Goal: Task Accomplishment & Management: Manage account settings

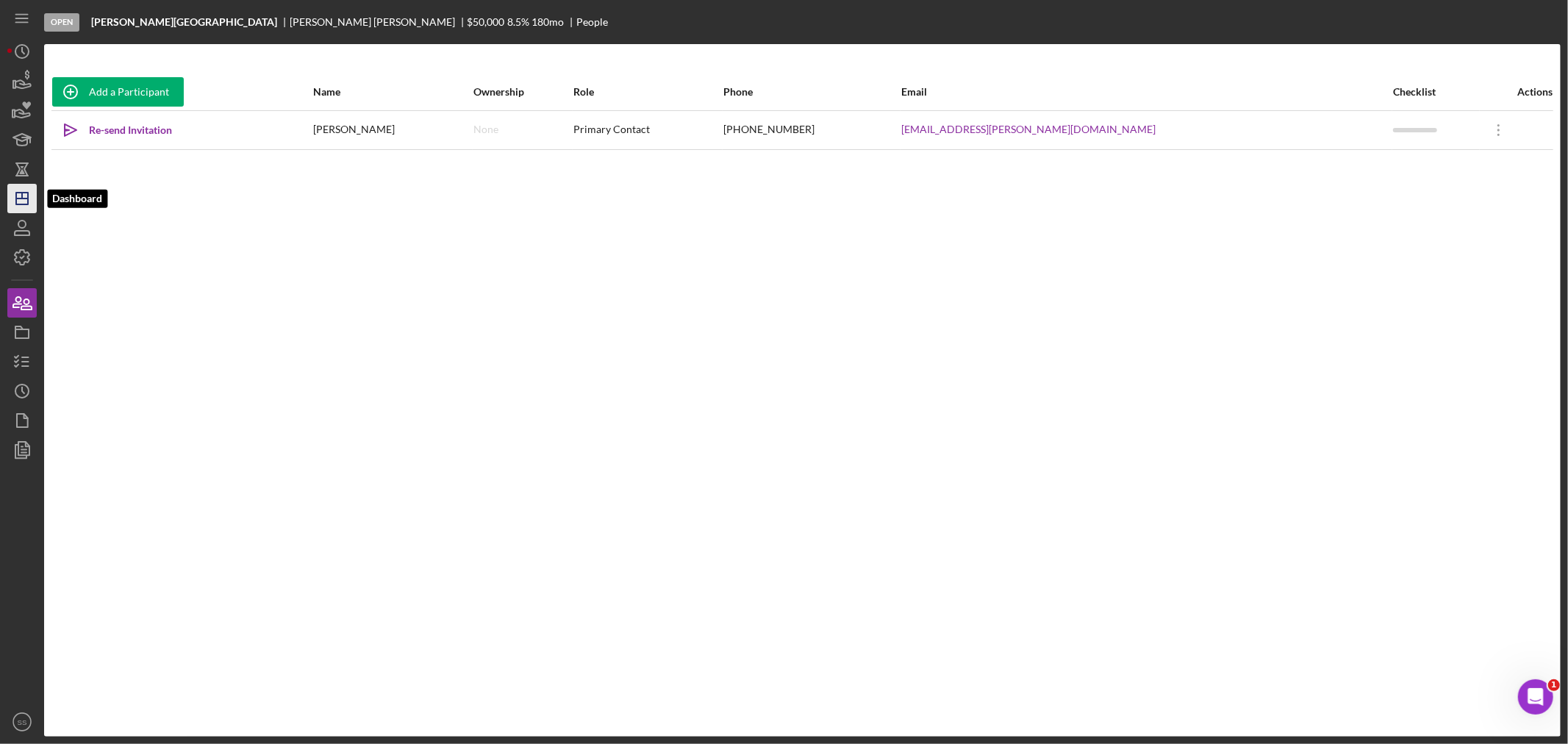
click at [15, 197] on icon "Icon/Dashboard" at bounding box center [22, 198] width 37 height 37
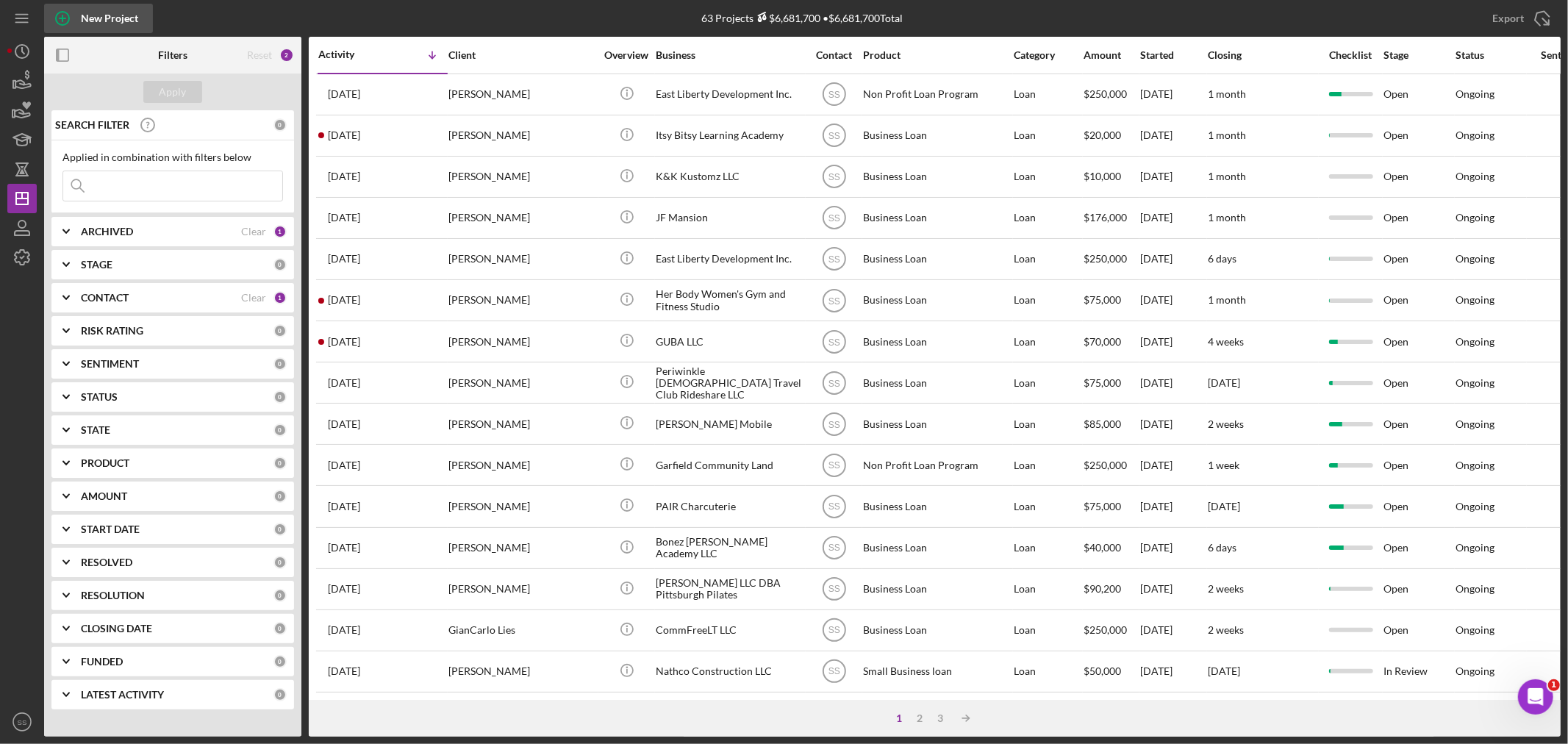
click at [66, 17] on icon "button" at bounding box center [62, 18] width 37 height 37
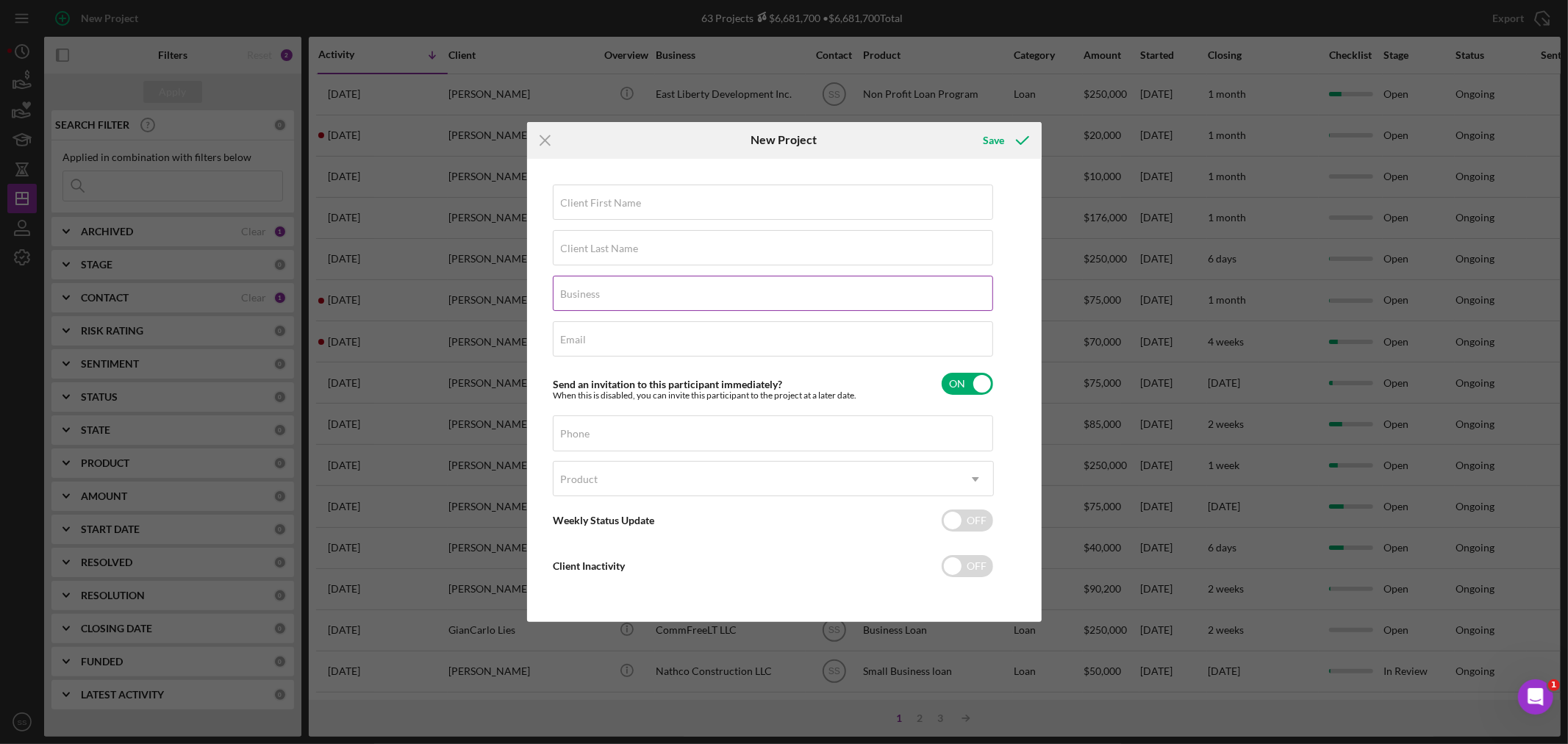
click at [599, 294] on label "Business" at bounding box center [580, 294] width 39 height 11
click at [599, 294] on input "Business" at bounding box center [773, 294] width 440 height 35
type input "ATK Primetime LLC"
click at [585, 337] on label "Email" at bounding box center [573, 339] width 25 height 11
click at [585, 337] on input "Email" at bounding box center [773, 339] width 440 height 35
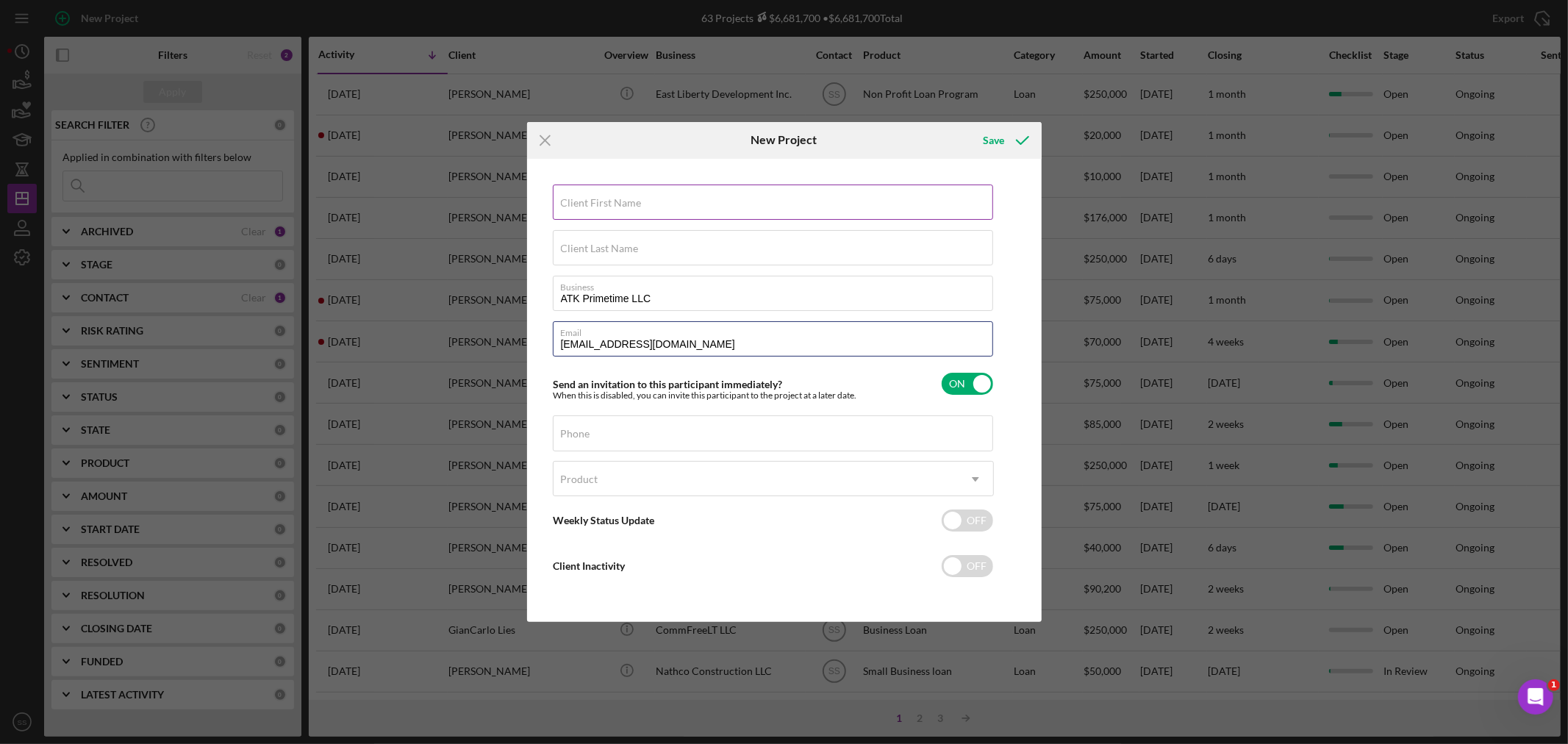
type input "[EMAIL_ADDRESS][DOMAIN_NAME]"
click at [588, 209] on input "Client First Name" at bounding box center [773, 202] width 440 height 35
click at [592, 427] on div "Phone" at bounding box center [773, 434] width 441 height 37
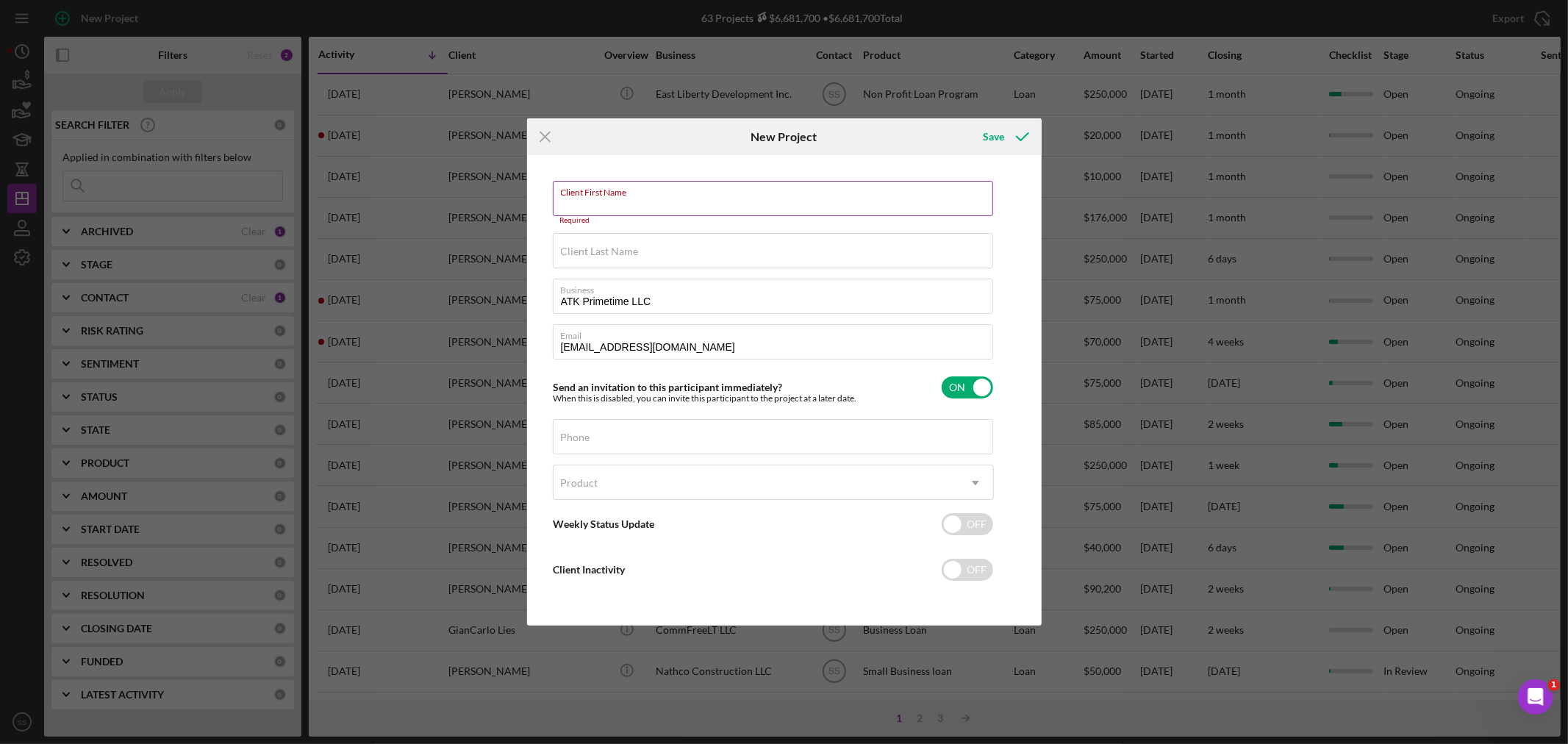
click at [575, 207] on input "Client First Name" at bounding box center [773, 198] width 440 height 35
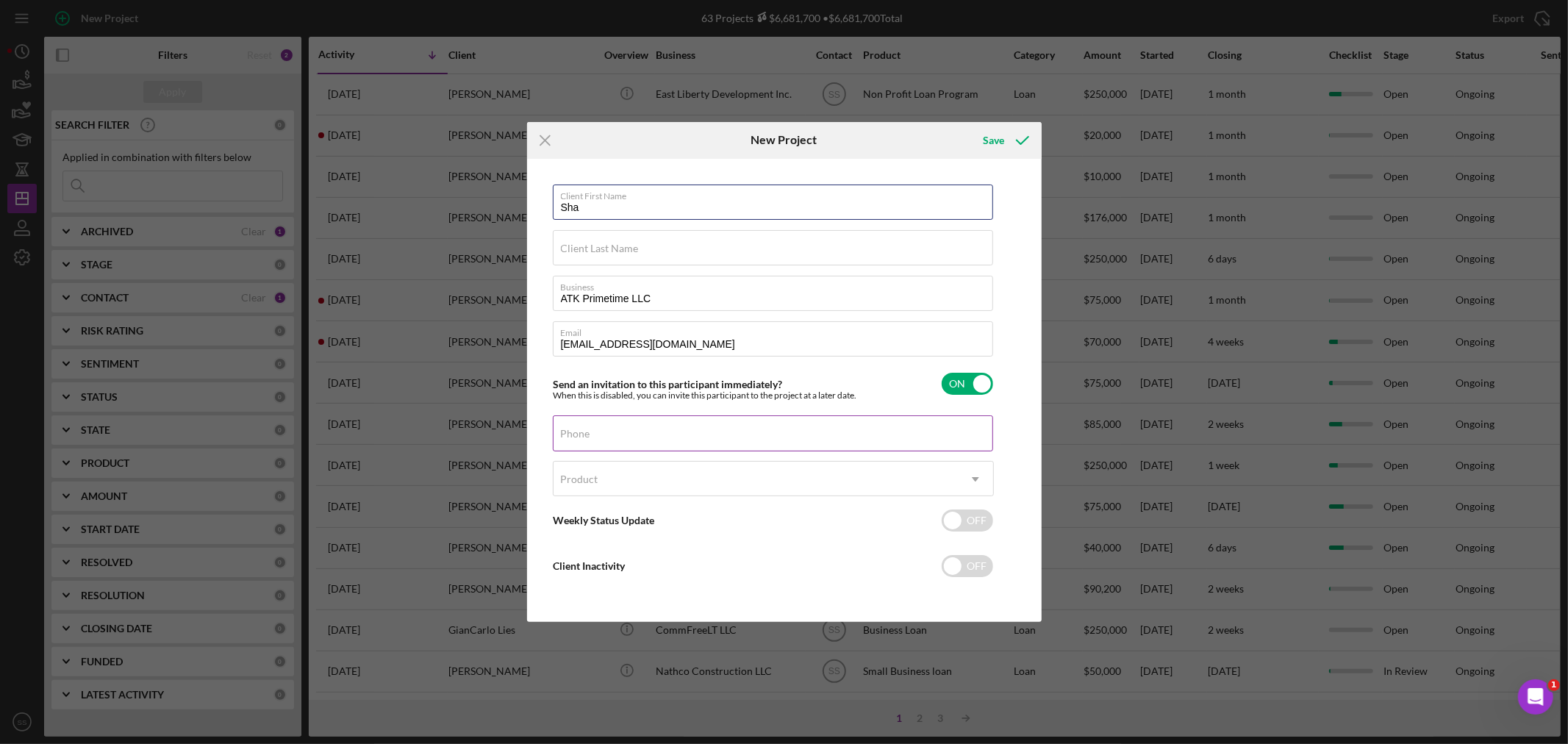
type input "Sha"
click at [564, 432] on label "Phone" at bounding box center [576, 433] width 30 height 11
click at [564, 432] on input "Phone" at bounding box center [773, 433] width 440 height 35
type input "[PHONE_NUMBER]"
click at [594, 477] on div "Product" at bounding box center [579, 478] width 38 height 11
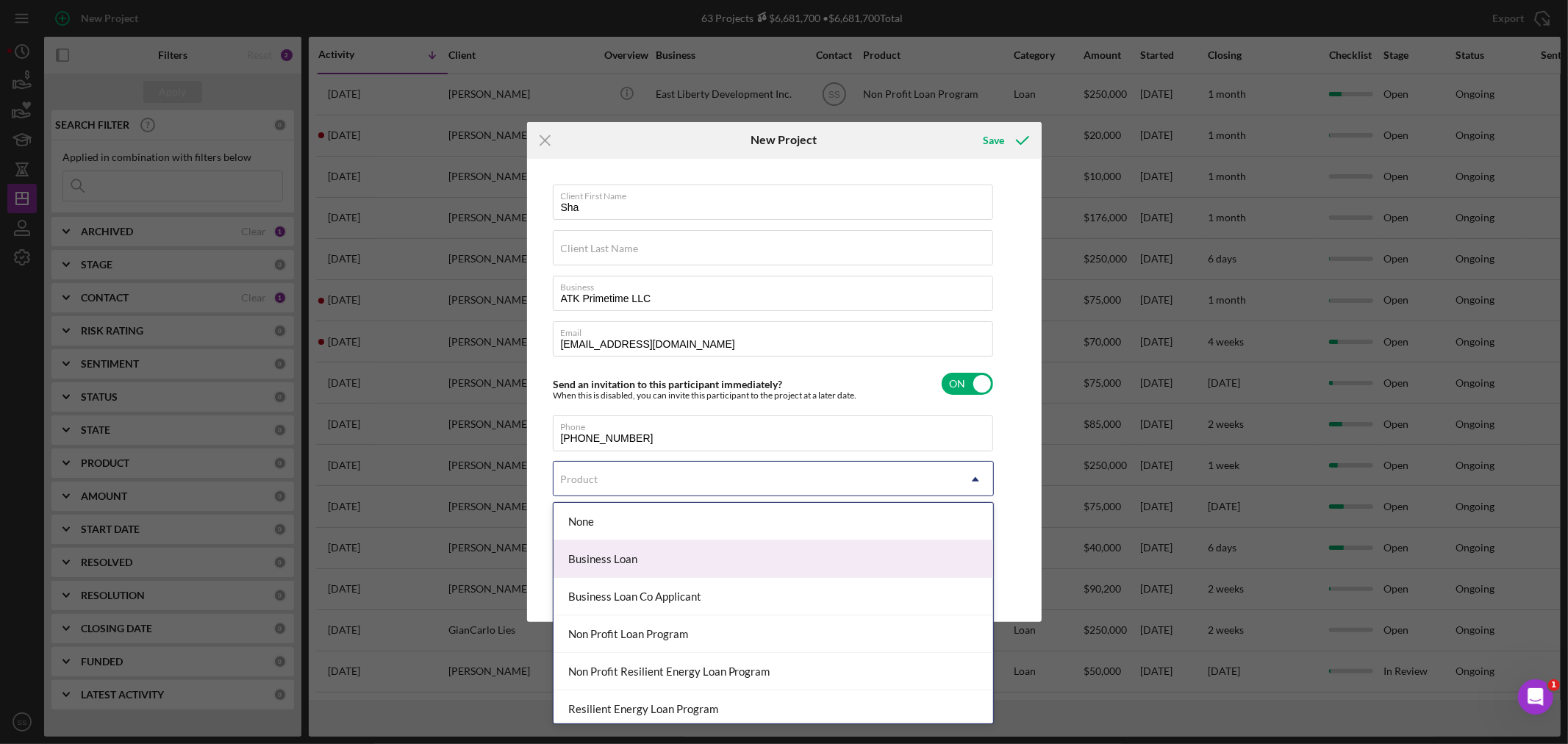
click at [604, 561] on div "Business Loan" at bounding box center [774, 558] width 440 height 38
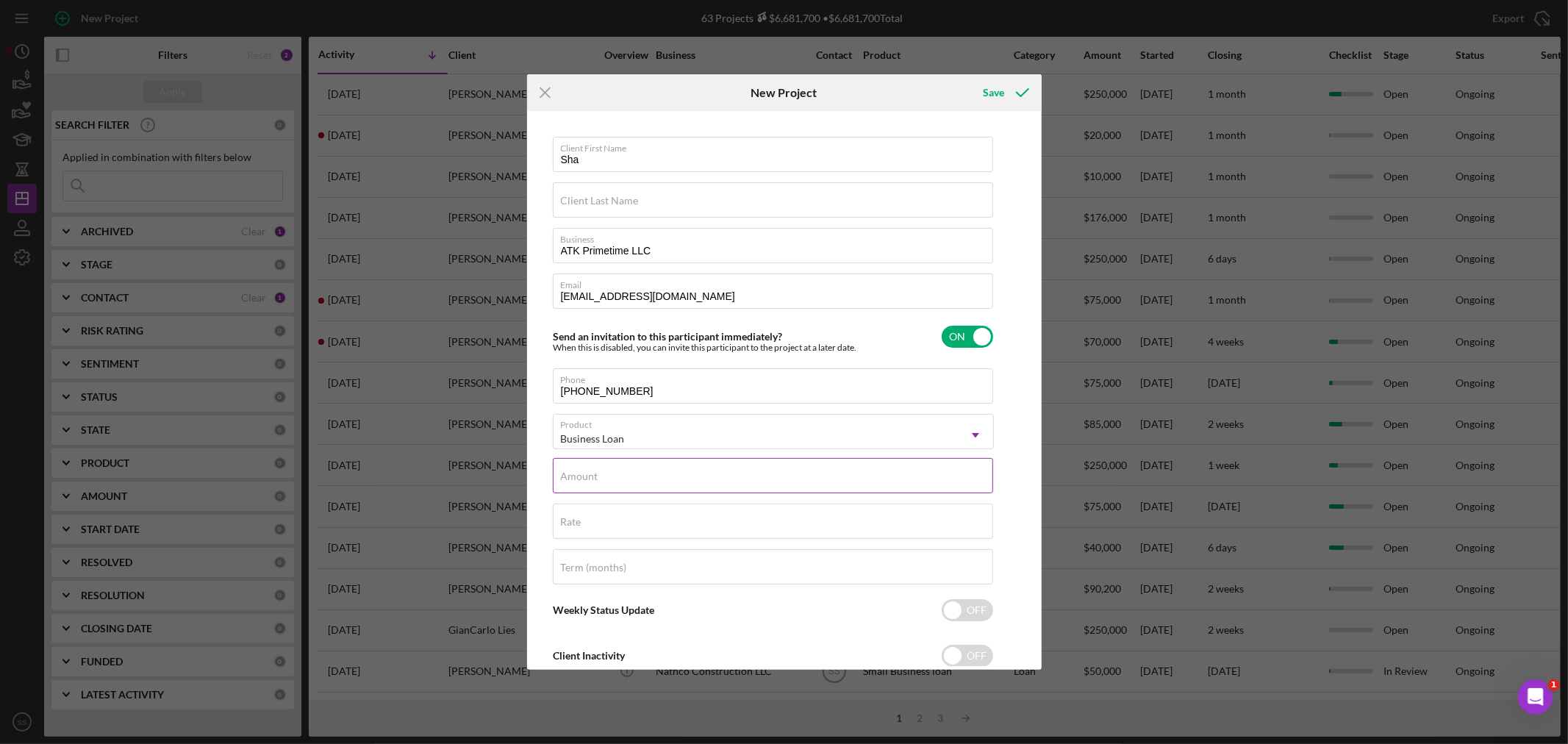
click at [586, 479] on label "Amount" at bounding box center [579, 476] width 38 height 11
click at [586, 479] on input "Amount" at bounding box center [773, 476] width 440 height 35
type input "$50,000"
click at [578, 531] on input "Rate" at bounding box center [773, 521] width 440 height 35
type input "8.500%"
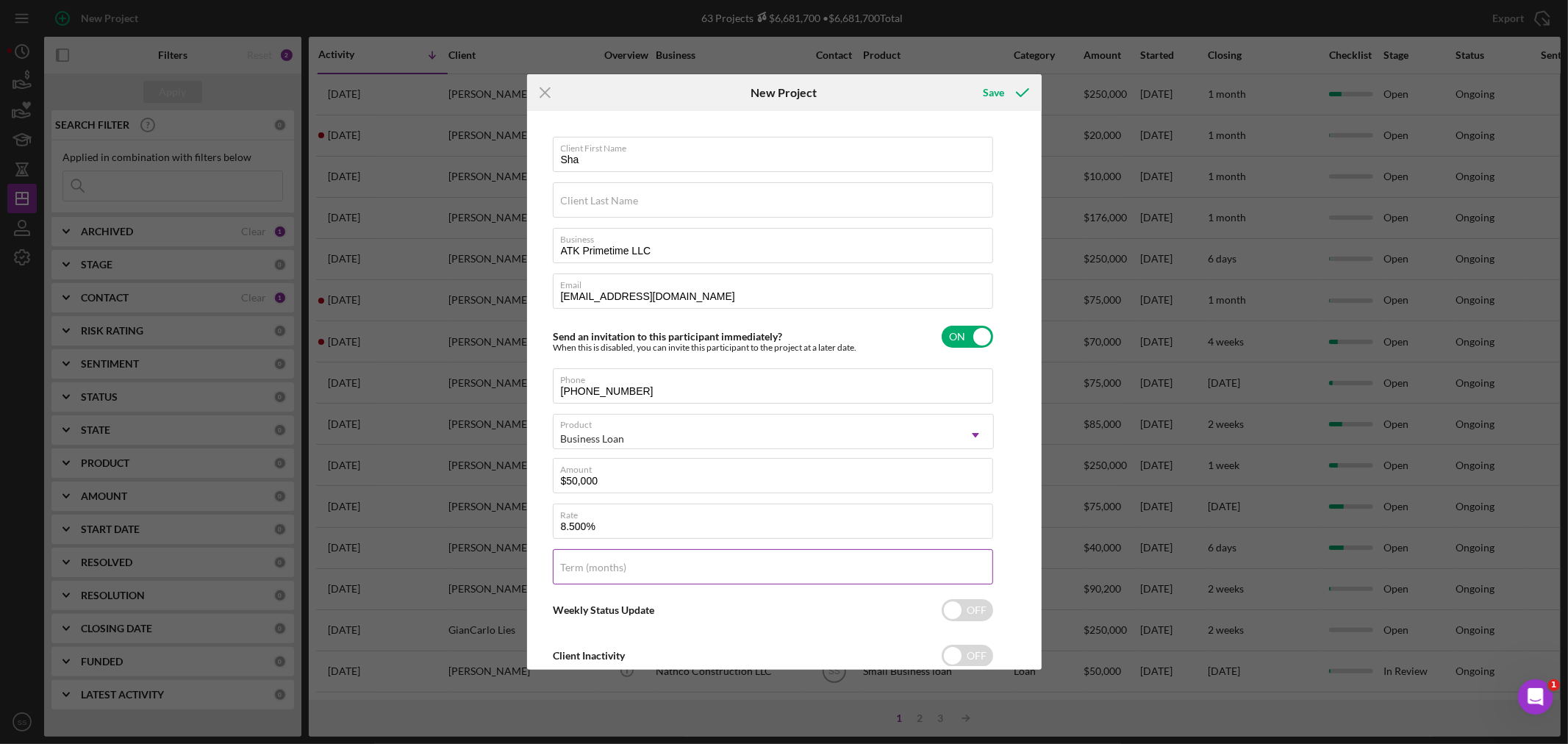
click at [582, 570] on label "Term (months)" at bounding box center [593, 567] width 66 height 11
click at [582, 570] on input "Term (months)" at bounding box center [773, 567] width 440 height 35
type input "84"
click at [958, 612] on input "checkbox" at bounding box center [967, 610] width 52 height 22
checkbox input "true"
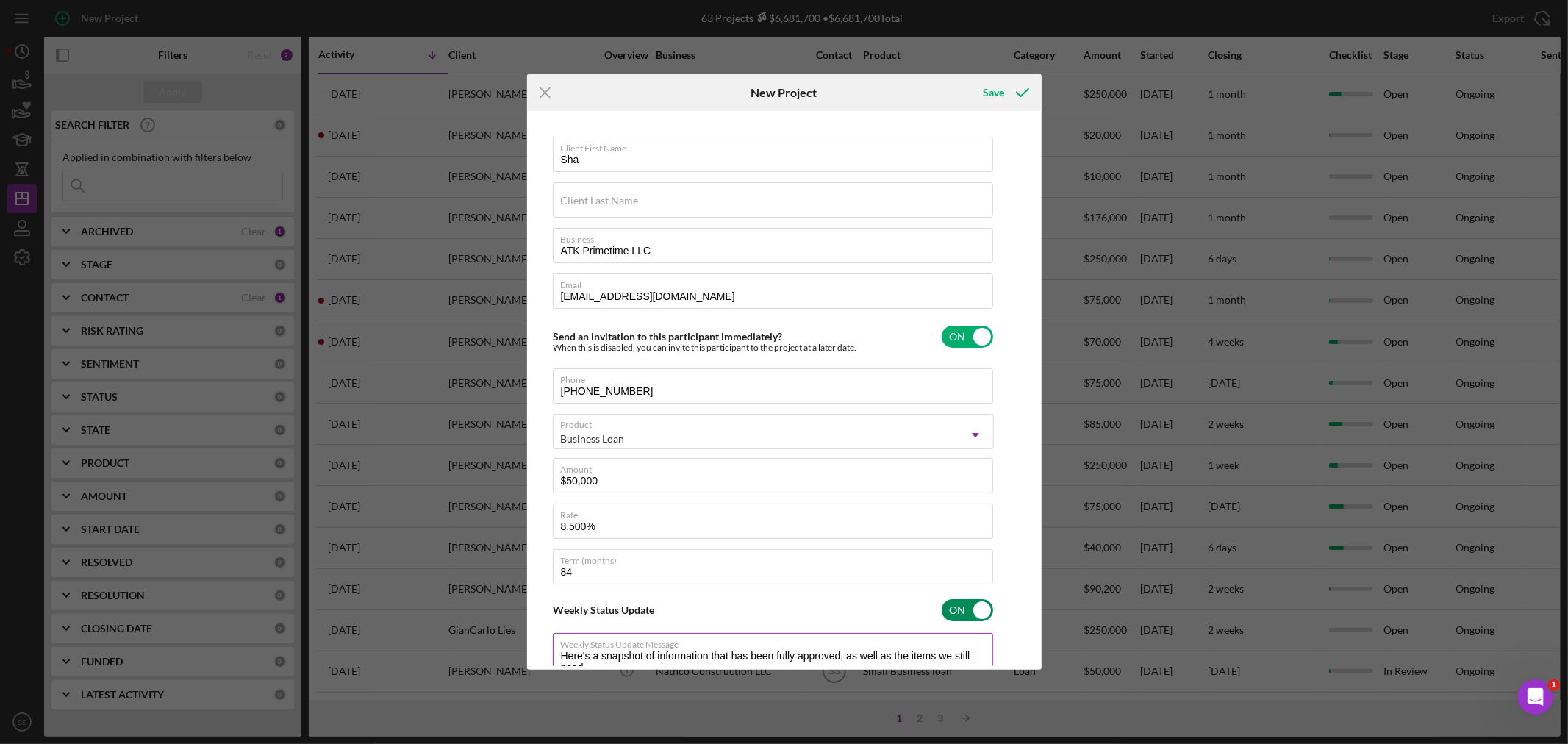
scroll to position [92, 0]
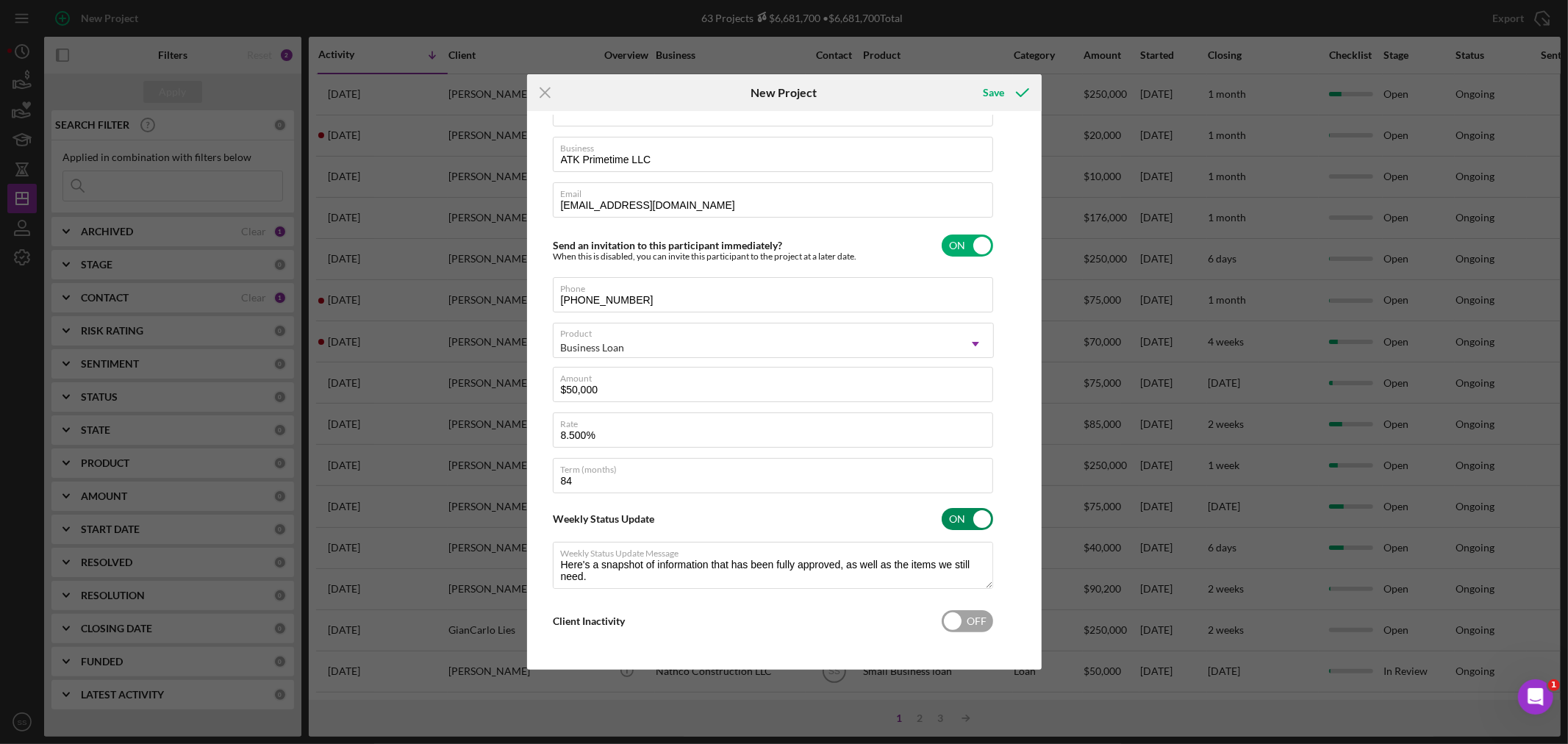
type textarea "Here's a snapshot of information that has been fully approved, as well as the i…"
click at [973, 620] on input "checkbox" at bounding box center [967, 620] width 52 height 22
checkbox input "true"
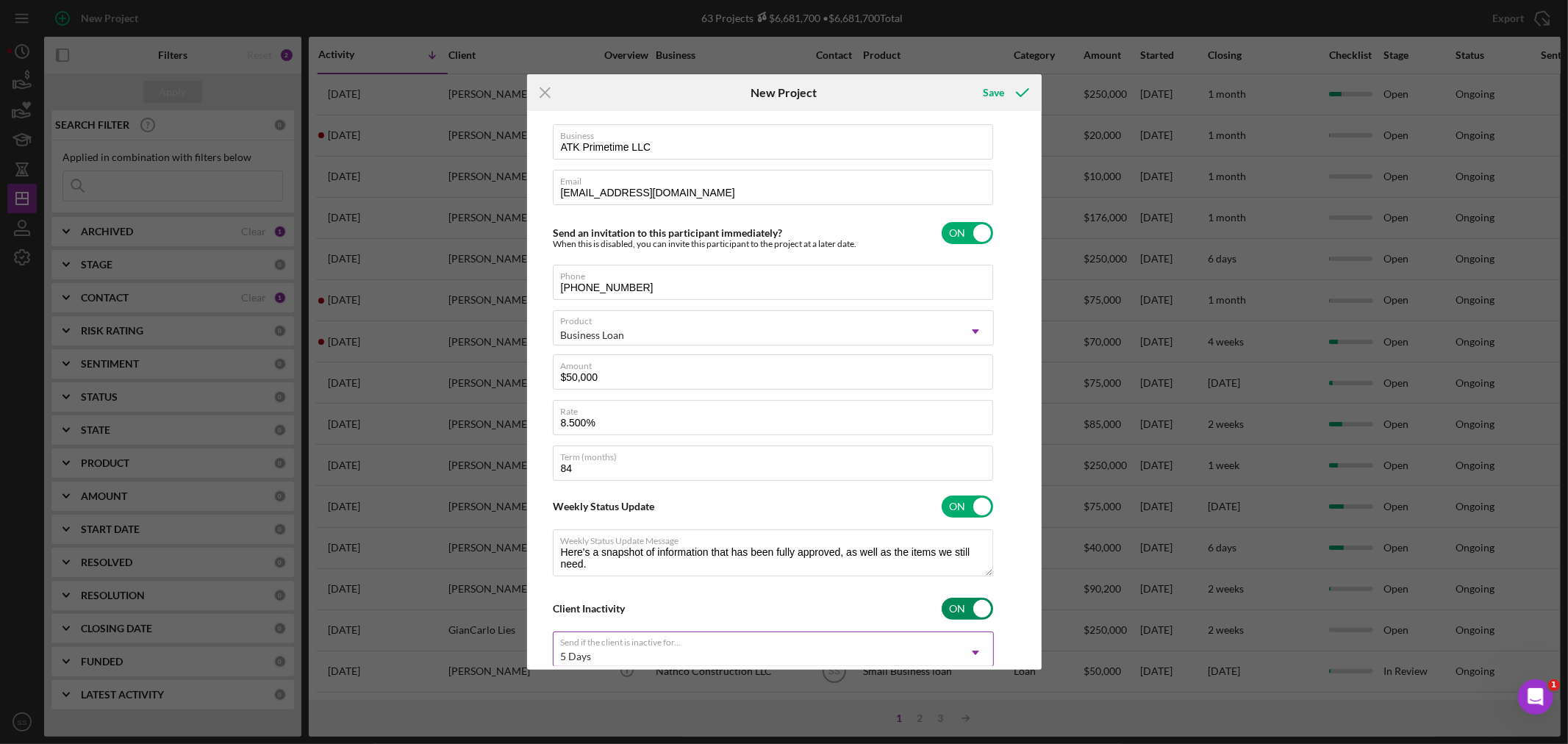
scroll to position [0, 0]
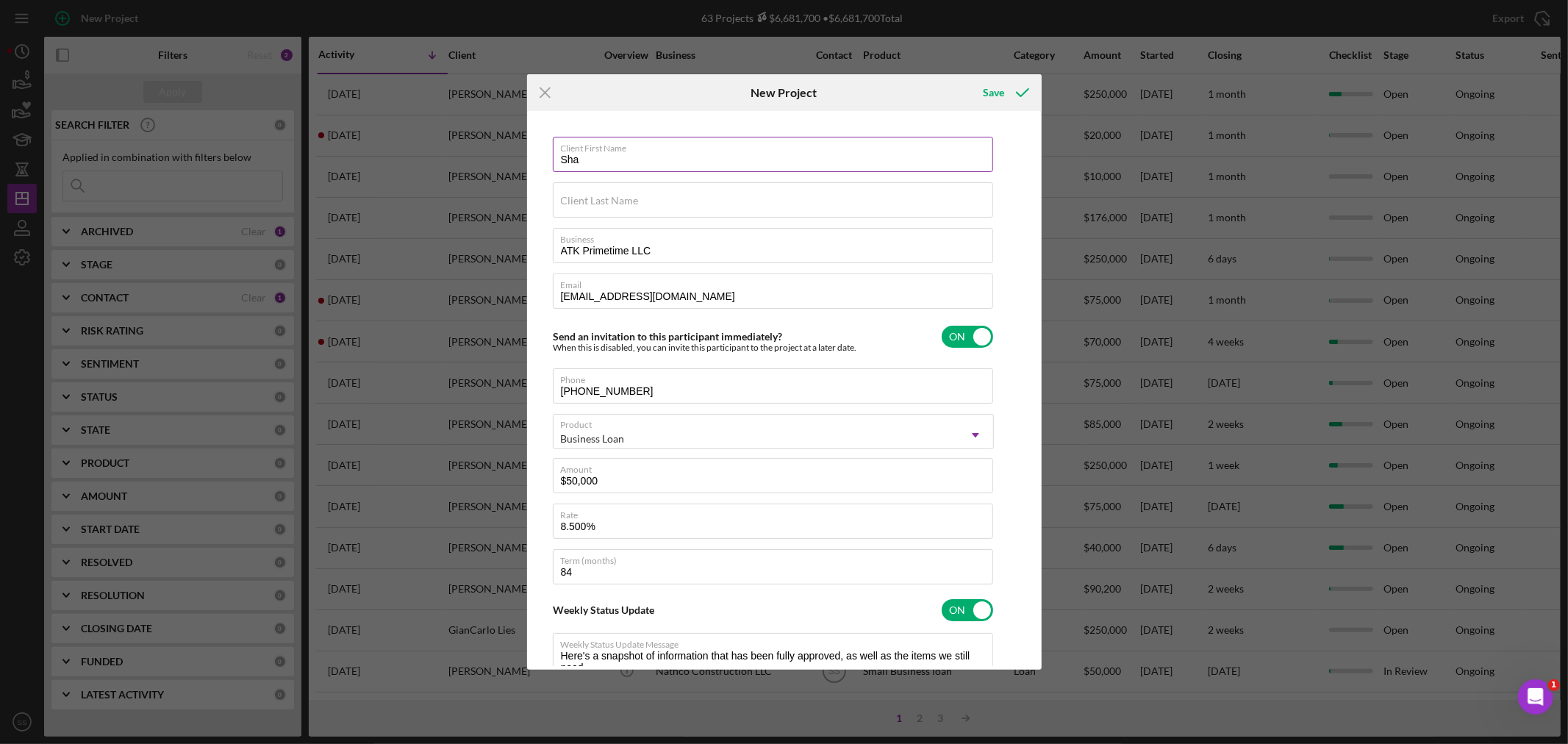
type textarea "Here's a snapshot of information that has been fully approved, as well as the i…"
click at [603, 155] on input "Sha" at bounding box center [773, 154] width 440 height 35
type input "Shaquaya"
type textarea "Here's a snapshot of information that has been fully approved, as well as the i…"
click at [579, 195] on label "Client Last Name" at bounding box center [600, 200] width 78 height 11
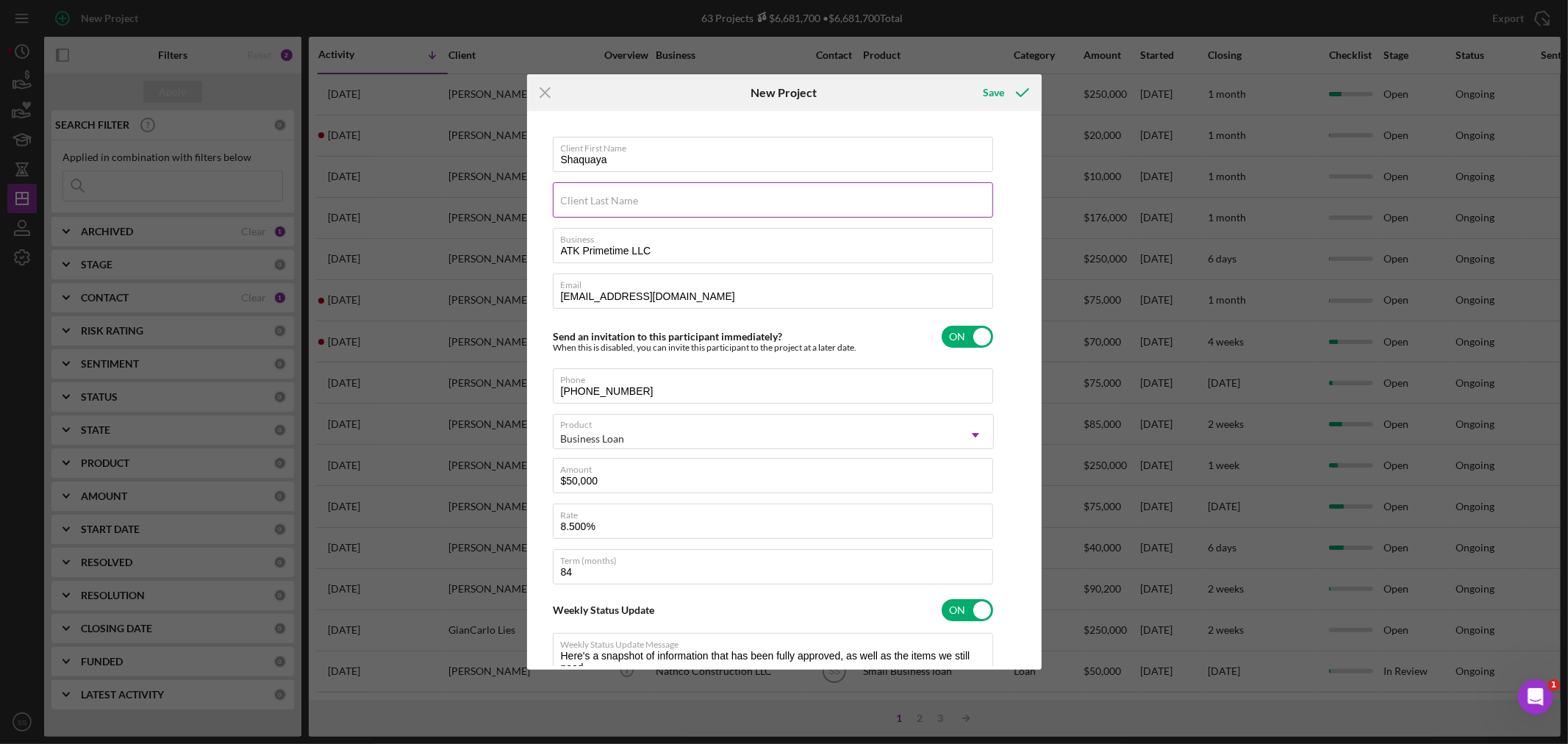
click at [579, 195] on input "Client Last Name" at bounding box center [773, 200] width 440 height 35
type input "L"
type textarea "Here's a snapshot of information that has been fully approved, as well as the i…"
type input "Lu"
type textarea "Here's a snapshot of information that has been fully approved, as well as the i…"
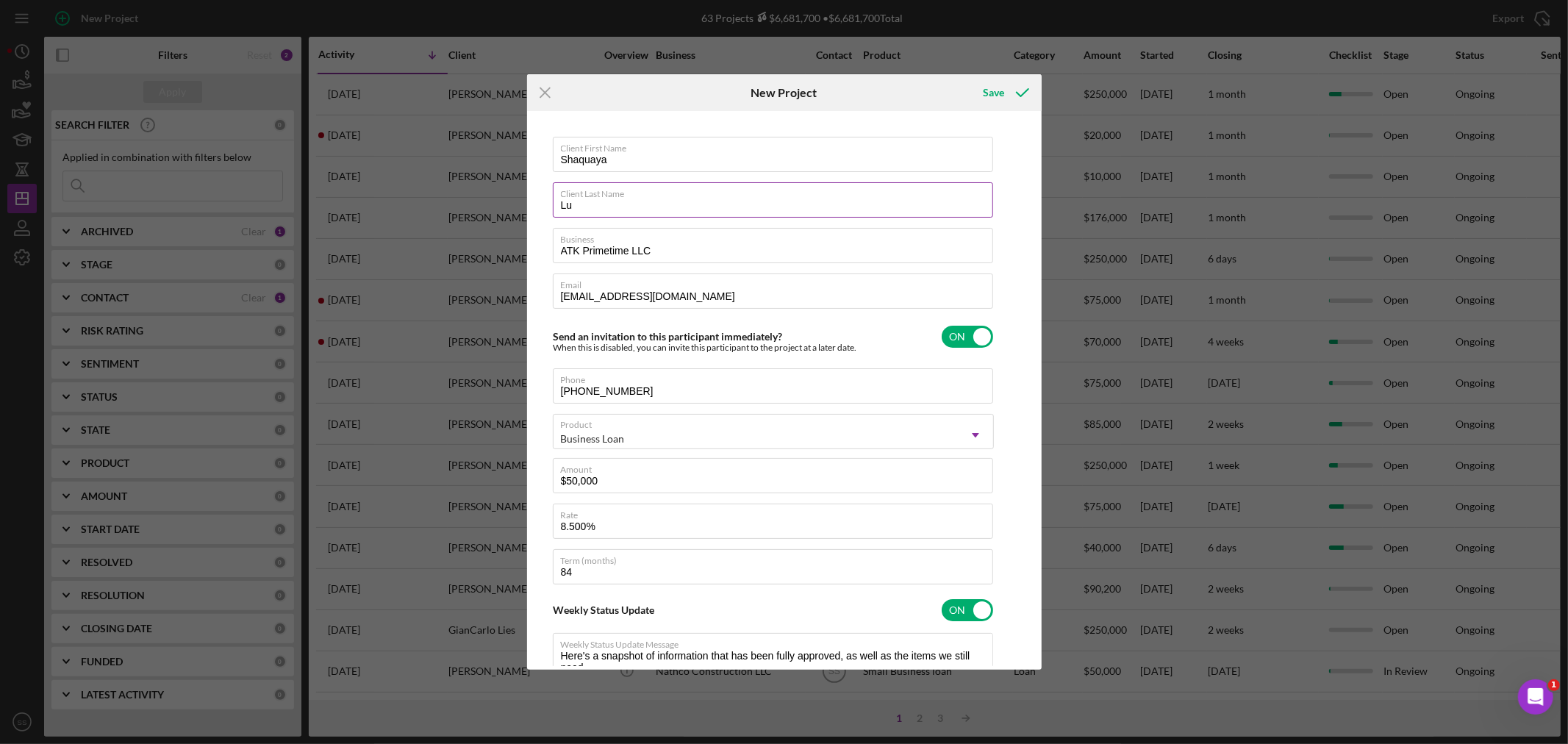
type input "Luc"
type textarea "Here's a snapshot of information that has been fully approved, as well as the i…"
type input "[PERSON_NAME]"
type textarea "Here's a snapshot of information that has been fully approved, as well as the i…"
type input "[PERSON_NAME]"
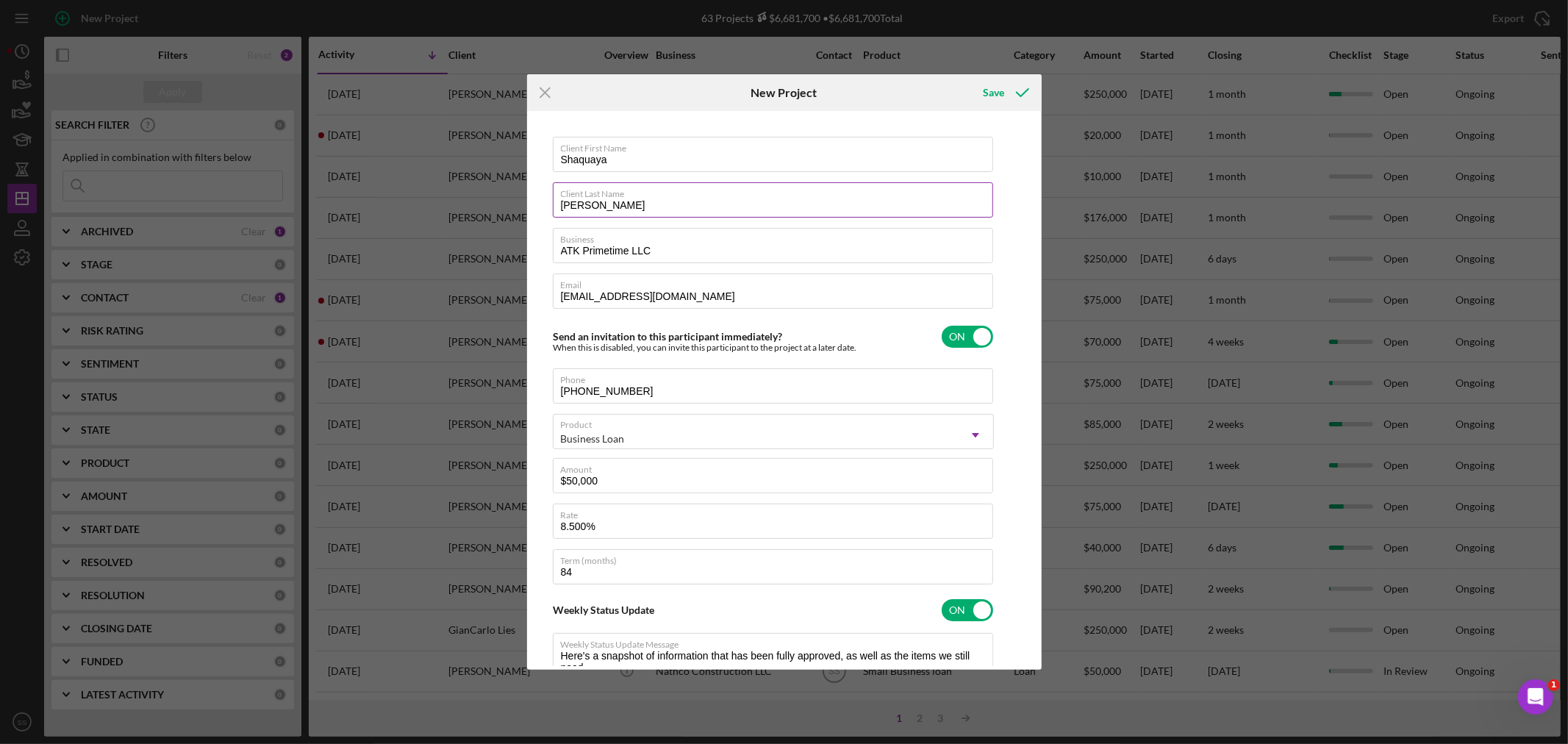
type textarea "Here's a snapshot of information that has been fully approved, as well as the i…"
type input "[PERSON_NAME]"
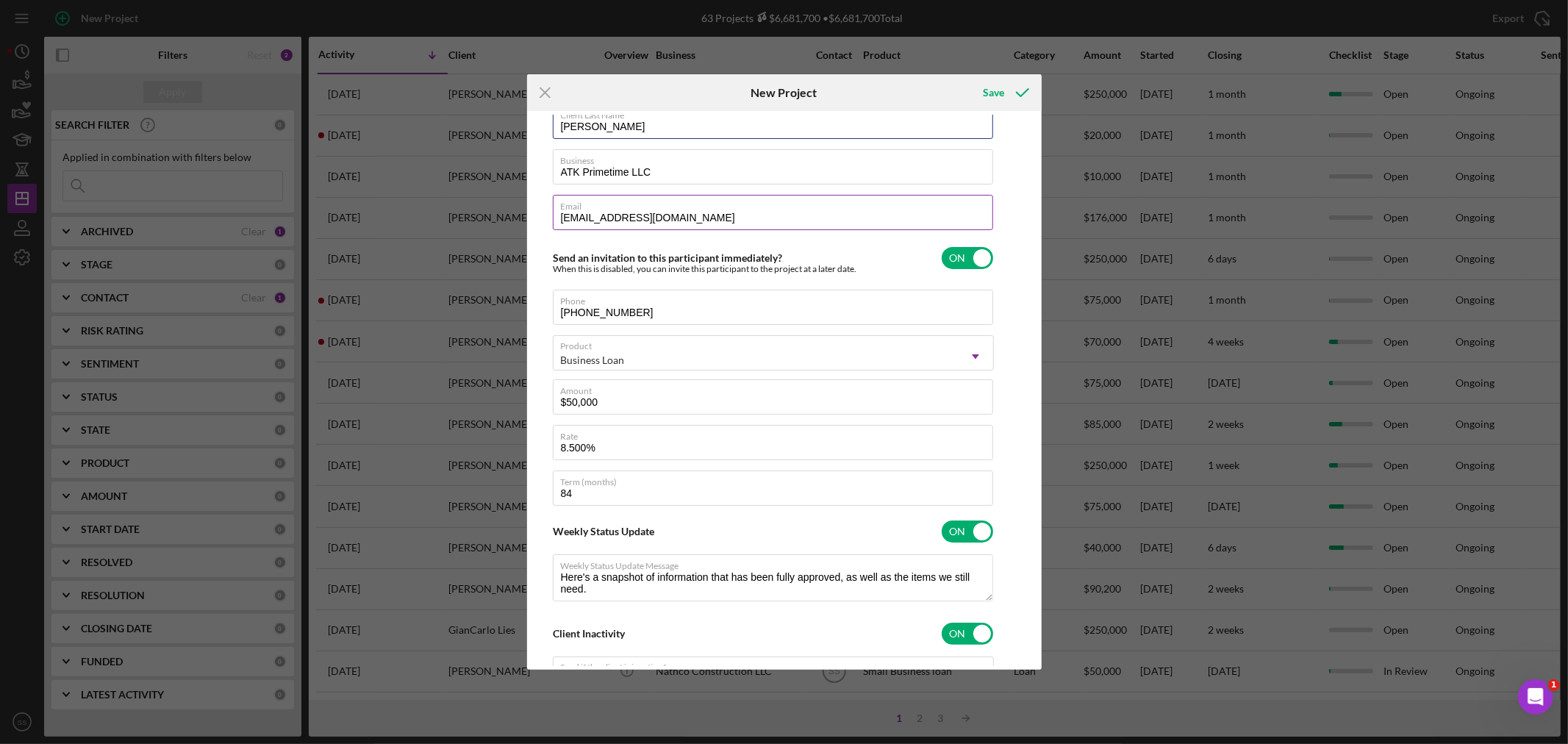
scroll to position [202, 0]
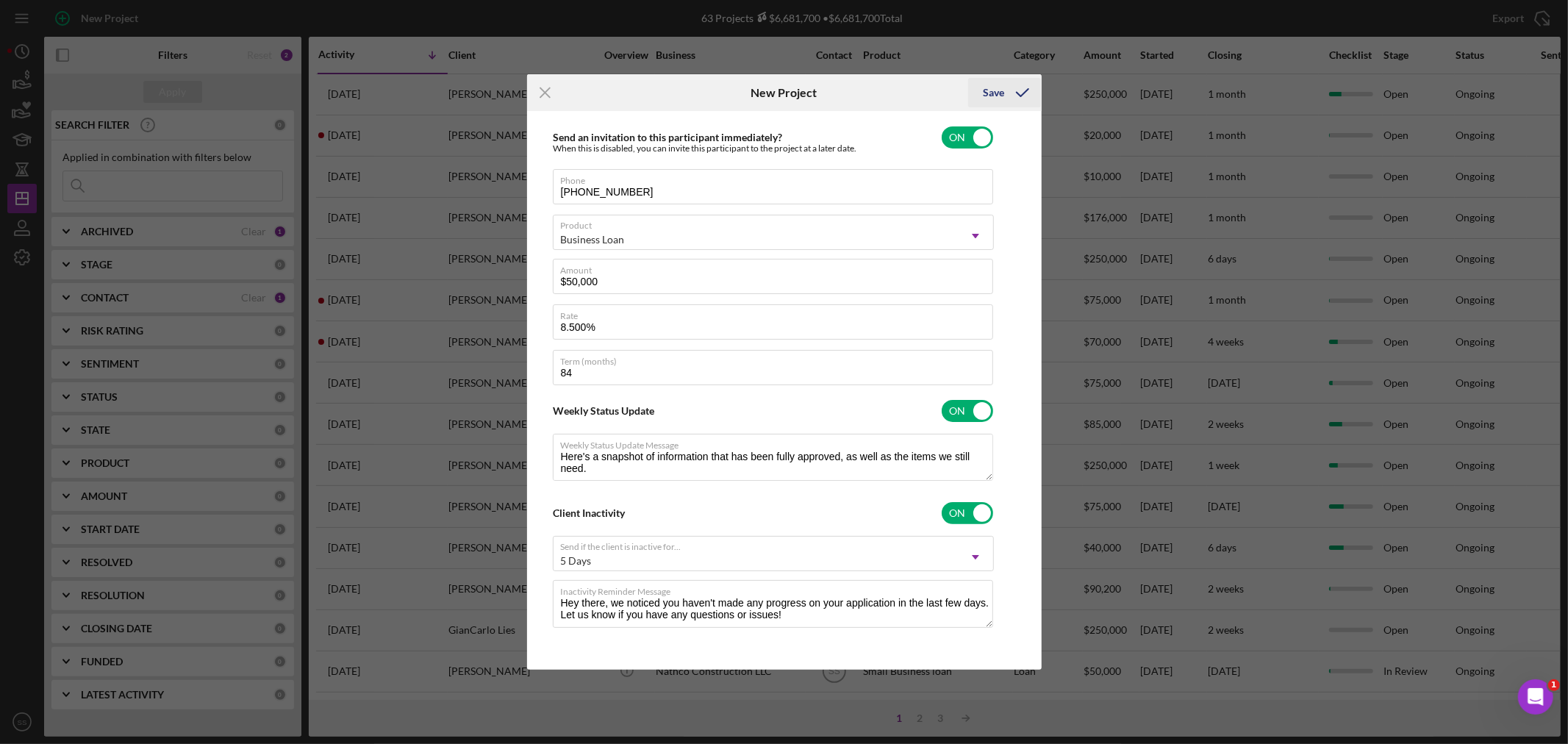
click at [983, 94] on div "Save" at bounding box center [993, 93] width 21 height 30
type textarea "Here's a snapshot of information that has been fully approved, as well as the i…"
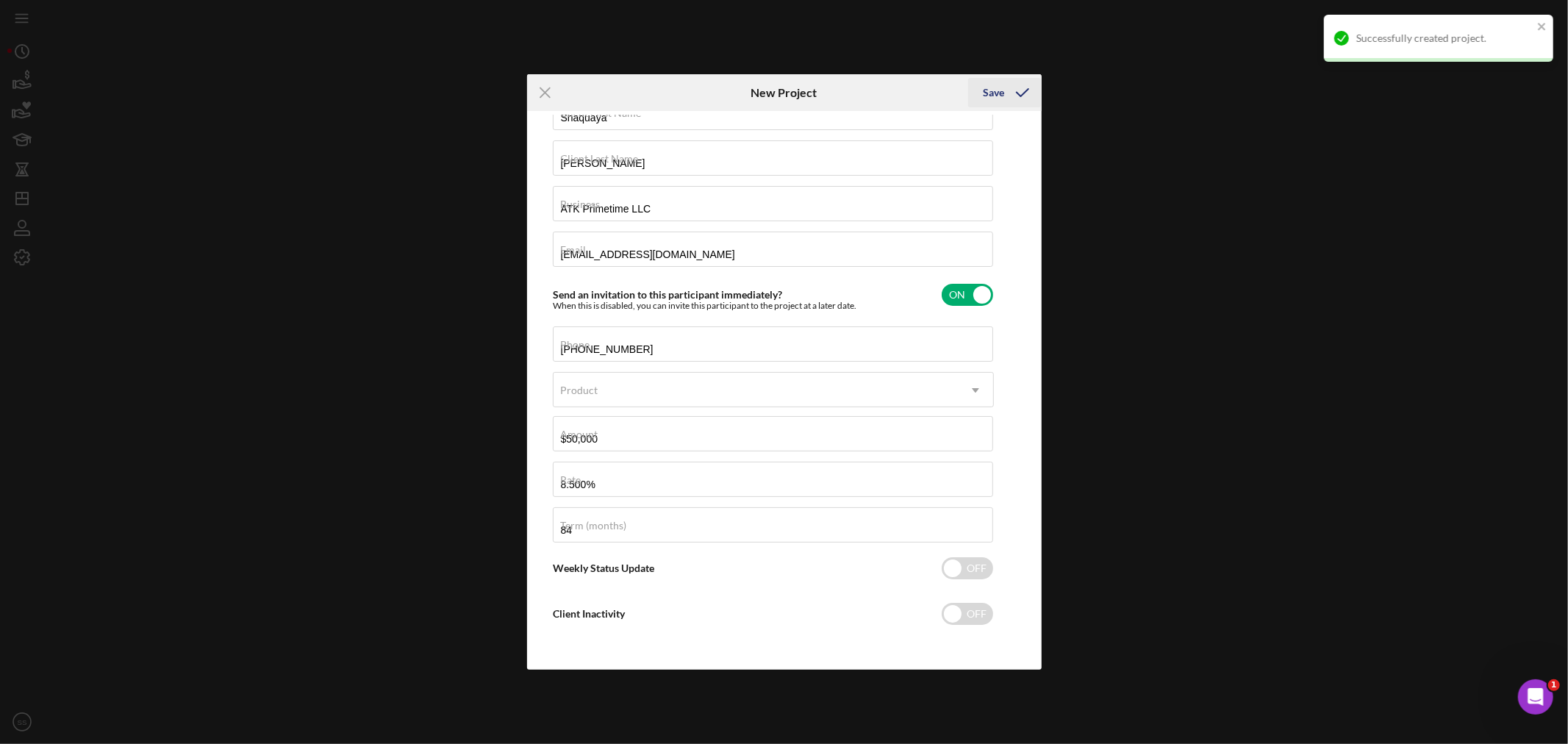
checkbox input "false"
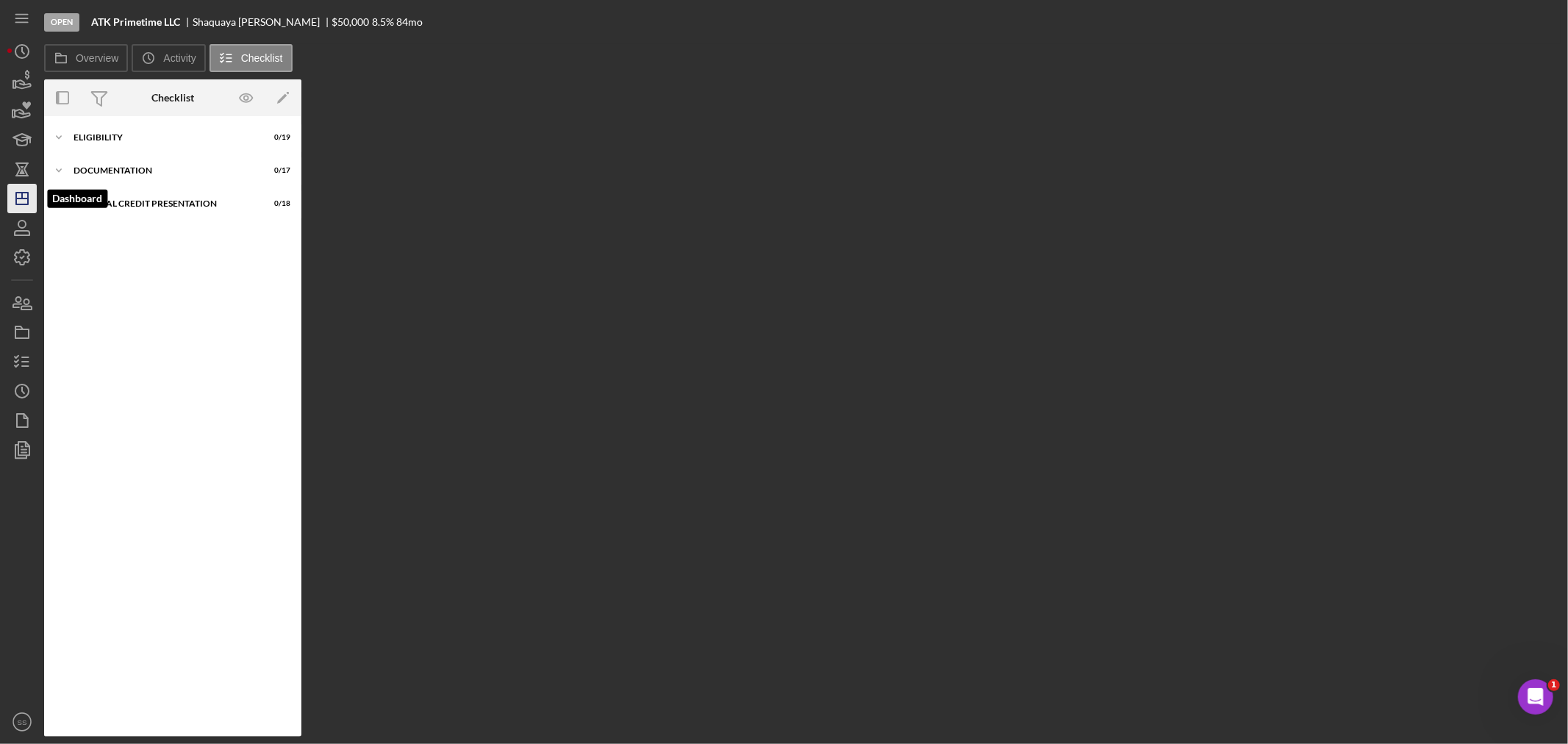
click at [23, 194] on icon "Icon/Dashboard" at bounding box center [22, 198] width 37 height 37
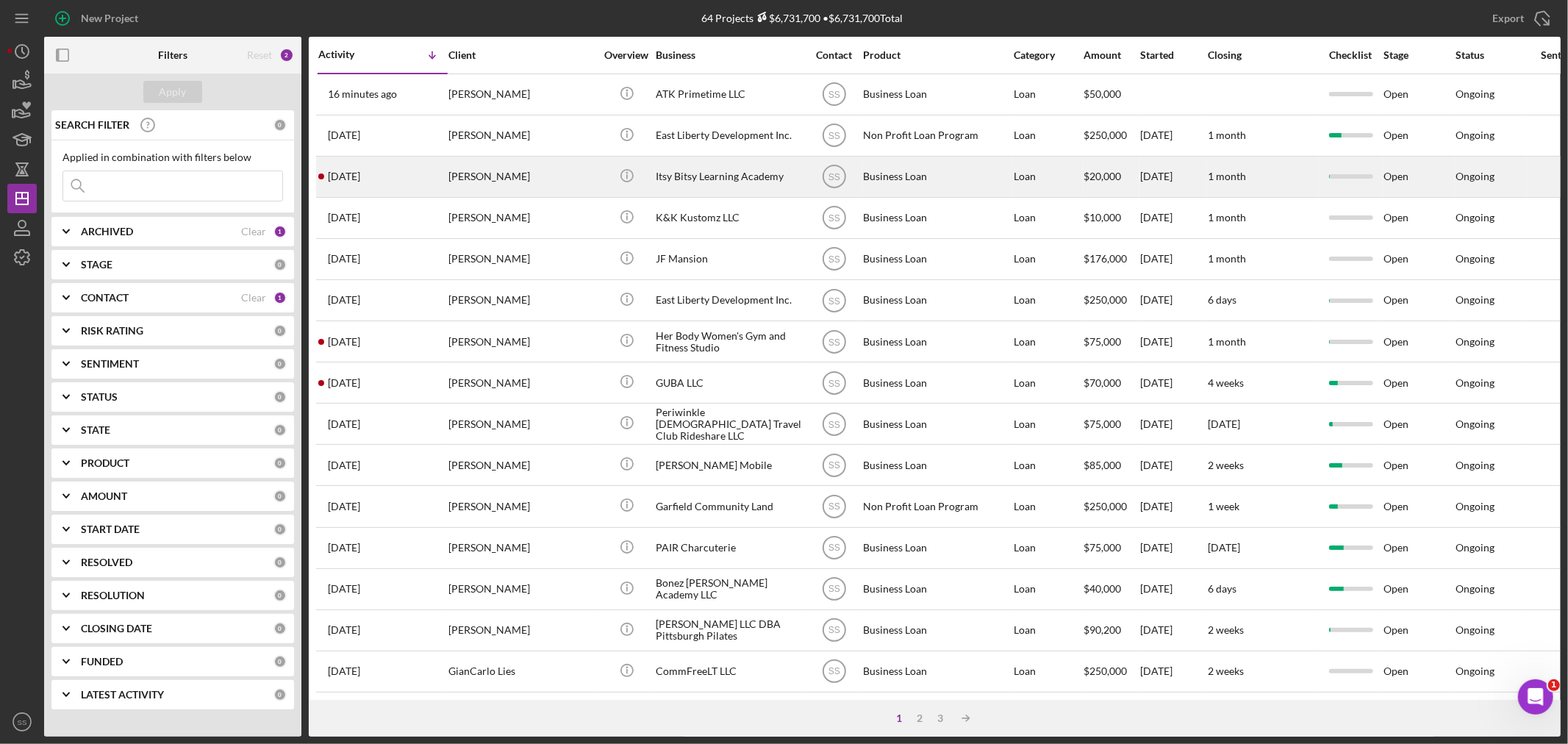
click at [504, 180] on div "[PERSON_NAME]" at bounding box center [522, 176] width 147 height 39
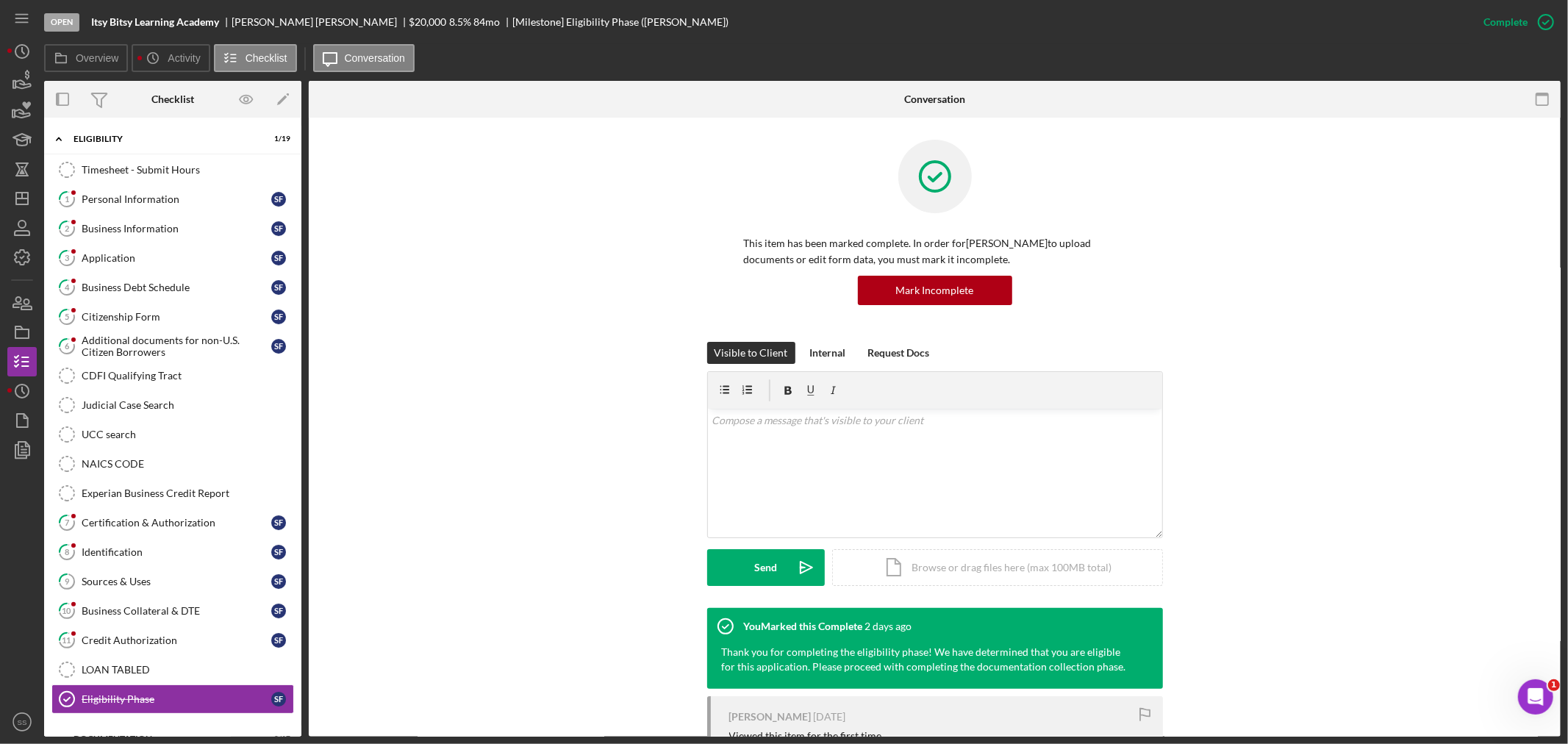
scroll to position [61, 0]
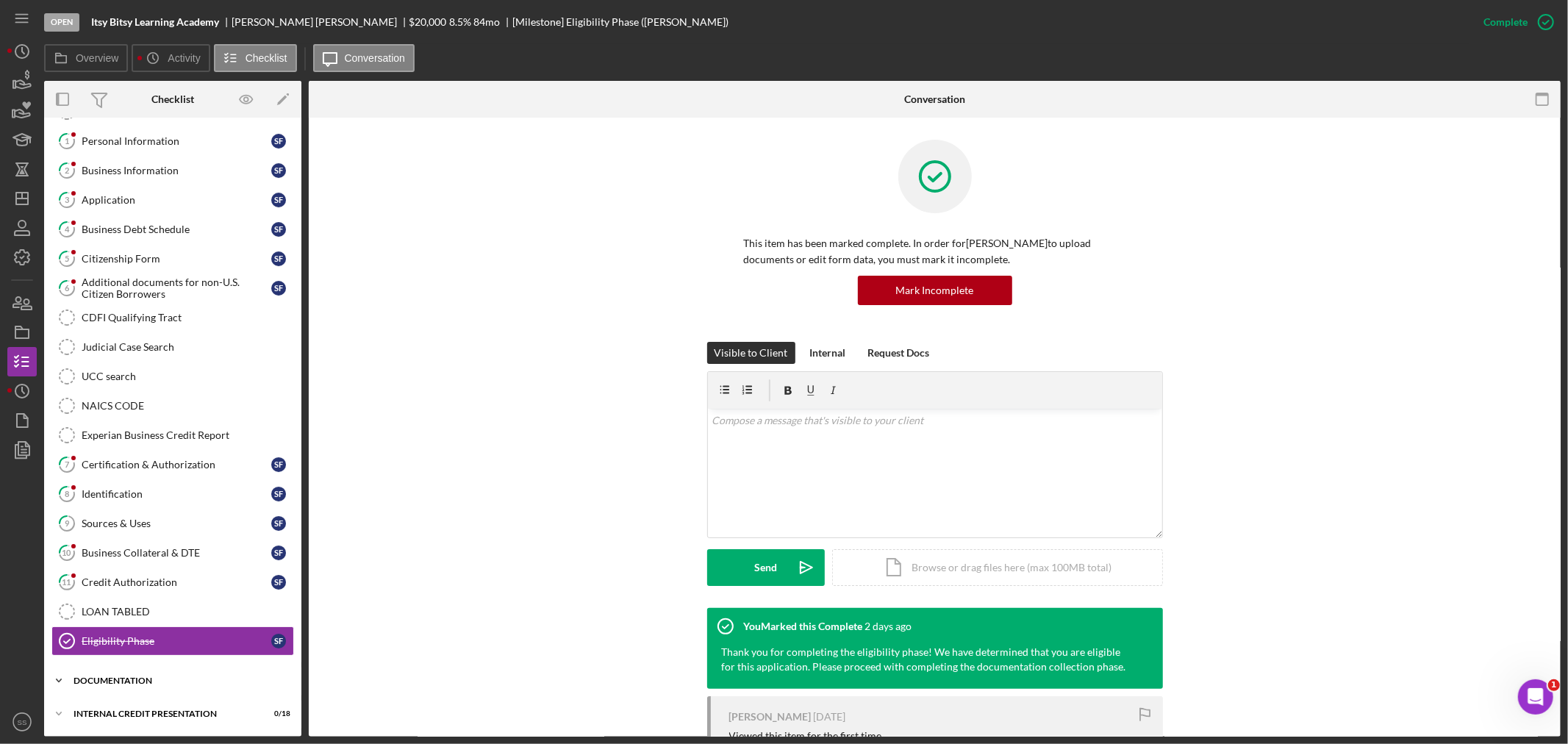
click at [135, 673] on div "Icon/Expander documentation 0 / 17" at bounding box center [173, 681] width 258 height 30
click at [96, 576] on div "Credit Authorization" at bounding box center [176, 578] width 189 height 11
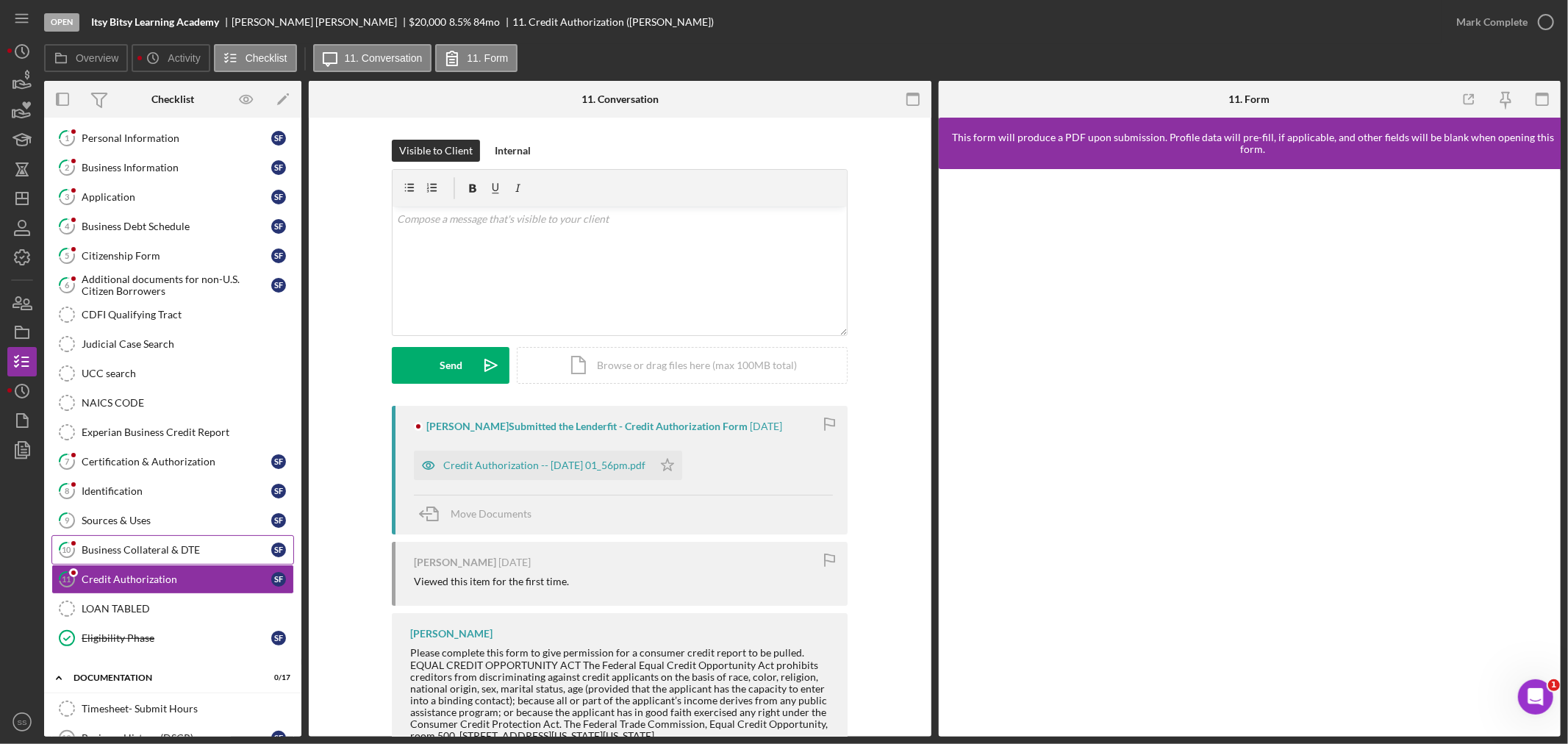
click at [98, 551] on div "Business Collateral & DTE" at bounding box center [176, 549] width 189 height 11
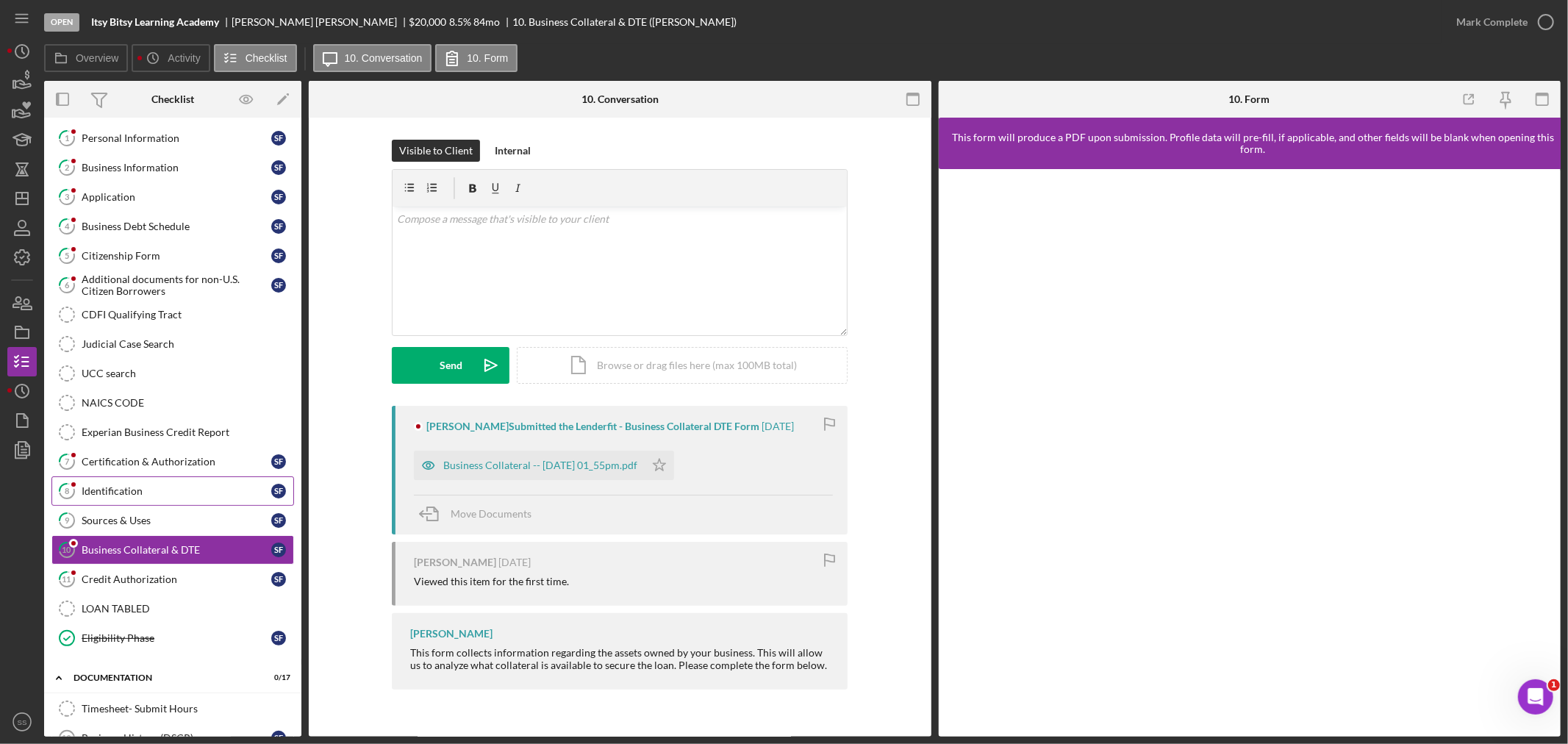
click at [90, 497] on div "Identification" at bounding box center [176, 491] width 189 height 11
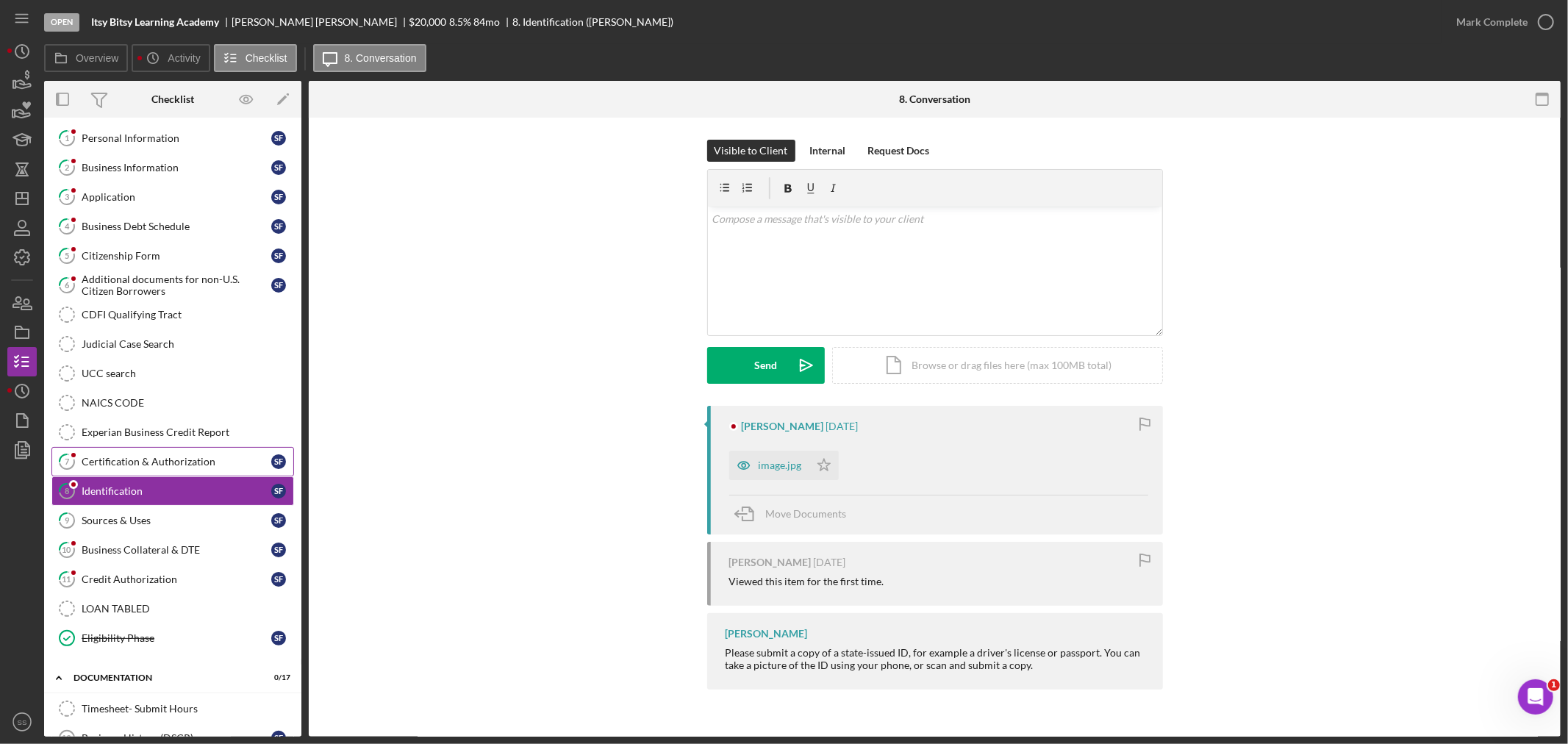
click at [87, 467] on div "Certification & Authorization" at bounding box center [176, 461] width 189 height 11
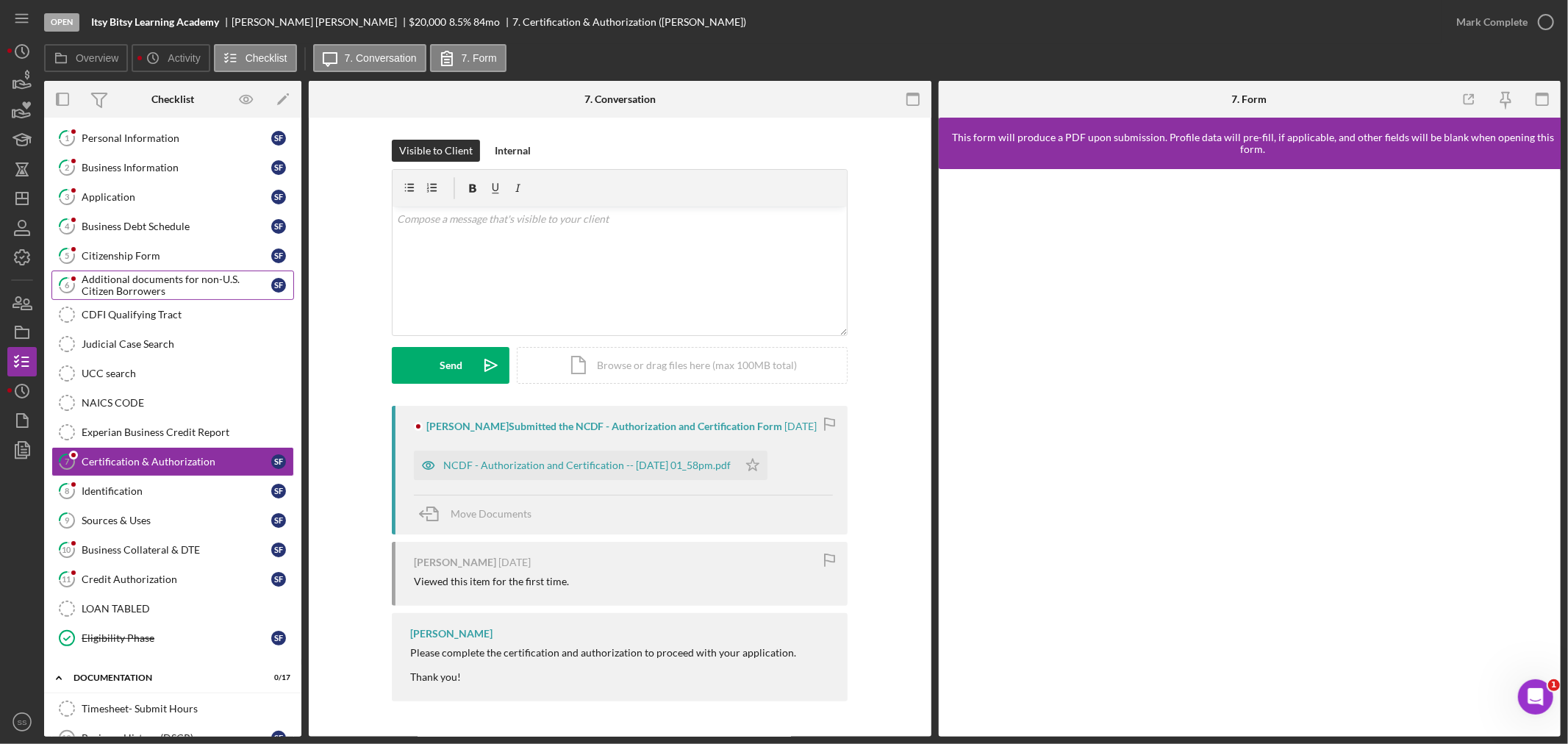
click at [98, 285] on div "Additional documents for non-U.S. Citizen Borrowers" at bounding box center [176, 285] width 189 height 24
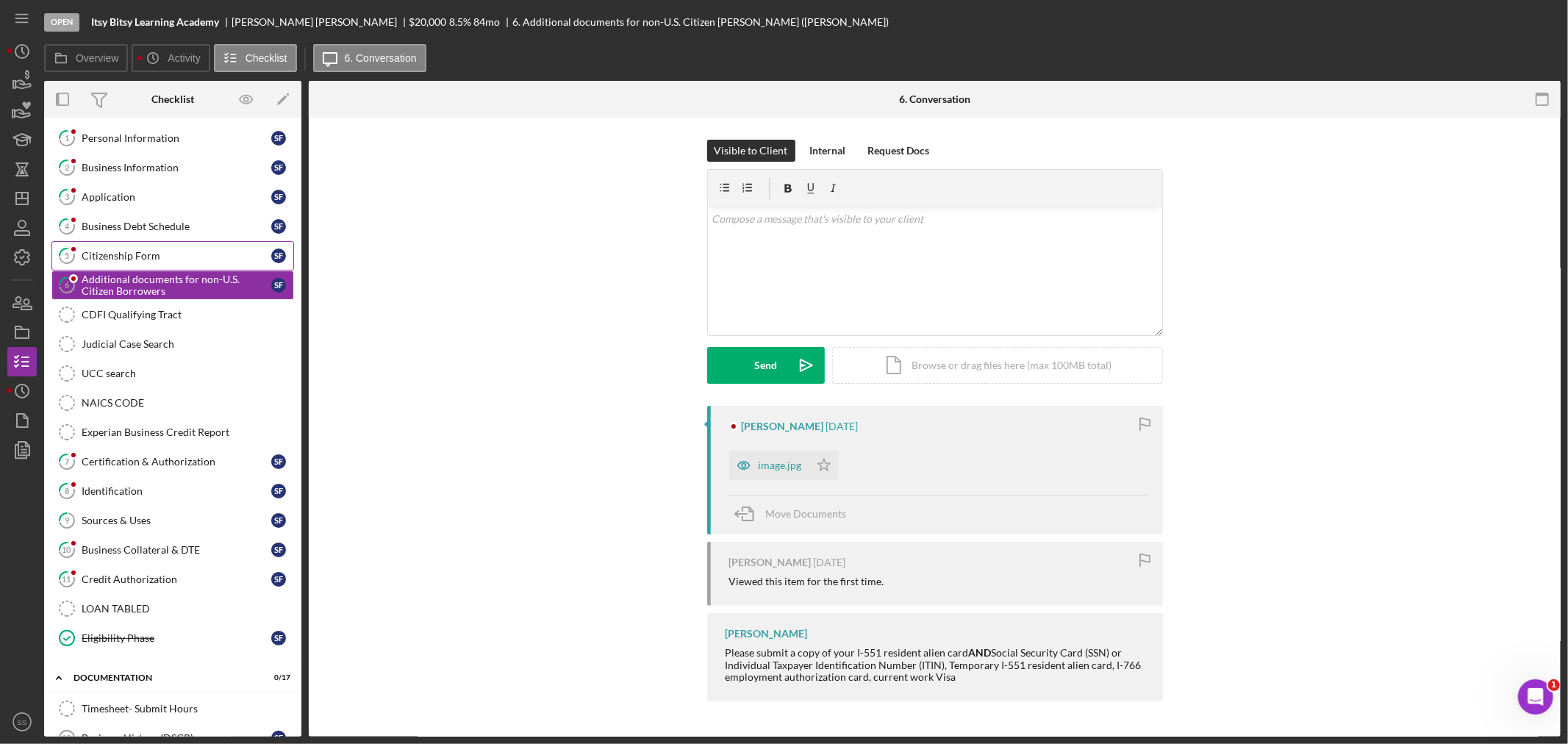
click at [96, 262] on div "Citizenship Form" at bounding box center [176, 255] width 189 height 11
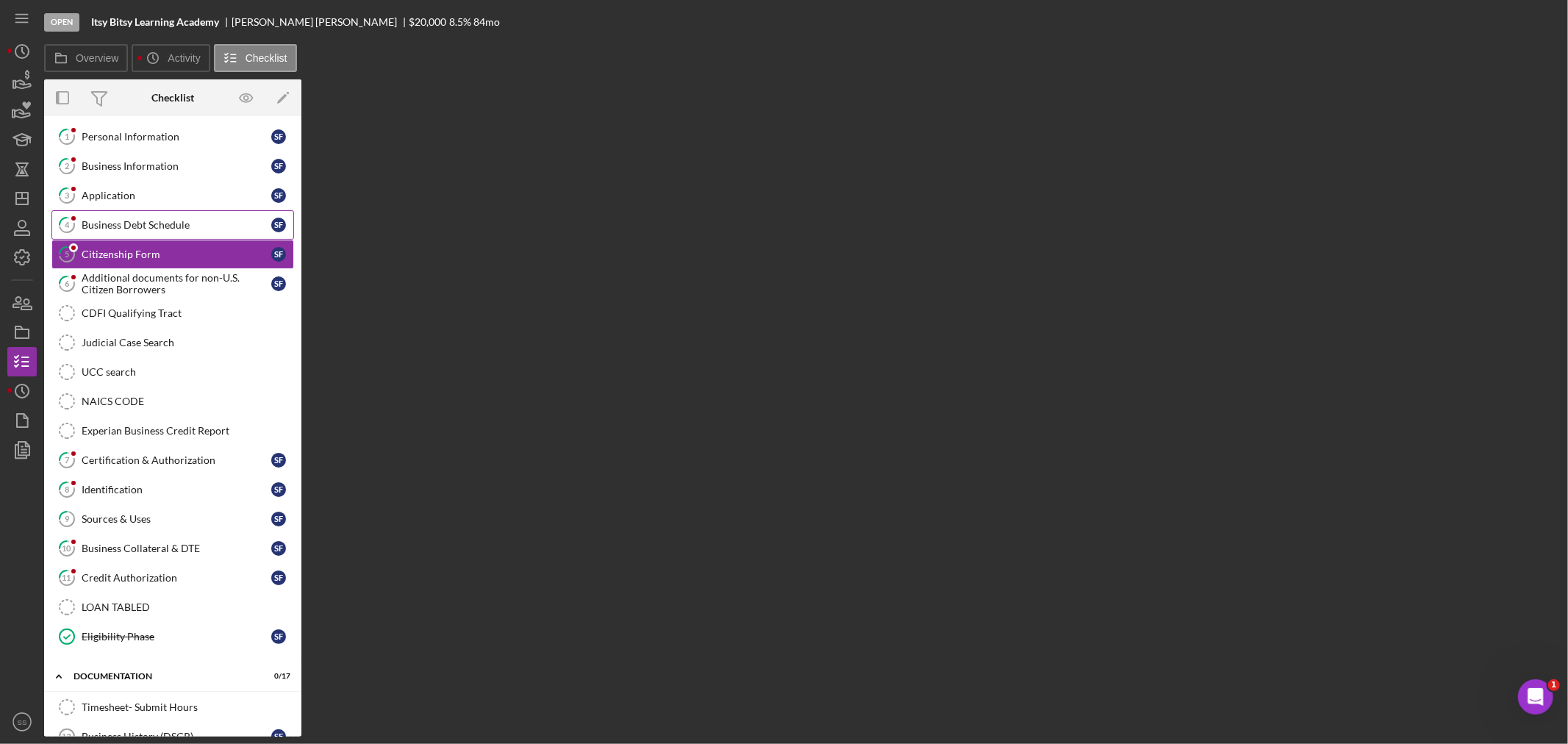
click at [100, 221] on div "Business Debt Schedule" at bounding box center [176, 224] width 189 height 11
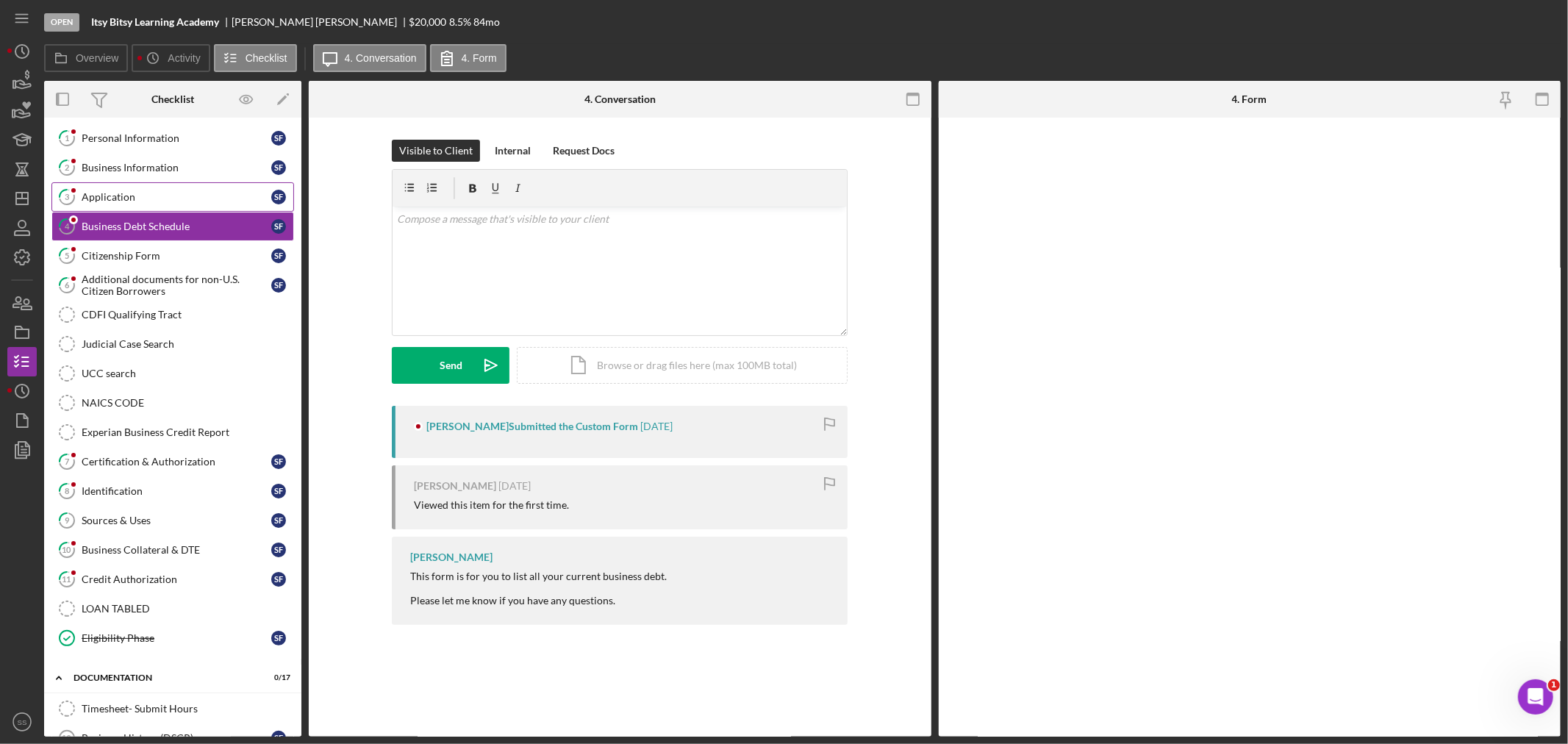
click at [97, 192] on div "Application" at bounding box center [176, 196] width 189 height 11
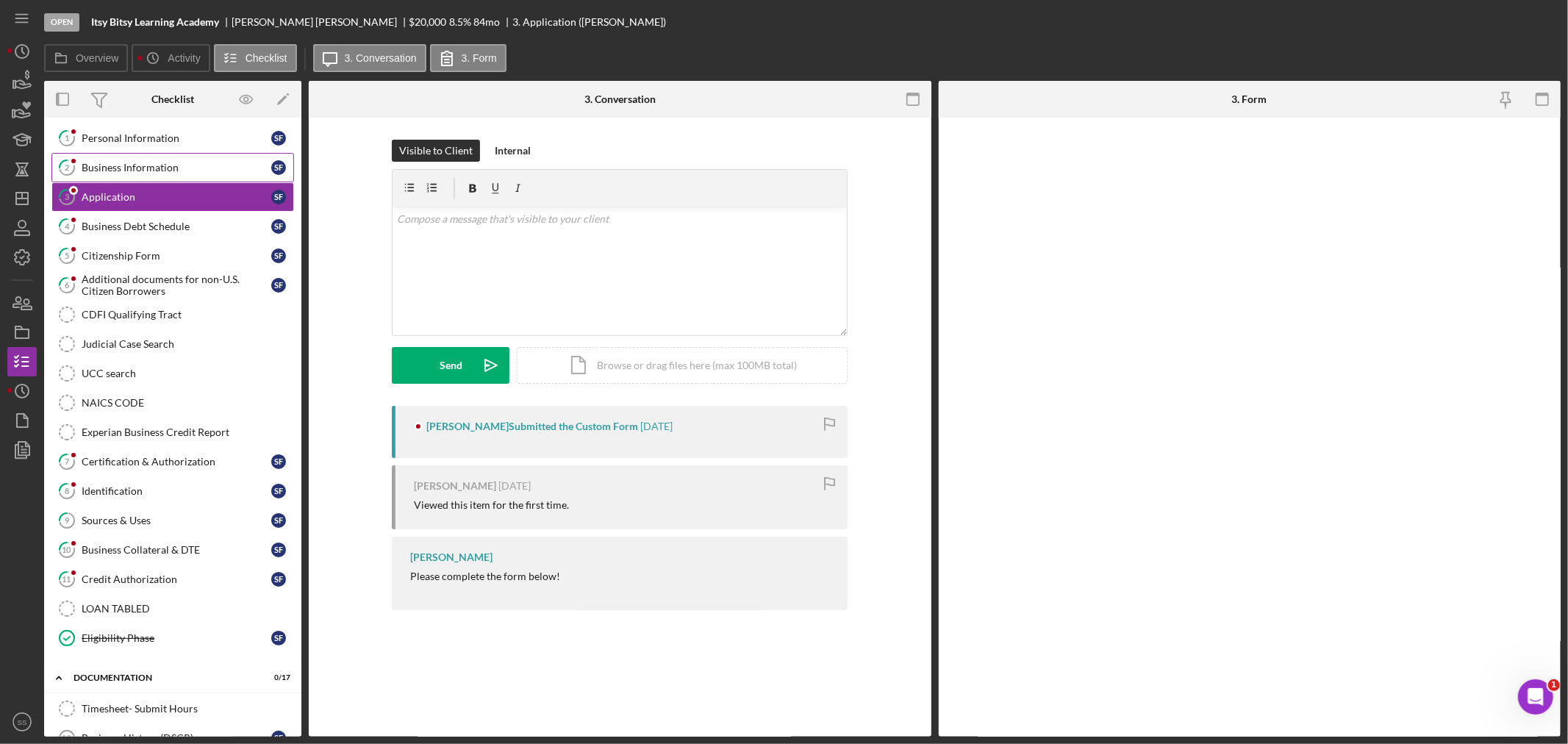
click at [96, 166] on div "Business Information" at bounding box center [176, 167] width 189 height 11
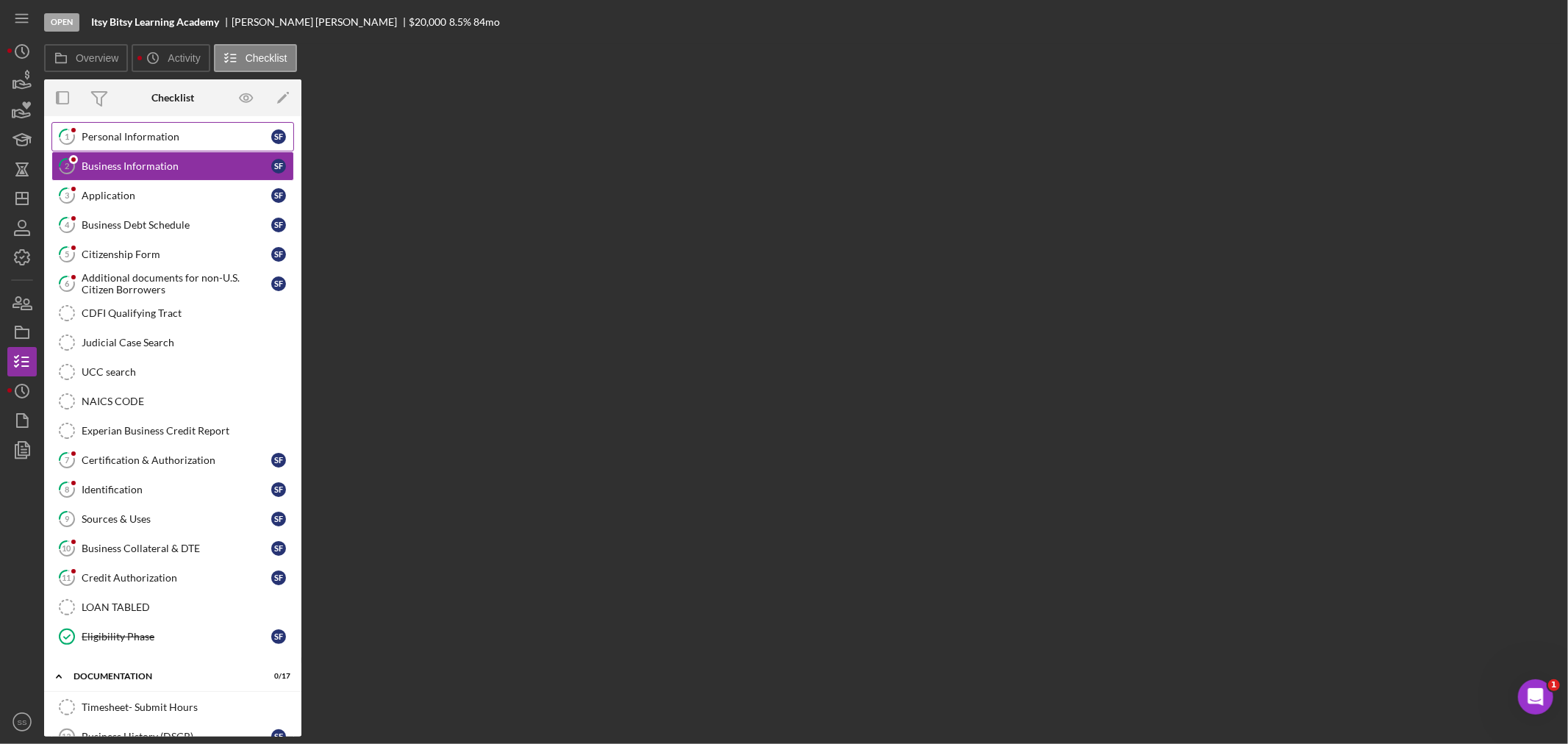
click at [96, 143] on div "Personal Information" at bounding box center [176, 136] width 189 height 11
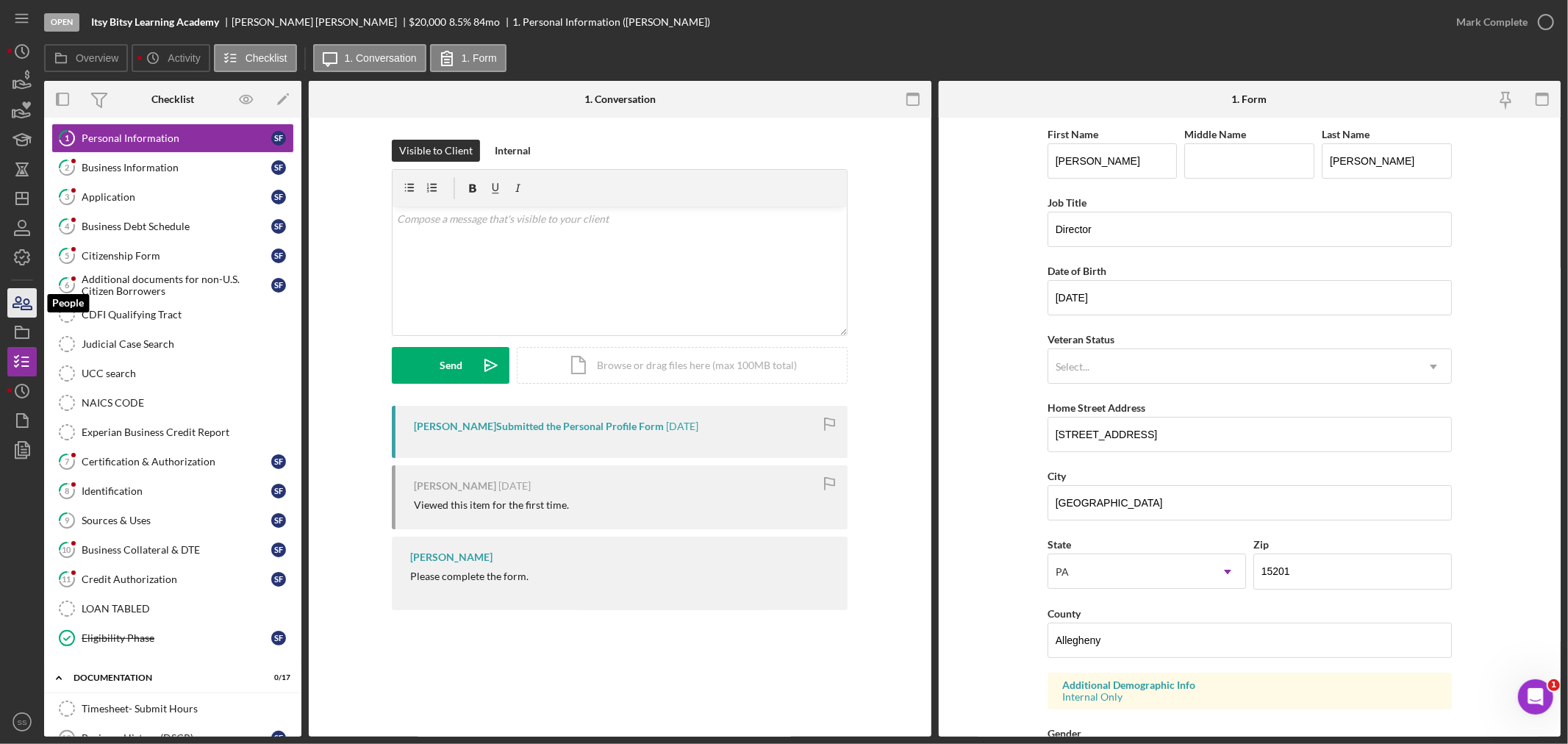
click at [11, 303] on icon "button" at bounding box center [22, 303] width 37 height 37
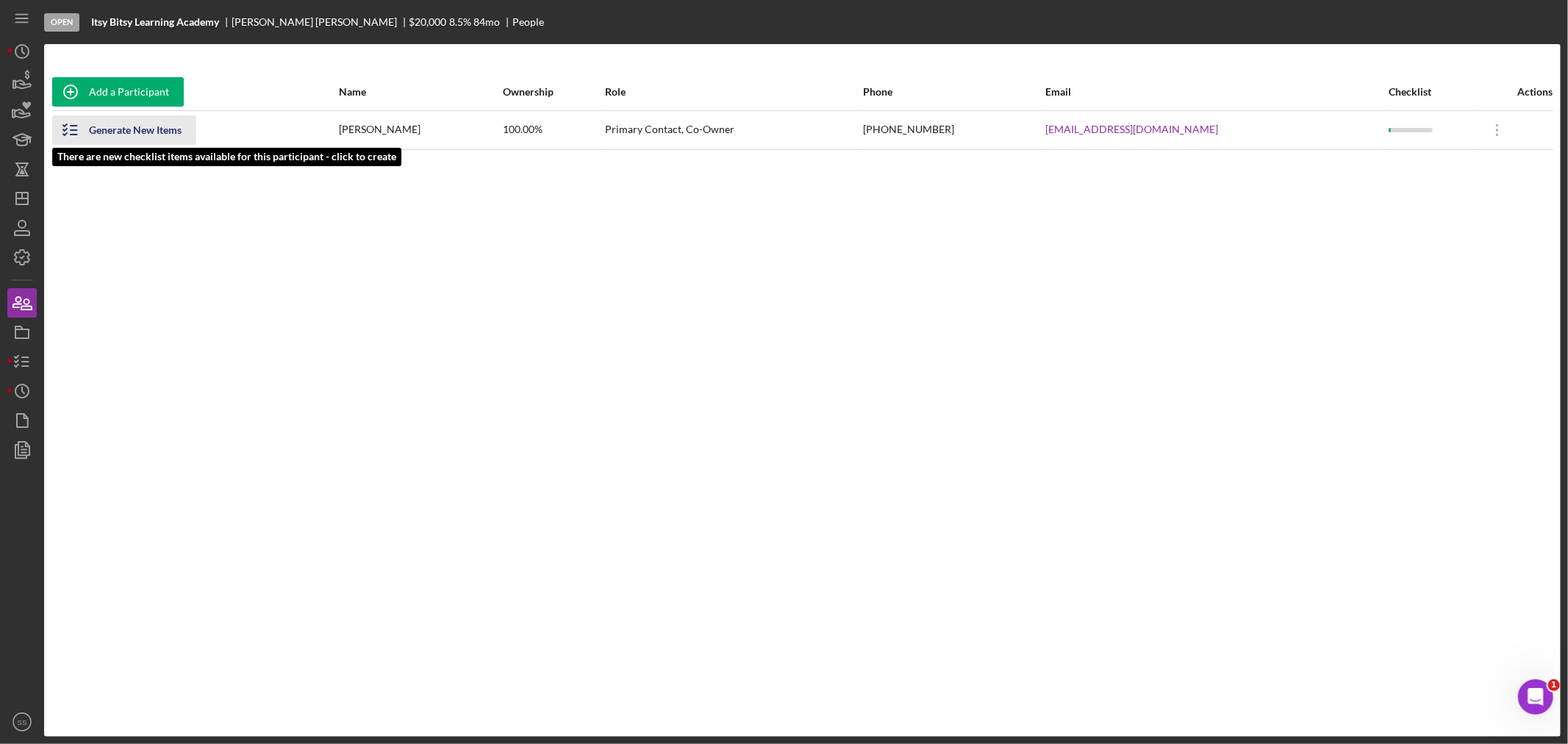
click at [115, 121] on div "Generate New Items" at bounding box center [135, 131] width 93 height 30
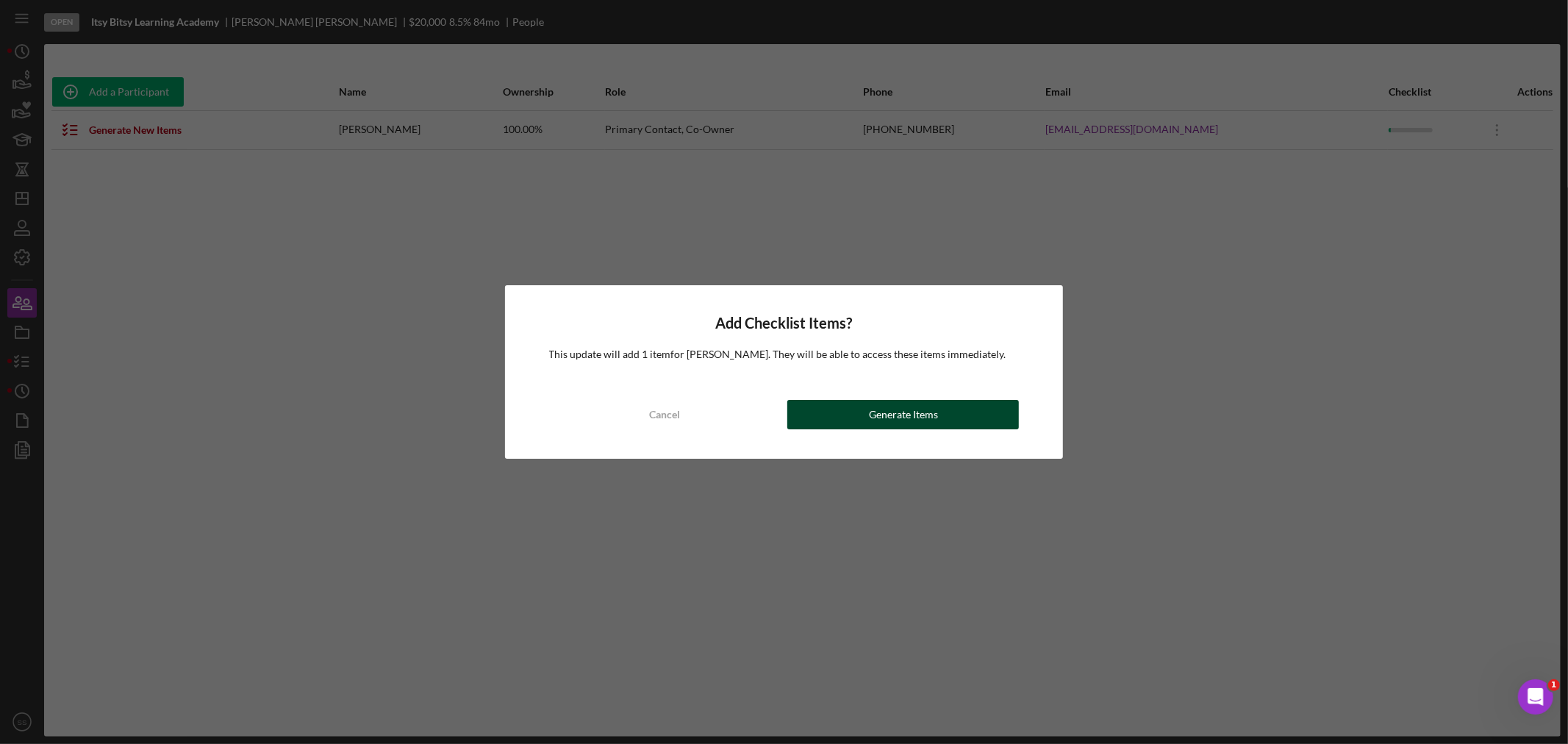
click at [859, 422] on button "Generate Items" at bounding box center [903, 415] width 231 height 30
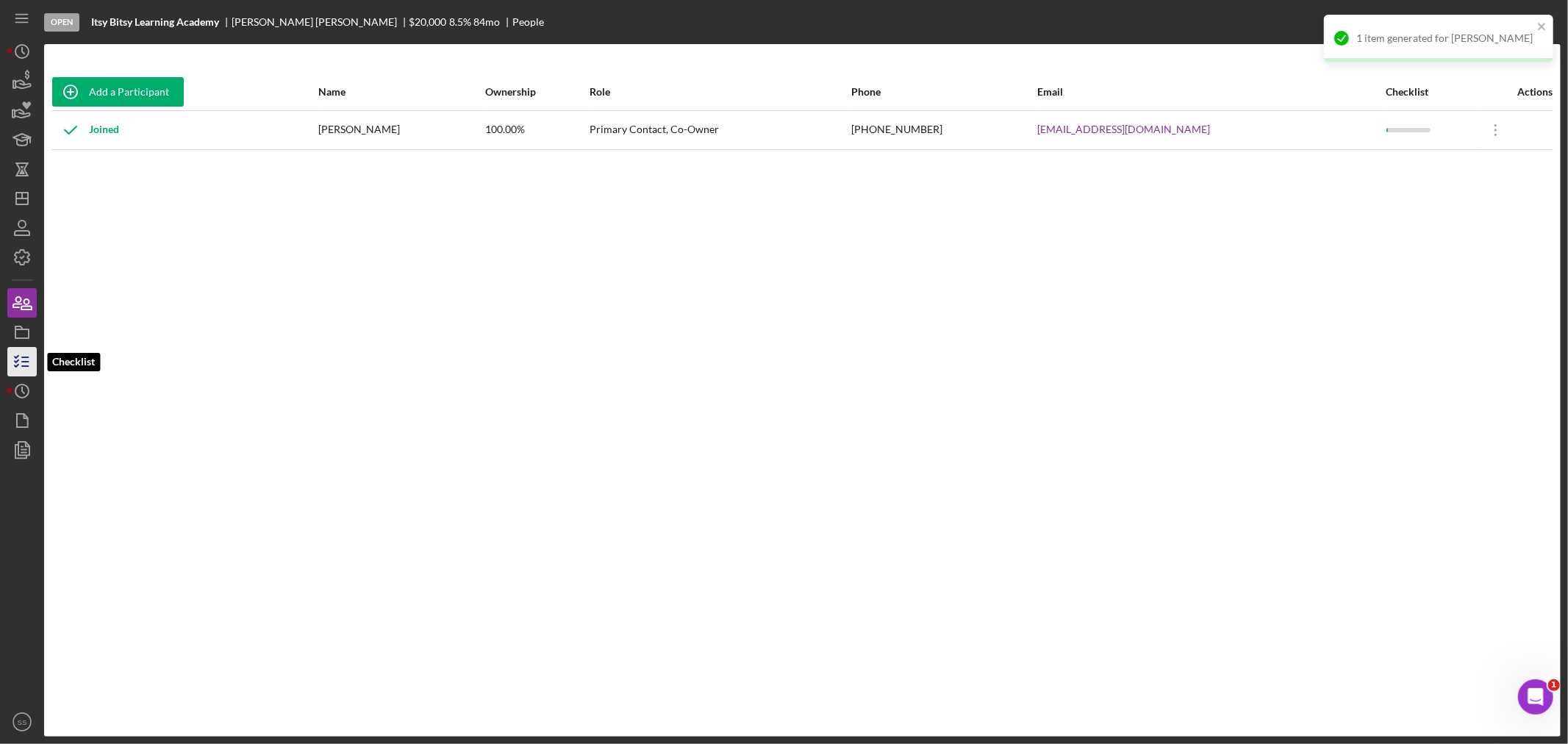
click at [24, 362] on line "button" at bounding box center [25, 362] width 7 height 0
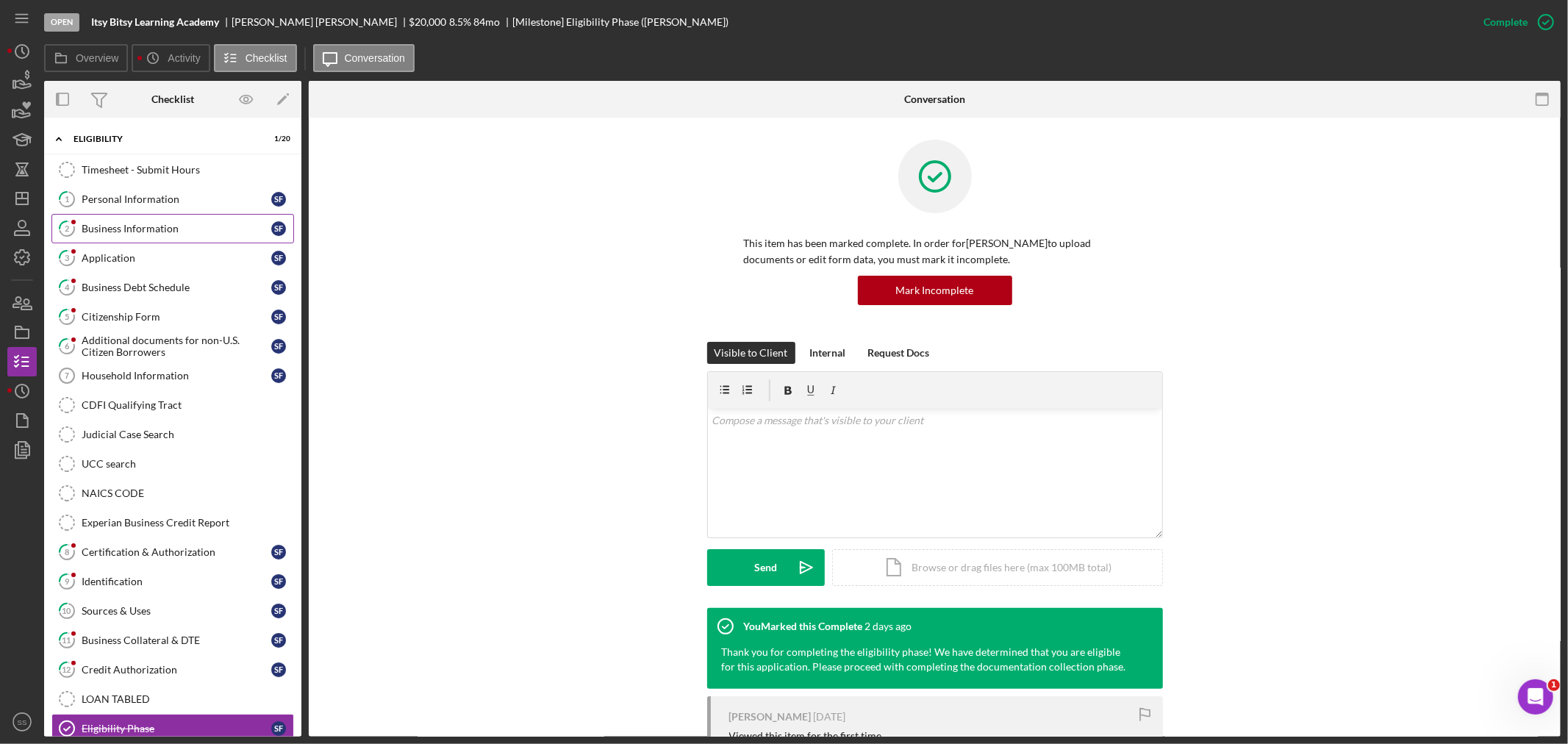
click at [144, 228] on div "Business Information" at bounding box center [176, 228] width 189 height 11
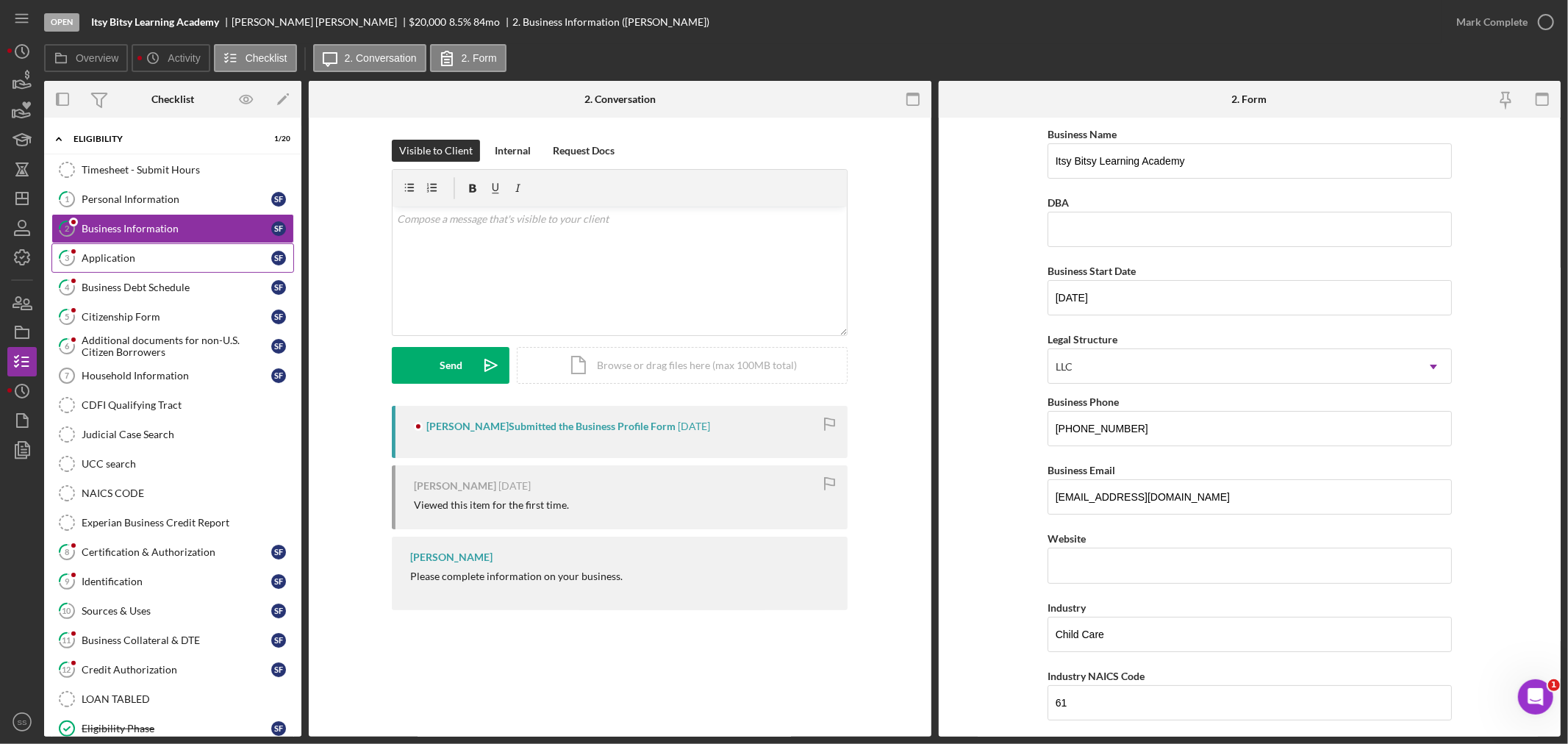
click at [131, 261] on div "Application" at bounding box center [176, 258] width 189 height 11
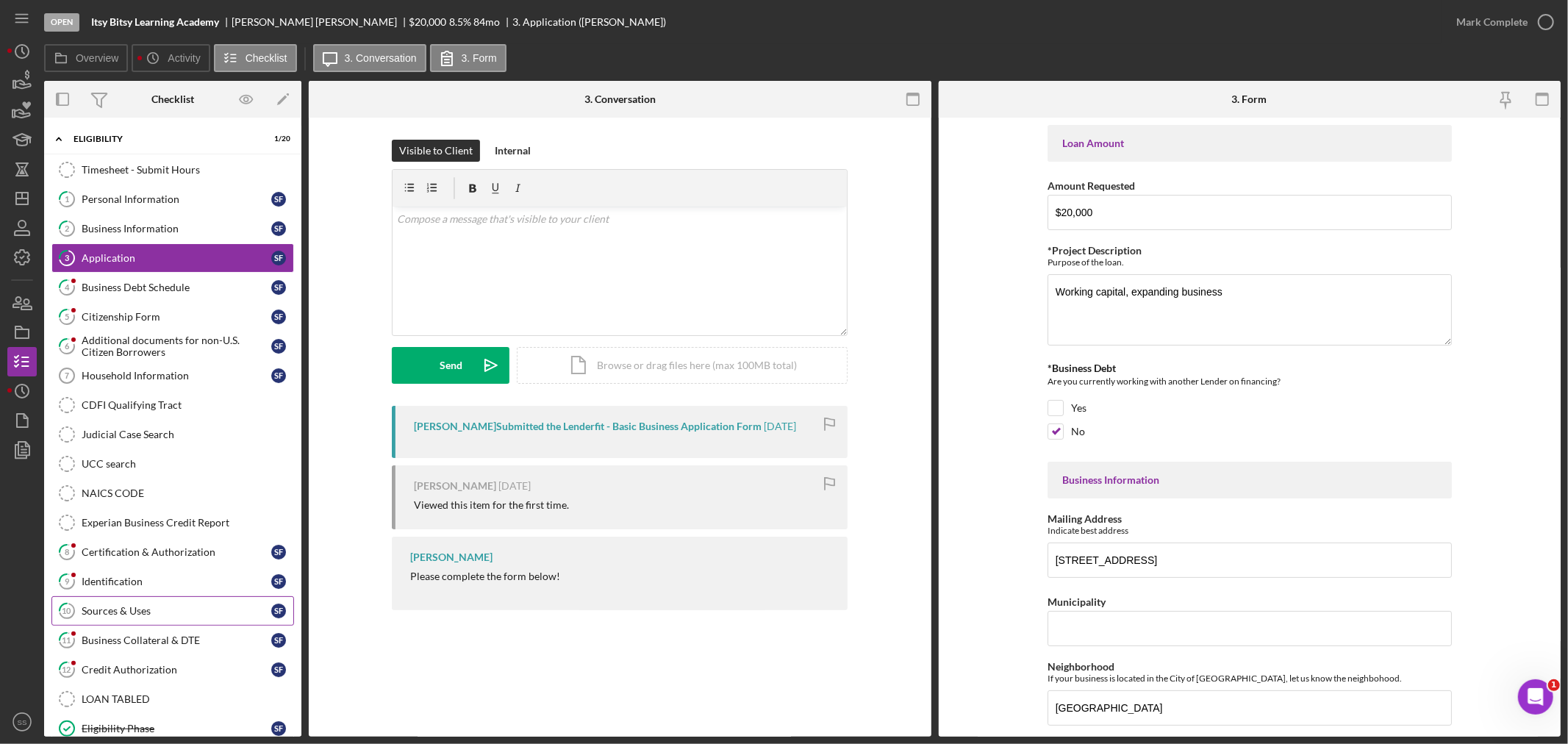
click at [128, 607] on div "Sources & Uses" at bounding box center [176, 610] width 189 height 11
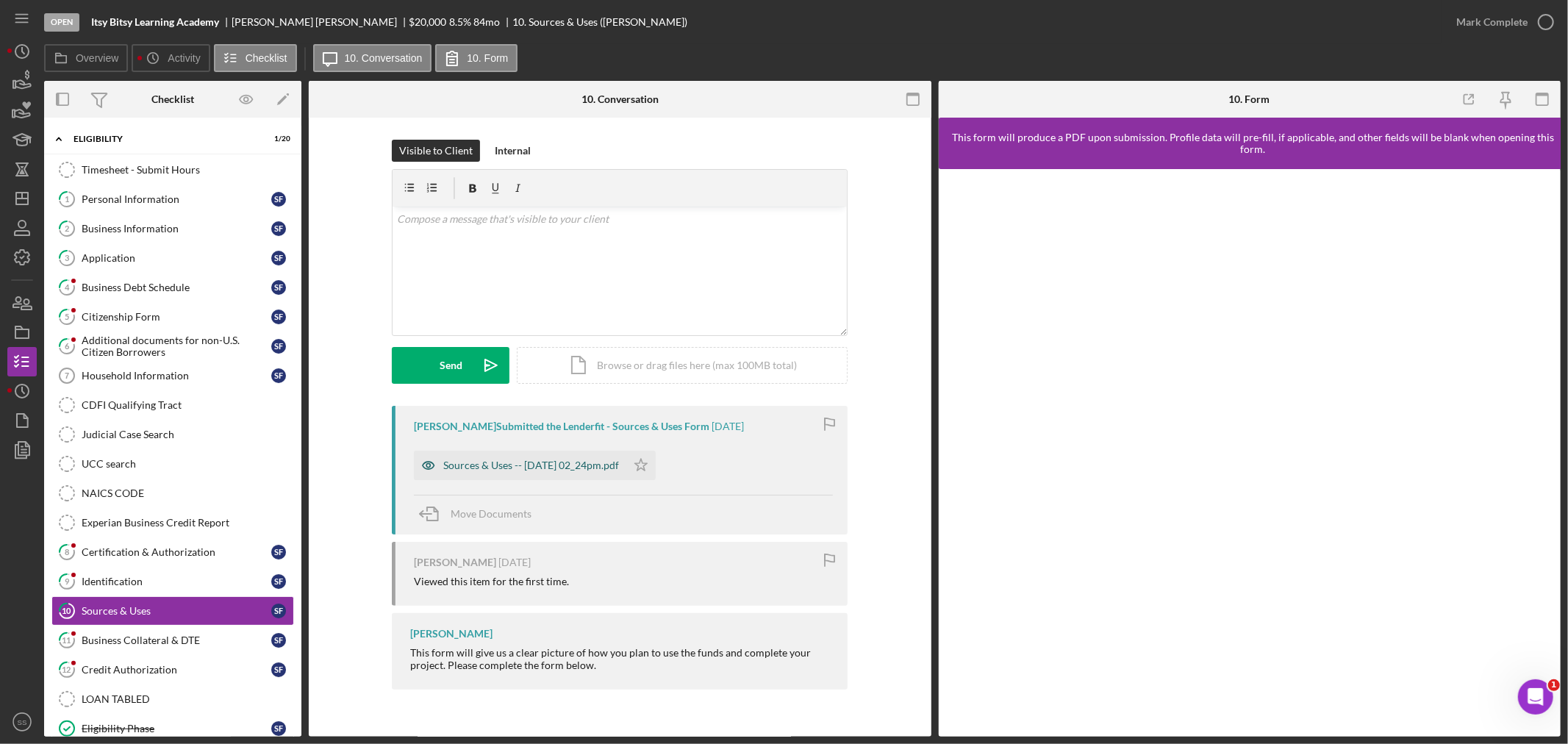
click at [604, 461] on div "Sources & Uses -- [DATE] 02_24pm.pdf" at bounding box center [531, 464] width 175 height 11
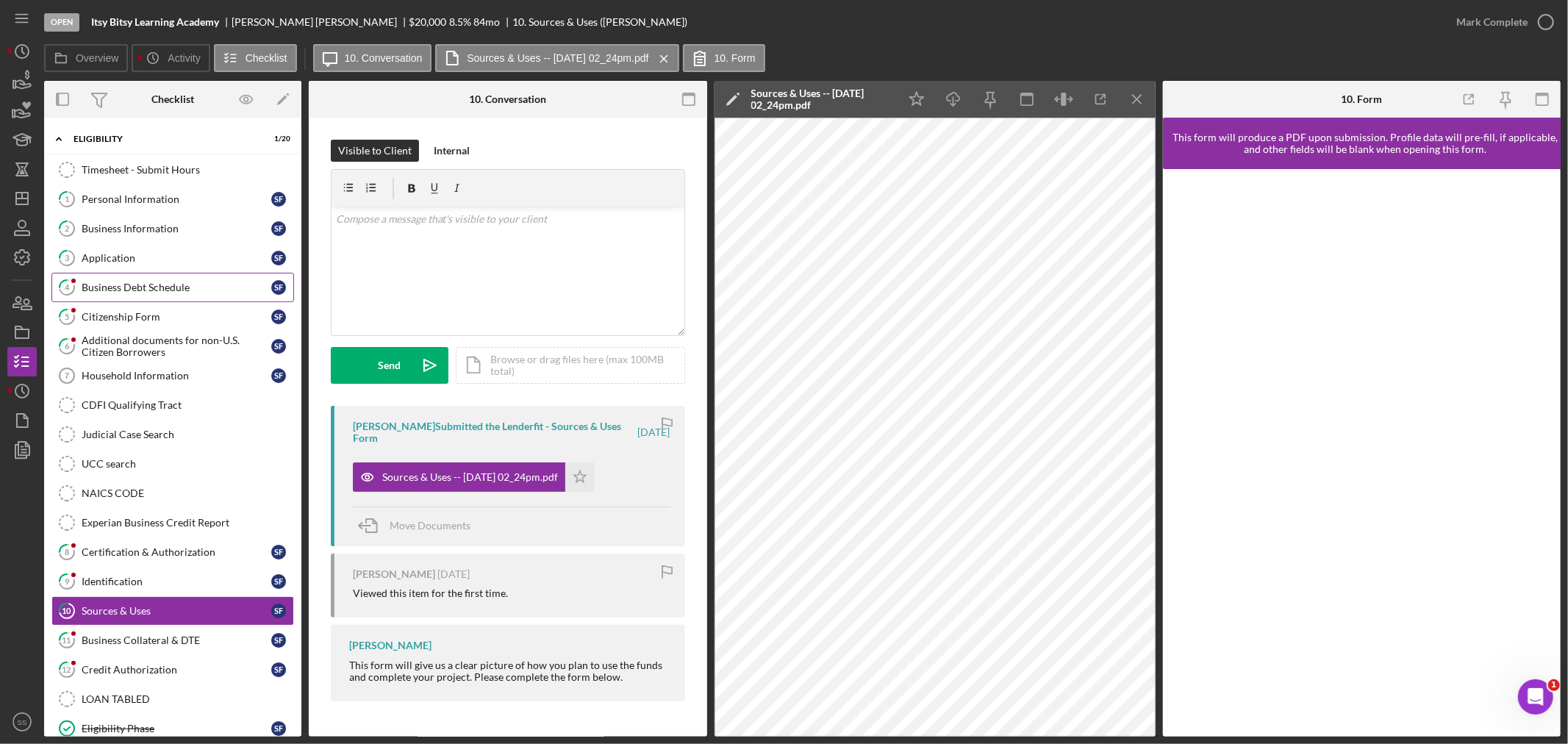
click at [113, 288] on div "Business Debt Schedule" at bounding box center [176, 287] width 189 height 11
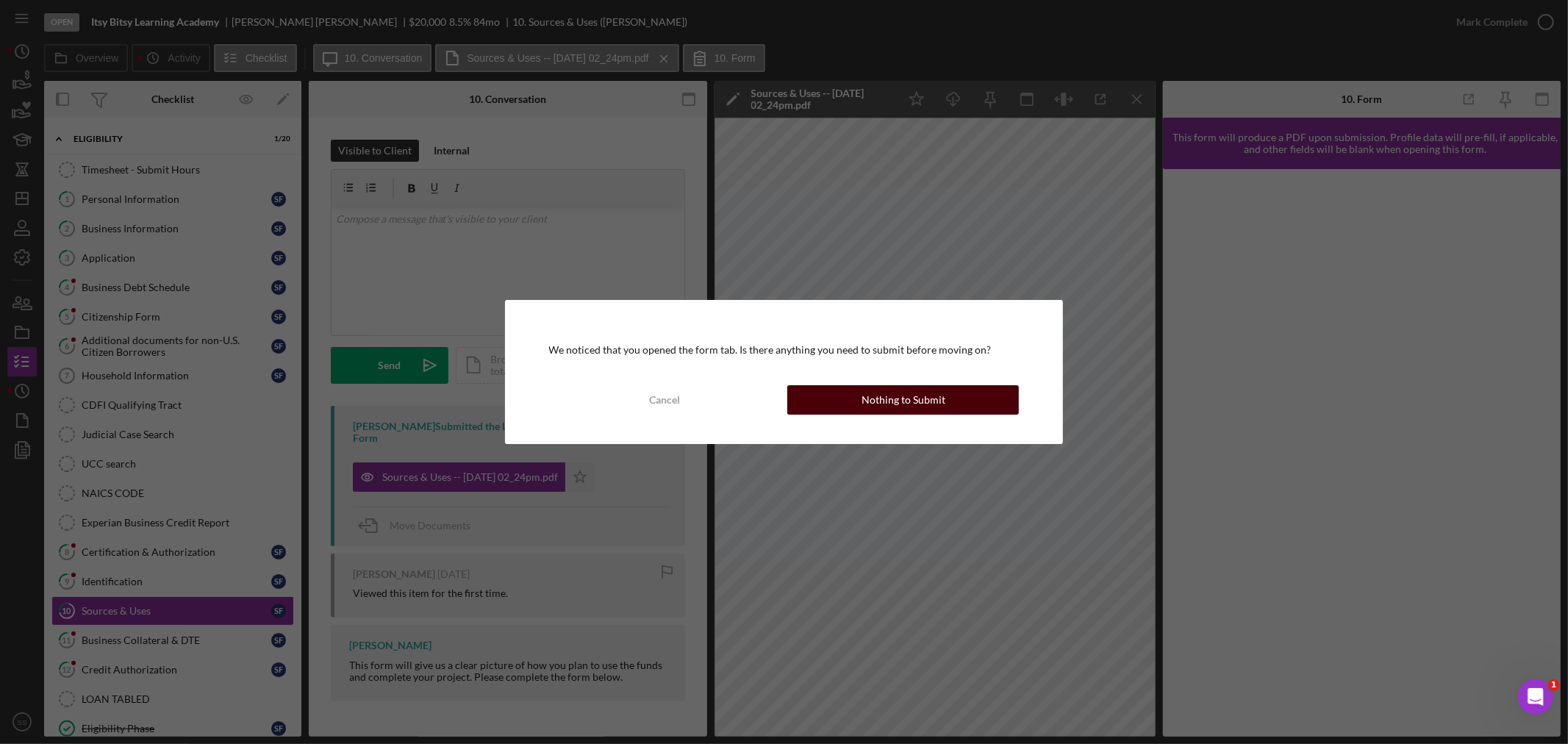
click at [885, 401] on div "Nothing to Submit" at bounding box center [904, 400] width 84 height 30
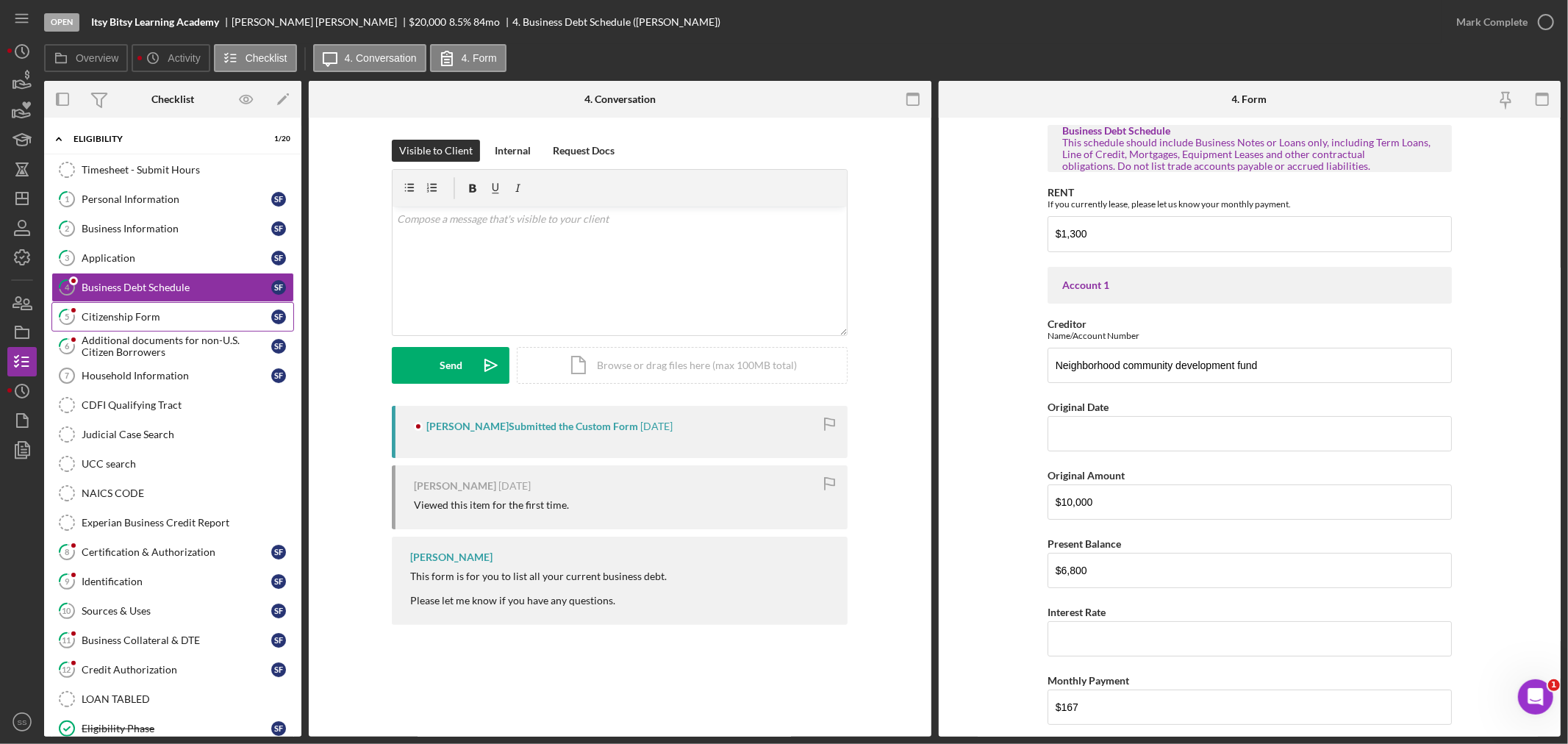
click at [126, 317] on div "Citizenship Form" at bounding box center [176, 316] width 189 height 11
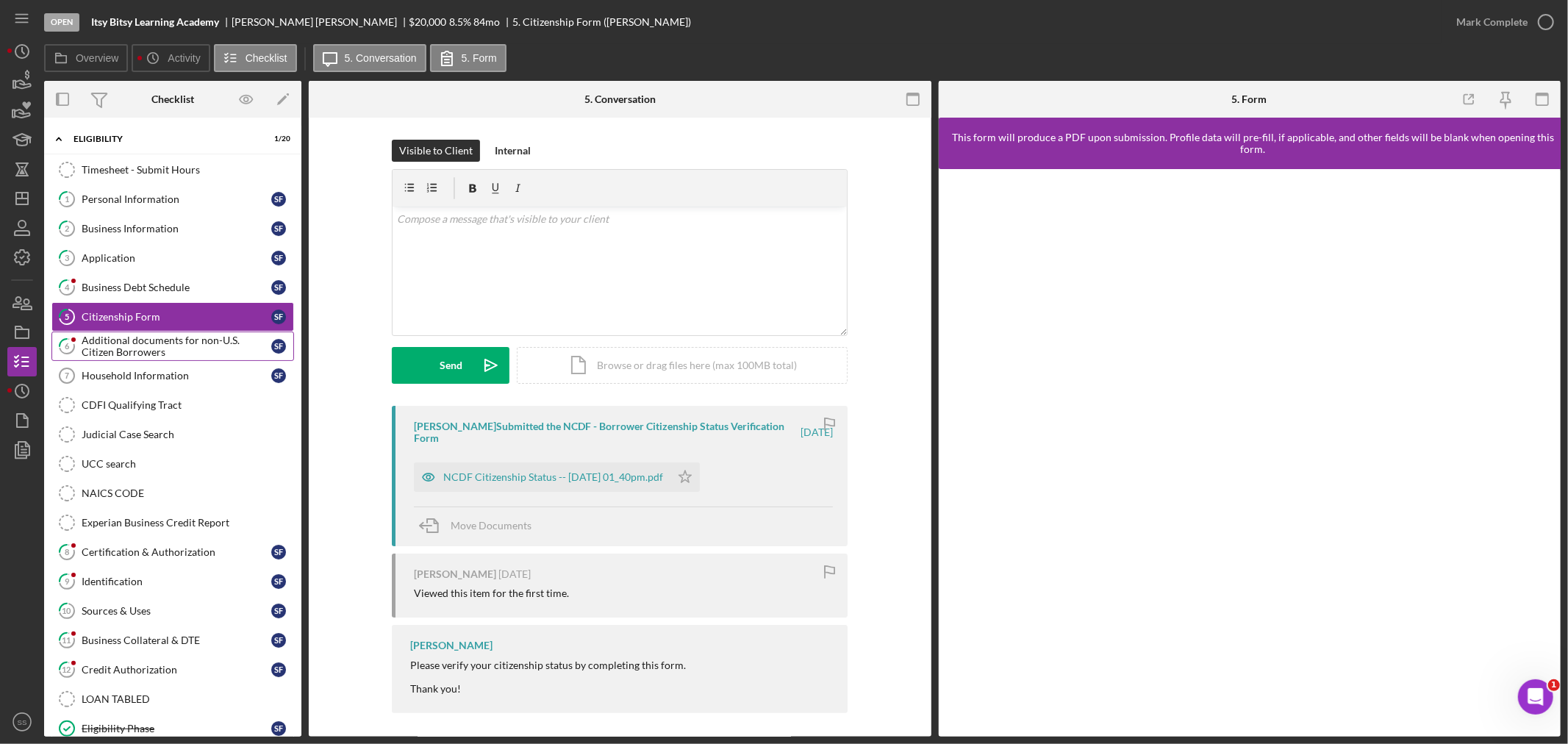
click at [142, 345] on div "Additional documents for non-U.S. Citizen Borrowers" at bounding box center [176, 346] width 189 height 24
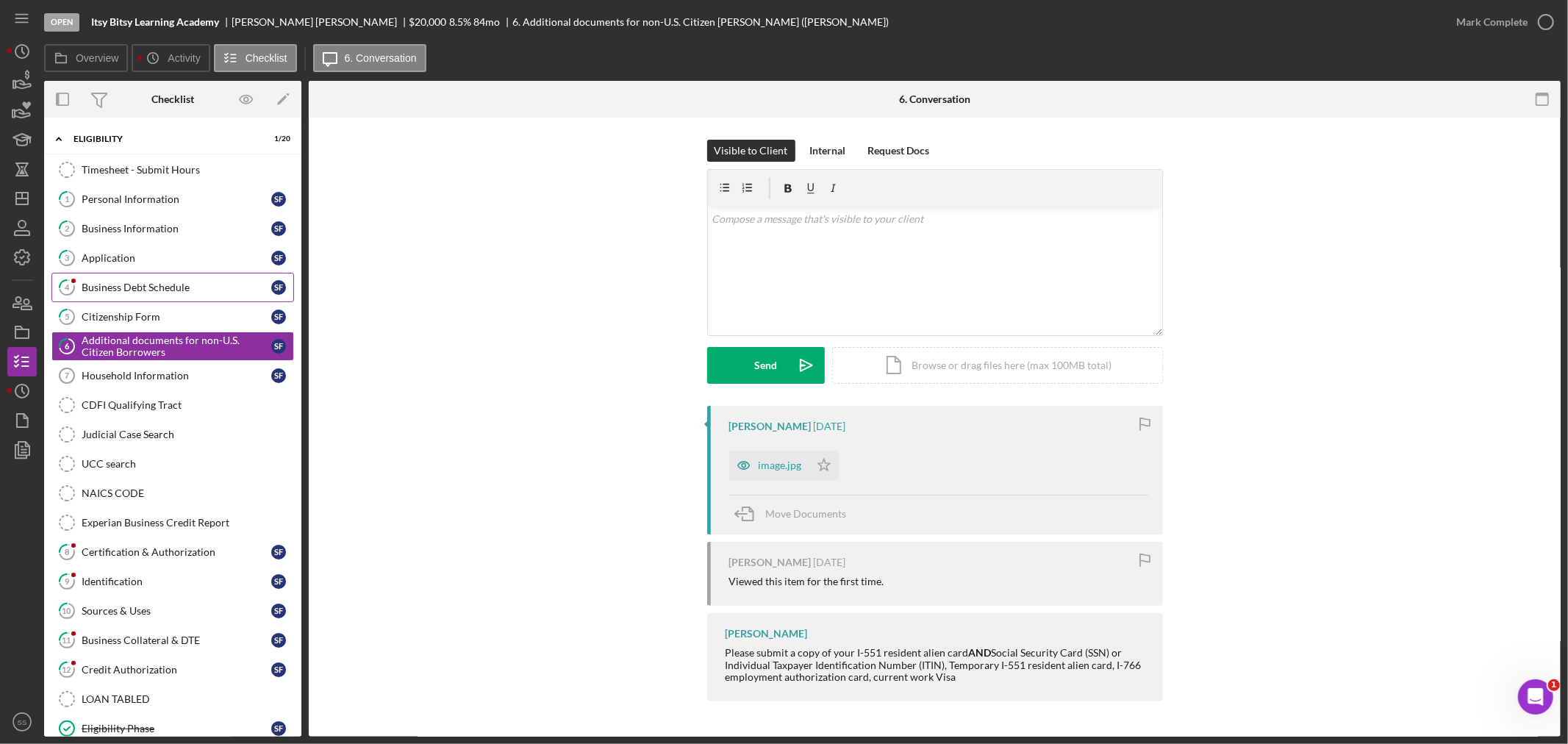
click at [119, 288] on div "Business Debt Schedule" at bounding box center [176, 287] width 189 height 11
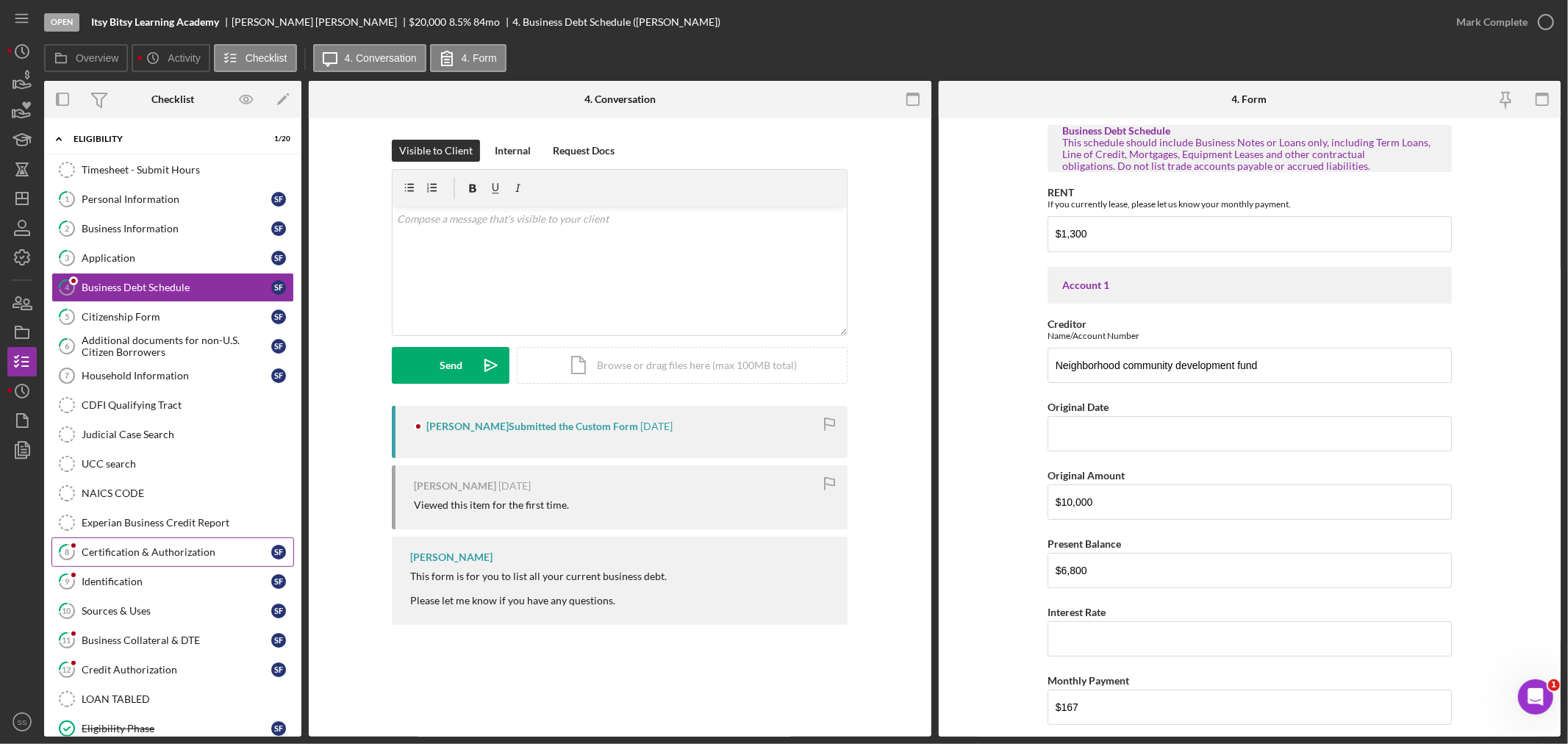
click at [167, 546] on link "8 Certification & Authorization S F" at bounding box center [173, 552] width 243 height 30
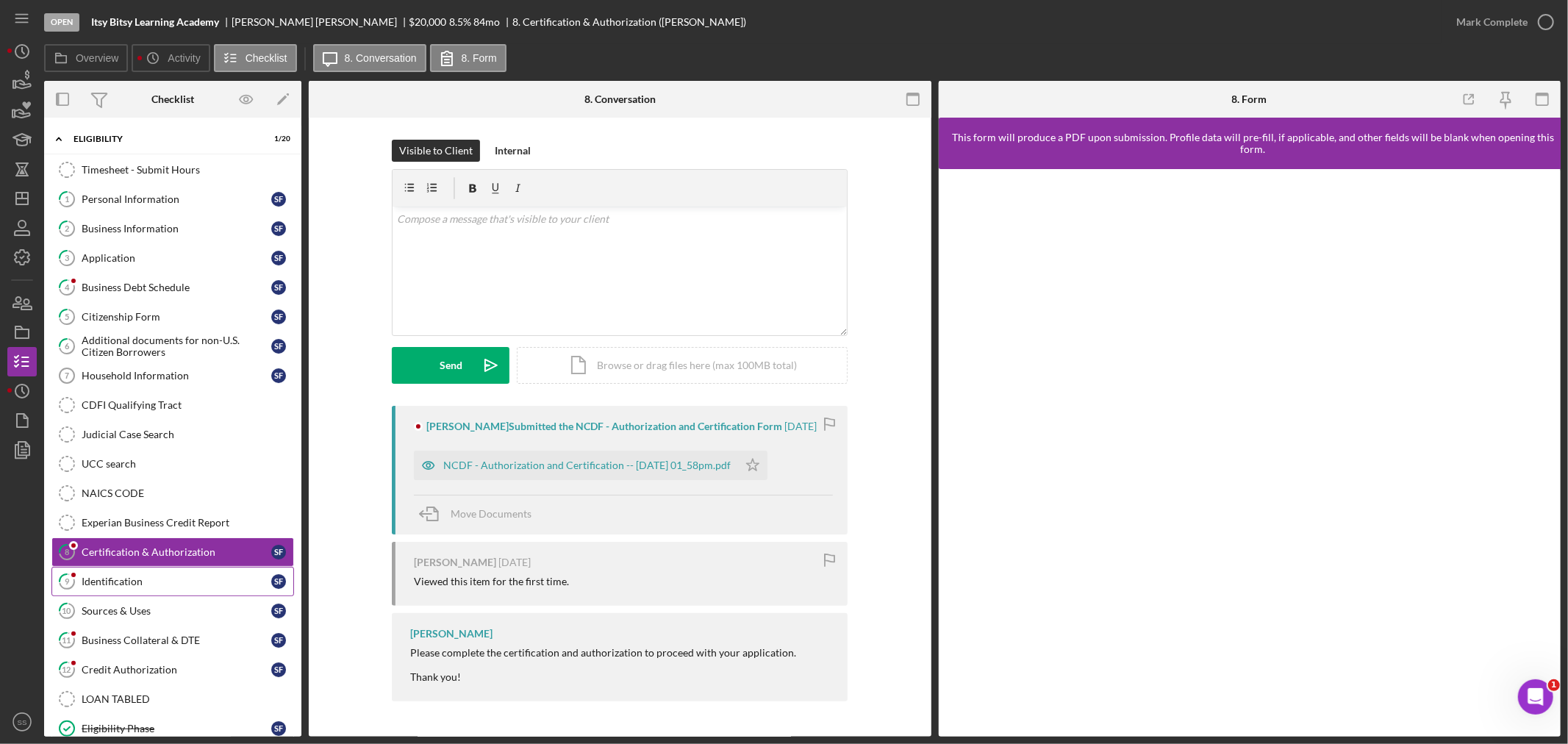
click at [147, 576] on link "9 Identification S F" at bounding box center [173, 582] width 243 height 30
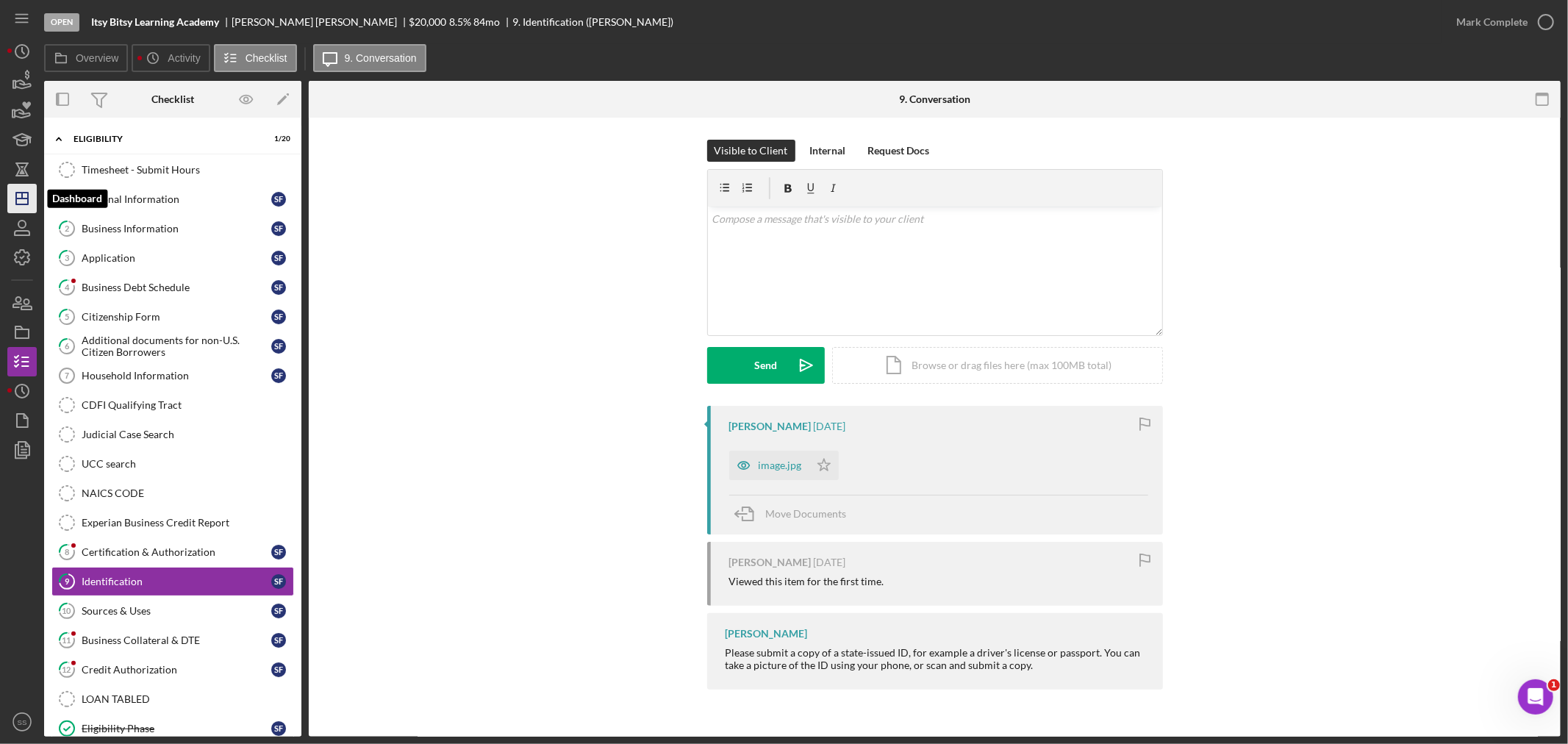
click at [27, 196] on polygon "button" at bounding box center [21, 198] width 11 height 11
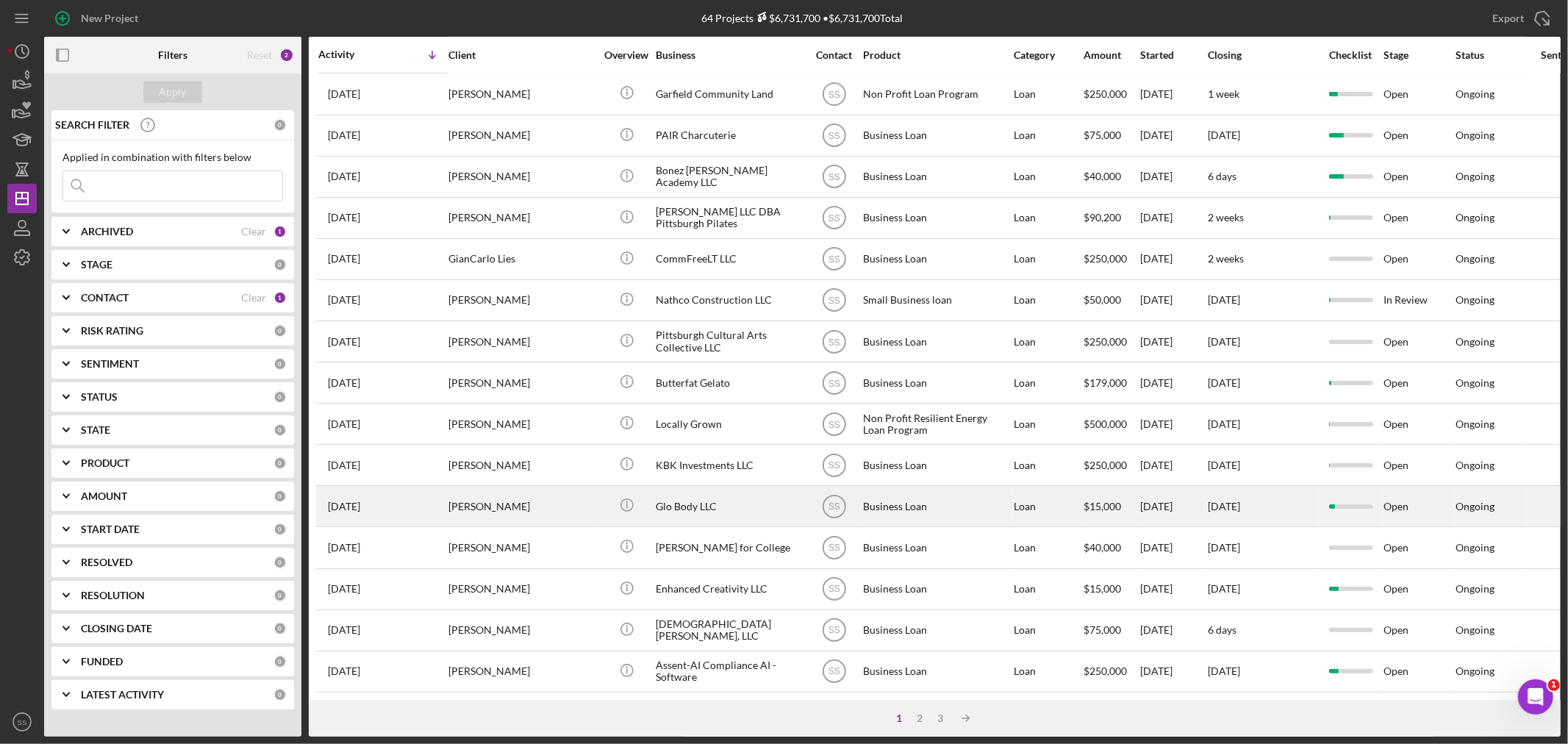
scroll to position [440, 0]
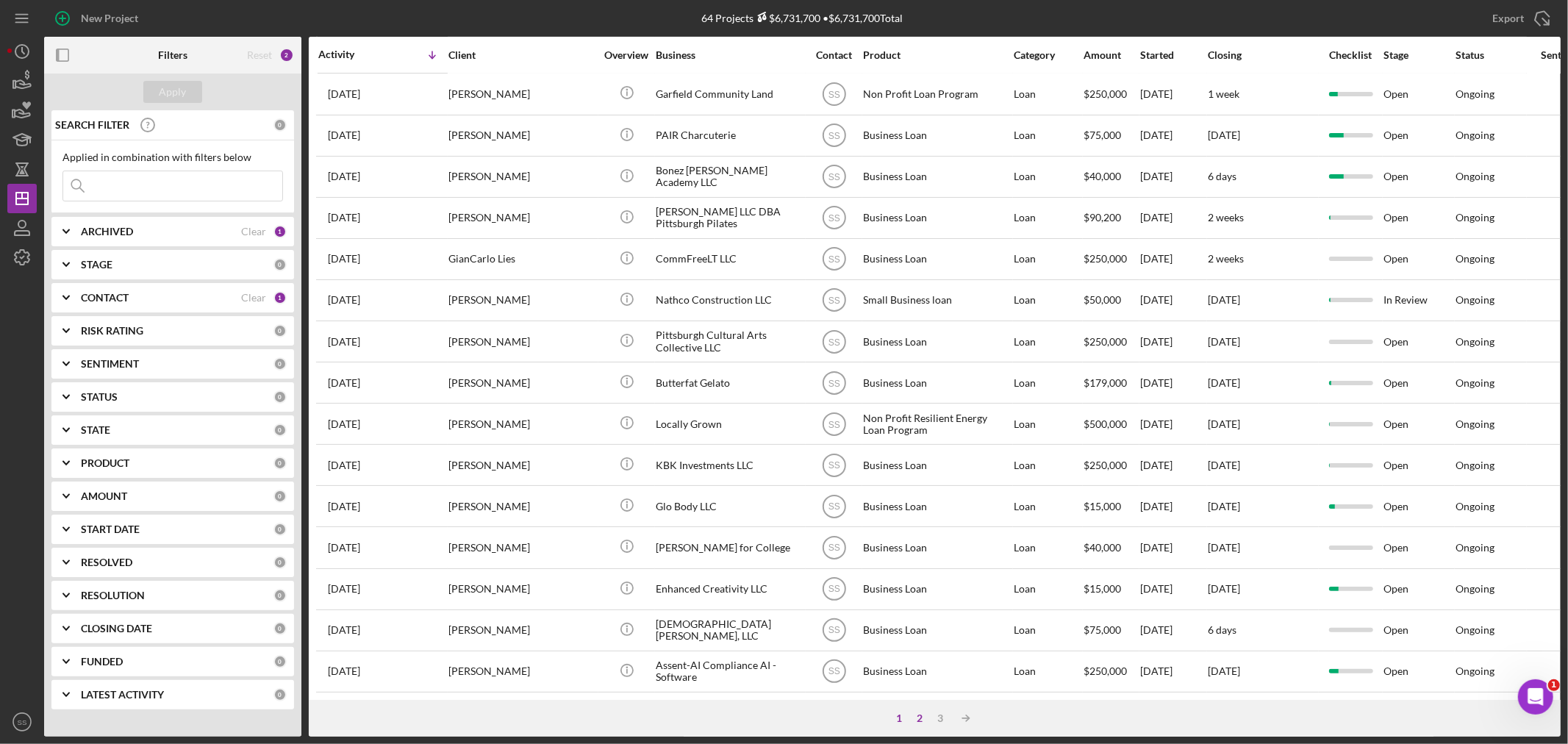
click at [918, 716] on div "2" at bounding box center [919, 718] width 20 height 11
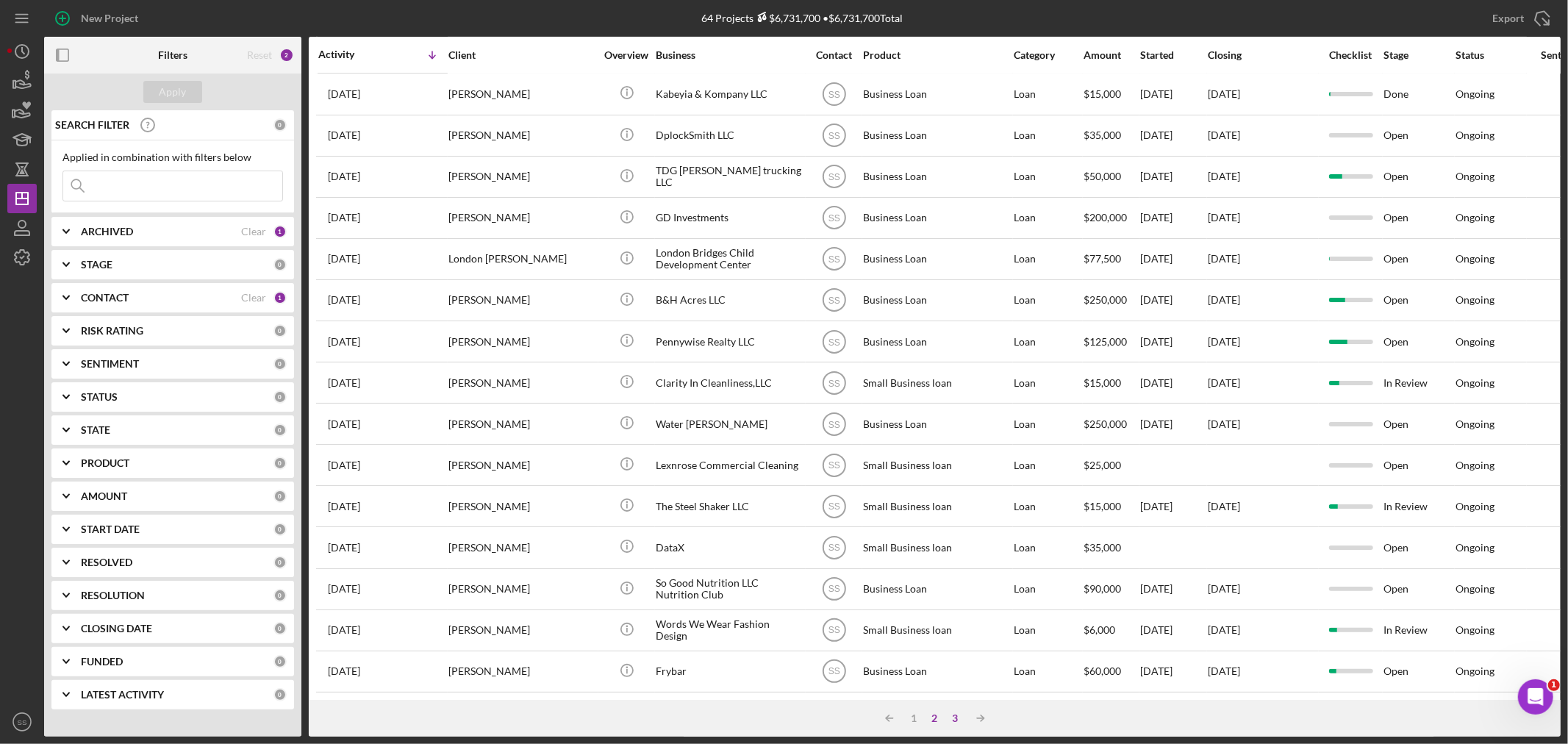
click at [955, 713] on div "3" at bounding box center [955, 718] width 20 height 11
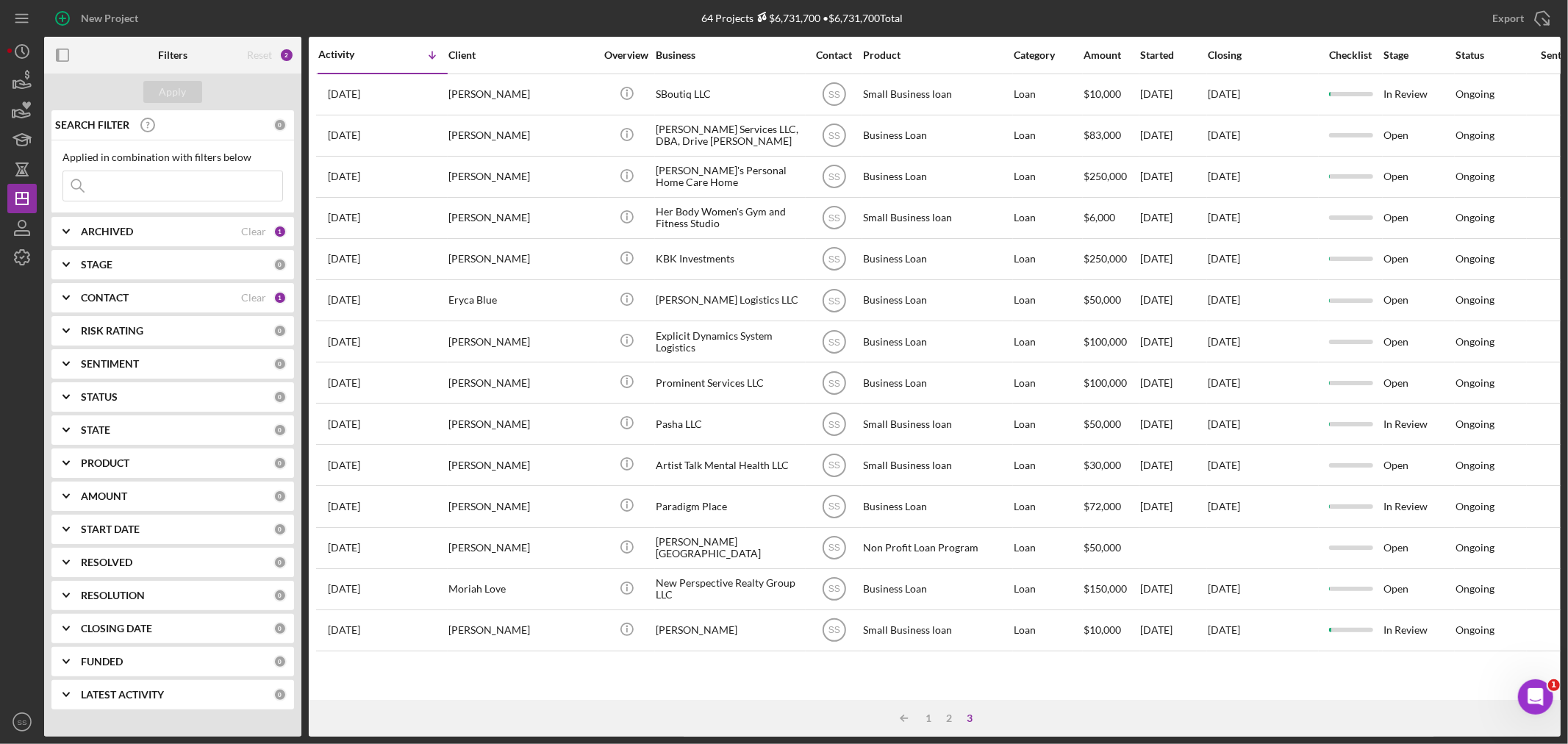
scroll to position [0, 0]
click at [140, 239] on div "ARCHIVED Clear 1" at bounding box center [183, 231] width 206 height 30
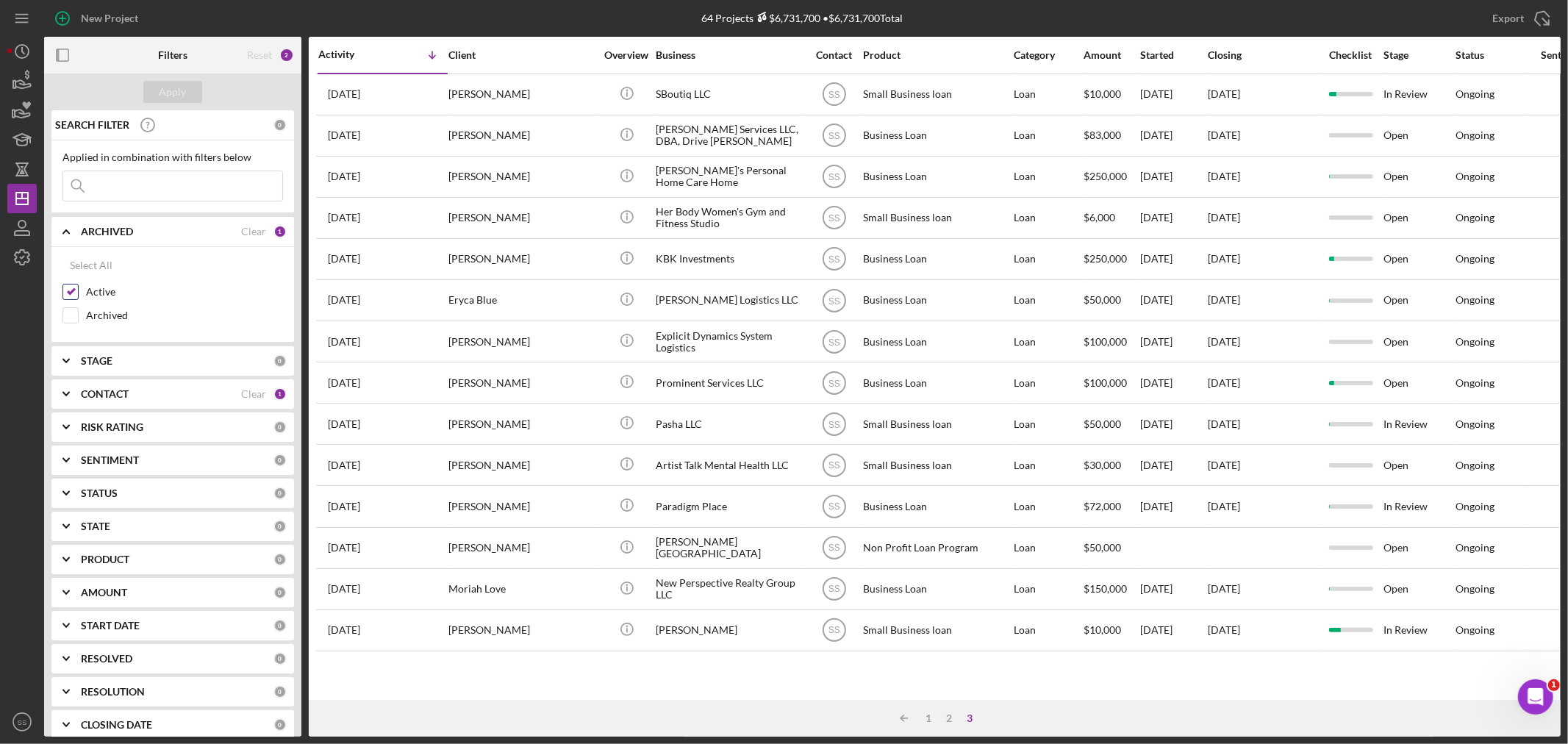
click at [64, 290] on input "Active" at bounding box center [70, 292] width 15 height 15
checkbox input "false"
click at [67, 311] on input "Archived" at bounding box center [70, 315] width 15 height 15
checkbox input "true"
click at [177, 96] on div "Apply" at bounding box center [173, 91] width 27 height 22
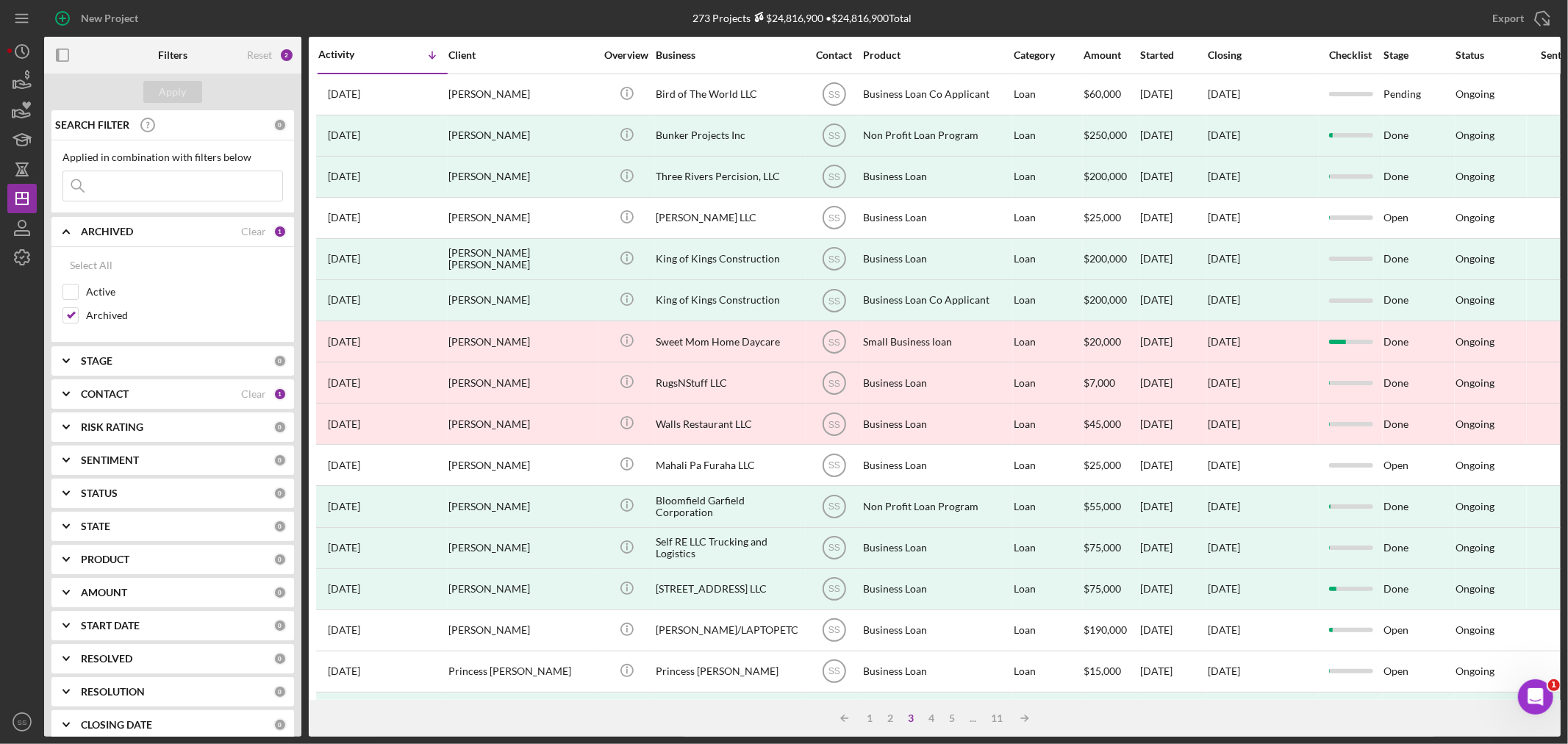
click at [96, 181] on input at bounding box center [173, 186] width 219 height 30
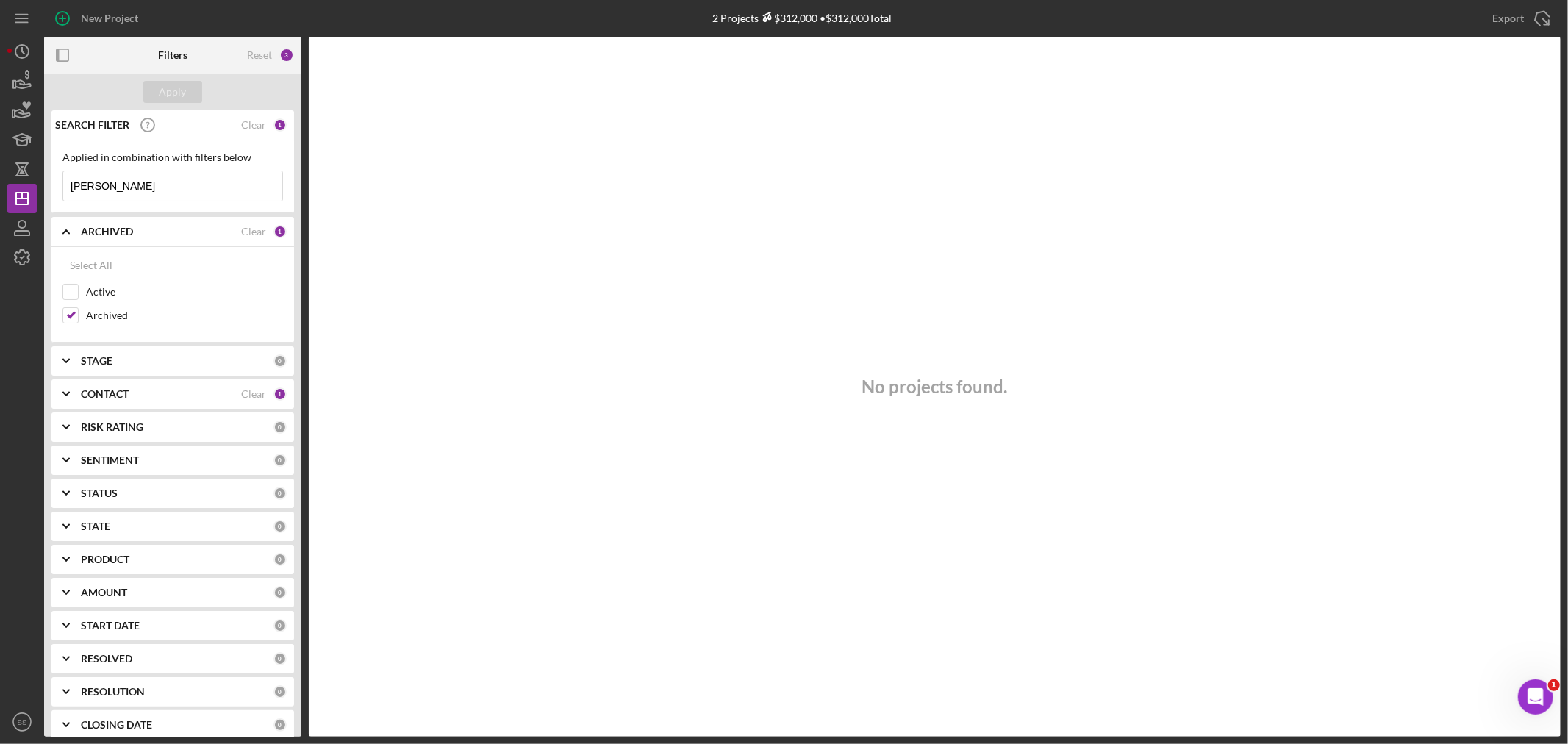
type input "[PERSON_NAME]"
click at [13, 16] on icon "Icon/Menu" at bounding box center [23, 19] width 33 height 33
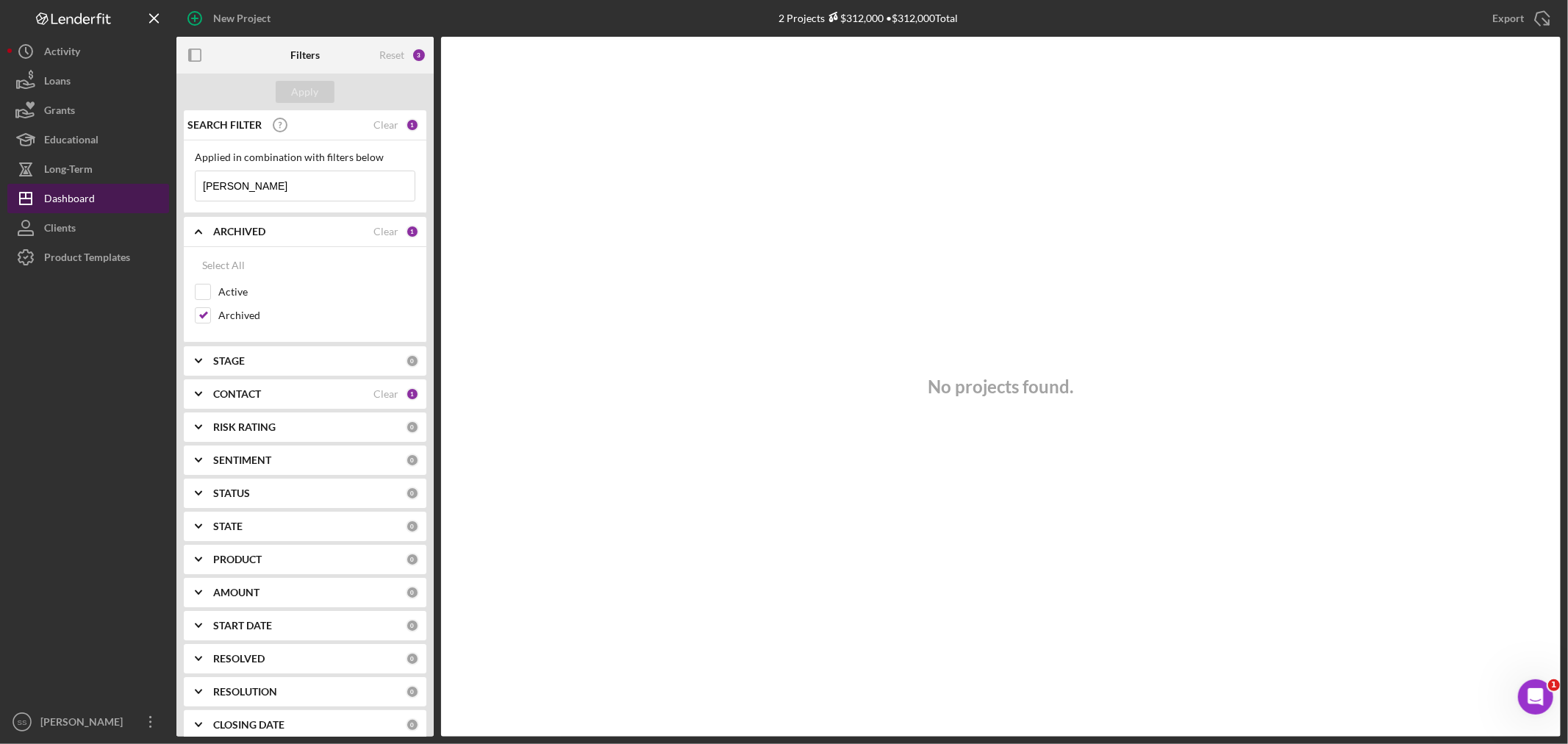
click at [66, 194] on div "Dashboard" at bounding box center [69, 201] width 51 height 33
drag, startPoint x: 276, startPoint y: 181, endPoint x: 173, endPoint y: 189, distance: 103.3
click at [173, 189] on div "New Project 2 Projects $312,000 • $312,000 Total Export Icon/Export Filters Res…" at bounding box center [784, 368] width 1553 height 736
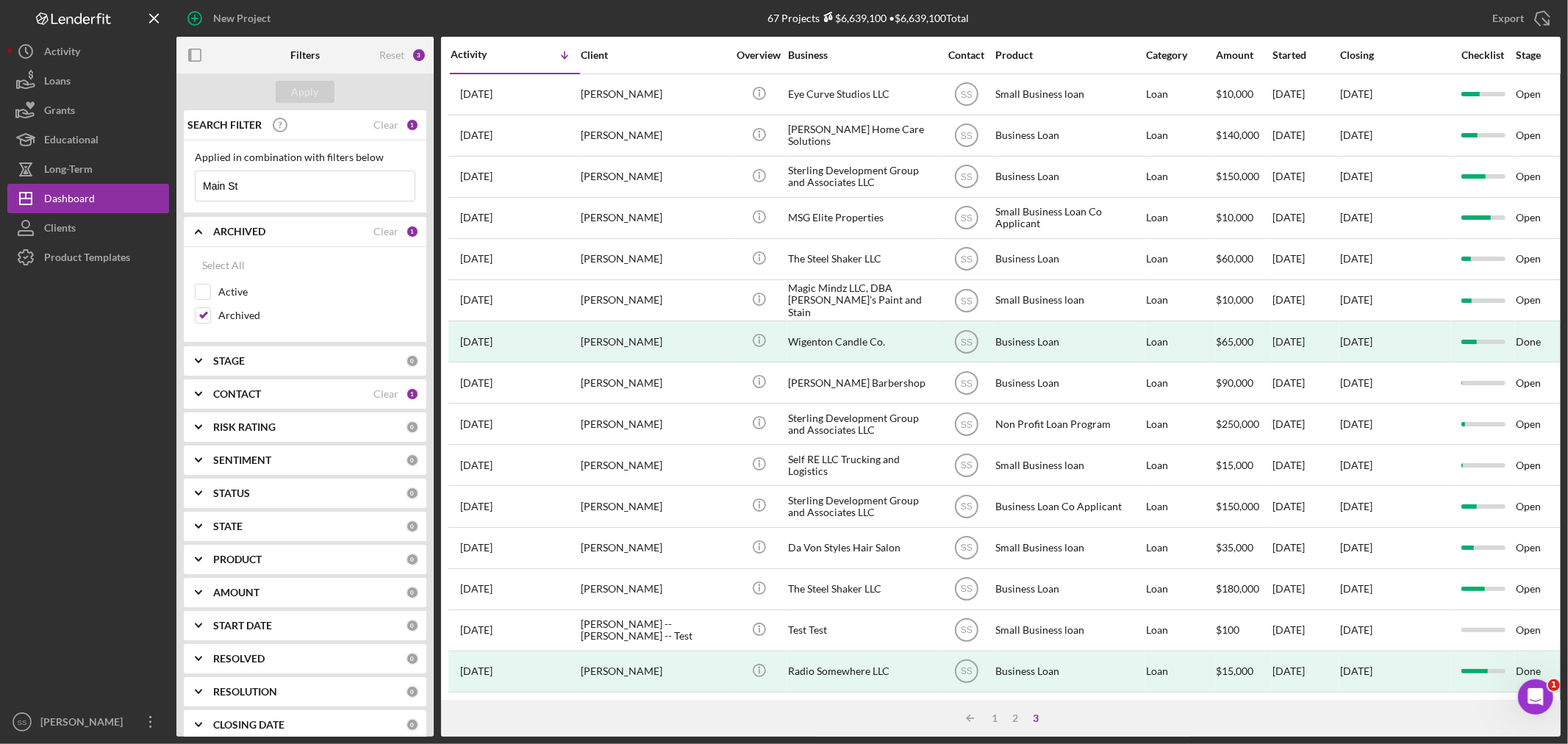
click at [270, 197] on input "Main St" at bounding box center [305, 186] width 219 height 30
type input "[GEOGRAPHIC_DATA]"
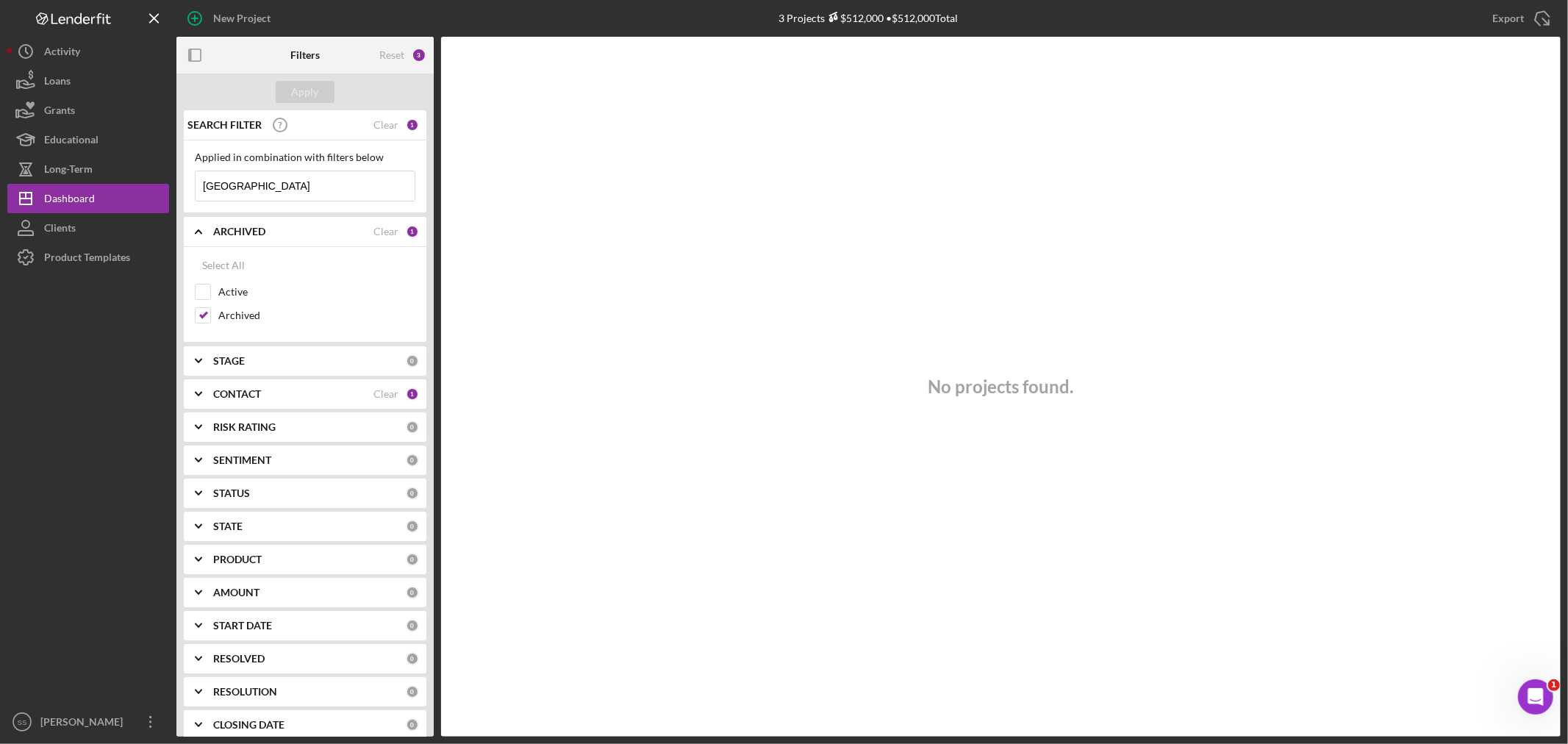
drag, startPoint x: 272, startPoint y: 188, endPoint x: 172, endPoint y: 185, distance: 100.0
click at [172, 185] on div "New Project 3 Projects $512,000 • $512,000 Total Export Icon/Export Filters Res…" at bounding box center [784, 368] width 1553 height 736
click at [202, 314] on input "Archived" at bounding box center [202, 315] width 15 height 15
checkbox input "false"
click at [203, 290] on input "Active" at bounding box center [202, 292] width 15 height 15
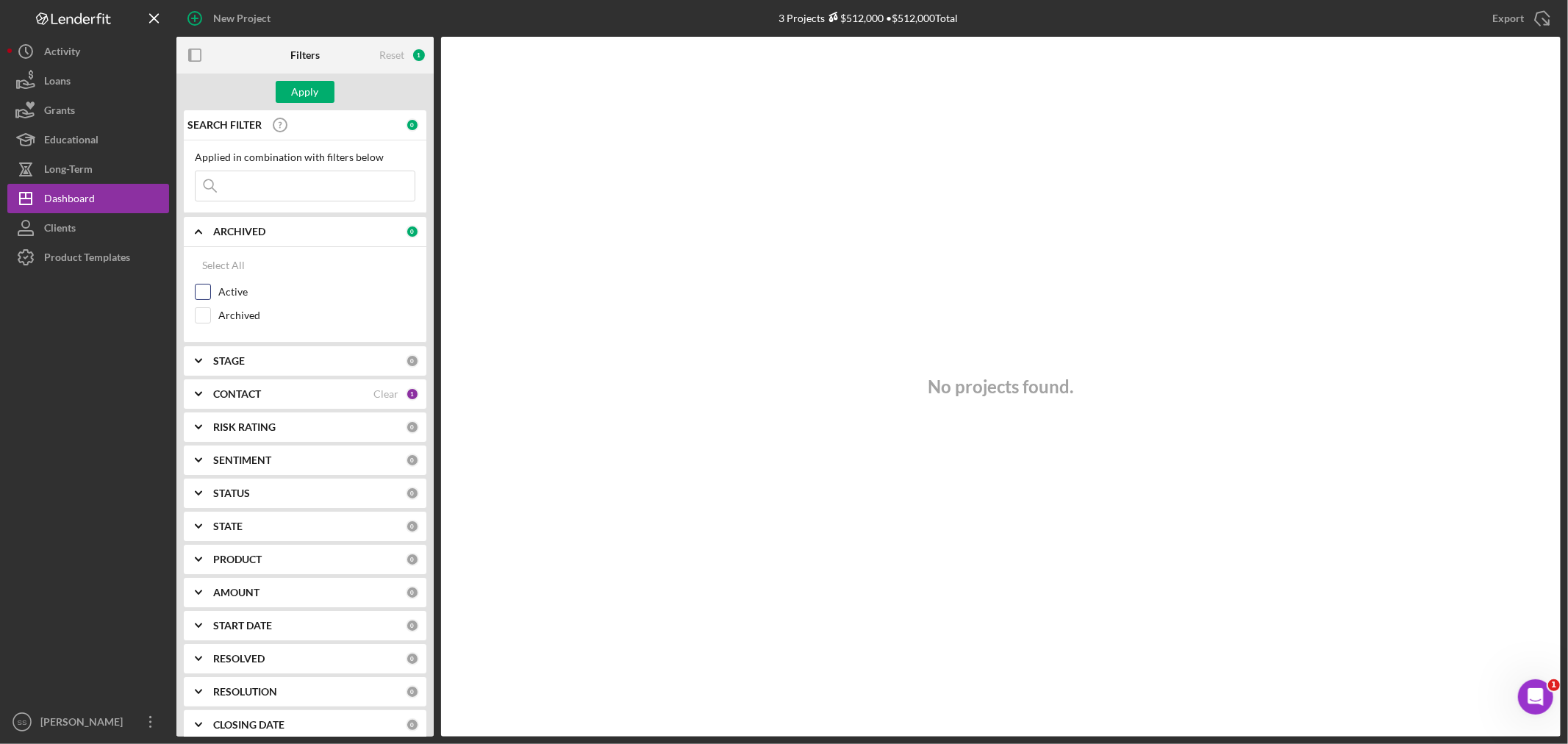
checkbox input "true"
click at [303, 87] on div "Apply" at bounding box center [305, 91] width 27 height 22
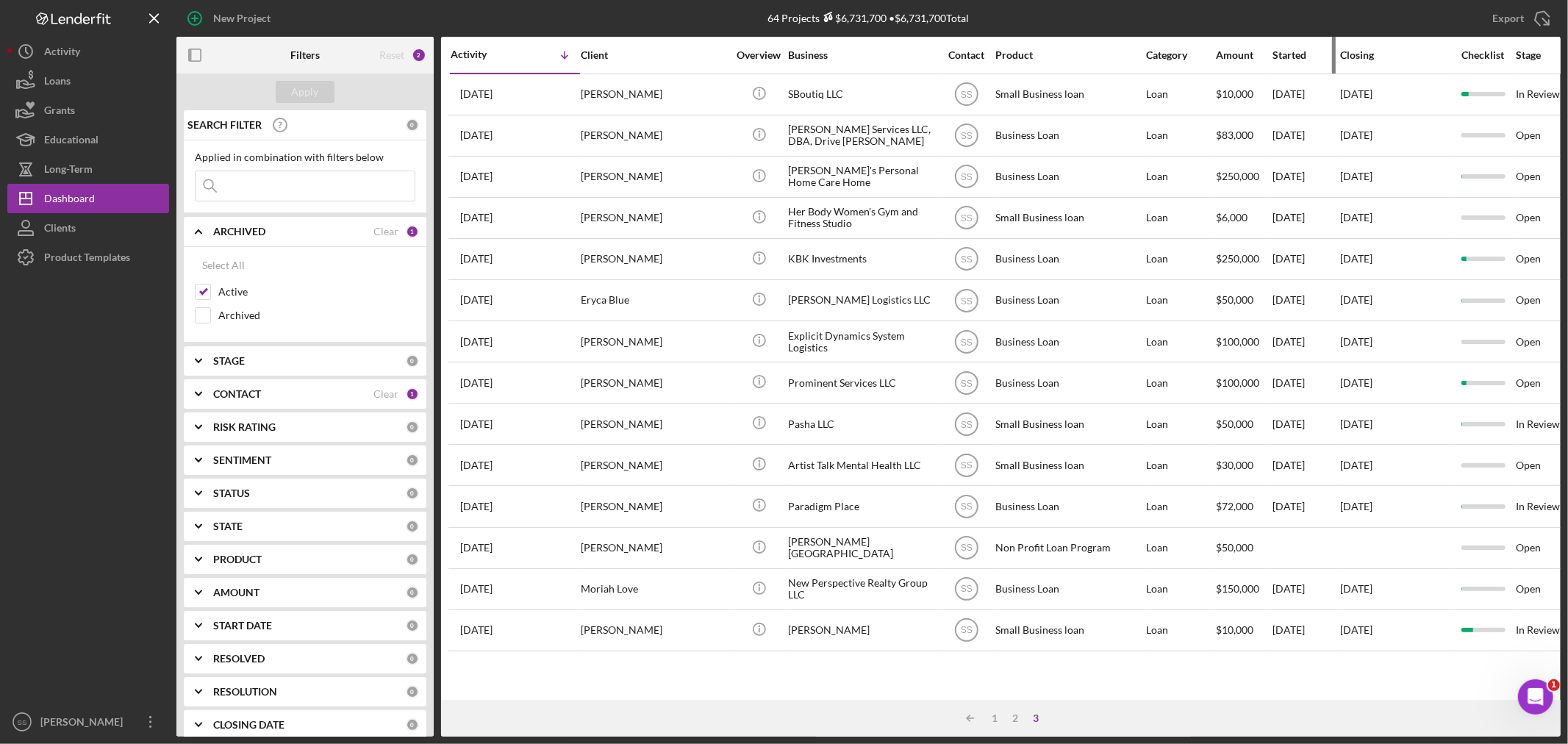
click at [1292, 49] on div "Started" at bounding box center [1305, 54] width 66 height 11
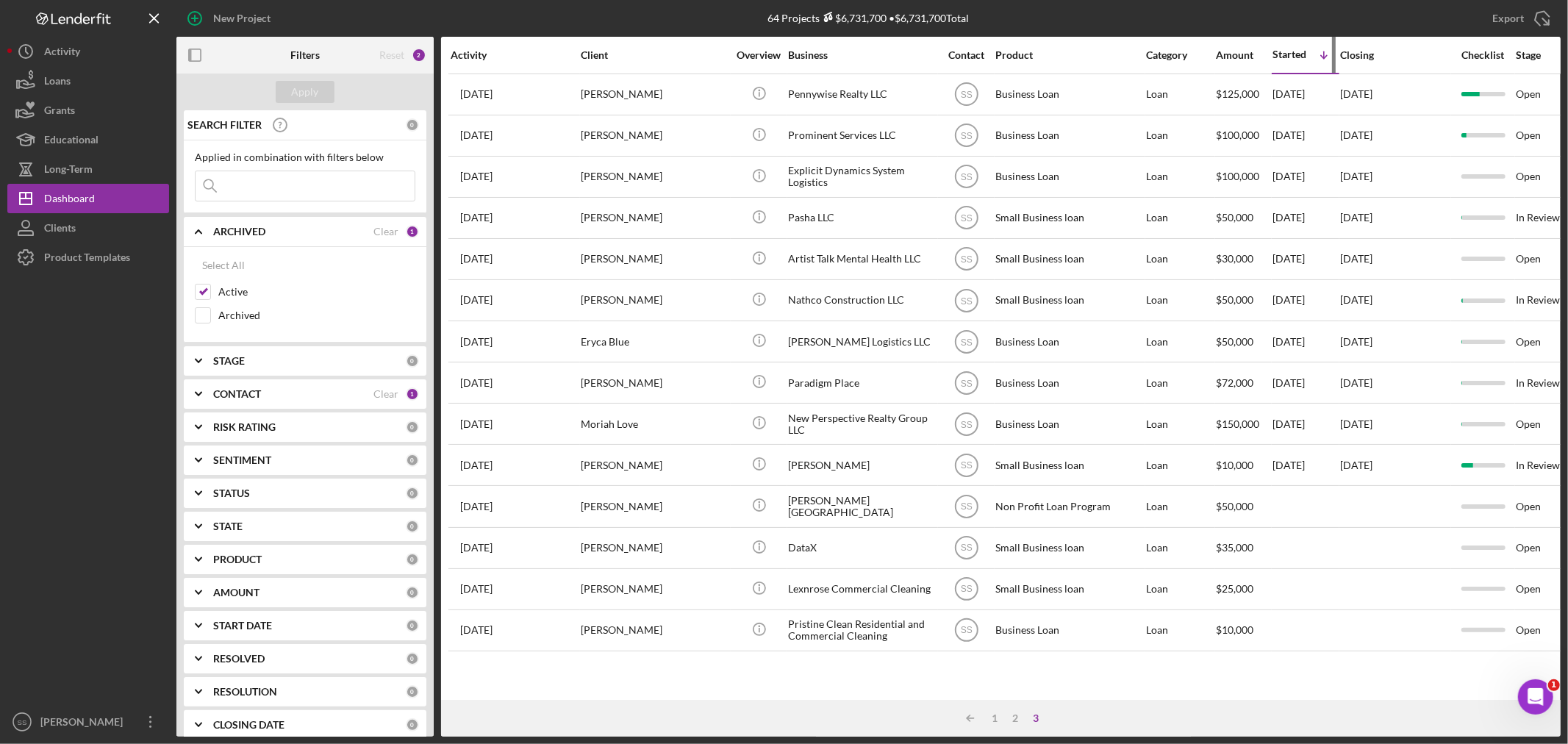
click at [1274, 53] on div "Started" at bounding box center [1289, 53] width 34 height 11
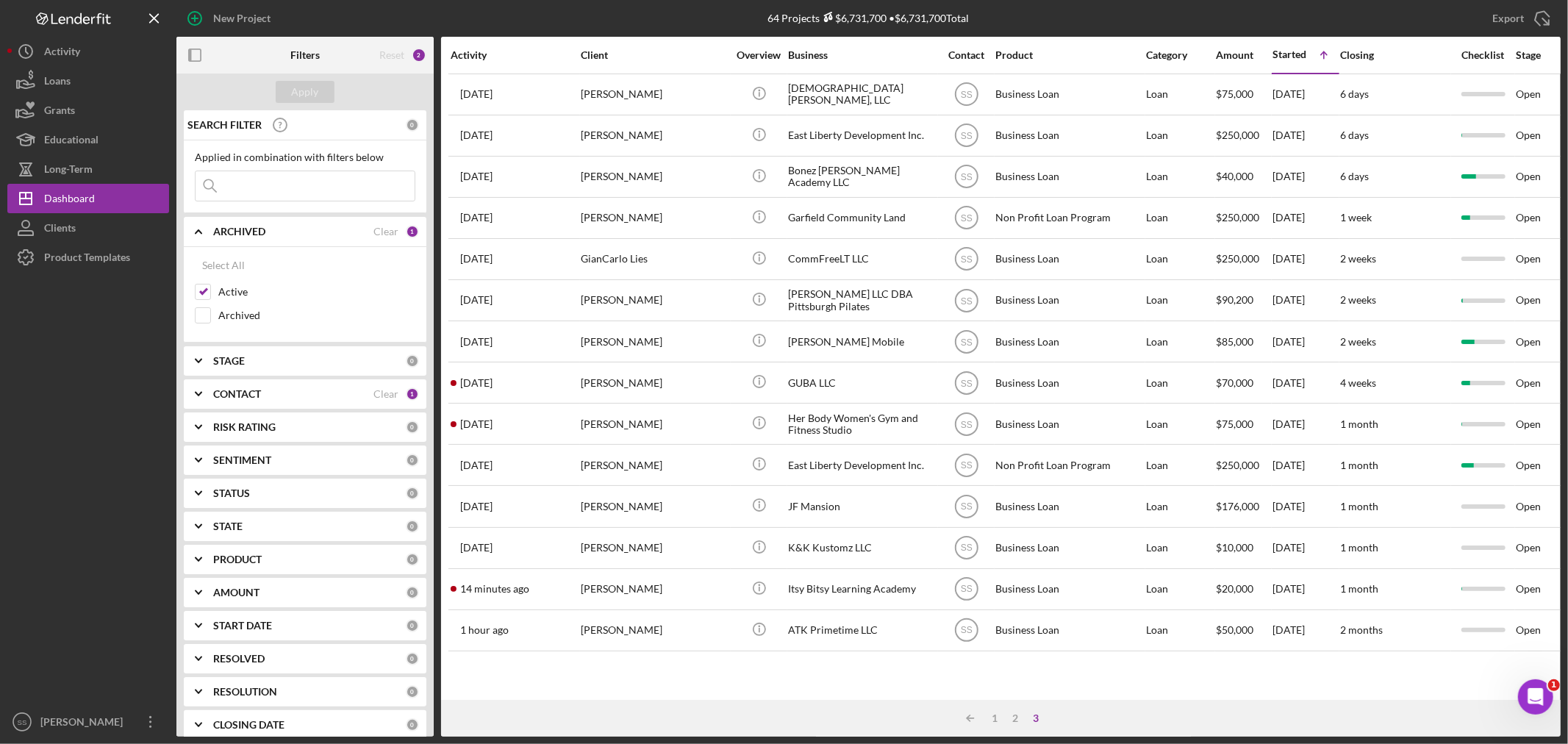
click at [465, 49] on div "Activity" at bounding box center [514, 54] width 129 height 11
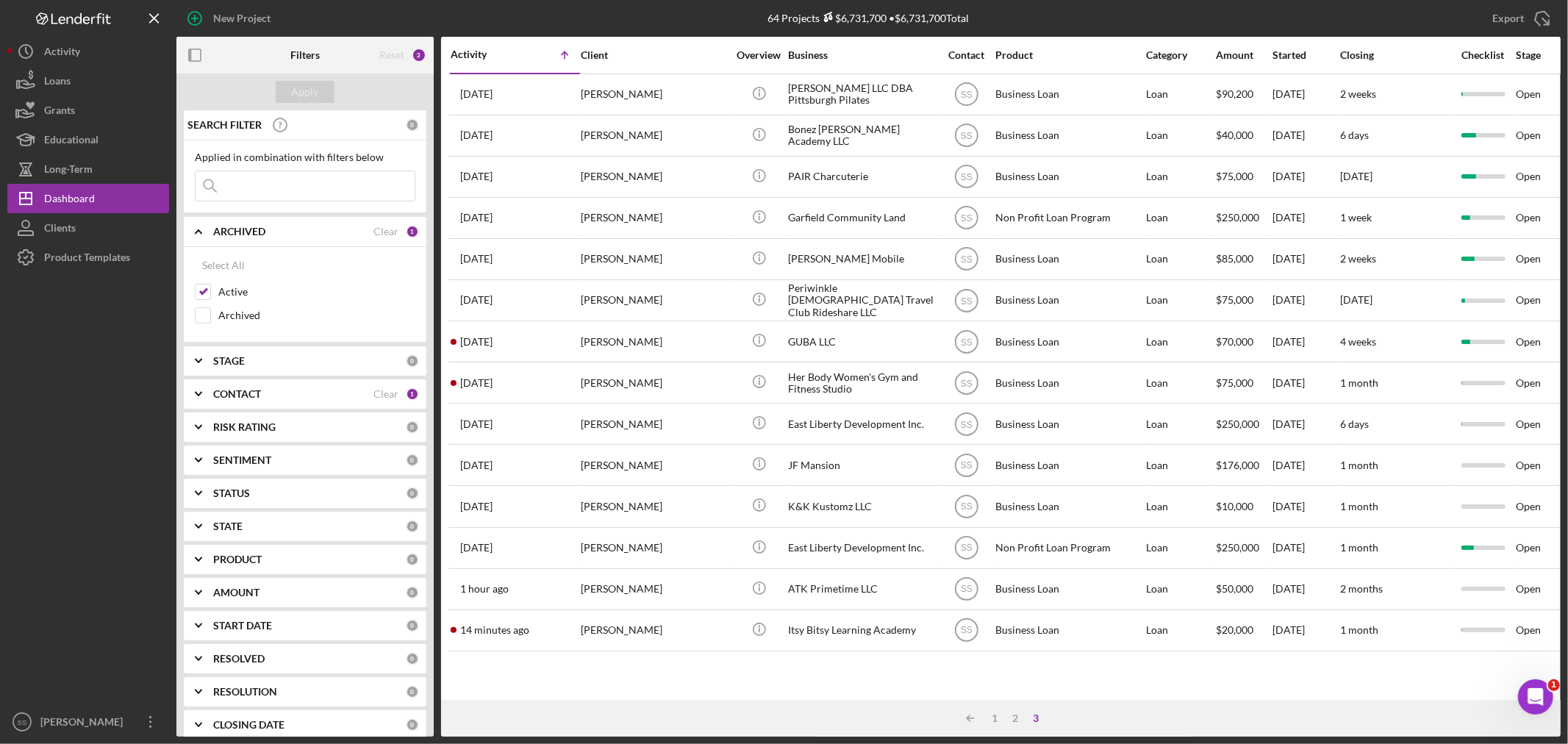
click at [468, 53] on div "Activity" at bounding box center [483, 53] width 65 height 11
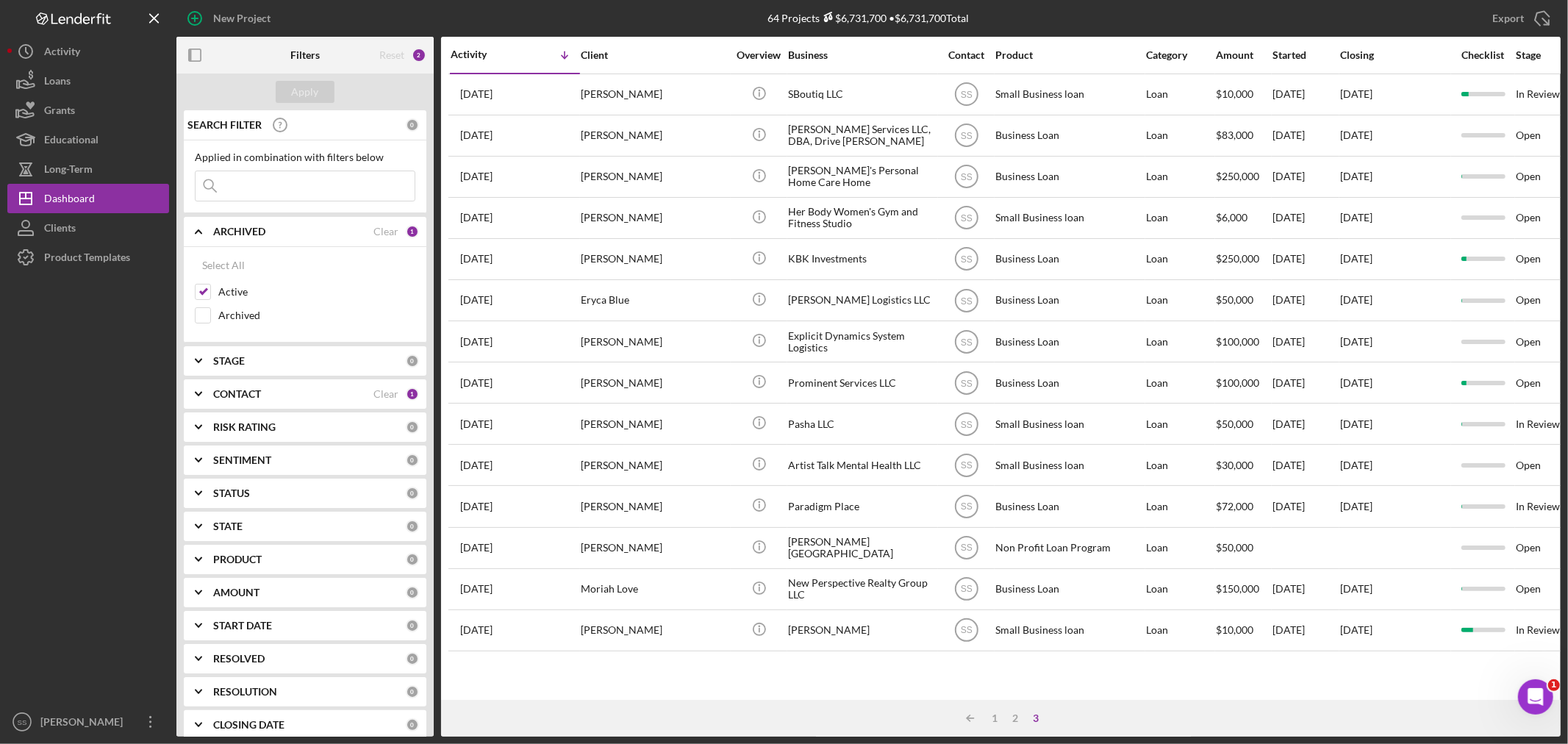
click at [468, 53] on div "Activity" at bounding box center [483, 53] width 65 height 11
click at [468, 53] on div "Activity" at bounding box center [514, 54] width 129 height 11
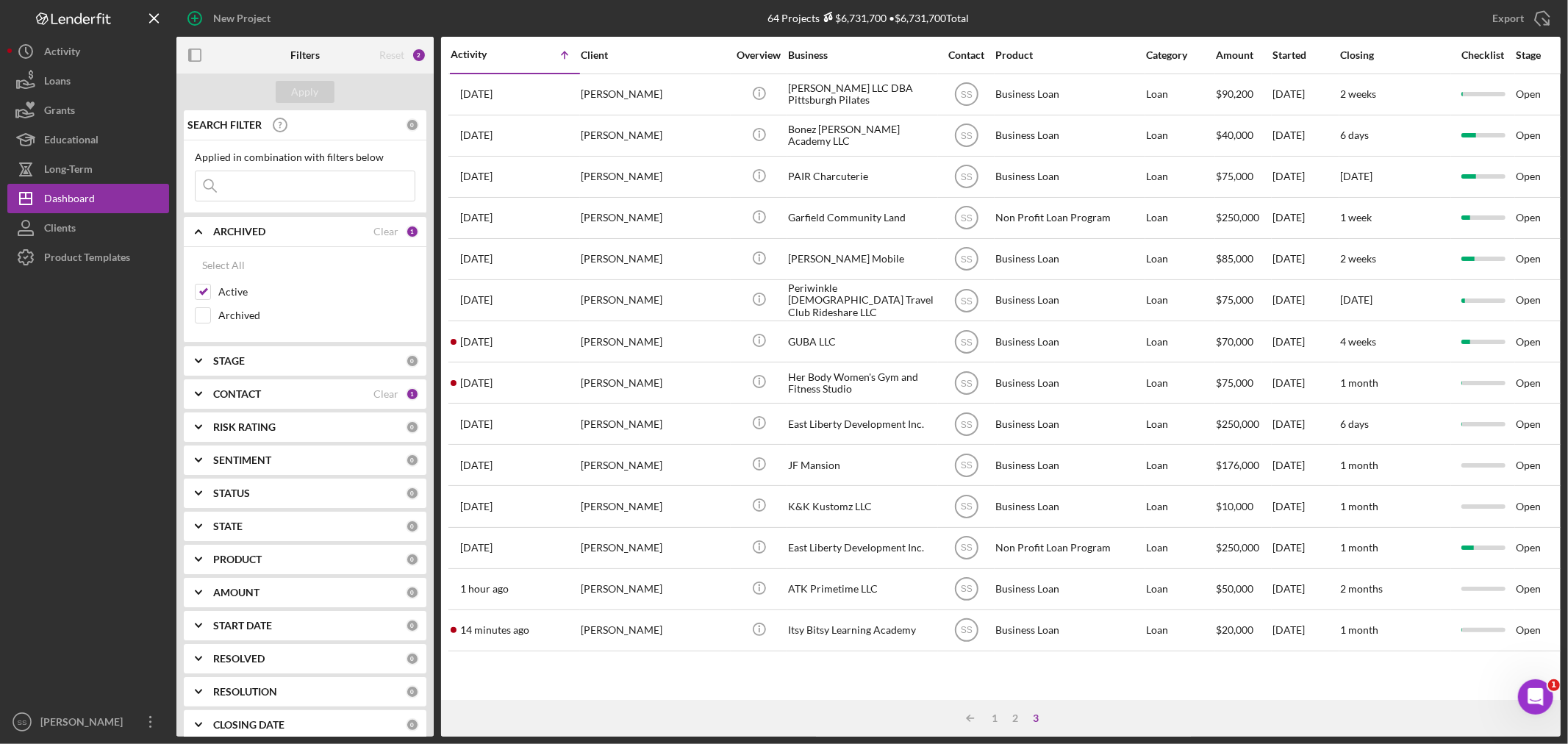
click at [468, 53] on div "Activity" at bounding box center [483, 53] width 65 height 11
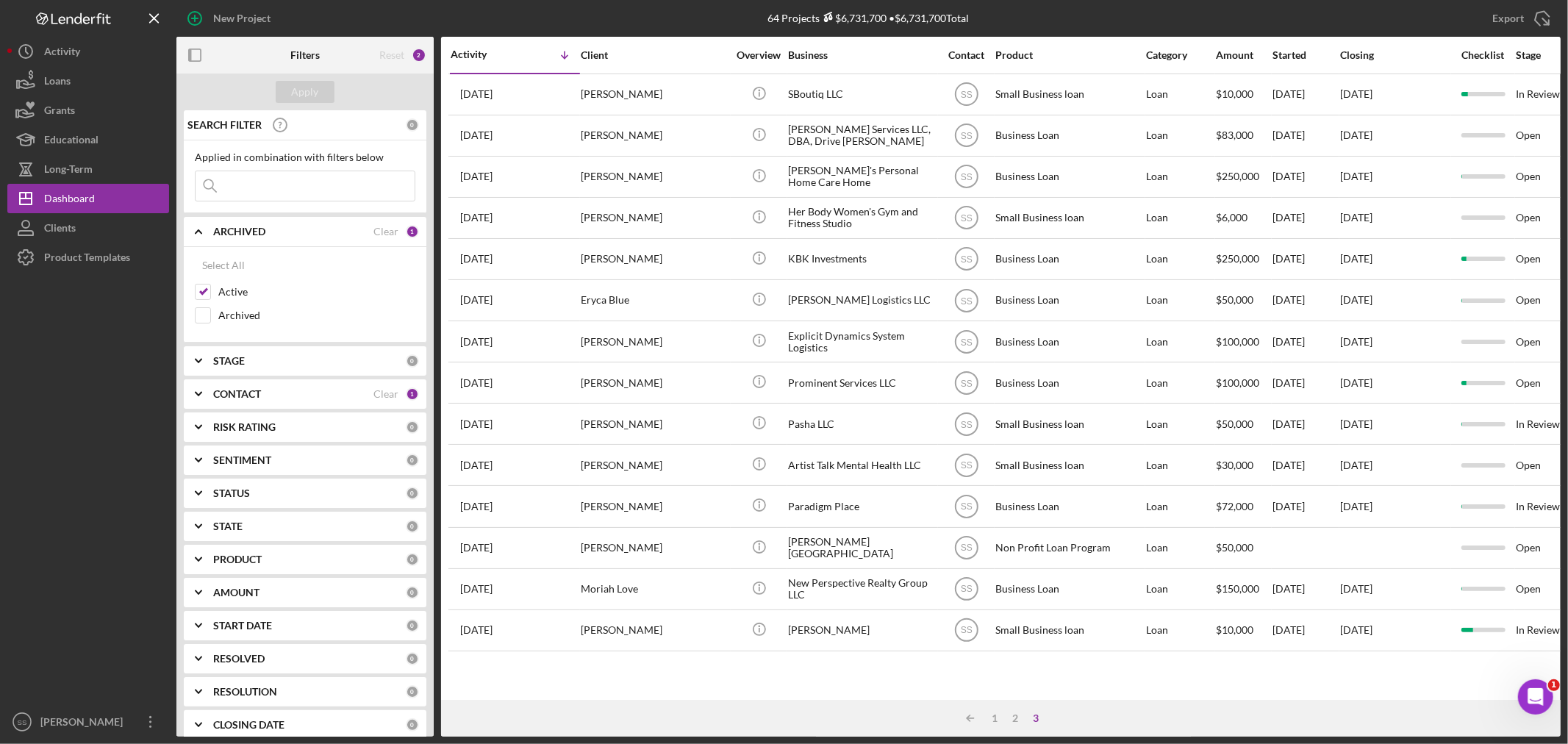
click at [468, 53] on div "Activity" at bounding box center [483, 53] width 65 height 11
click at [474, 57] on div "Activity" at bounding box center [514, 54] width 129 height 11
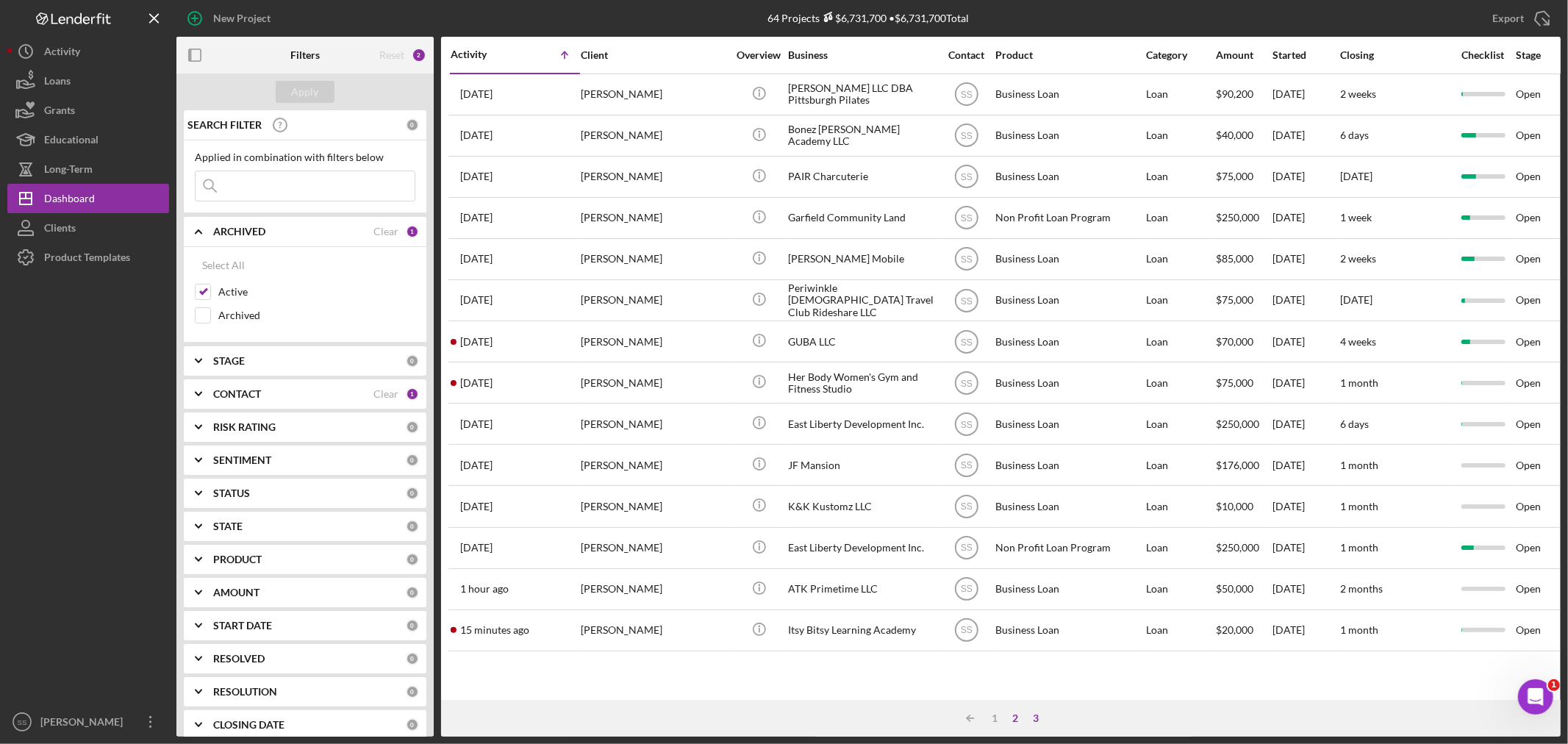
click at [1012, 715] on div "2" at bounding box center [1015, 718] width 20 height 11
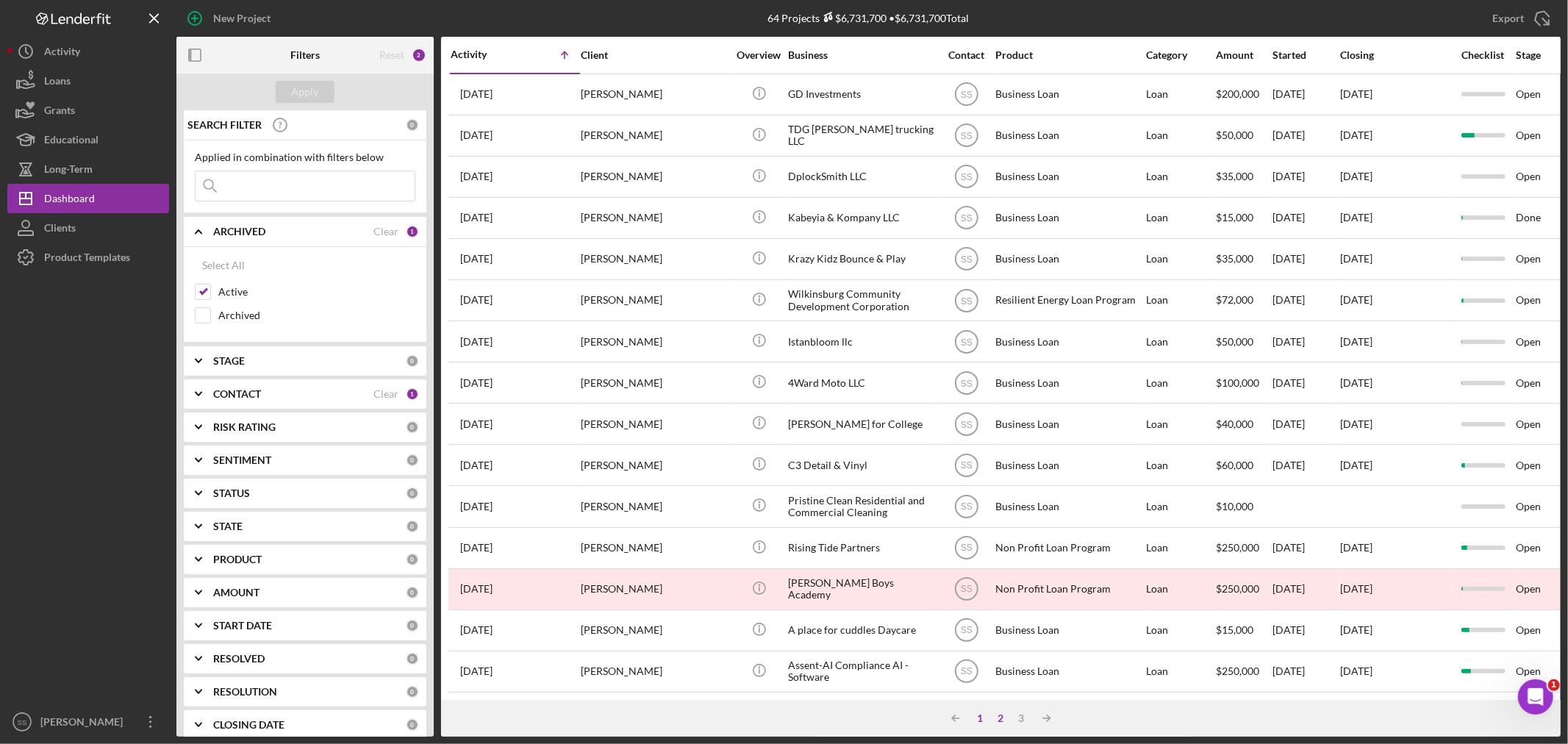
click at [981, 715] on div "1" at bounding box center [980, 718] width 20 height 11
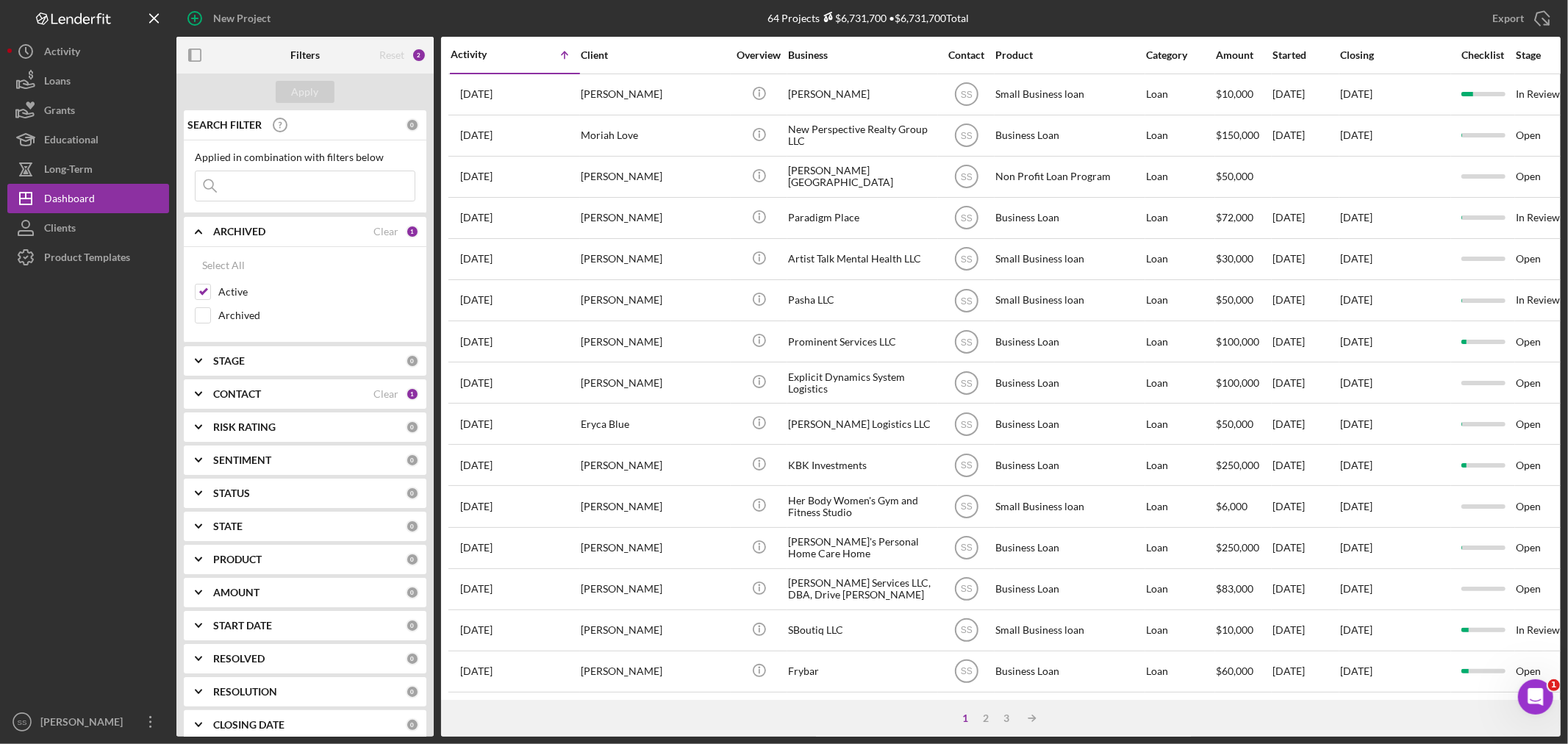
click at [479, 41] on div "Activity Icon/Table Sort Arrow" at bounding box center [514, 54] width 129 height 34
click at [479, 61] on div "Activity Icon/Table Sort Arrow" at bounding box center [514, 54] width 129 height 34
click at [506, 53] on div "Activity" at bounding box center [483, 53] width 65 height 11
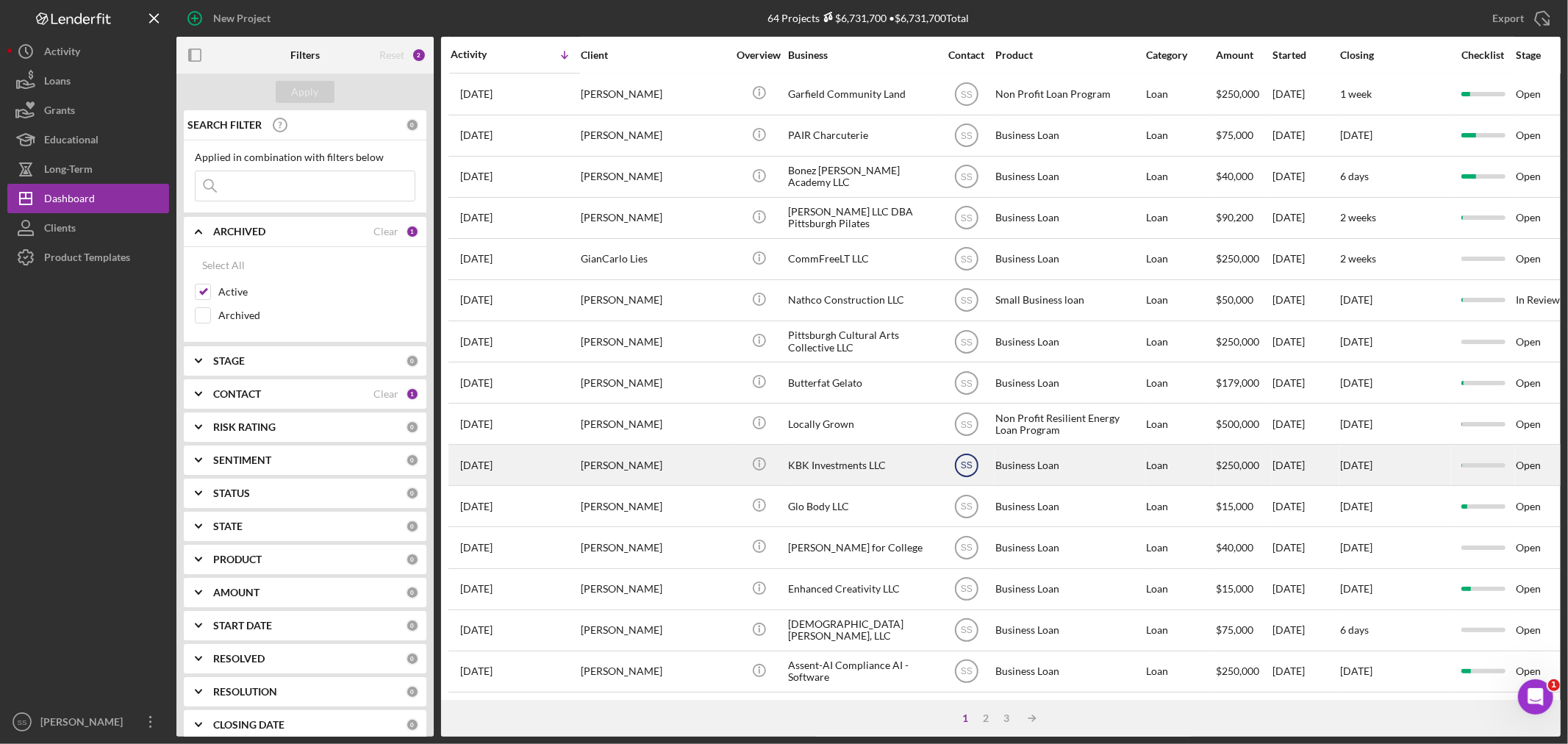
scroll to position [440, 0]
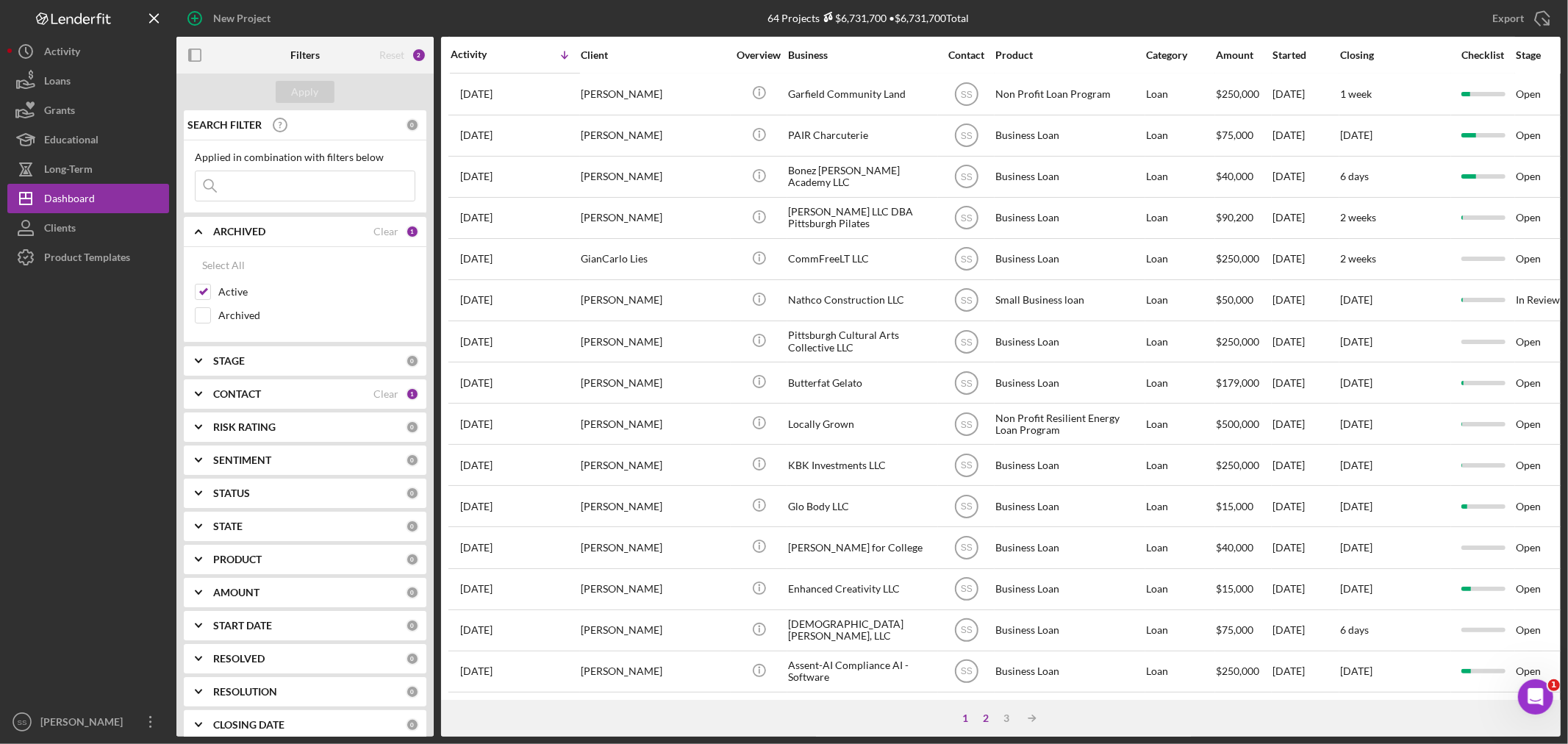
click at [982, 718] on div "2" at bounding box center [986, 718] width 20 height 11
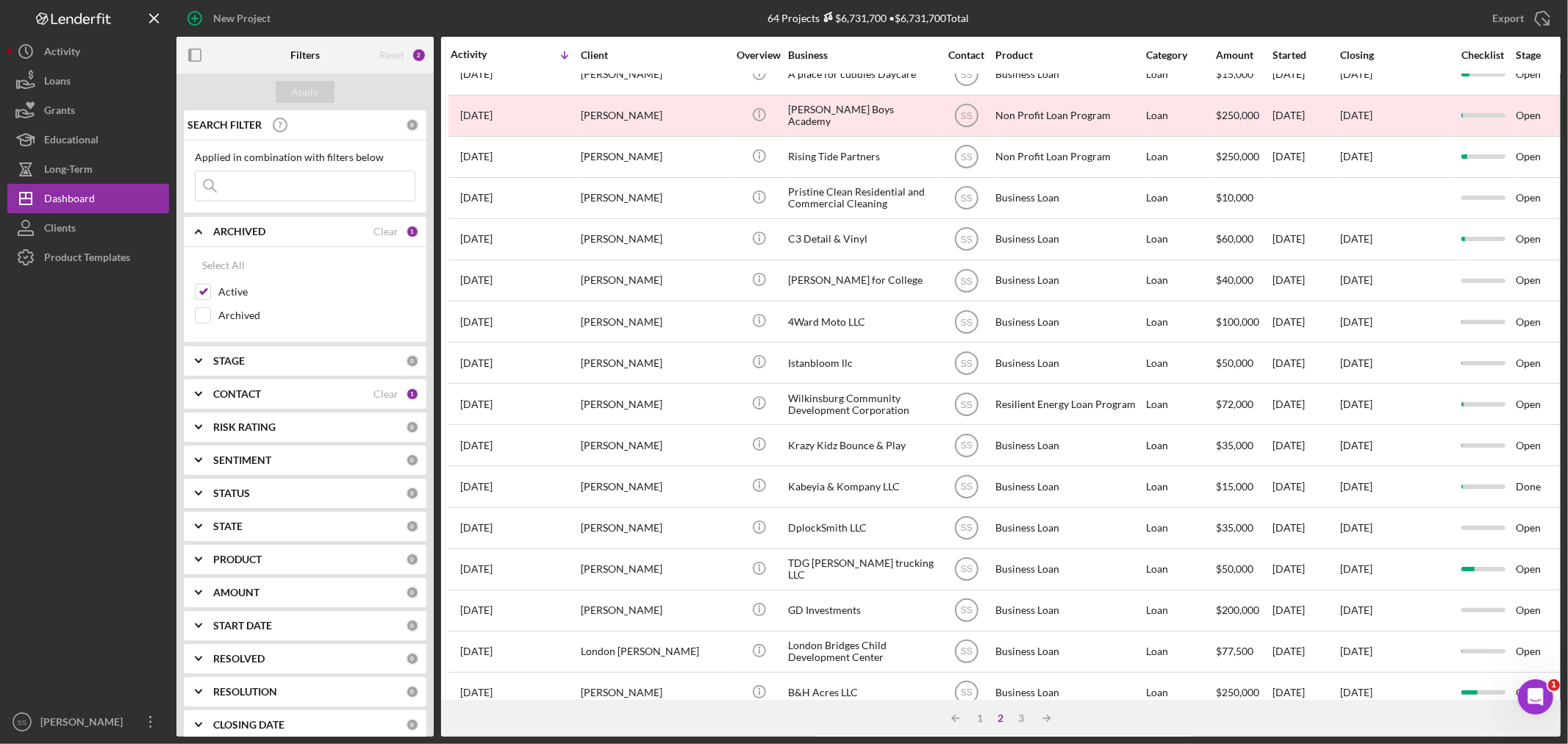
scroll to position [0, 0]
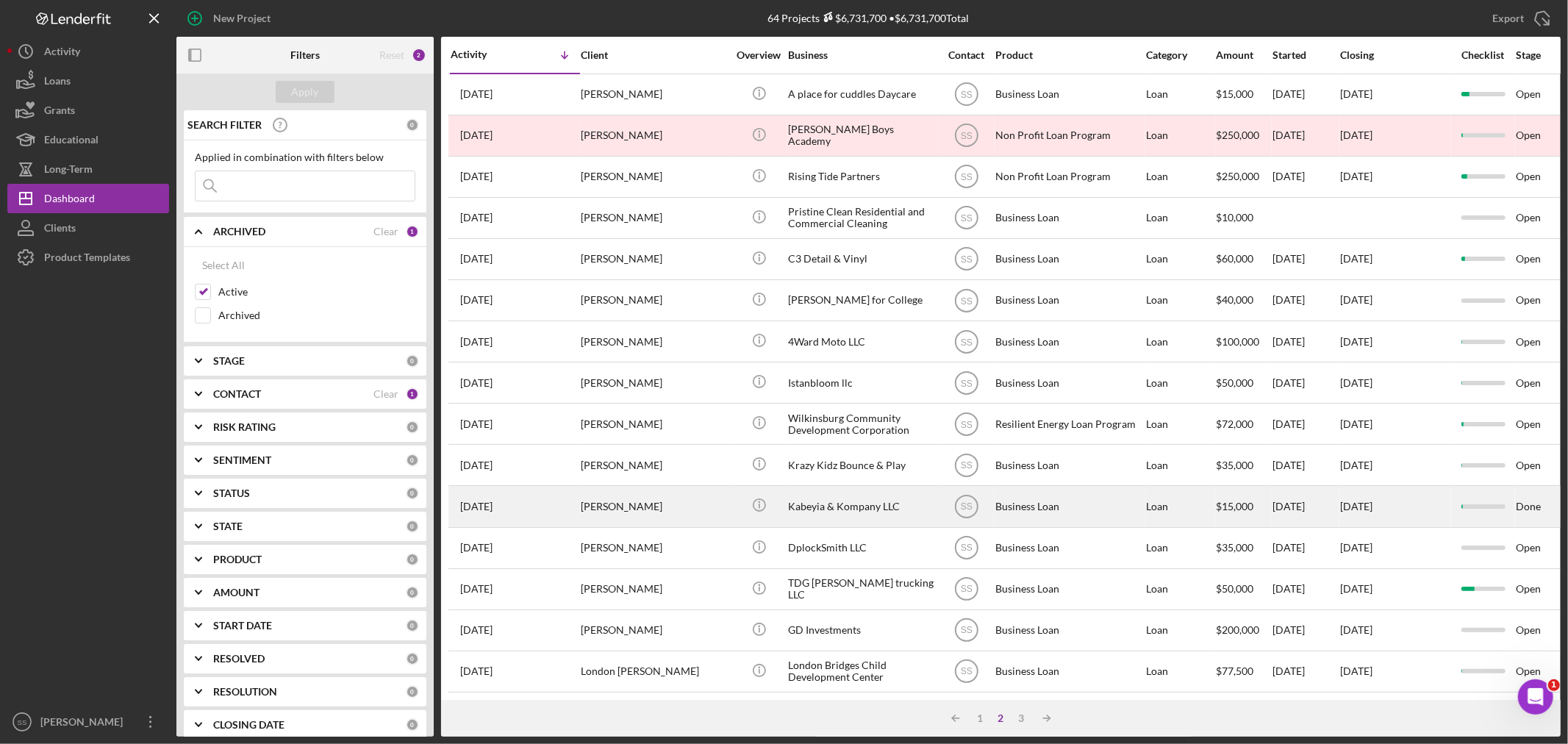
click at [722, 515] on div "[PERSON_NAME]" at bounding box center [655, 506] width 147 height 39
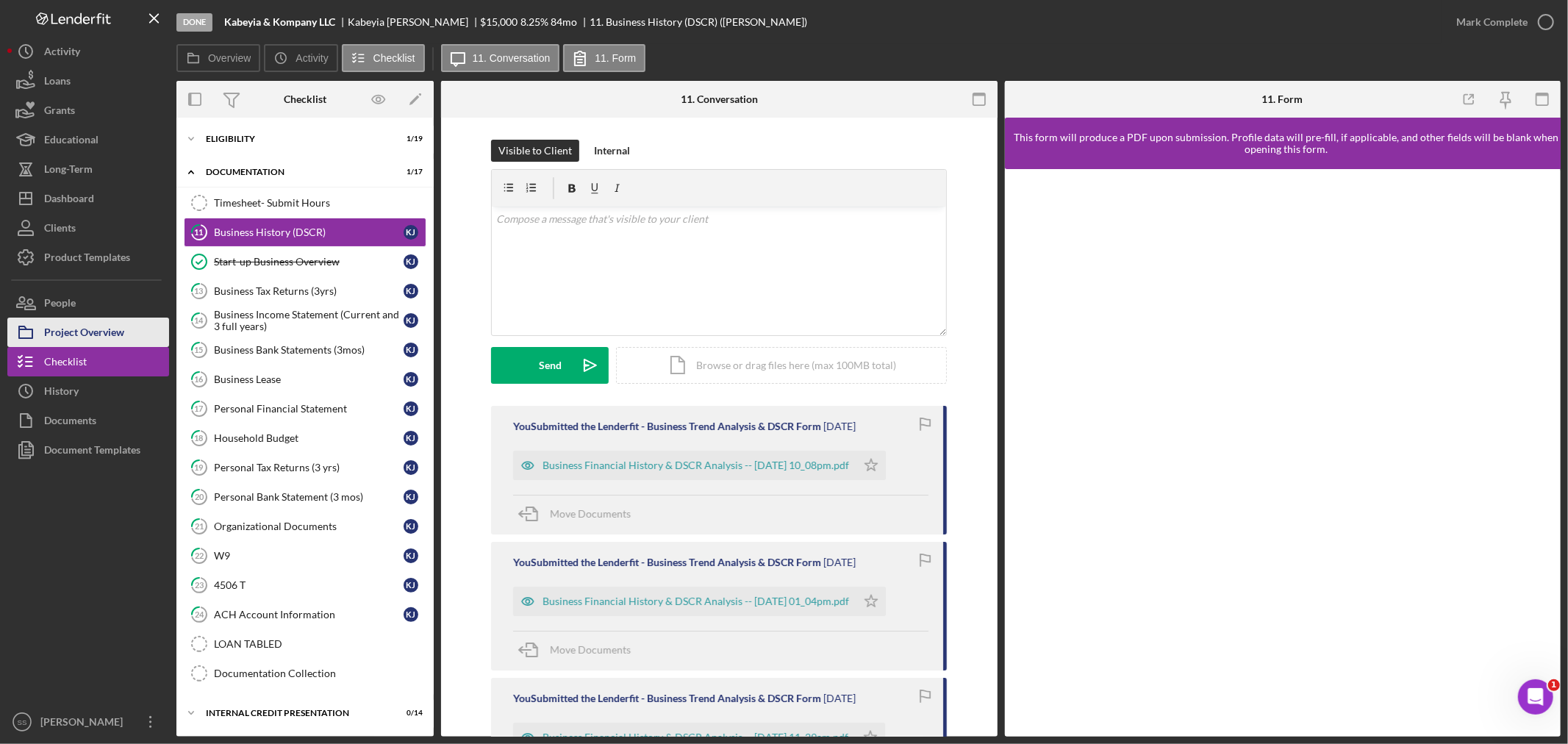
click at [86, 331] on div "Project Overview" at bounding box center [83, 334] width 80 height 33
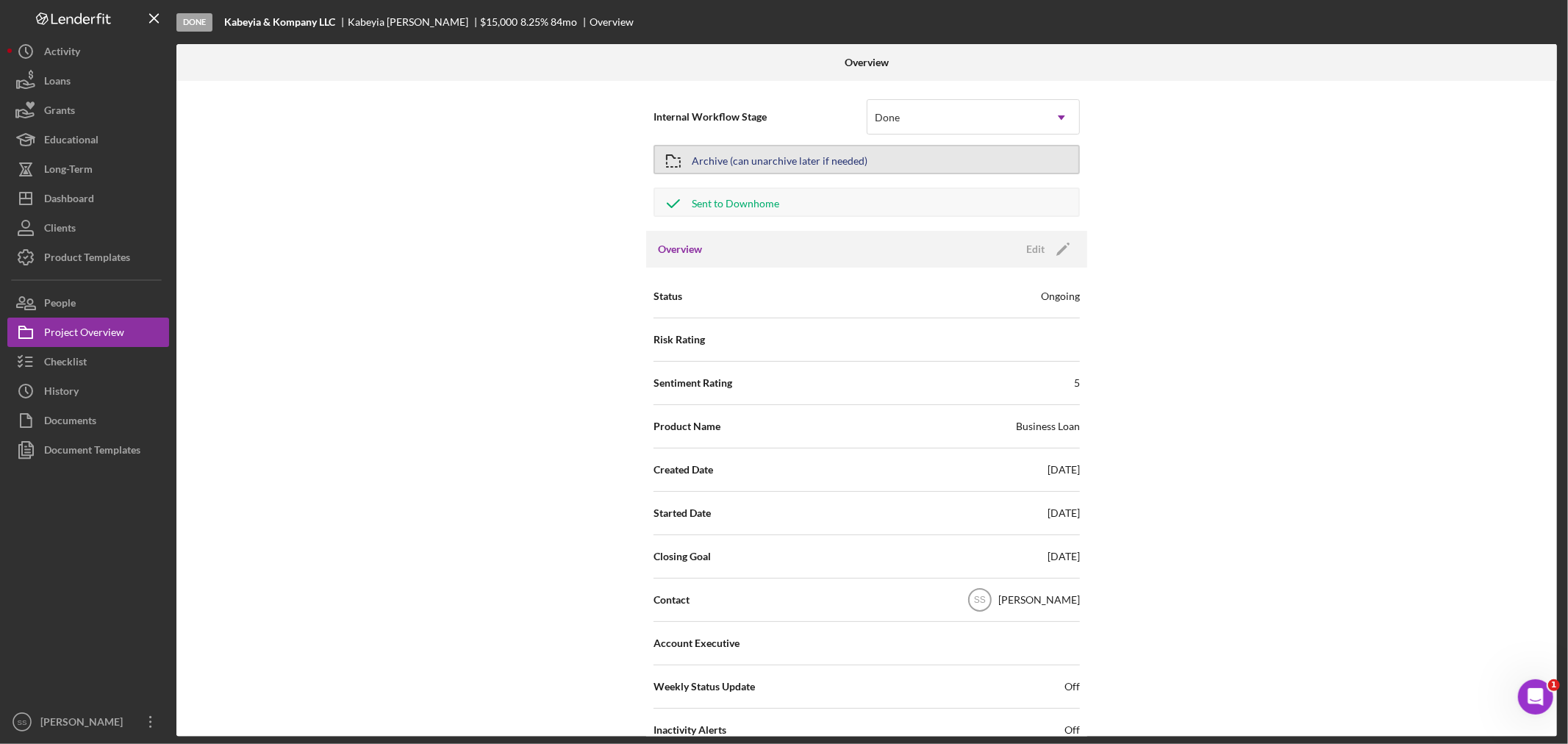
click at [724, 159] on div "Archive (can unarchive later if needed)" at bounding box center [779, 159] width 175 height 26
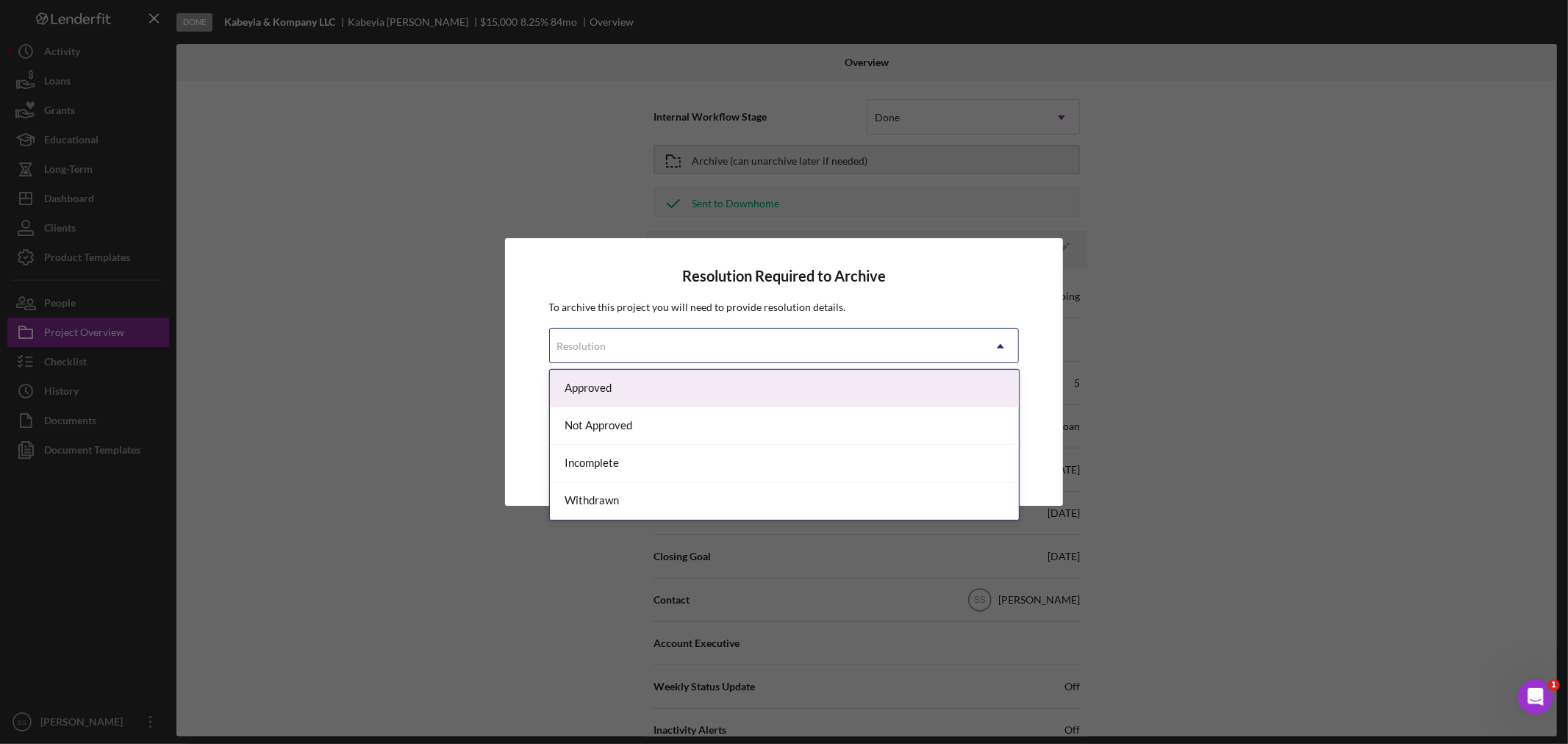
click at [997, 341] on icon "Icon/Dropdown Arrow" at bounding box center [1000, 346] width 35 height 35
click at [827, 393] on div "Approved" at bounding box center [784, 388] width 469 height 38
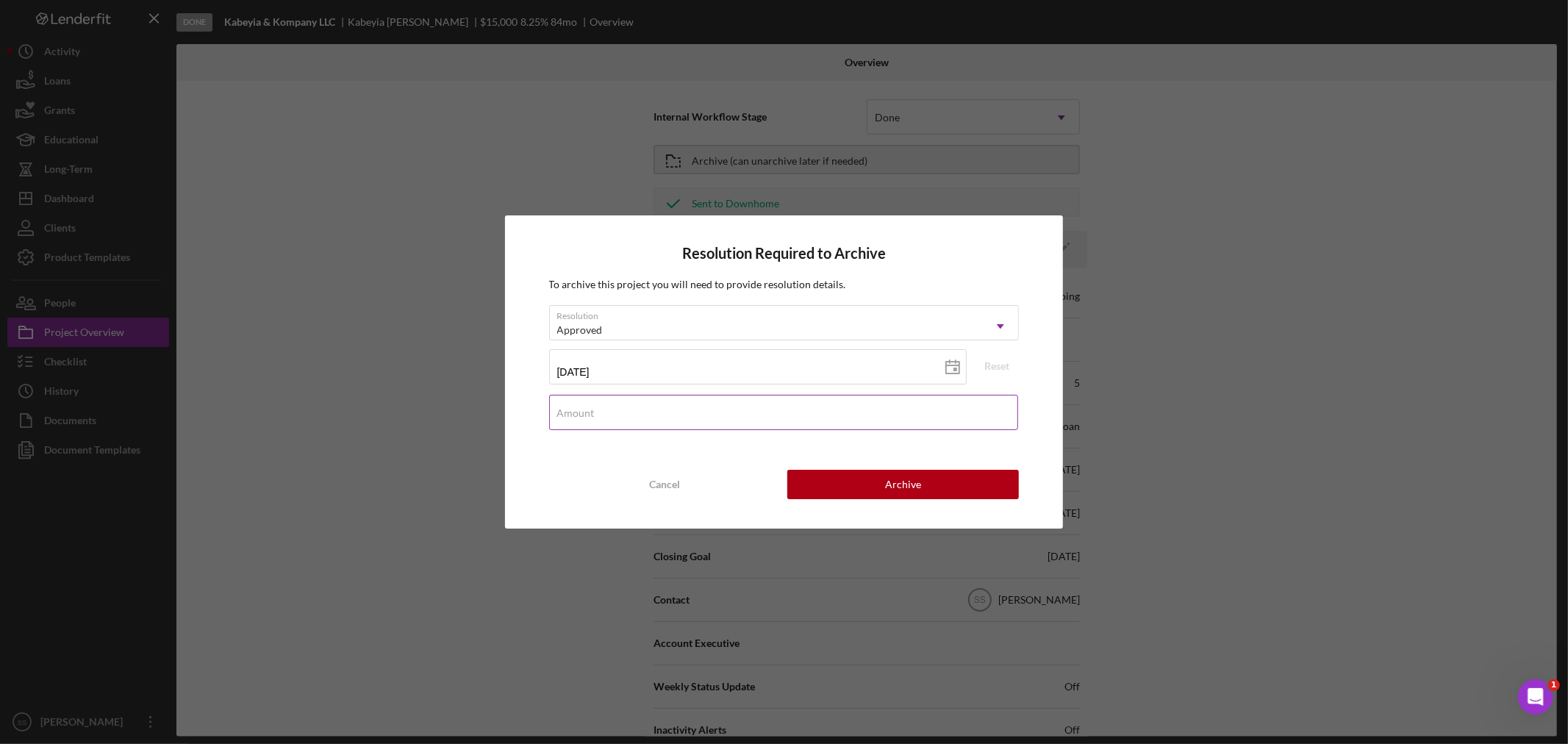
click at [783, 403] on div "Amount" at bounding box center [784, 413] width 471 height 37
type input "$15,000"
click at [855, 478] on button "Archive" at bounding box center [903, 485] width 231 height 30
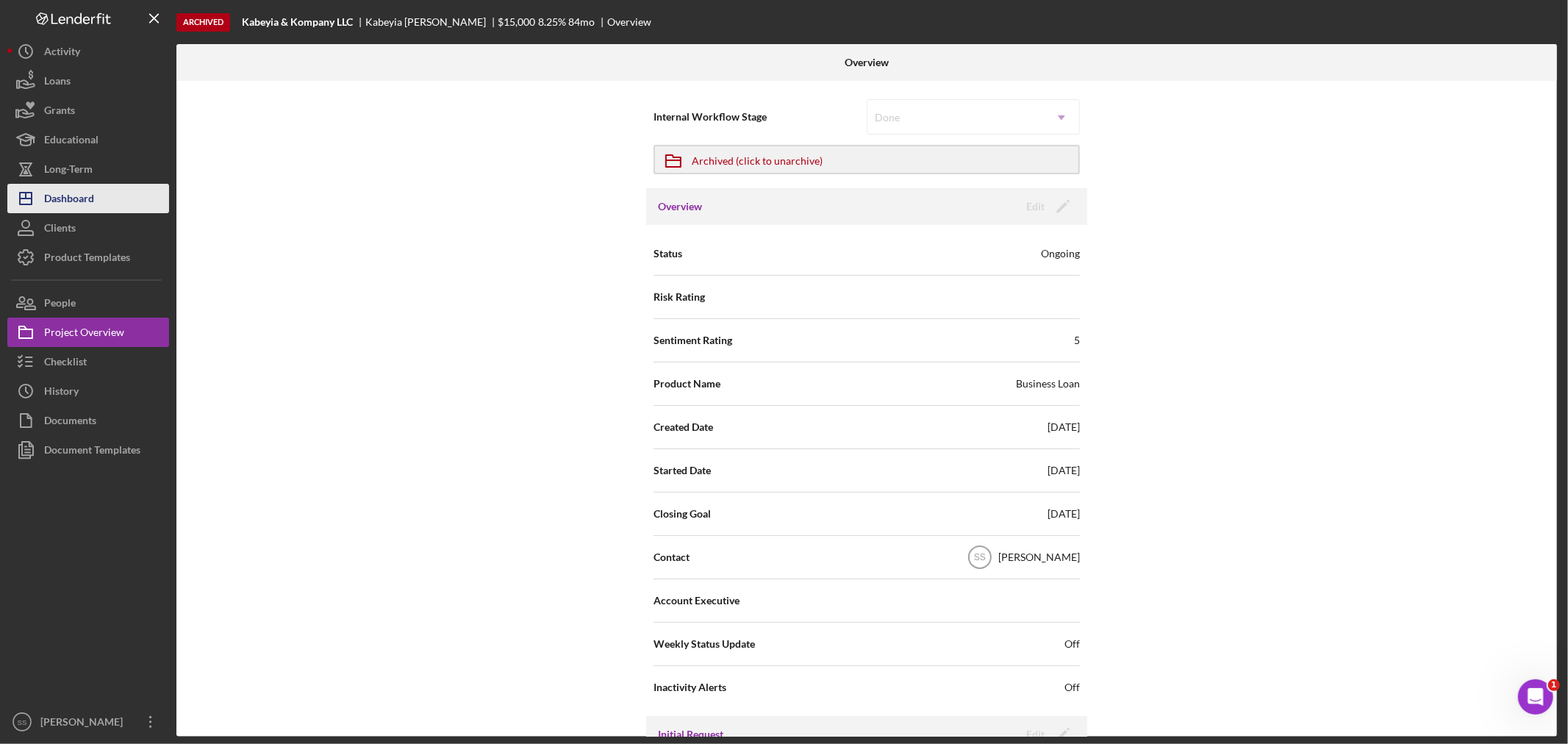
click at [39, 192] on icon "Icon/Dashboard" at bounding box center [25, 198] width 37 height 37
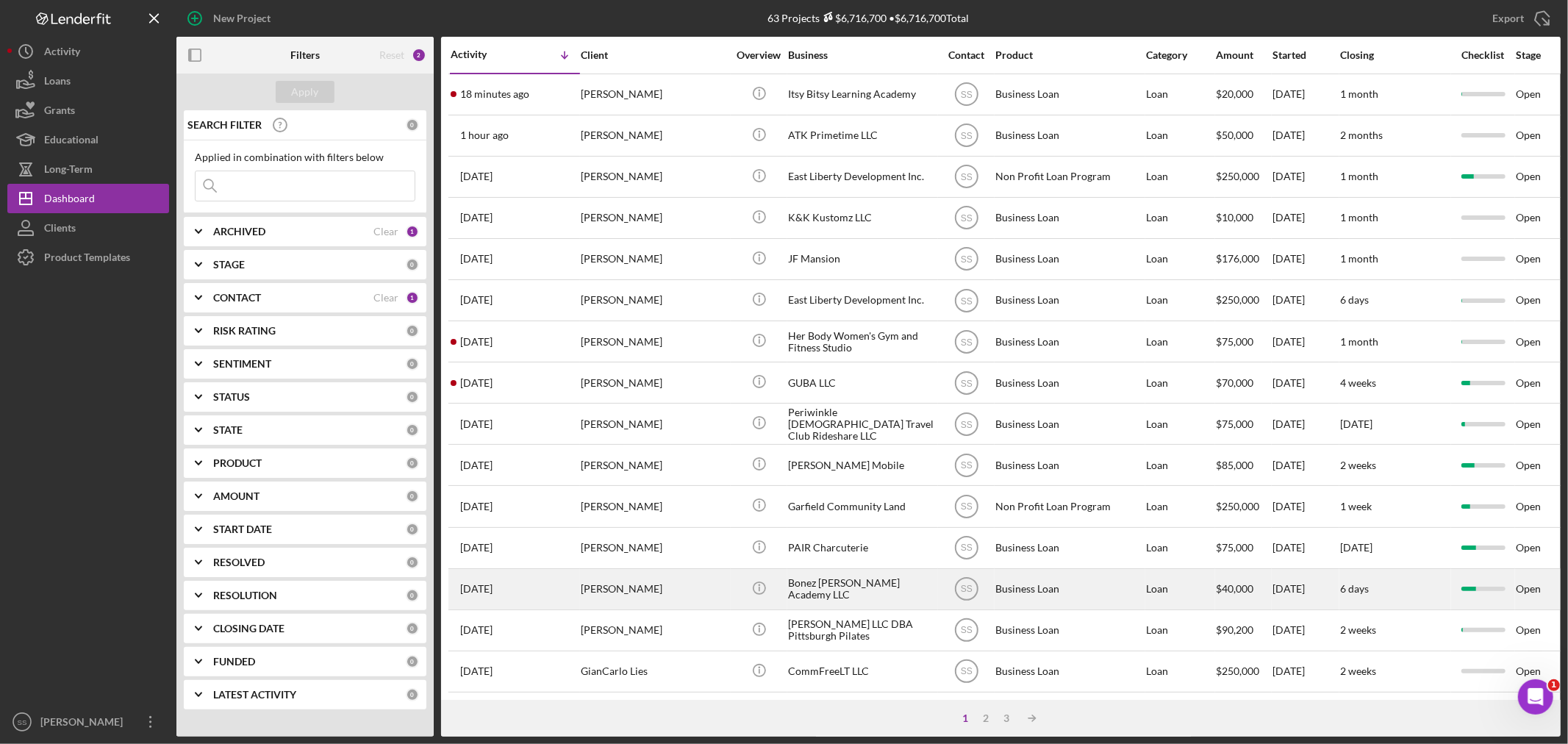
scroll to position [440, 0]
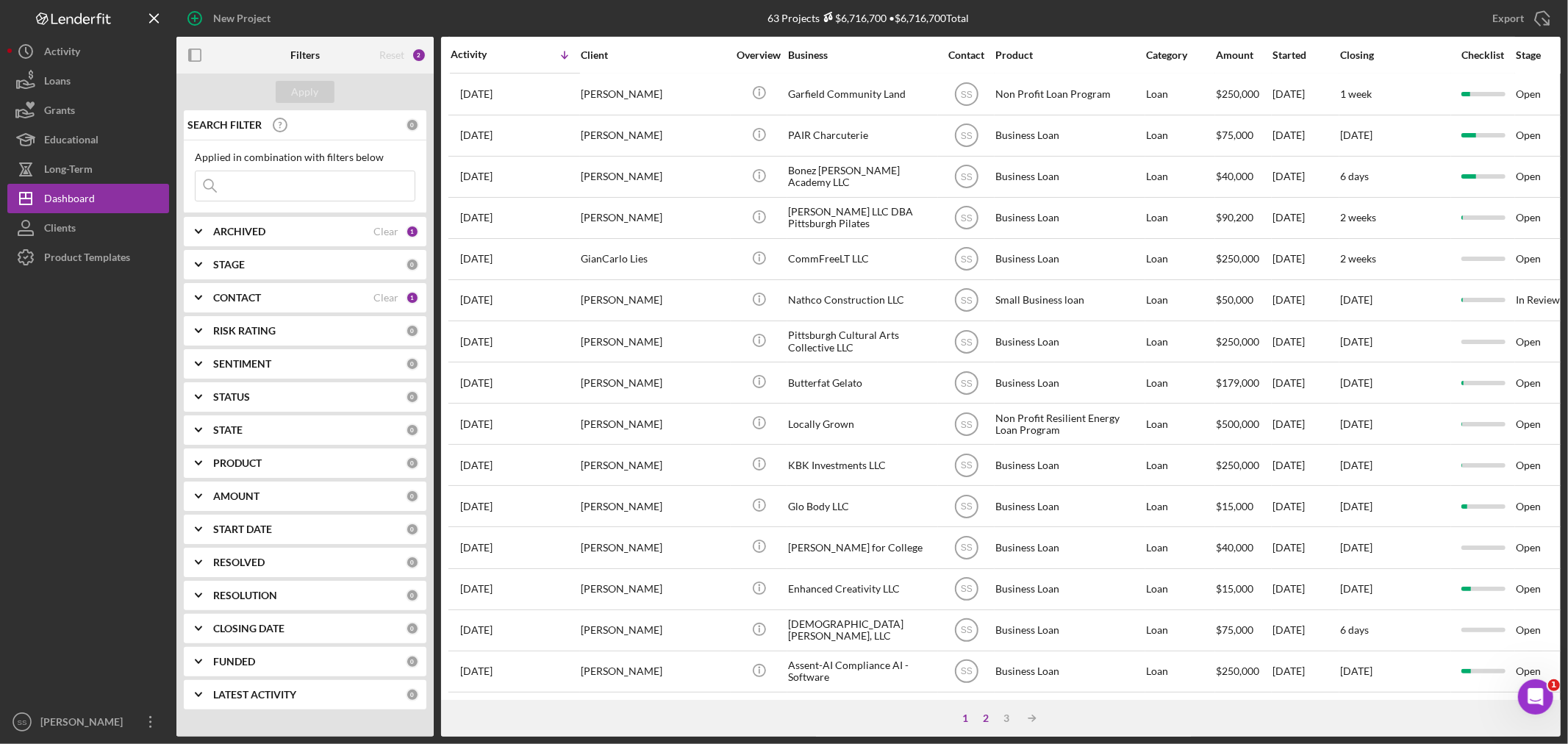
click at [986, 713] on div "2" at bounding box center [986, 718] width 20 height 11
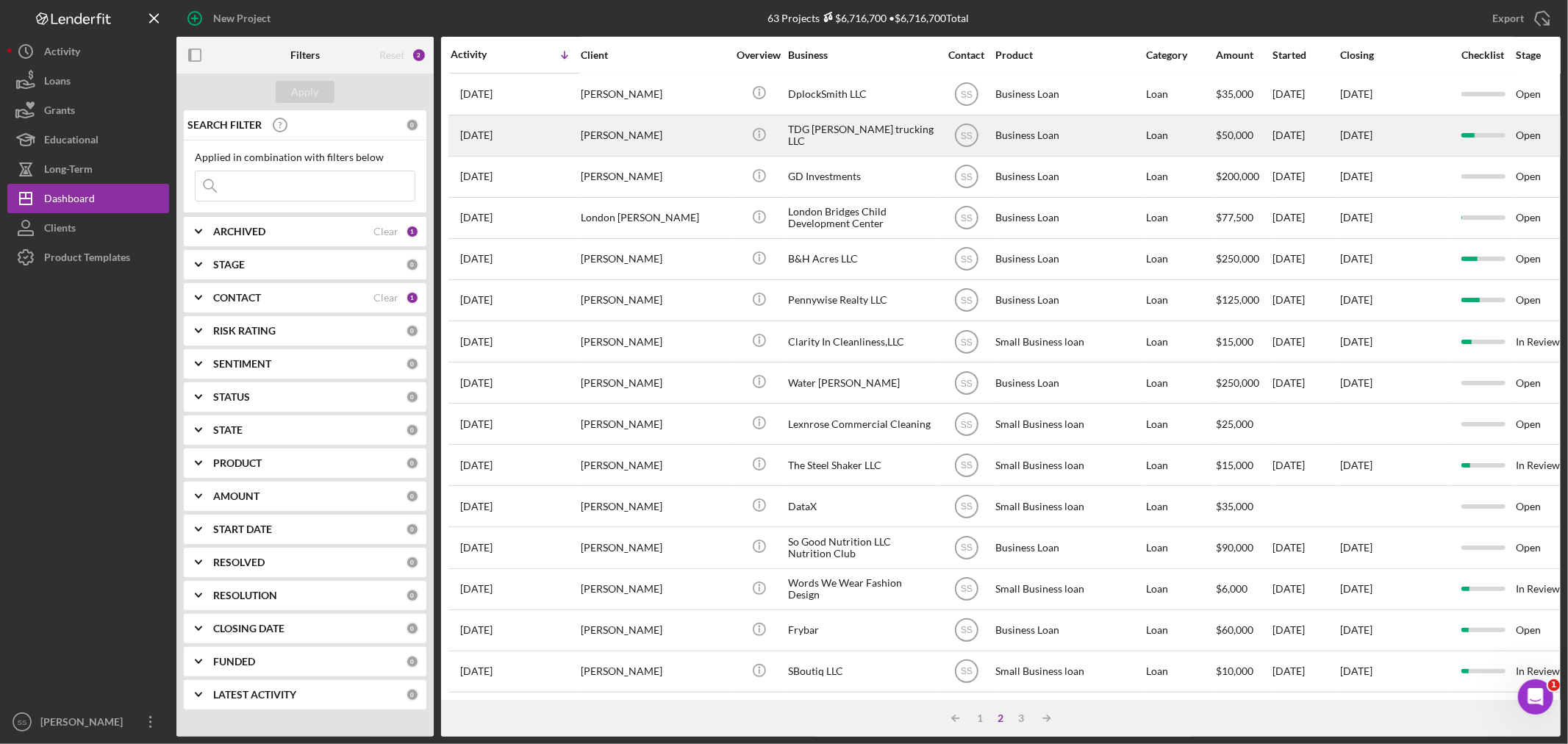
click at [662, 117] on div "[PERSON_NAME]" at bounding box center [655, 136] width 147 height 39
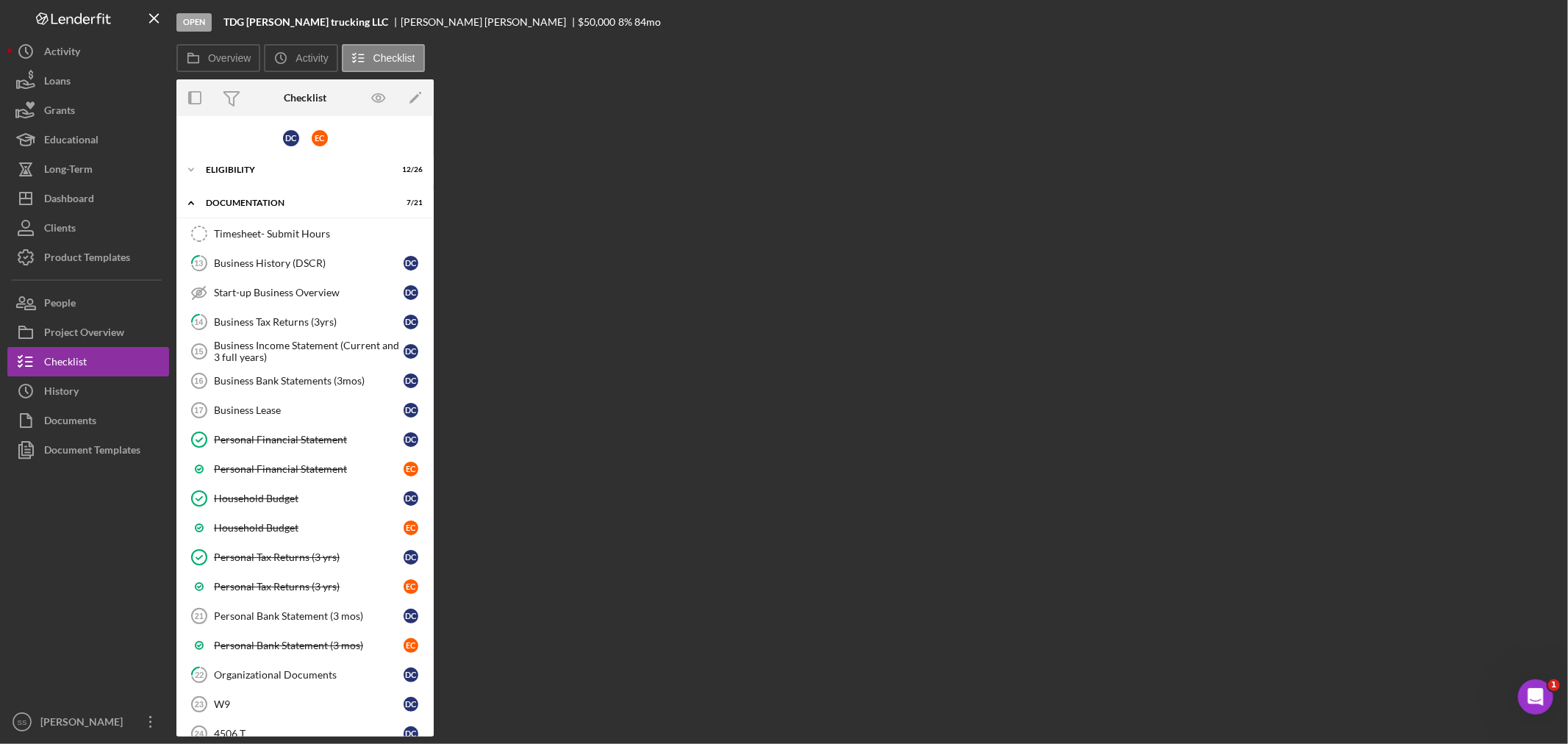
scroll to position [149, 0]
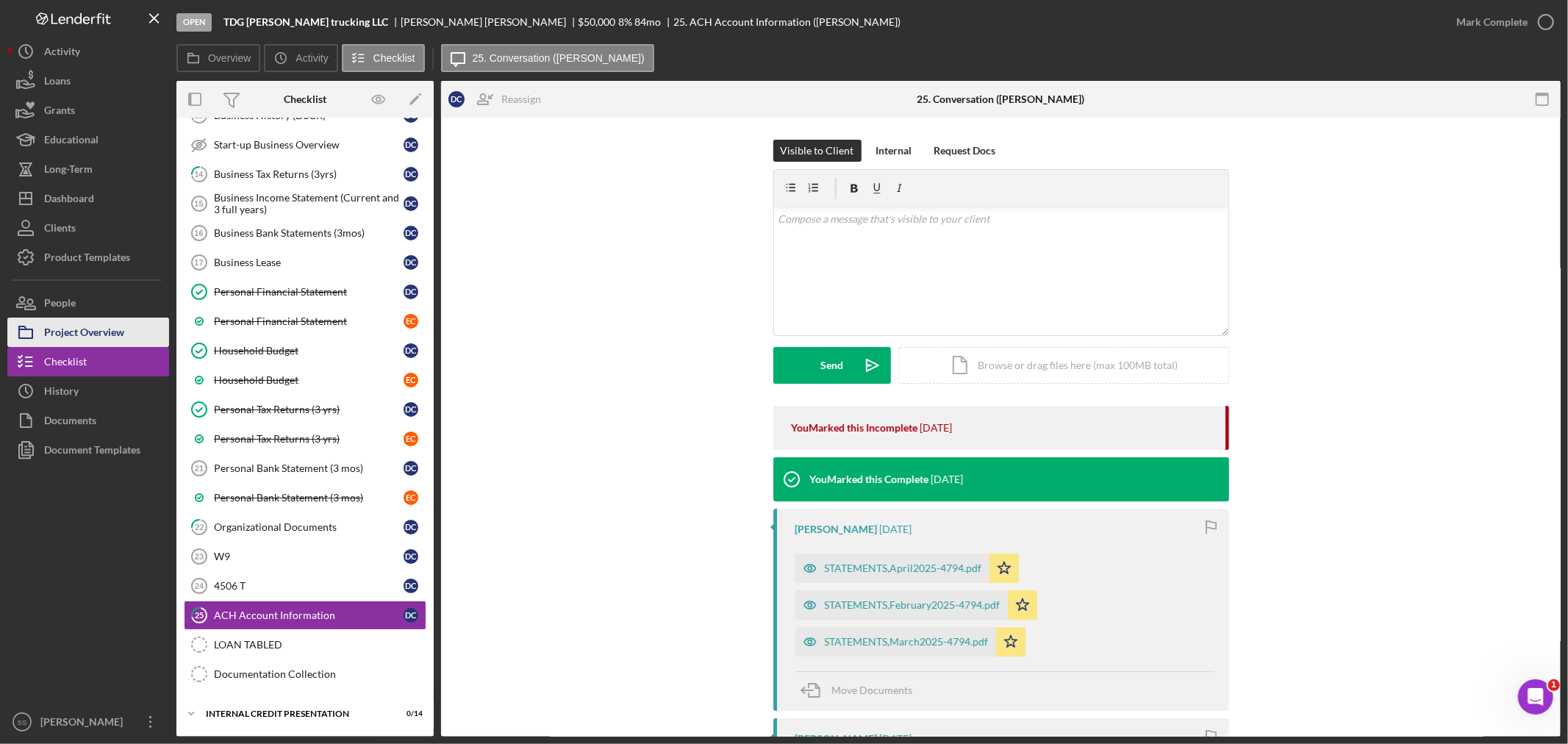
click at [68, 329] on div "Project Overview" at bounding box center [83, 334] width 80 height 33
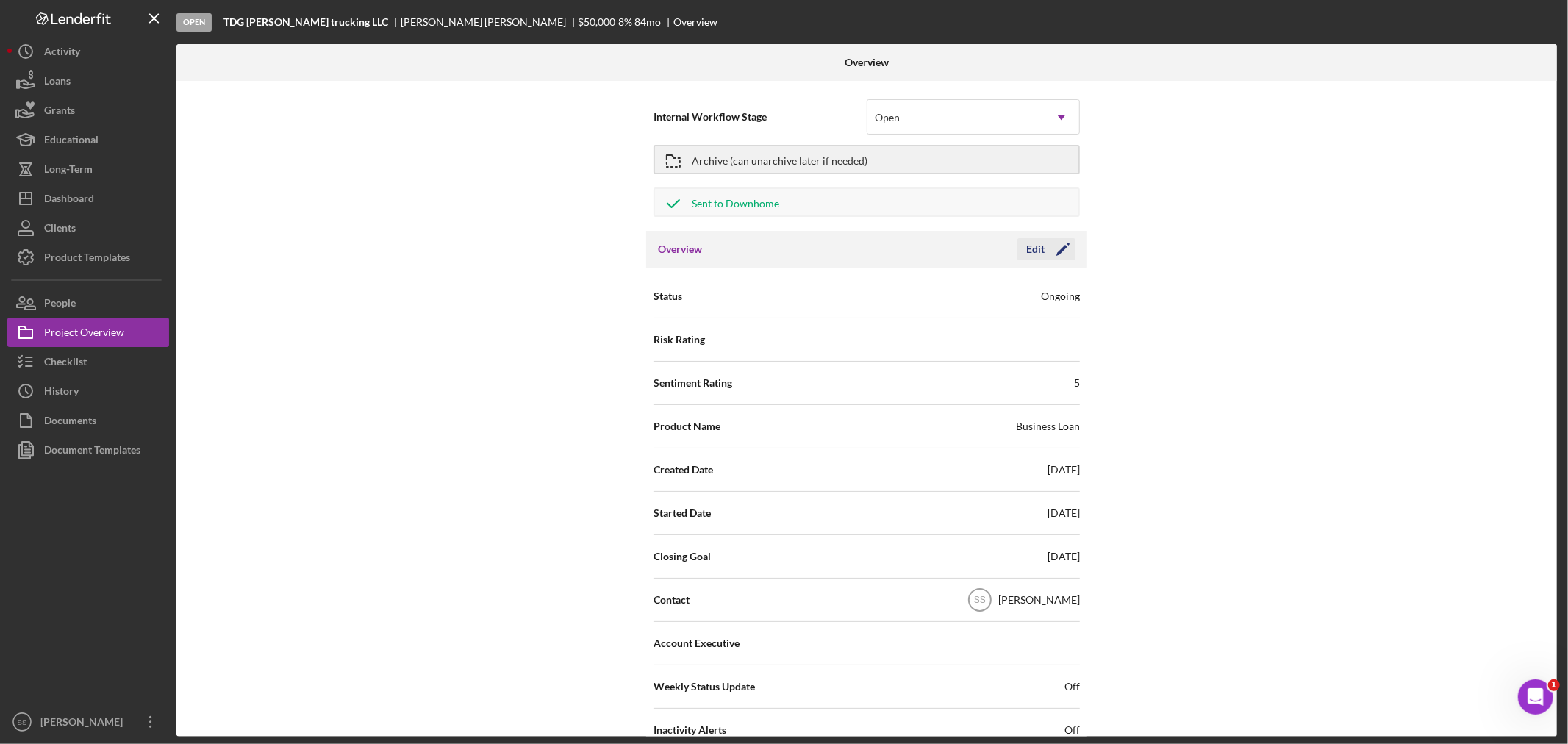
click at [1063, 253] on icon "Icon/Edit" at bounding box center [1063, 249] width 37 height 37
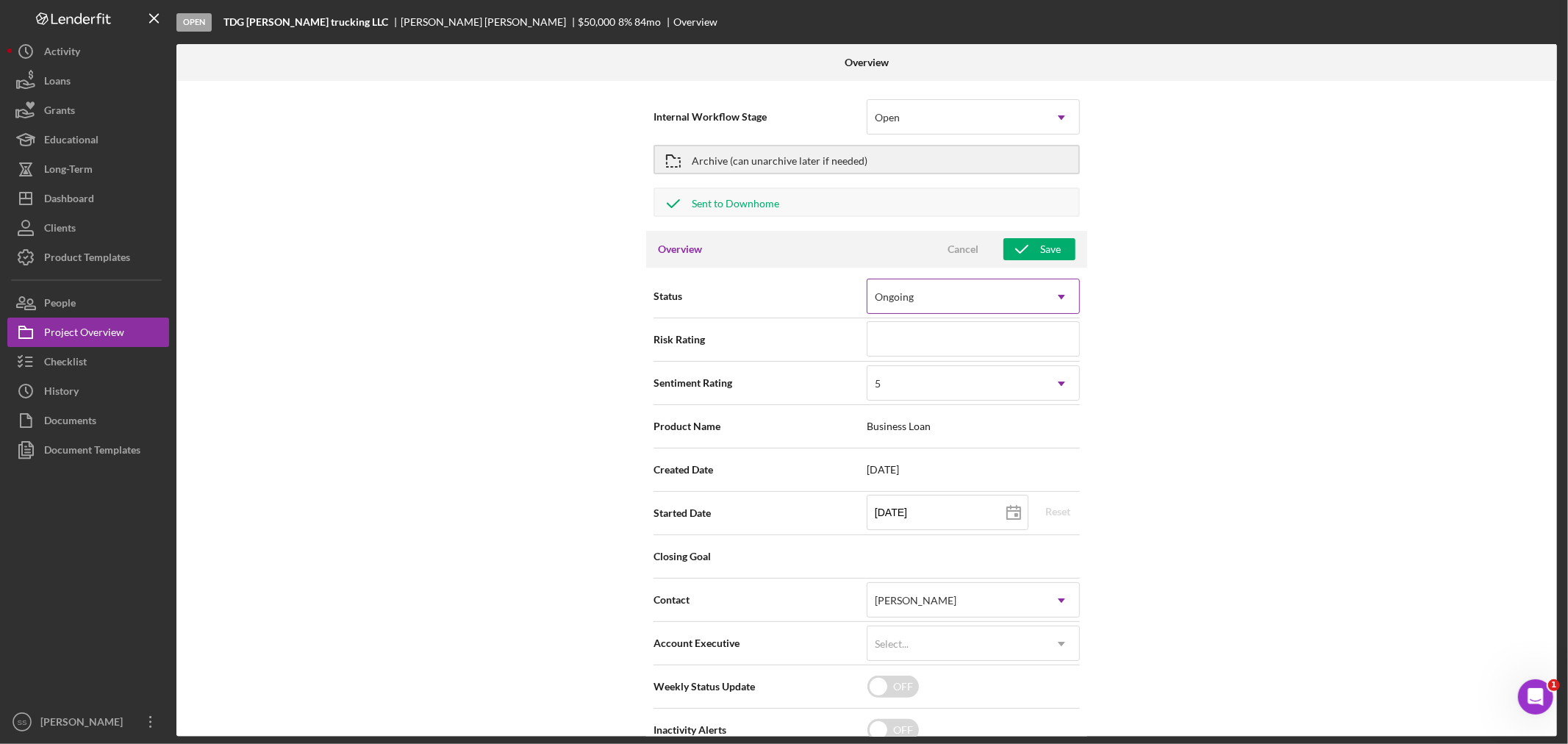
click at [1047, 293] on icon "Icon/Dropdown Arrow" at bounding box center [1061, 297] width 35 height 35
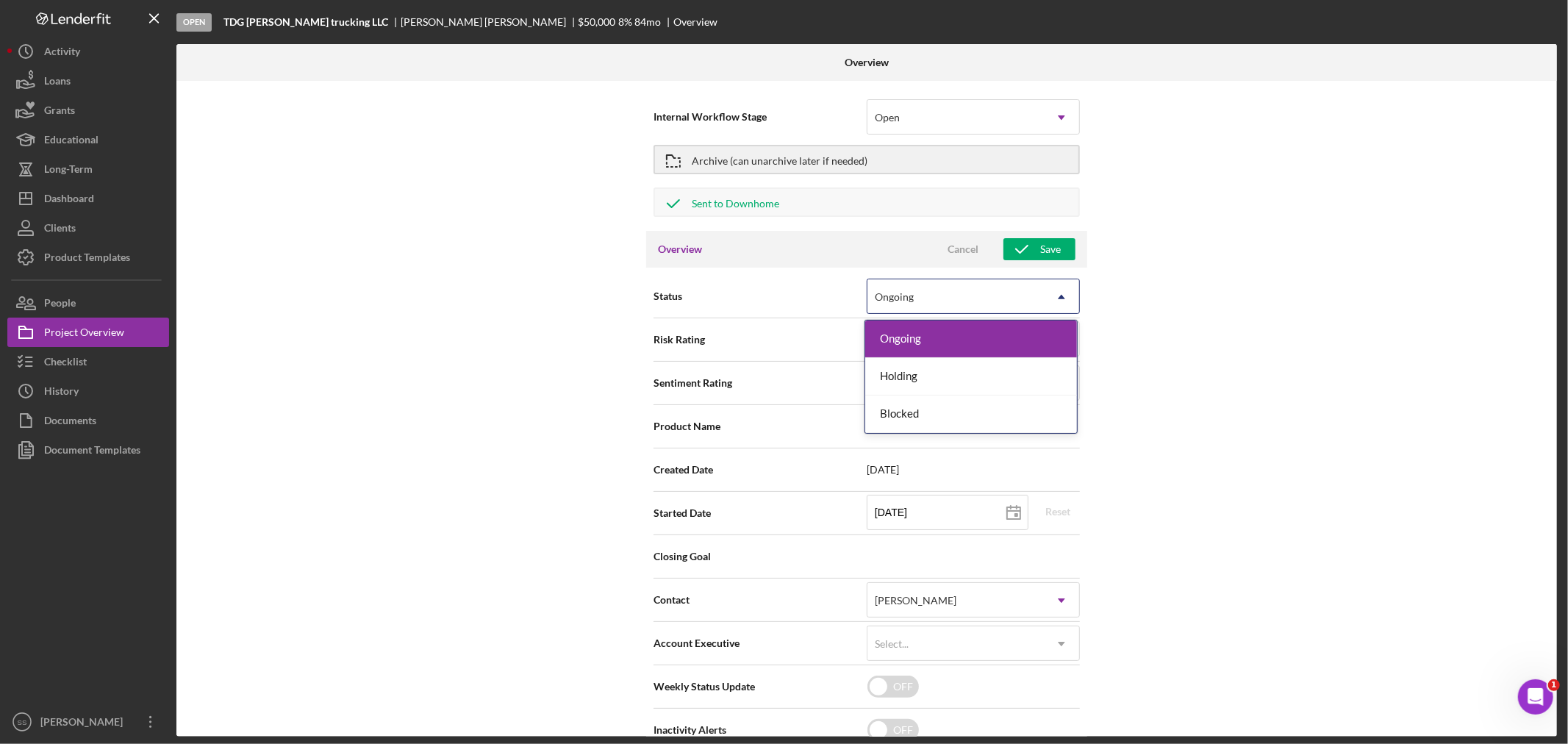
click at [1047, 293] on icon "Icon/Dropdown Arrow" at bounding box center [1061, 297] width 35 height 35
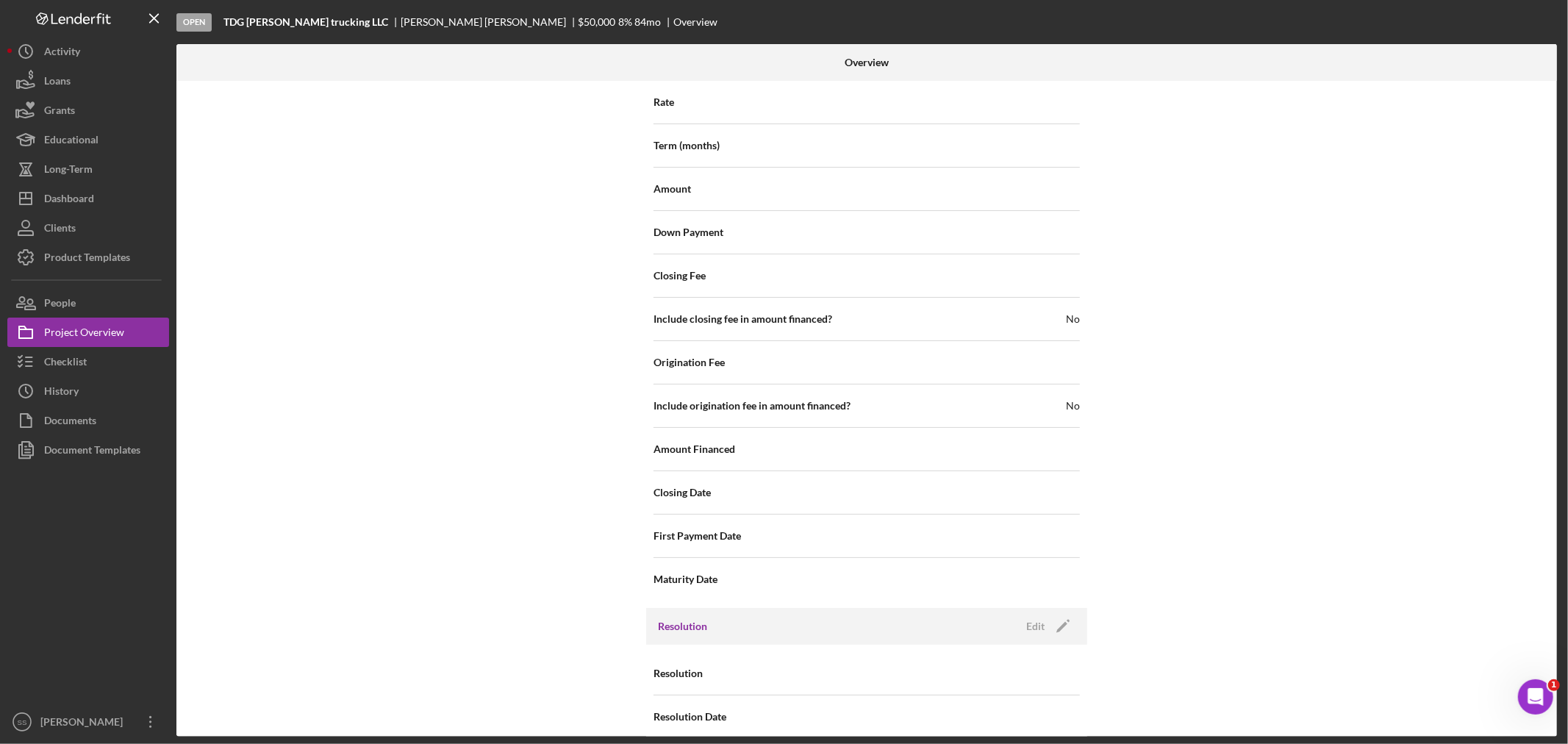
scroll to position [1362, 0]
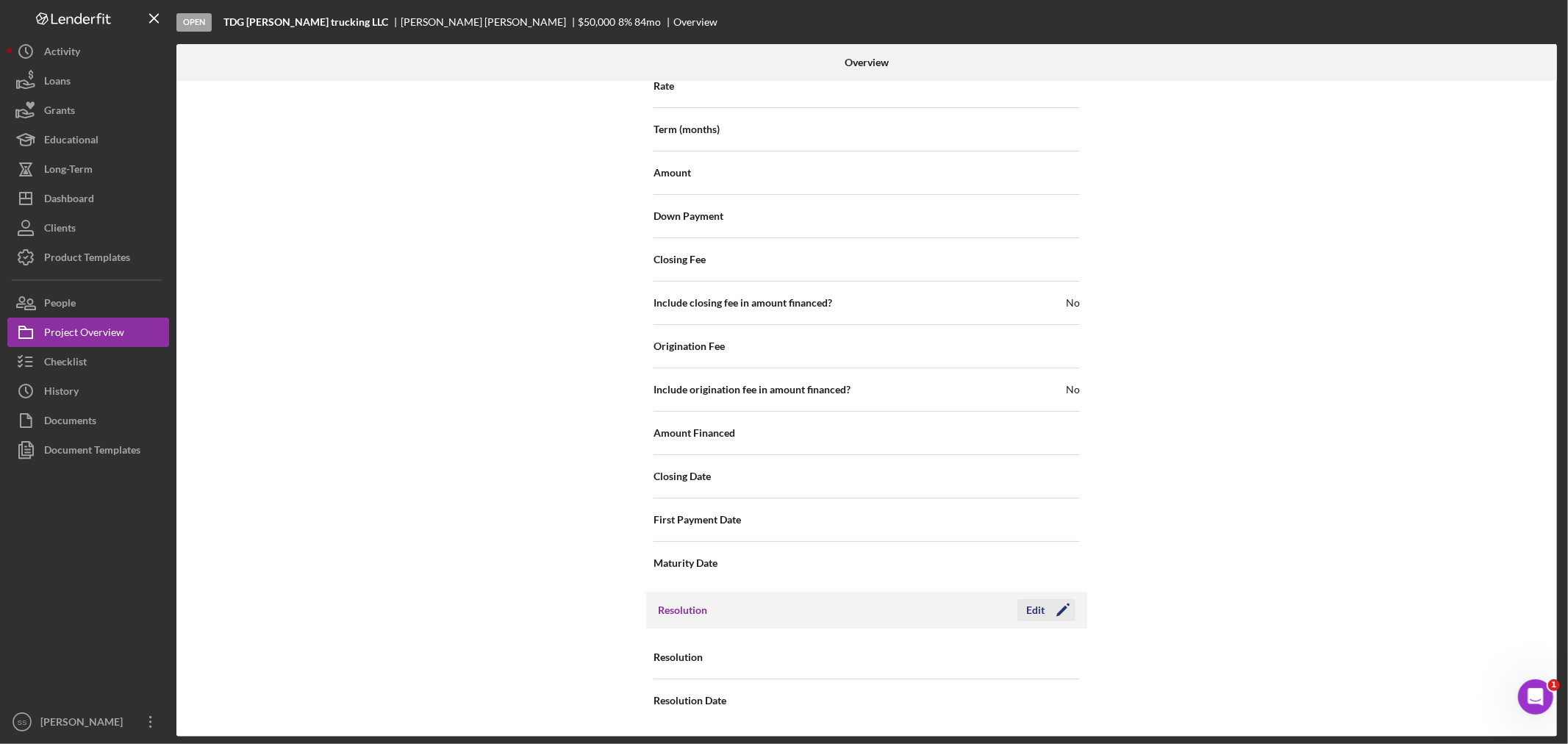
click at [1047, 604] on icon "Icon/Edit" at bounding box center [1063, 610] width 37 height 37
click at [1019, 663] on div "Select..." at bounding box center [955, 657] width 176 height 34
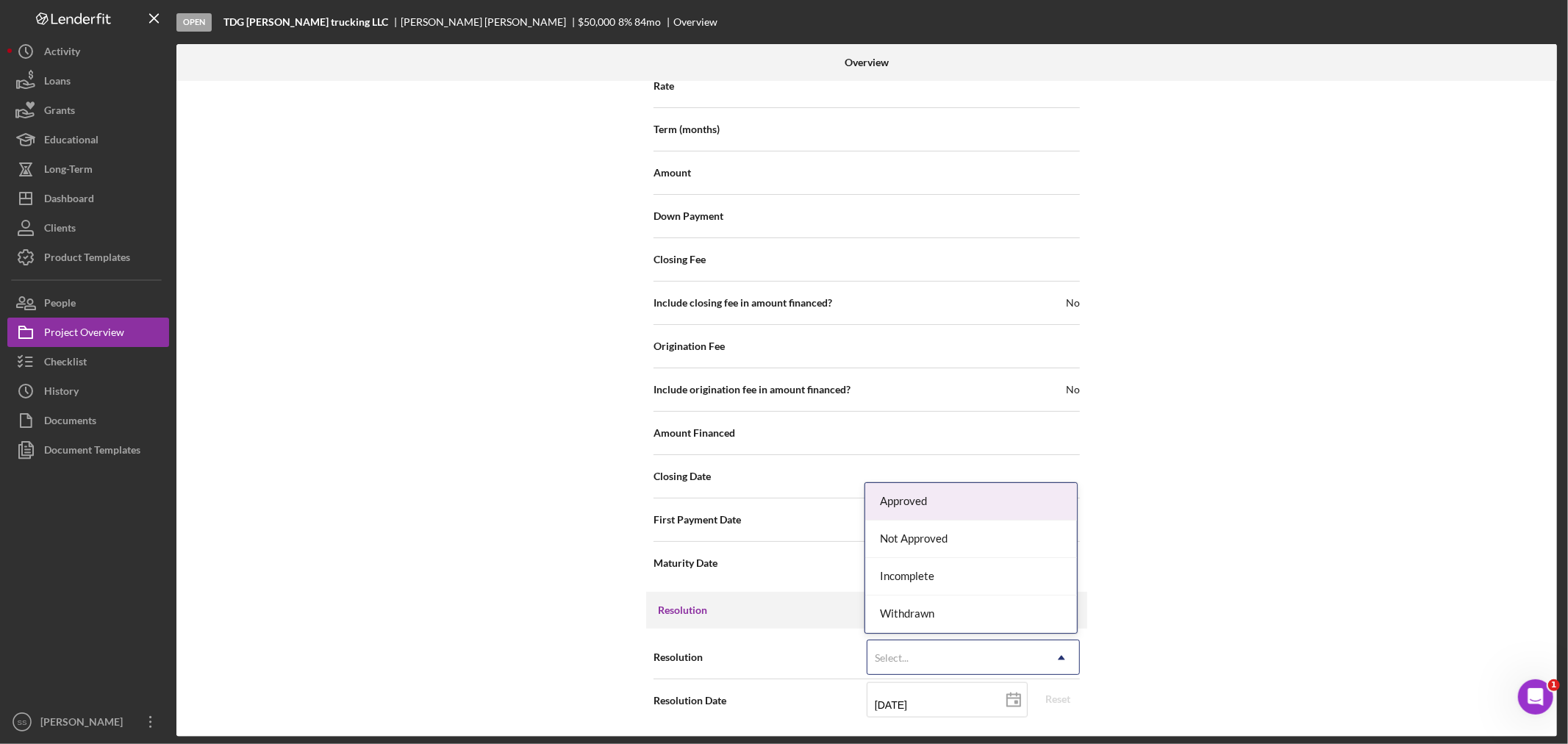
click at [995, 500] on div "Approved" at bounding box center [971, 501] width 212 height 38
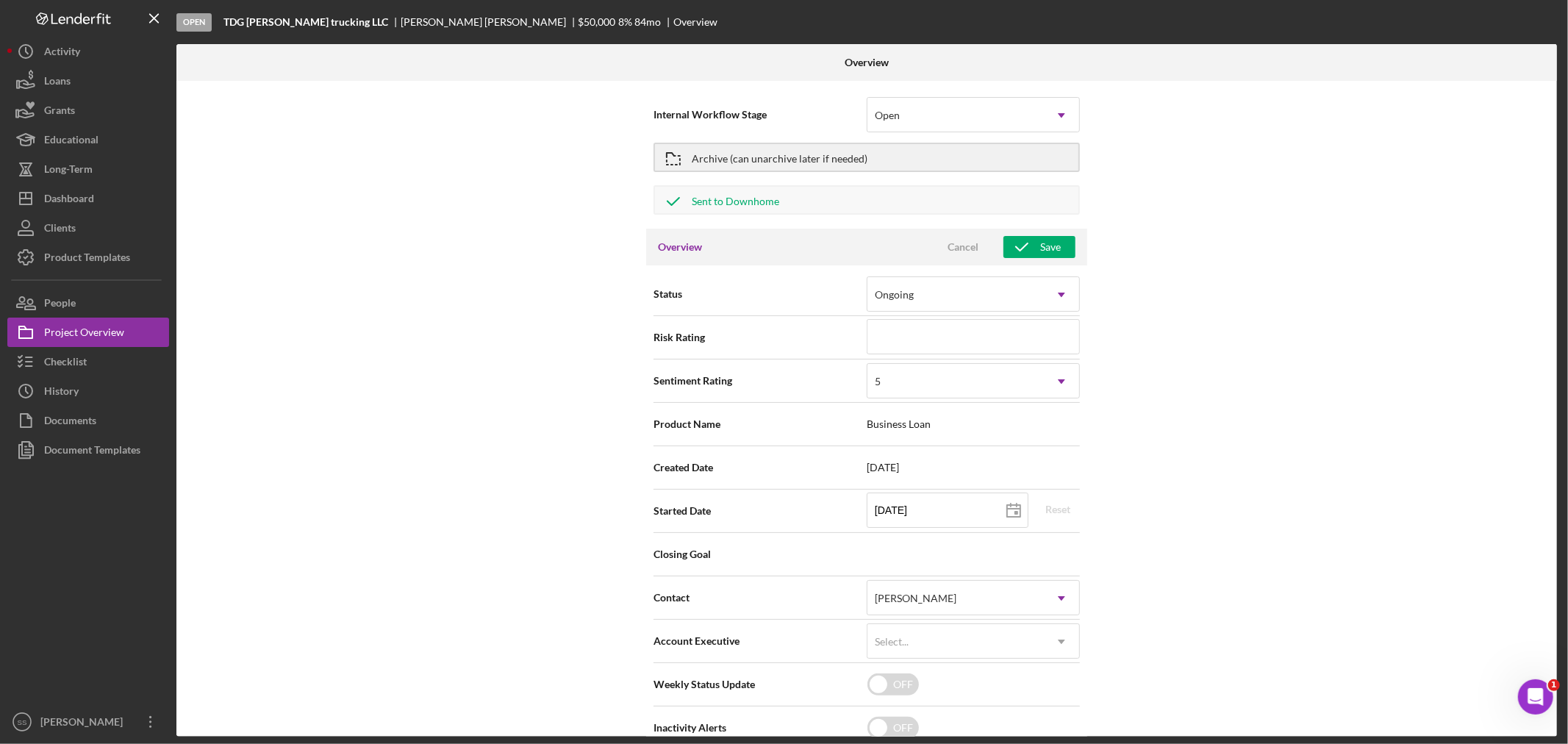
scroll to position [0, 0]
click at [67, 365] on div "Checklist" at bounding box center [65, 364] width 43 height 33
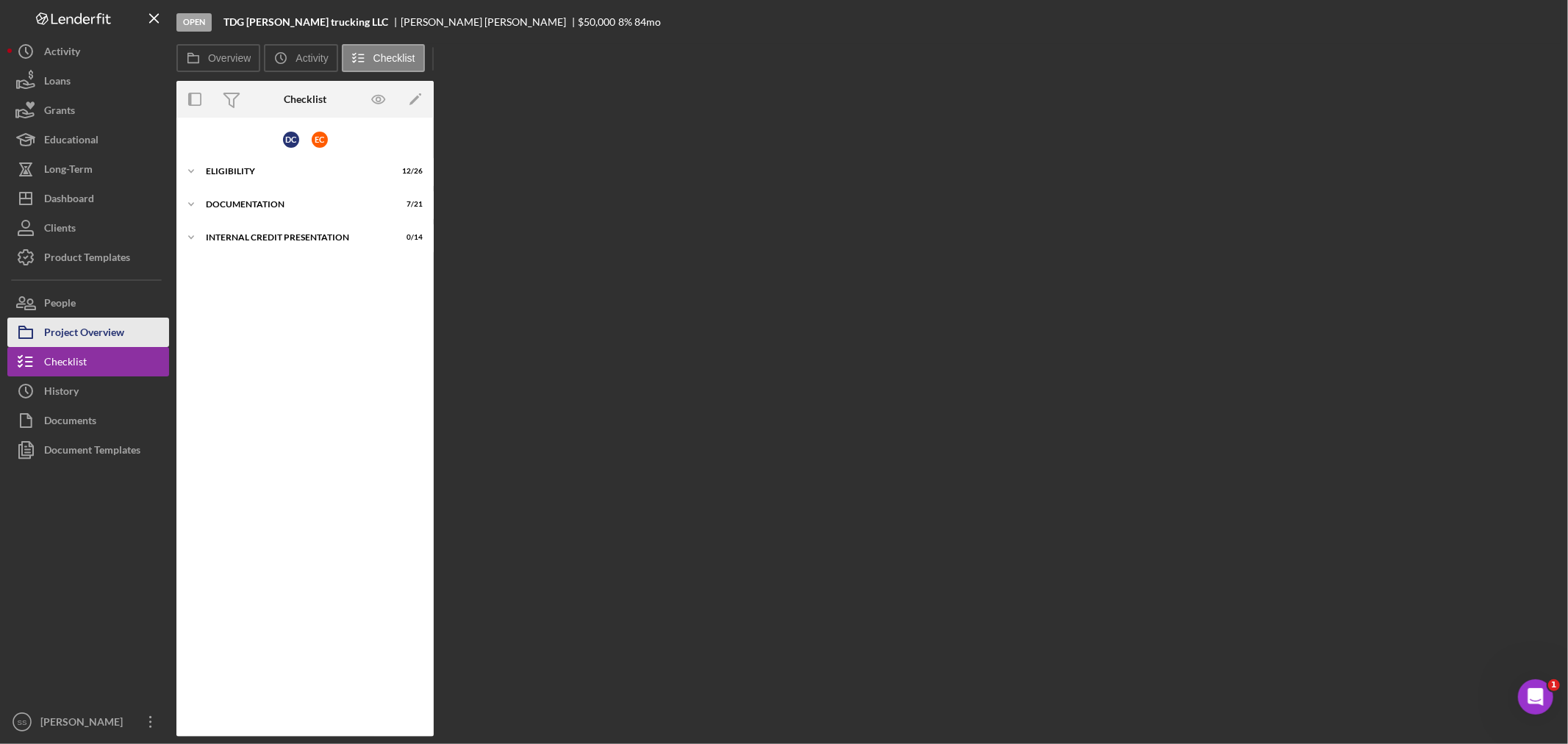
click at [65, 339] on div "Project Overview" at bounding box center [83, 334] width 80 height 33
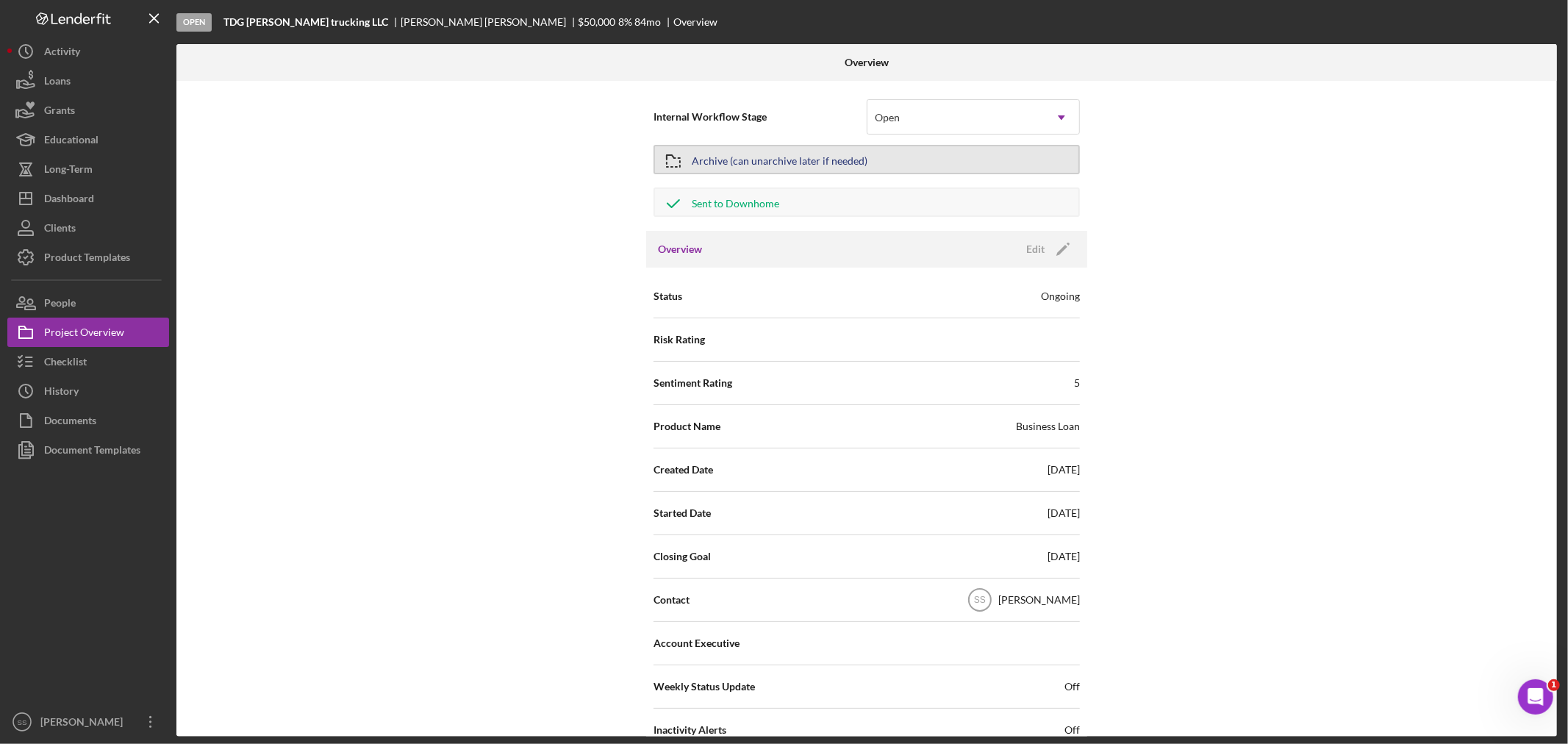
click at [743, 157] on div "Archive (can unarchive later if needed)" at bounding box center [779, 159] width 175 height 26
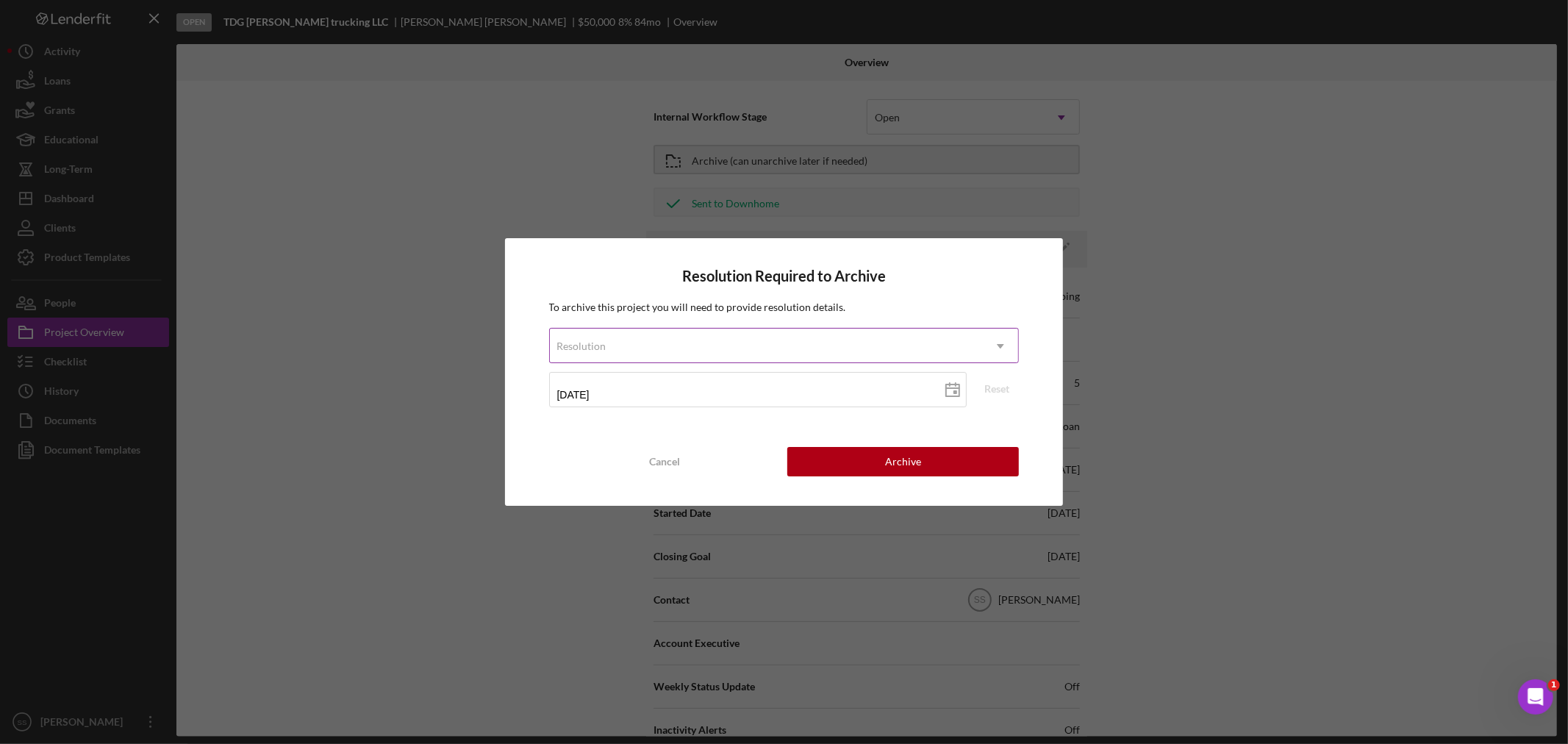
click at [736, 344] on div "Resolution" at bounding box center [766, 346] width 434 height 34
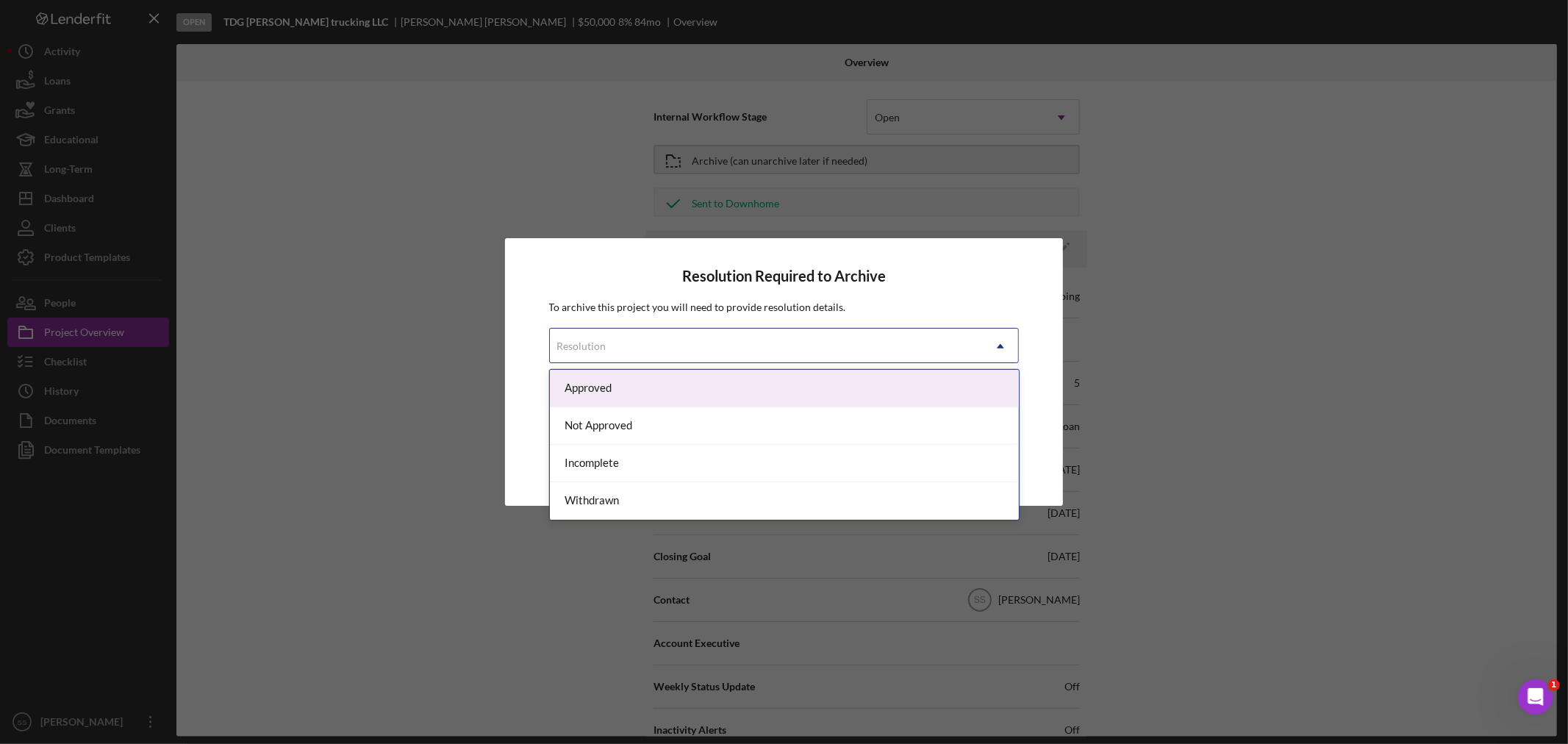
click at [615, 386] on div "Approved" at bounding box center [784, 388] width 469 height 38
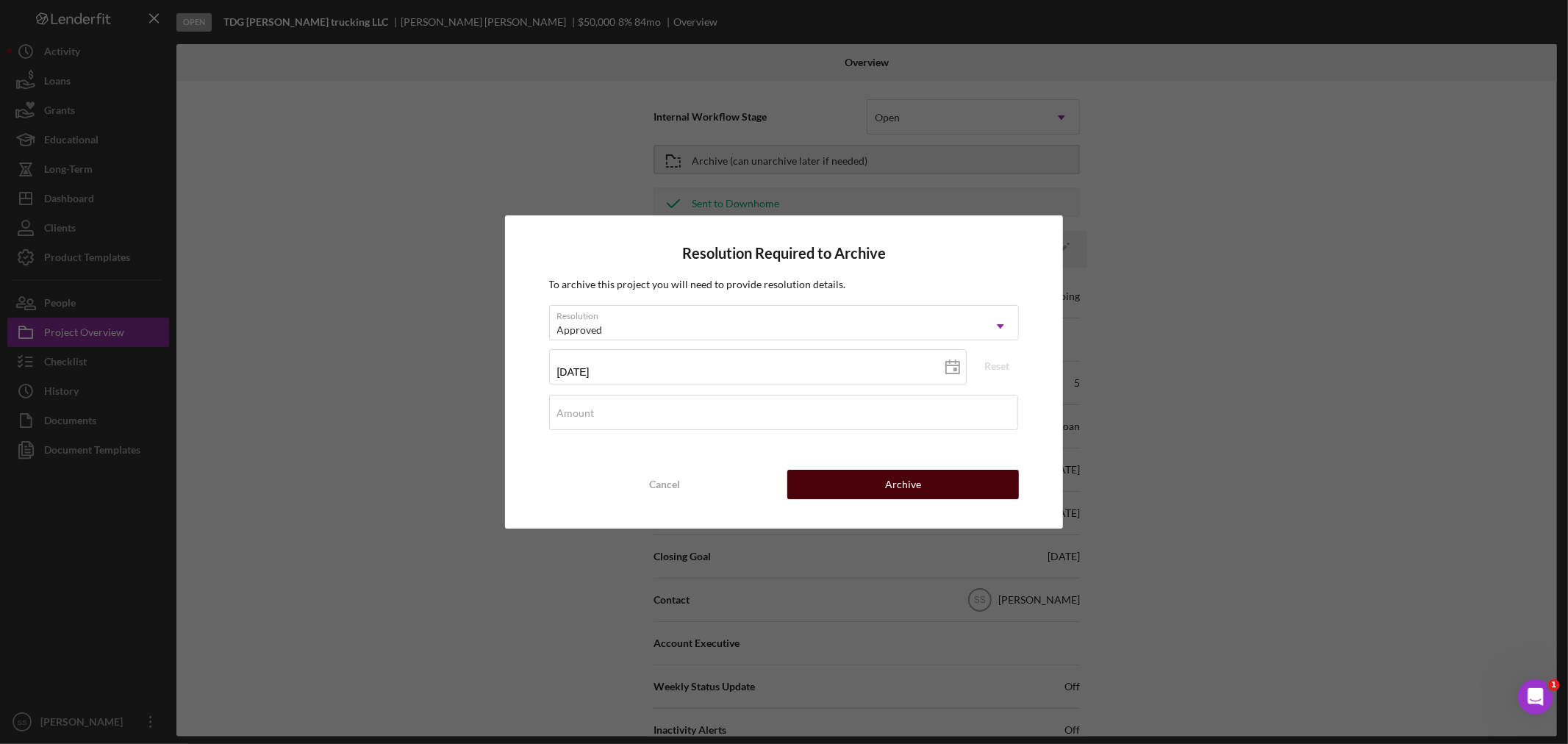
click at [875, 484] on button "Archive" at bounding box center [903, 485] width 231 height 30
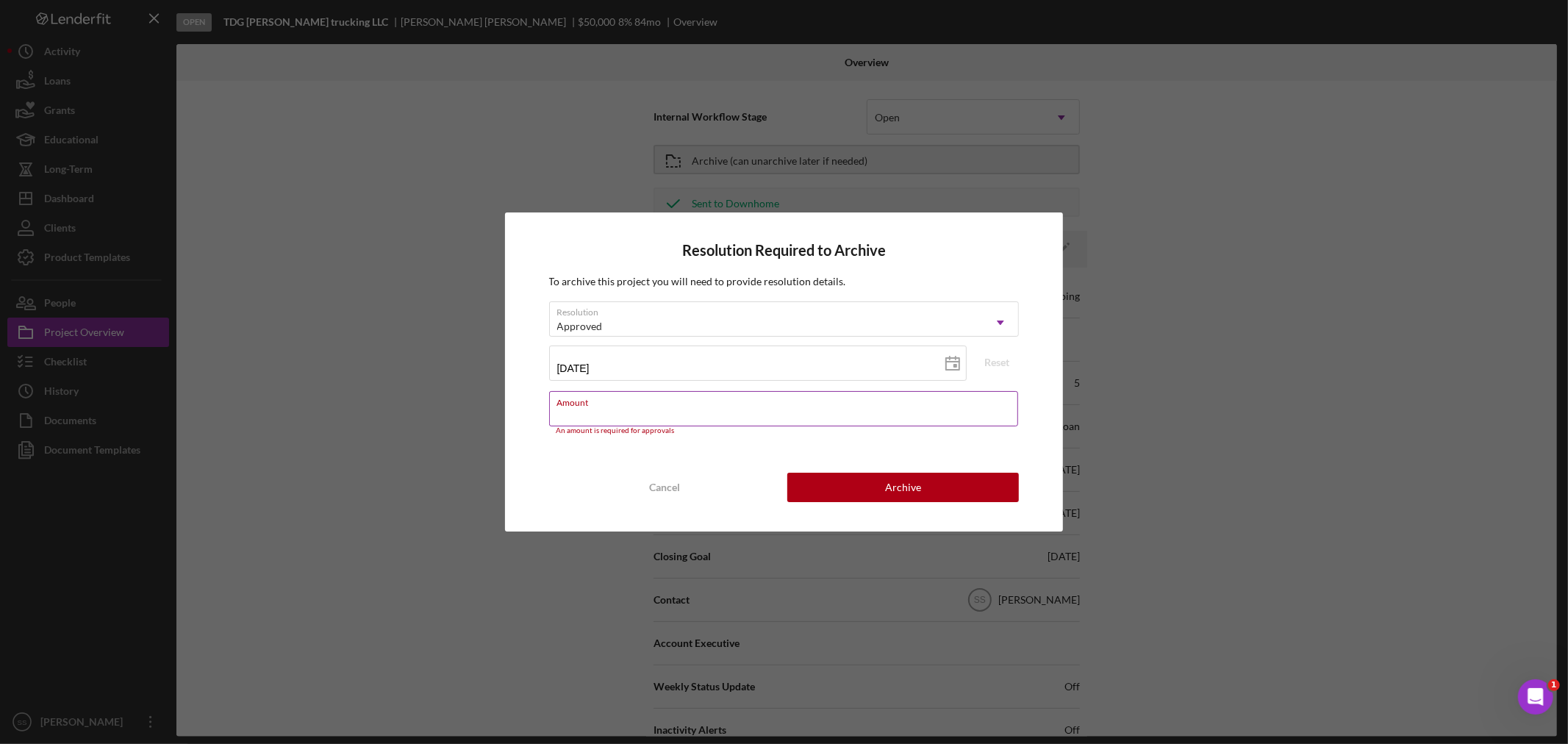
click at [700, 408] on input "Amount" at bounding box center [784, 408] width 470 height 35
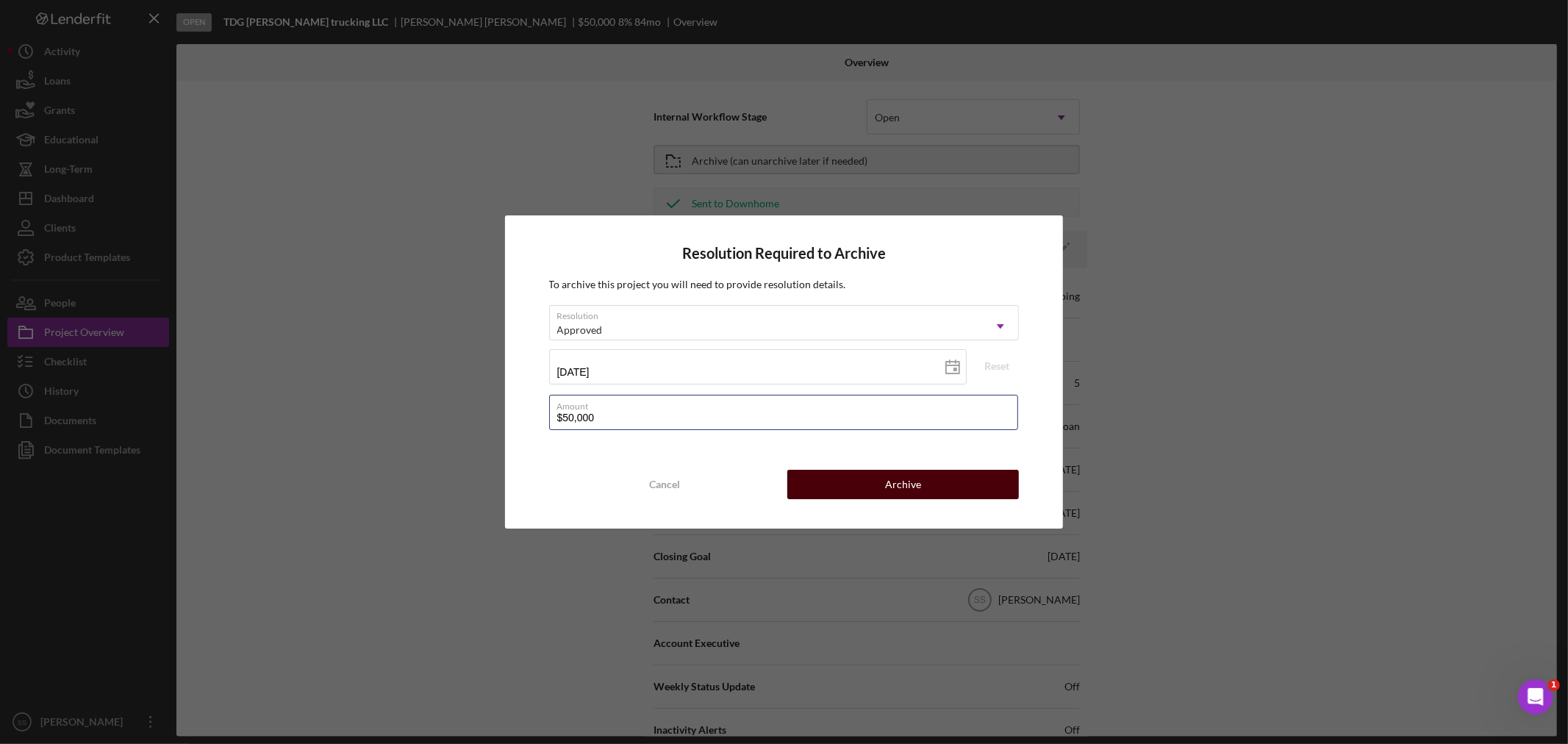
type input "$50,000"
click at [909, 490] on div "Archive" at bounding box center [903, 485] width 36 height 30
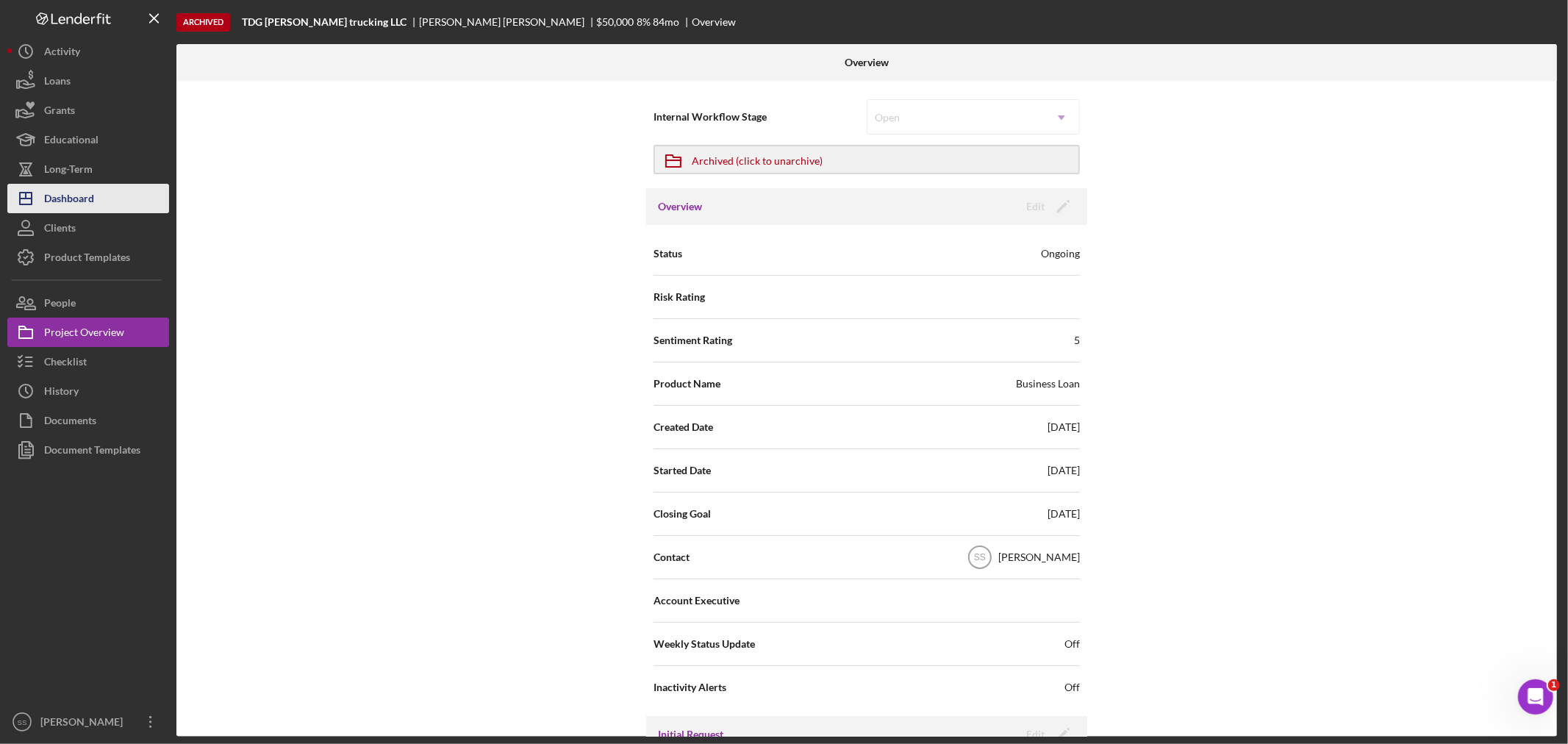
click at [59, 195] on div "Dashboard" at bounding box center [68, 201] width 50 height 33
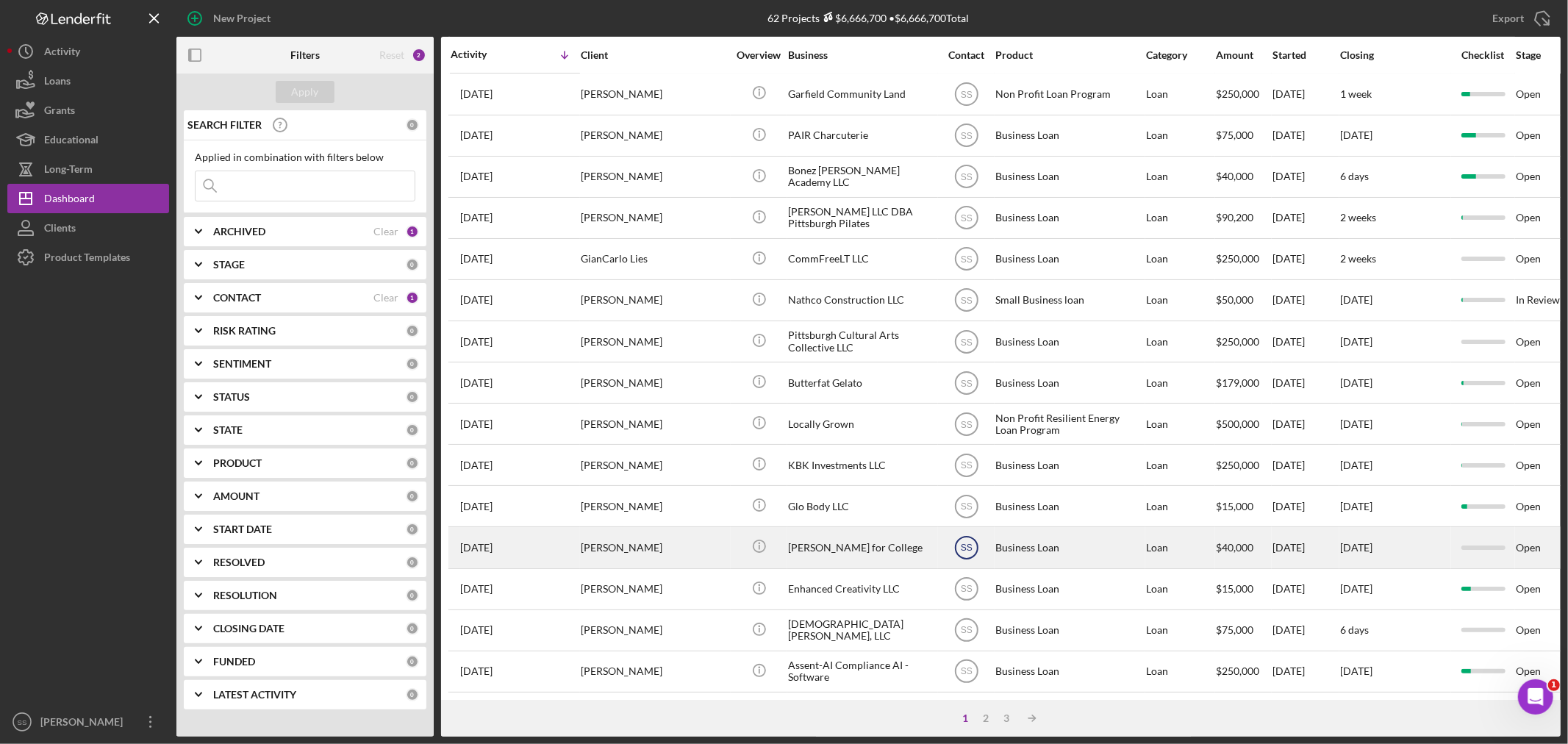
scroll to position [440, 0]
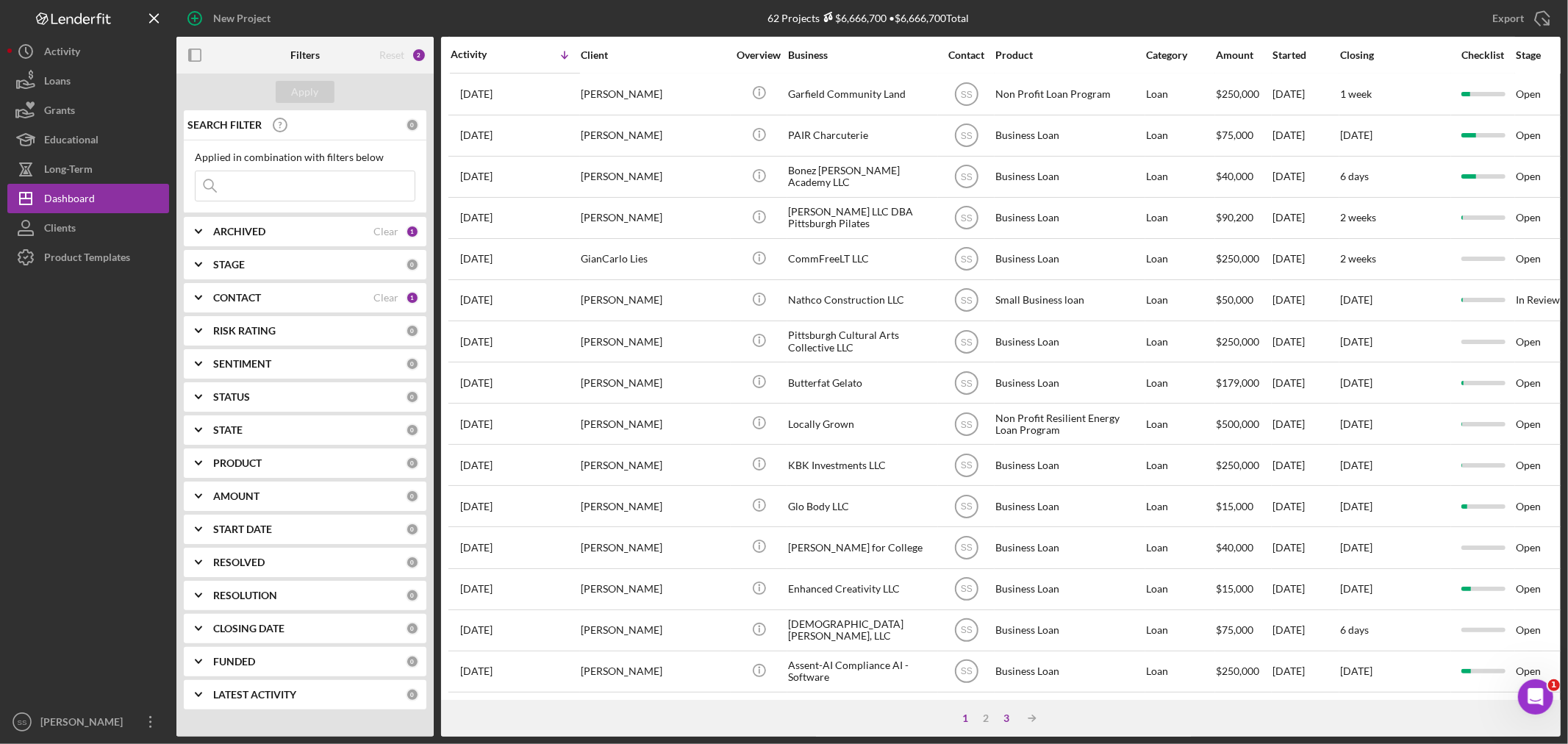
click at [1005, 721] on div "3" at bounding box center [1006, 718] width 20 height 11
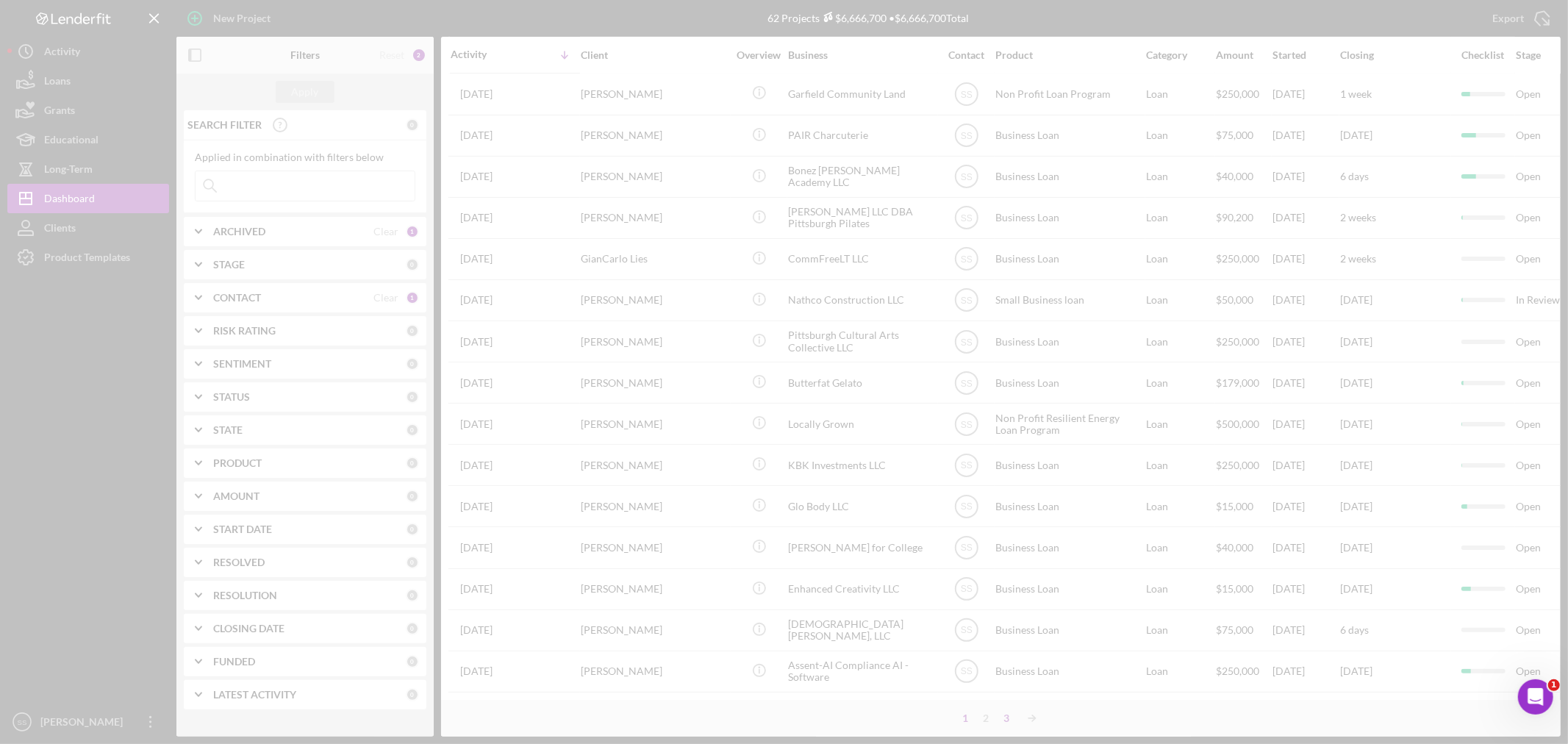
scroll to position [0, 0]
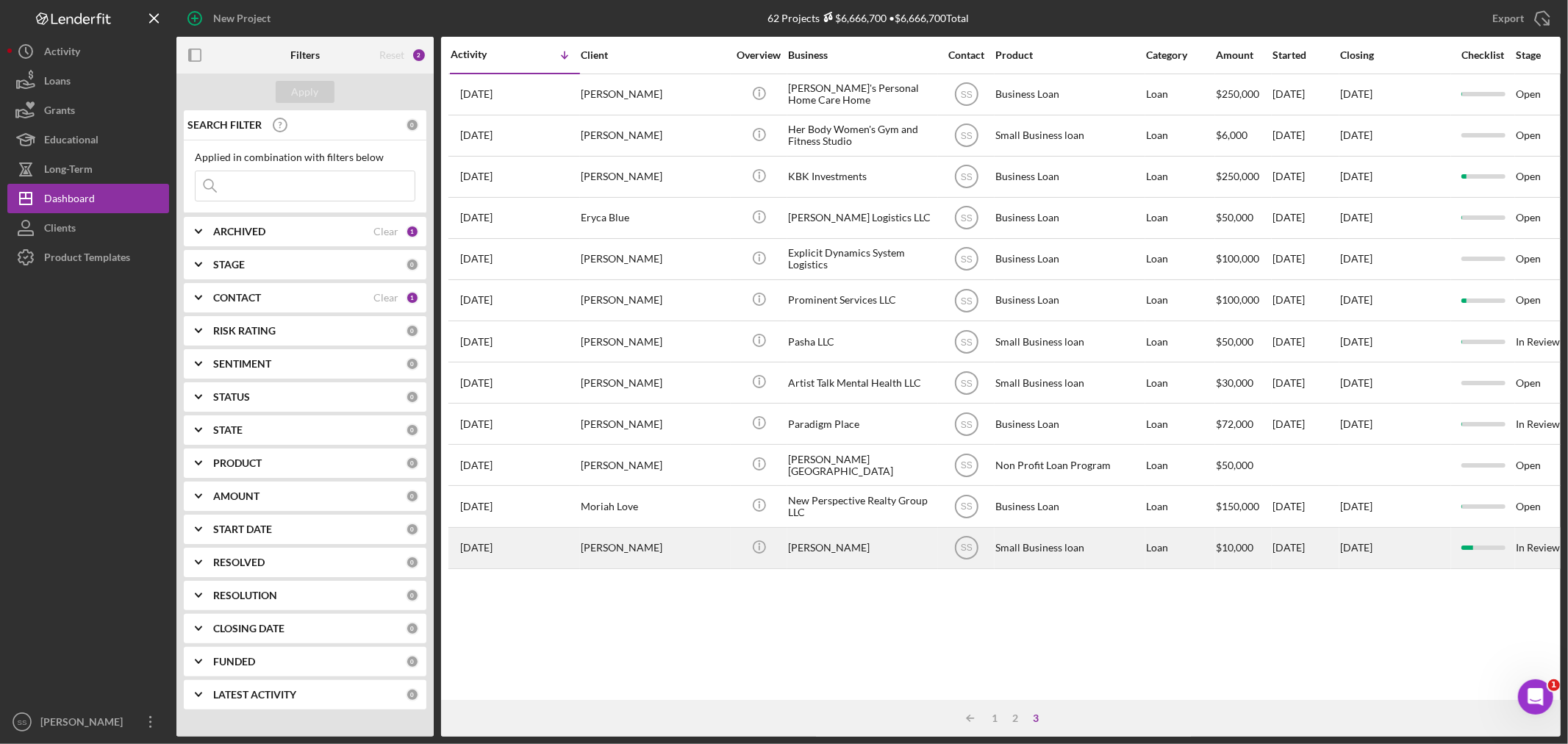
click at [704, 551] on div "[PERSON_NAME]" at bounding box center [655, 548] width 147 height 39
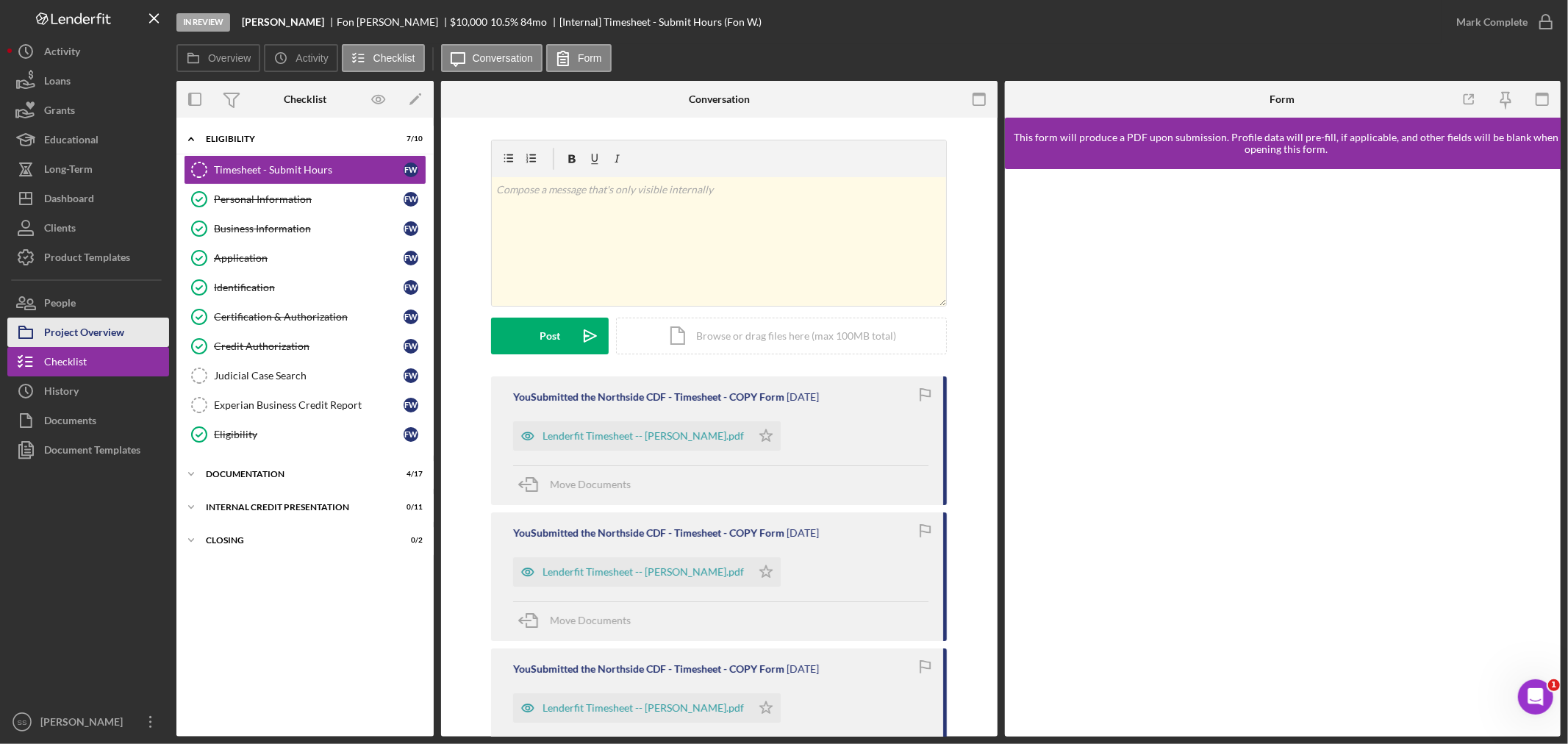
click at [89, 333] on div "Project Overview" at bounding box center [83, 334] width 80 height 33
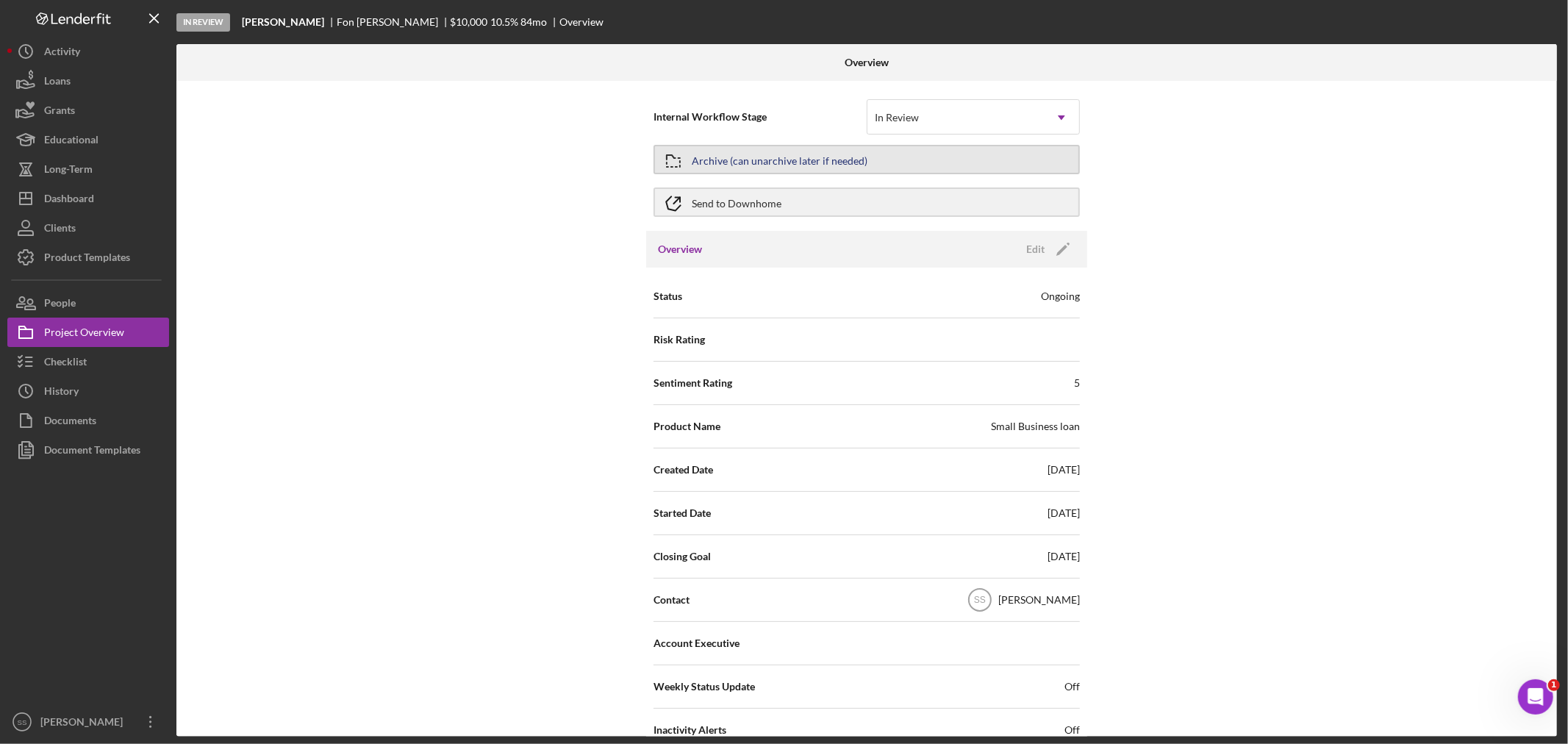
click at [759, 158] on div "Archive (can unarchive later if needed)" at bounding box center [779, 159] width 175 height 26
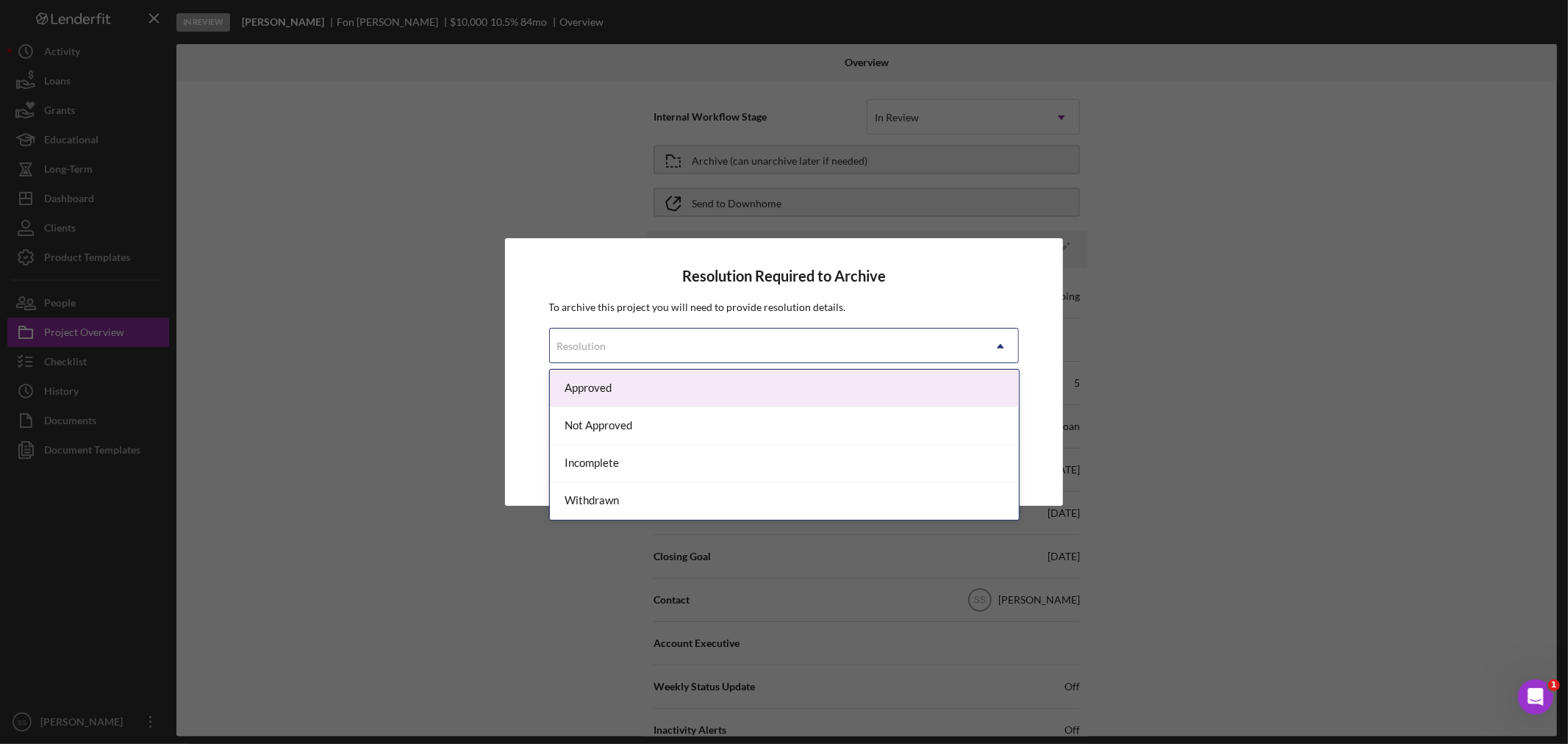
click at [718, 335] on div "Resolution" at bounding box center [766, 346] width 434 height 34
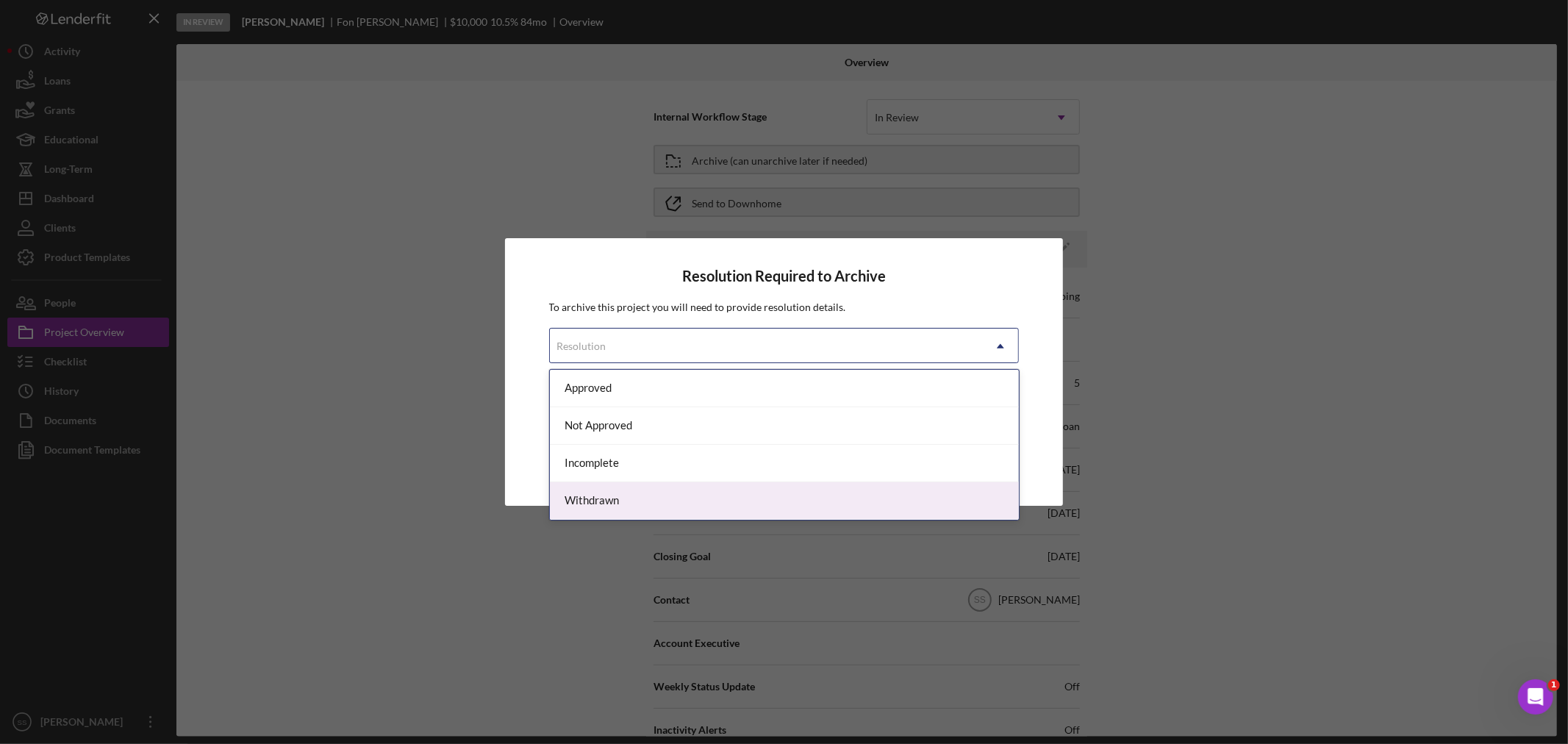
click at [628, 503] on div "Withdrawn" at bounding box center [784, 500] width 469 height 38
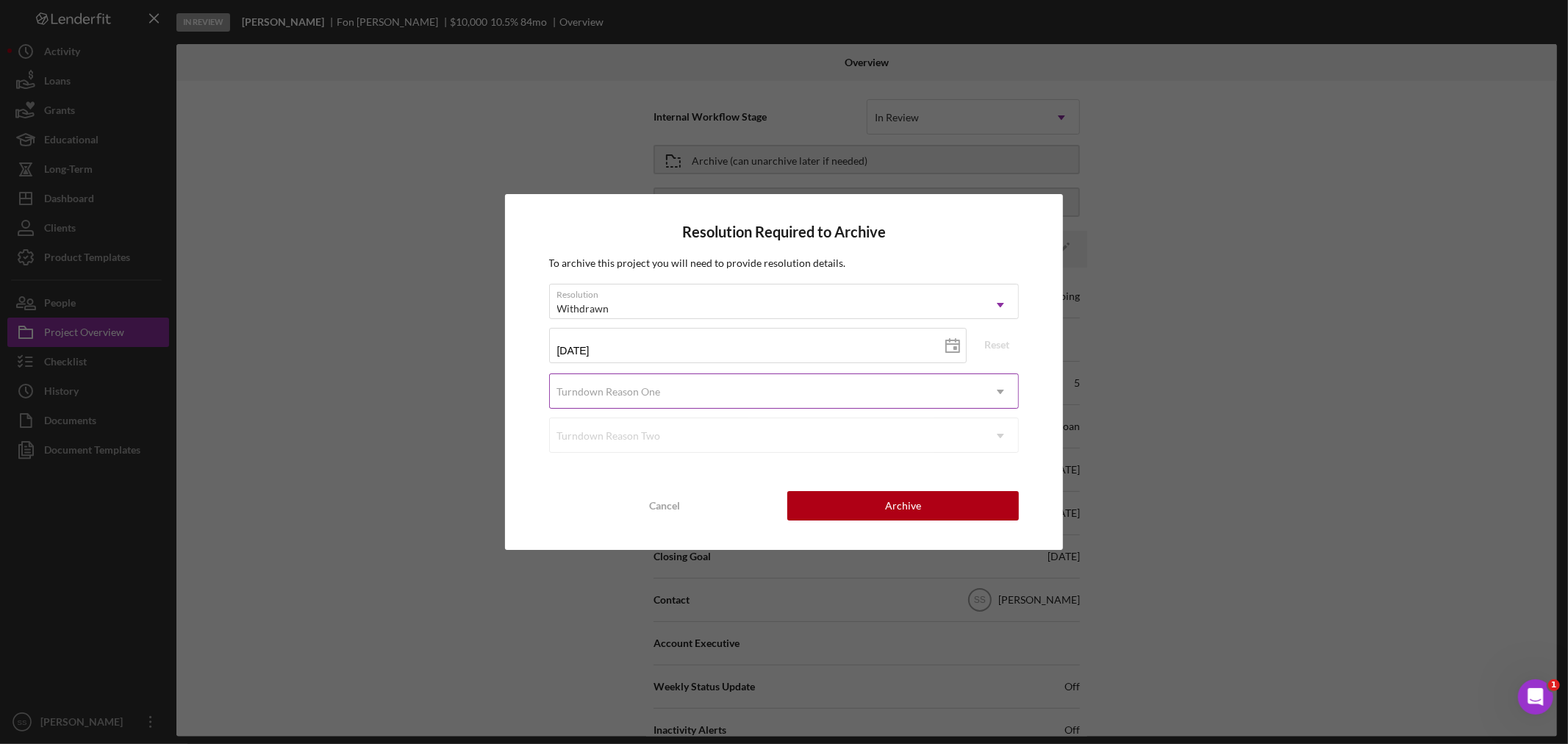
click at [862, 390] on div "Turndown Reason One" at bounding box center [766, 392] width 434 height 34
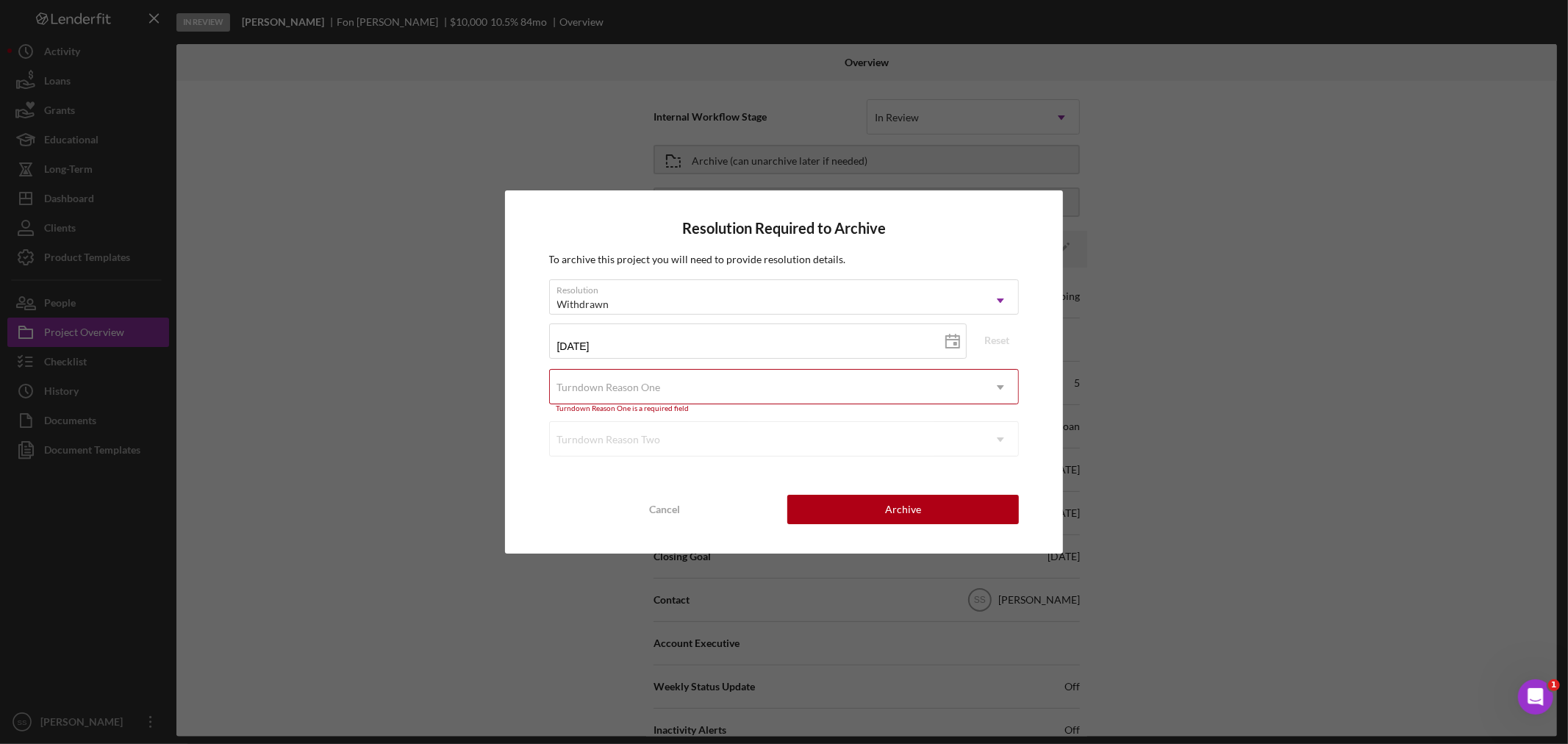
click at [997, 380] on icon "Icon/Dropdown Arrow" at bounding box center [1000, 387] width 35 height 35
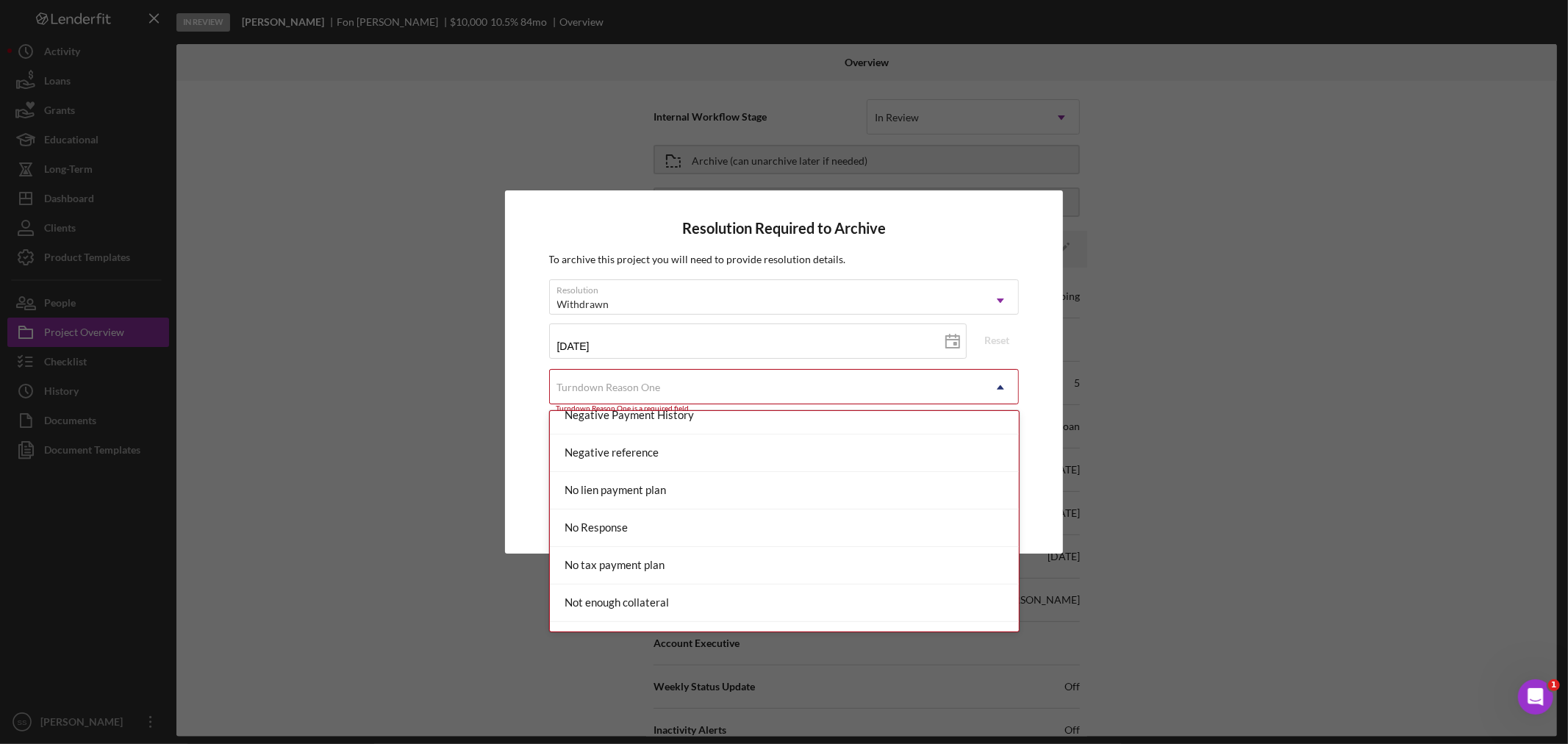
scroll to position [920, 0]
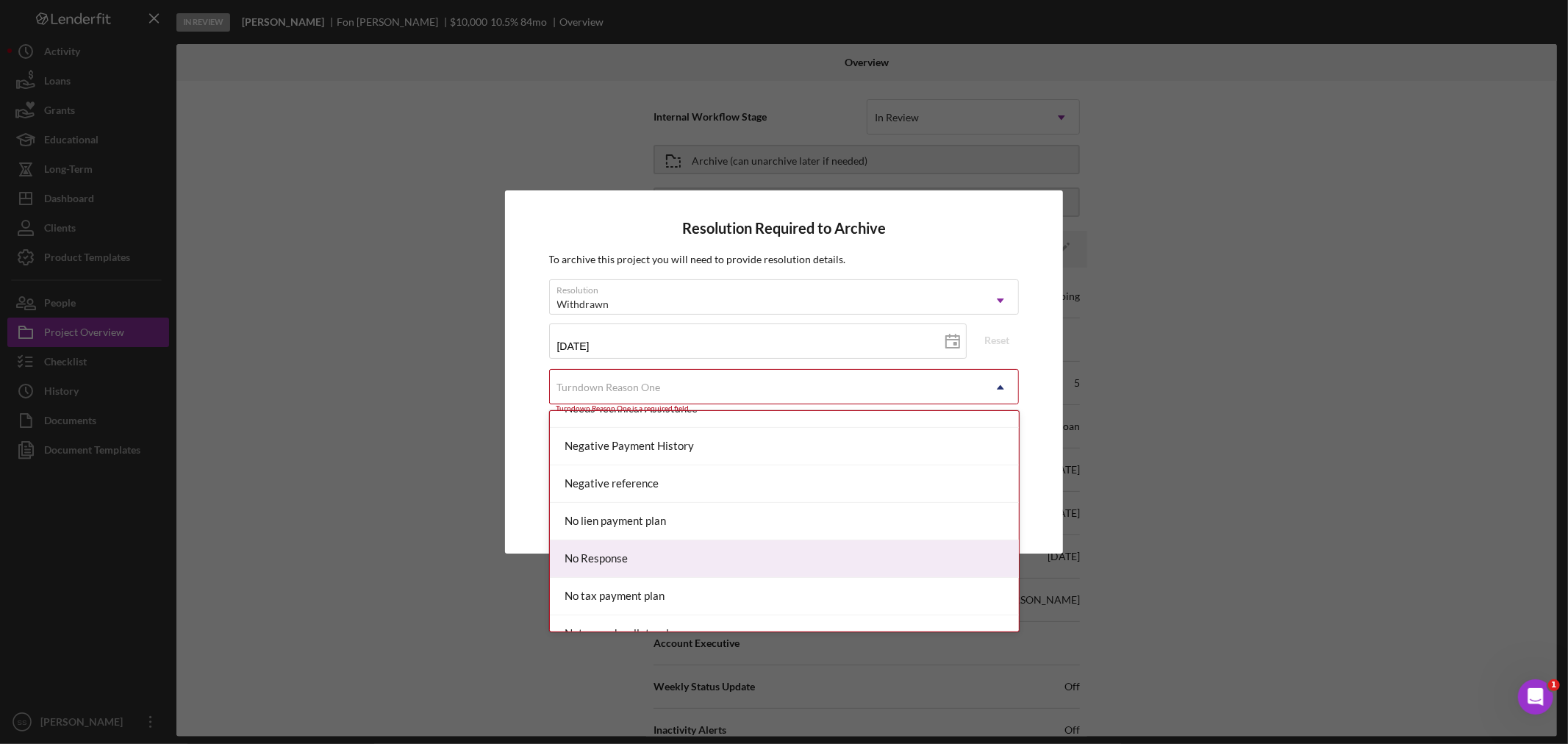
click at [862, 554] on div "No Response" at bounding box center [784, 558] width 469 height 38
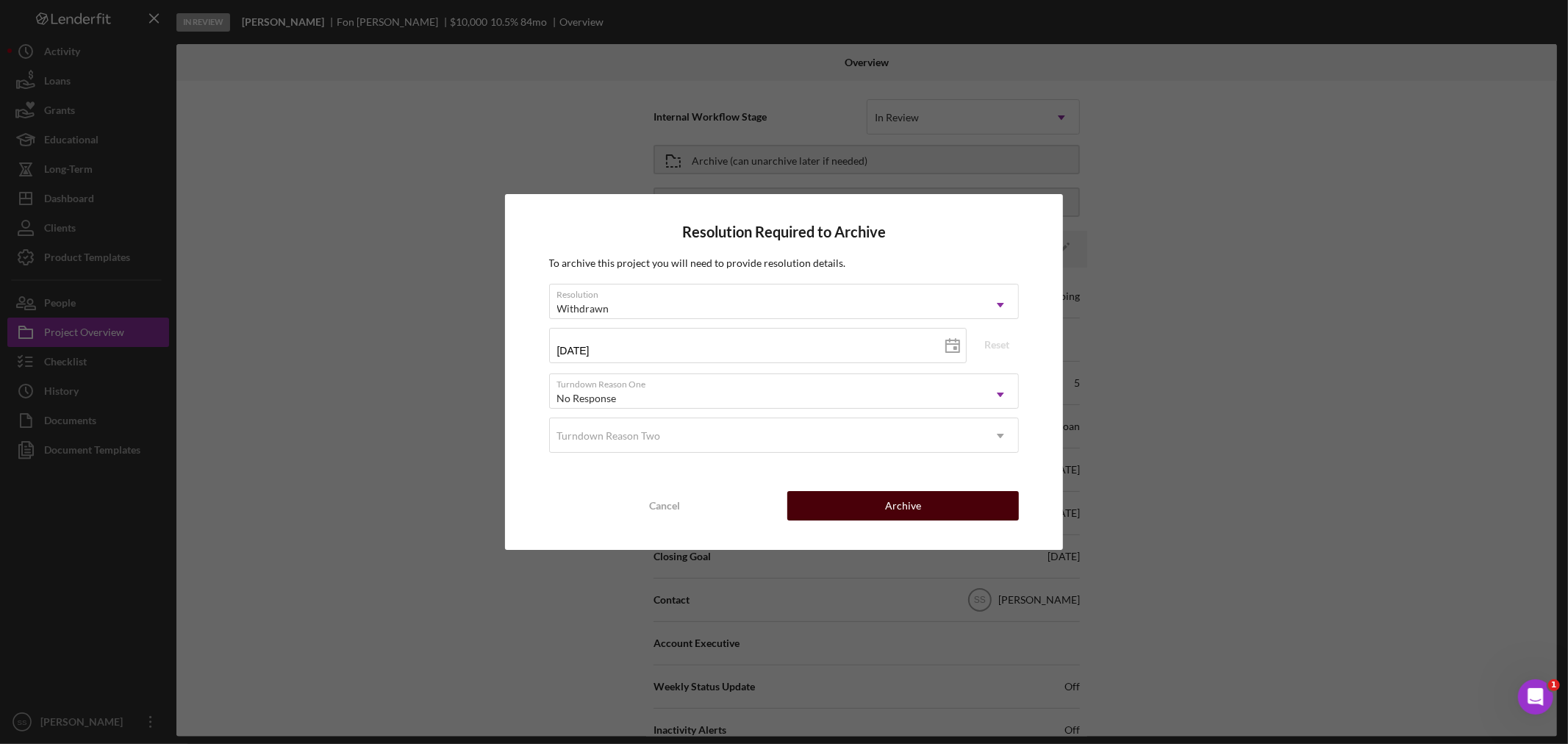
click at [869, 507] on button "Archive" at bounding box center [903, 506] width 231 height 30
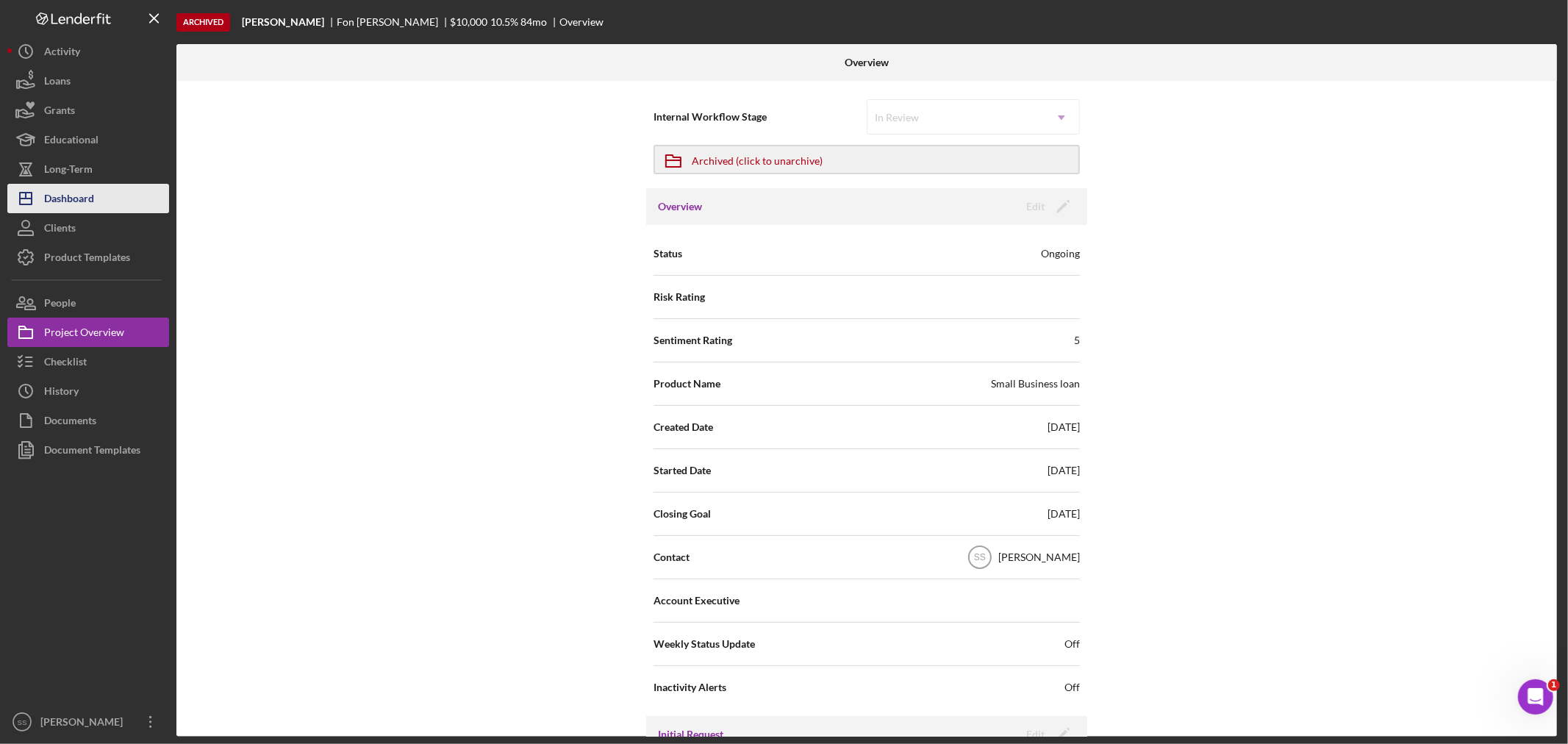
click at [47, 193] on div "Dashboard" at bounding box center [68, 201] width 50 height 33
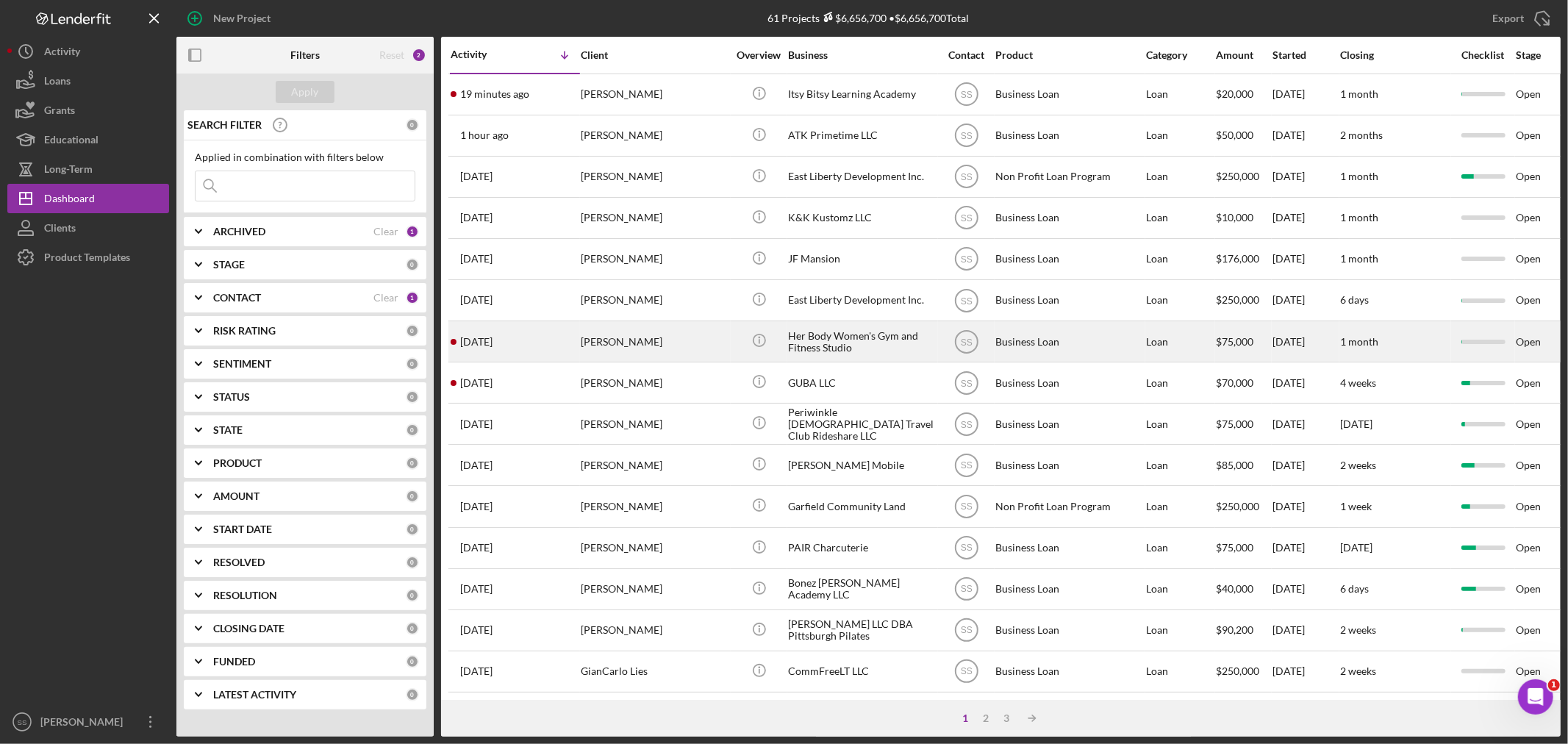
click at [841, 335] on div "Her Body Women's Gym and Fitness Studio" at bounding box center [862, 341] width 147 height 39
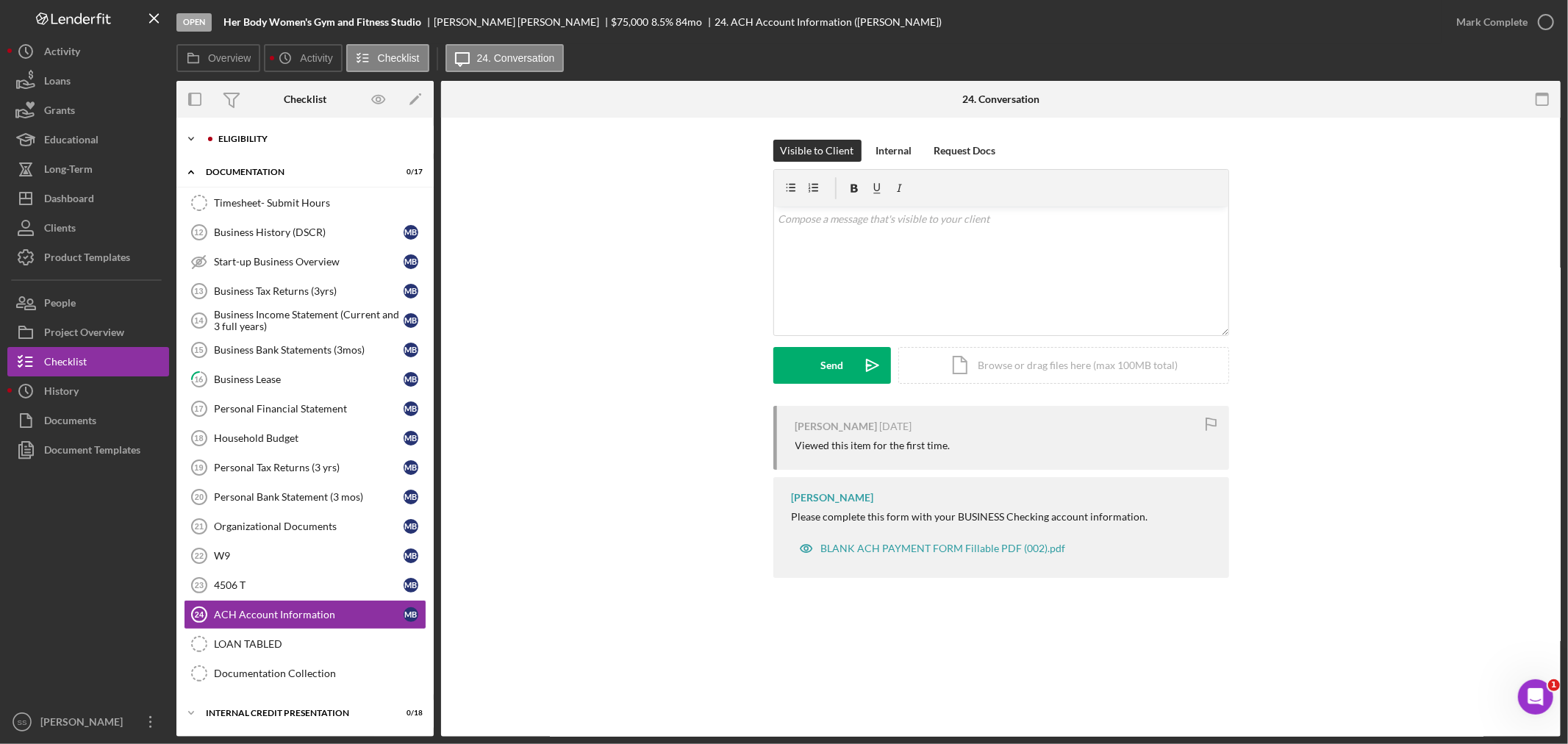
click at [258, 135] on div "Eligibility" at bounding box center [316, 138] width 197 height 9
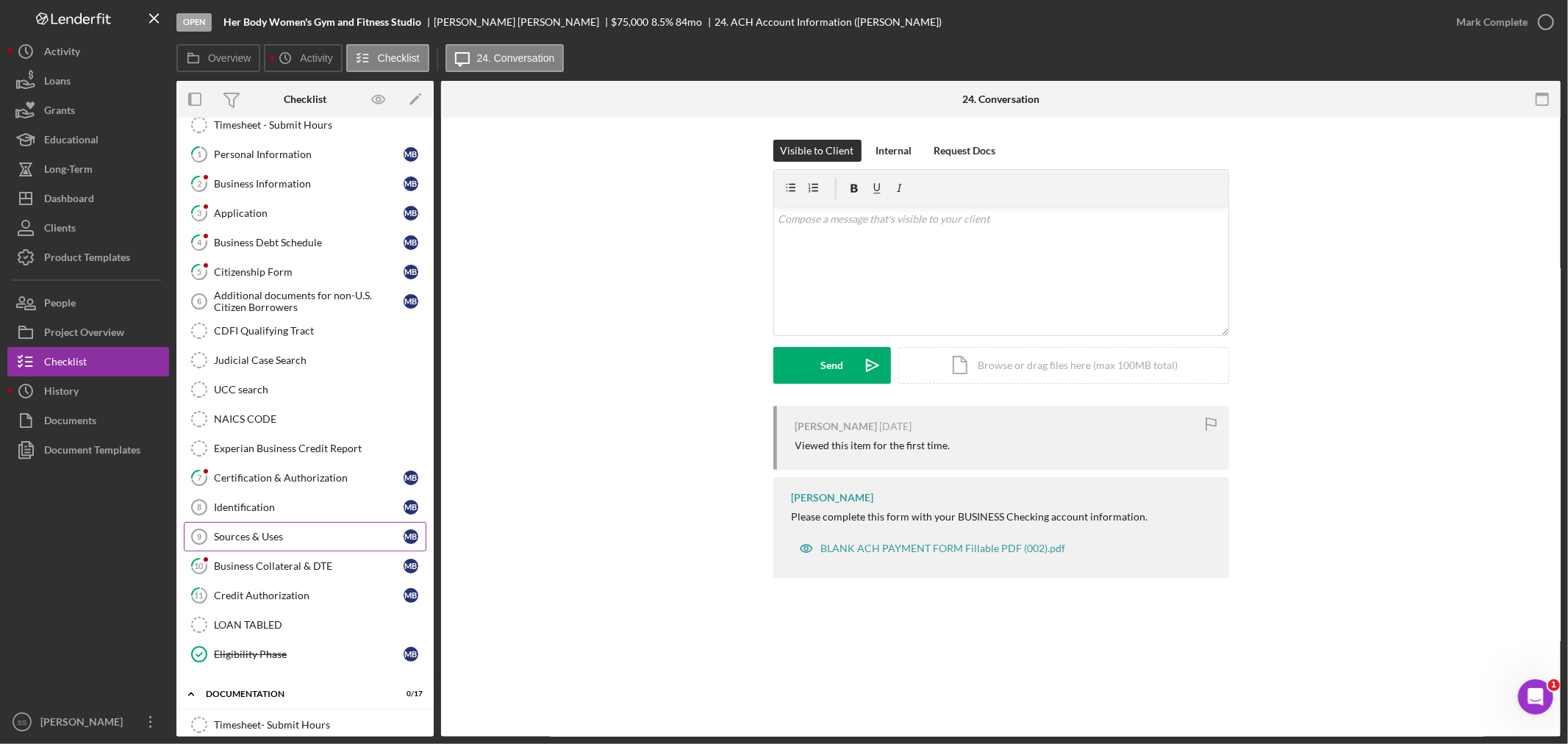
scroll to position [81, 0]
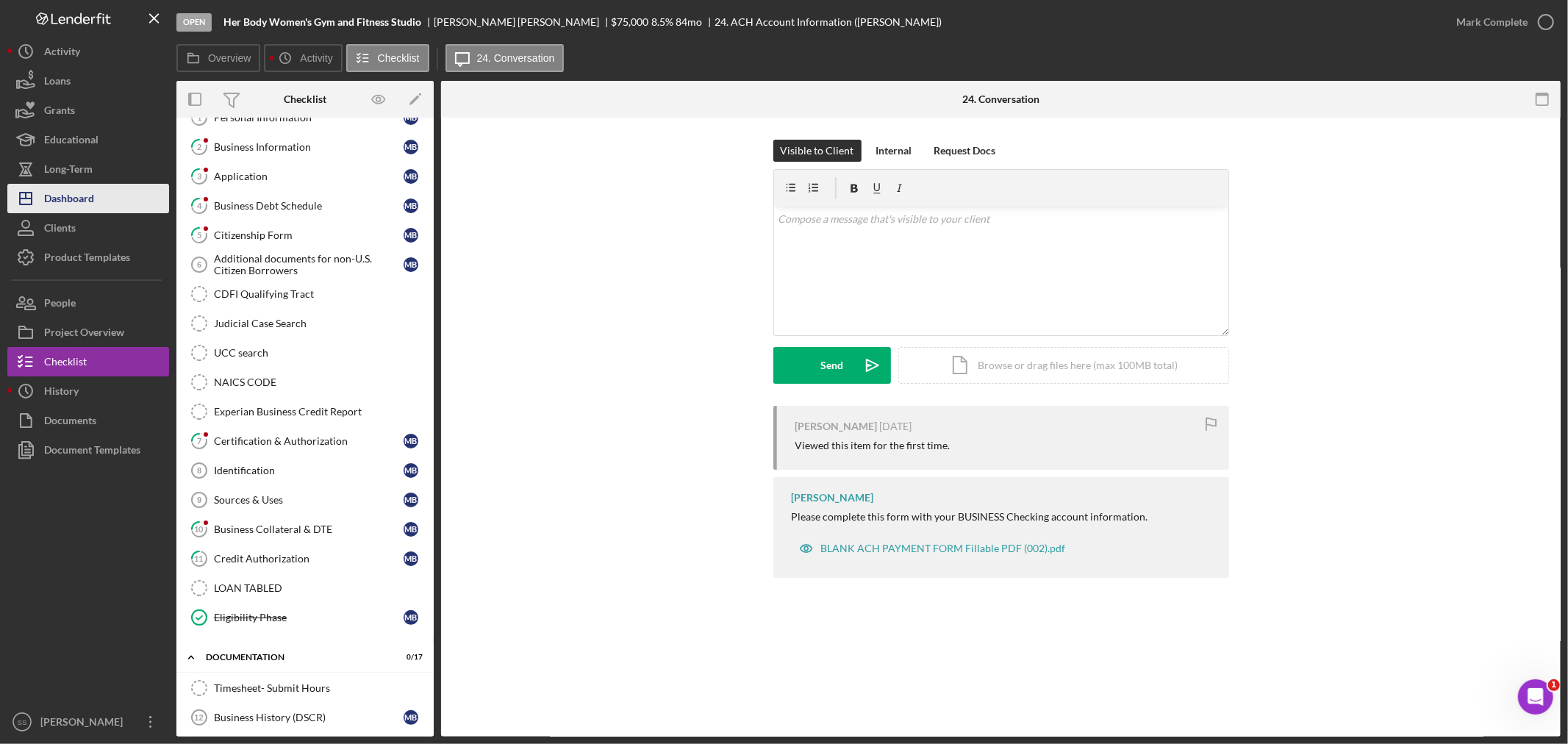
click at [50, 194] on div "Dashboard" at bounding box center [68, 201] width 50 height 33
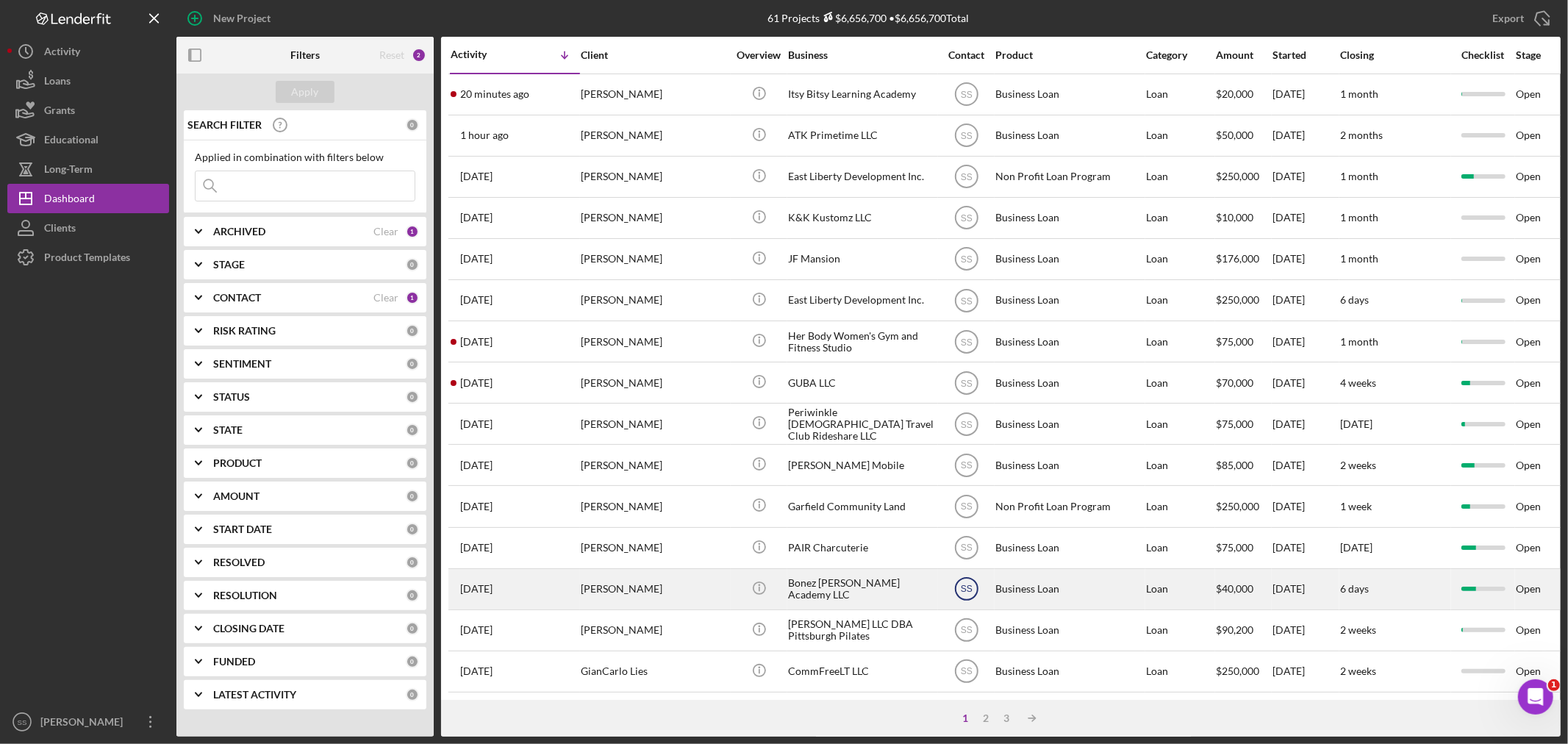
scroll to position [81, 0]
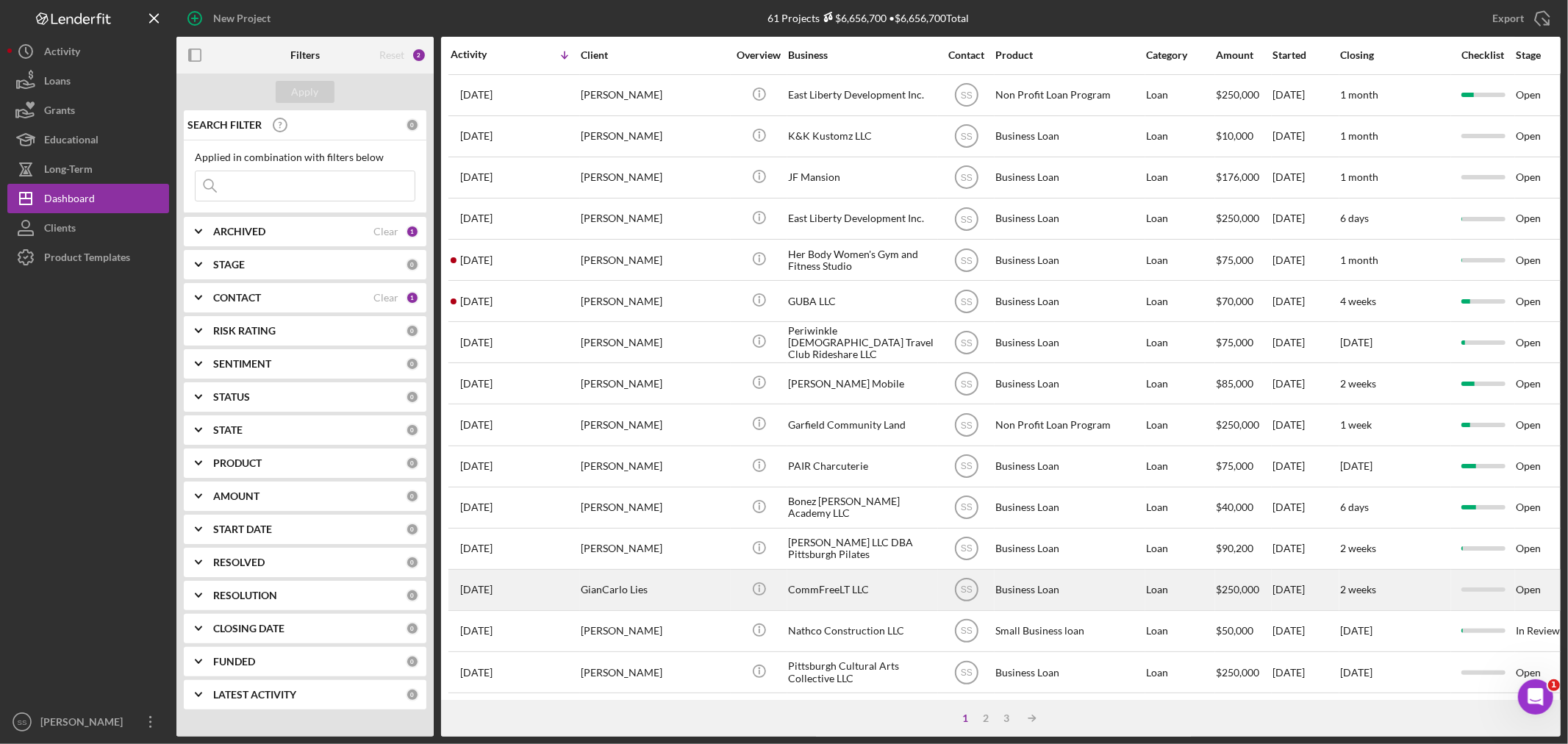
click at [859, 604] on div "CommFreeLT LLC" at bounding box center [862, 590] width 147 height 39
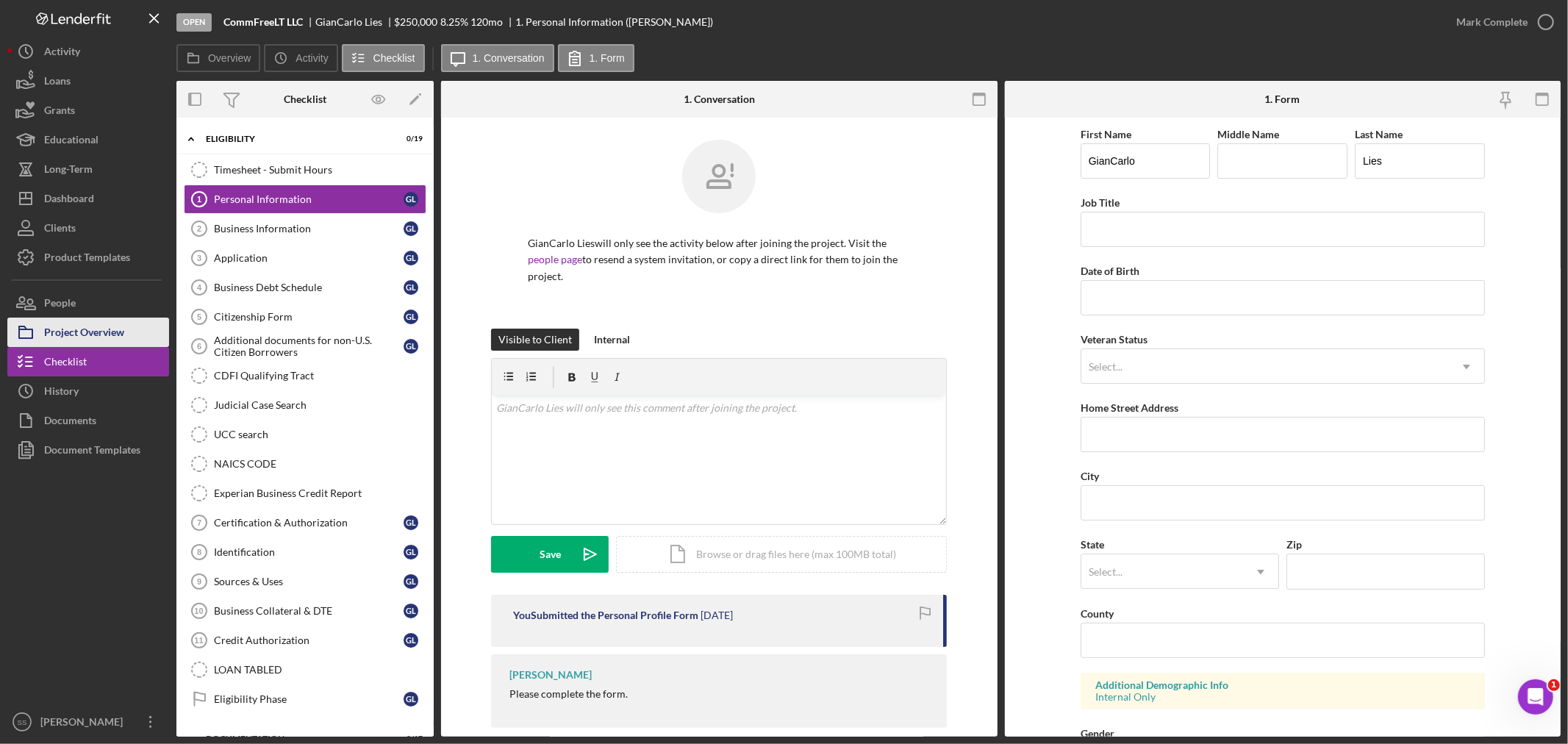
click at [87, 337] on div "Project Overview" at bounding box center [83, 334] width 80 height 33
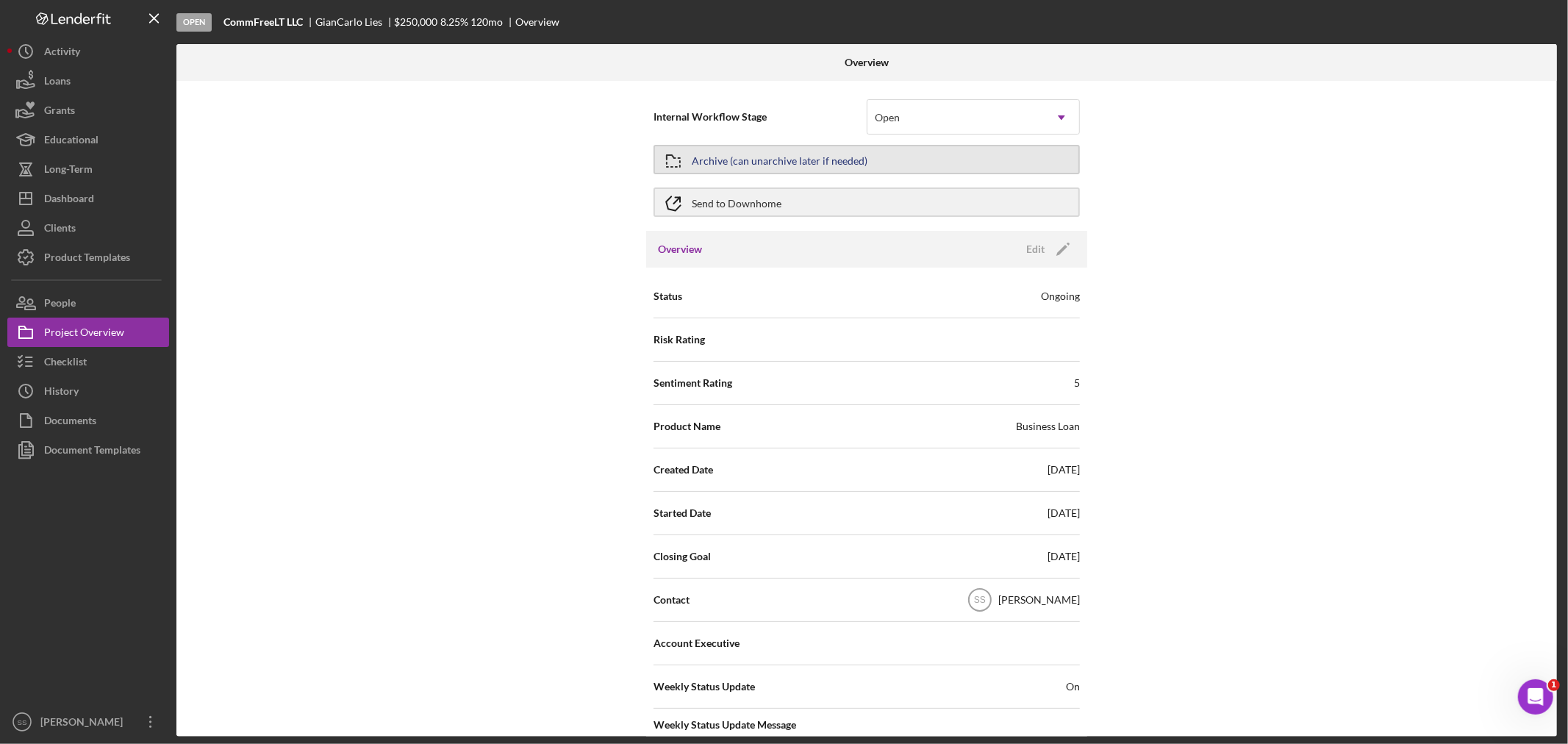
click at [753, 152] on div "Archive (can unarchive later if needed)" at bounding box center [779, 159] width 175 height 26
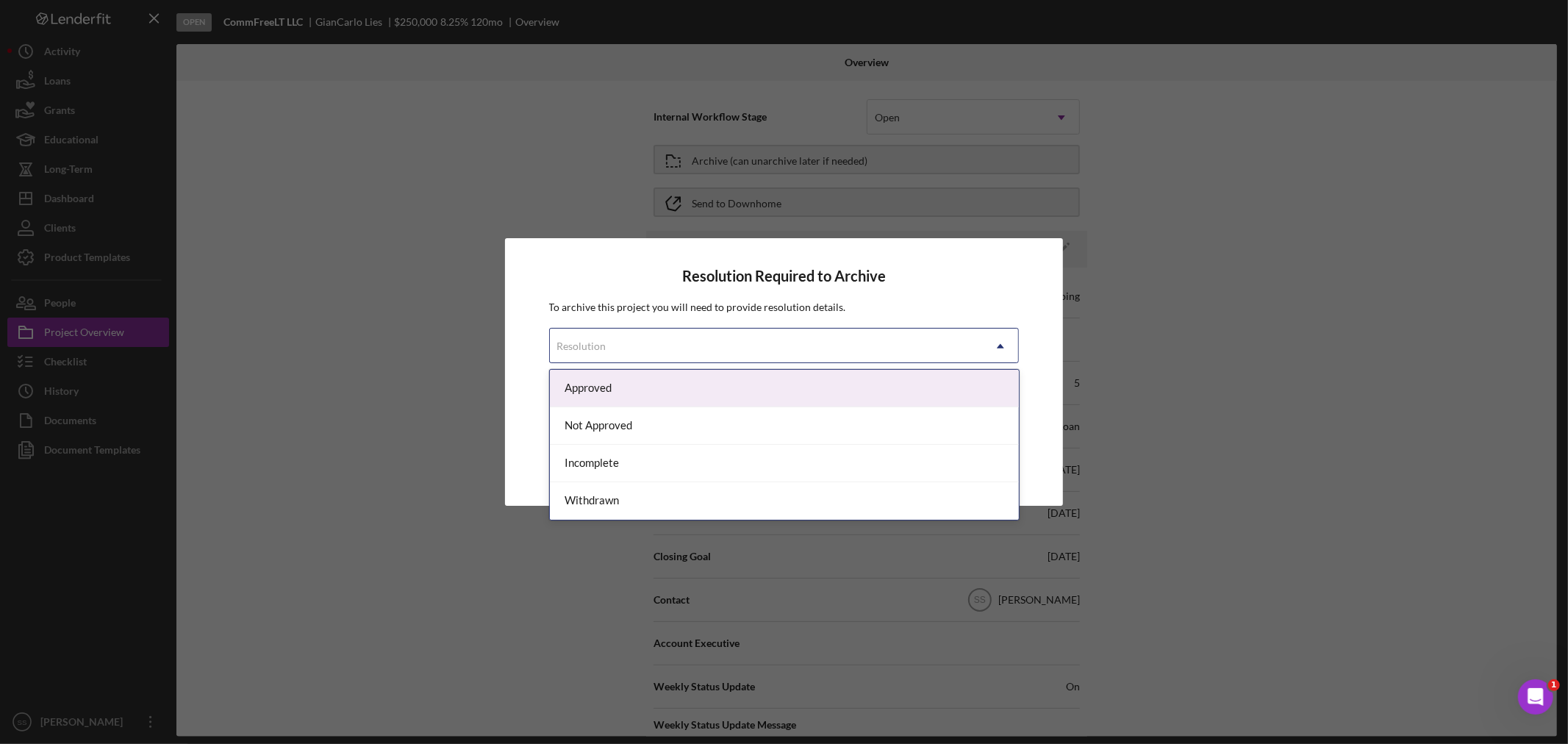
click at [769, 333] on div "Resolution" at bounding box center [766, 346] width 434 height 34
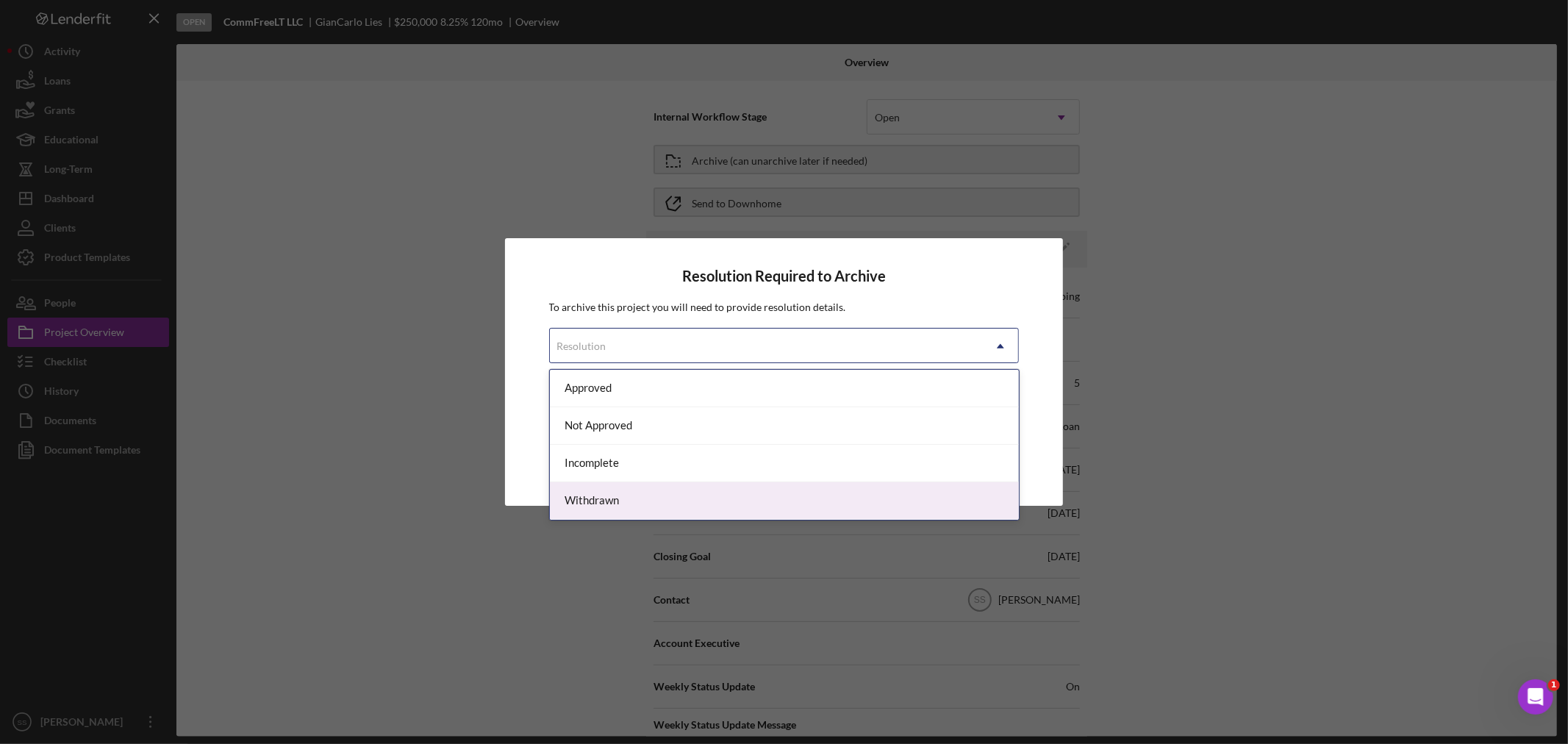
click at [656, 497] on div "Withdrawn" at bounding box center [784, 500] width 469 height 38
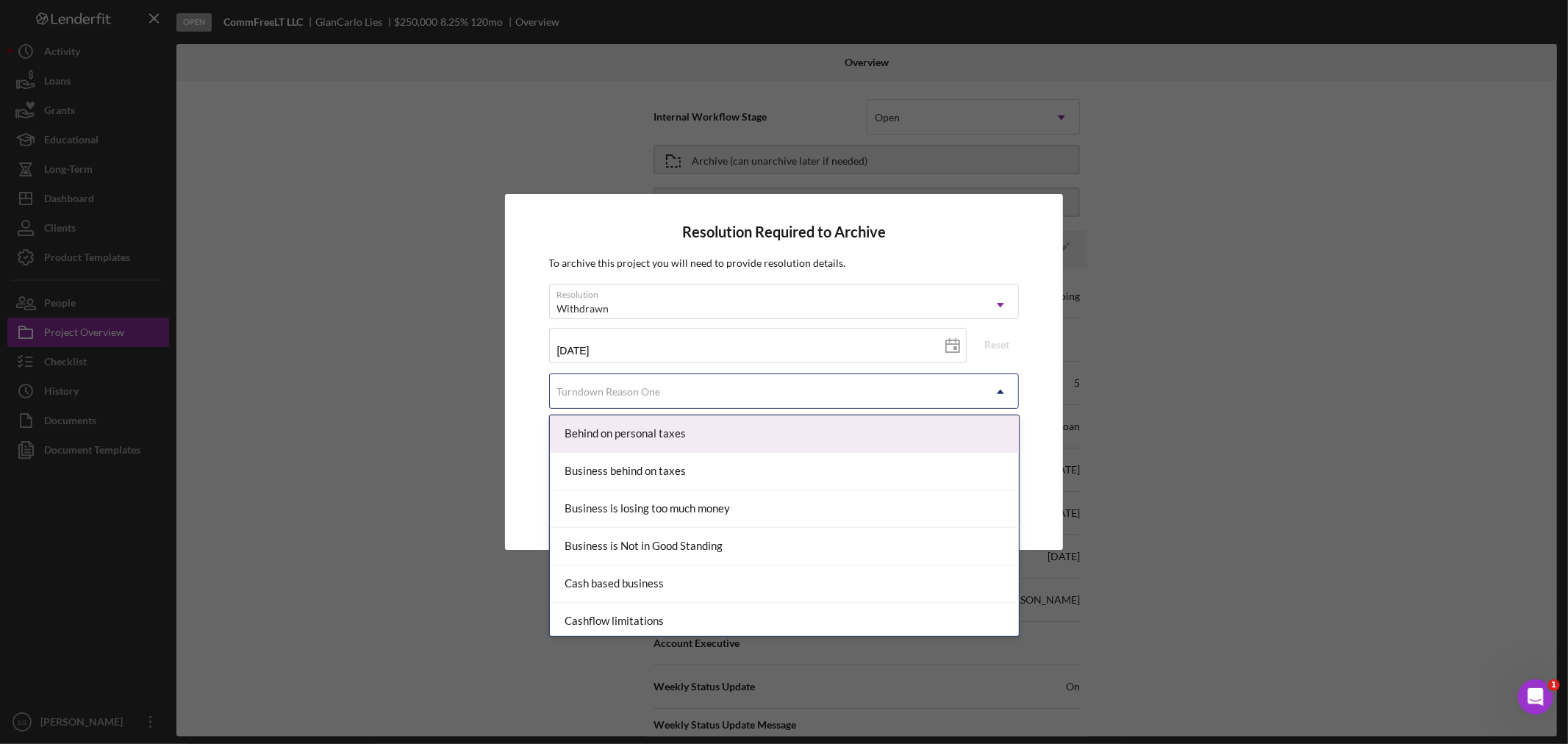
click at [628, 382] on div "Turndown Reason One" at bounding box center [766, 392] width 434 height 34
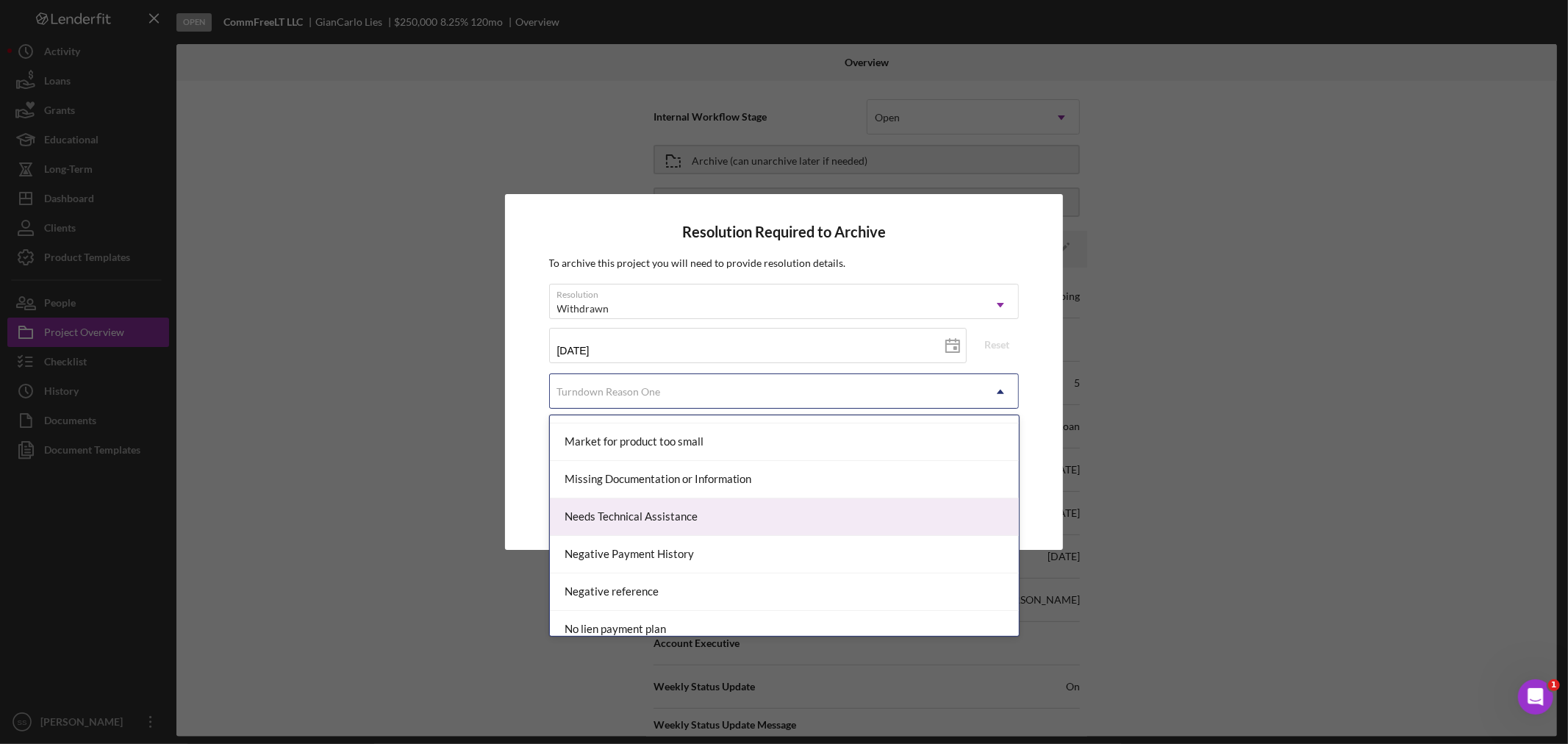
scroll to position [898, 0]
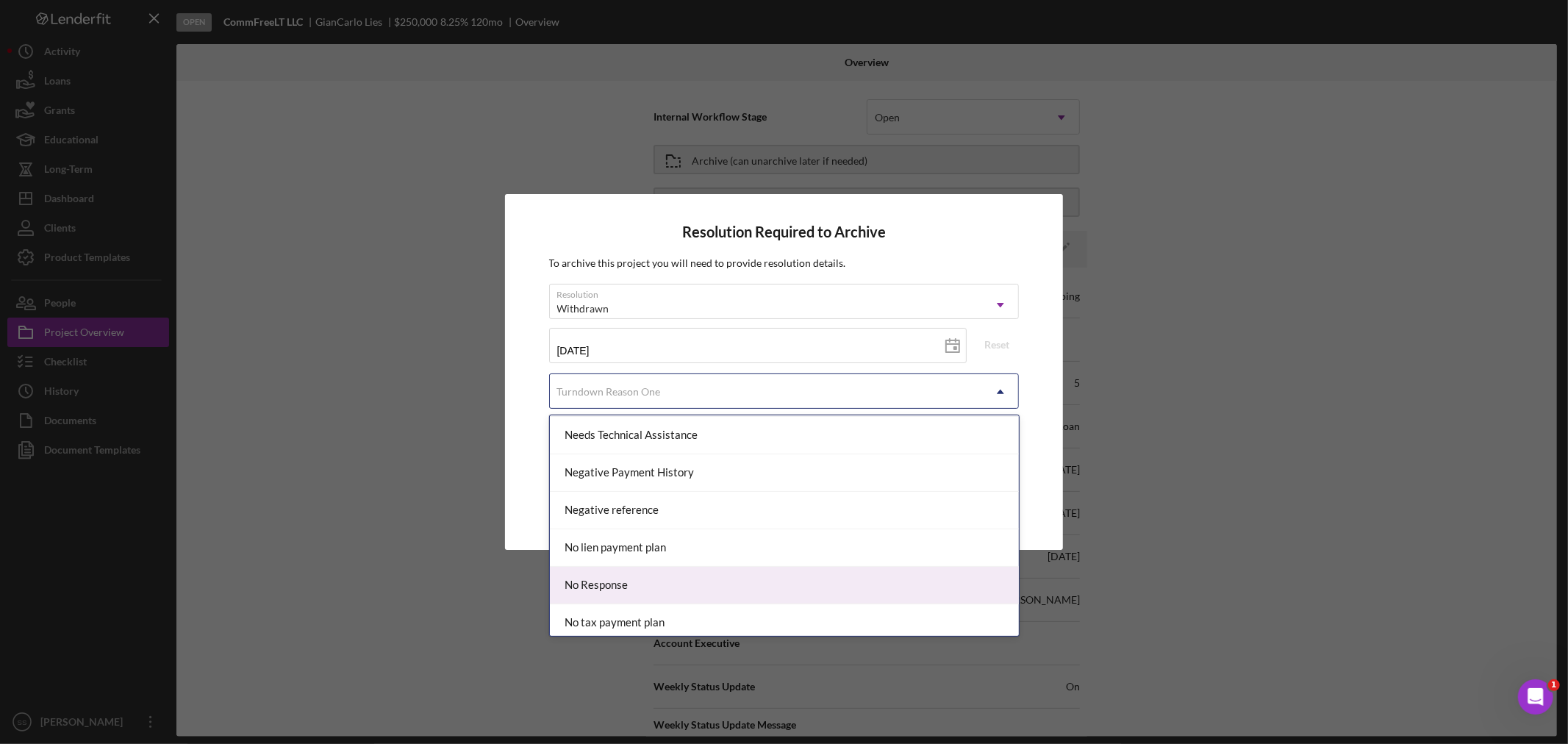
click at [638, 575] on div "No Response" at bounding box center [784, 585] width 469 height 38
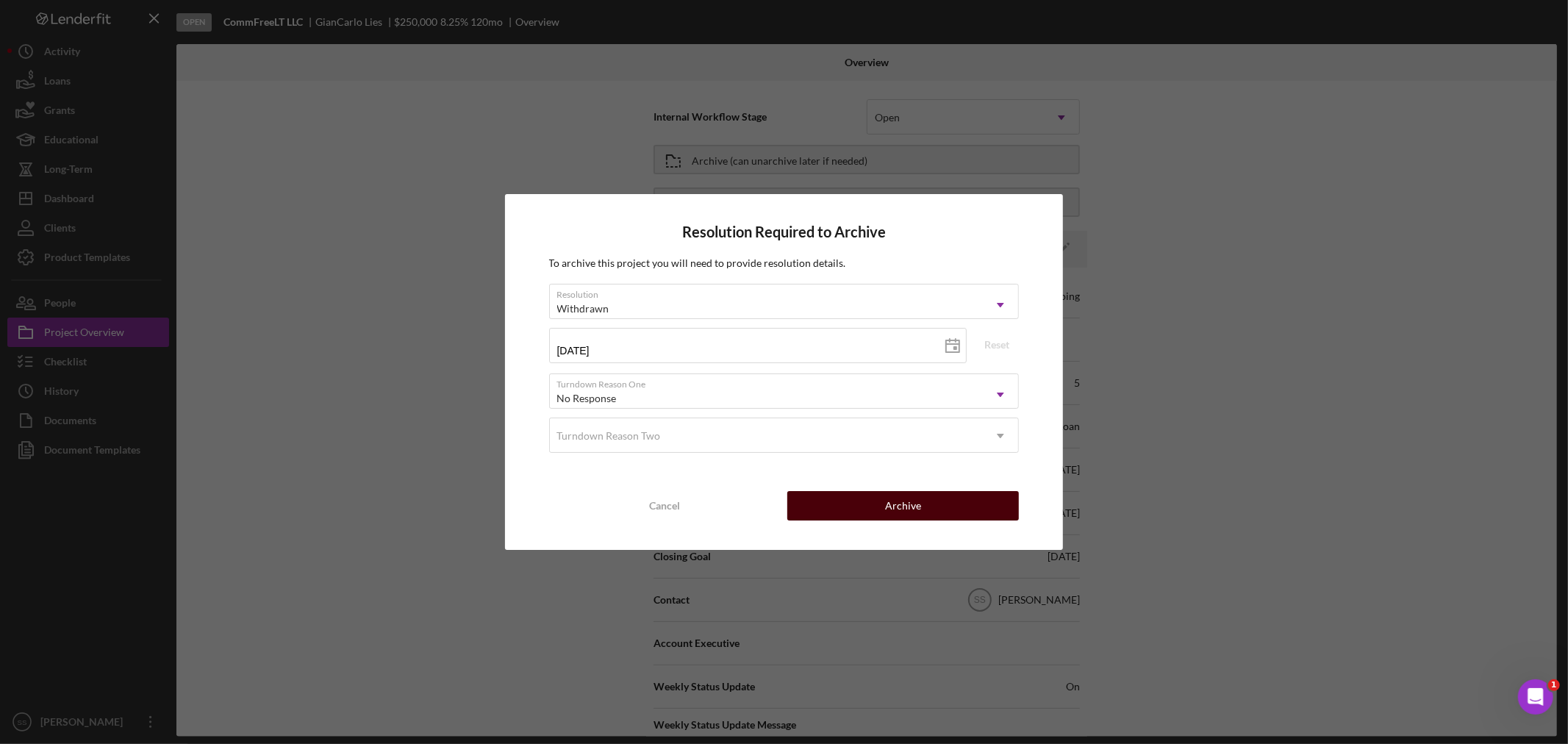
click at [870, 508] on button "Archive" at bounding box center [903, 506] width 231 height 30
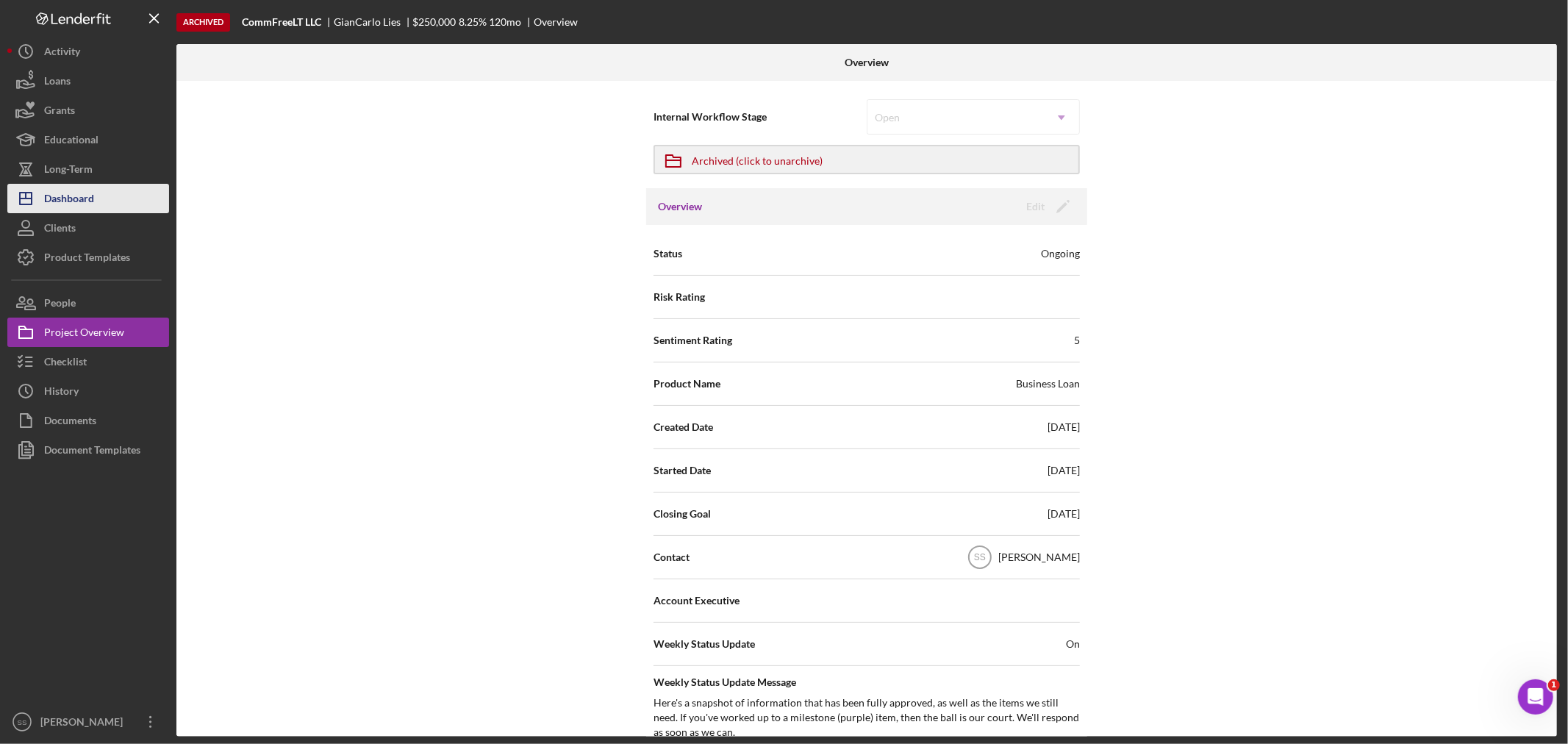
click at [49, 202] on div "Dashboard" at bounding box center [68, 201] width 50 height 33
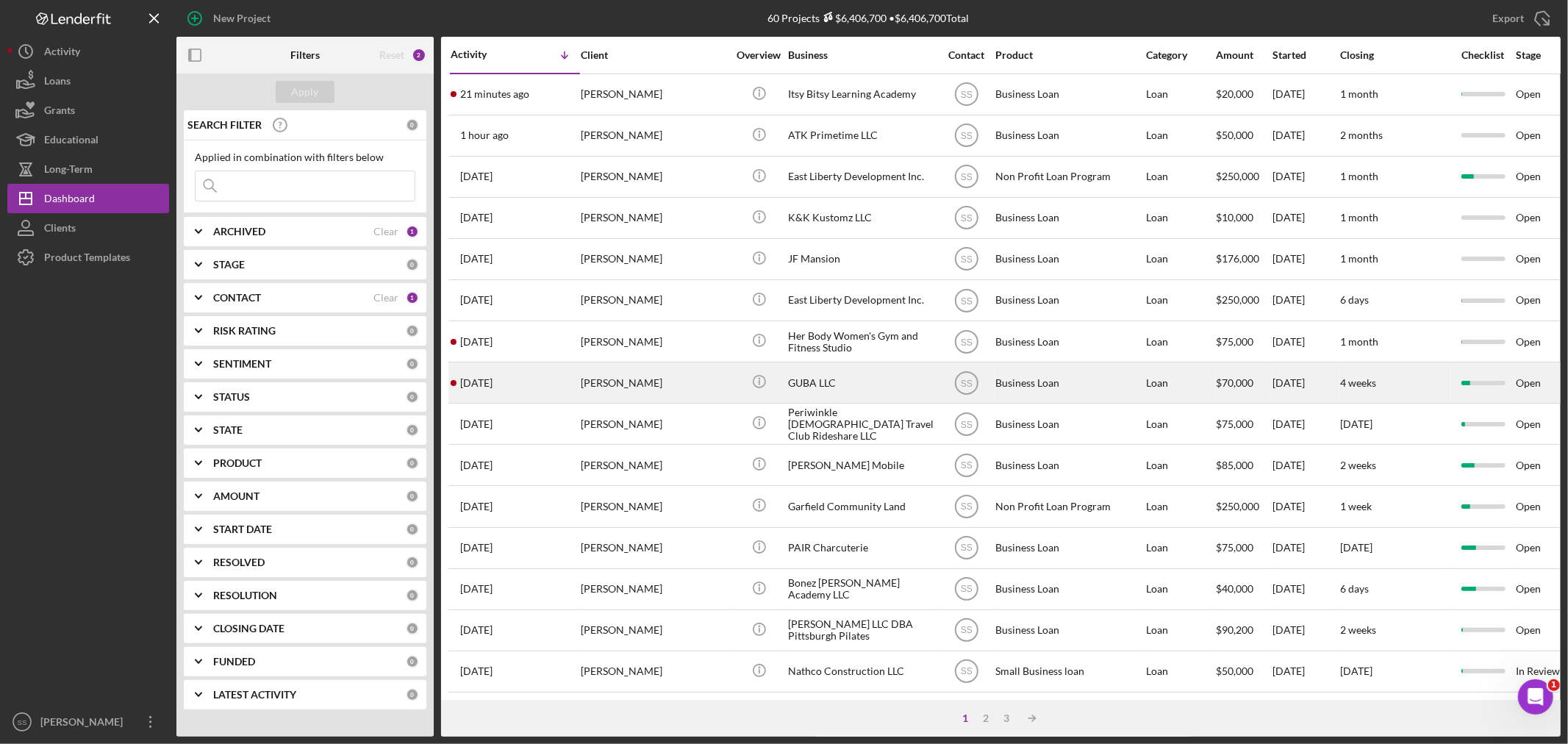
click at [831, 383] on div "GUBA LLC" at bounding box center [862, 382] width 147 height 39
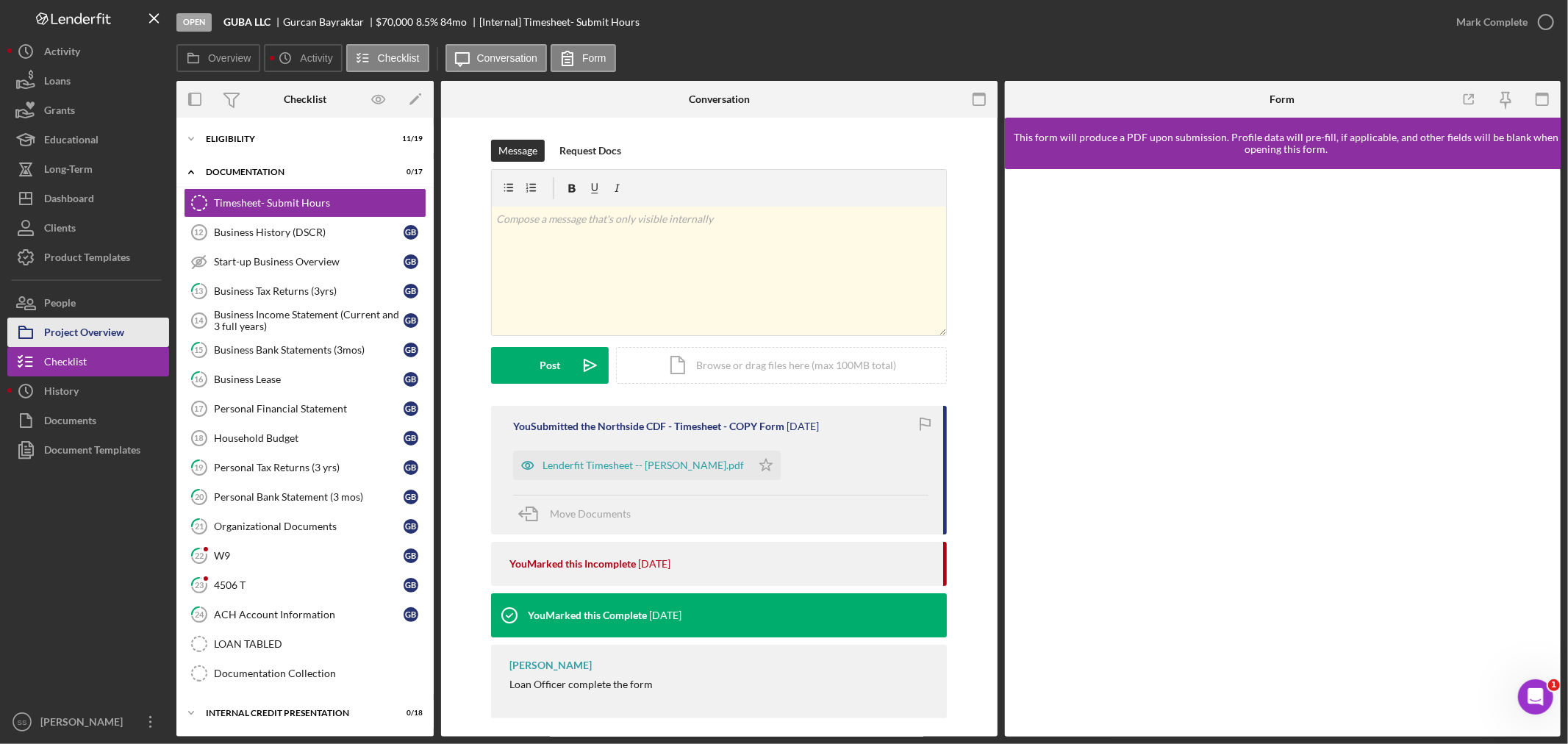
click at [102, 335] on div "Project Overview" at bounding box center [83, 334] width 80 height 33
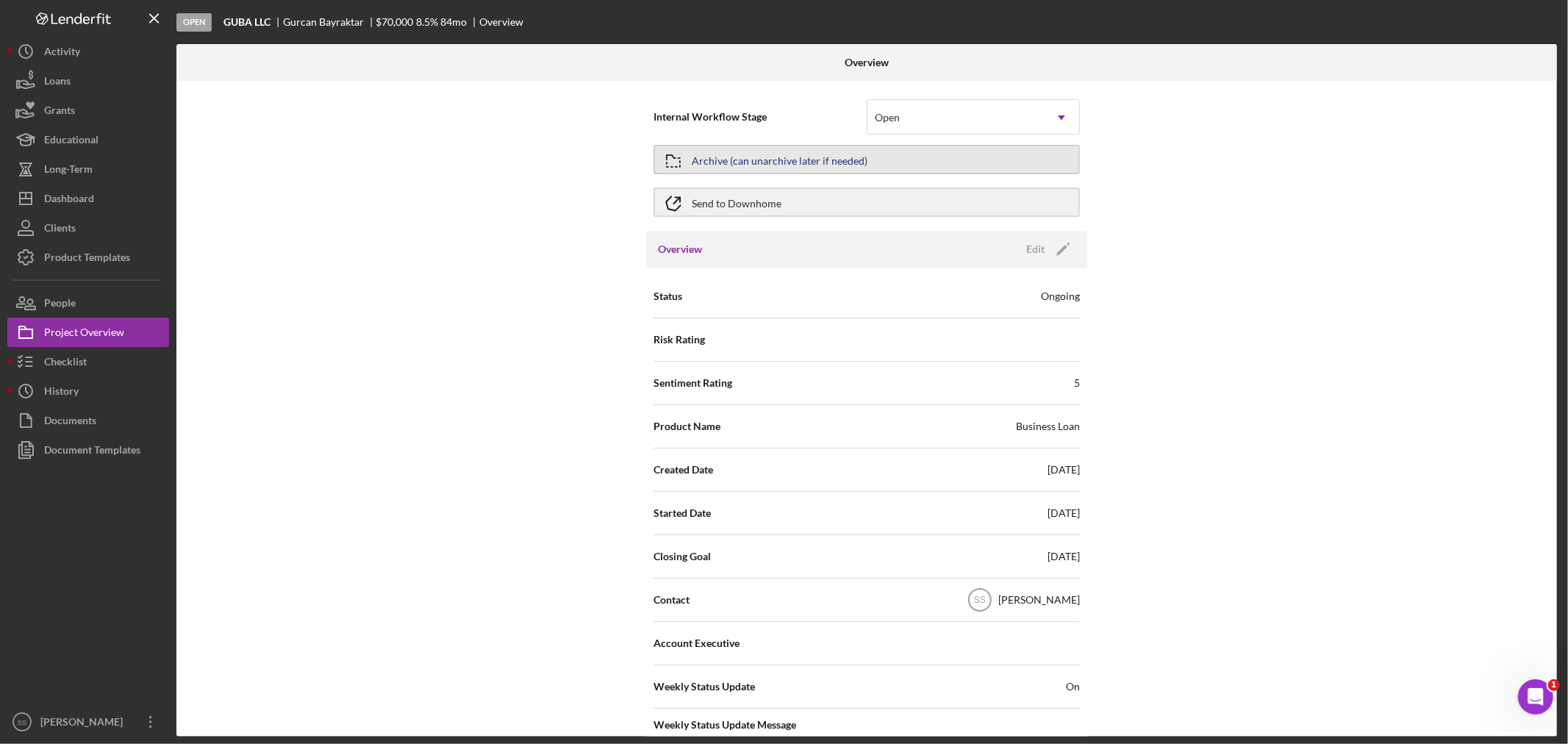
click at [763, 160] on div "Archive (can unarchive later if needed)" at bounding box center [779, 159] width 175 height 26
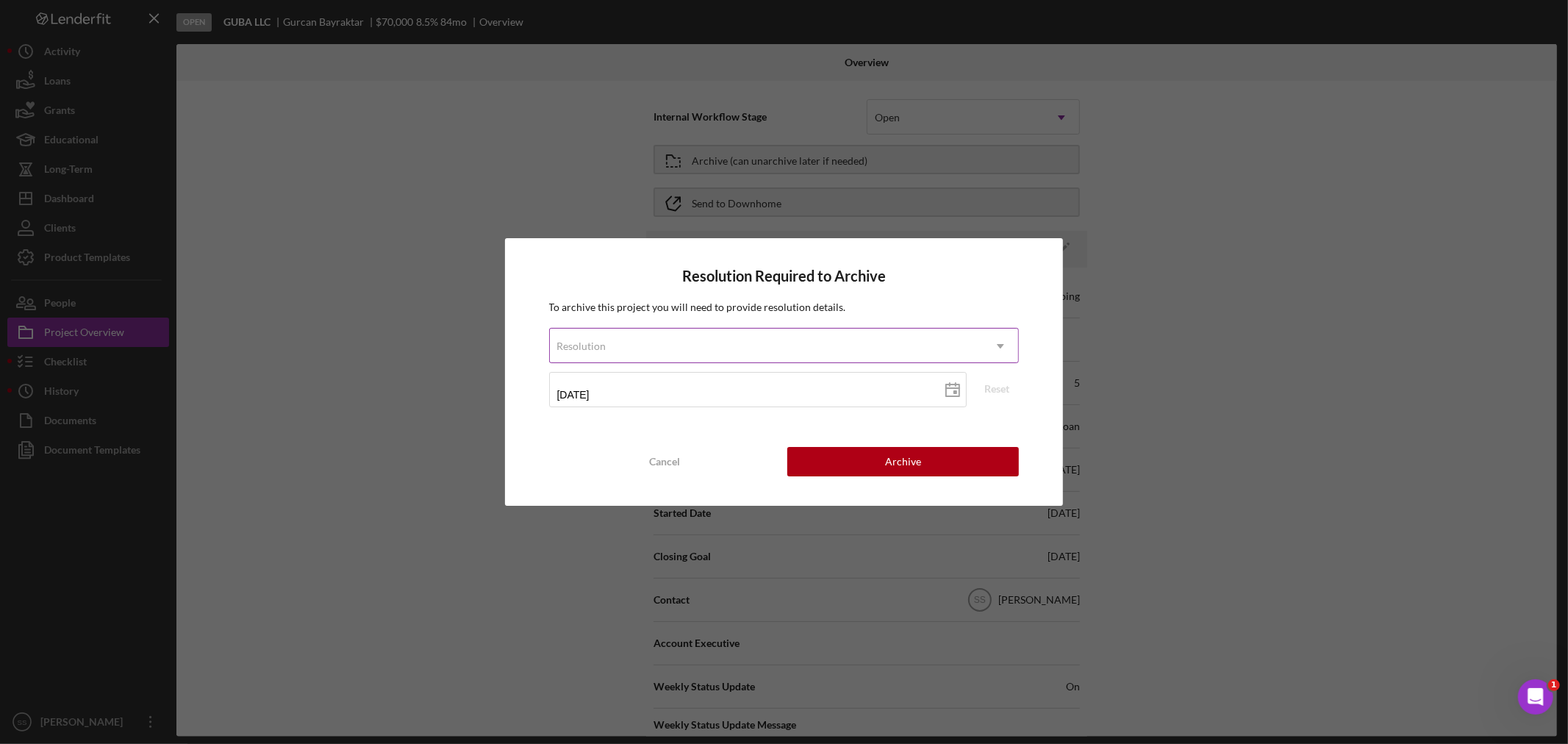
click at [769, 349] on div "Resolution" at bounding box center [766, 346] width 434 height 34
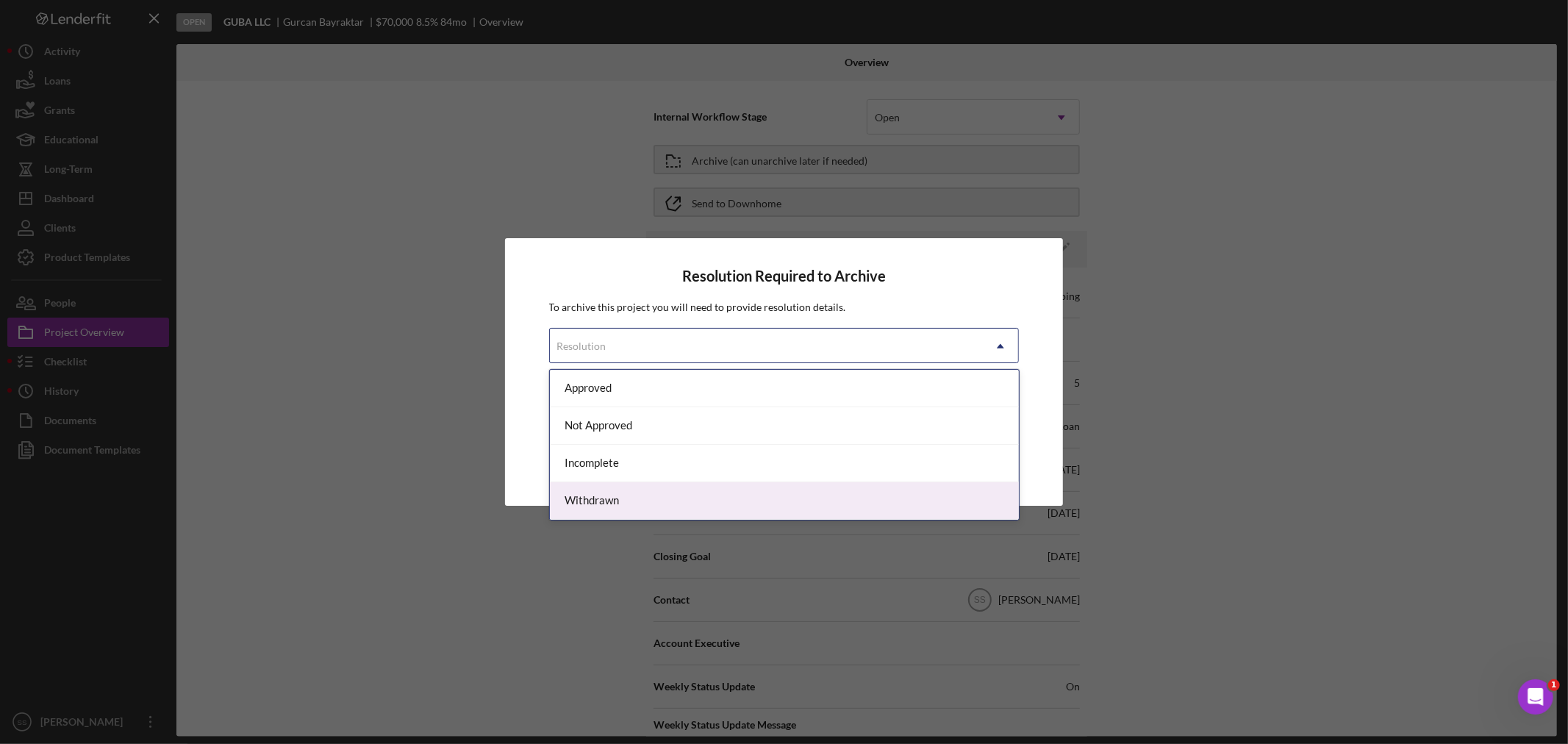
click at [678, 504] on div "Withdrawn" at bounding box center [784, 500] width 469 height 38
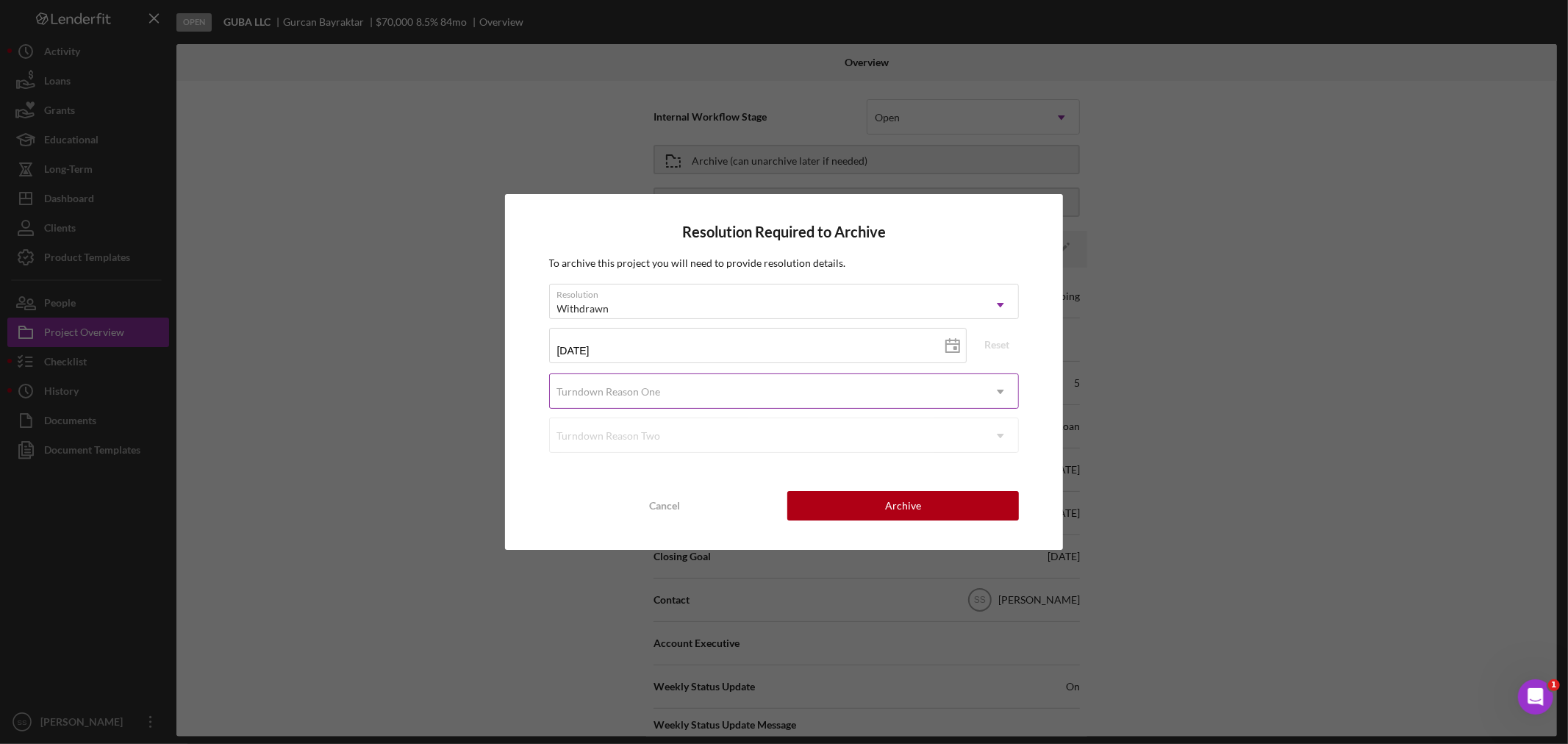
click at [650, 391] on div "Turndown Reason One" at bounding box center [609, 391] width 103 height 11
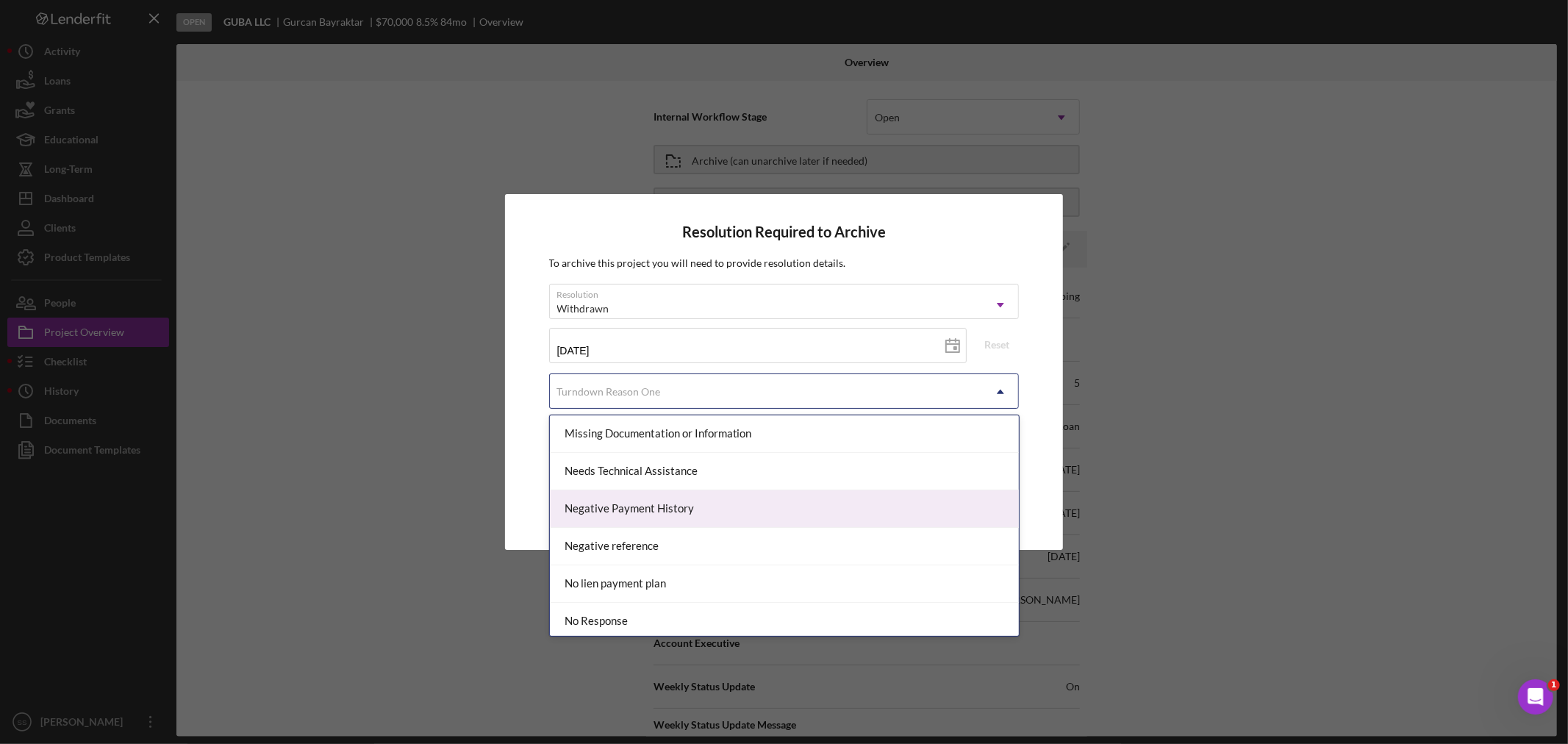
scroll to position [898, 0]
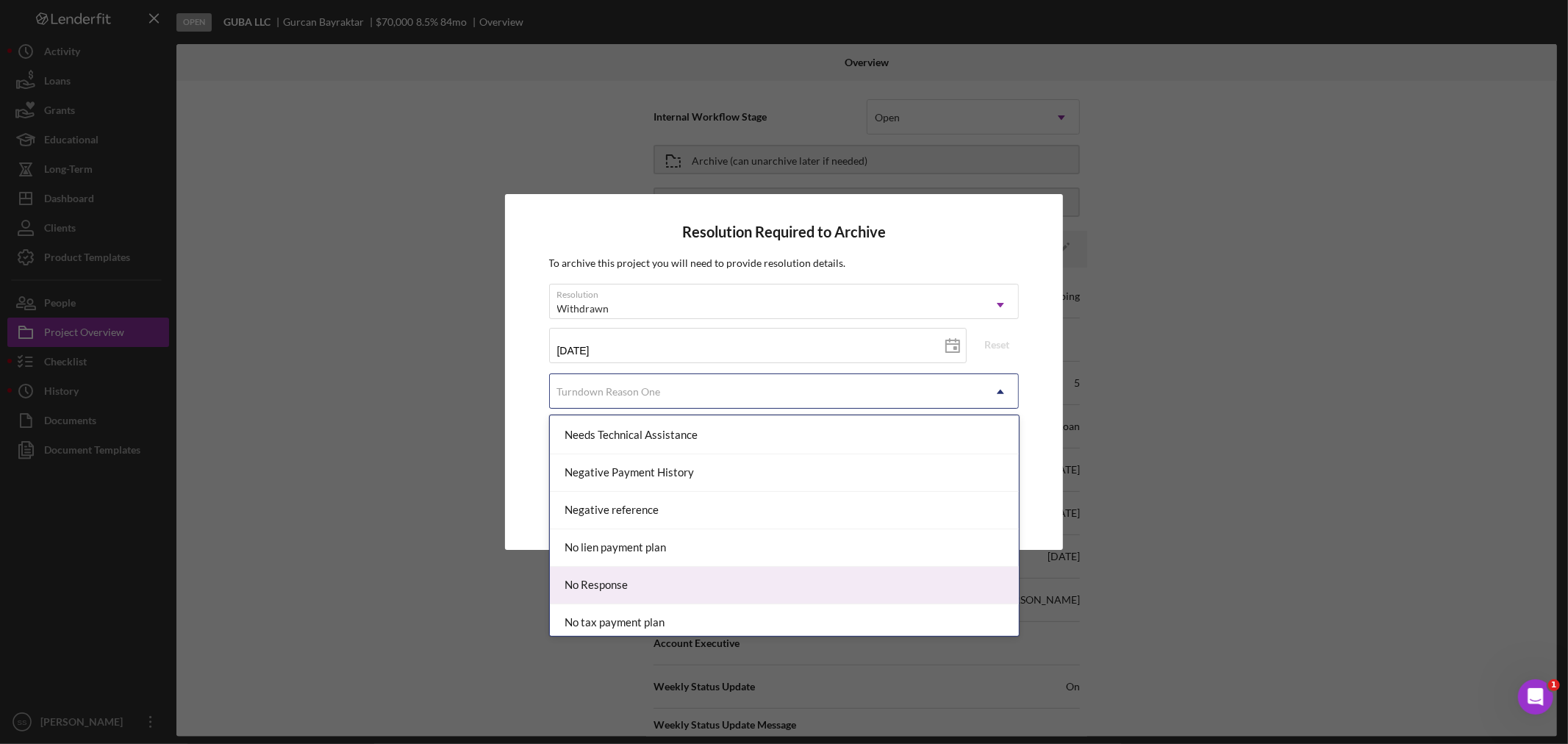
click at [740, 576] on div "No Response" at bounding box center [784, 585] width 469 height 38
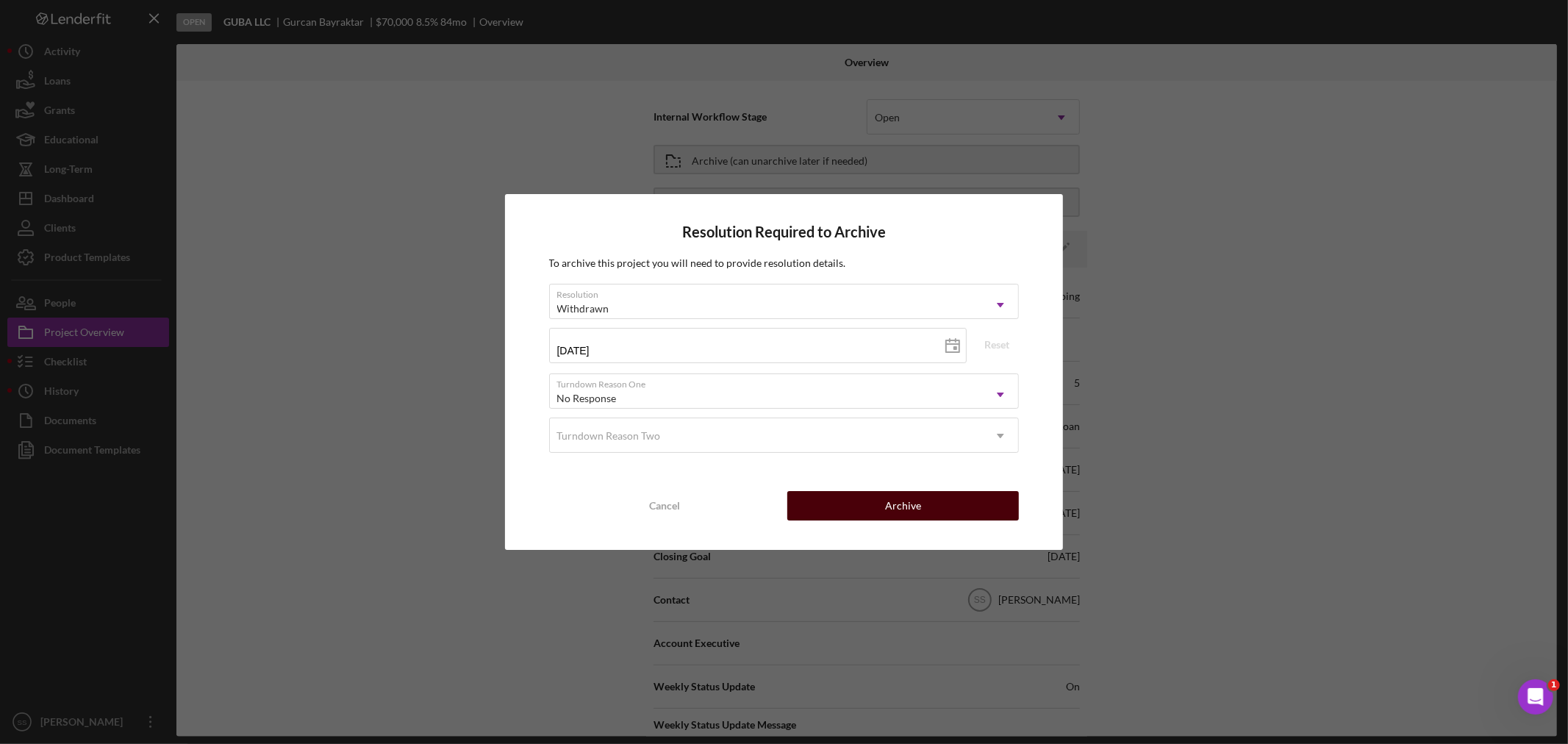
click at [873, 498] on button "Archive" at bounding box center [903, 506] width 231 height 30
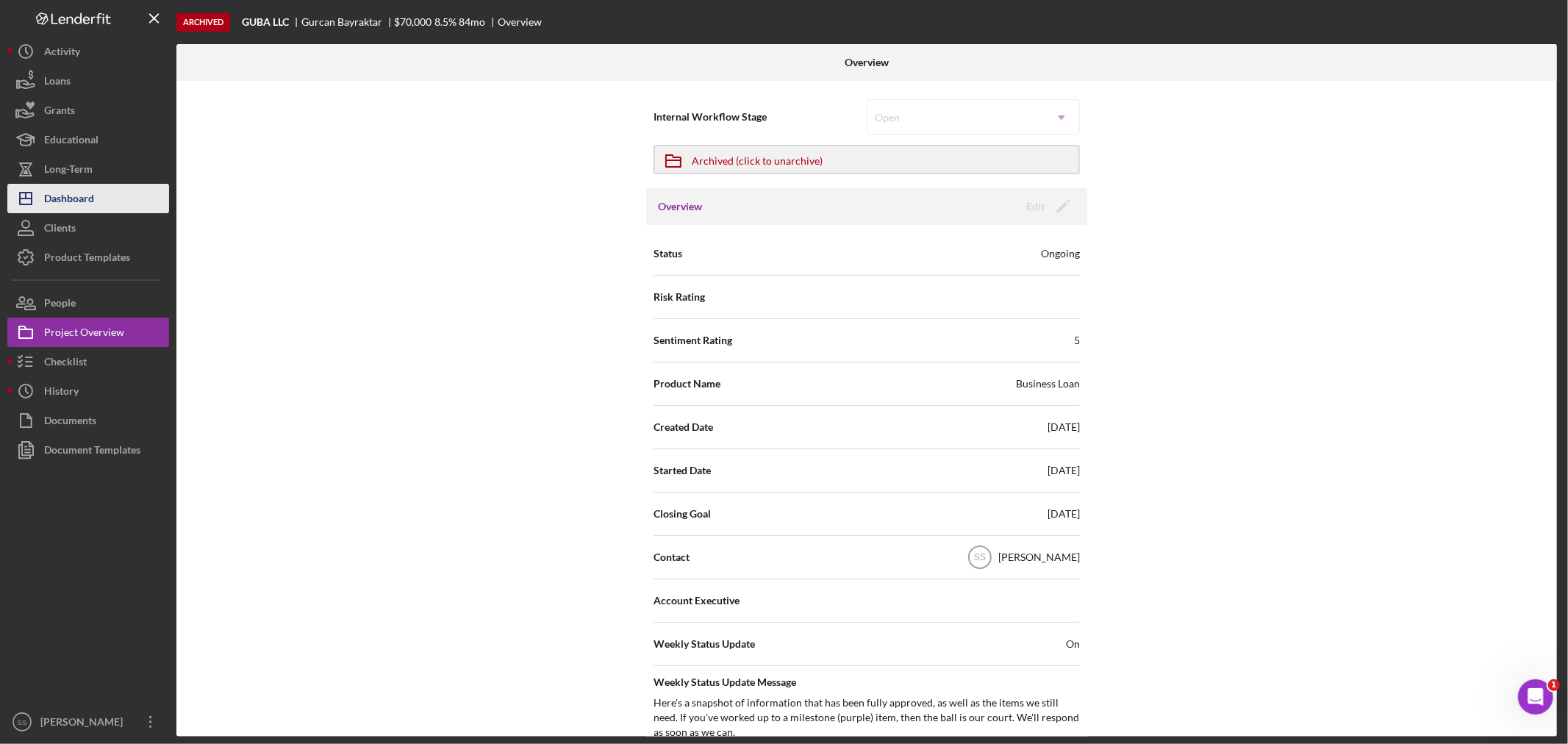
click at [75, 193] on div "Dashboard" at bounding box center [68, 201] width 50 height 33
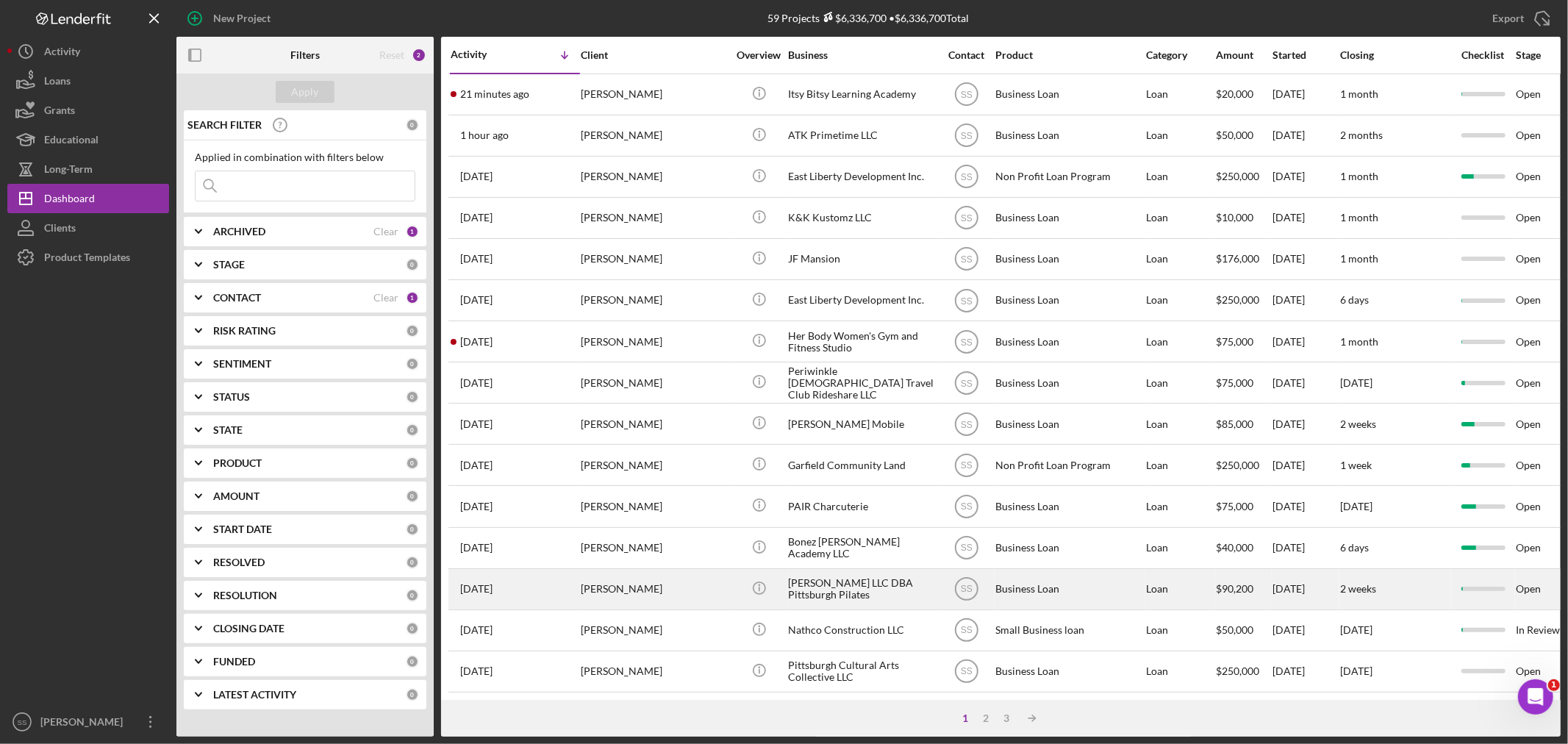
scroll to position [81, 0]
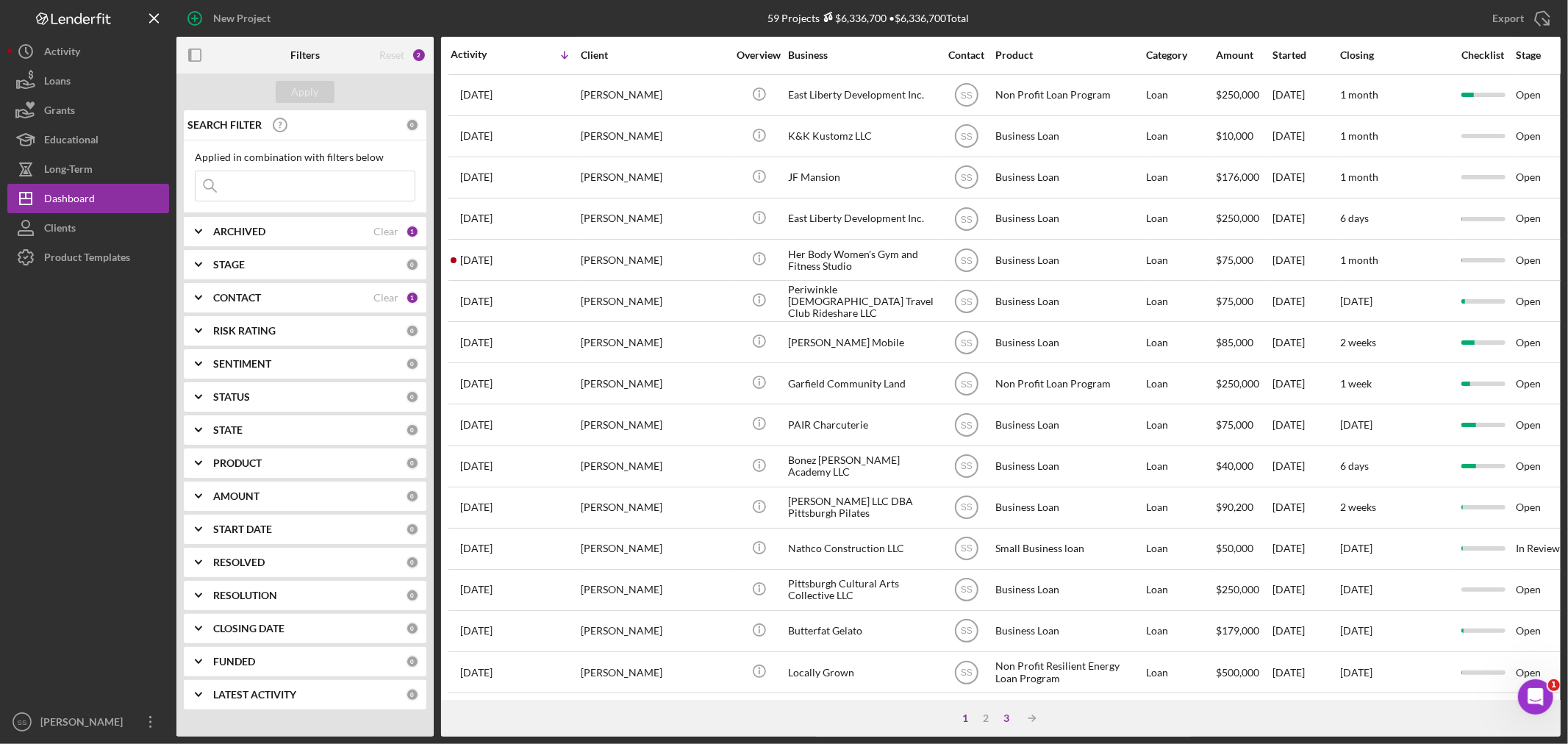
click at [1002, 712] on div "3" at bounding box center [1006, 718] width 20 height 11
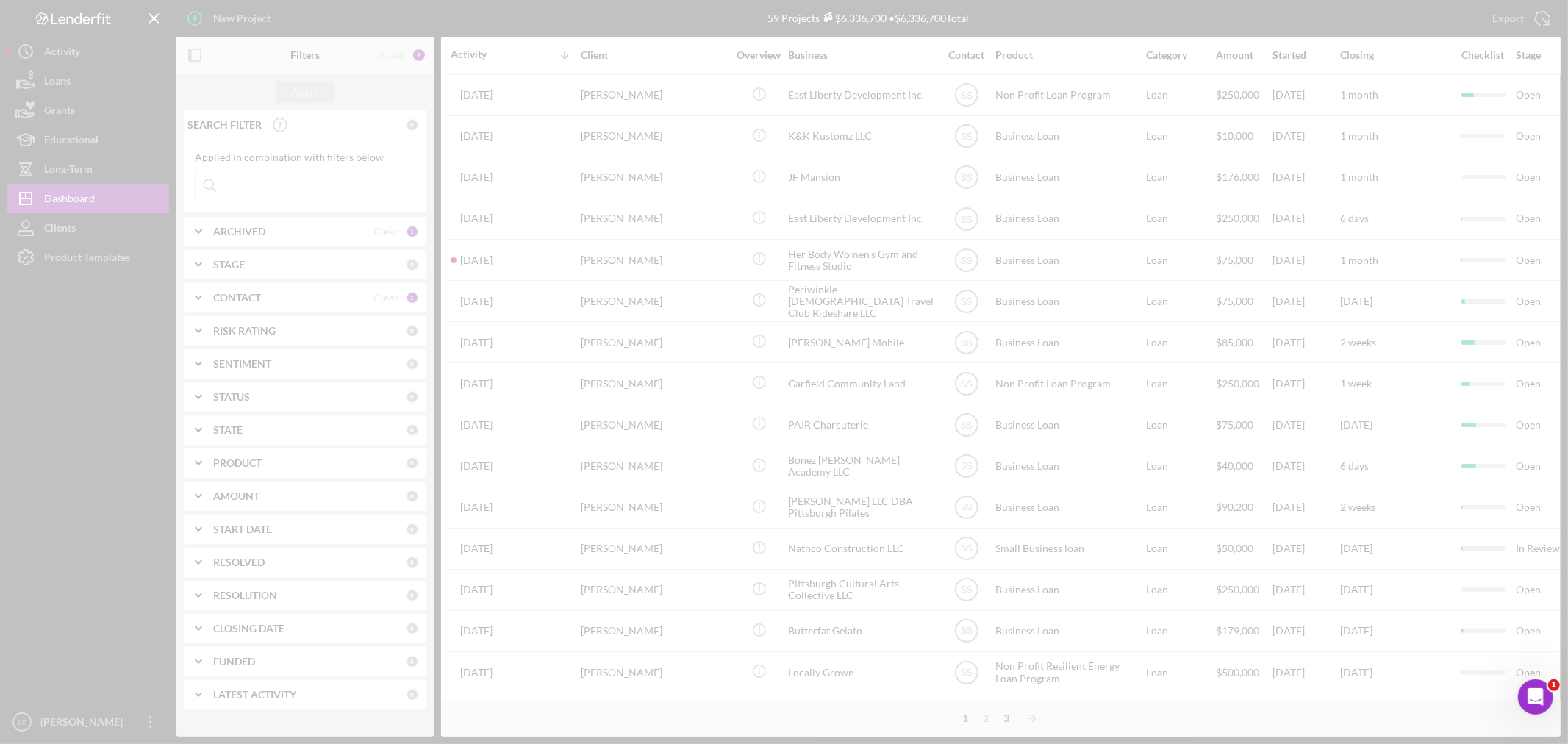
scroll to position [0, 0]
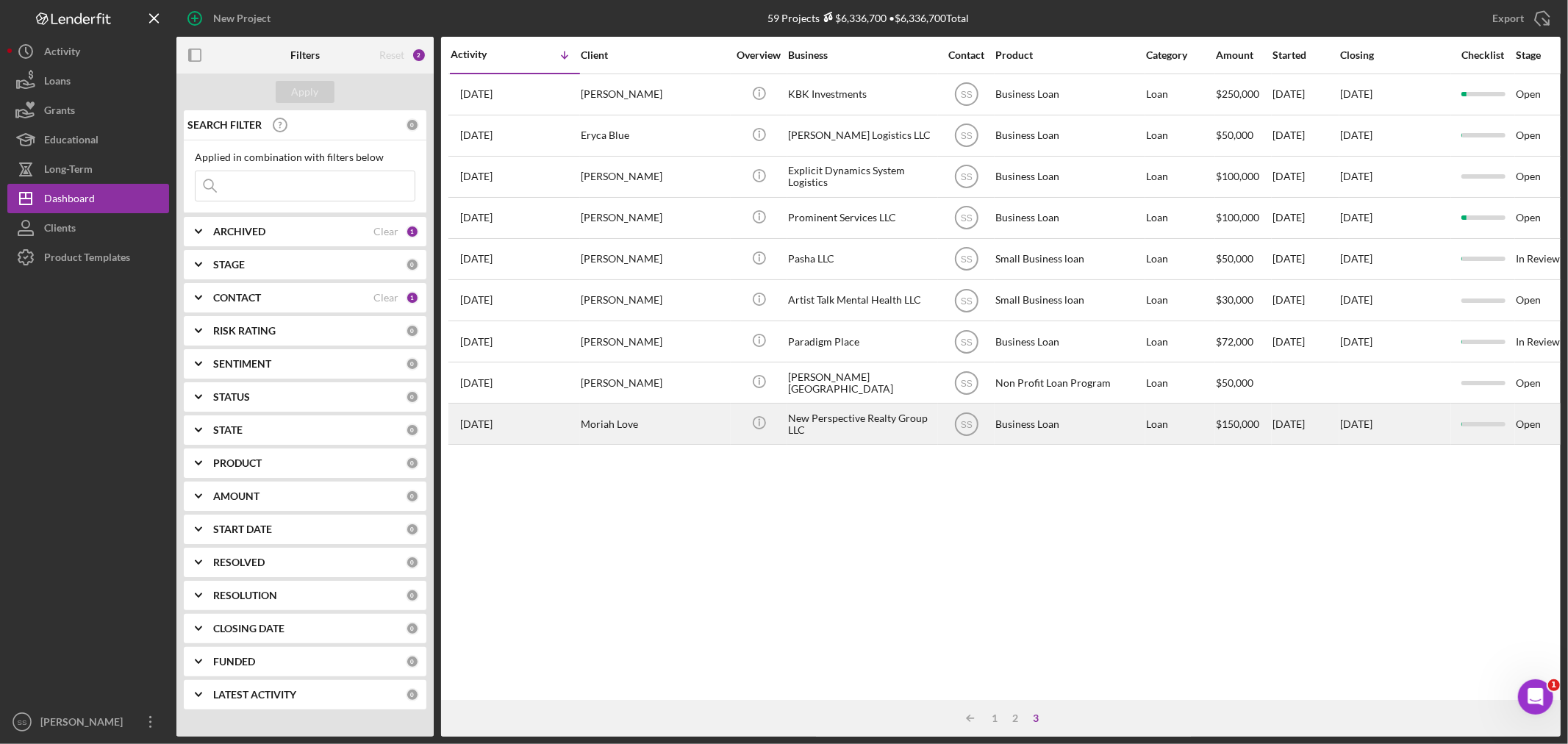
click at [857, 424] on div "New Perspective Realty Group LLC" at bounding box center [862, 423] width 147 height 39
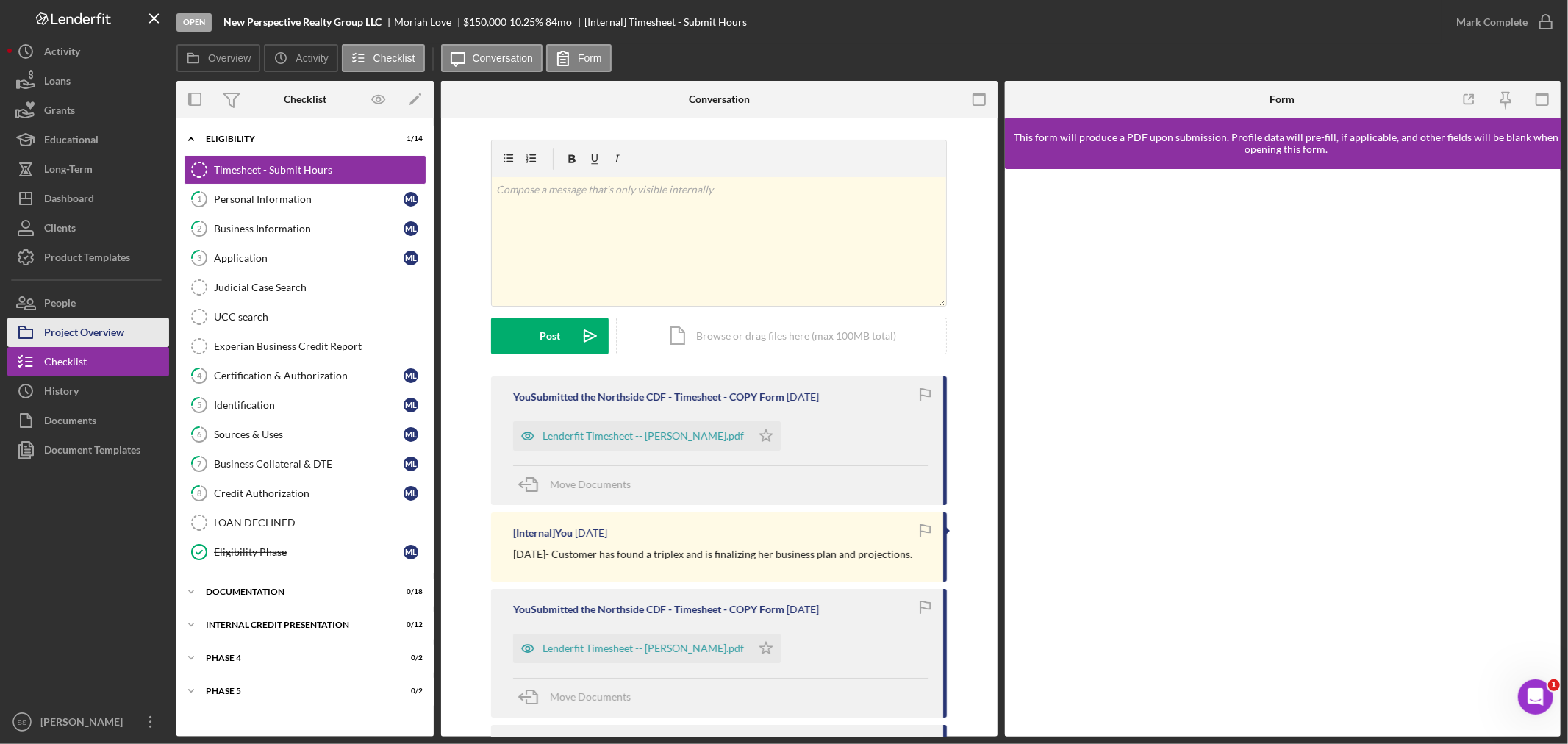
click at [128, 329] on button "Project Overview" at bounding box center [88, 332] width 162 height 30
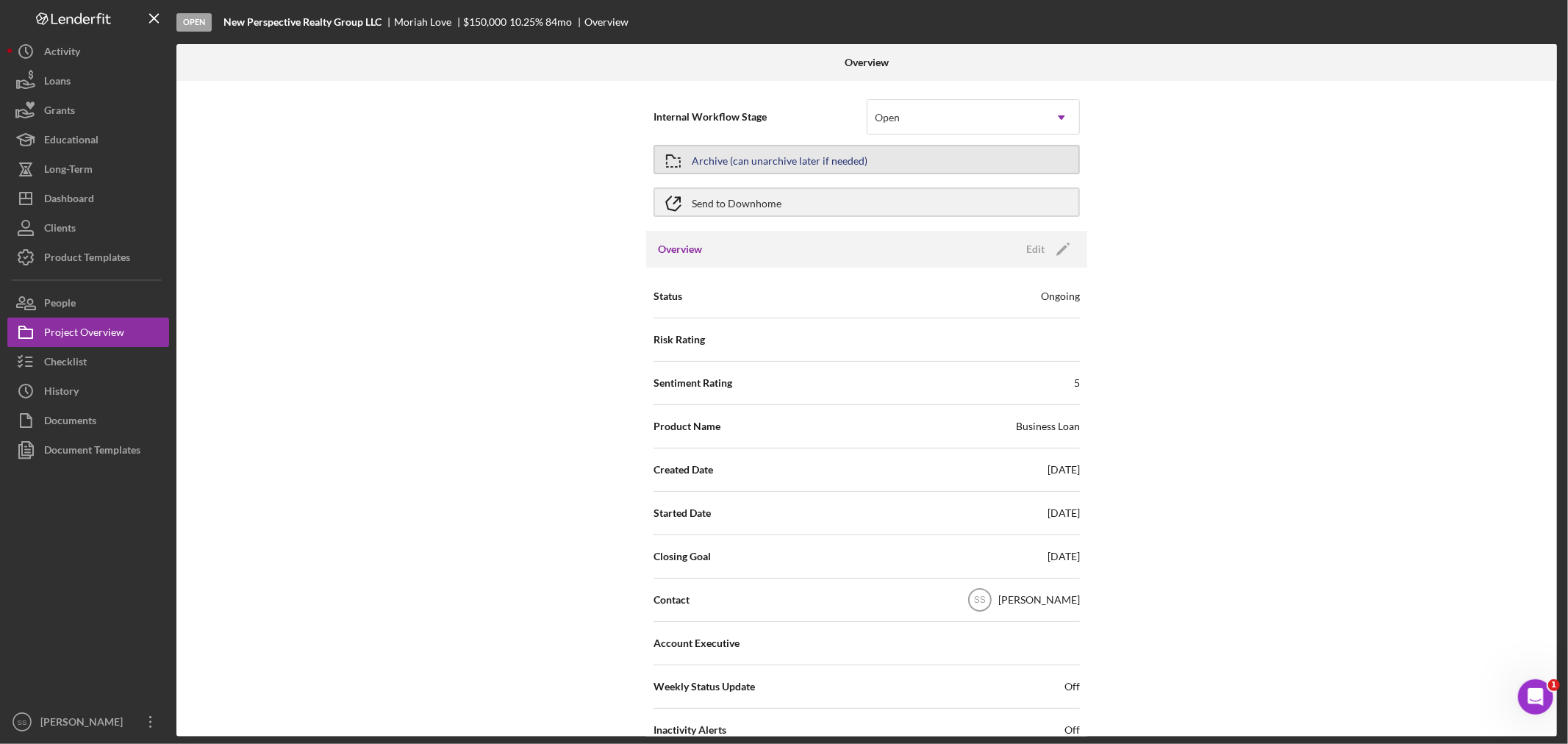
click at [724, 152] on div "Archive (can unarchive later if needed)" at bounding box center [779, 159] width 175 height 26
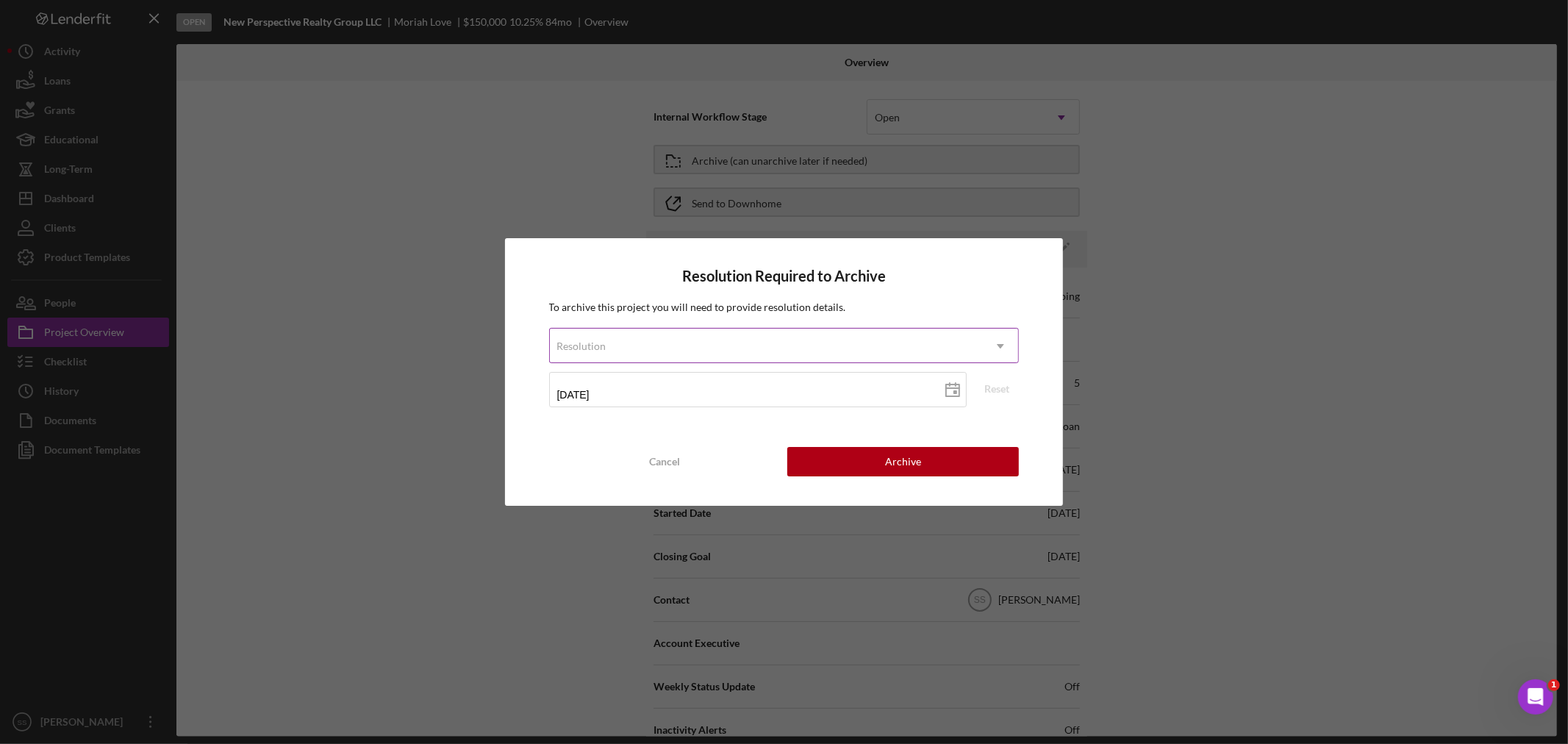
click at [688, 336] on div "Resolution" at bounding box center [766, 346] width 434 height 34
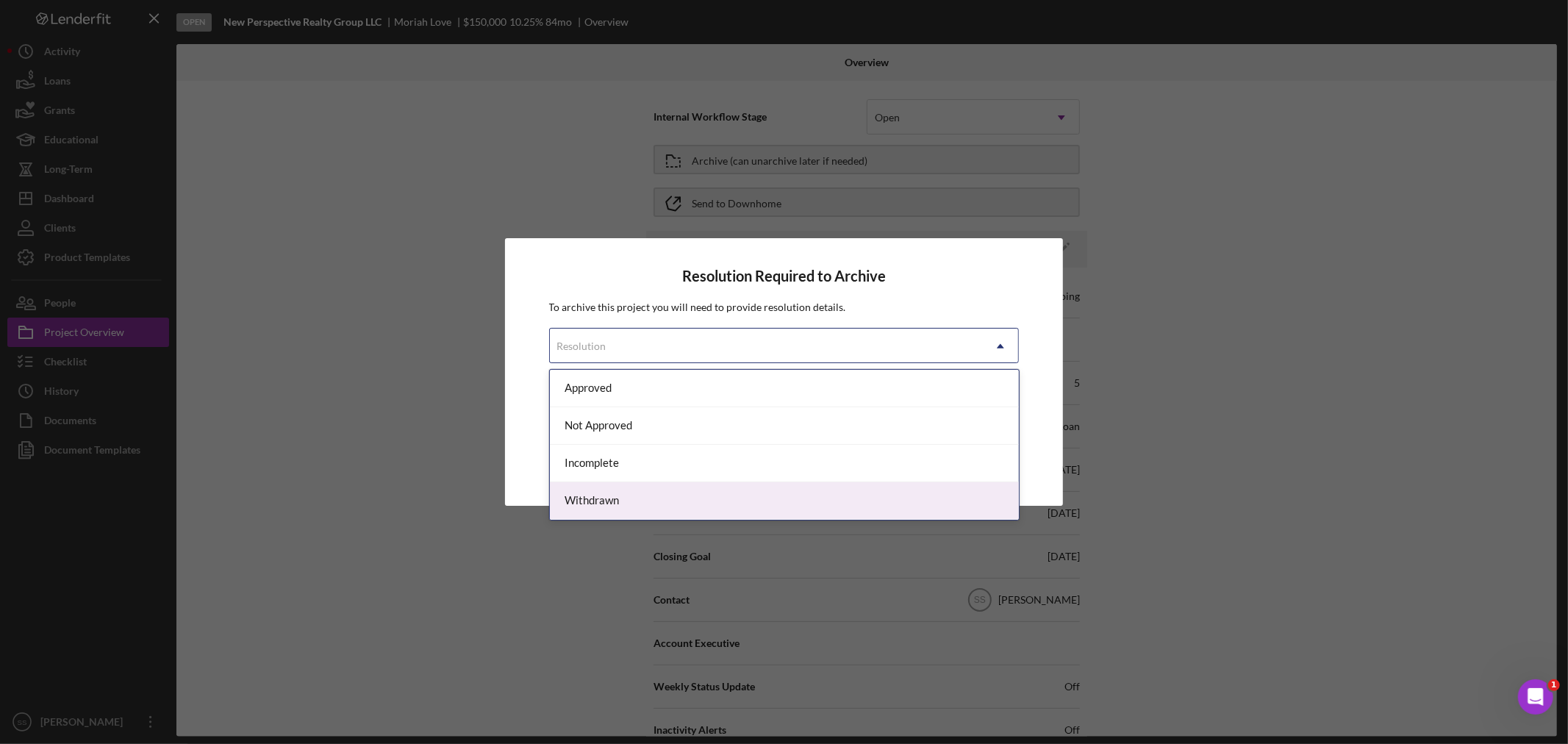
click at [645, 504] on div "Withdrawn" at bounding box center [784, 500] width 469 height 38
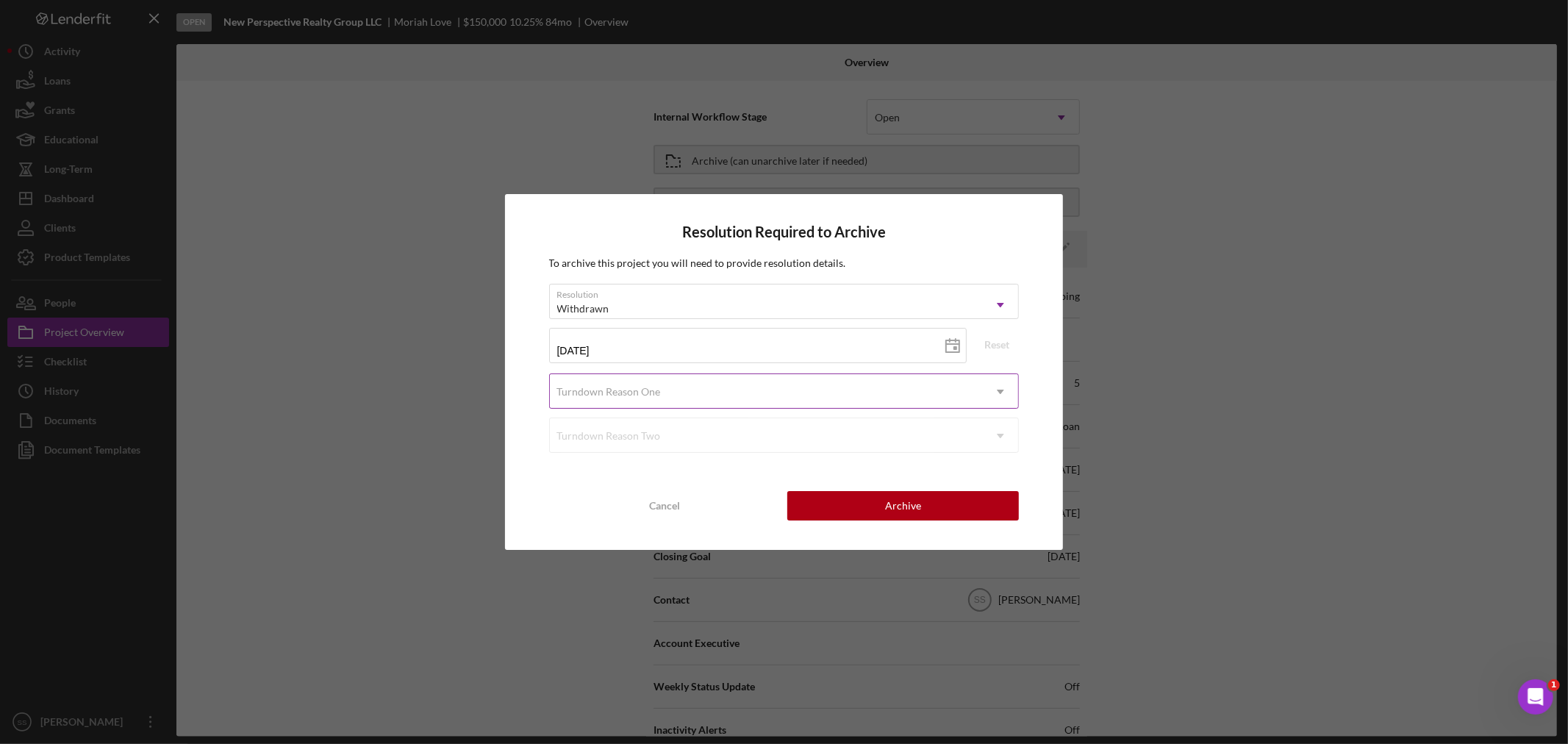
click at [641, 386] on div "Turndown Reason One" at bounding box center [609, 391] width 103 height 11
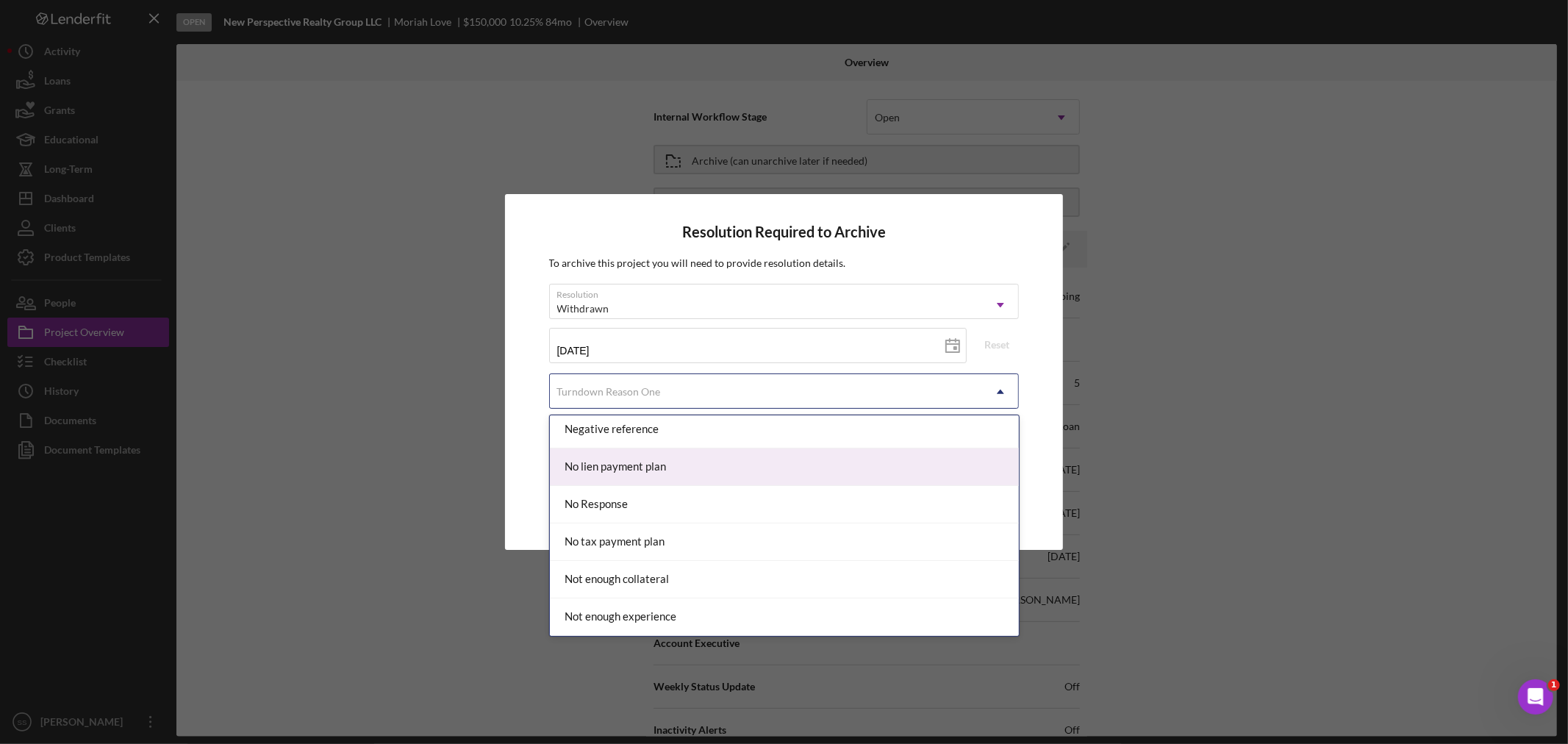
scroll to position [980, 0]
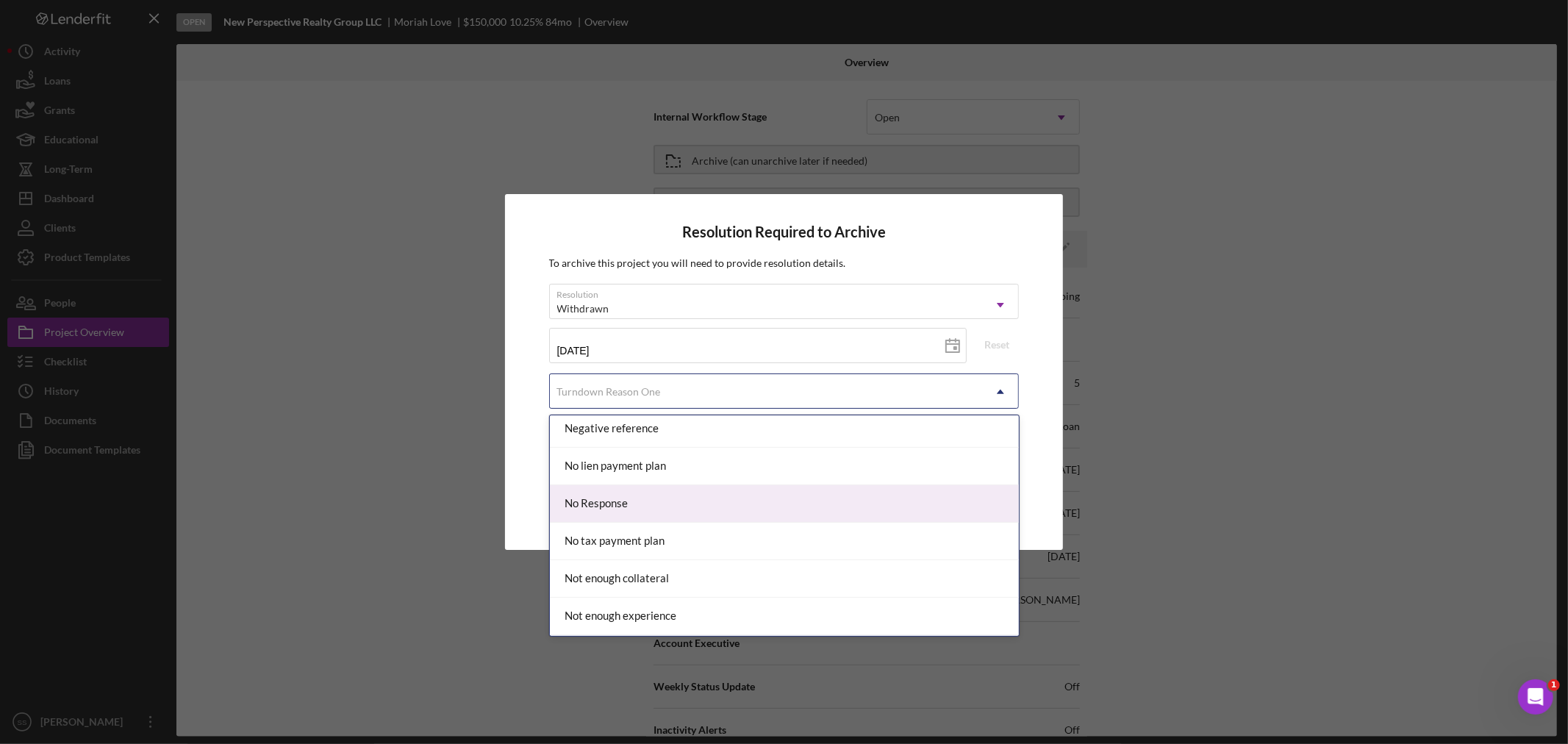
click at [631, 506] on div "No Response" at bounding box center [784, 504] width 469 height 38
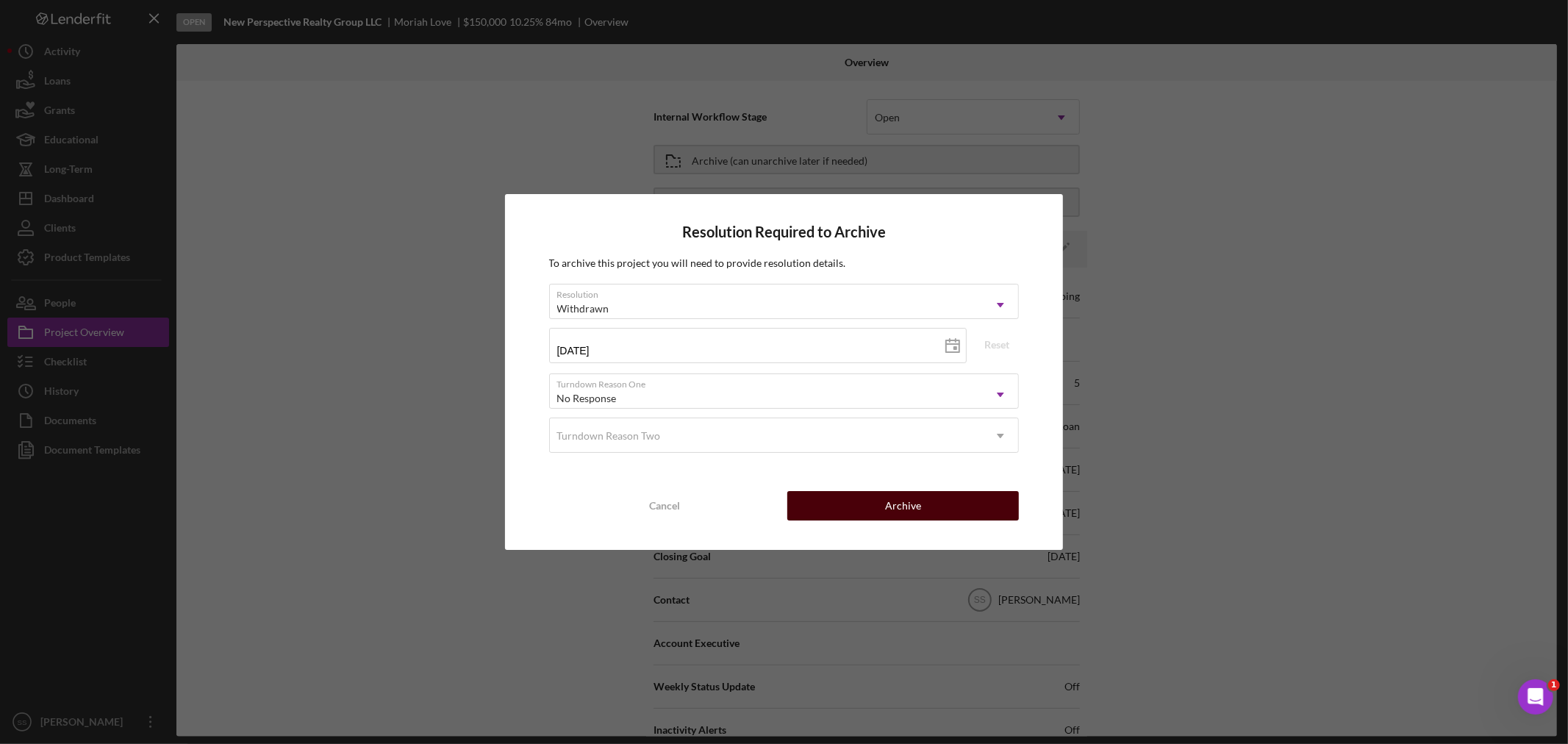
click at [855, 493] on button "Archive" at bounding box center [903, 506] width 231 height 30
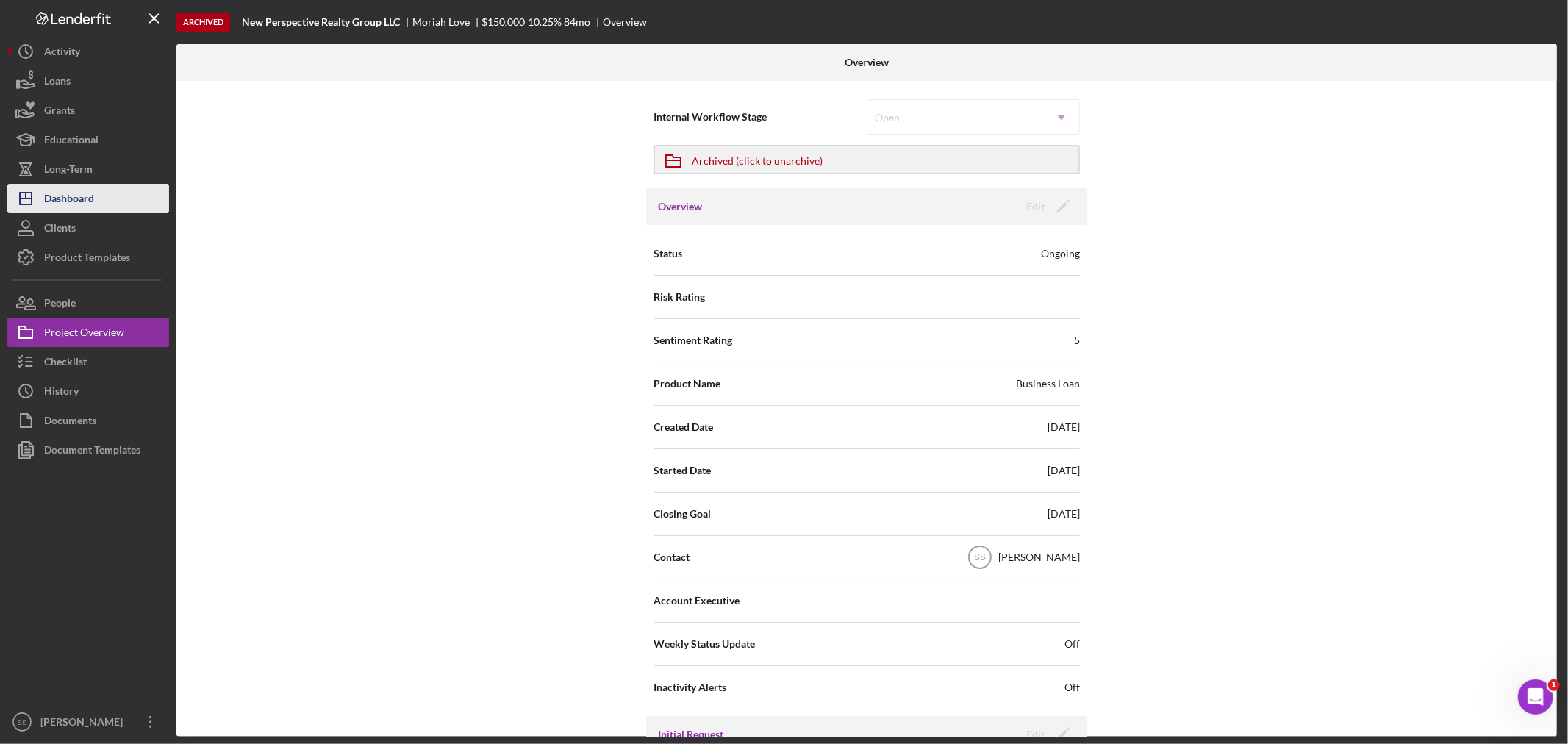
click at [62, 197] on div "Dashboard" at bounding box center [68, 201] width 50 height 33
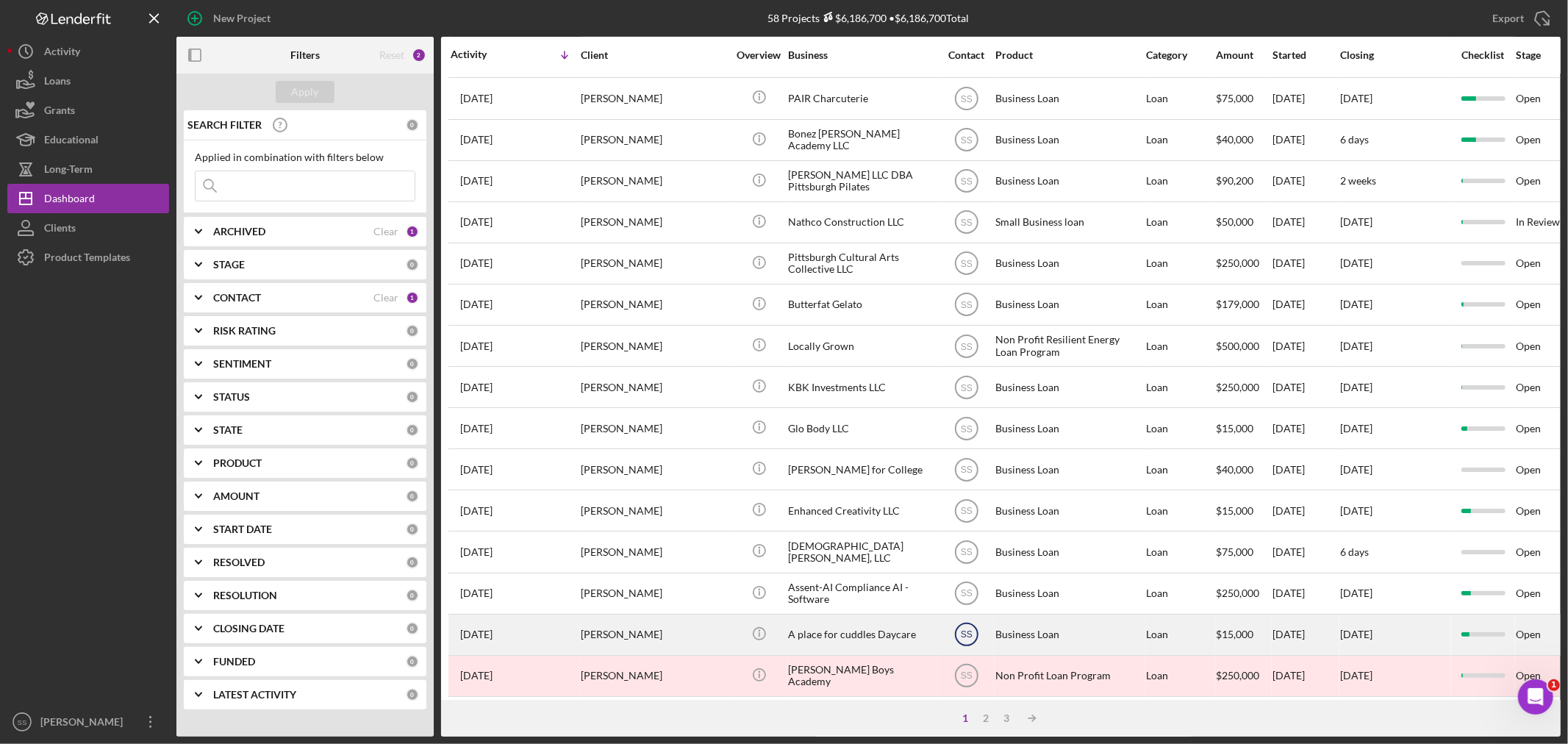
scroll to position [440, 0]
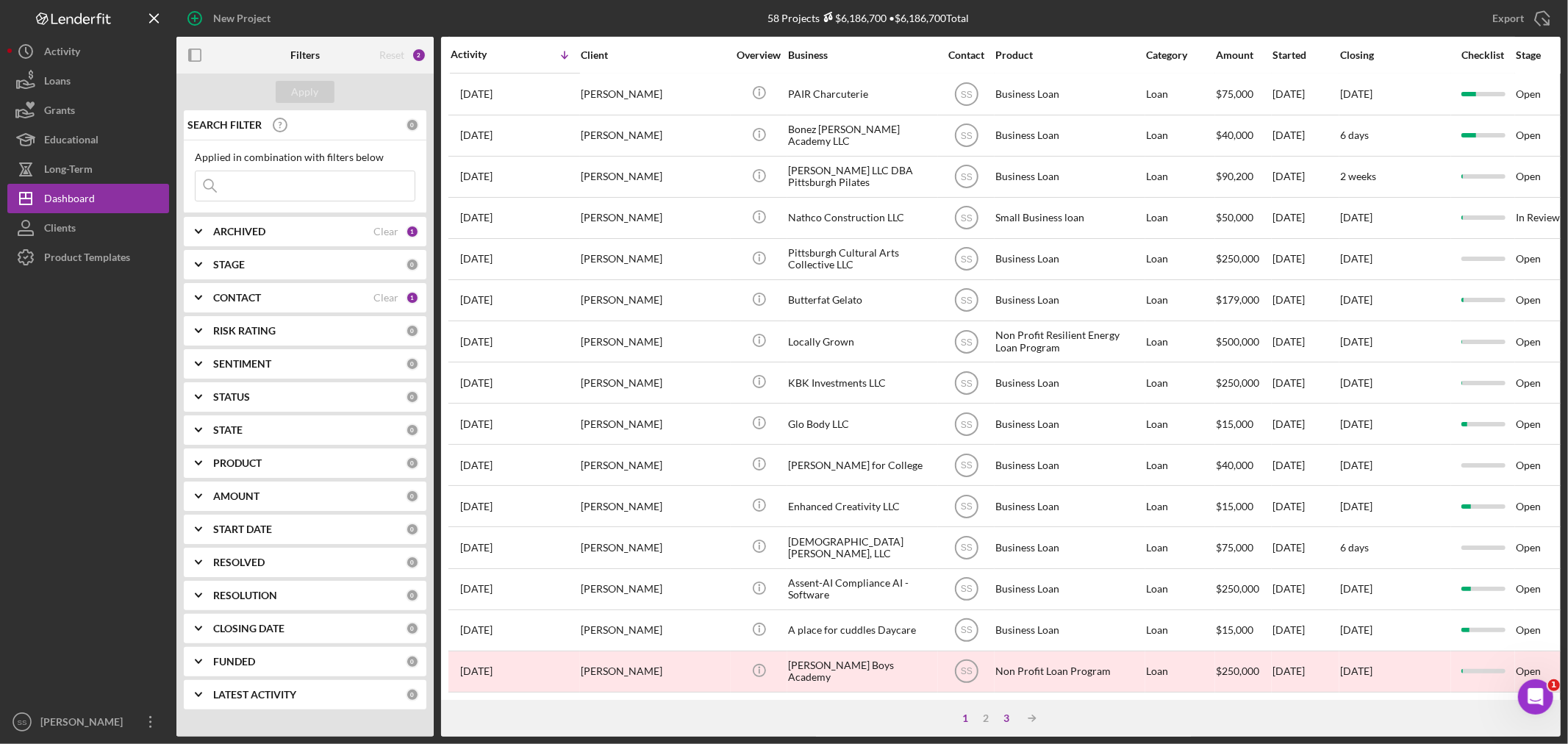
click at [1004, 713] on div "3" at bounding box center [1006, 718] width 20 height 11
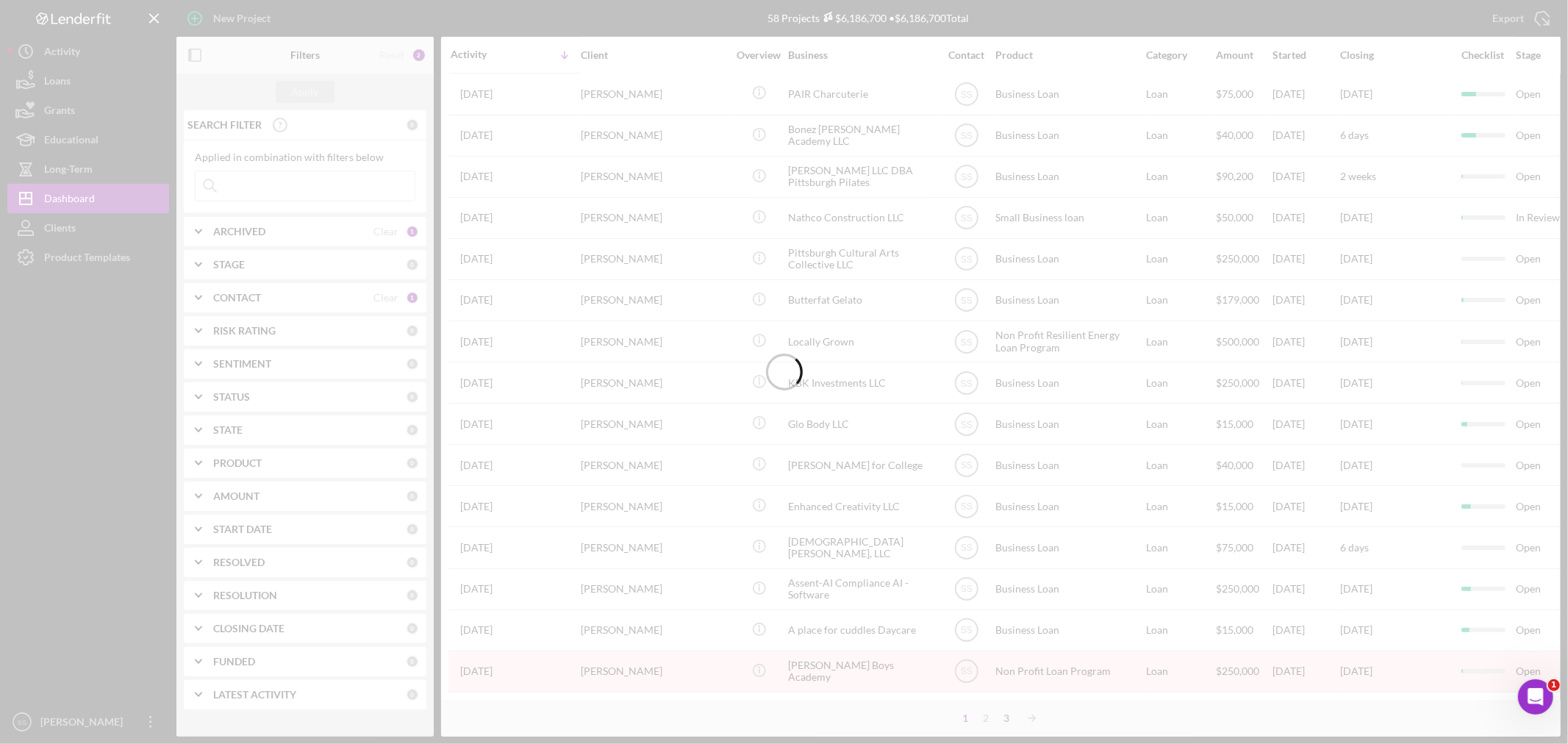
scroll to position [0, 0]
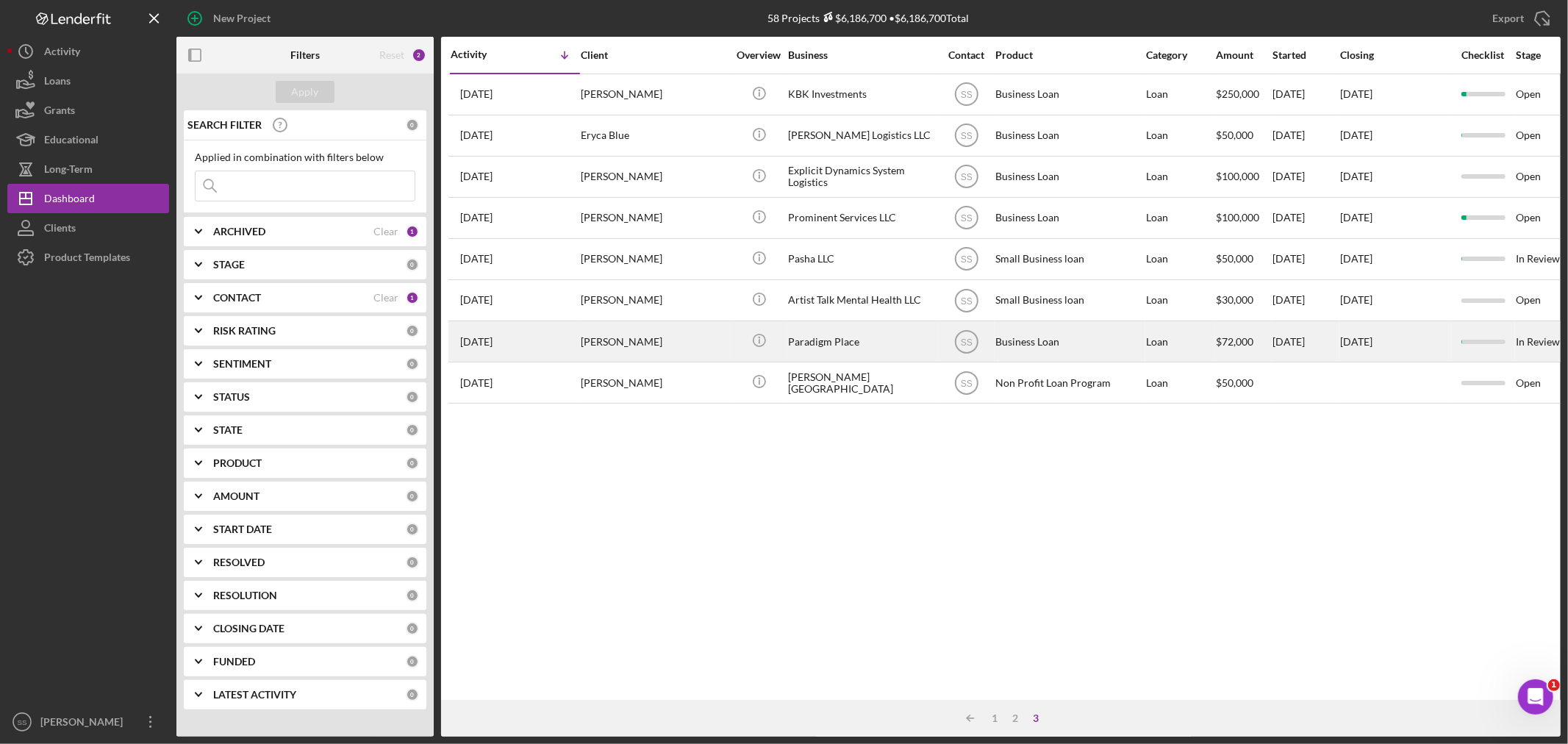
click at [667, 339] on div "[PERSON_NAME]" at bounding box center [655, 341] width 147 height 39
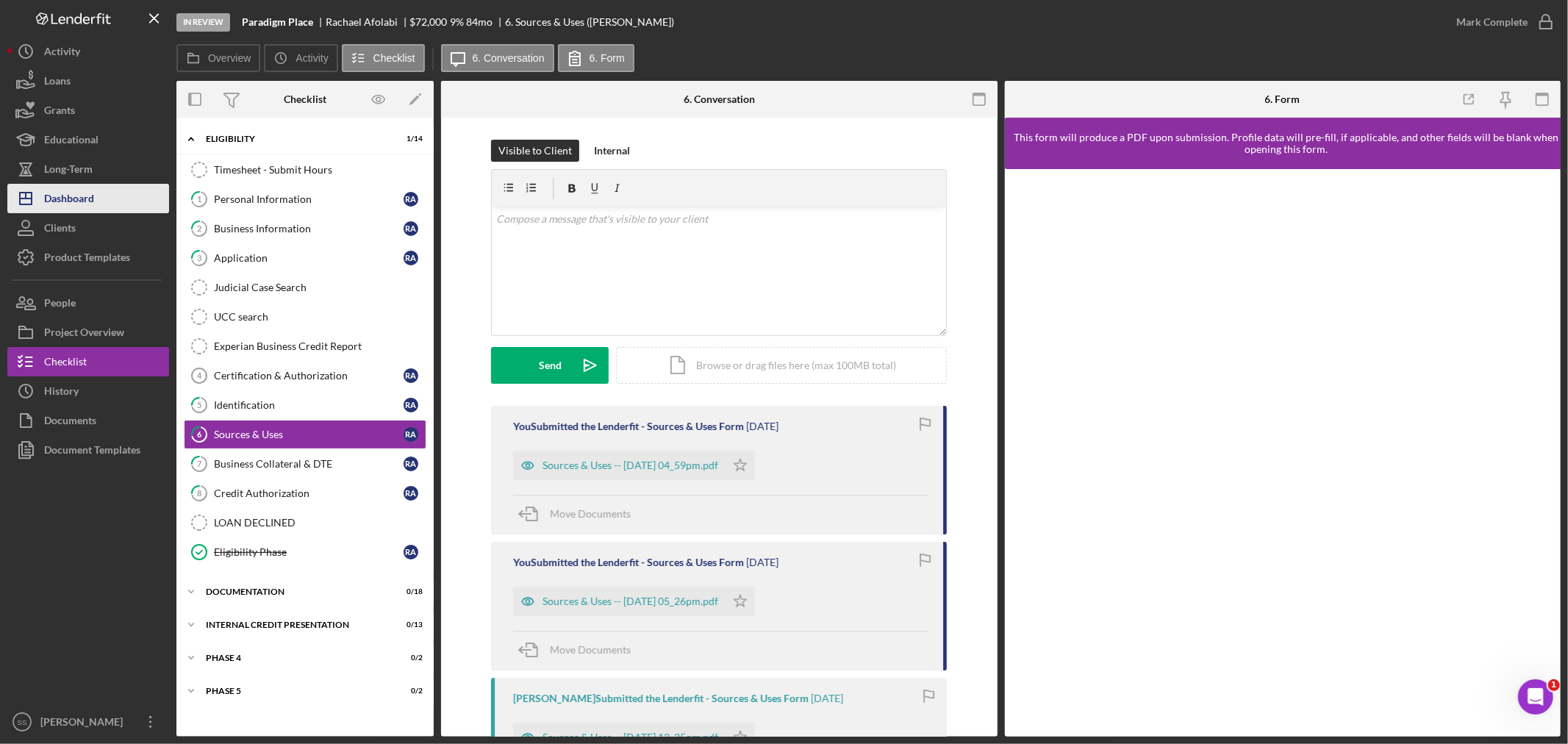
click at [48, 202] on div "Dashboard" at bounding box center [68, 201] width 50 height 33
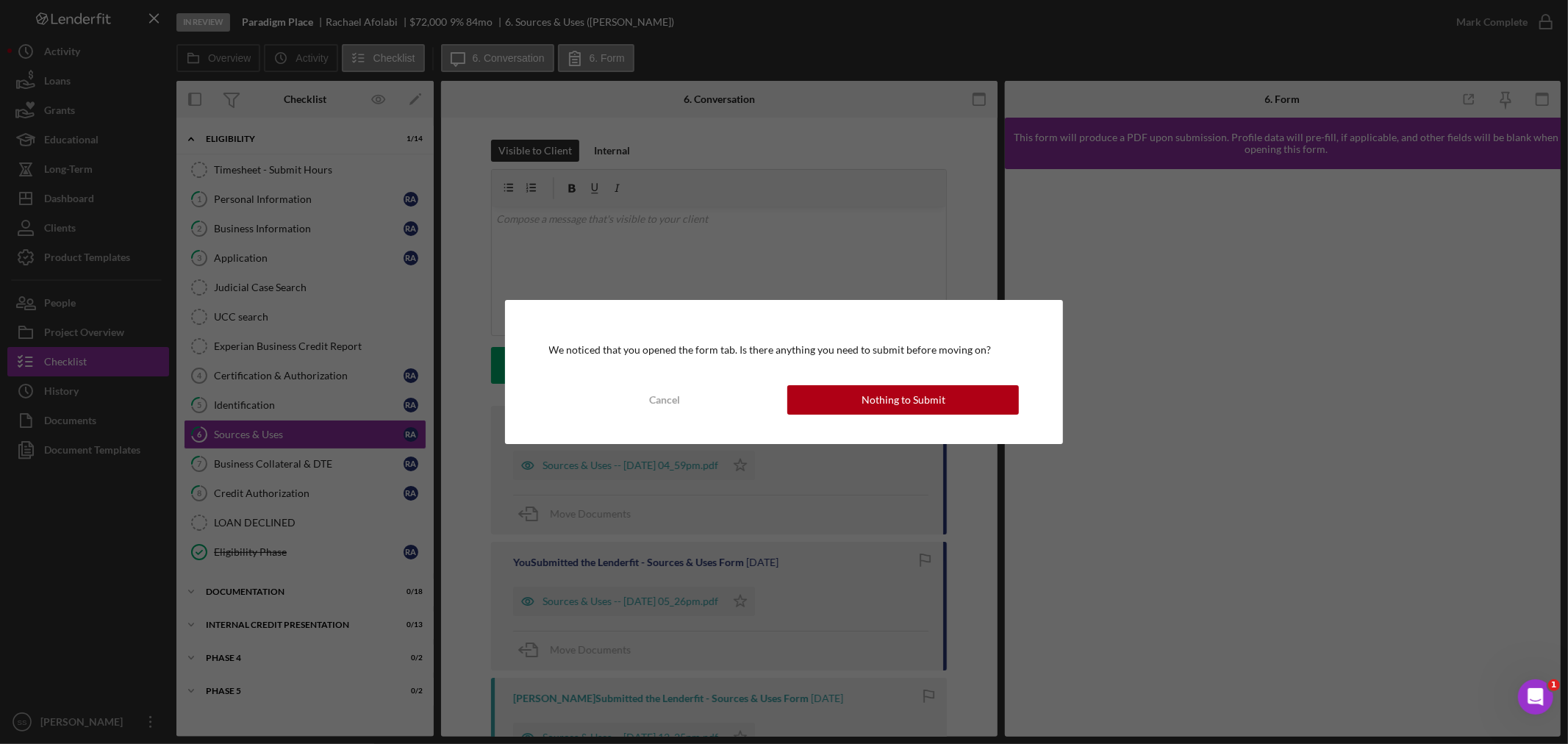
drag, startPoint x: 854, startPoint y: 404, endPoint x: 784, endPoint y: 372, distance: 77.0
click at [811, 365] on div "We noticed that you opened the form tab. Is there anything you need to submit b…" at bounding box center [784, 372] width 558 height 144
click at [675, 403] on div "Cancel" at bounding box center [664, 400] width 31 height 30
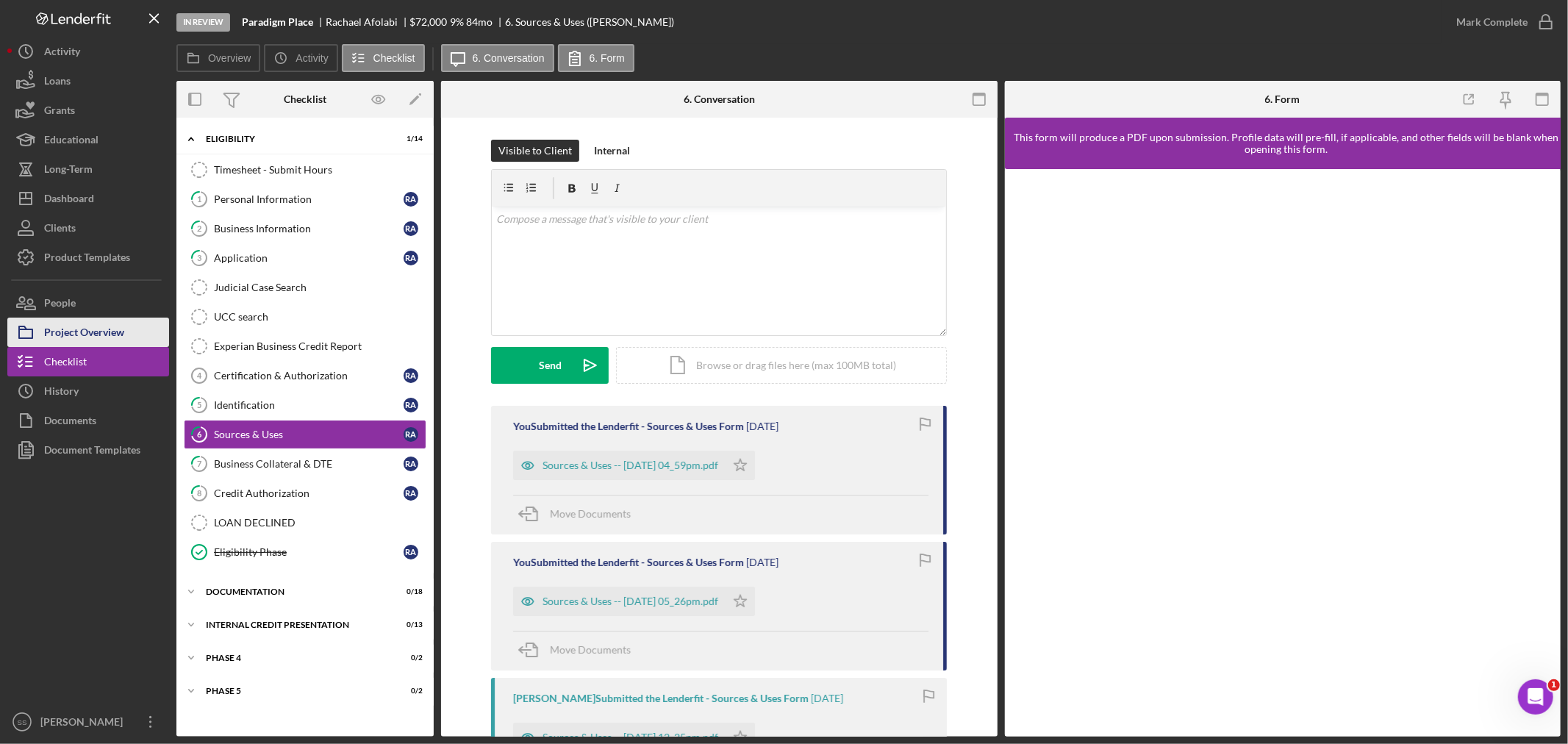
click at [76, 331] on div "Project Overview" at bounding box center [83, 334] width 80 height 33
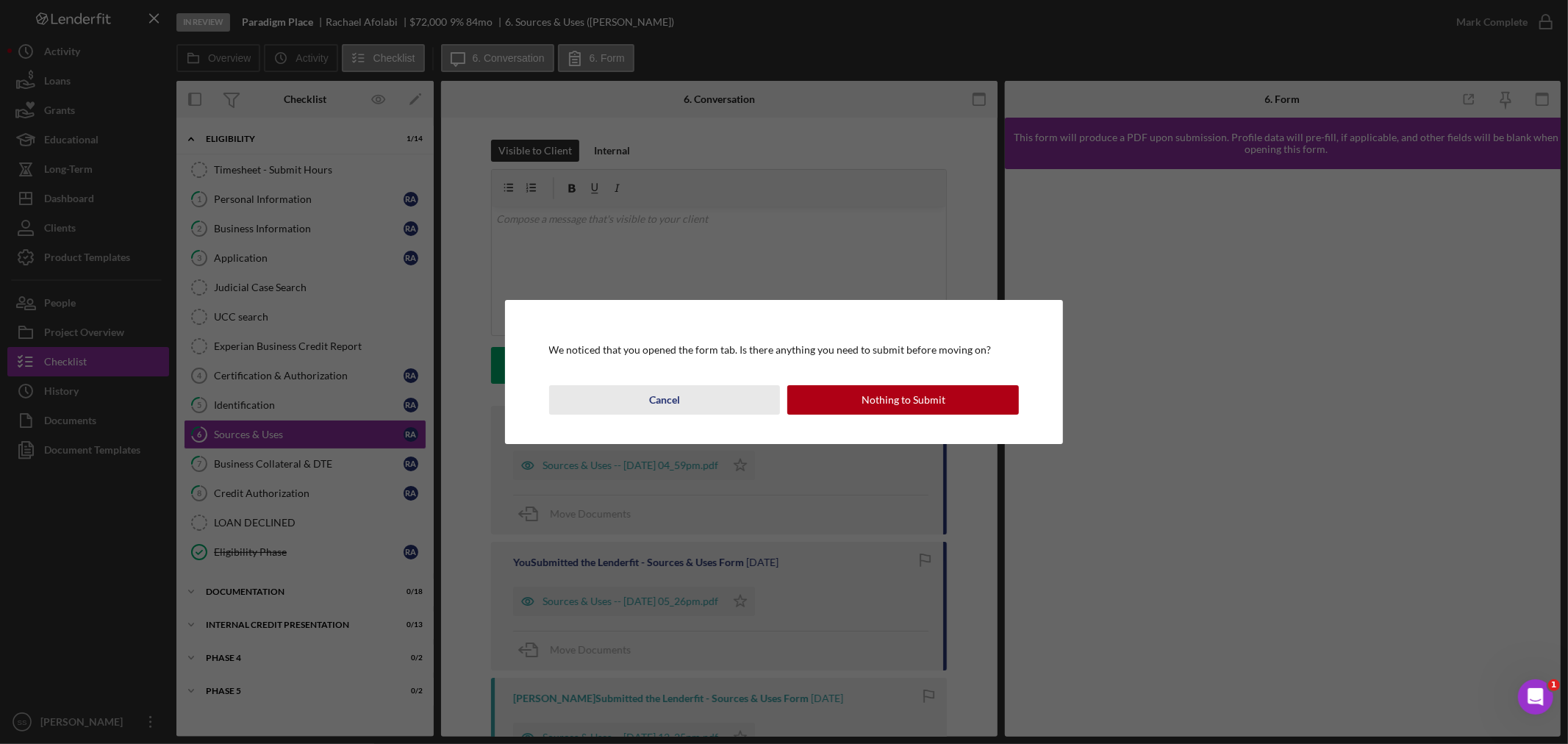
click at [709, 406] on button "Cancel" at bounding box center [665, 400] width 231 height 30
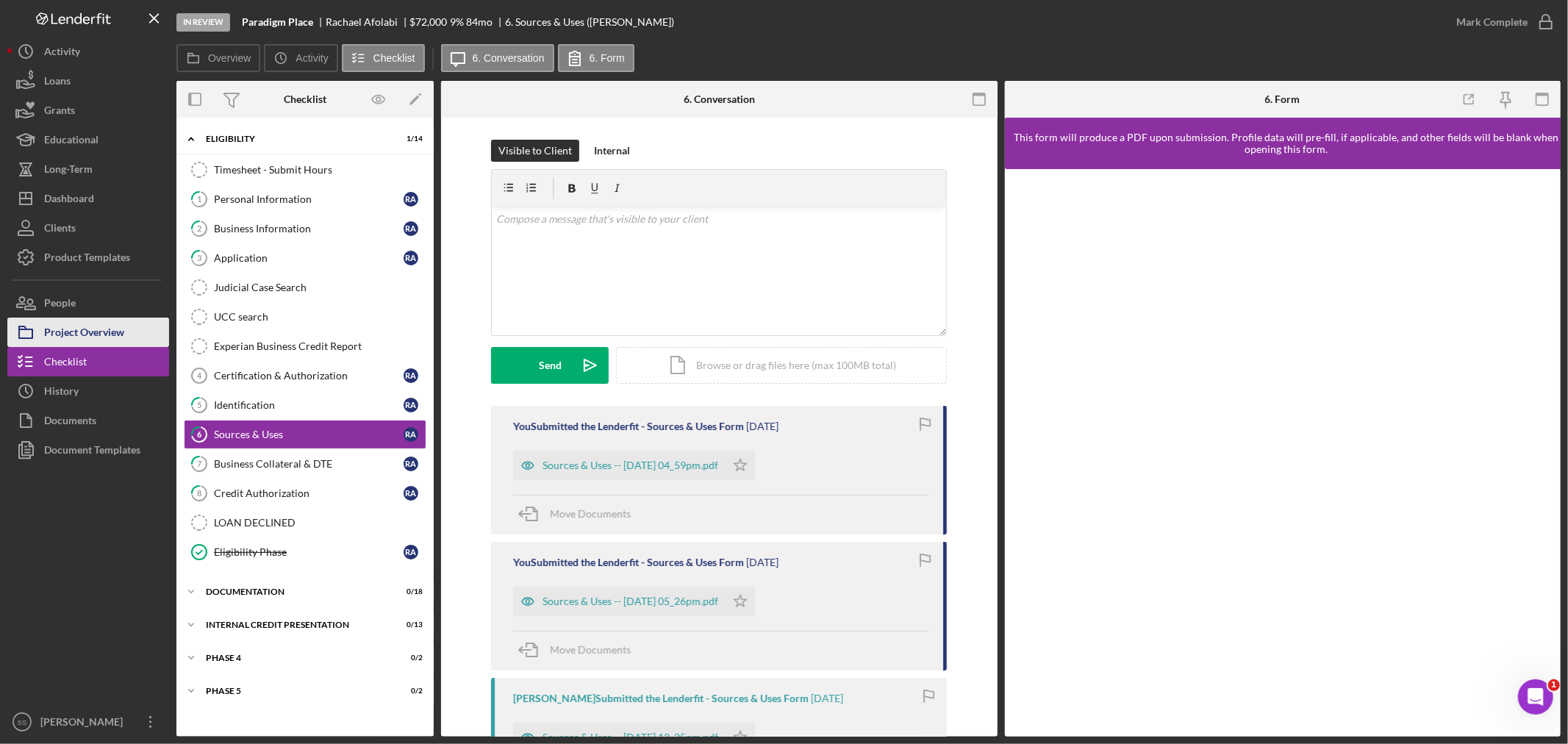
click at [105, 335] on div "Project Overview" at bounding box center [83, 334] width 80 height 33
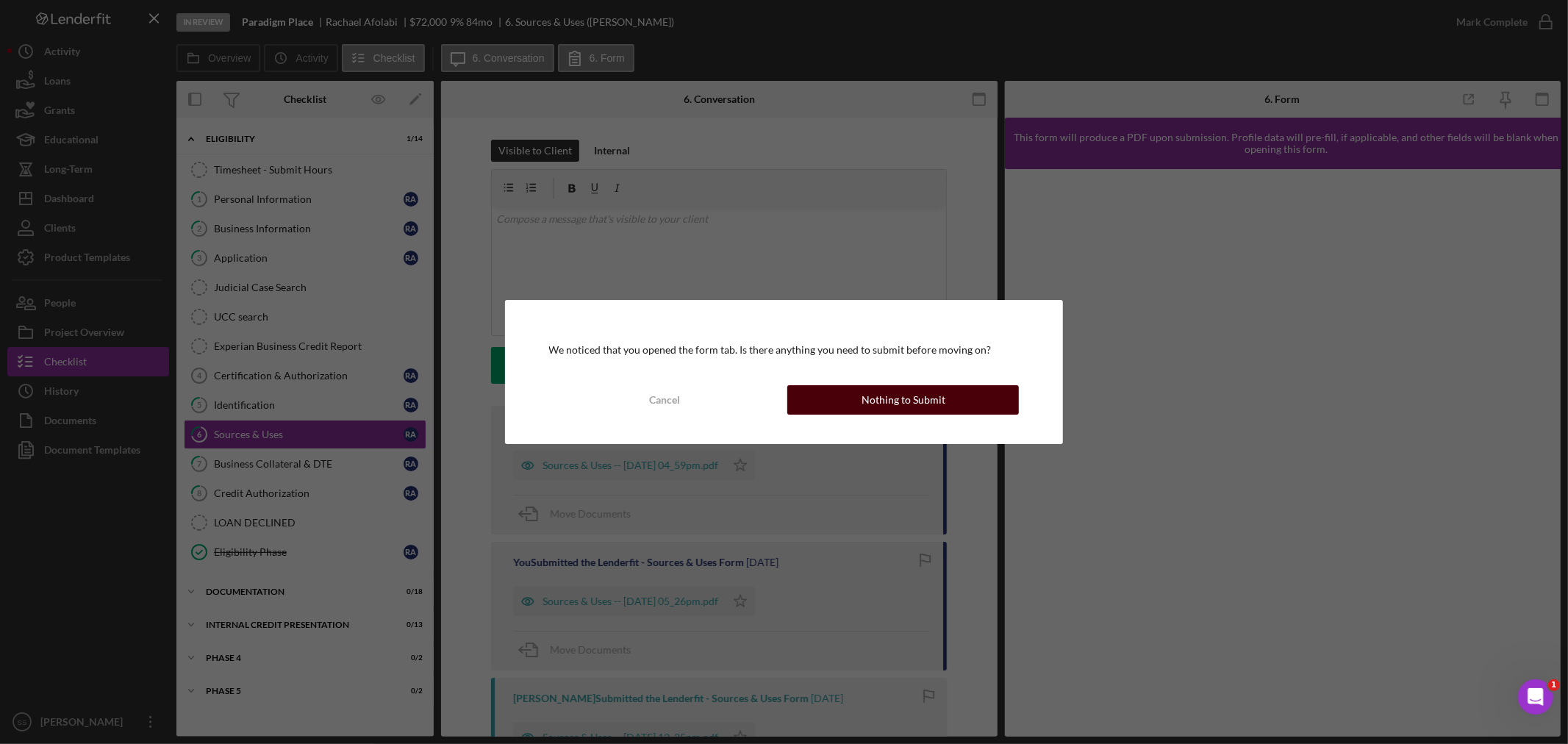
click at [890, 393] on div "Nothing to Submit" at bounding box center [904, 400] width 84 height 30
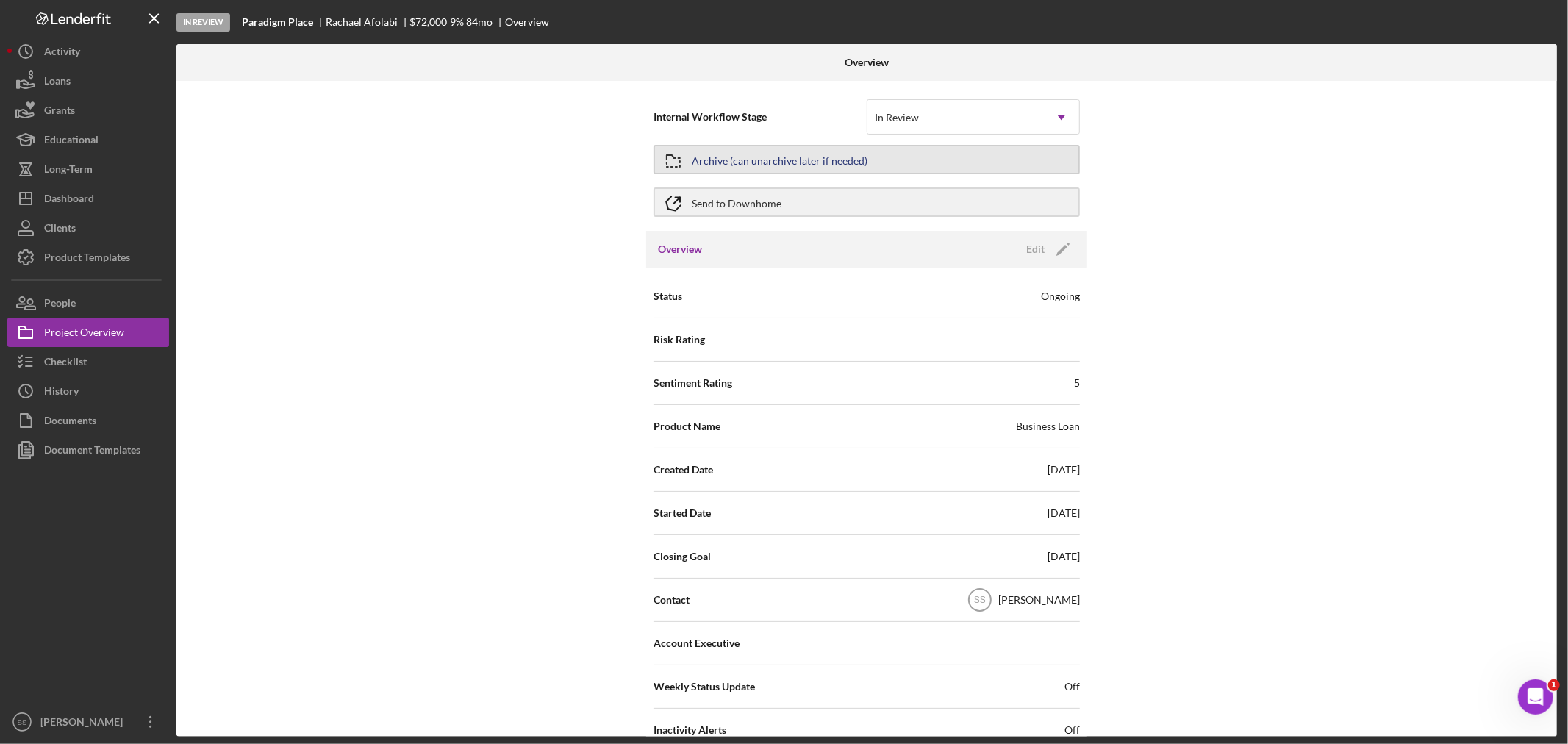
click at [770, 155] on div "Archive (can unarchive later if needed)" at bounding box center [779, 159] width 175 height 26
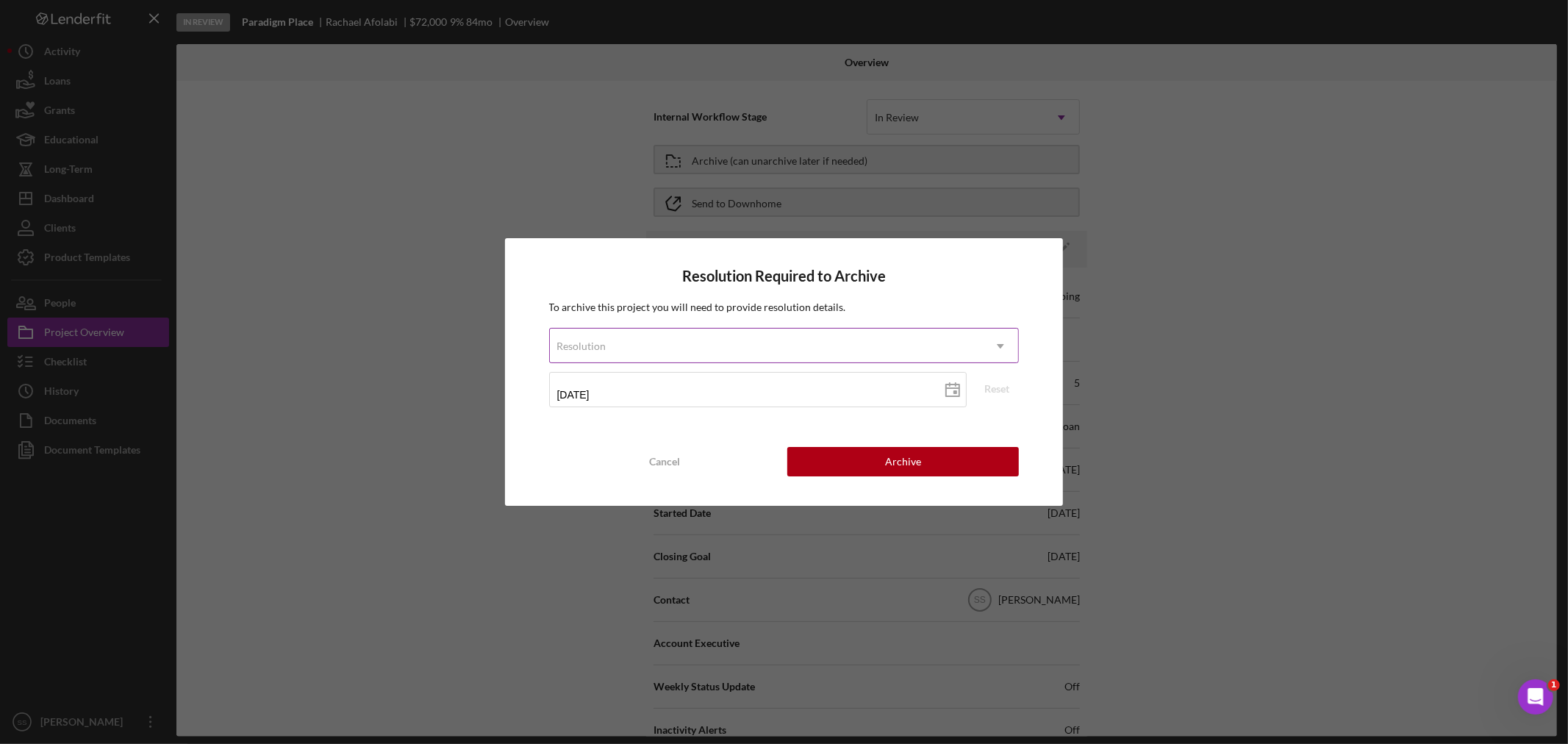
click at [730, 329] on div "Resolution" at bounding box center [766, 346] width 434 height 34
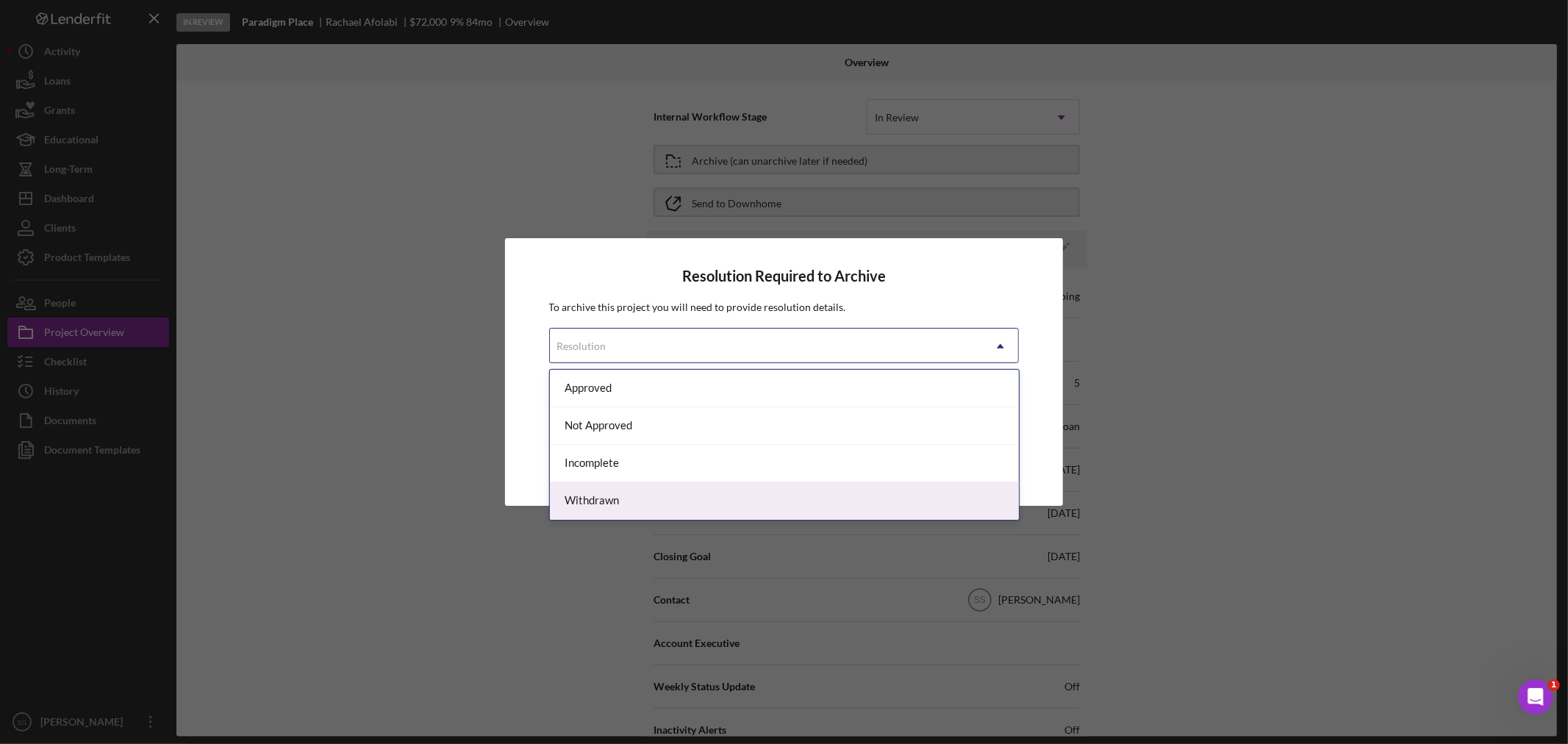
click at [654, 502] on div "Withdrawn" at bounding box center [784, 500] width 469 height 38
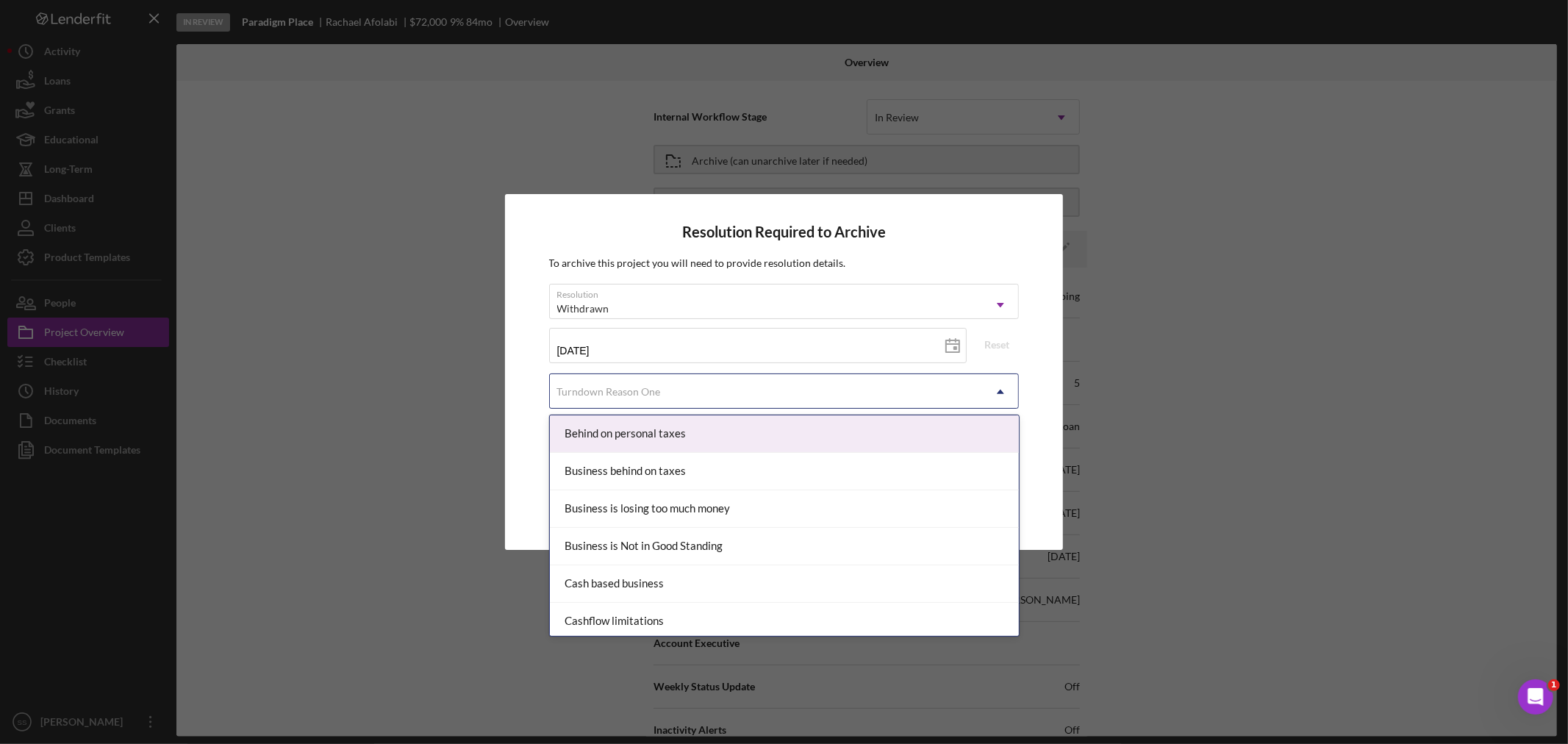
click at [669, 394] on div "Turndown Reason One" at bounding box center [766, 392] width 434 height 34
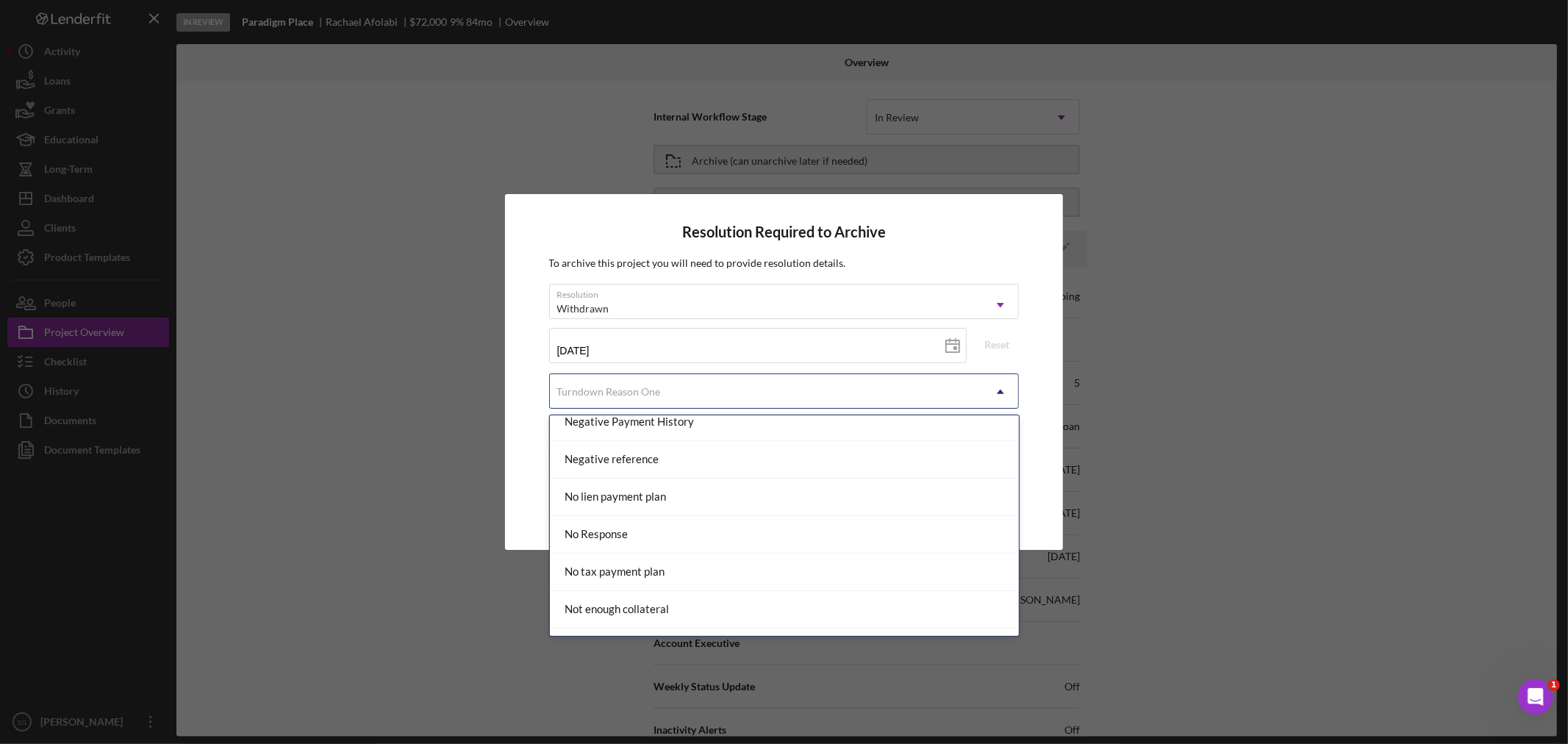
scroll to position [980, 0]
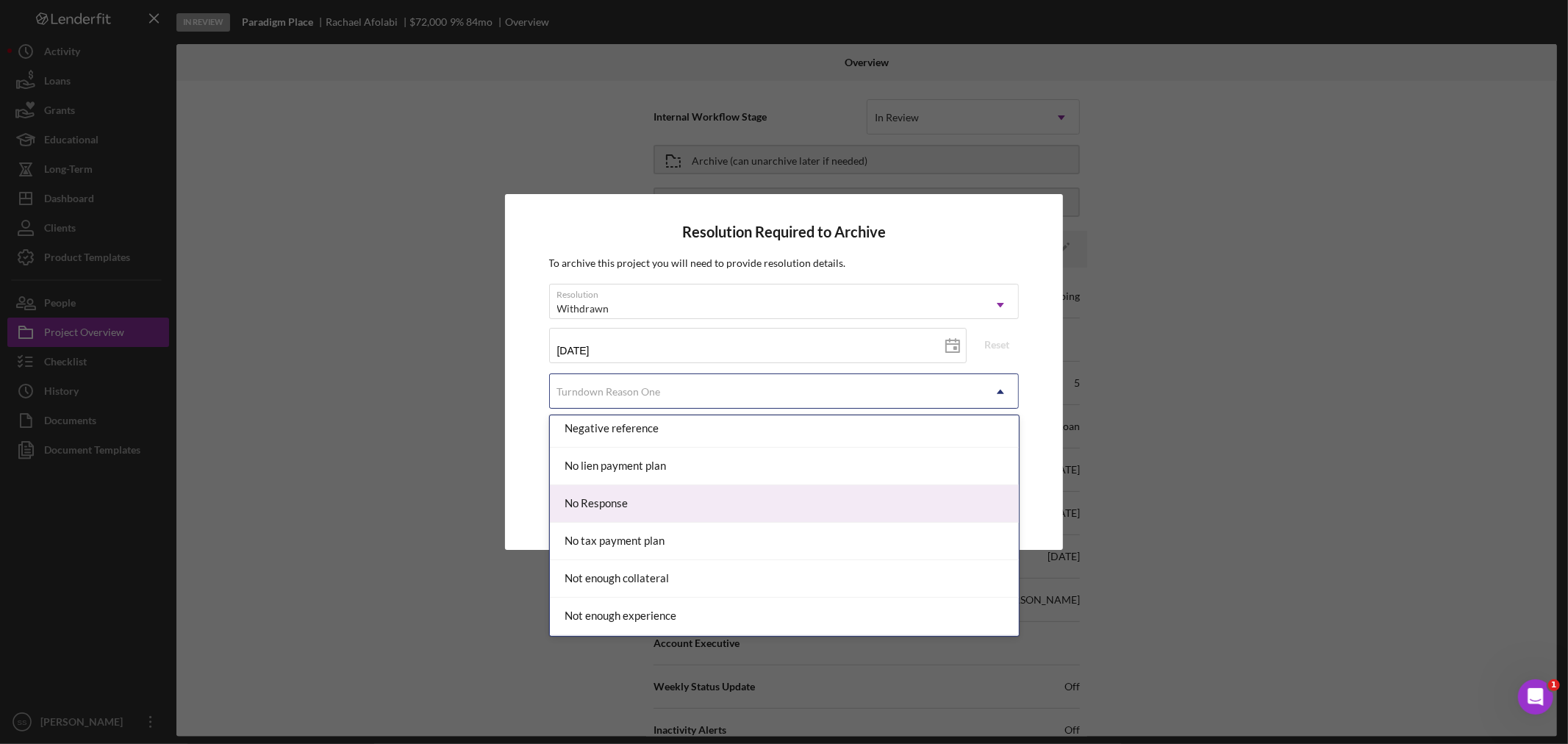
click at [675, 519] on div "No Response" at bounding box center [784, 504] width 469 height 38
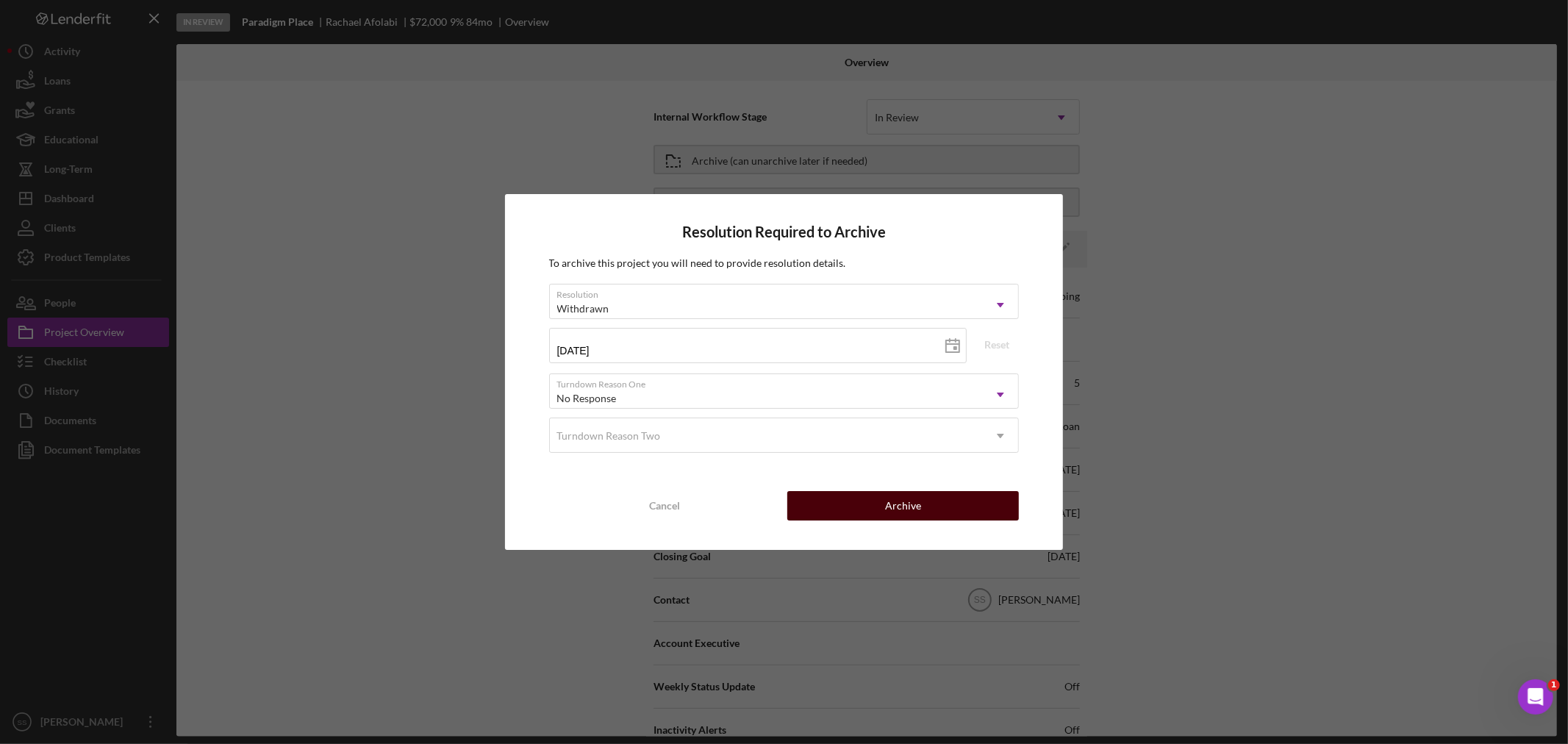
click at [892, 508] on div "Archive" at bounding box center [903, 506] width 36 height 30
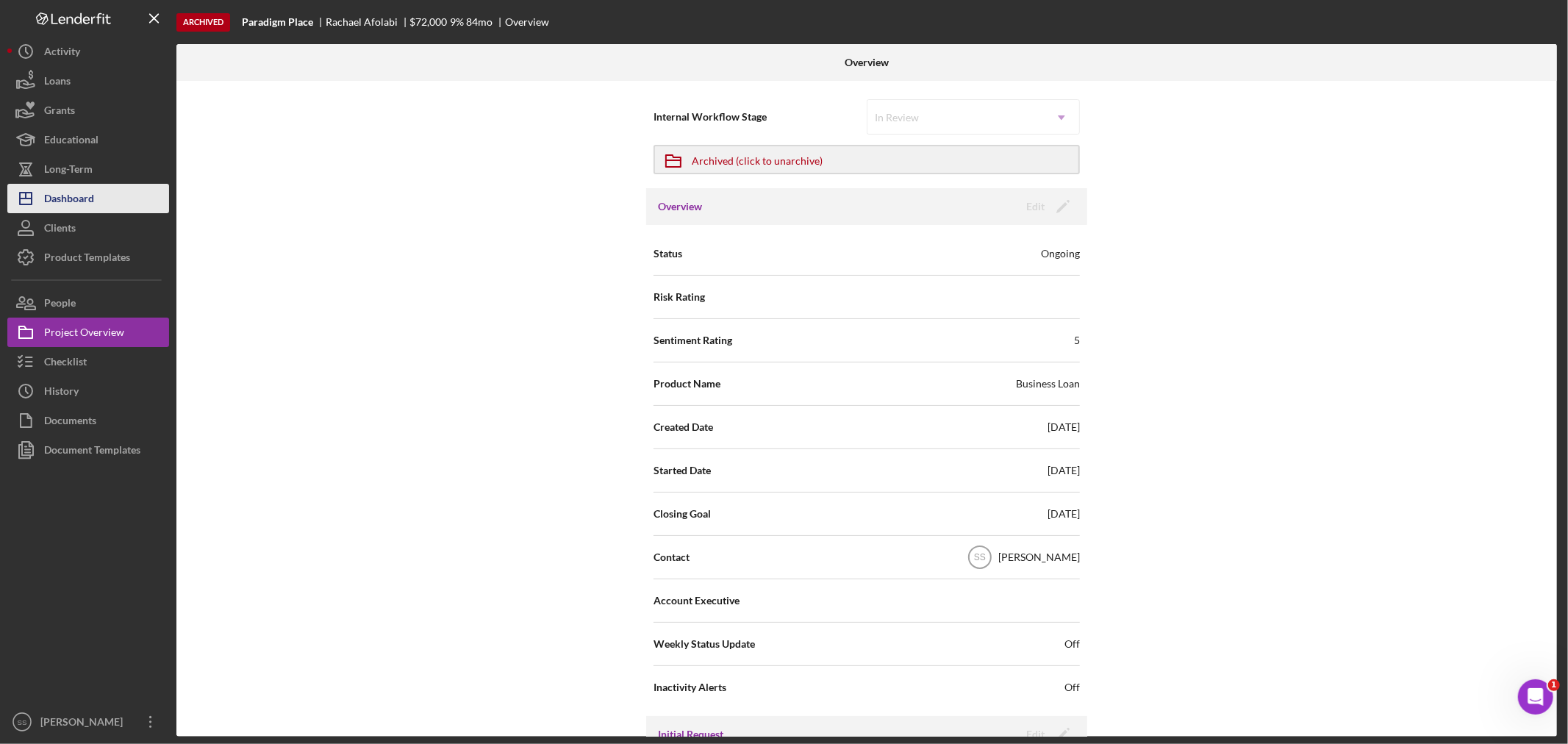
click at [43, 194] on icon "Icon/Dashboard" at bounding box center [25, 198] width 37 height 37
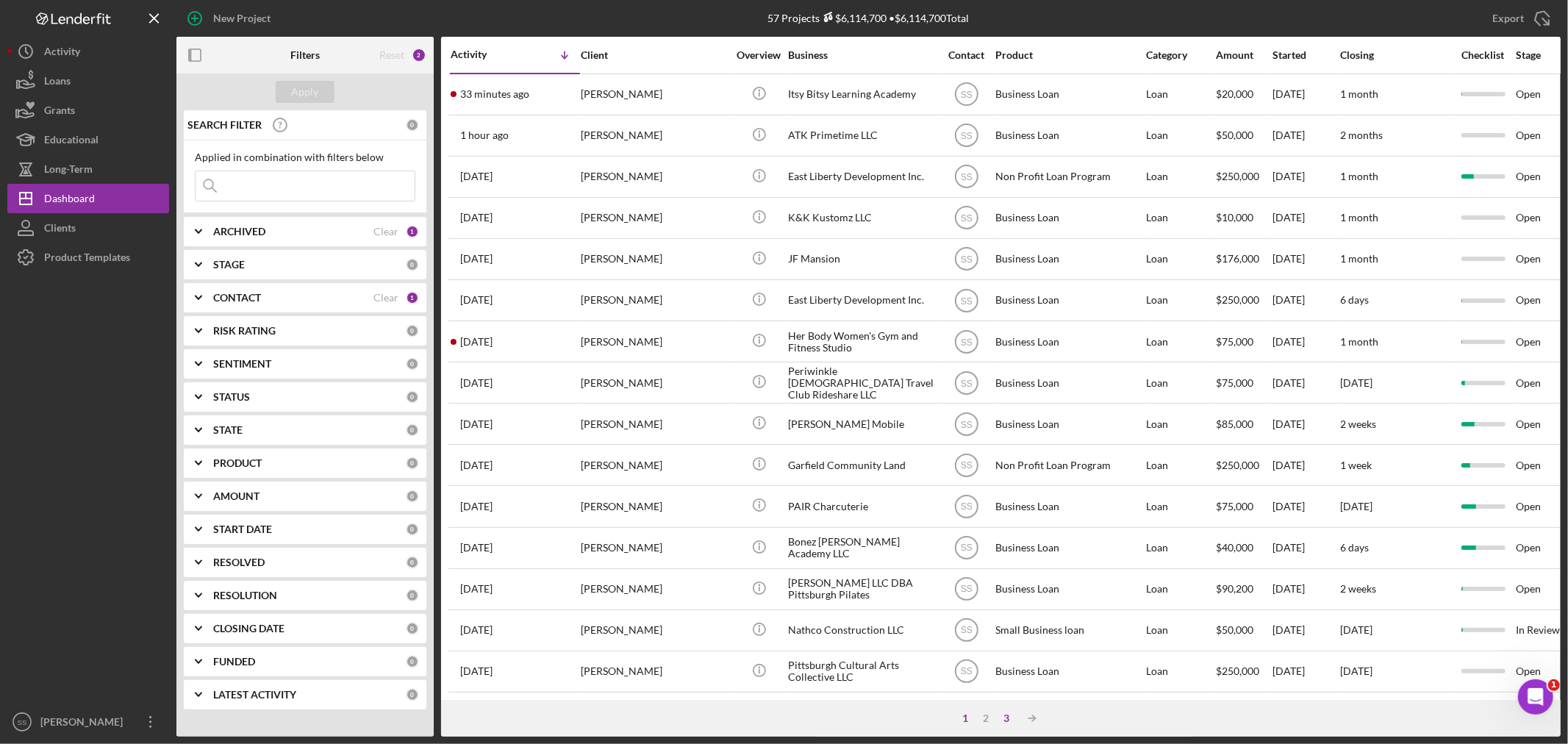
click at [1009, 713] on div "3" at bounding box center [1006, 718] width 20 height 11
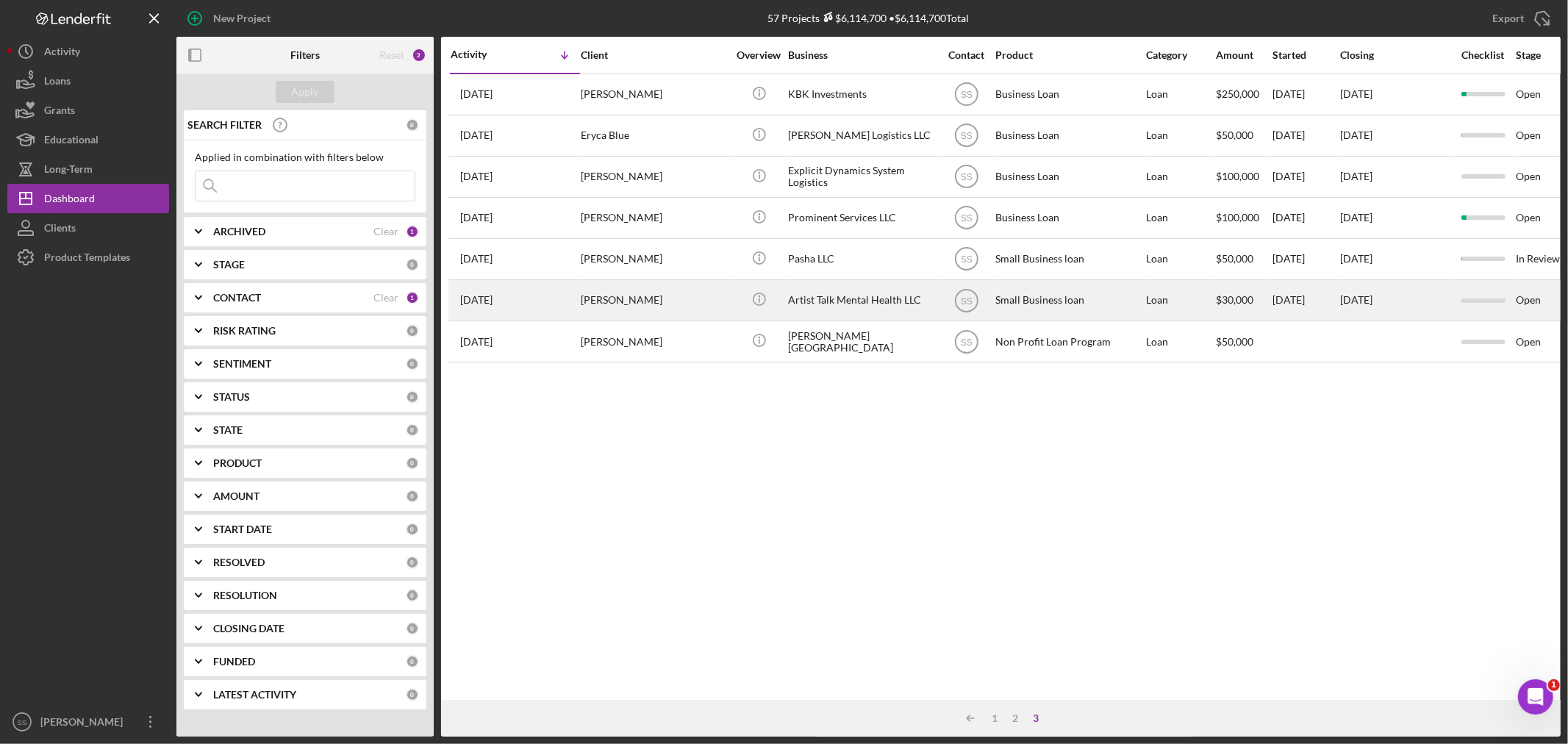
click at [790, 295] on div "Artist Talk Mental Health LLC" at bounding box center [862, 300] width 147 height 39
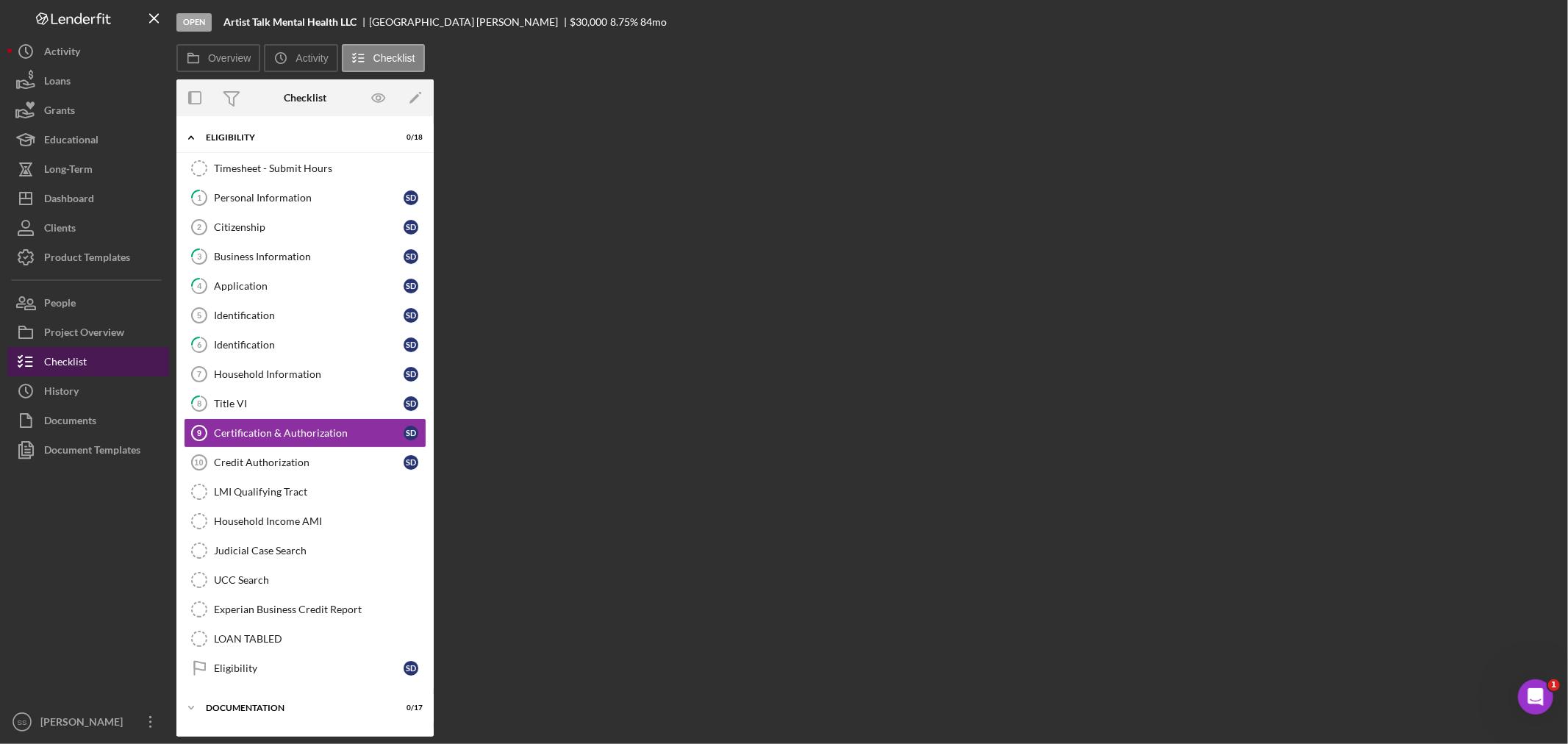
scroll to position [8, 0]
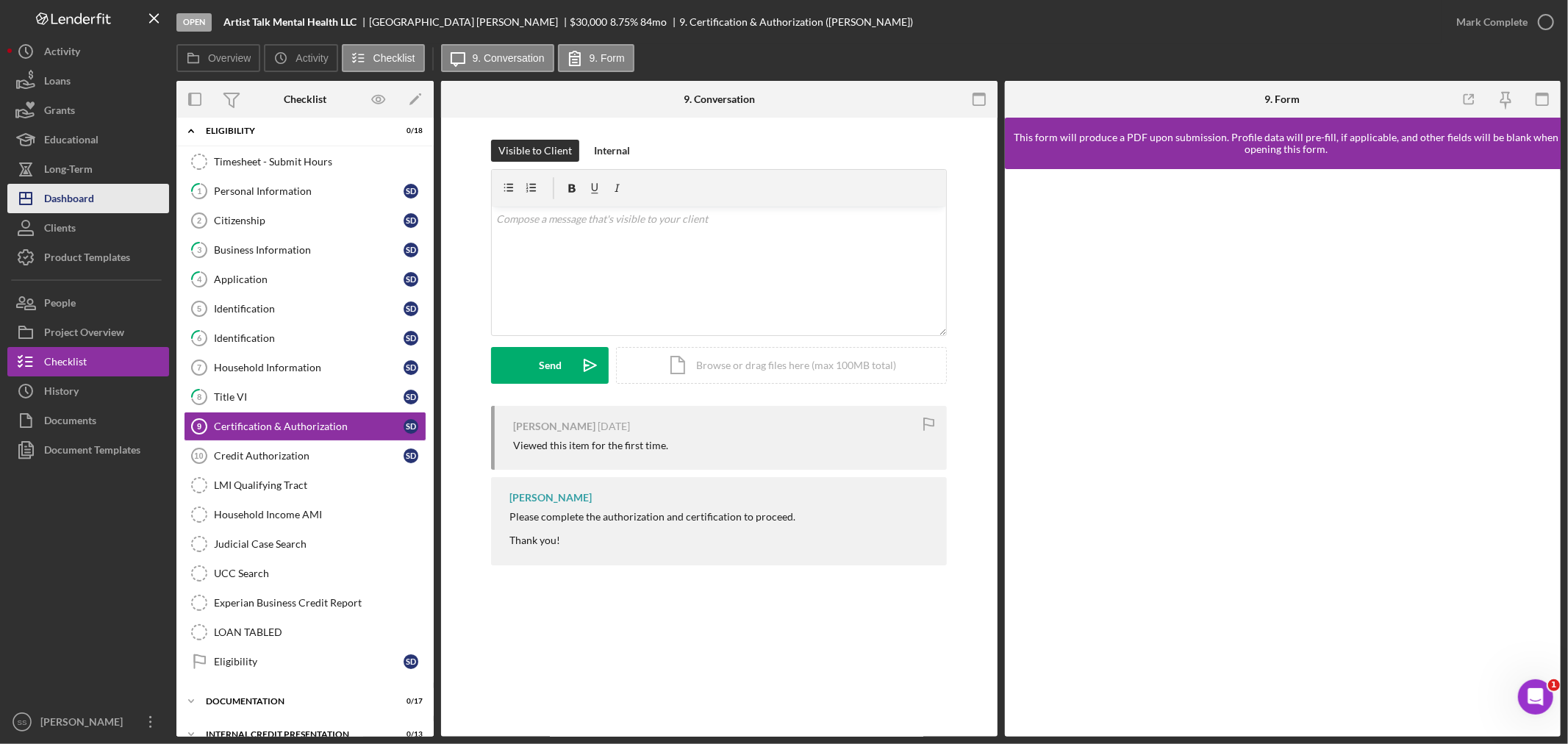
click at [66, 204] on div "Dashboard" at bounding box center [68, 201] width 50 height 33
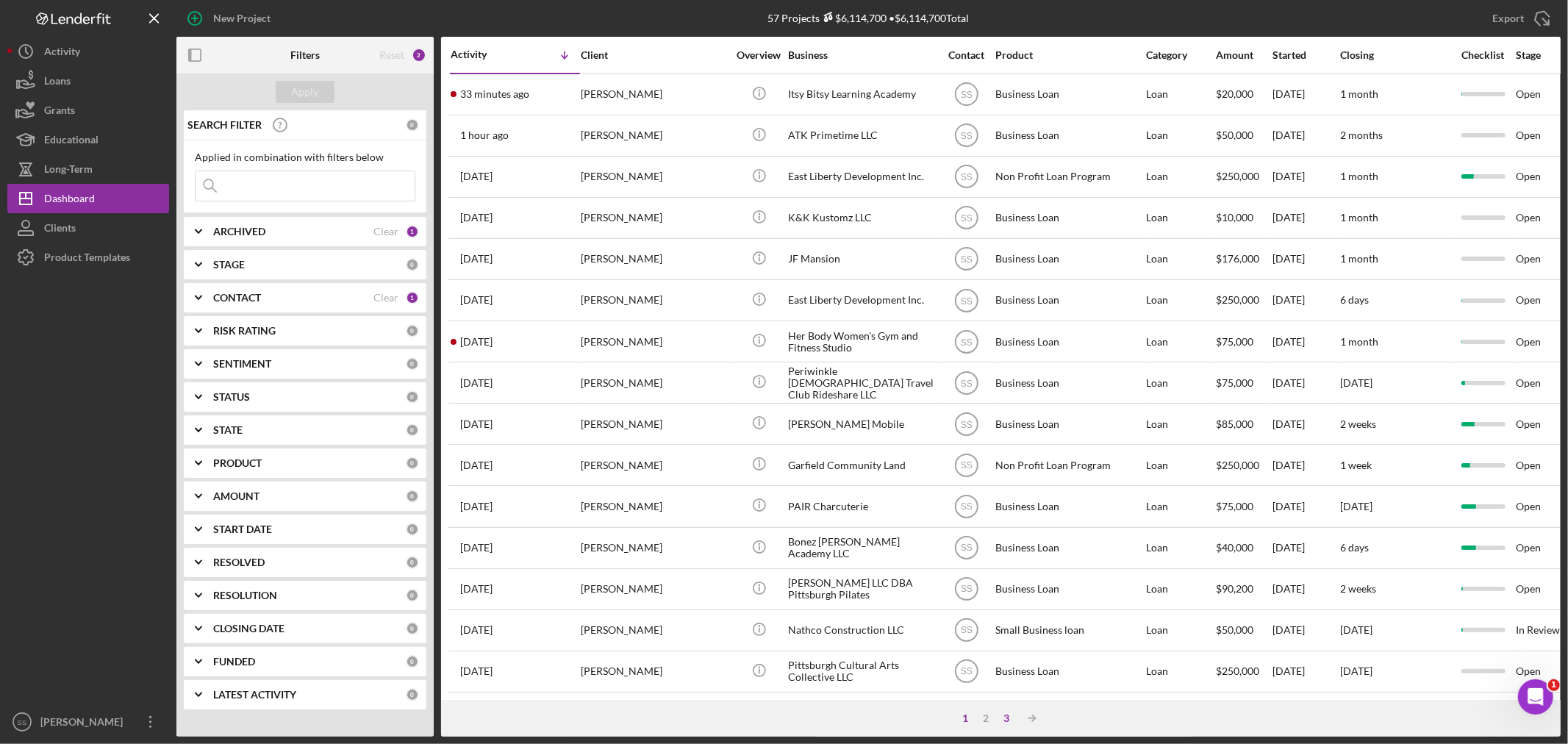
click at [1005, 715] on div "3" at bounding box center [1006, 718] width 20 height 11
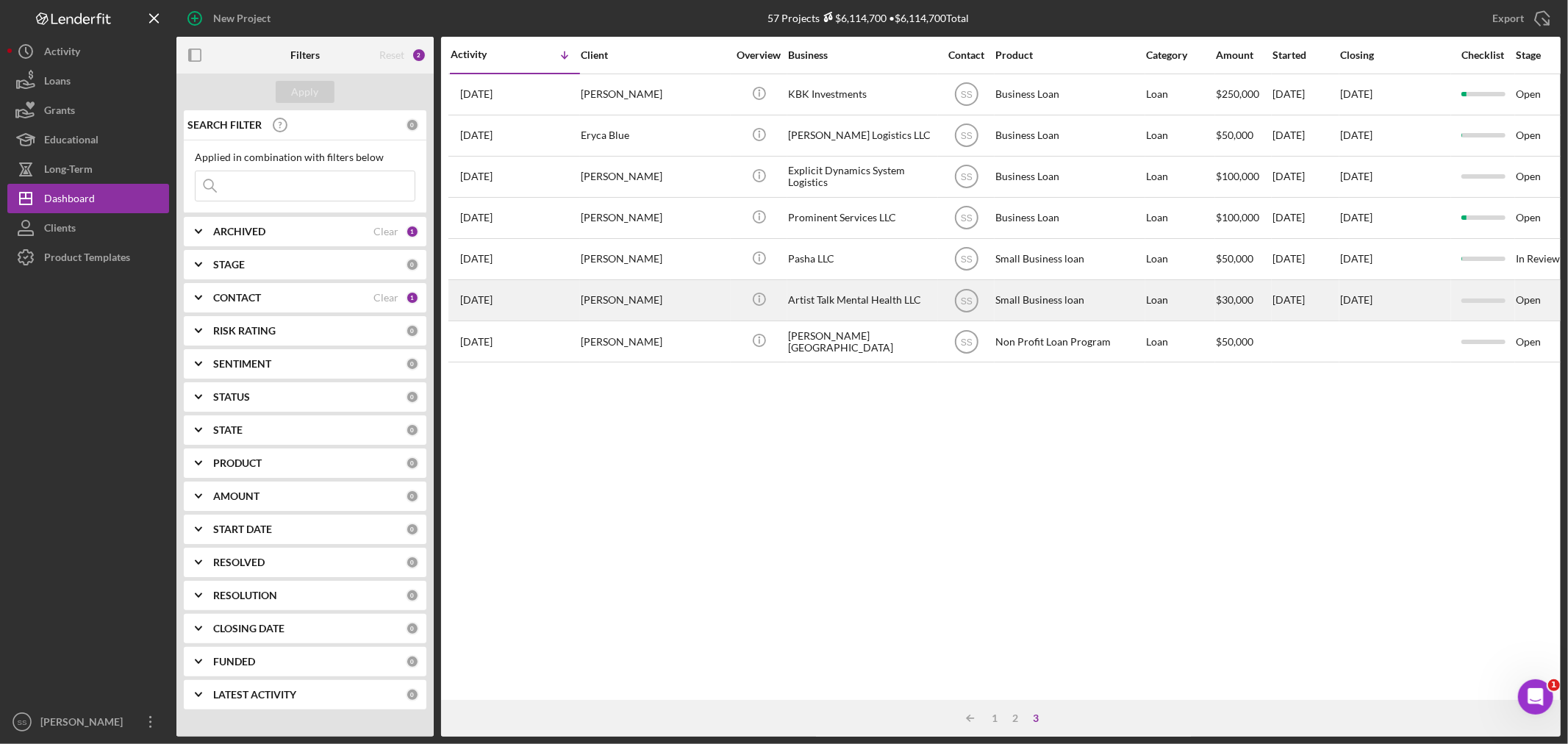
click at [645, 303] on div "[PERSON_NAME]" at bounding box center [655, 300] width 147 height 39
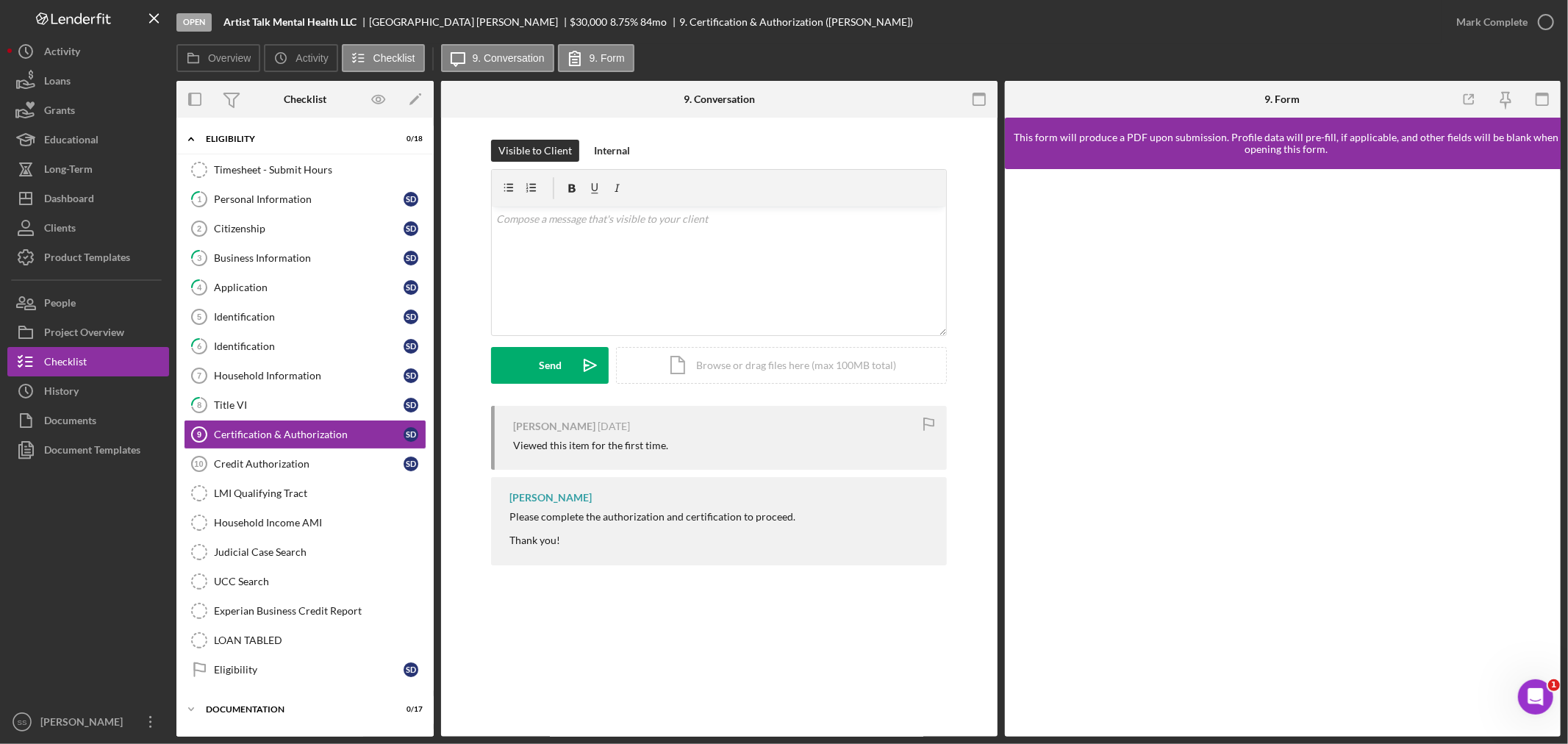
scroll to position [8, 0]
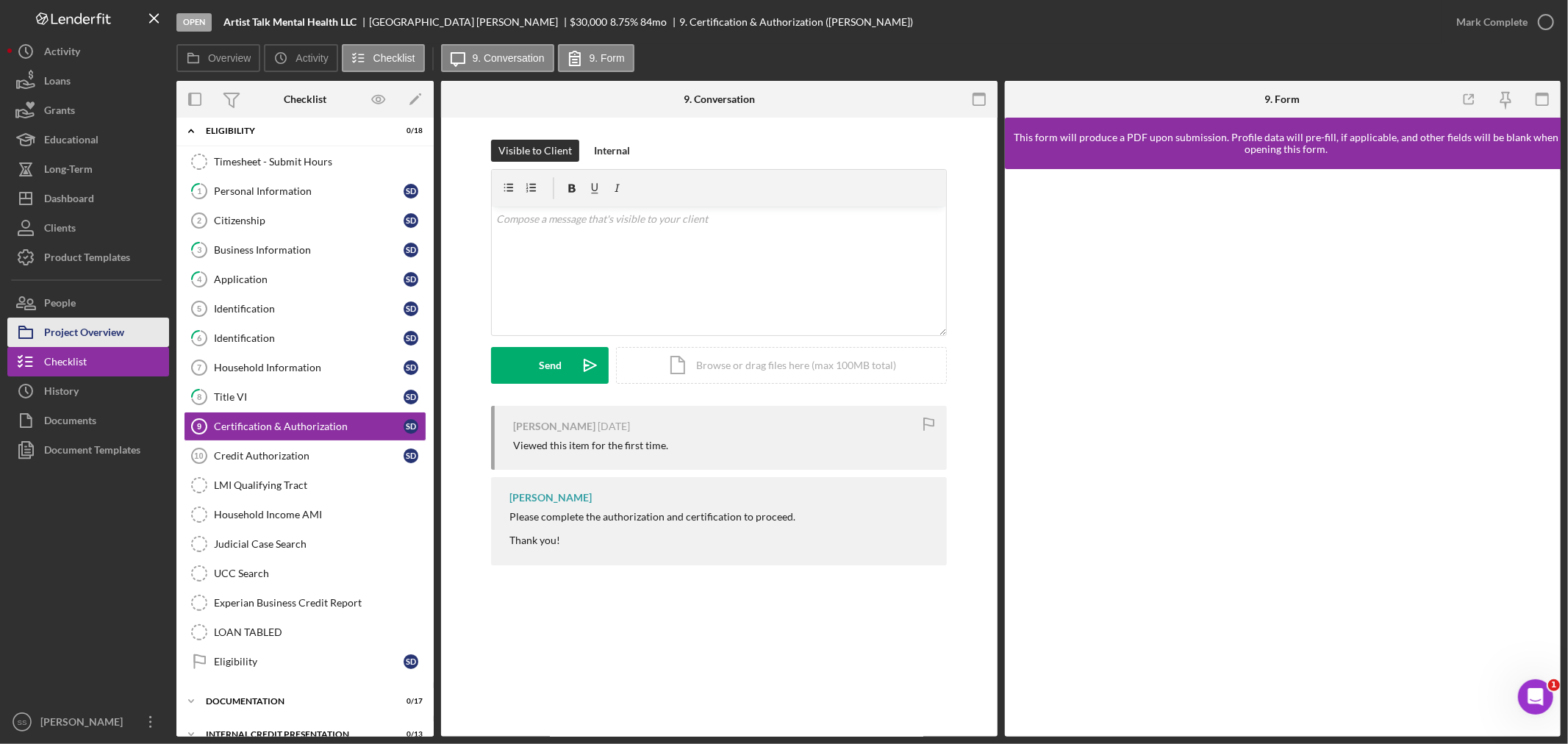
click at [102, 335] on div "Project Overview" at bounding box center [83, 334] width 80 height 33
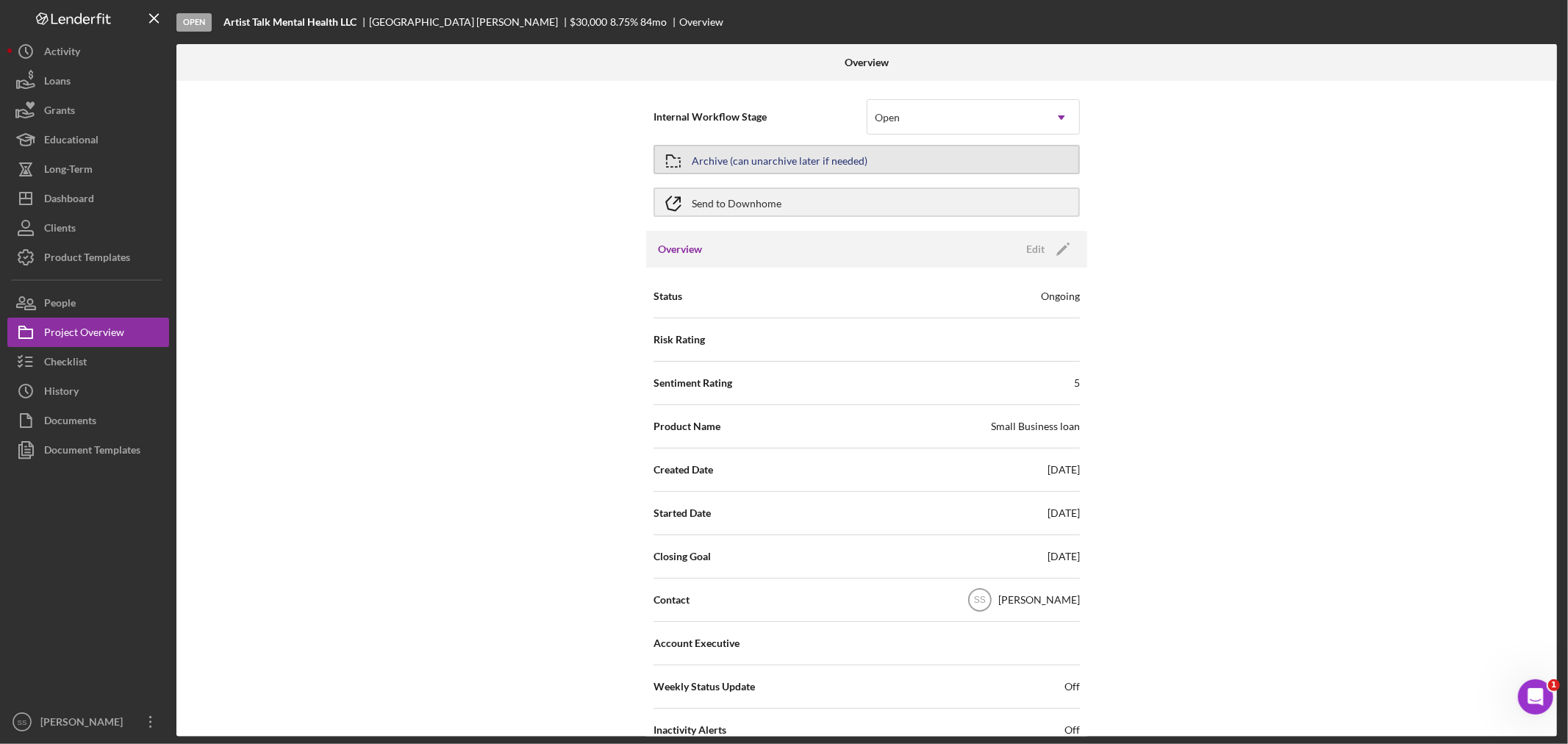
click at [737, 156] on div "Archive (can unarchive later if needed)" at bounding box center [779, 159] width 175 height 26
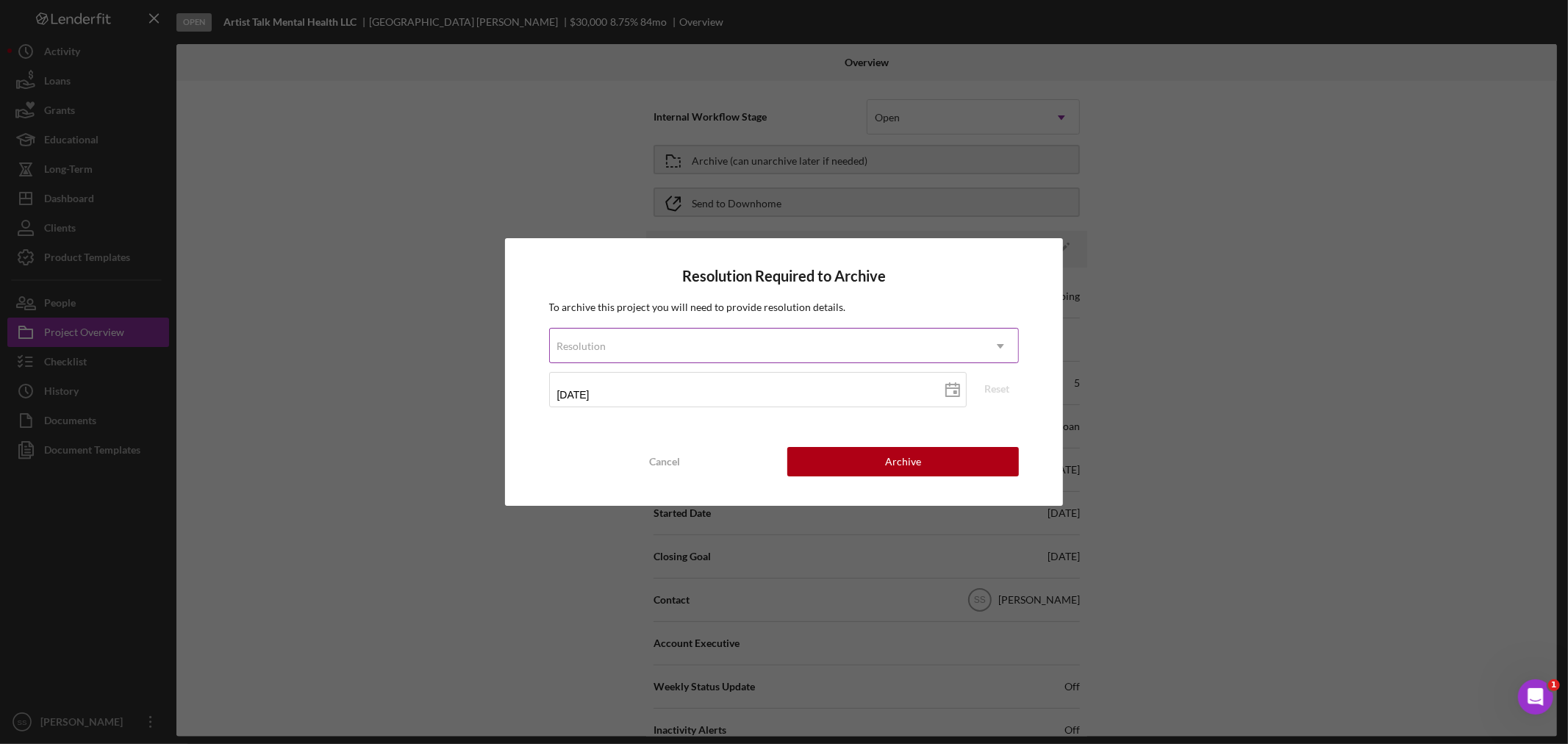
click at [703, 335] on div "Resolution" at bounding box center [766, 346] width 434 height 34
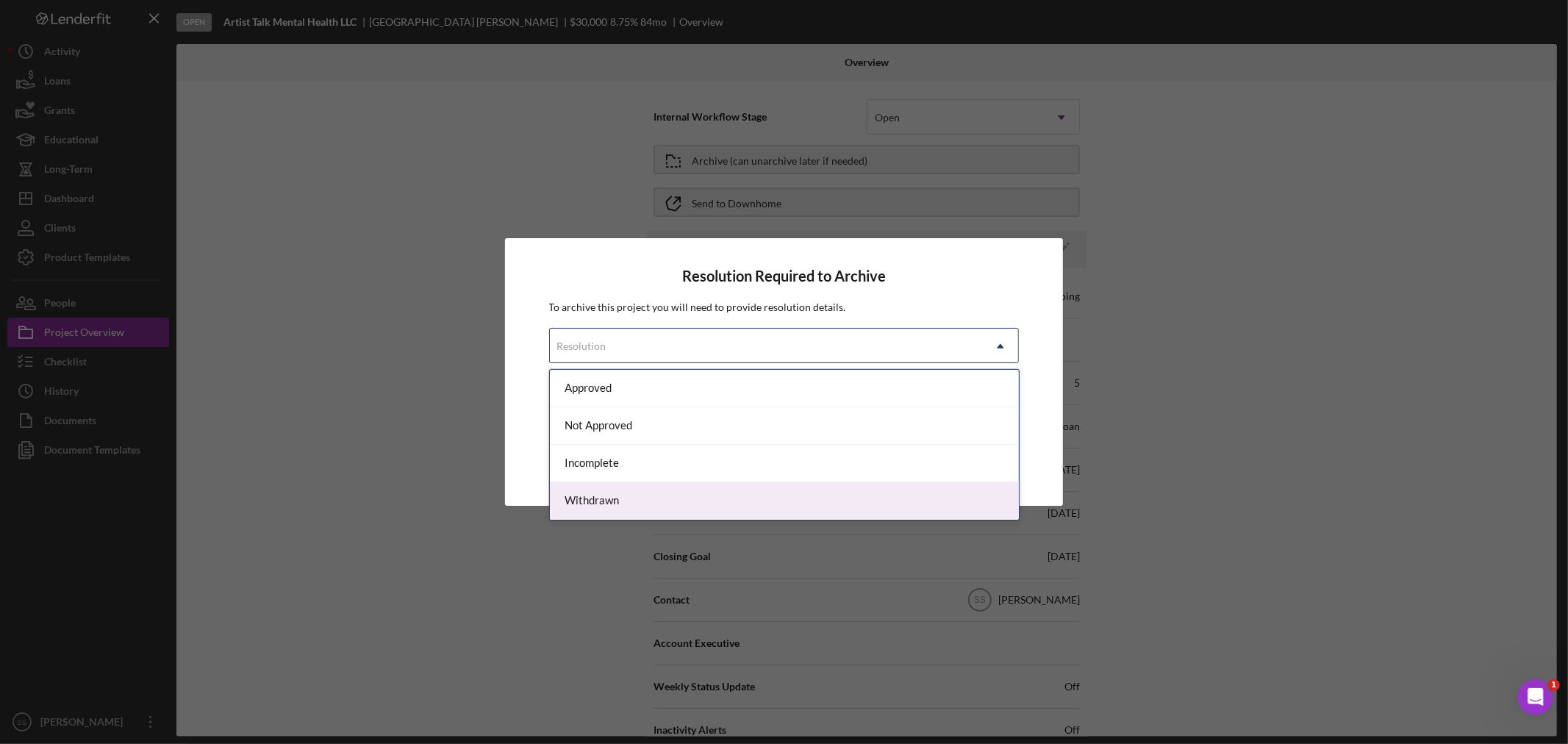
click at [608, 501] on div "Withdrawn" at bounding box center [784, 500] width 469 height 38
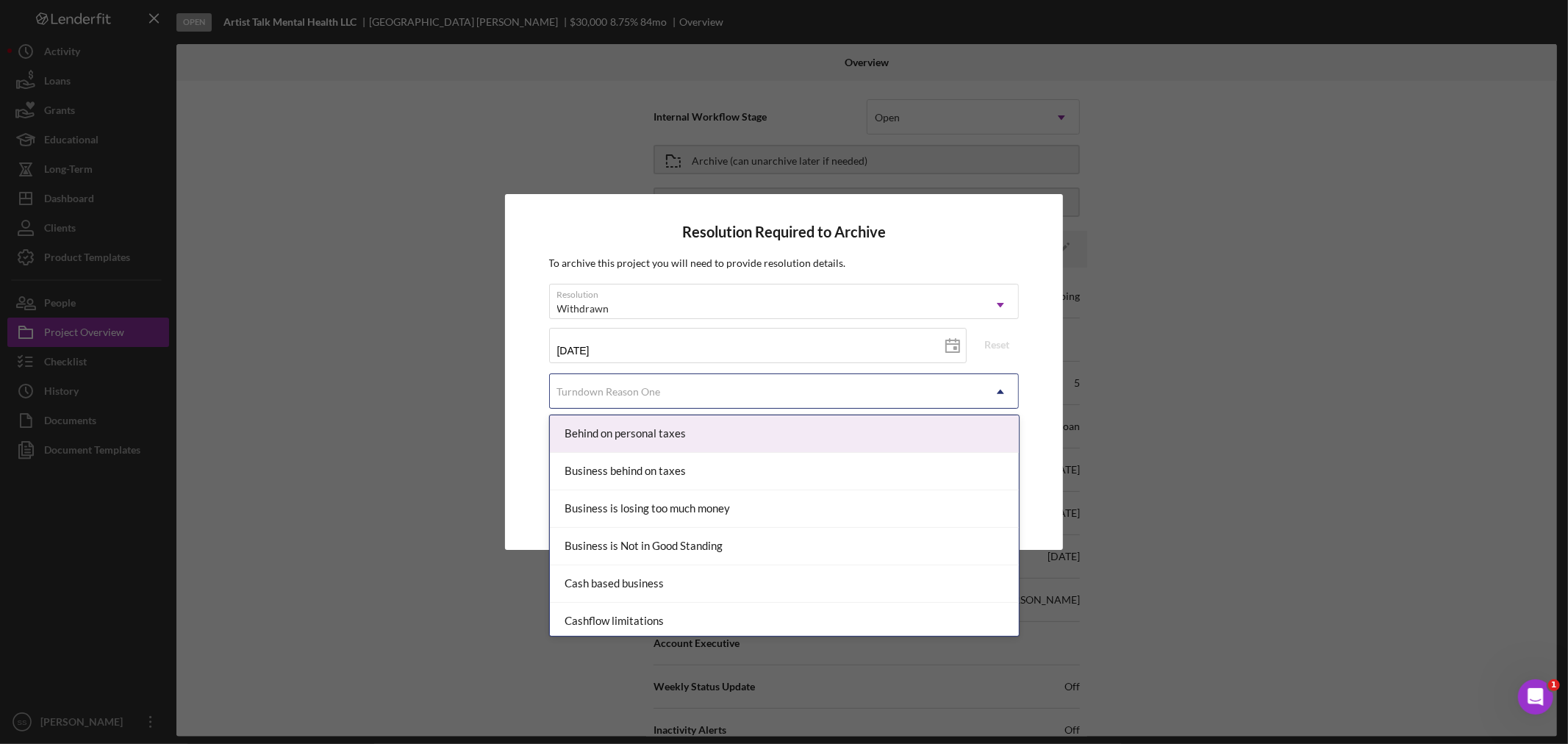
click at [627, 394] on div "Turndown Reason One" at bounding box center [609, 391] width 103 height 11
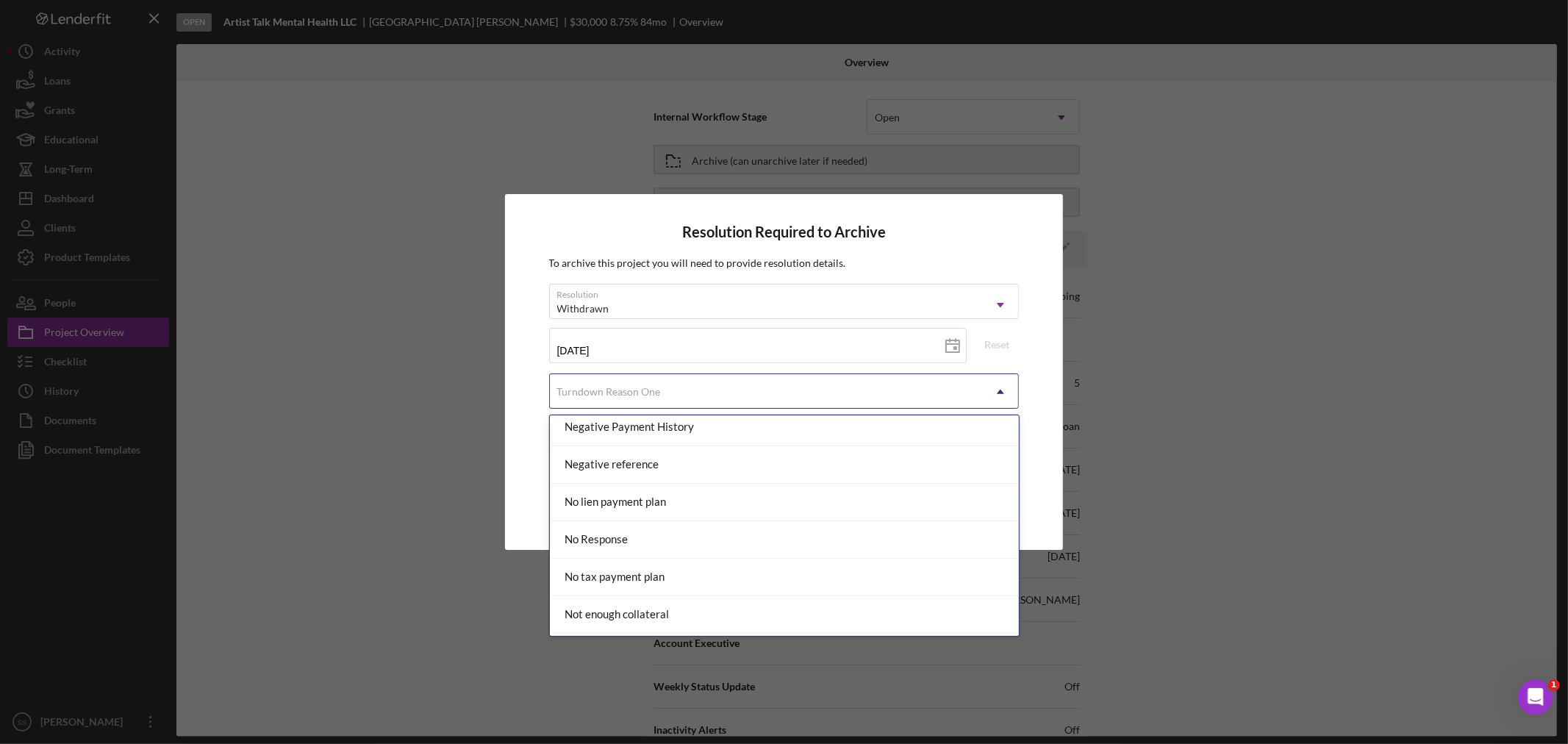
scroll to position [980, 0]
click at [620, 513] on div "No Response" at bounding box center [784, 504] width 469 height 38
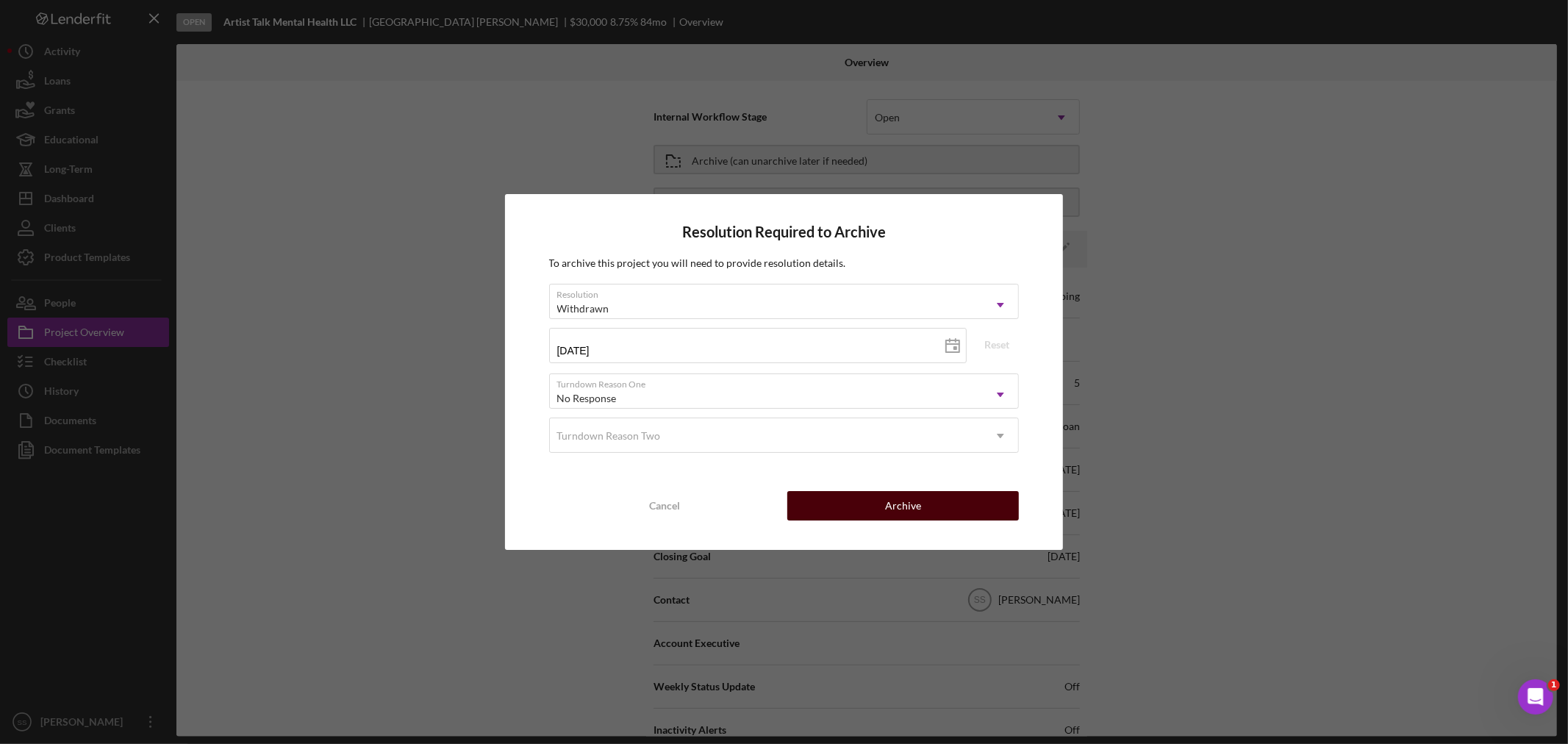
click at [912, 513] on div "Archive" at bounding box center [903, 506] width 36 height 30
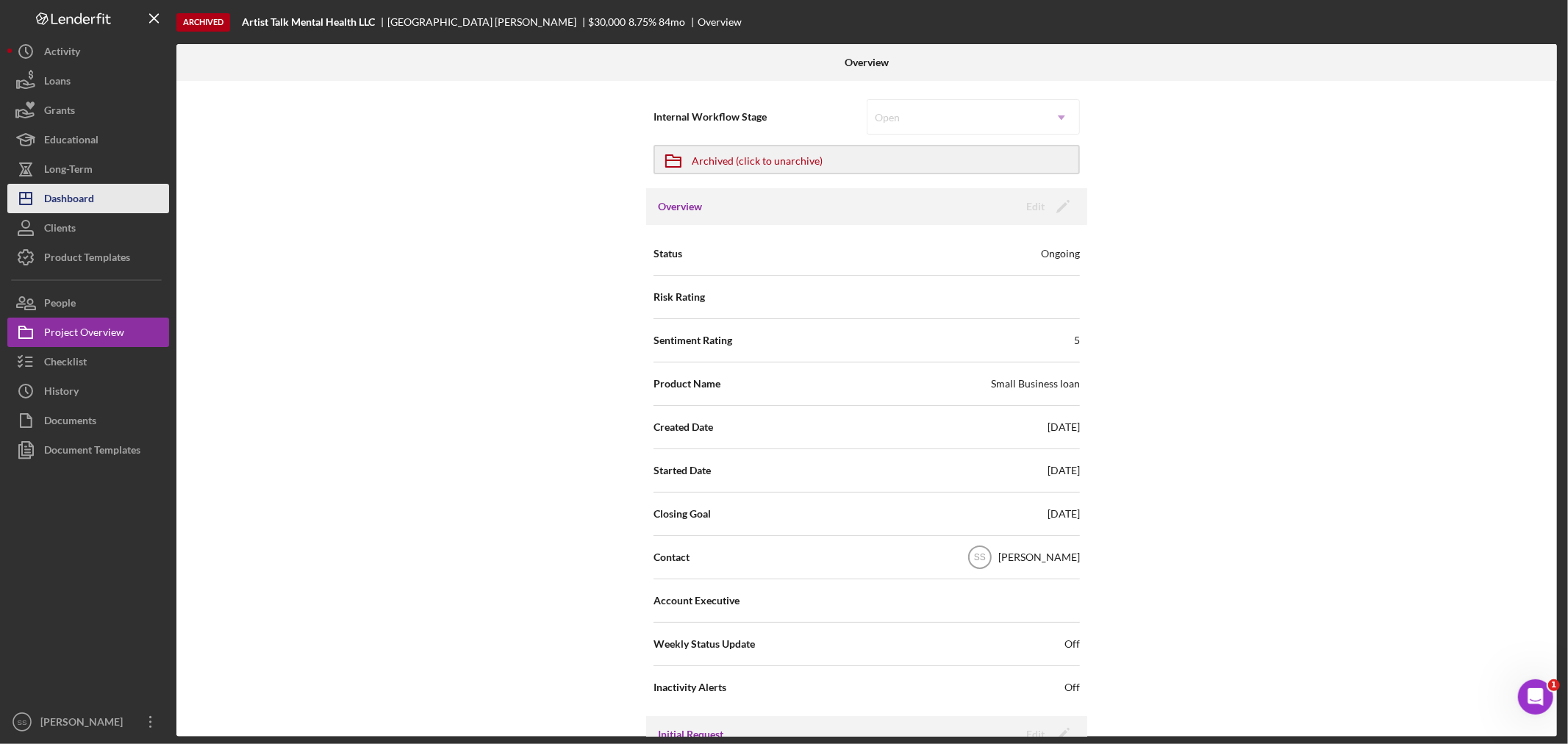
click at [45, 199] on div "Dashboard" at bounding box center [68, 201] width 50 height 33
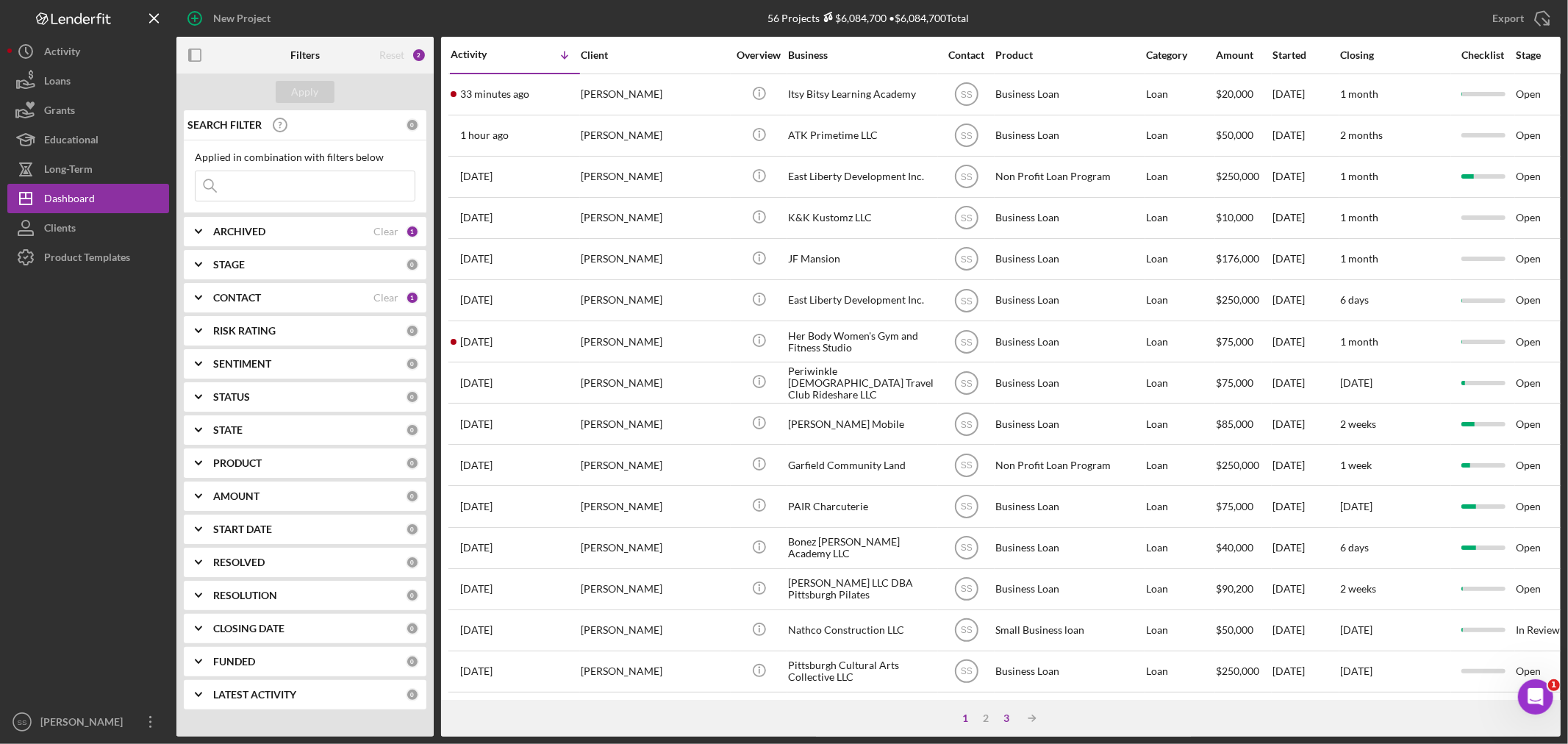
click at [1005, 713] on div "3" at bounding box center [1006, 718] width 20 height 11
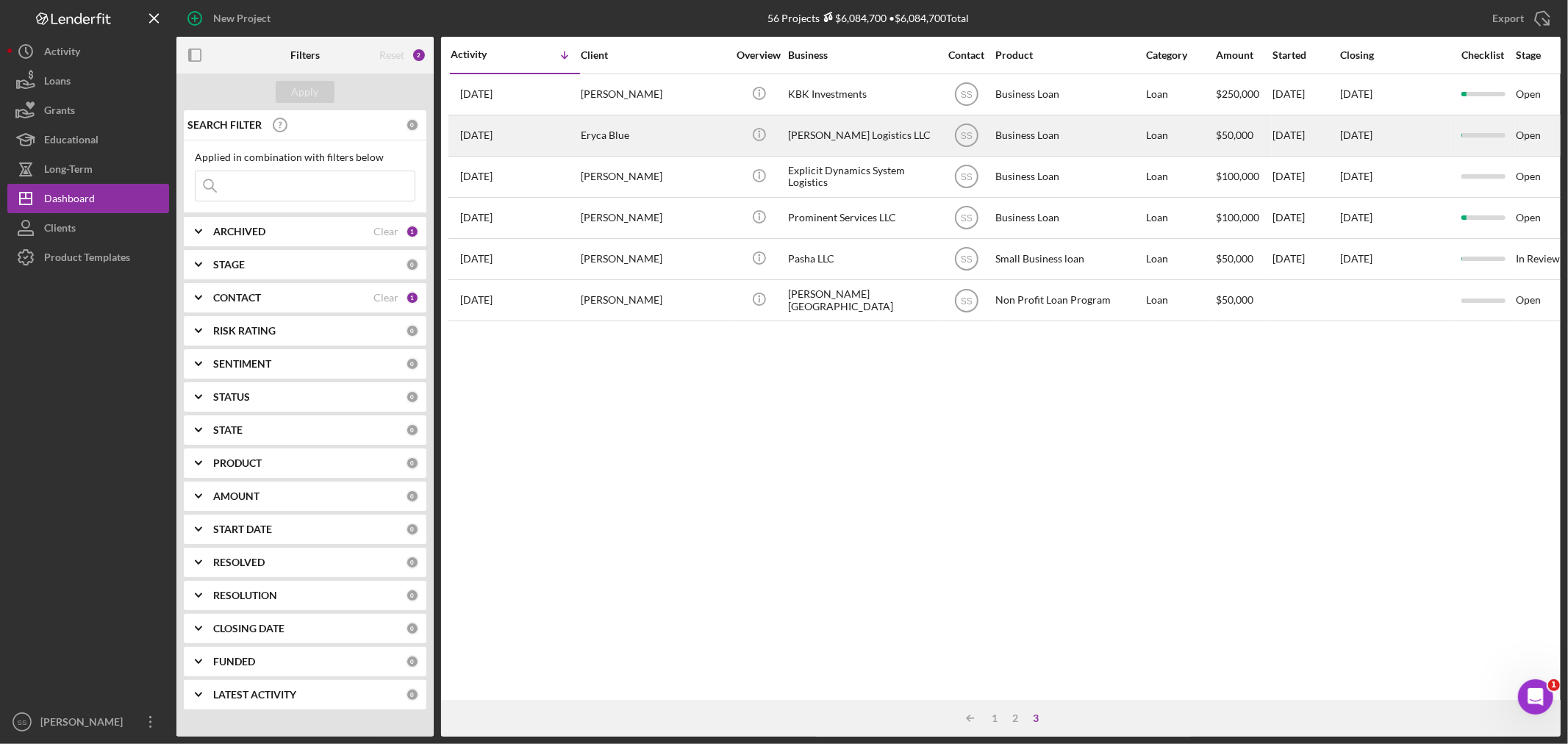
click at [709, 128] on div "Eryca Blue" at bounding box center [655, 136] width 147 height 39
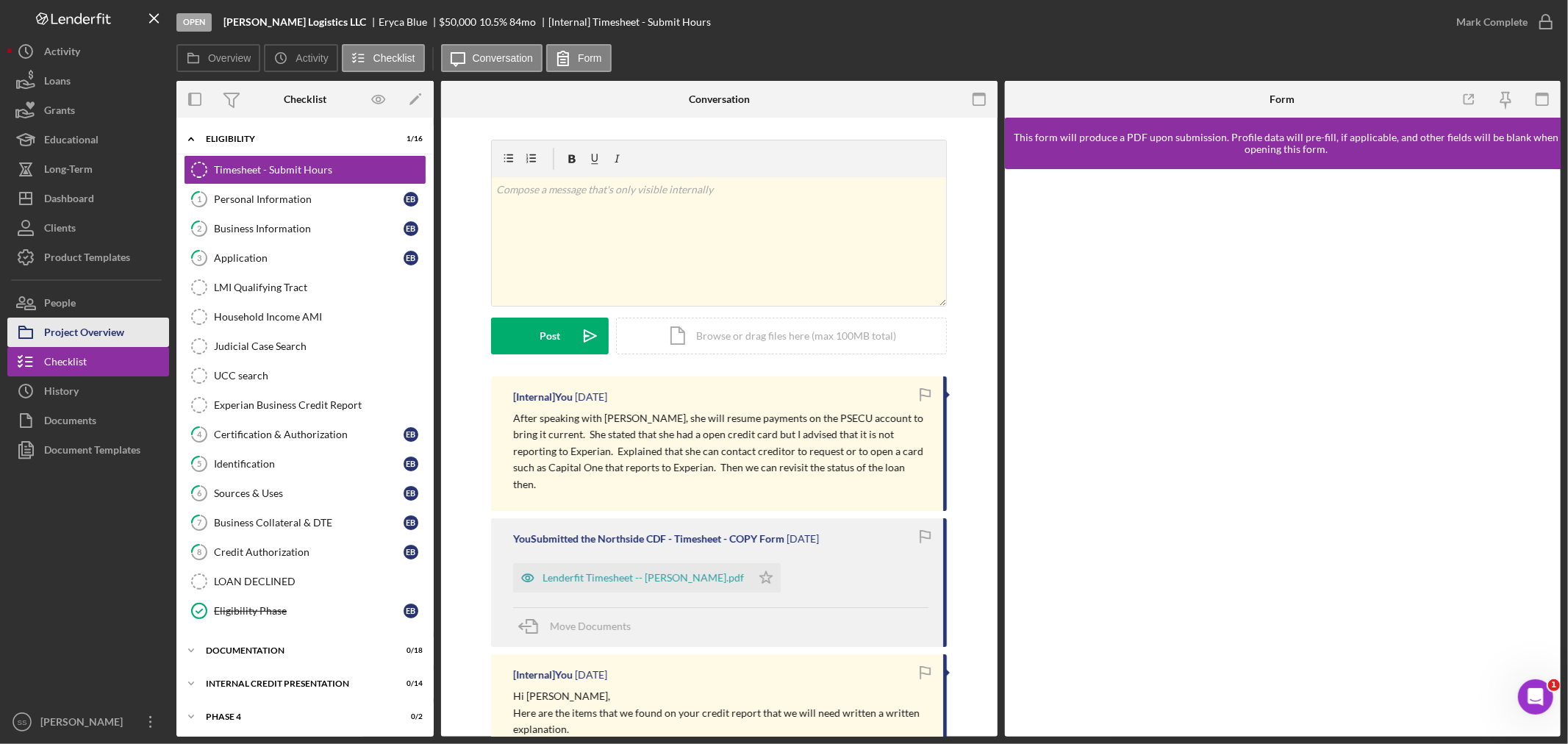
click at [103, 334] on div "Project Overview" at bounding box center [83, 334] width 80 height 33
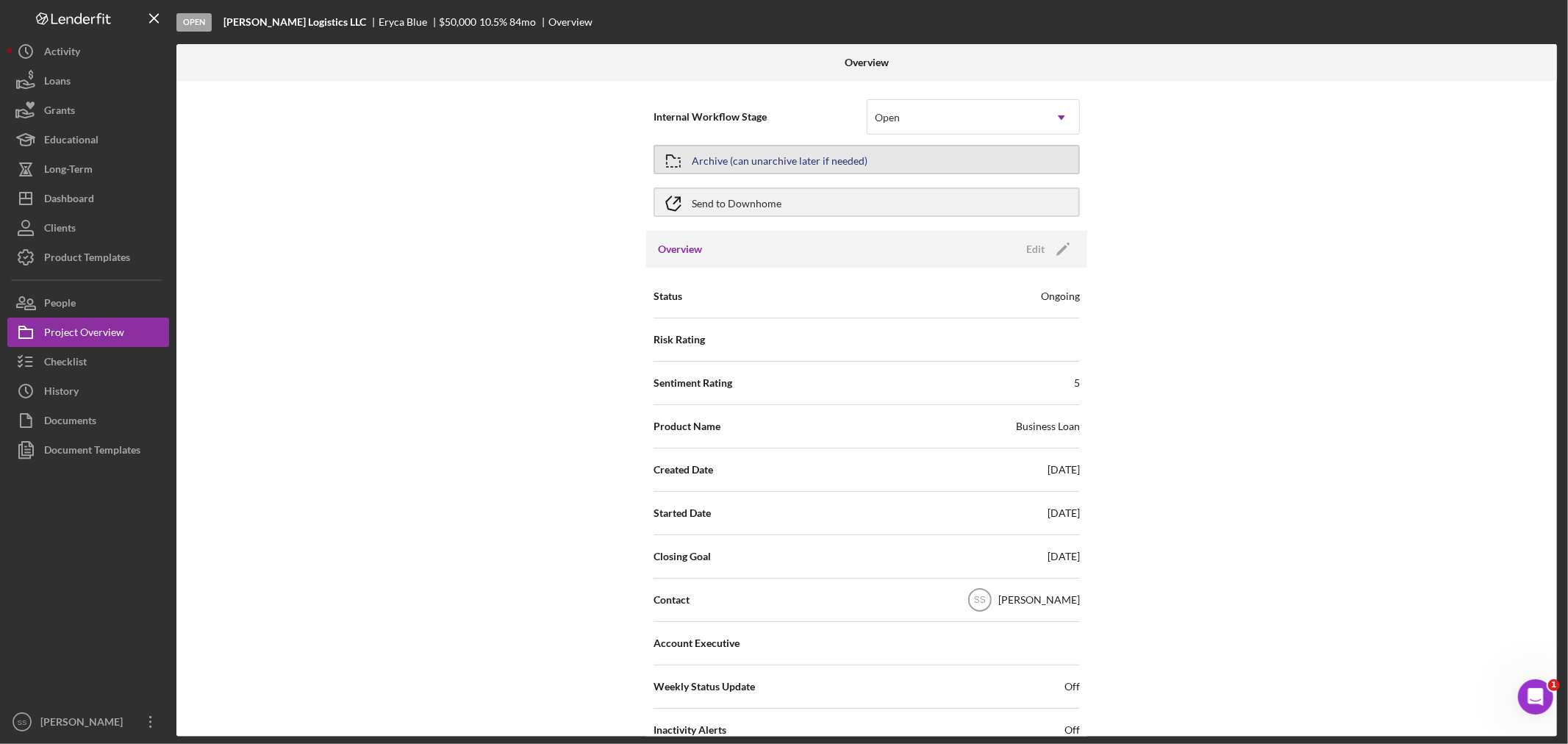
click at [779, 160] on div "Archive (can unarchive later if needed)" at bounding box center [779, 159] width 175 height 26
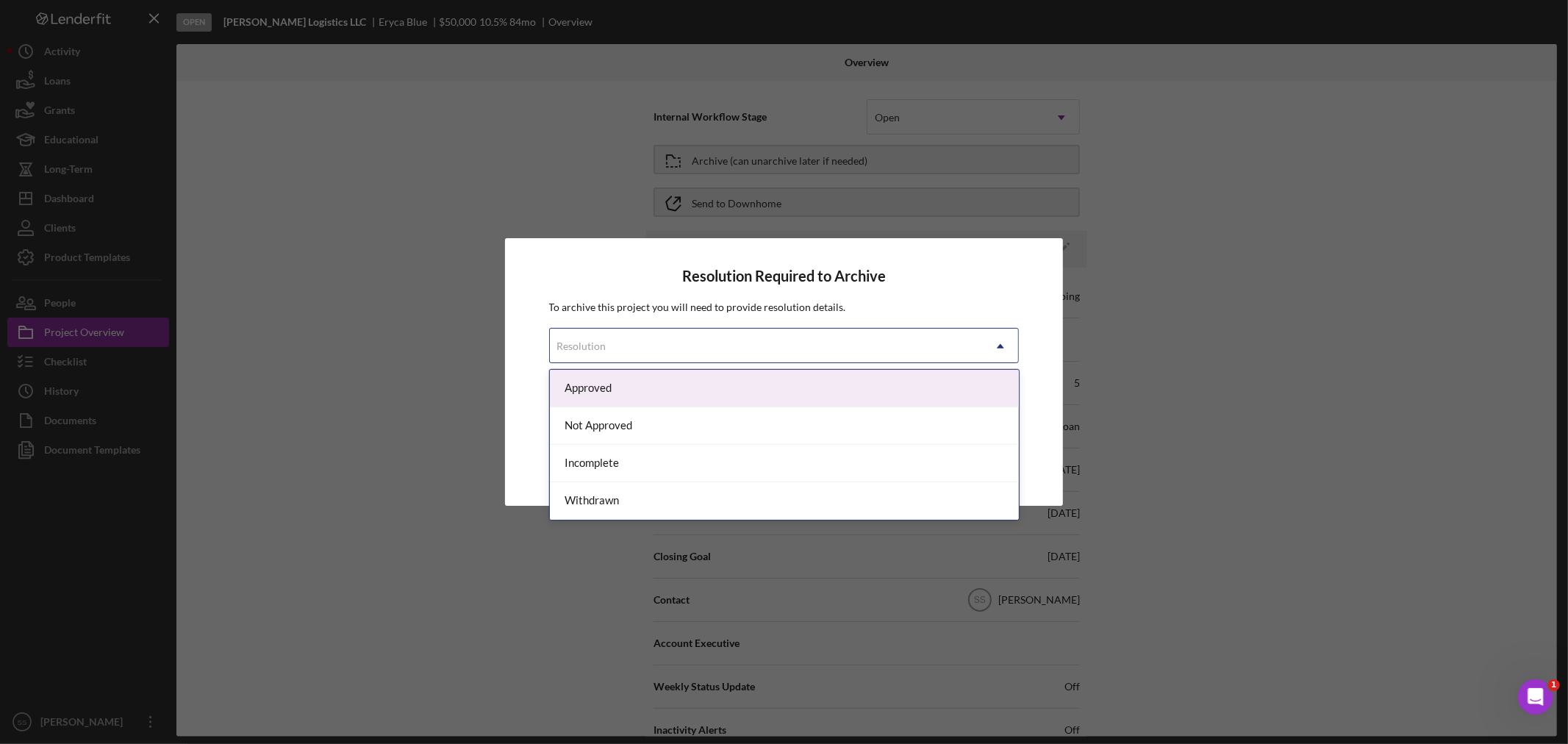
click at [762, 342] on div "Resolution" at bounding box center [766, 346] width 434 height 34
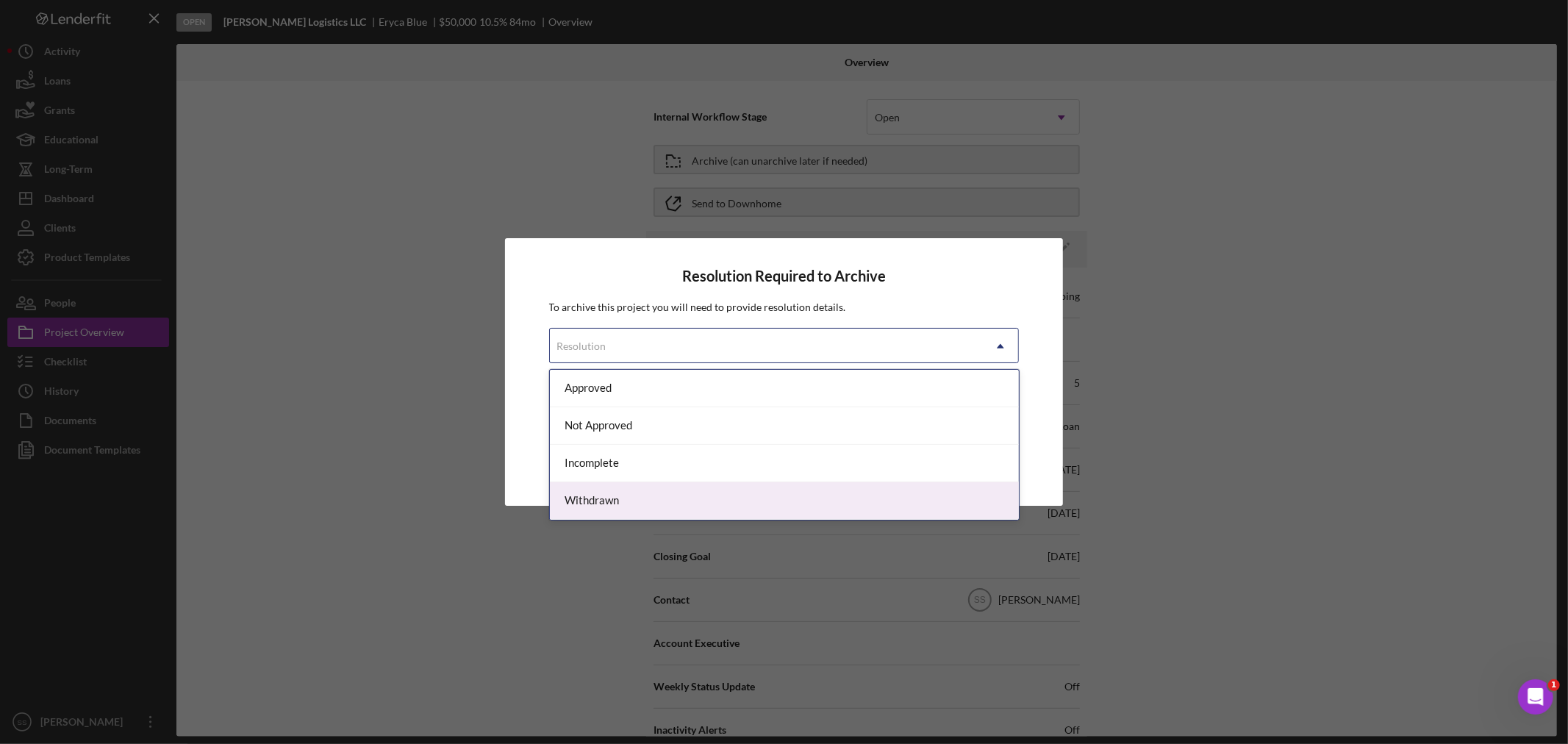
click at [642, 500] on div "Withdrawn" at bounding box center [784, 500] width 469 height 38
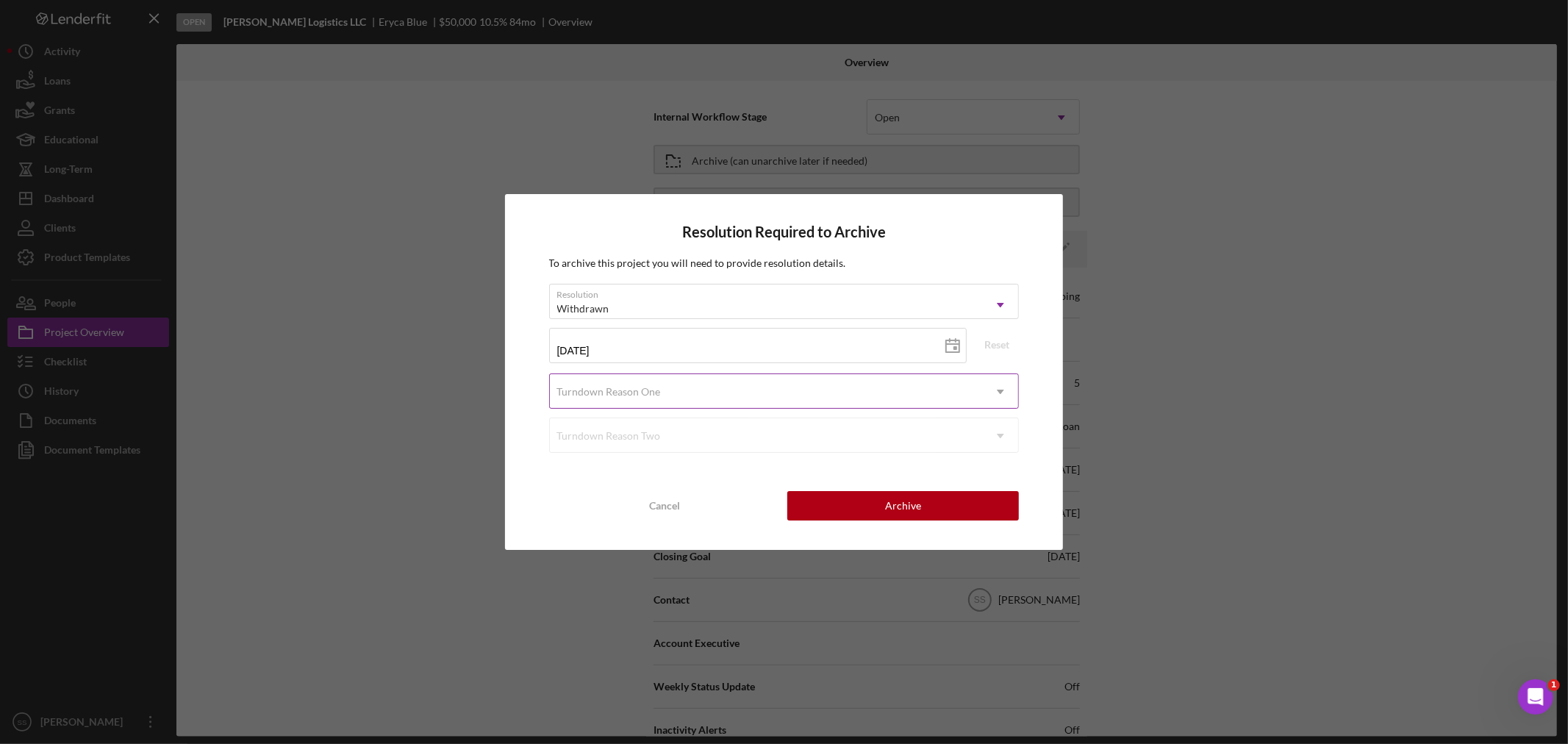
click at [655, 386] on div "Turndown Reason One" at bounding box center [609, 391] width 103 height 11
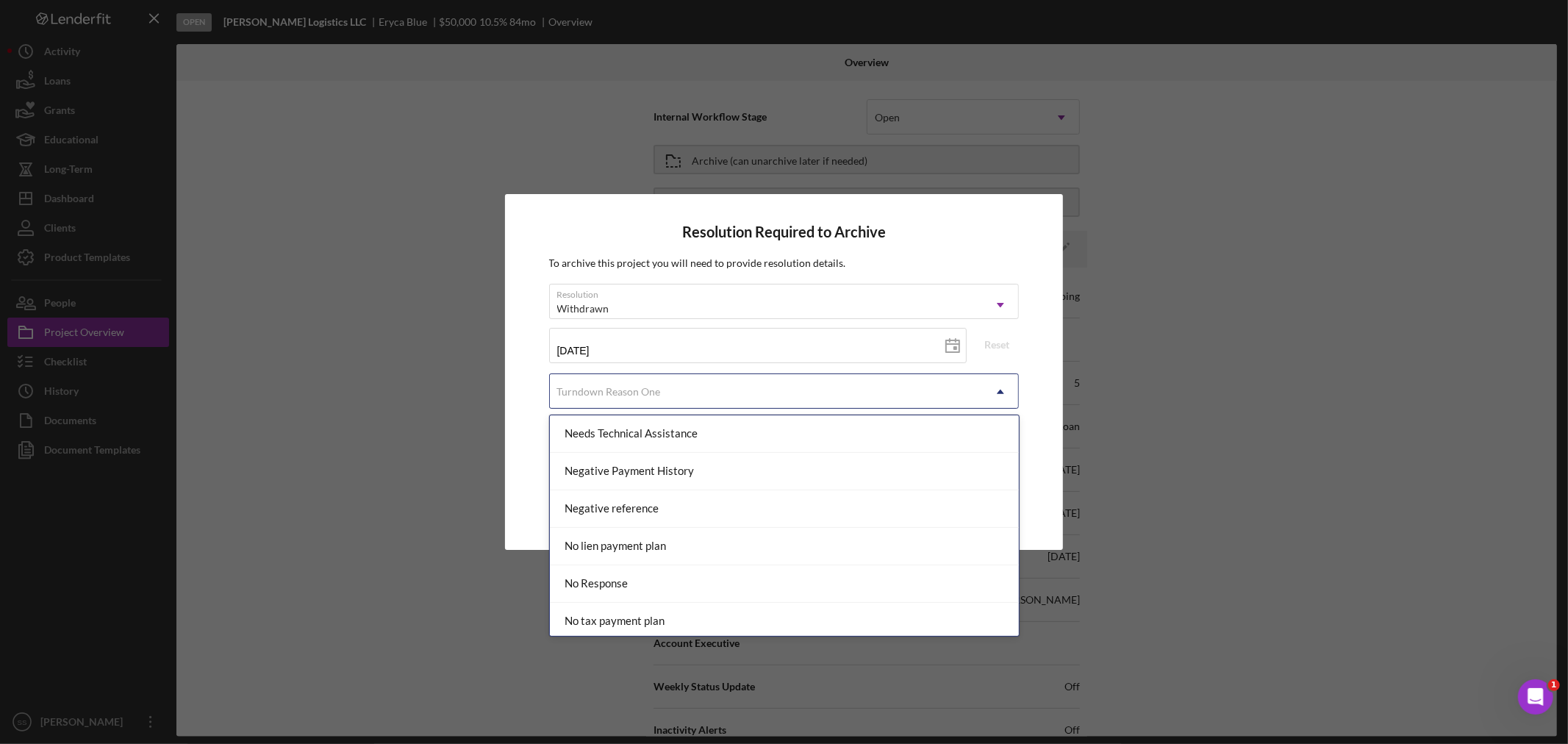
scroll to position [980, 0]
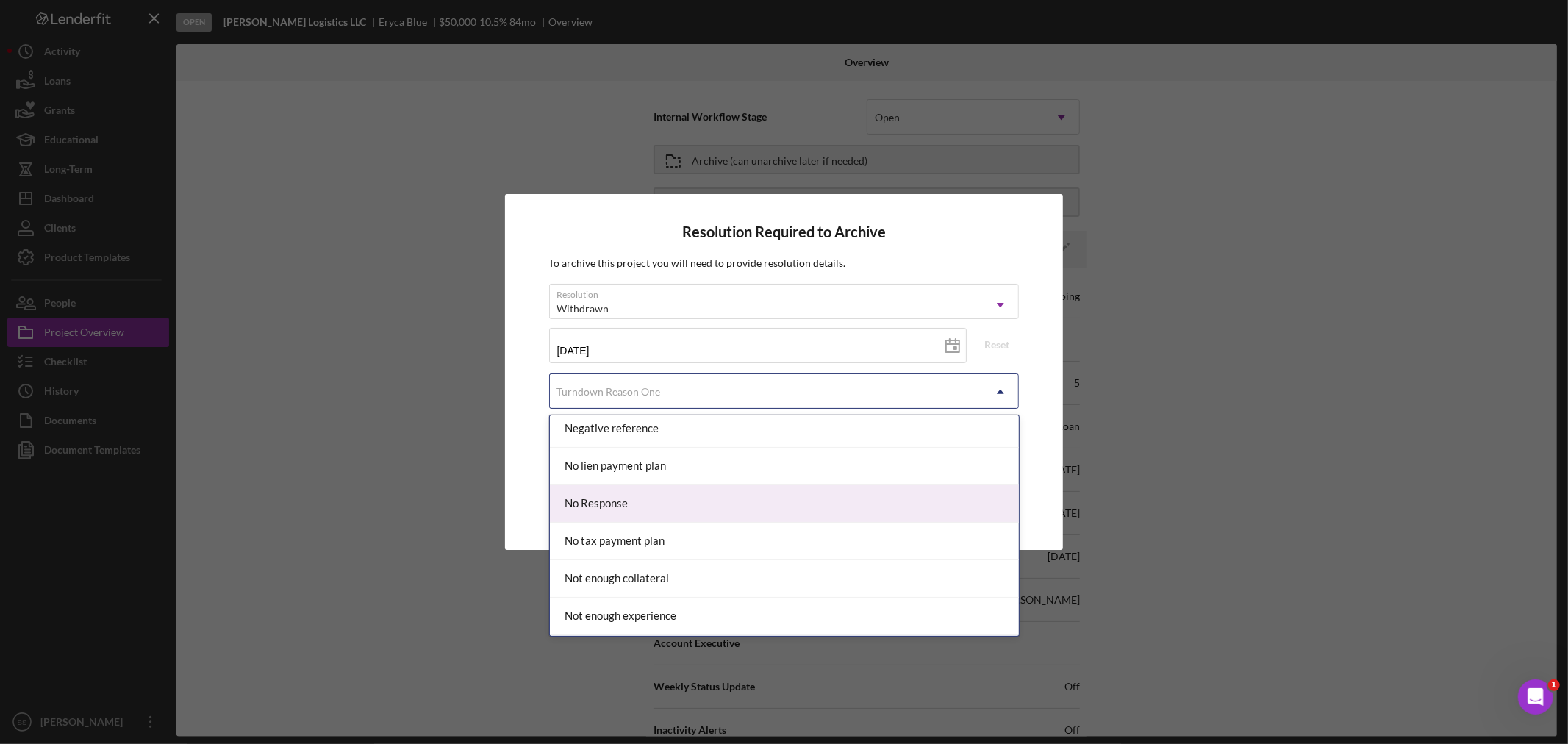
click at [632, 503] on div "No Response" at bounding box center [784, 504] width 469 height 38
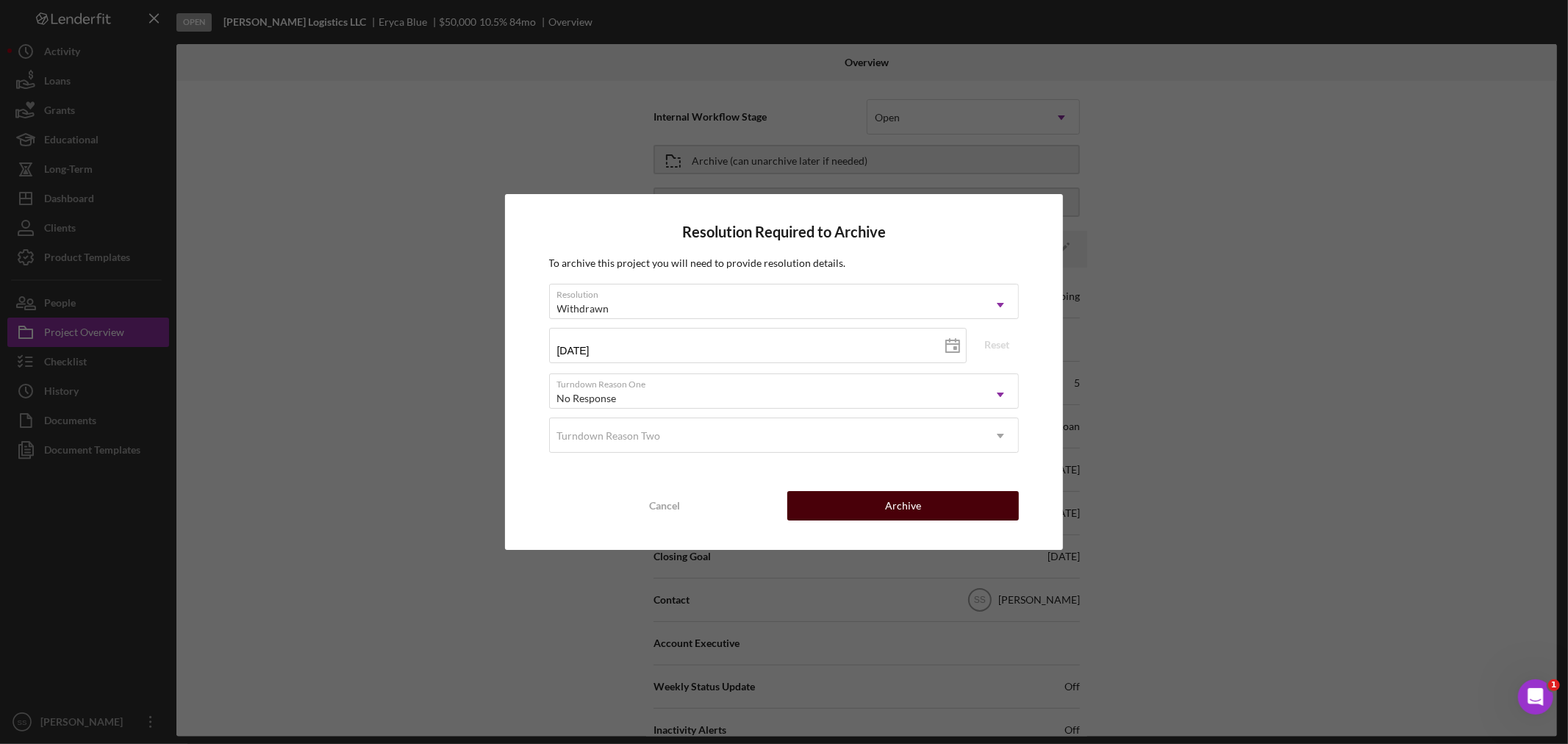
click at [859, 502] on button "Archive" at bounding box center [903, 506] width 231 height 30
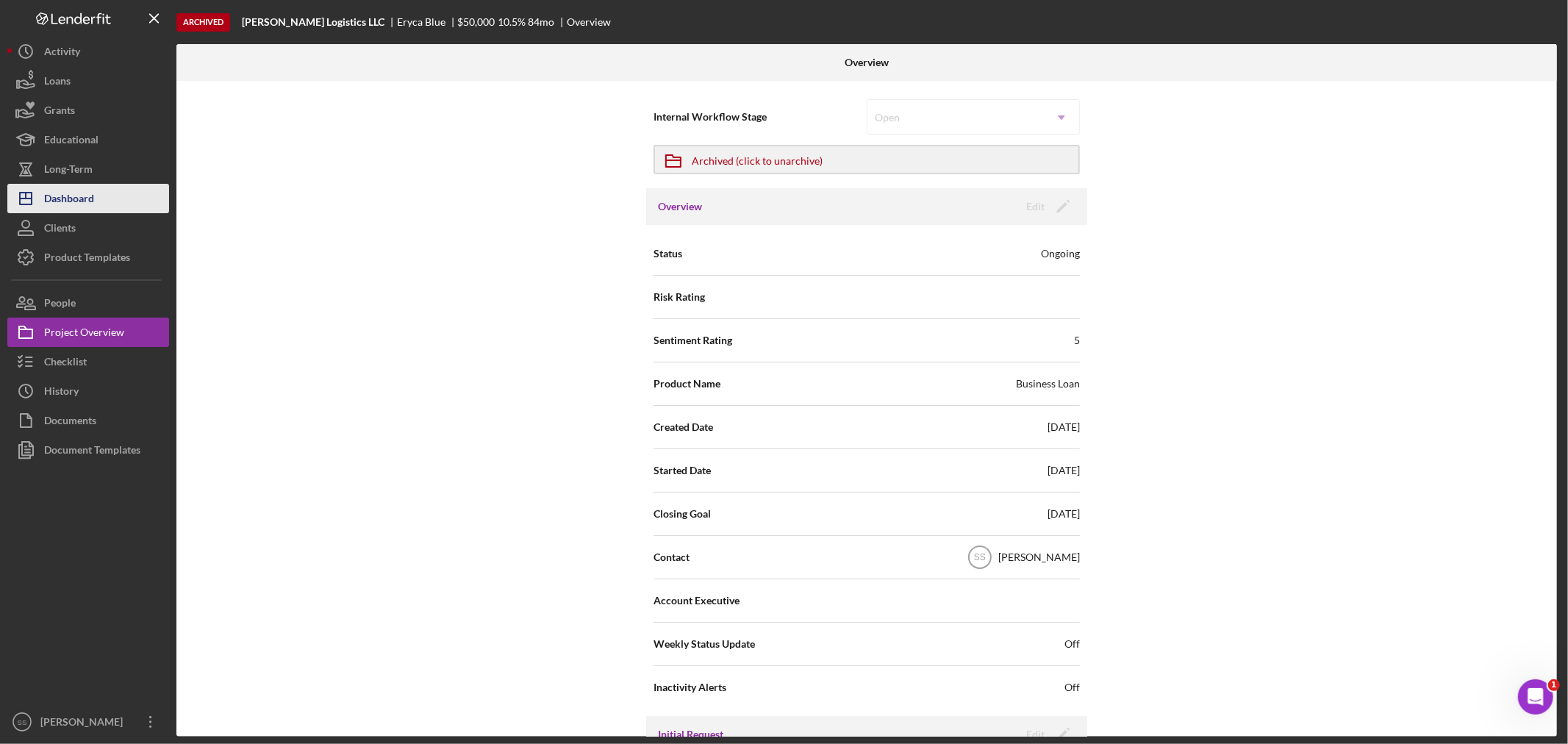
click at [103, 202] on button "Icon/Dashboard Dashboard" at bounding box center [88, 199] width 162 height 30
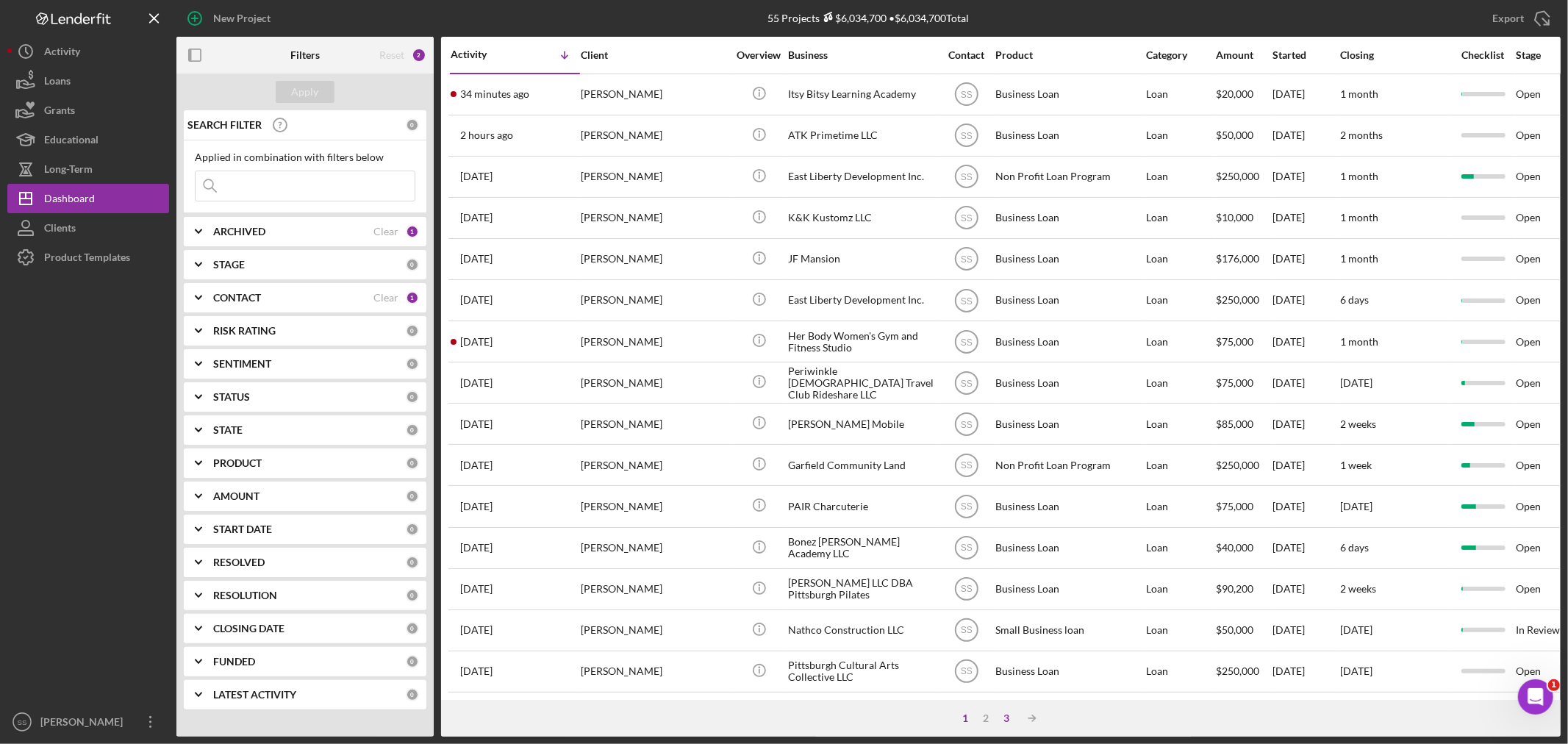
click at [1004, 714] on div "3" at bounding box center [1006, 718] width 20 height 11
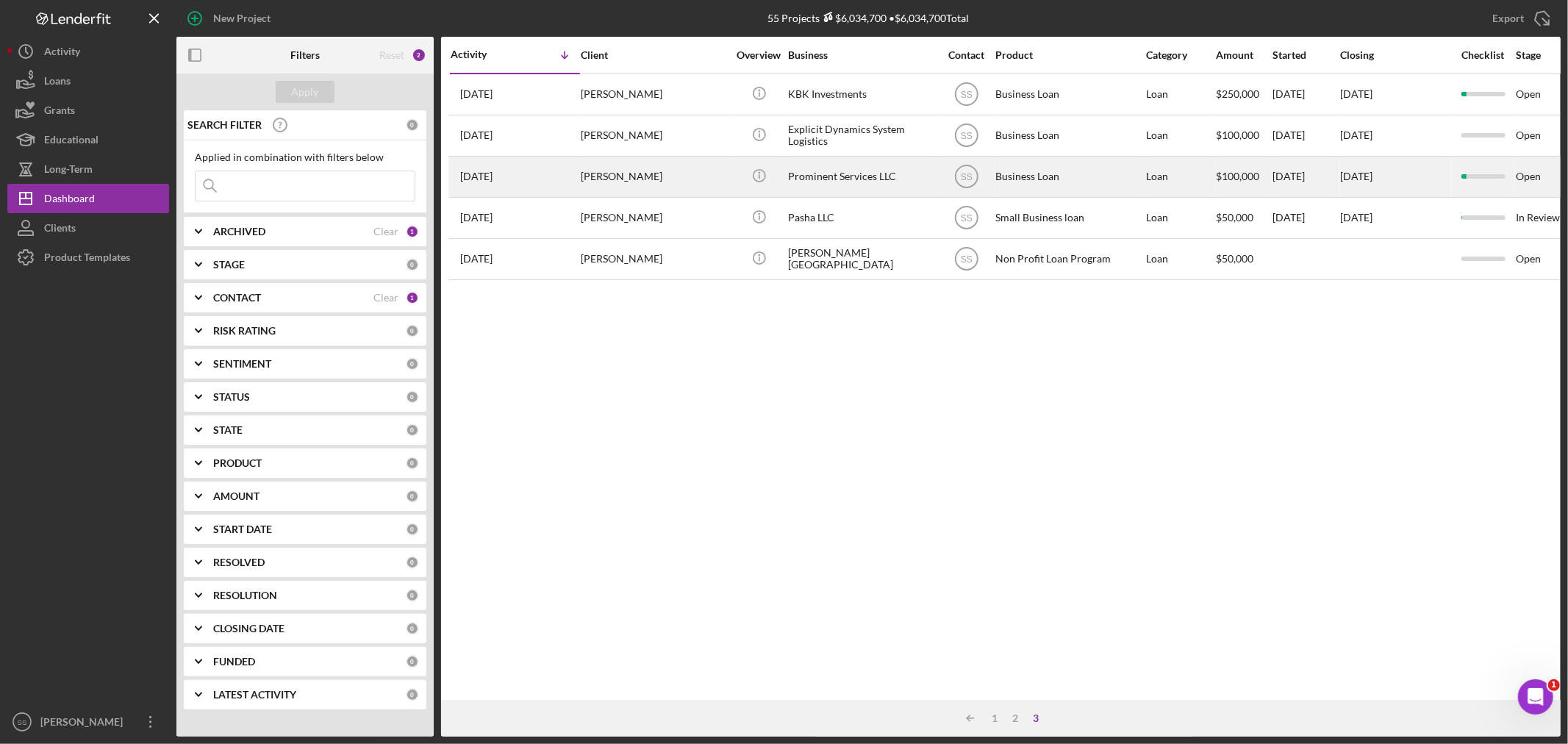
click at [795, 169] on div "Prominent Services LLC" at bounding box center [862, 176] width 147 height 39
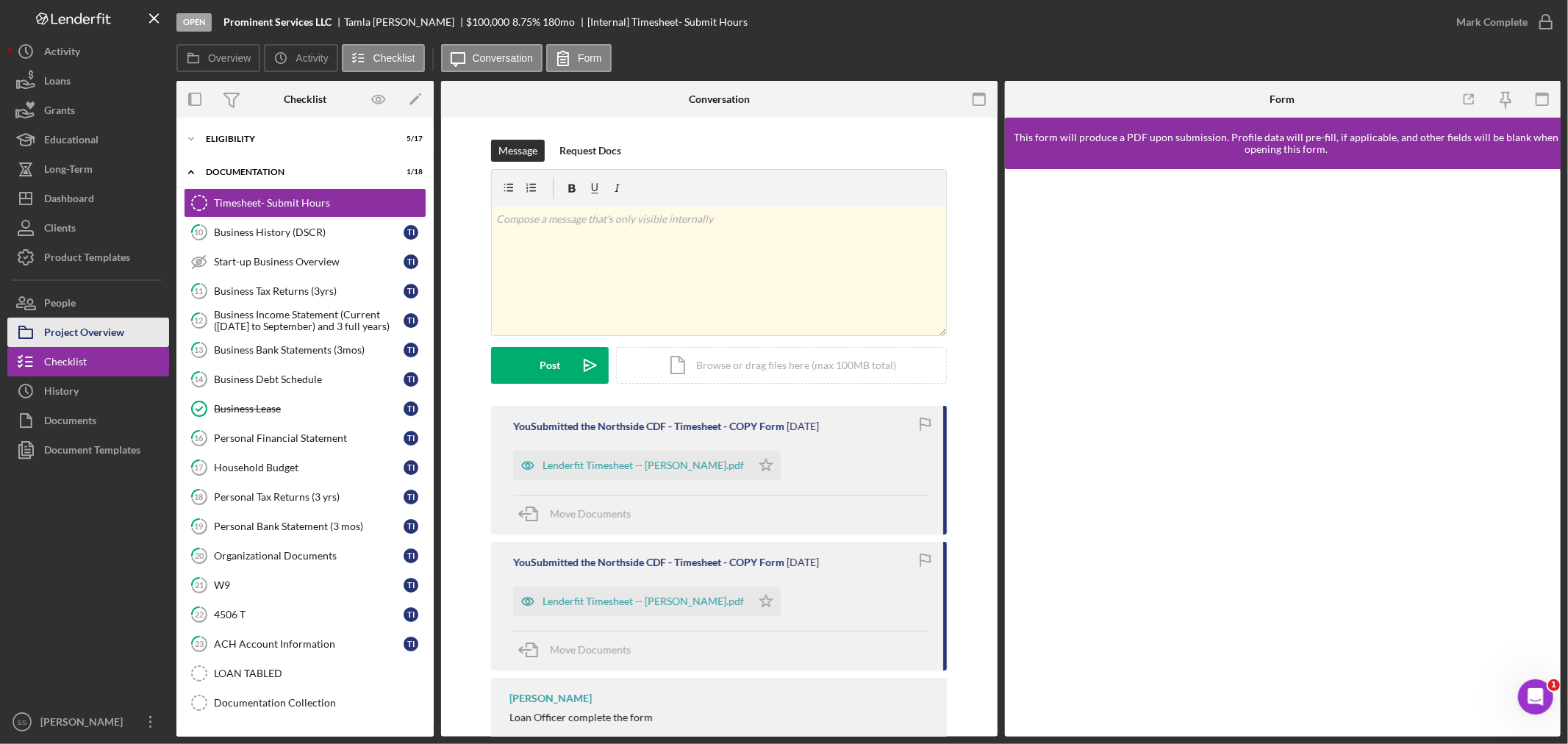
click at [74, 334] on div "Project Overview" at bounding box center [83, 334] width 80 height 33
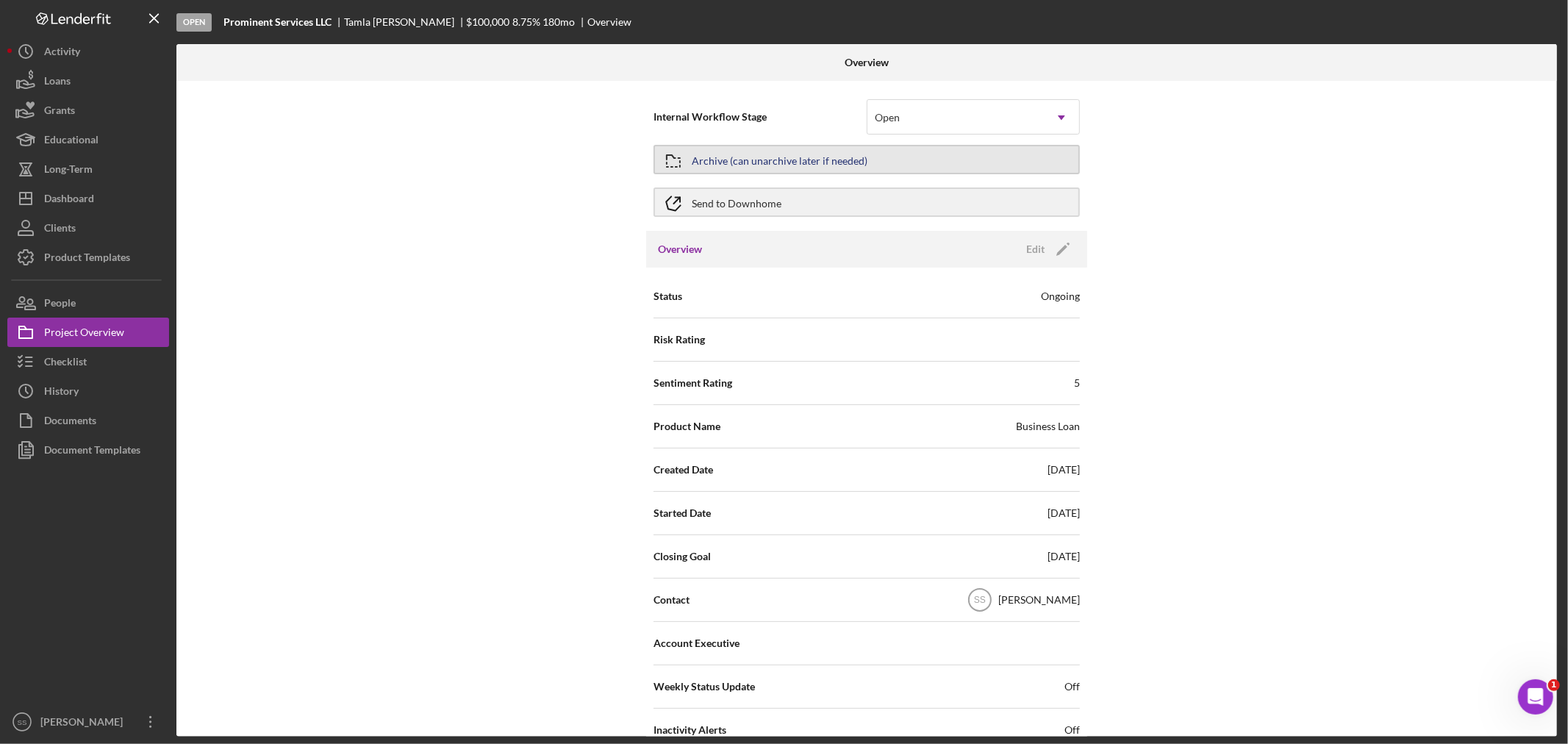
click at [736, 157] on div "Archive (can unarchive later if needed)" at bounding box center [779, 159] width 175 height 26
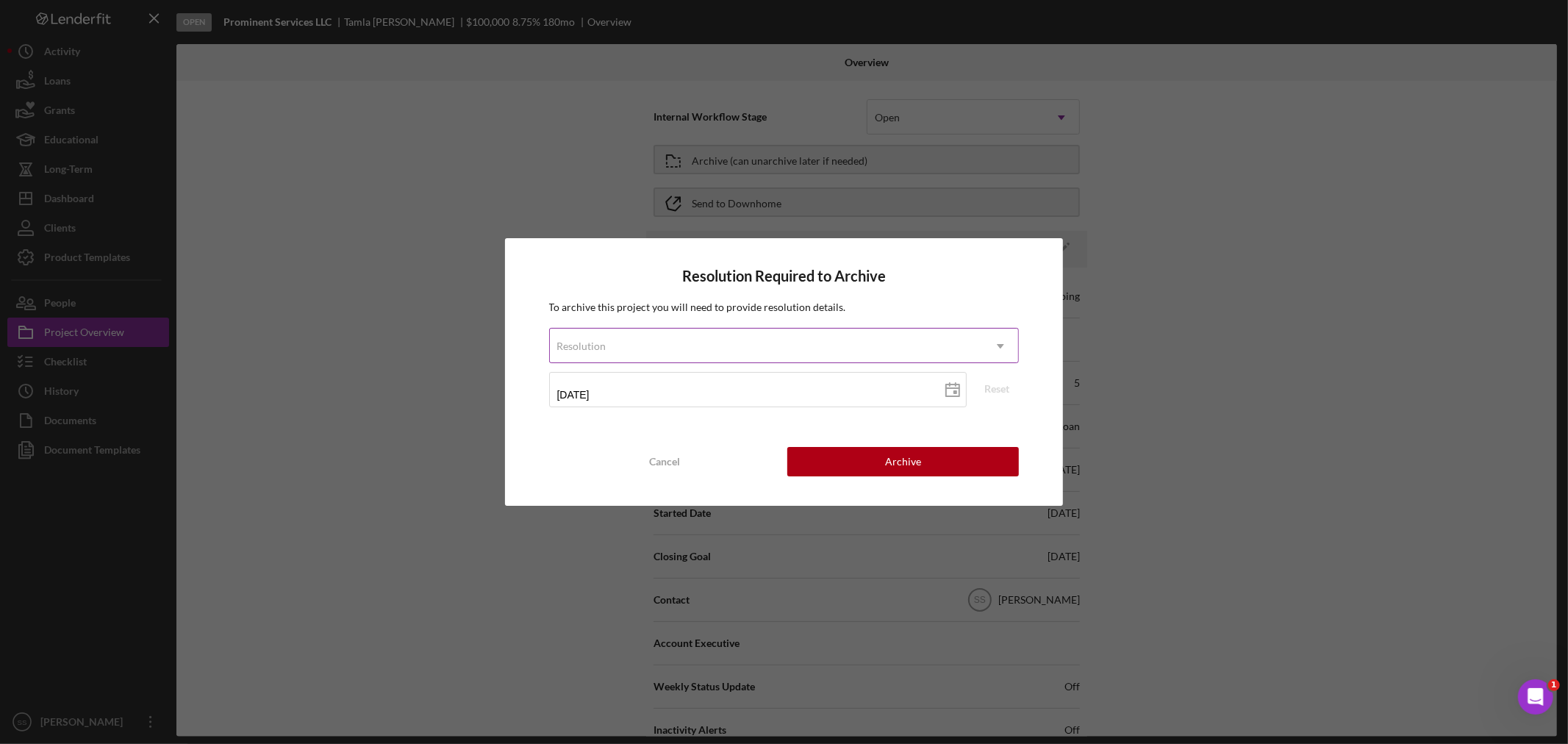
click at [711, 345] on div "Resolution" at bounding box center [766, 346] width 434 height 34
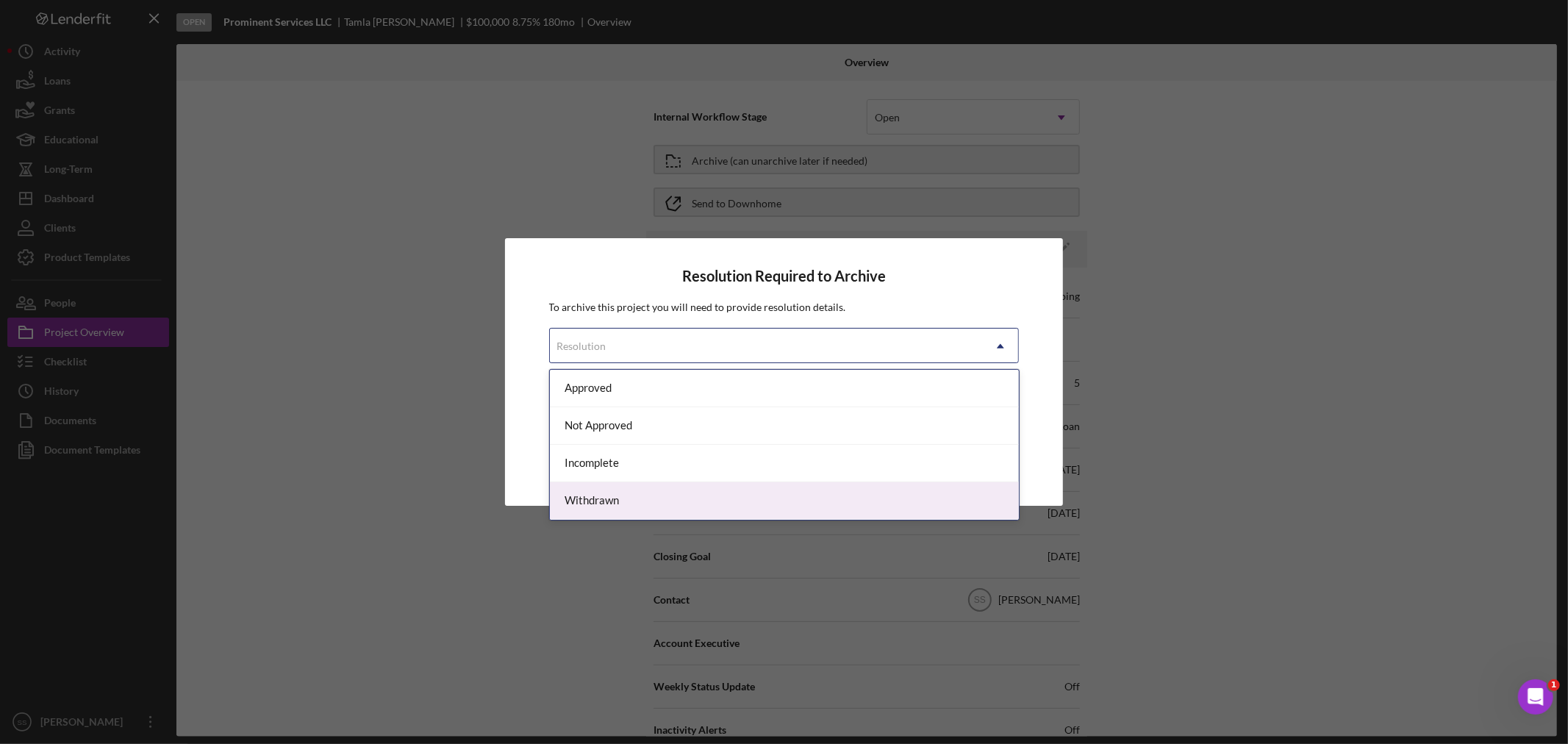
click at [645, 501] on div "Withdrawn" at bounding box center [784, 500] width 469 height 38
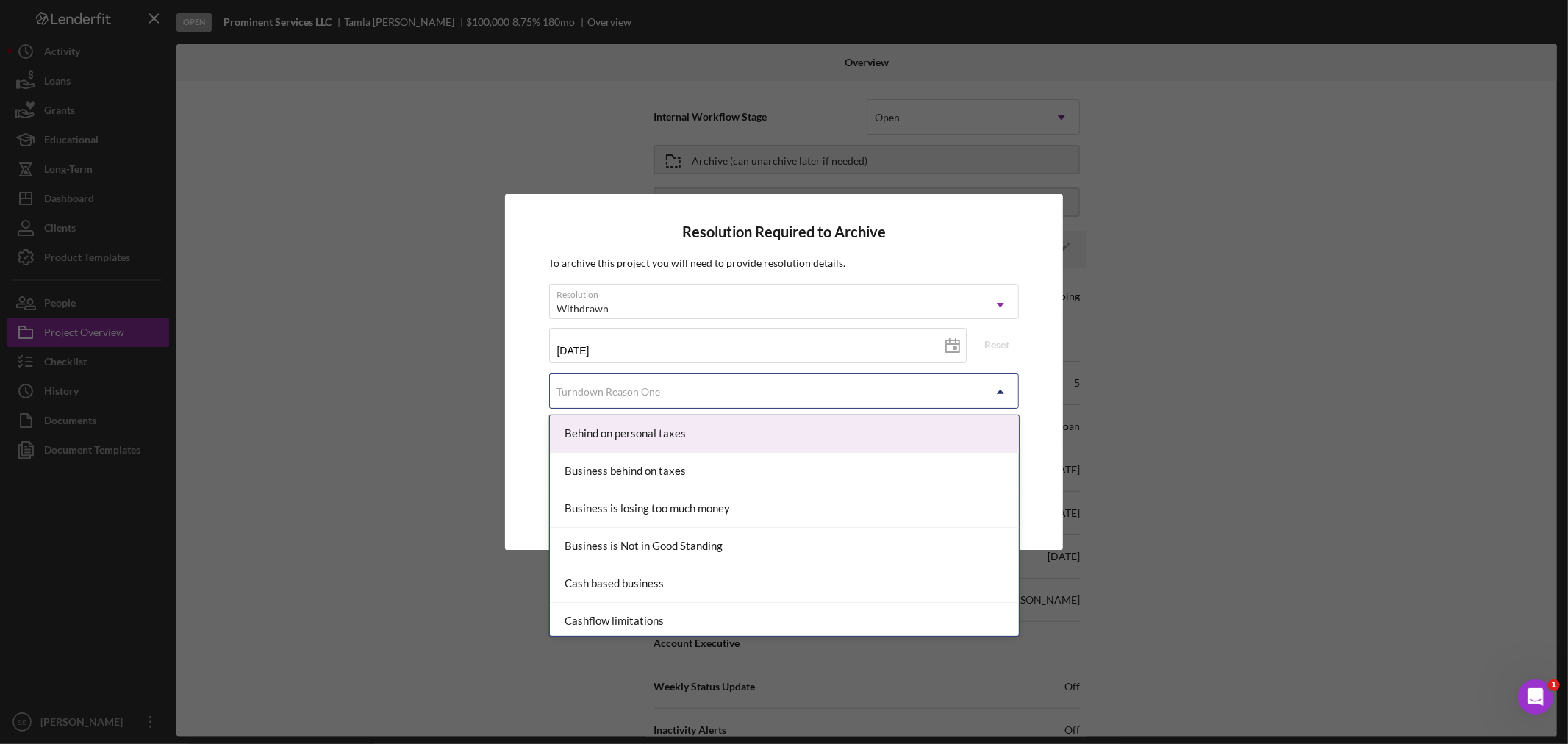
click at [672, 398] on div "Turndown Reason One" at bounding box center [766, 392] width 434 height 34
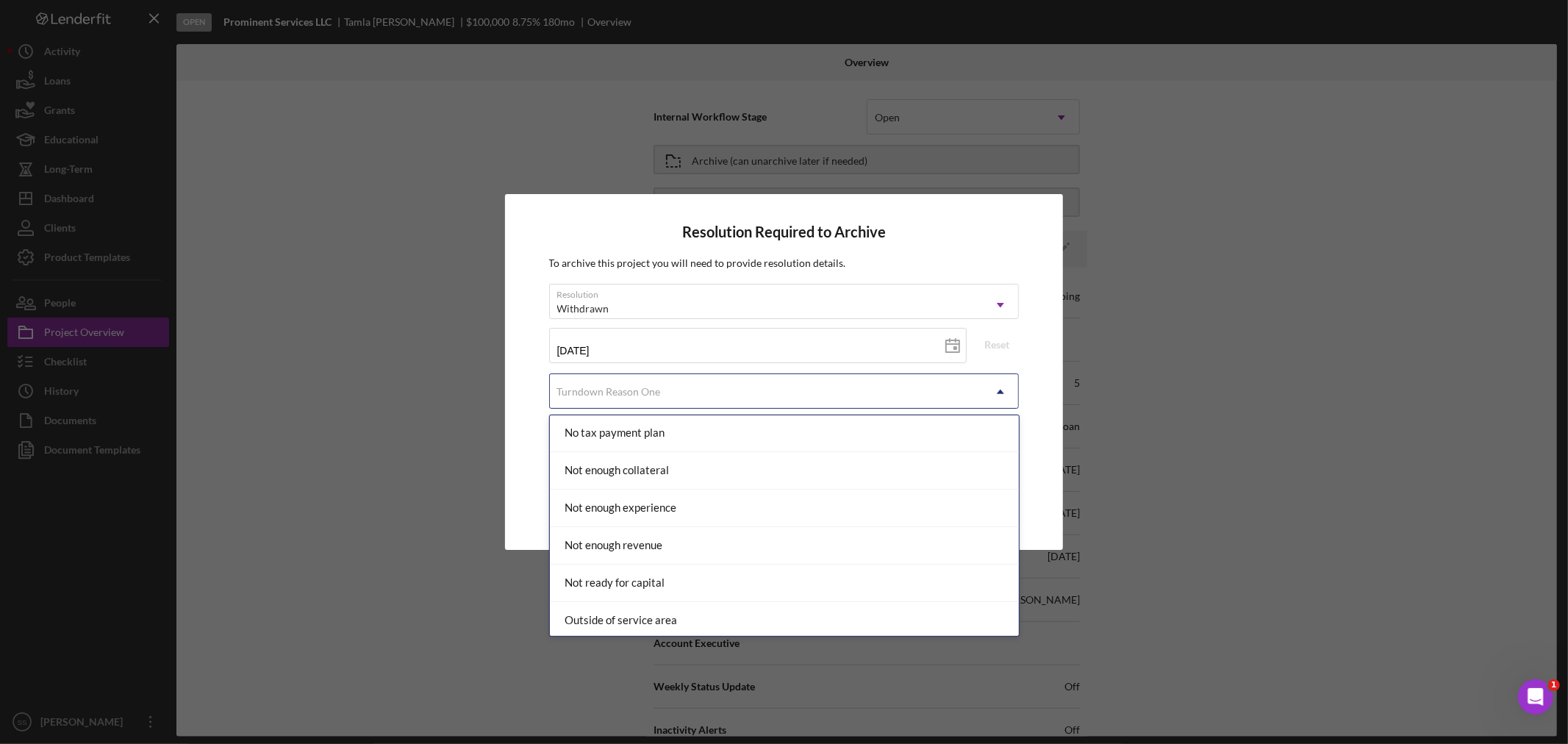
scroll to position [1061, 0]
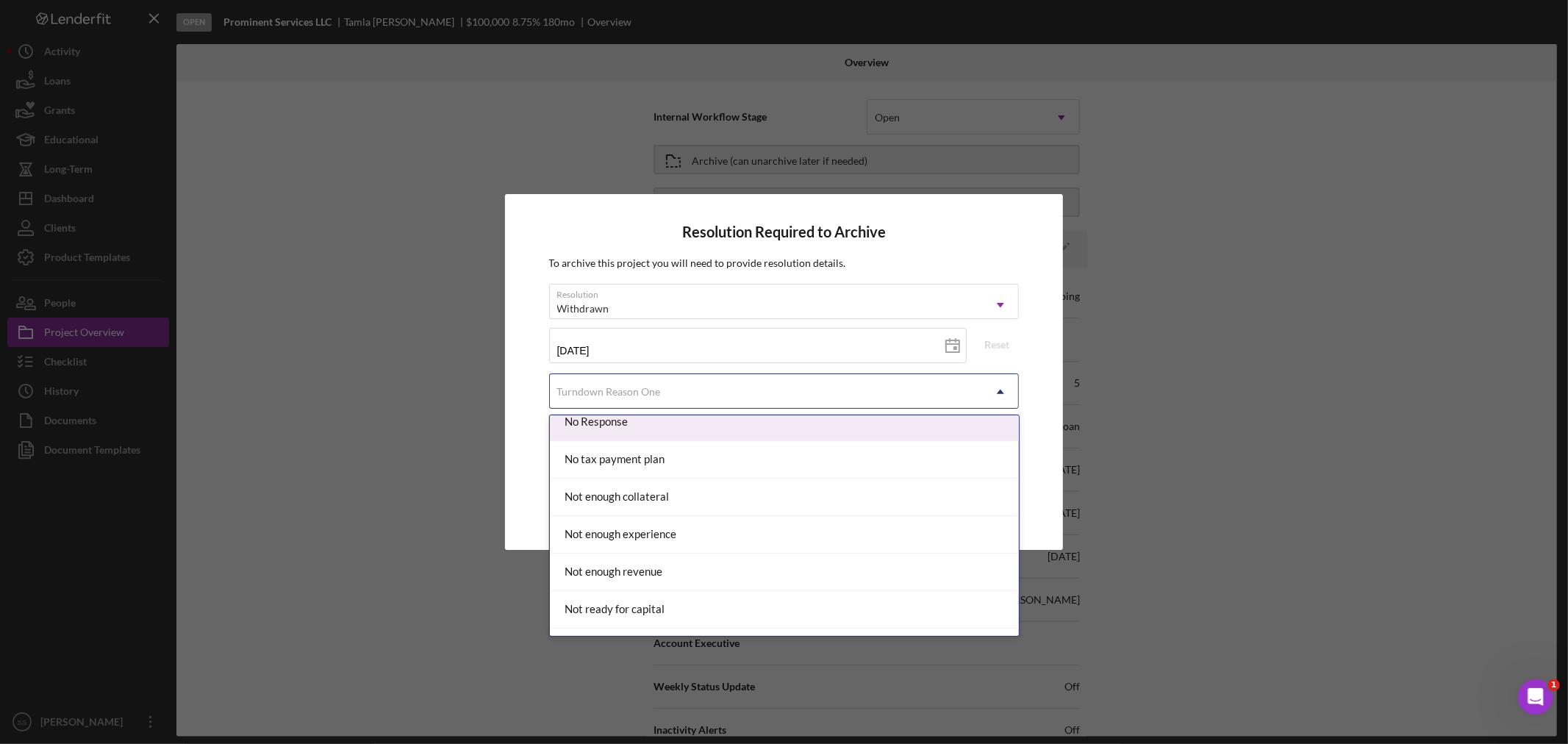
click at [611, 422] on div "No Response" at bounding box center [784, 422] width 469 height 38
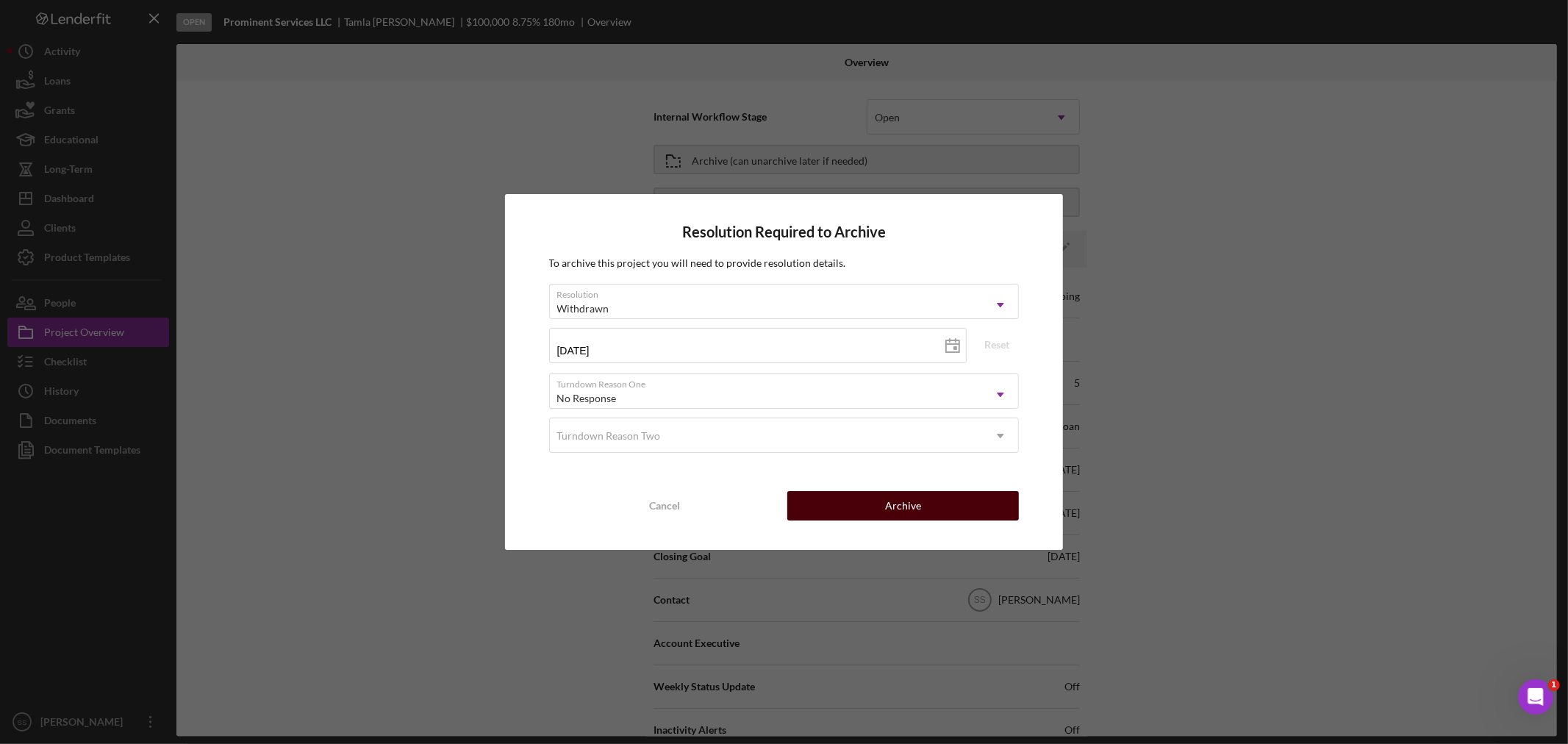
click at [886, 498] on button "Archive" at bounding box center [903, 506] width 231 height 30
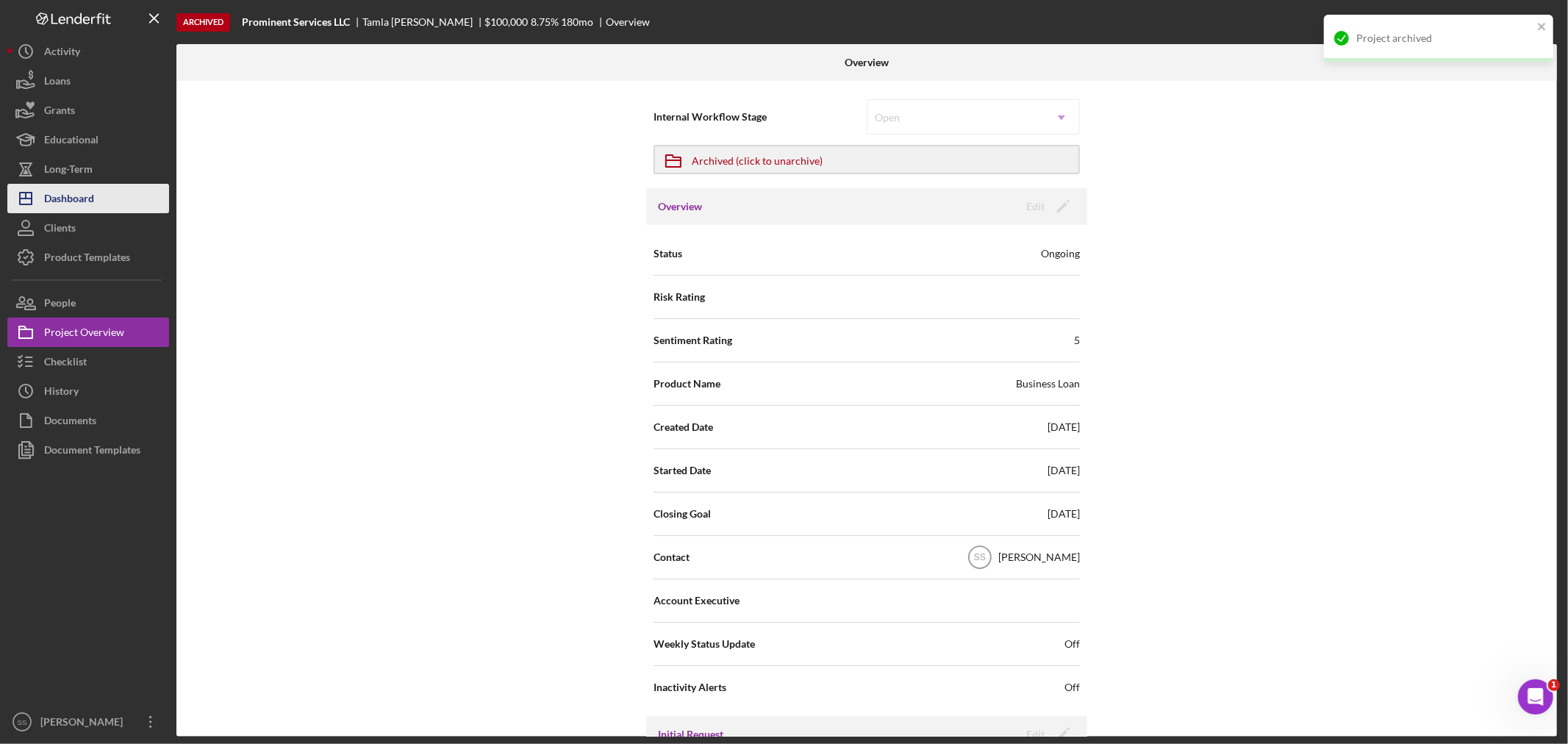
click at [64, 196] on div "Dashboard" at bounding box center [68, 201] width 50 height 33
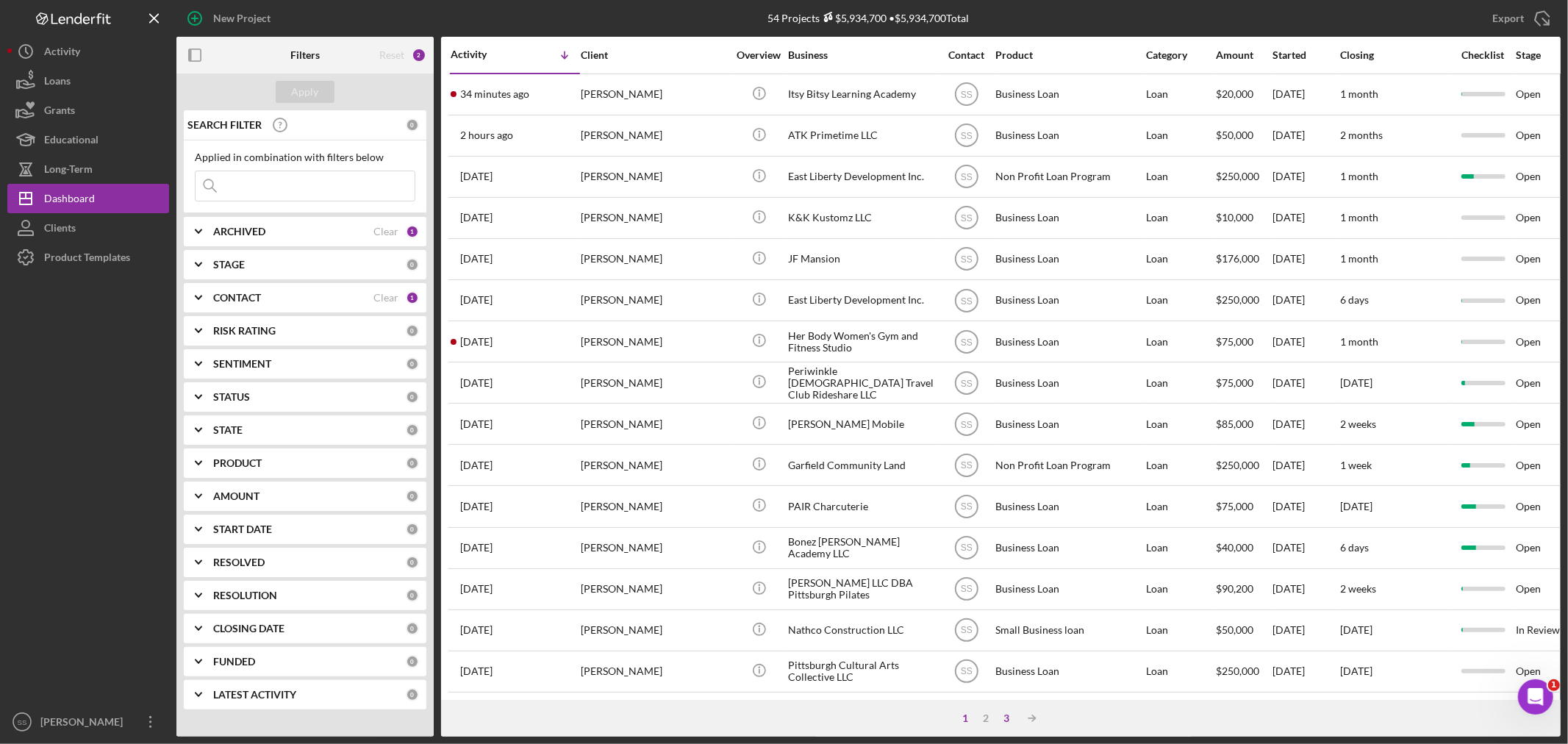
click at [1004, 719] on div "3" at bounding box center [1006, 718] width 20 height 11
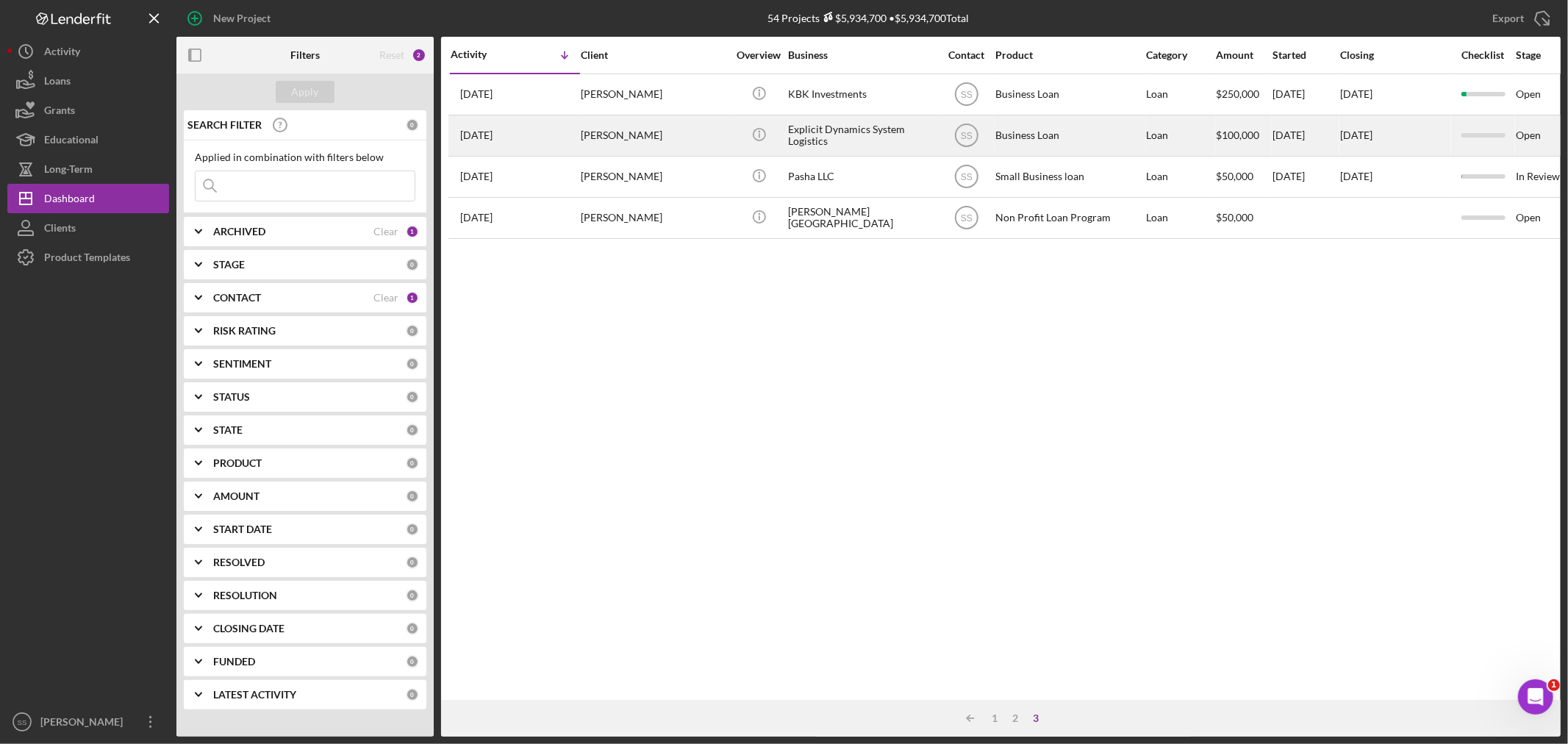
click at [637, 144] on div "[PERSON_NAME]" at bounding box center [655, 136] width 147 height 39
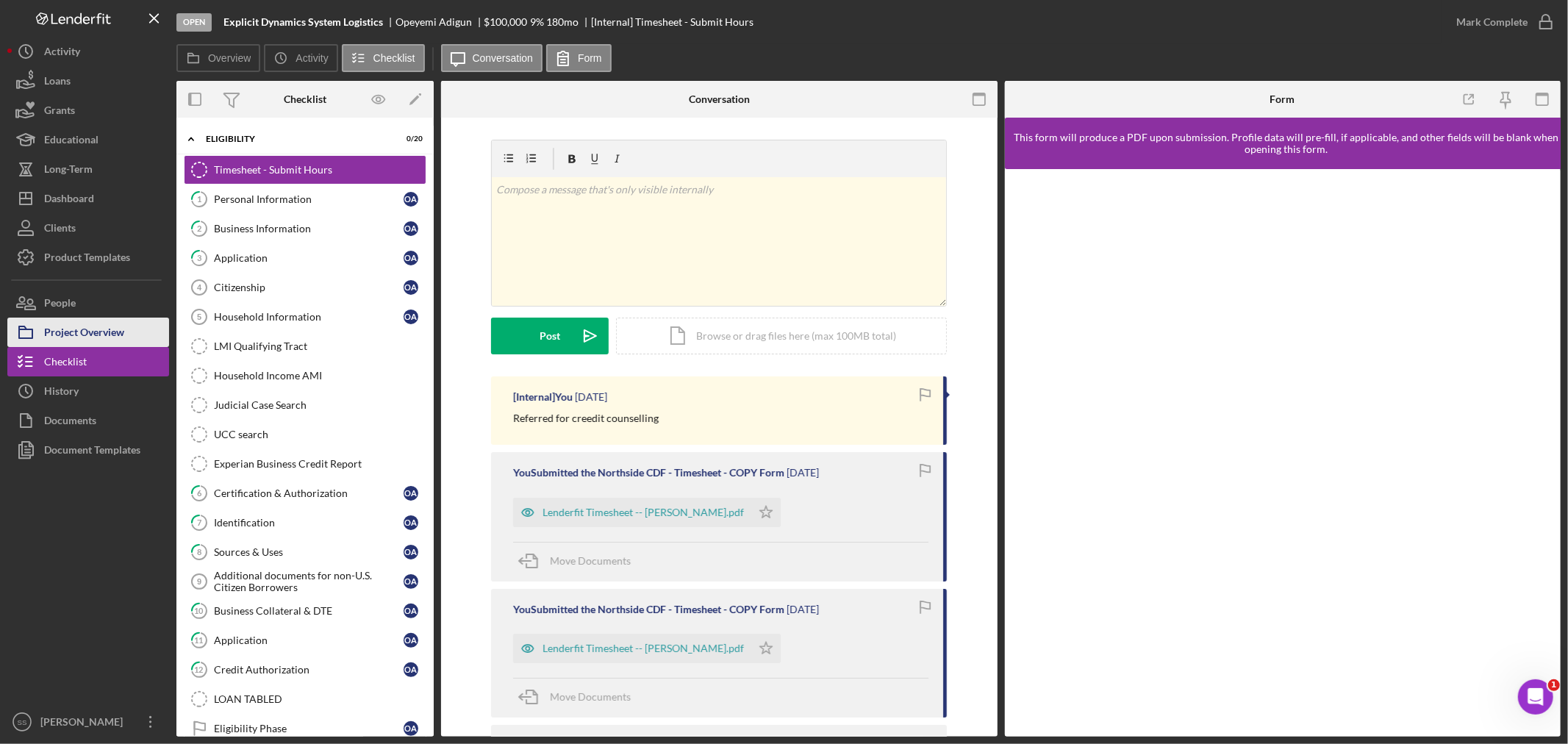
click at [53, 327] on div "Project Overview" at bounding box center [83, 334] width 80 height 33
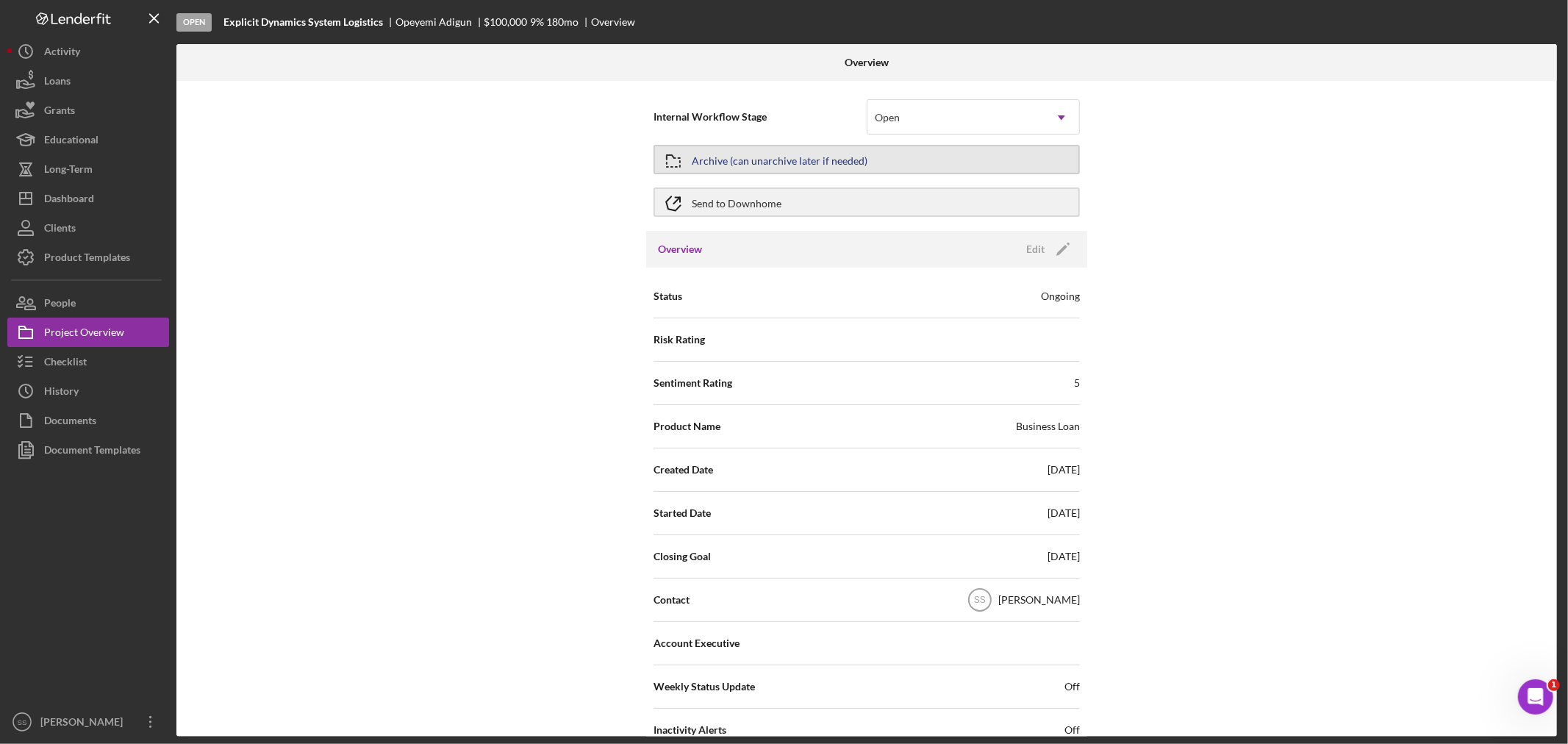
click at [802, 159] on div "Archive (can unarchive later if needed)" at bounding box center [779, 159] width 175 height 26
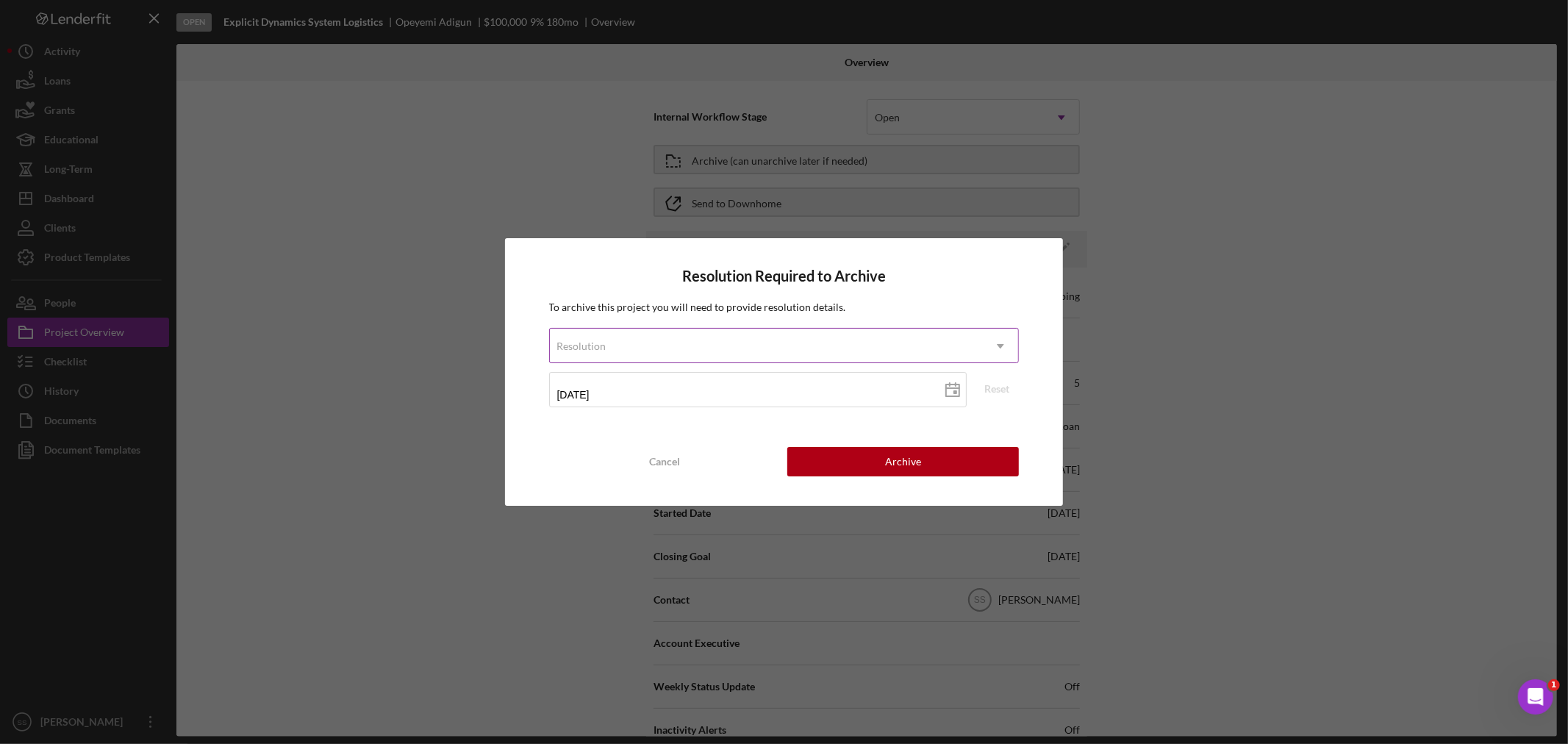
click at [786, 343] on div "Resolution" at bounding box center [766, 346] width 434 height 34
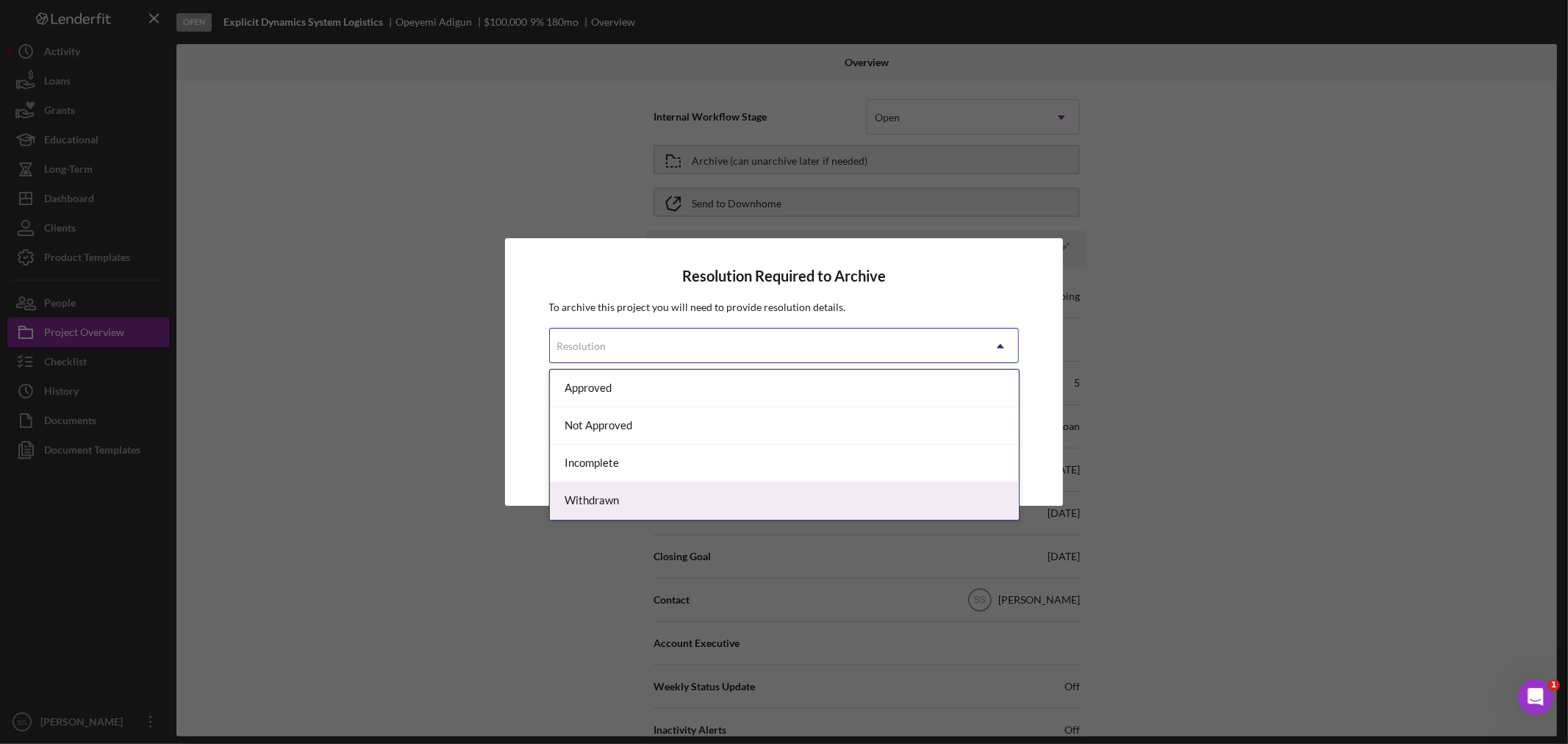
click at [640, 500] on div "Withdrawn" at bounding box center [784, 500] width 469 height 38
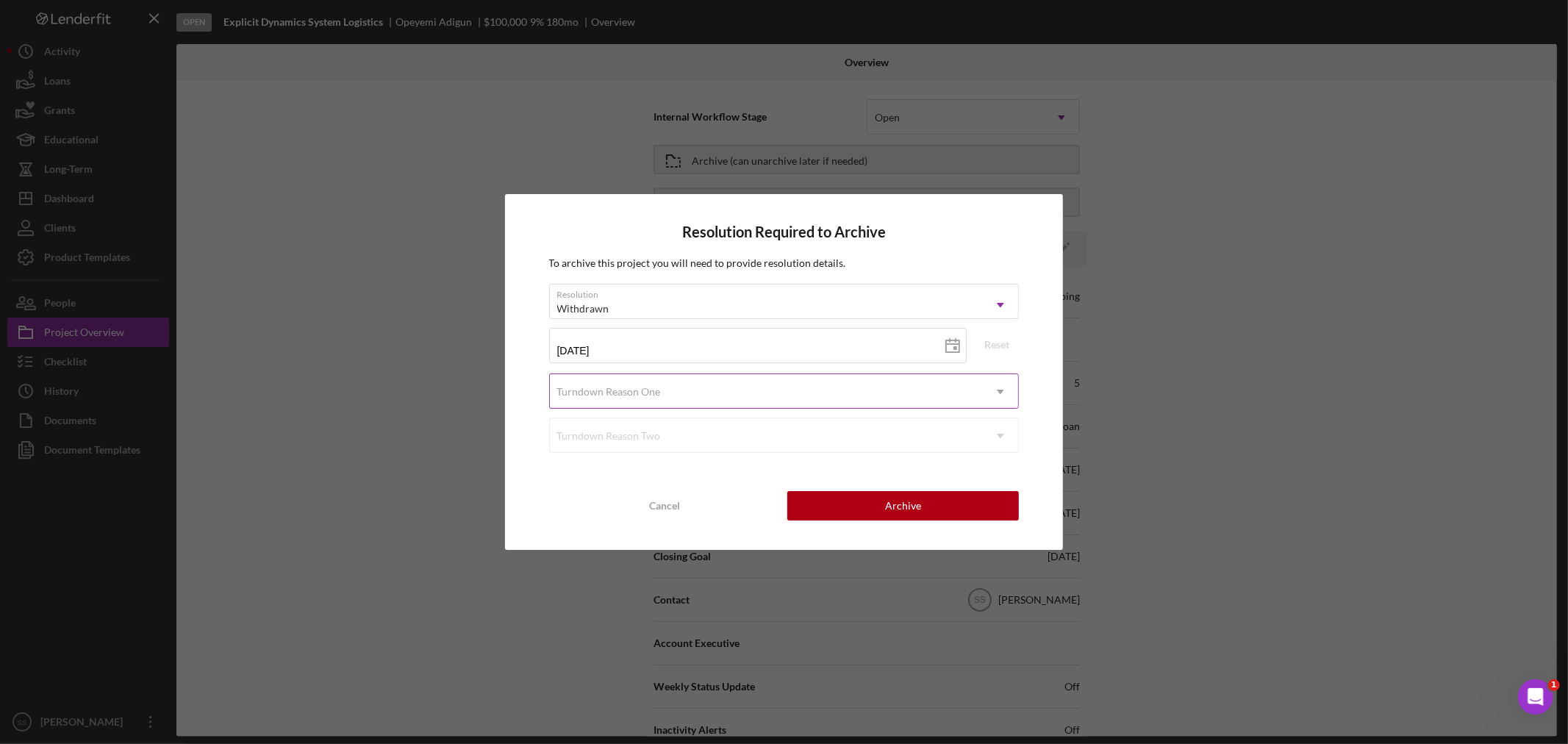
click at [627, 390] on div "Turndown Reason One" at bounding box center [609, 391] width 103 height 11
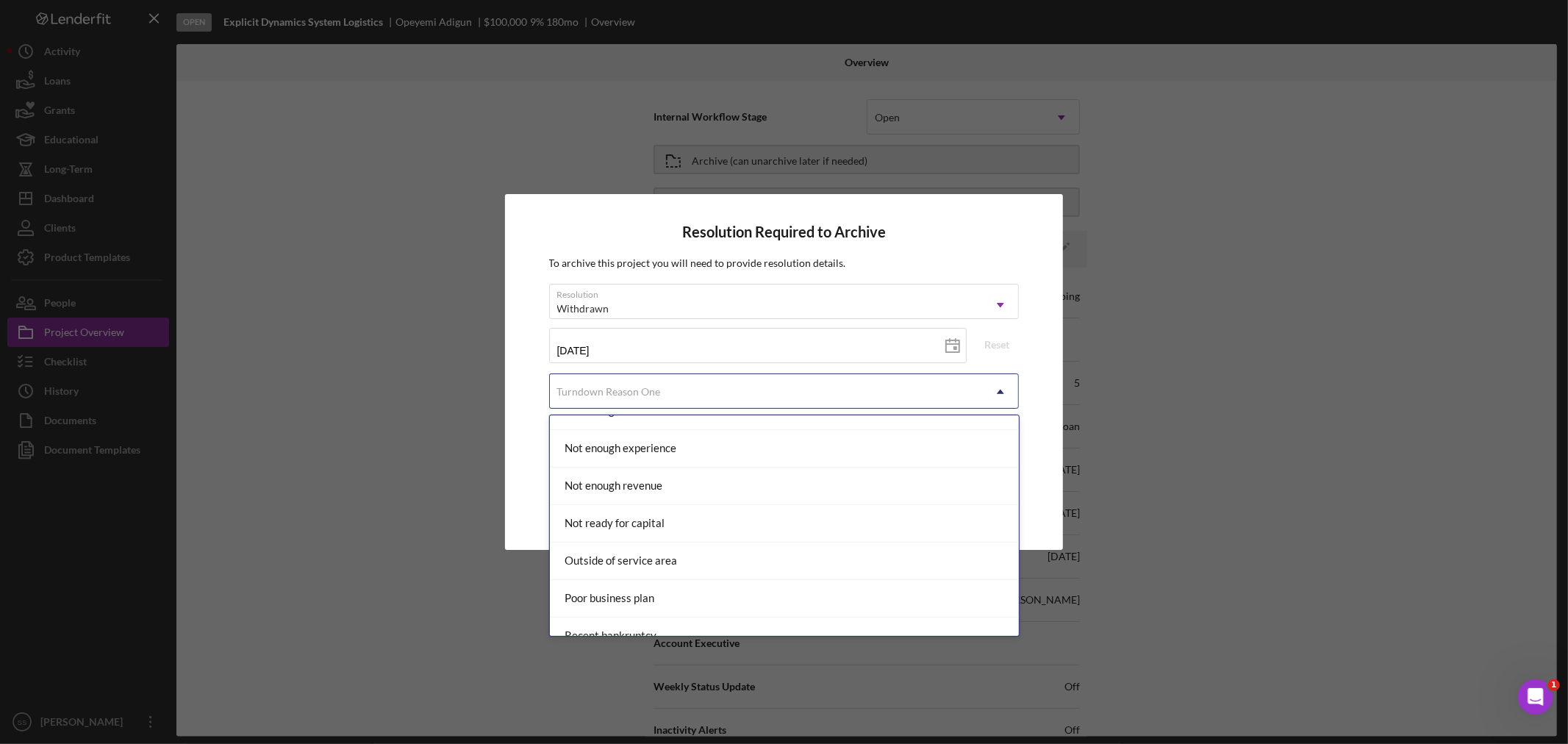
scroll to position [1061, 0]
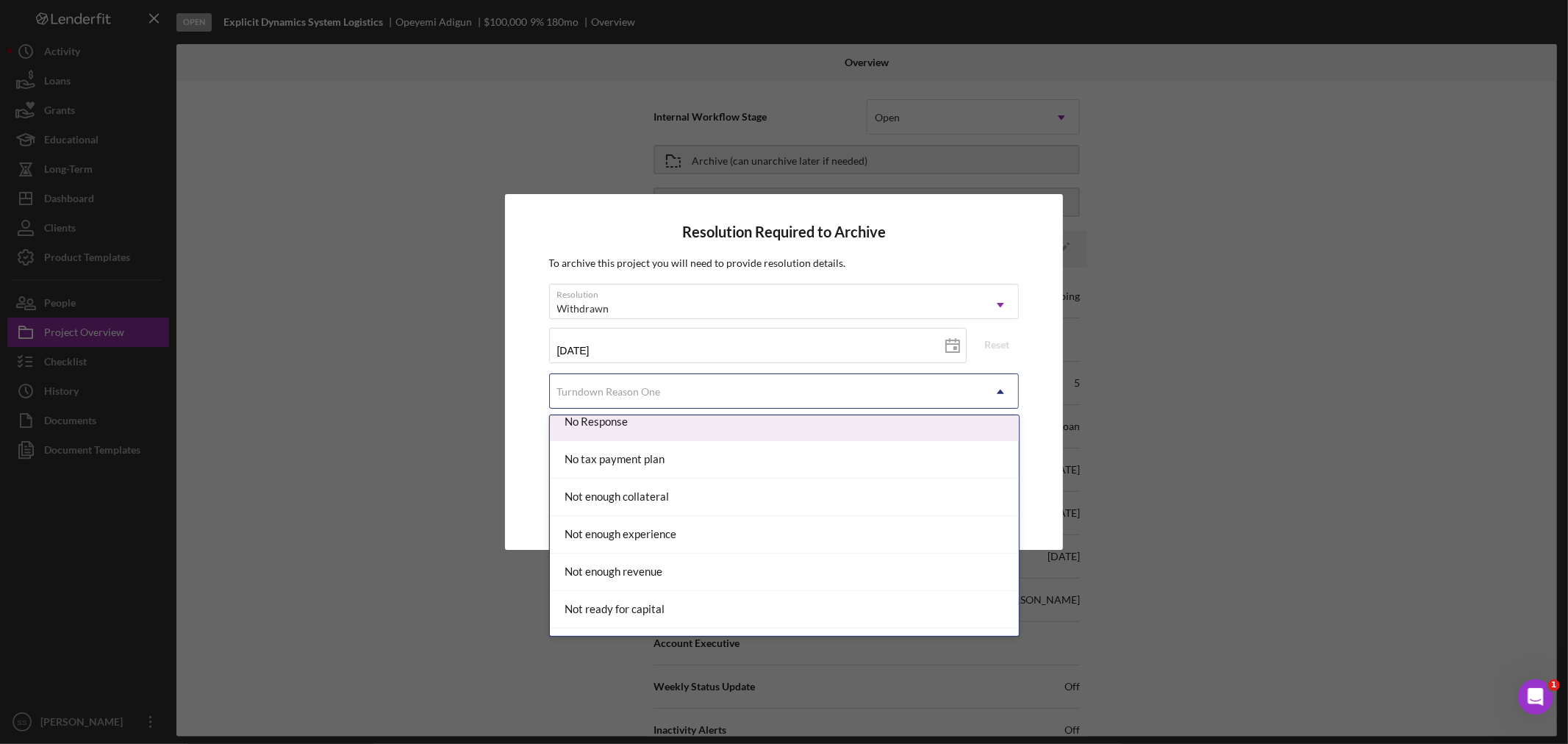
click at [616, 428] on div "No Response" at bounding box center [784, 422] width 469 height 38
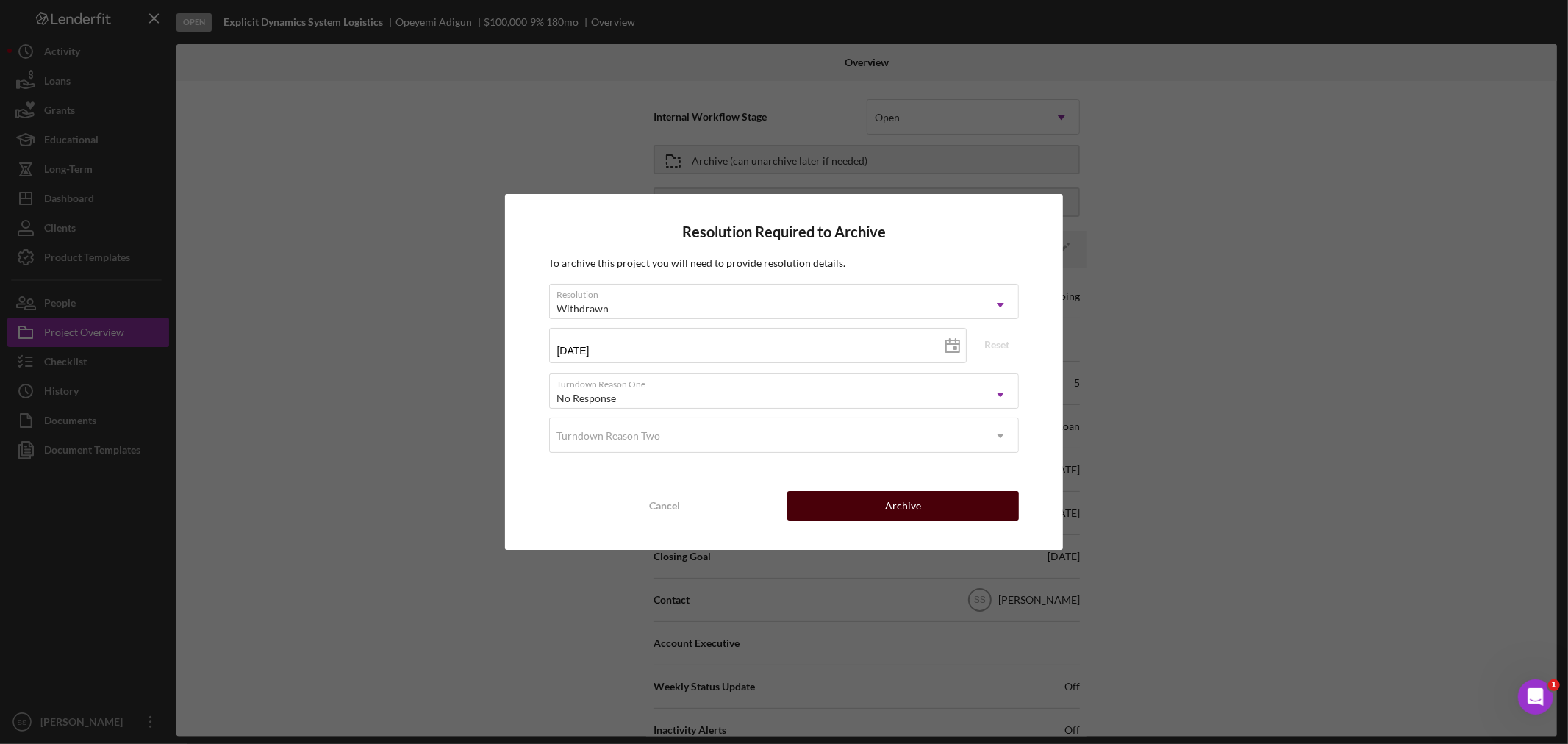
click at [883, 506] on button "Archive" at bounding box center [903, 506] width 231 height 30
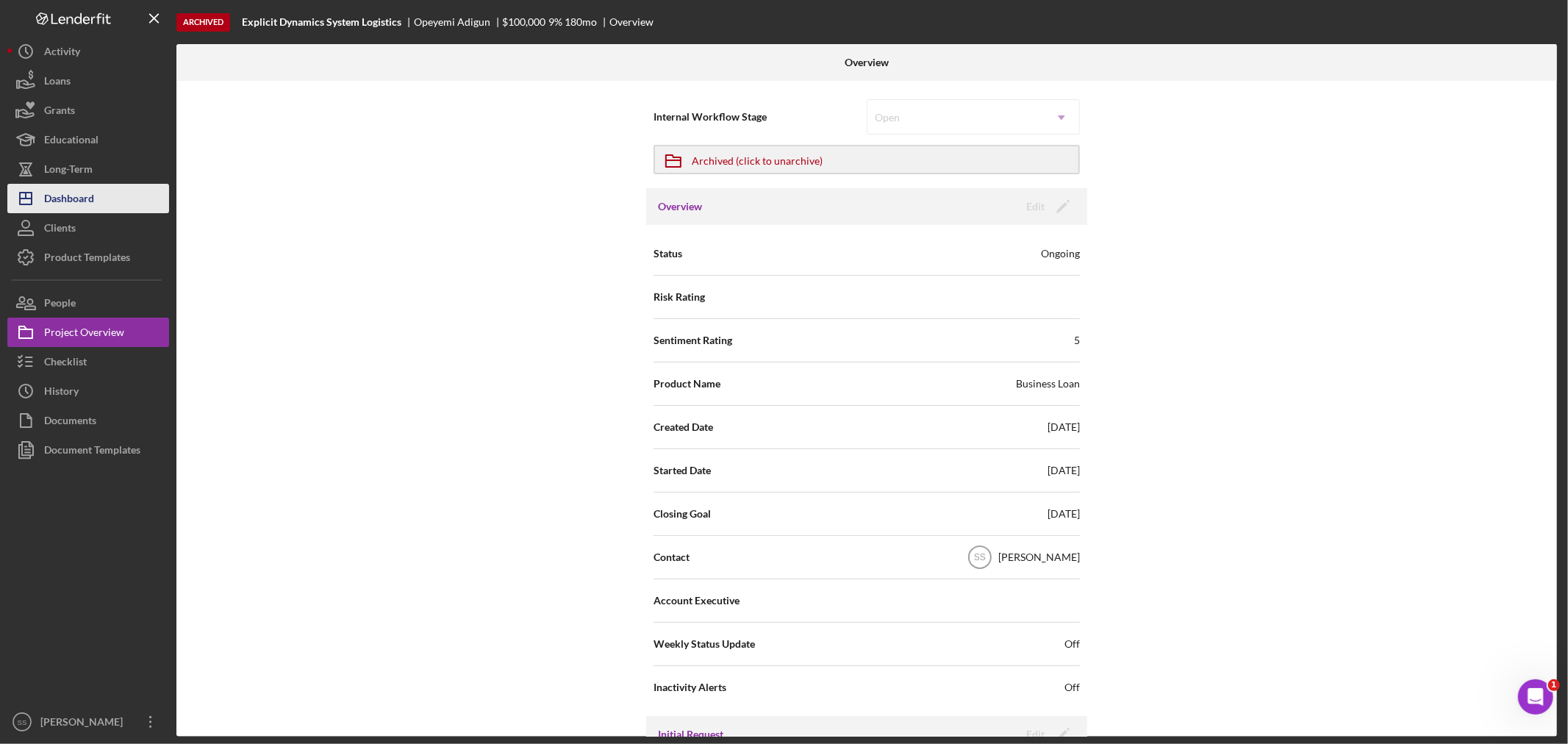
click at [71, 199] on div "Dashboard" at bounding box center [68, 201] width 50 height 33
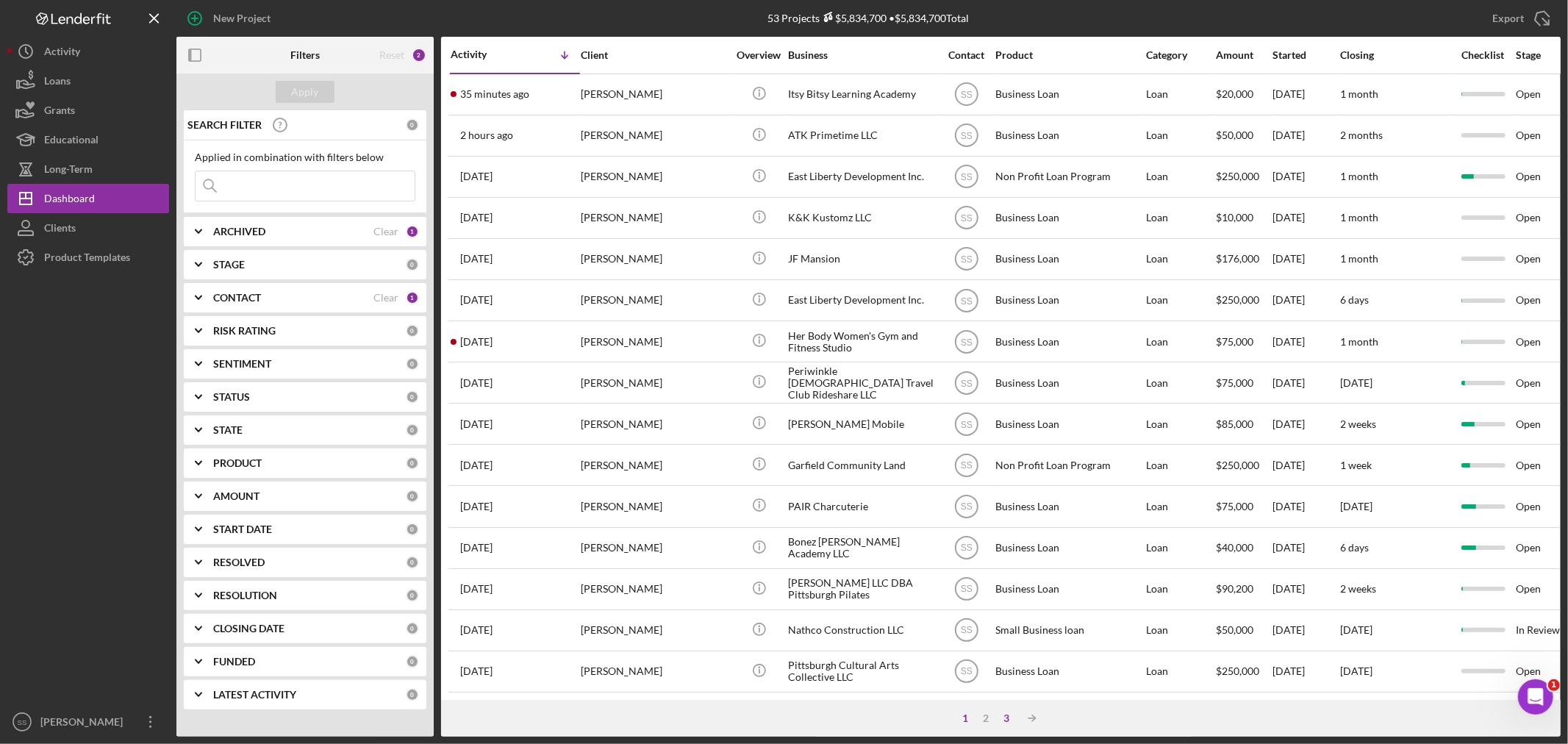
click at [1004, 713] on div "3" at bounding box center [1006, 718] width 20 height 11
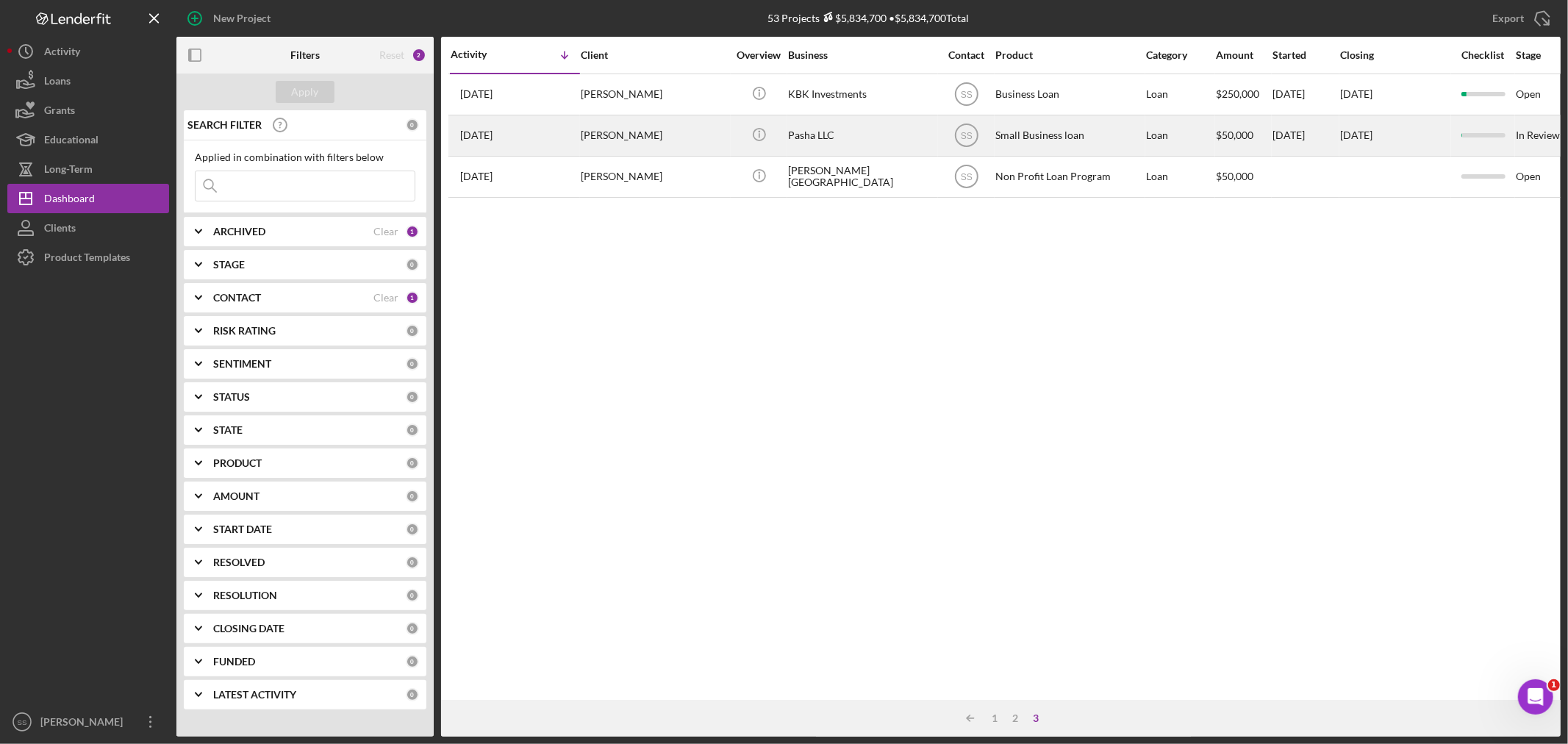
click at [827, 133] on div "Pasha LLC" at bounding box center [862, 136] width 147 height 39
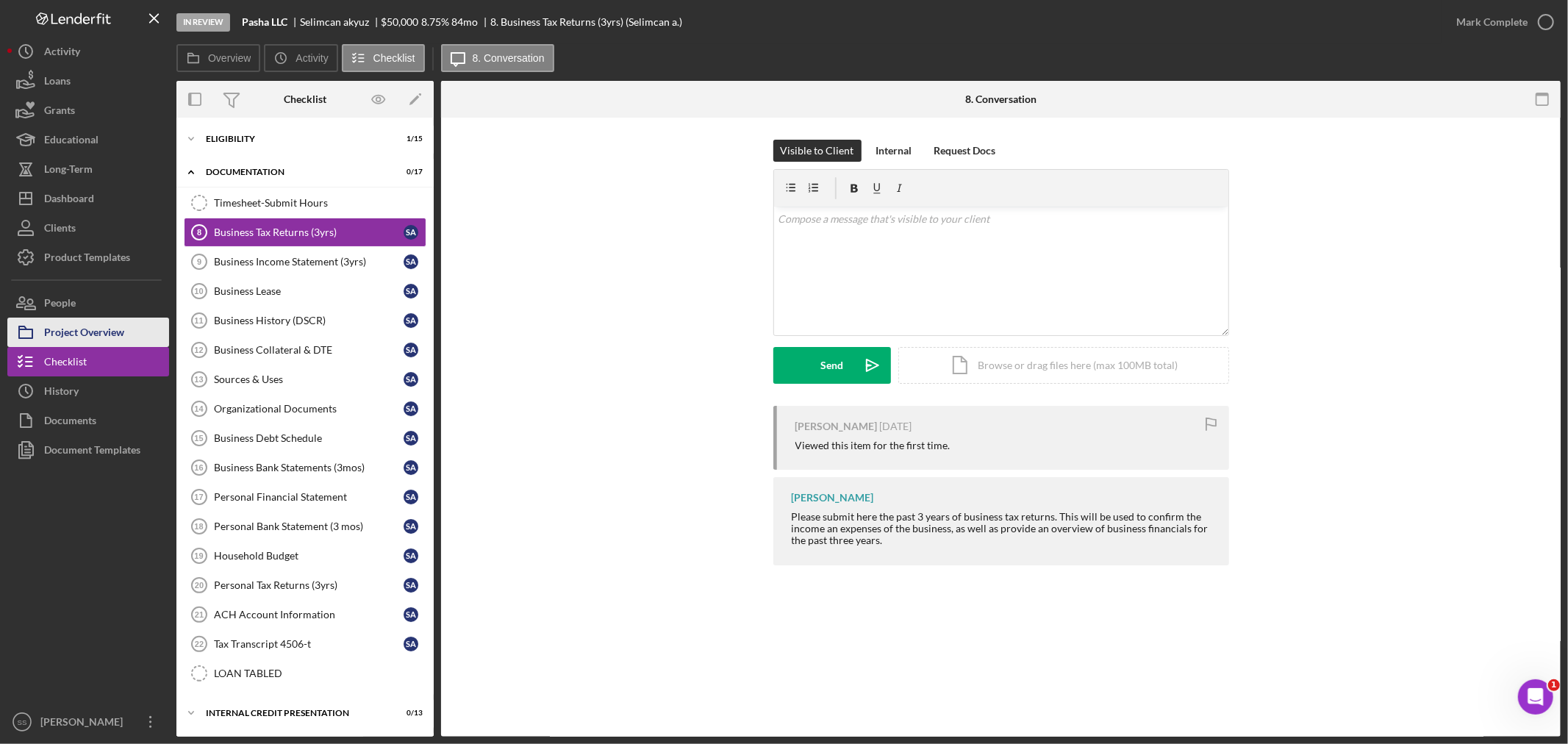
click at [94, 331] on div "Project Overview" at bounding box center [83, 334] width 80 height 33
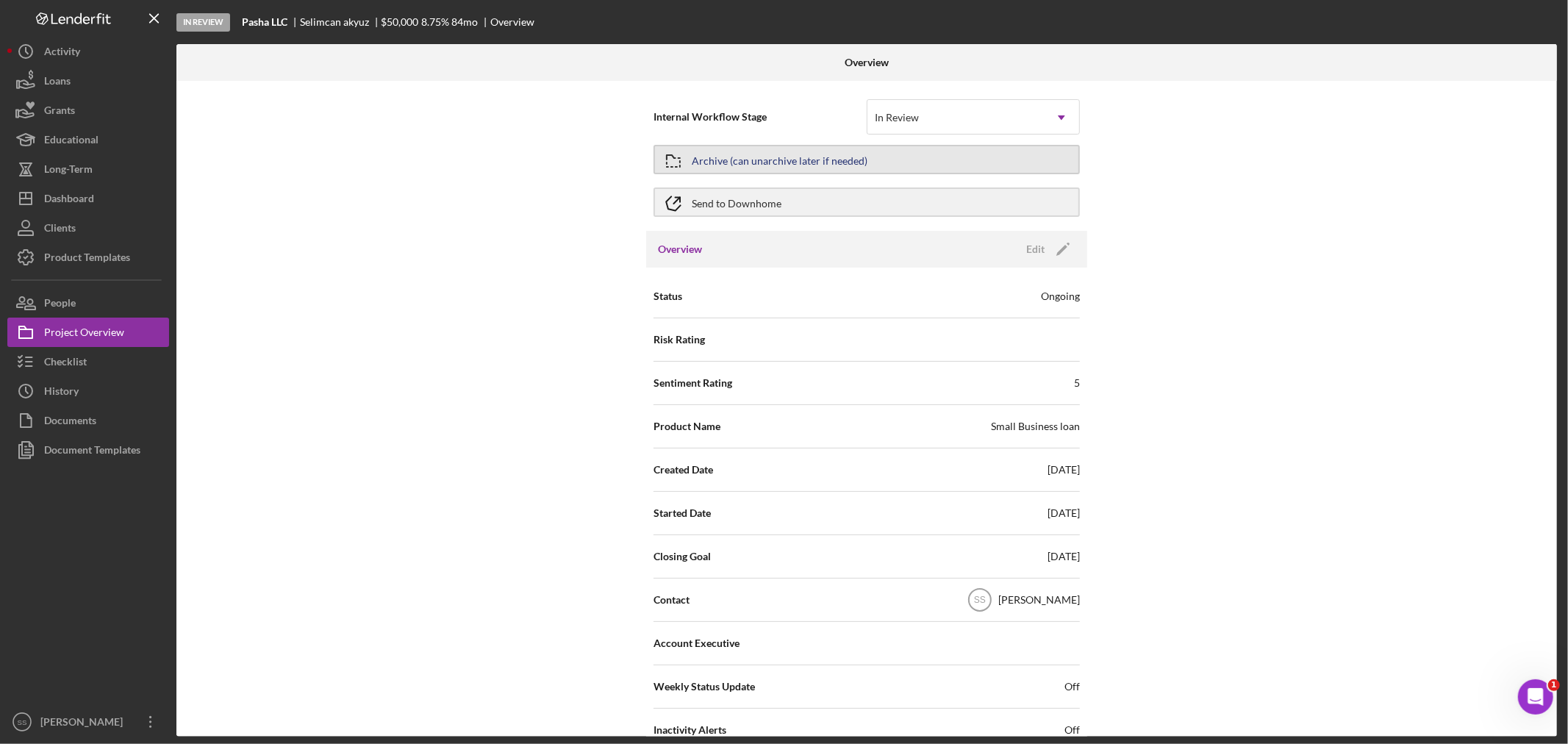
click at [807, 166] on div "Archive (can unarchive later if needed)" at bounding box center [779, 159] width 175 height 26
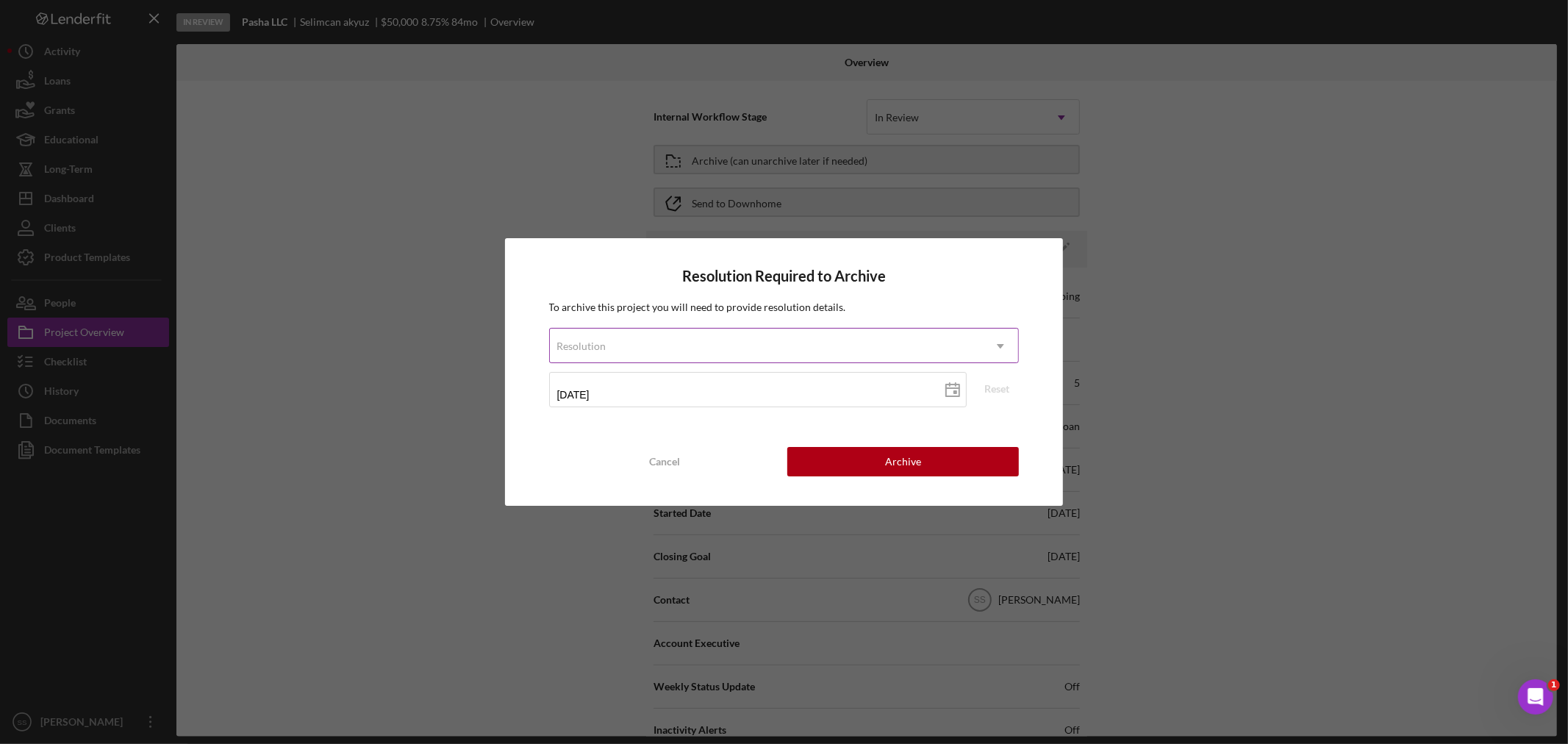
click at [770, 345] on div "Resolution" at bounding box center [766, 346] width 434 height 34
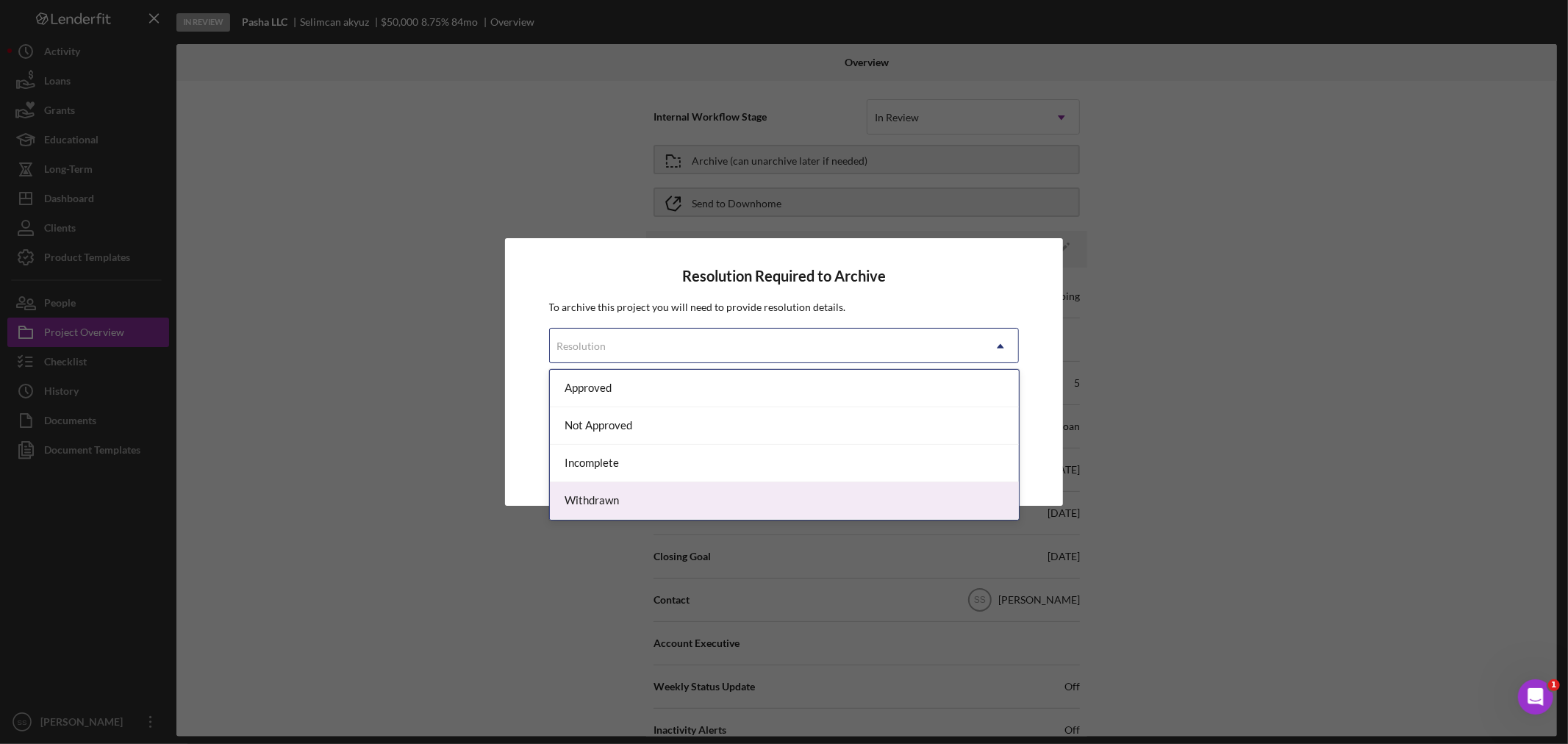
click at [761, 490] on div "Withdrawn" at bounding box center [784, 500] width 469 height 38
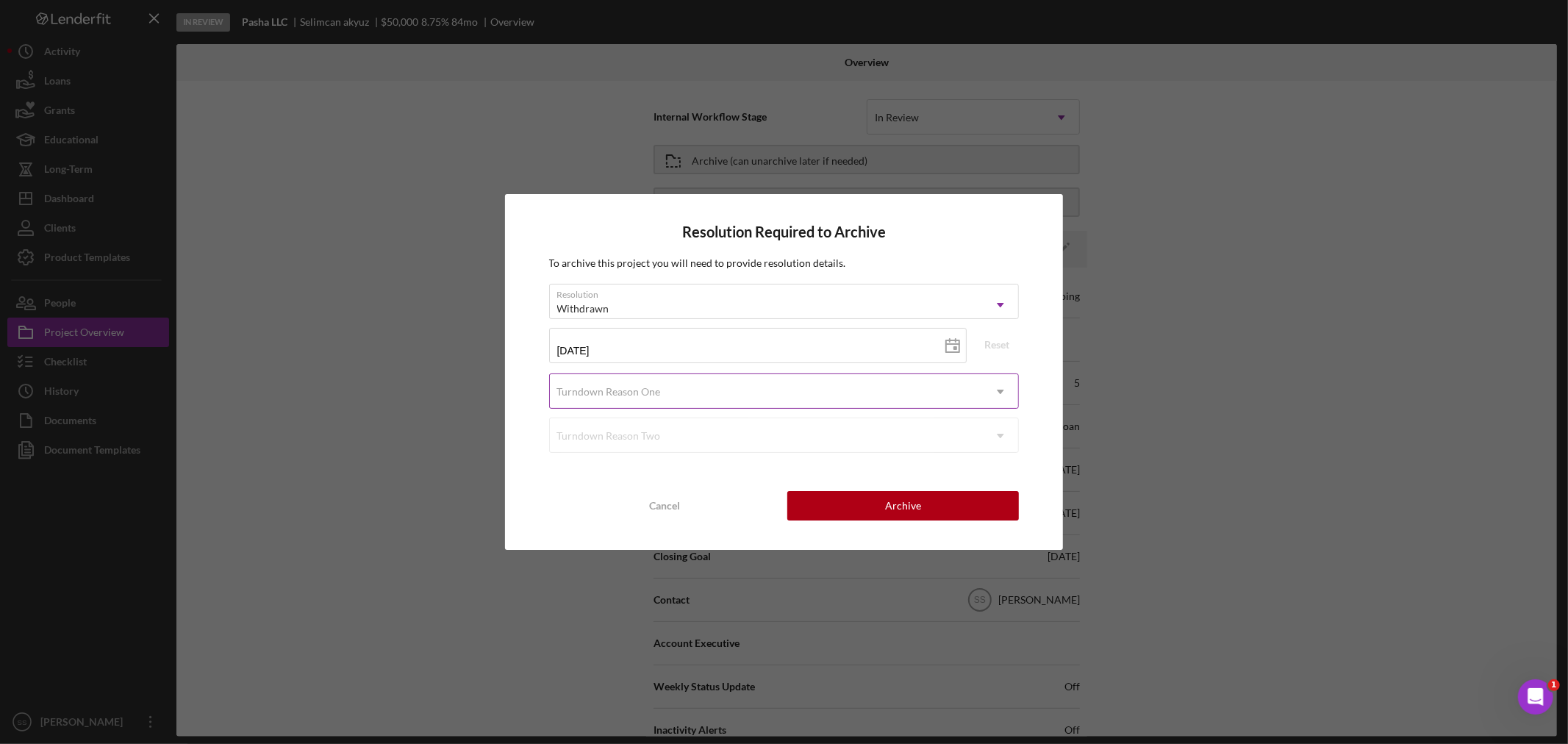
click at [663, 387] on div "Turndown Reason One" at bounding box center [766, 392] width 434 height 34
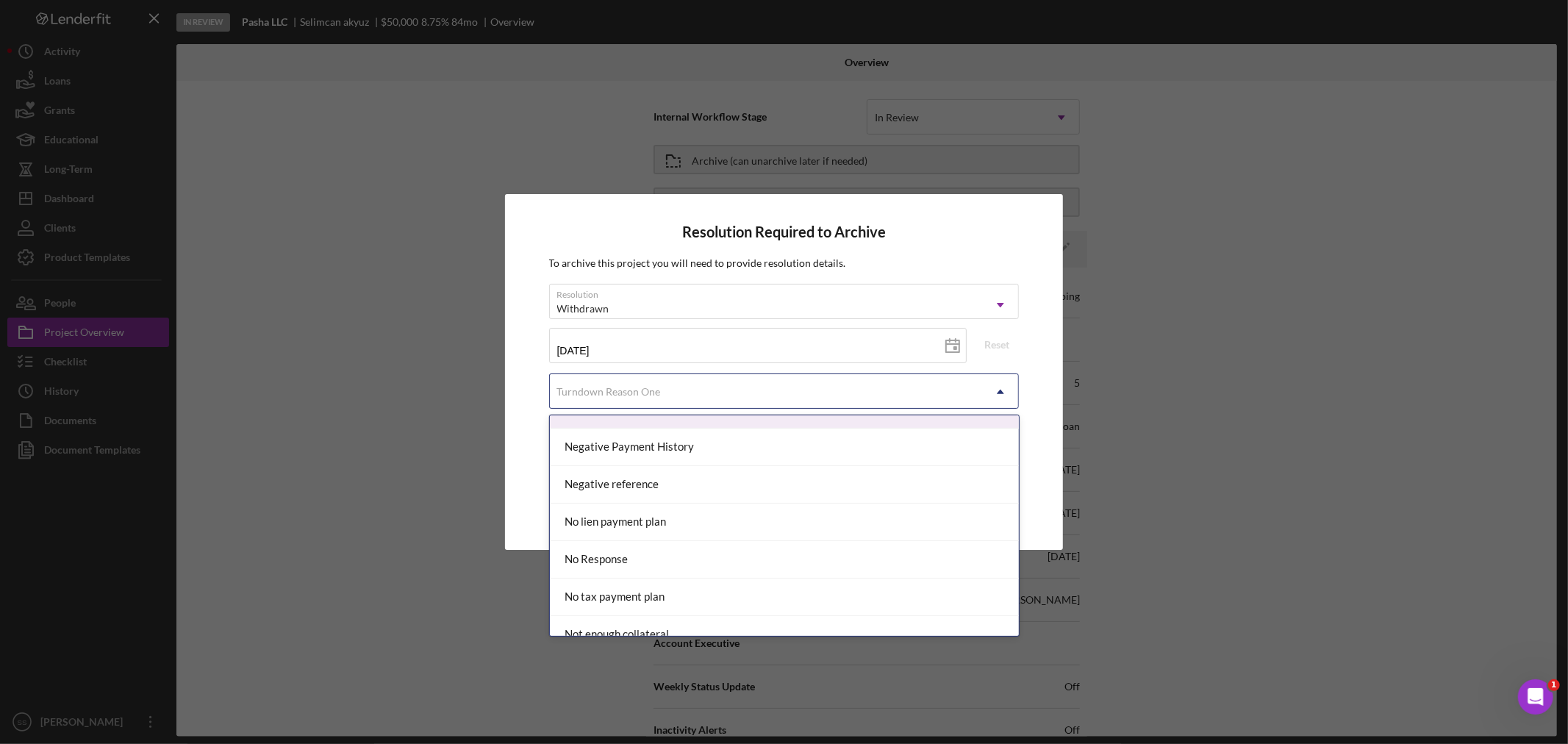
scroll to position [980, 0]
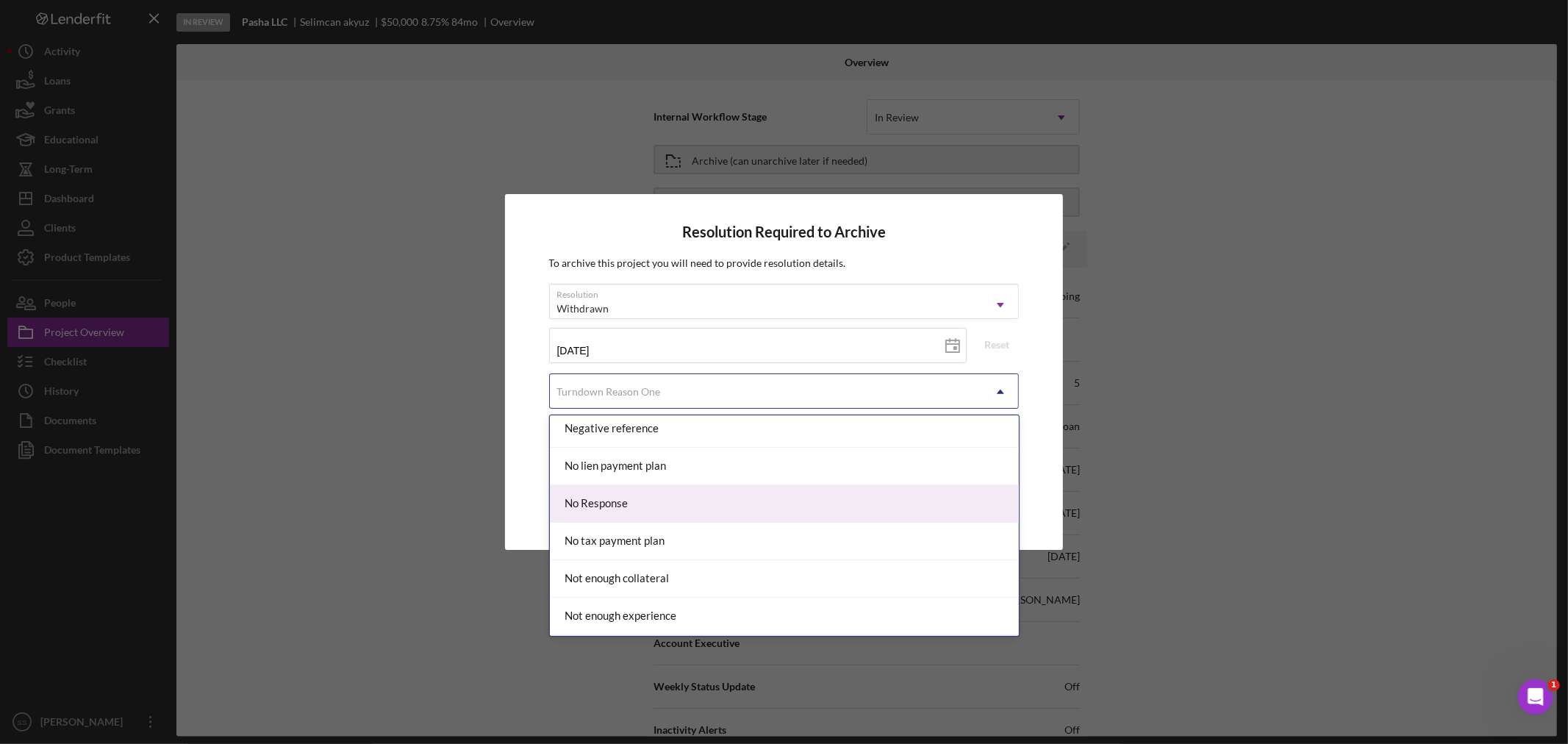
click at [647, 493] on div "No Response" at bounding box center [784, 504] width 469 height 38
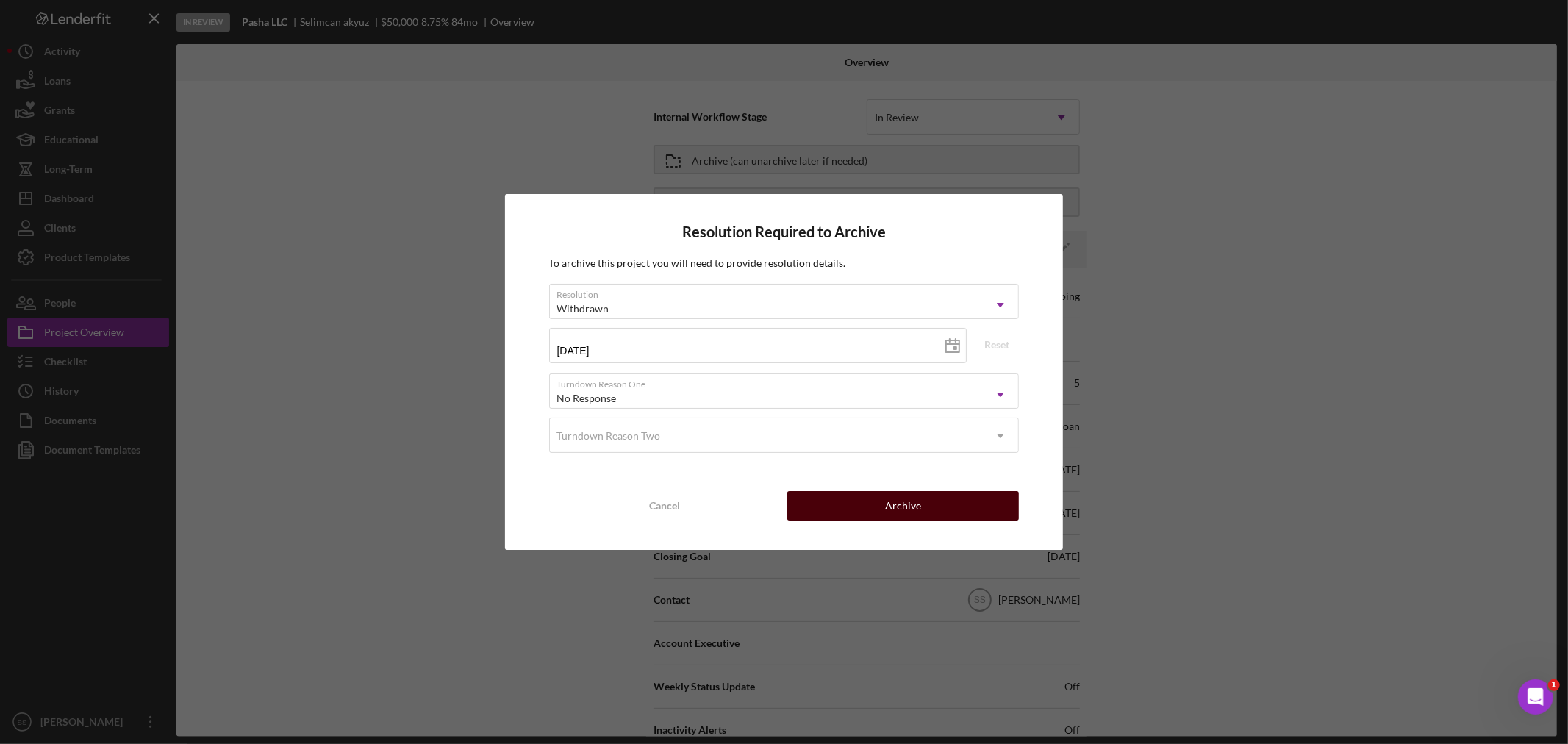
click at [913, 504] on div "Archive" at bounding box center [903, 506] width 36 height 30
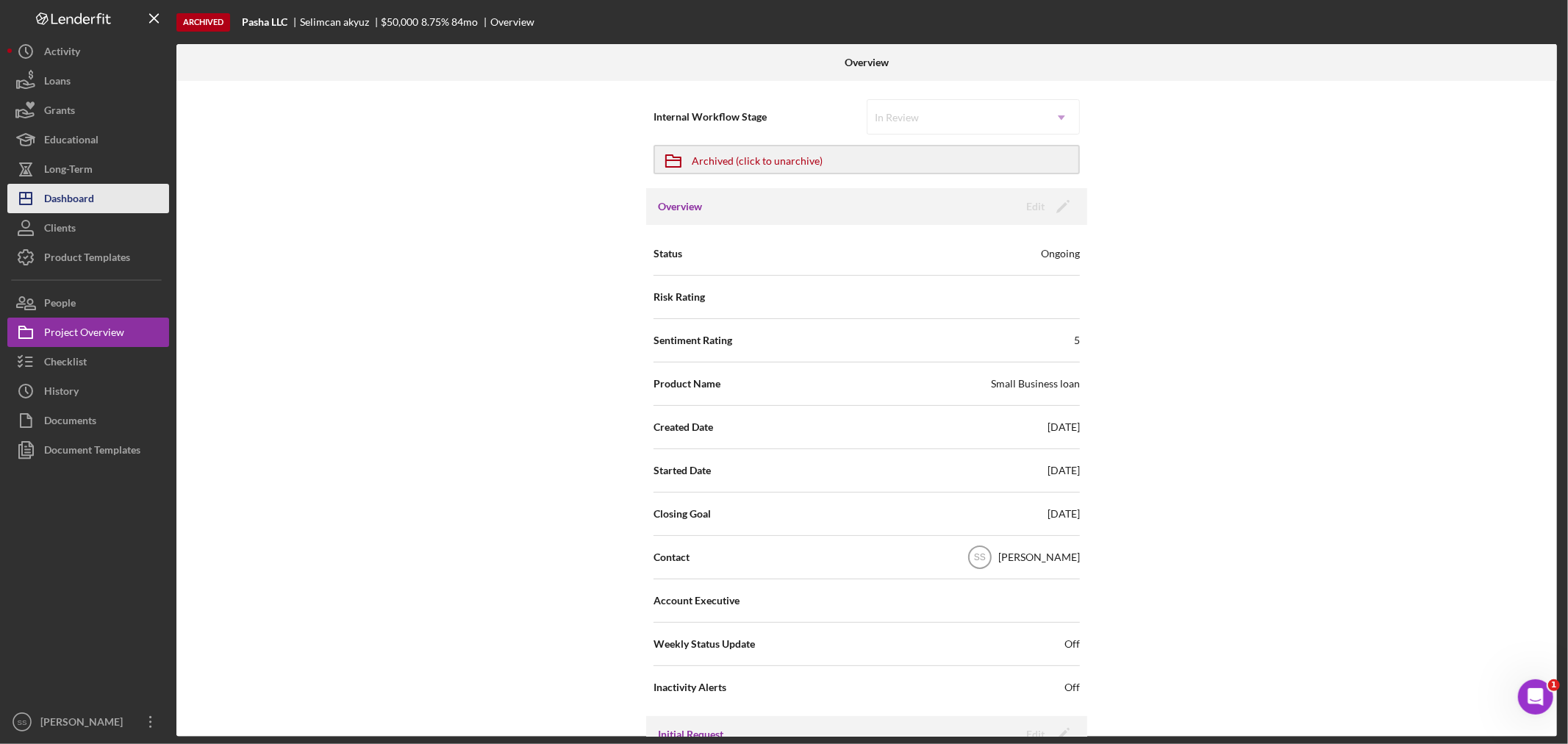
click at [64, 202] on div "Dashboard" at bounding box center [68, 201] width 50 height 33
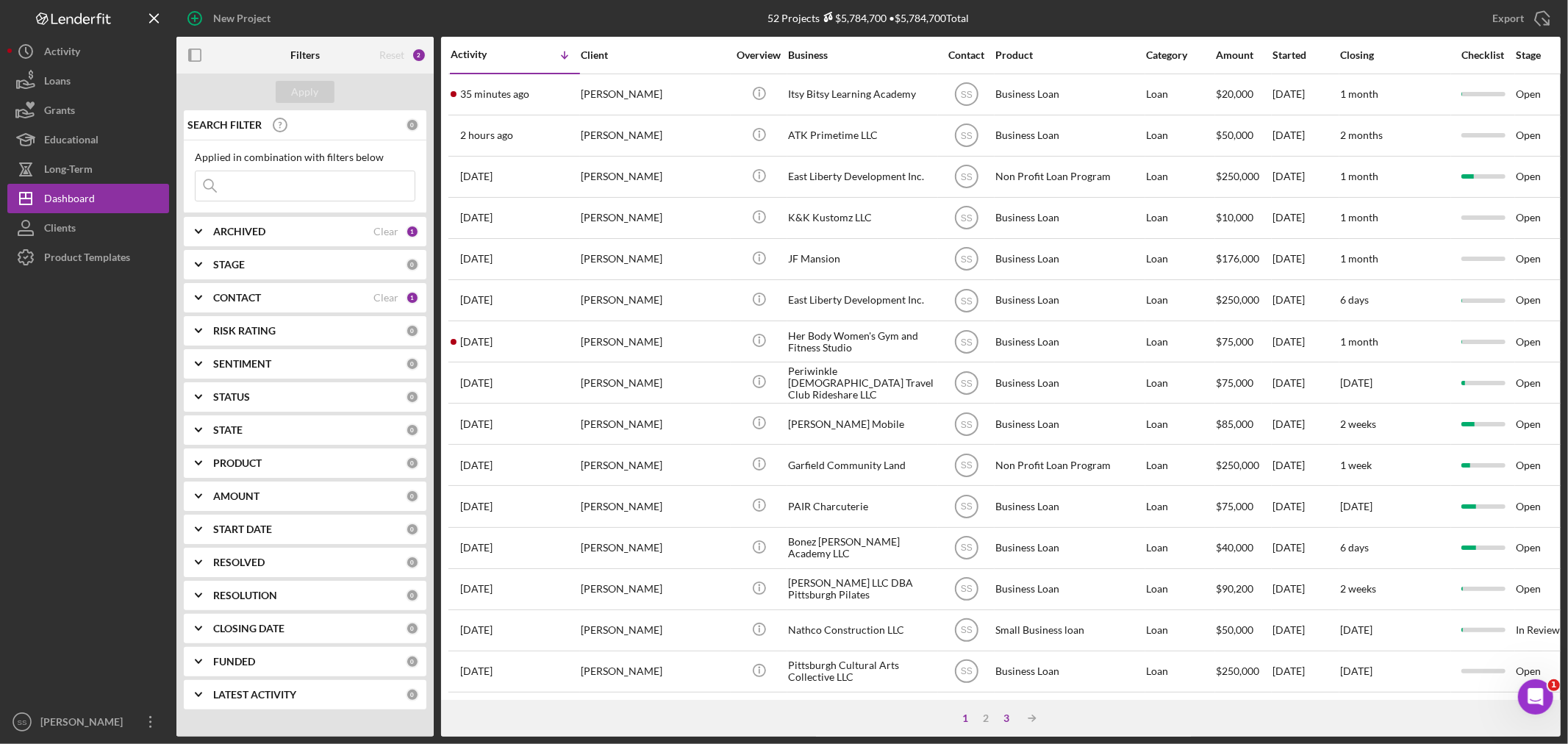
click at [1007, 720] on div "3" at bounding box center [1006, 718] width 20 height 11
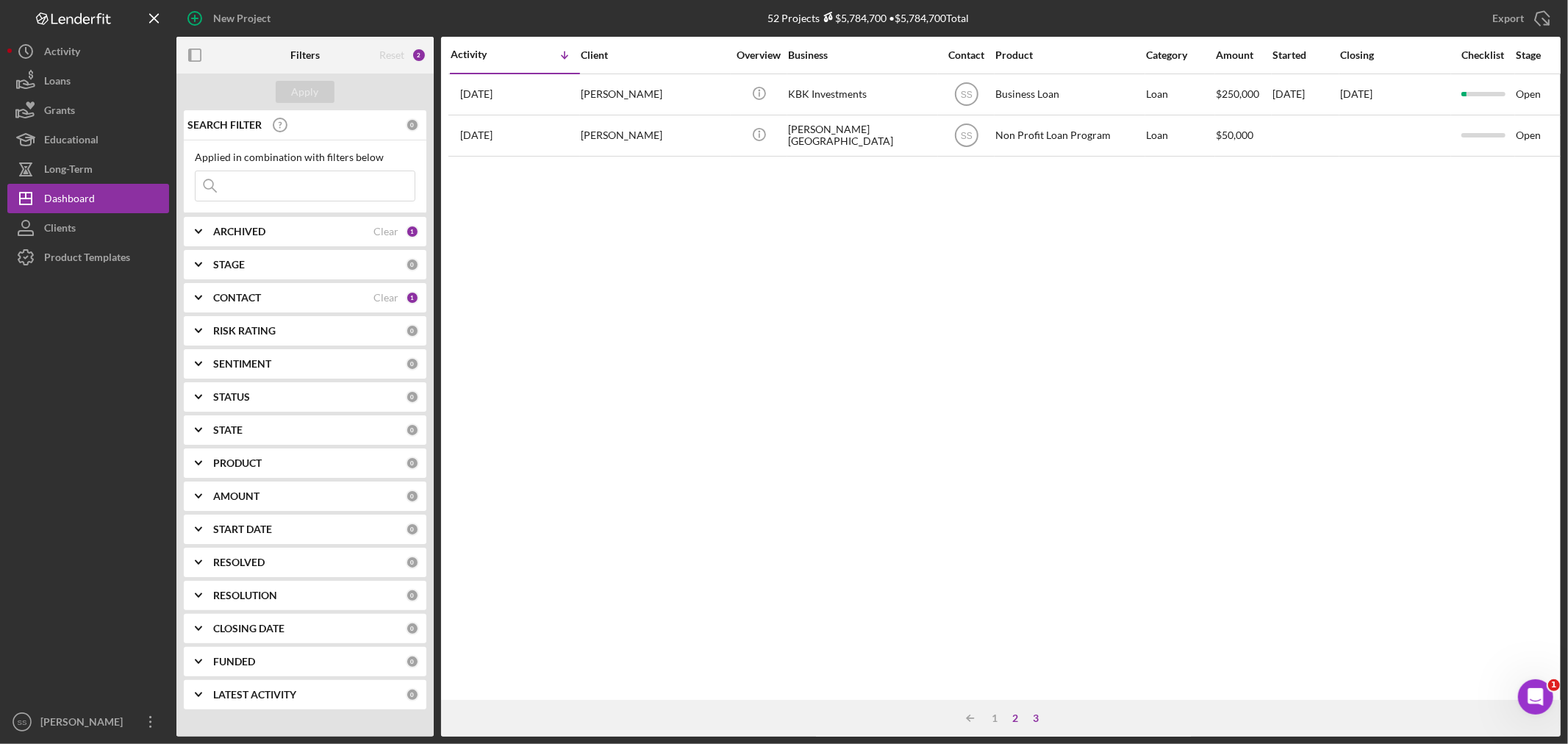
click at [1013, 718] on div "2" at bounding box center [1015, 718] width 20 height 11
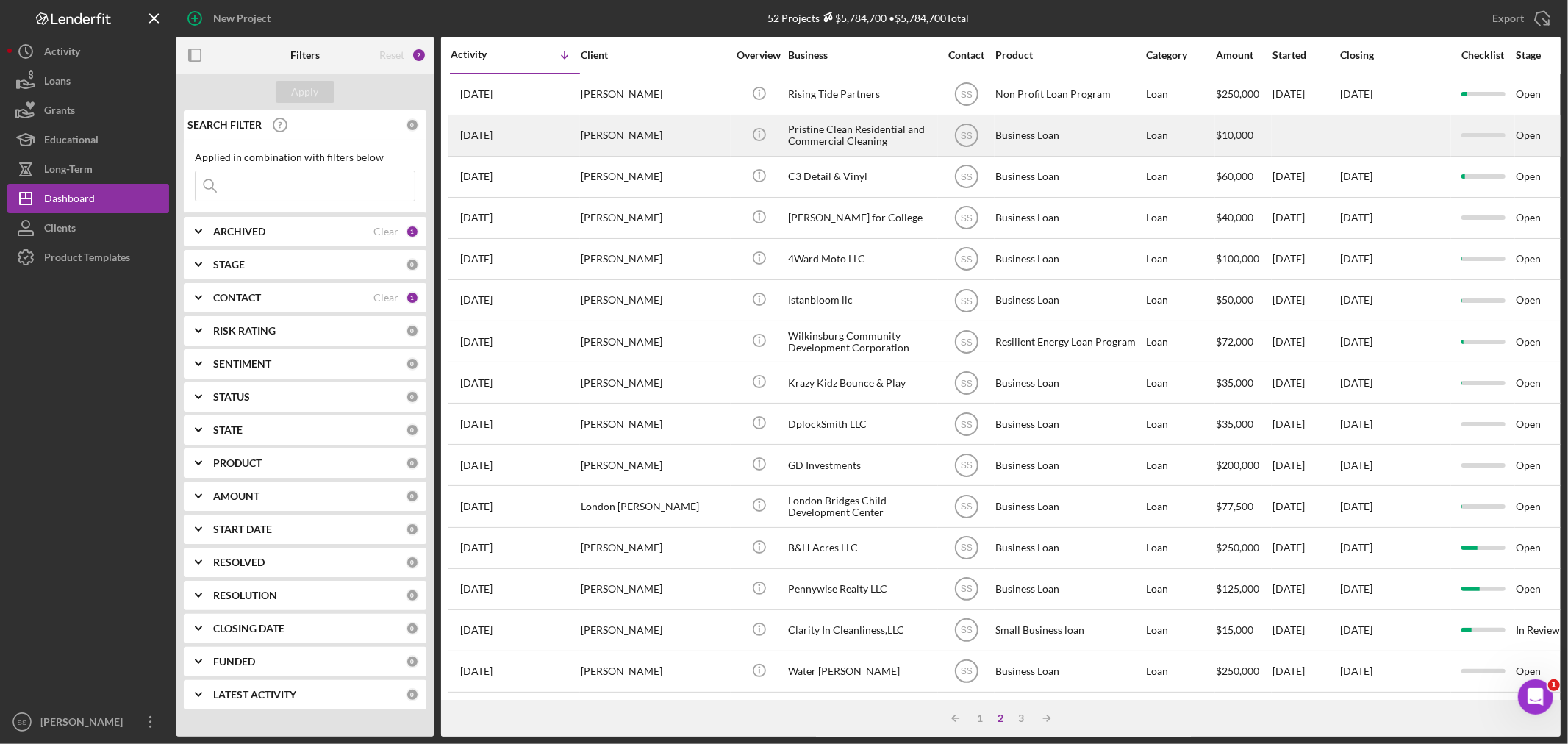
click at [670, 134] on div "[PERSON_NAME]" at bounding box center [655, 136] width 147 height 39
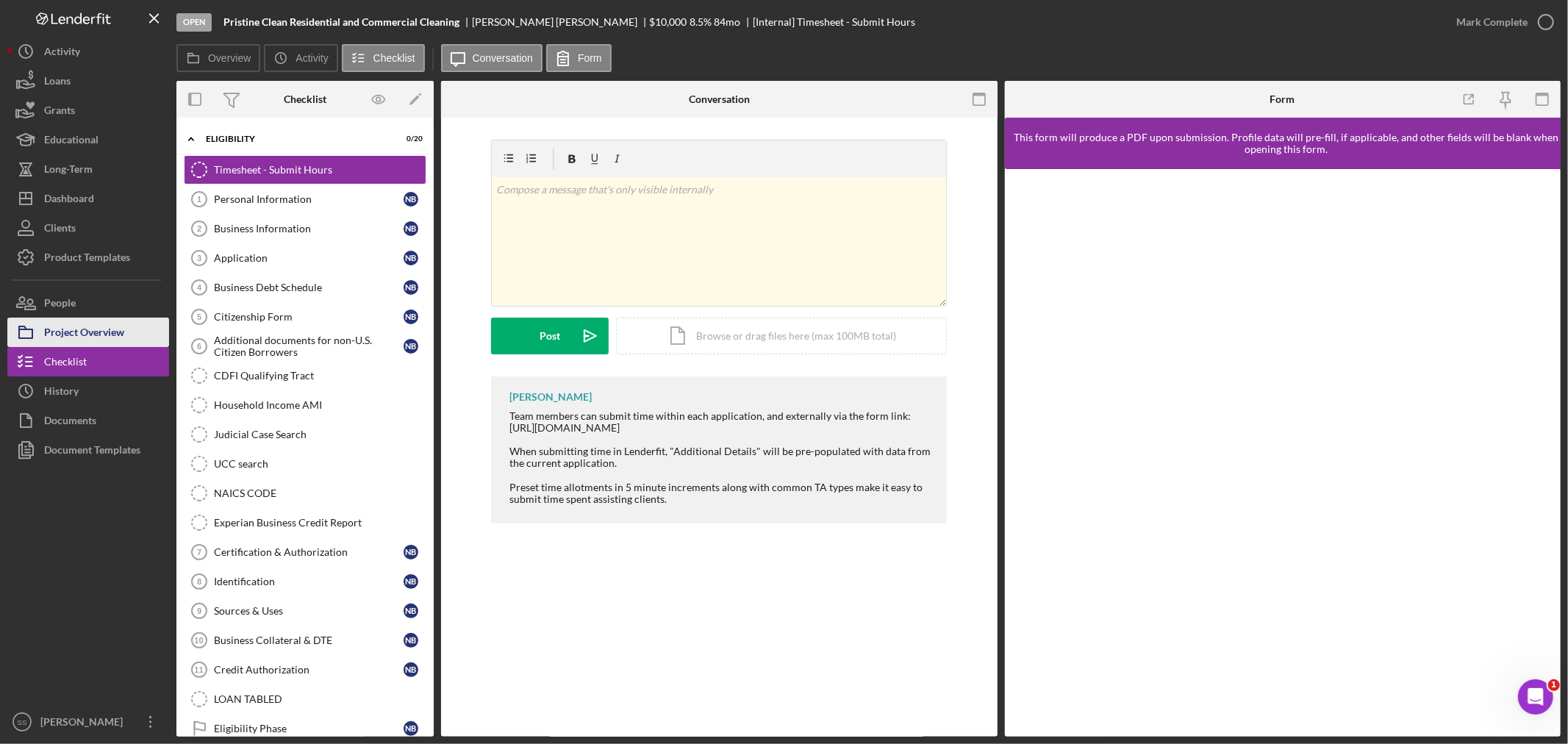
click at [125, 331] on button "Project Overview" at bounding box center [88, 332] width 162 height 30
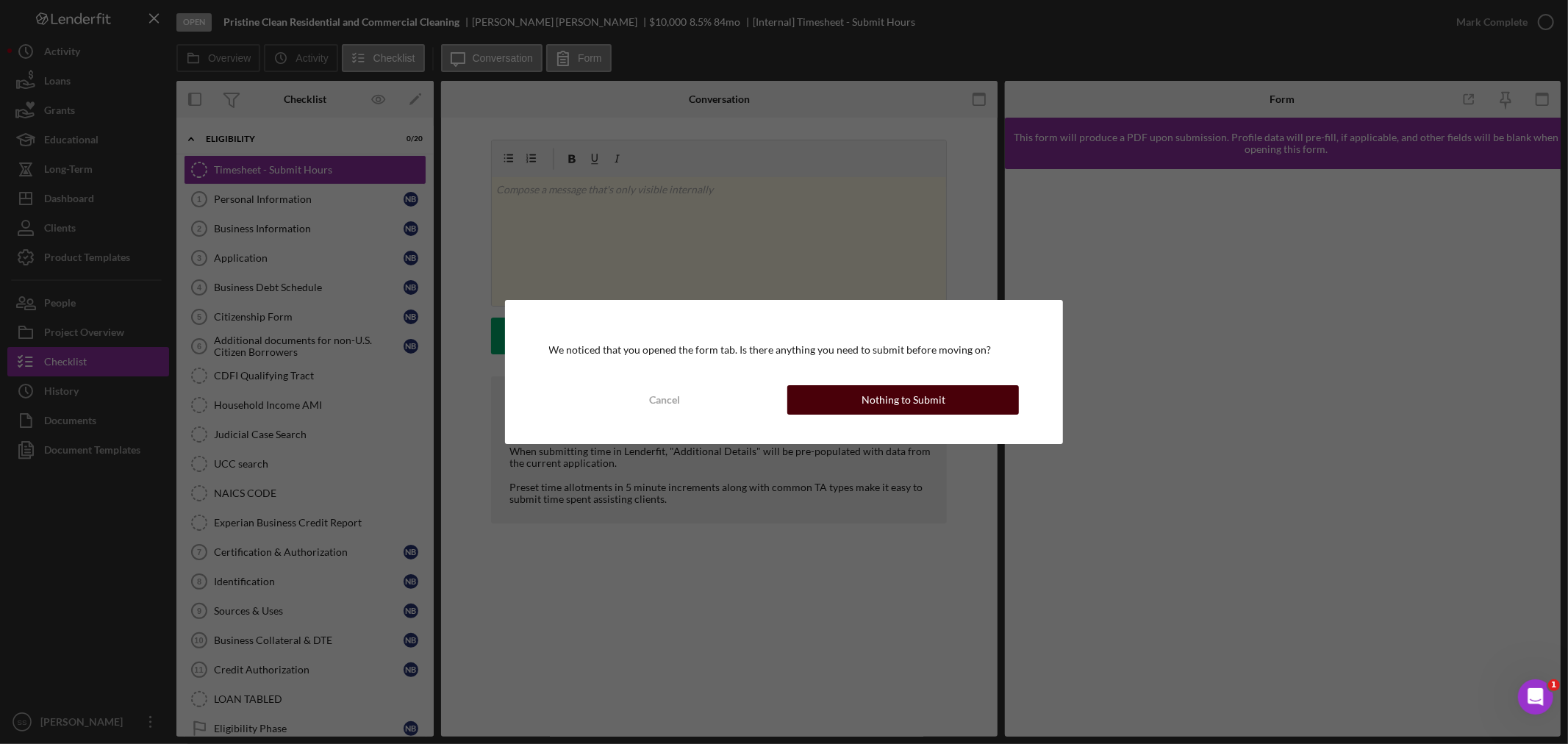
click at [921, 392] on div "Nothing to Submit" at bounding box center [904, 400] width 84 height 30
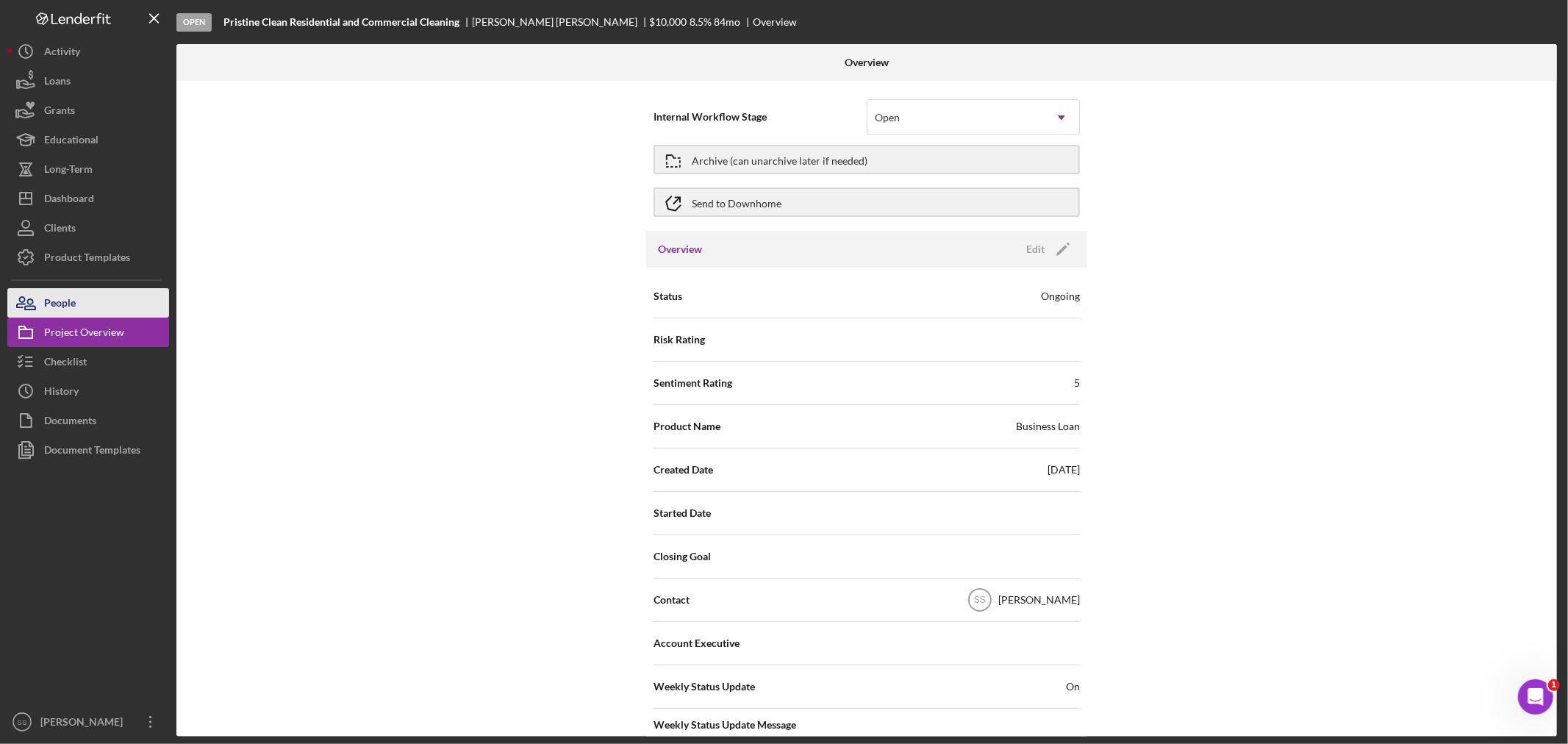
click at [48, 307] on div "People" at bounding box center [60, 305] width 32 height 33
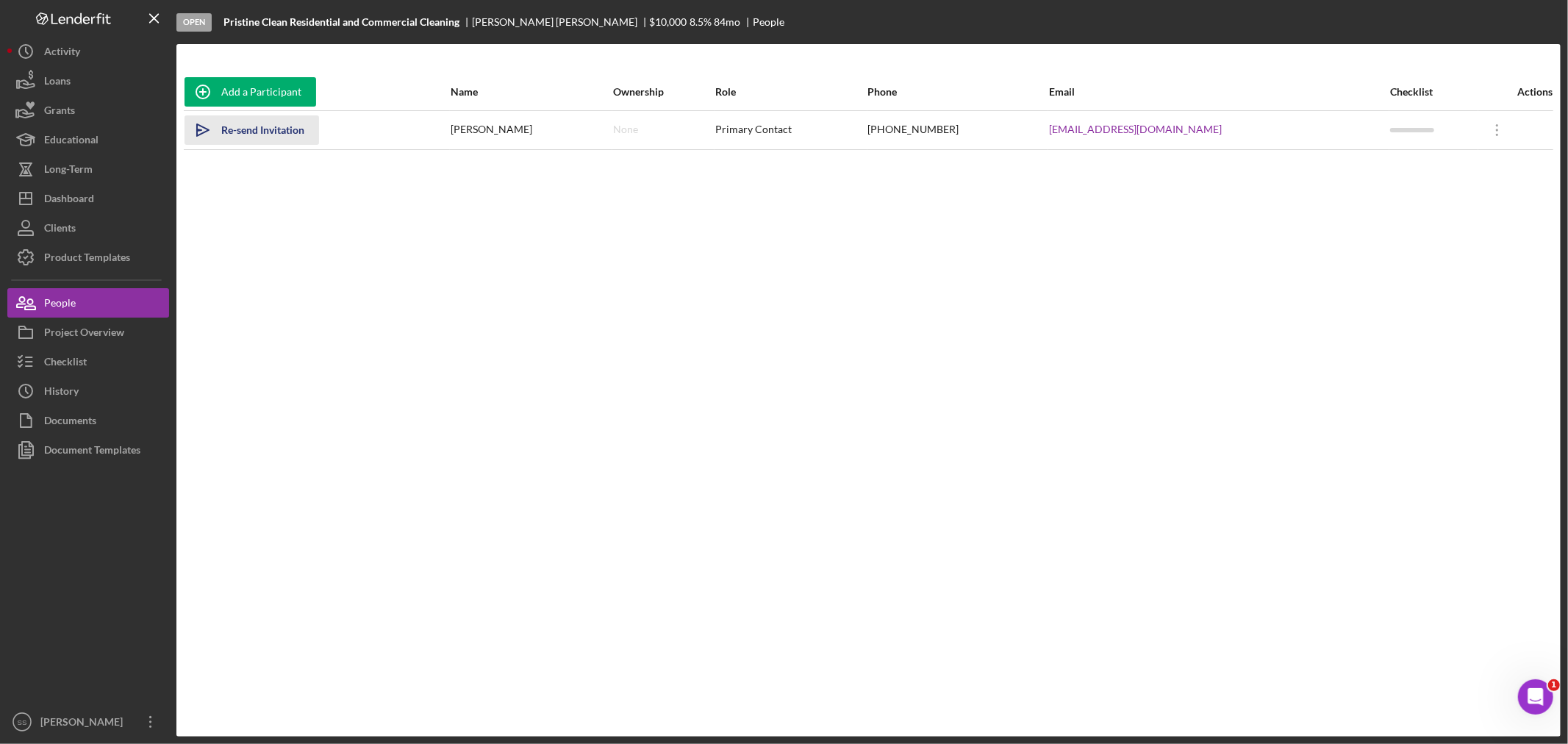
click at [265, 130] on div "Re-send Invitation" at bounding box center [262, 131] width 83 height 30
click at [1479, 131] on icon "Icon/Overflow" at bounding box center [1498, 130] width 37 height 37
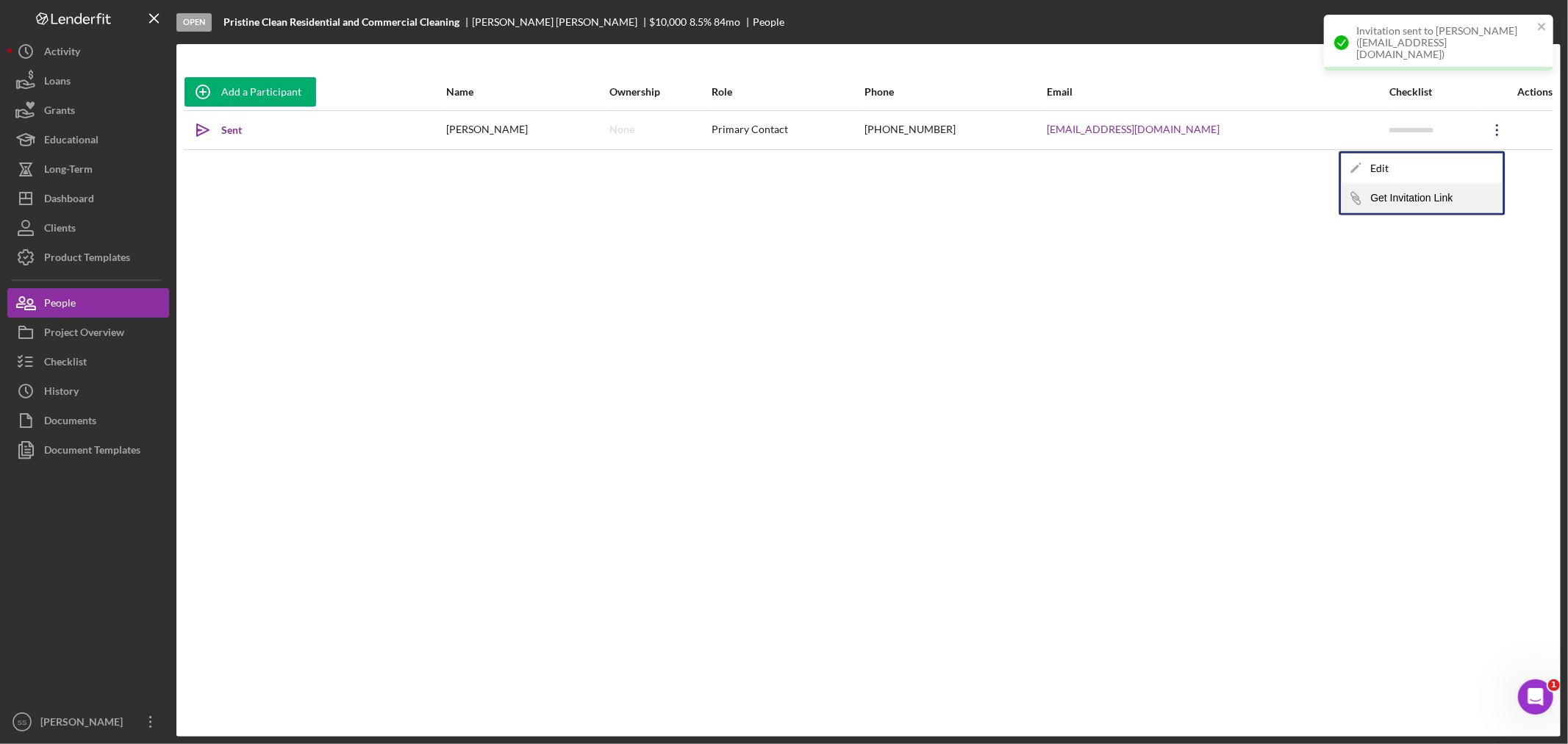
click at [1411, 200] on button "Icon/Link Get Invitation Link" at bounding box center [1422, 199] width 162 height 30
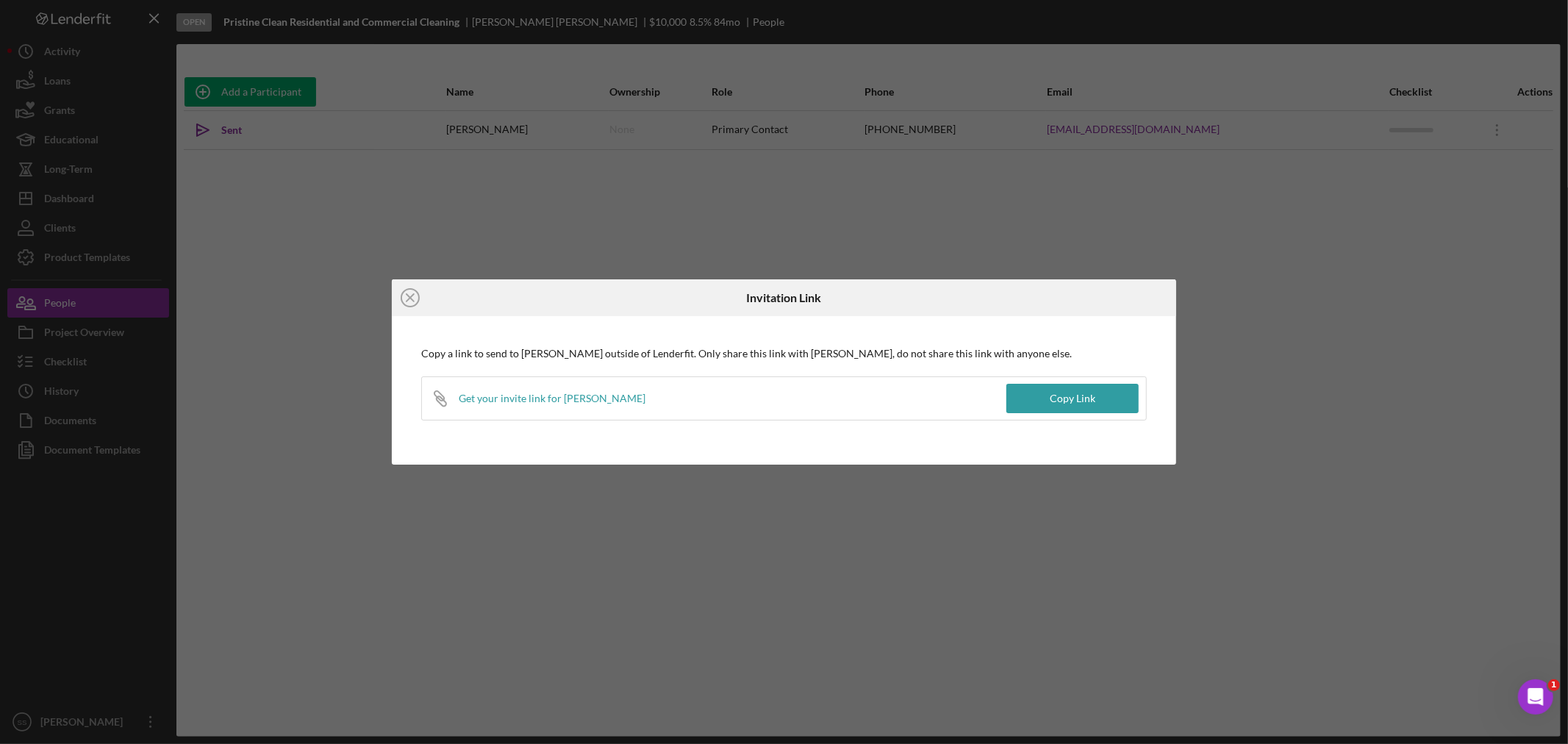
click at [1074, 406] on div "Copy Link" at bounding box center [1073, 399] width 46 height 30
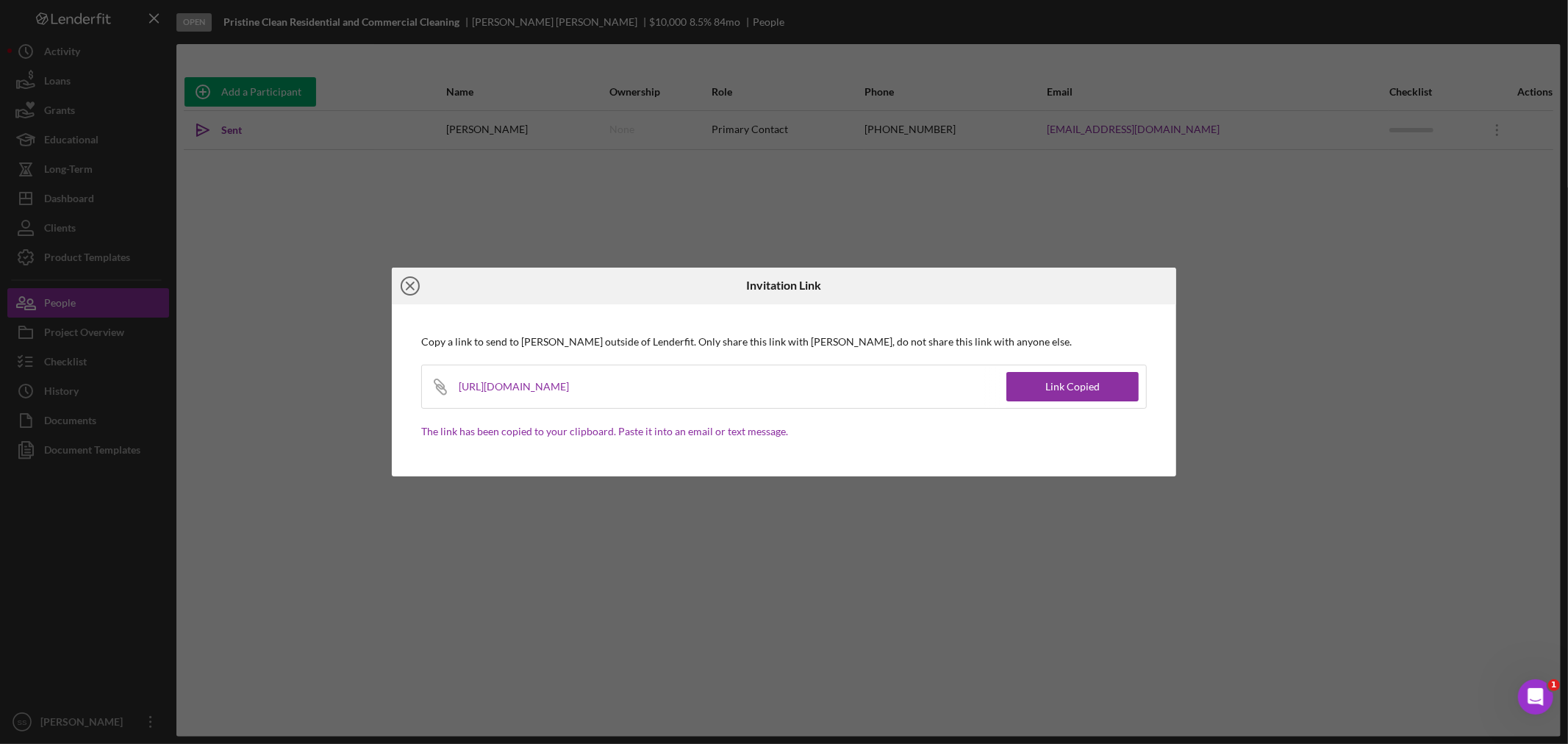
click at [408, 283] on line at bounding box center [410, 286] width 7 height 7
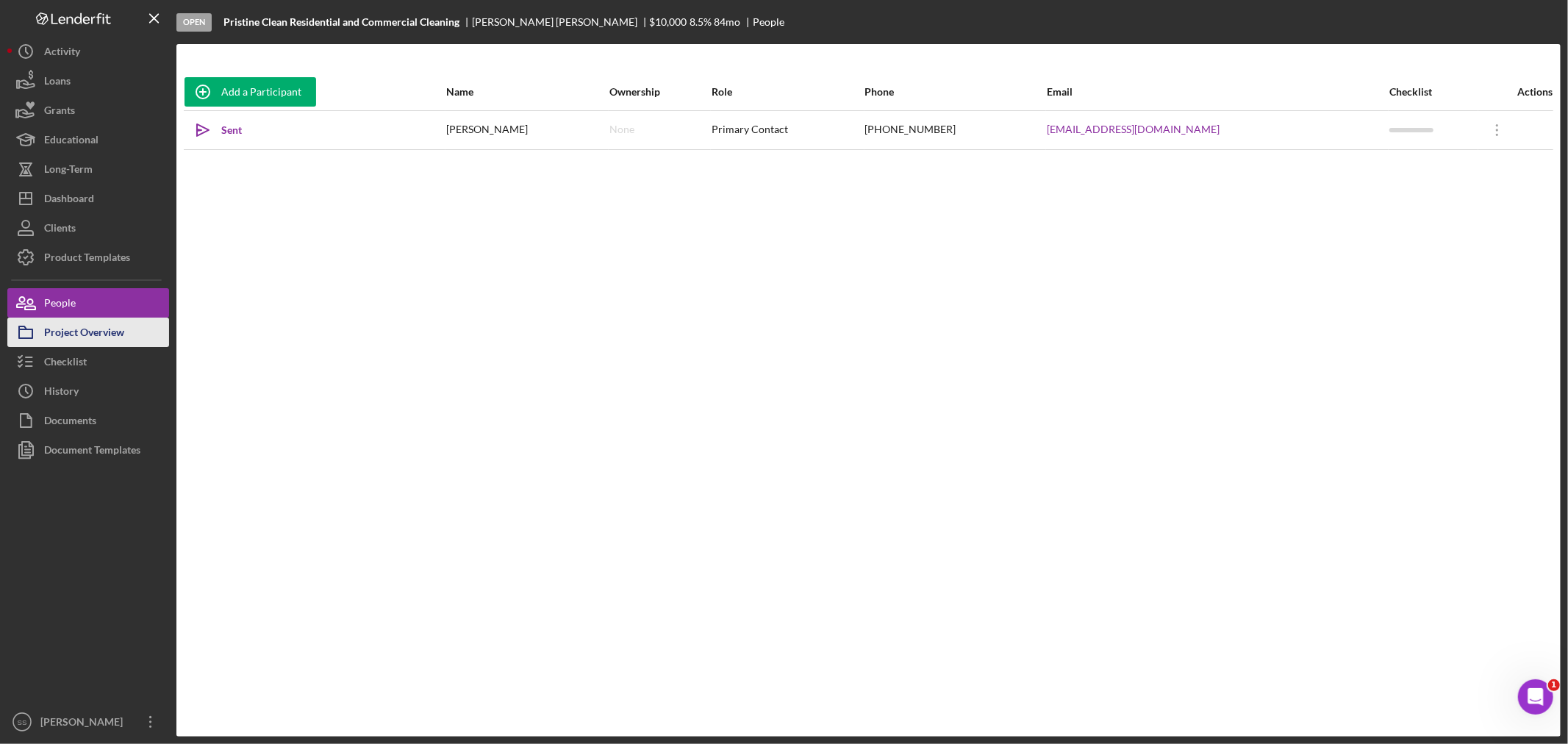
click at [108, 326] on div "Project Overview" at bounding box center [83, 334] width 80 height 33
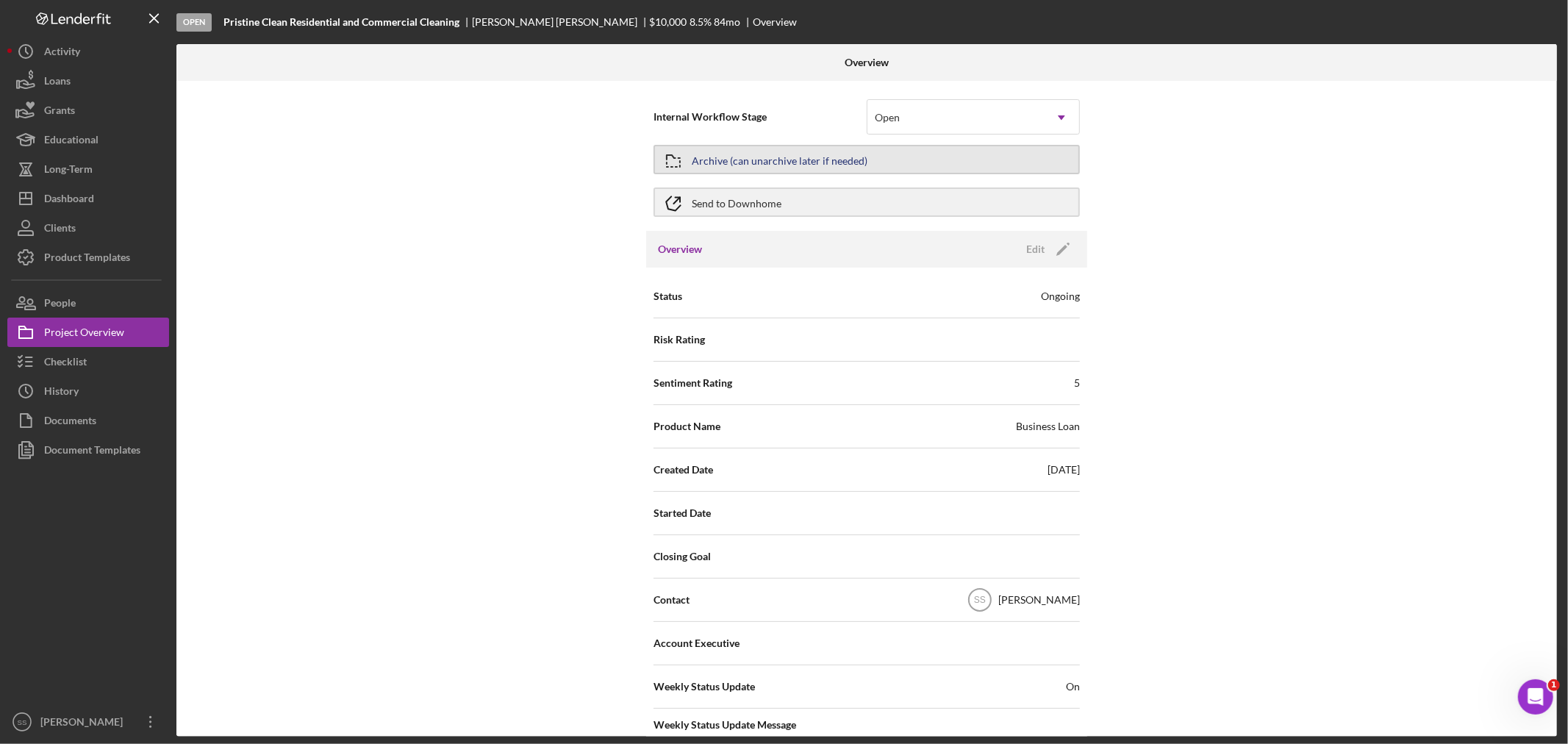
click at [728, 164] on div "Archive (can unarchive later if needed)" at bounding box center [779, 159] width 175 height 26
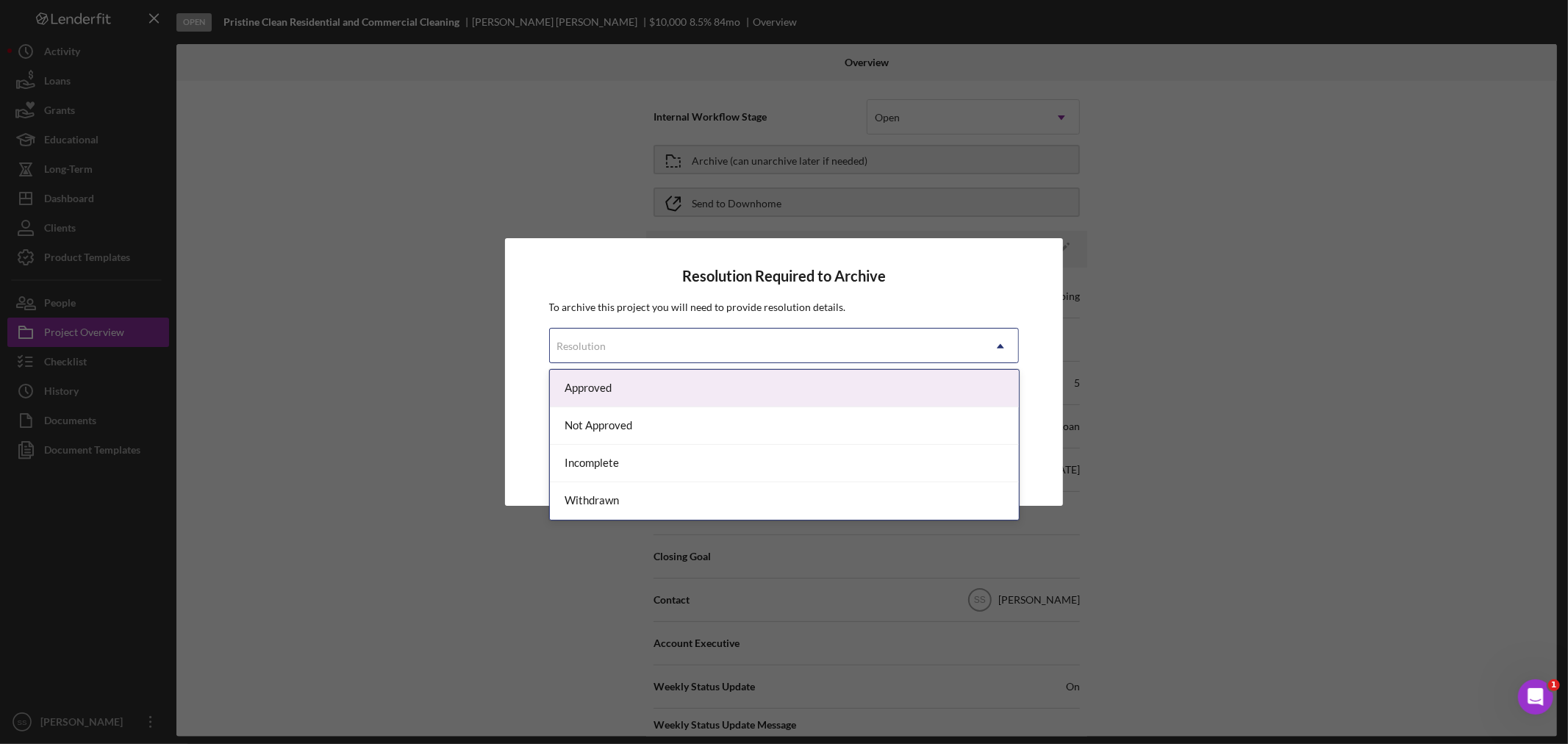
click at [742, 339] on div "Resolution" at bounding box center [766, 346] width 434 height 34
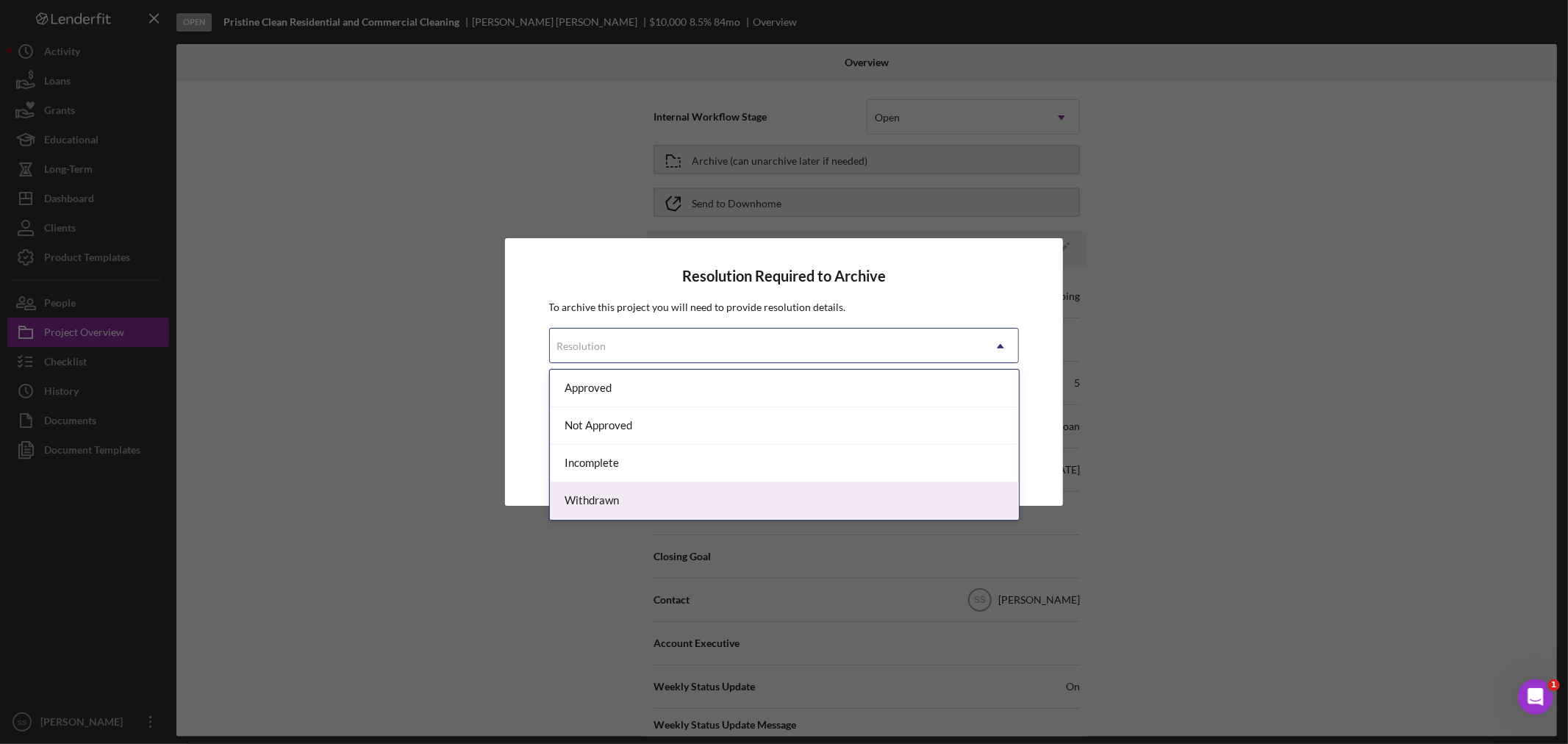
click at [673, 494] on div "Withdrawn" at bounding box center [784, 500] width 469 height 38
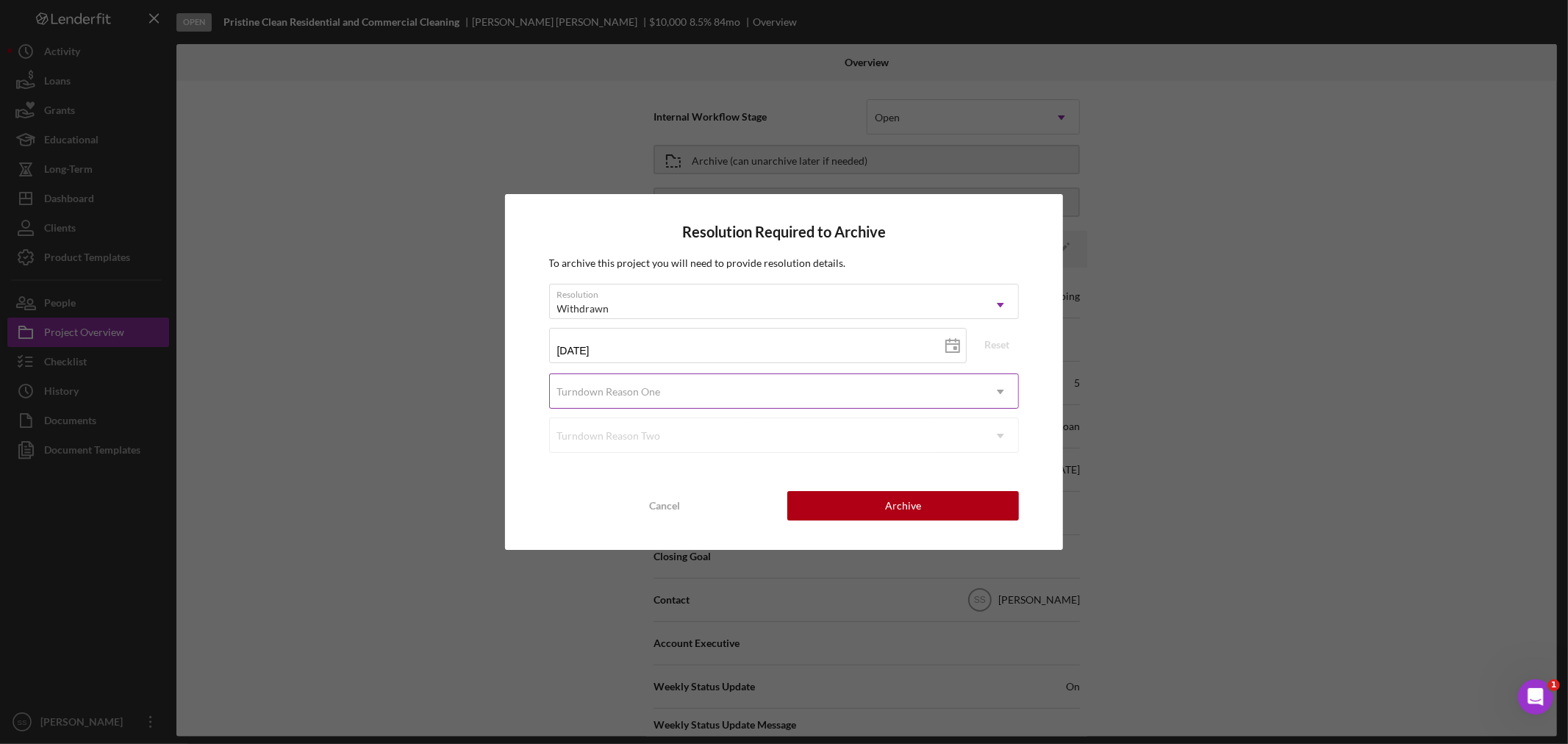
click at [675, 395] on div "Turndown Reason One" at bounding box center [766, 392] width 434 height 34
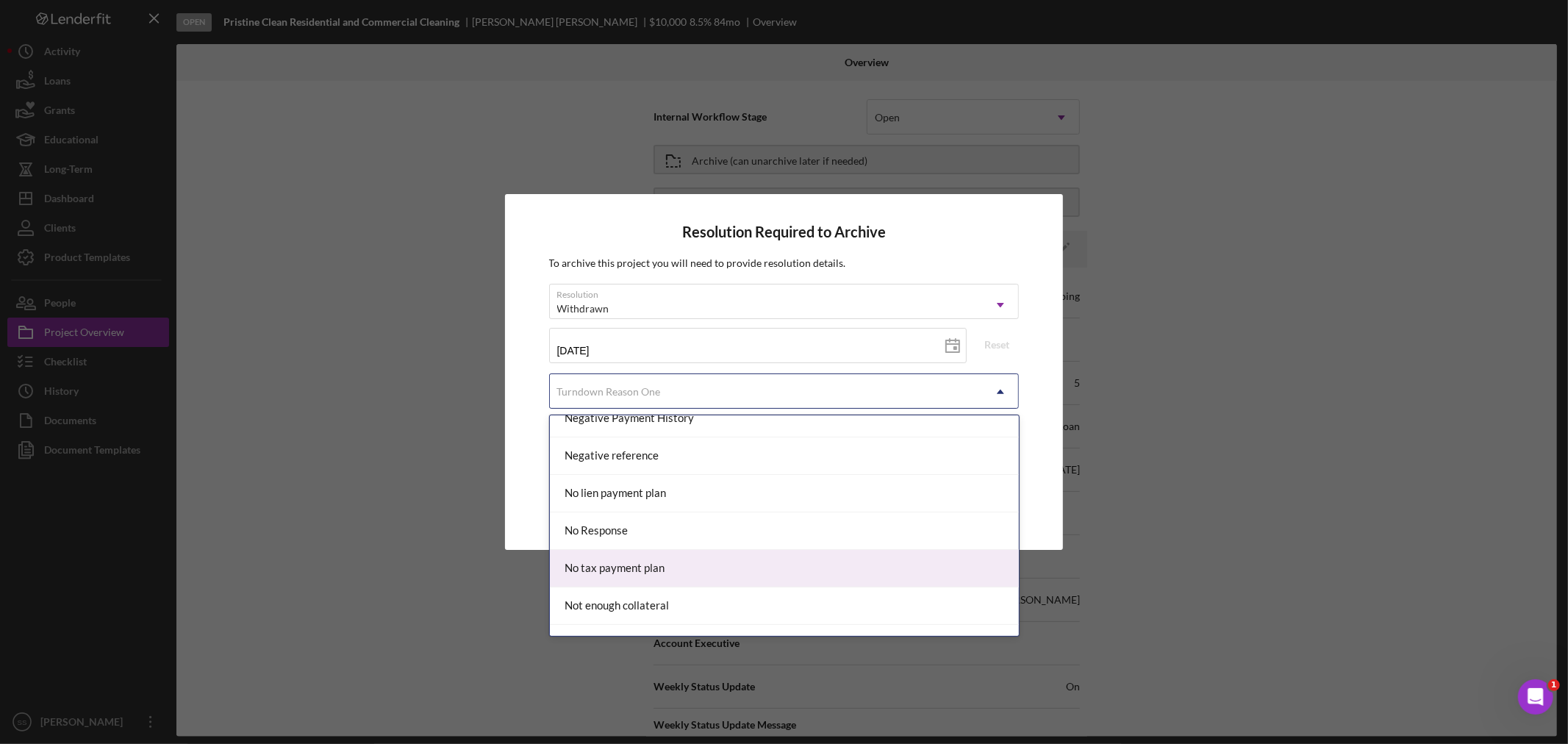
scroll to position [980, 0]
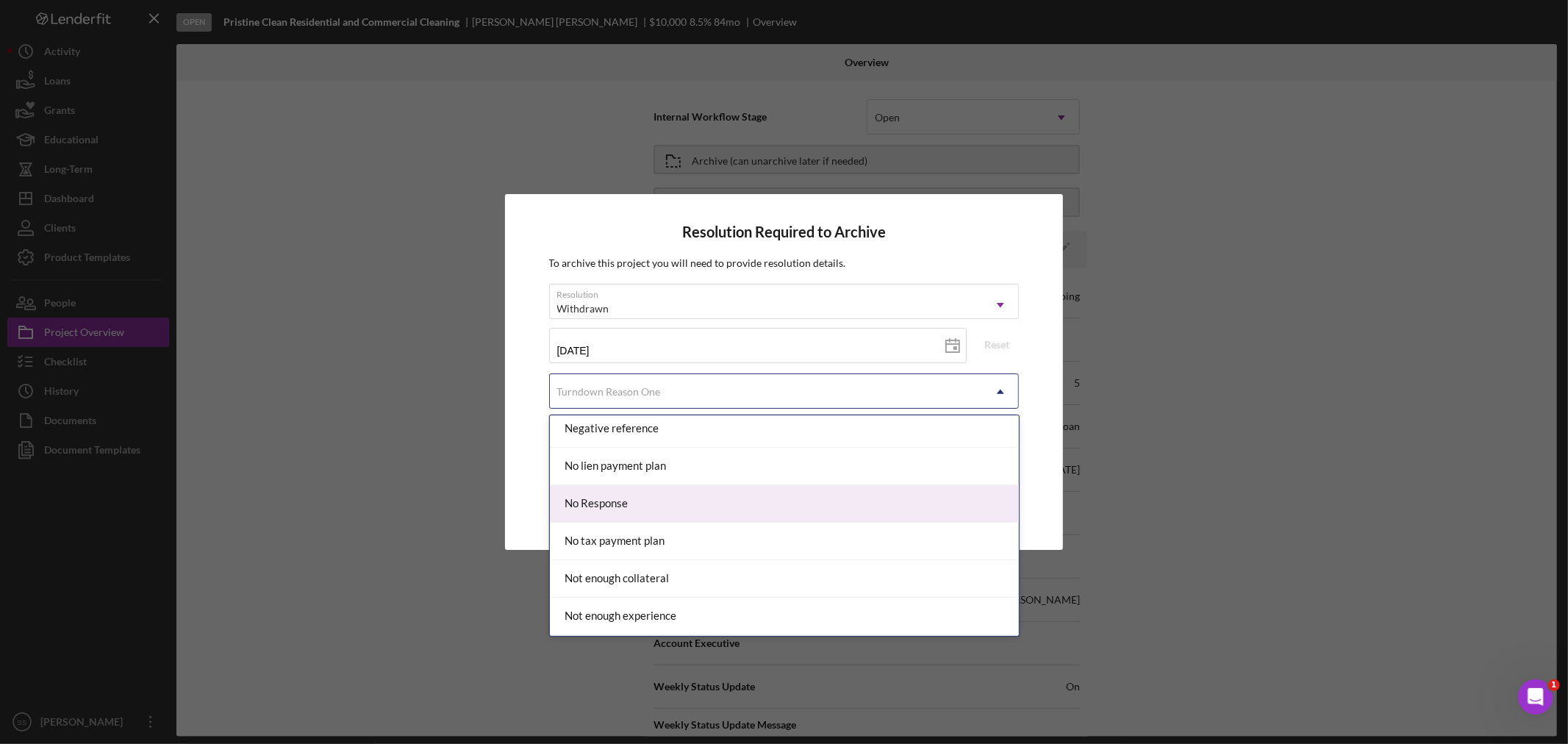
click at [643, 511] on div "No Response" at bounding box center [784, 504] width 469 height 38
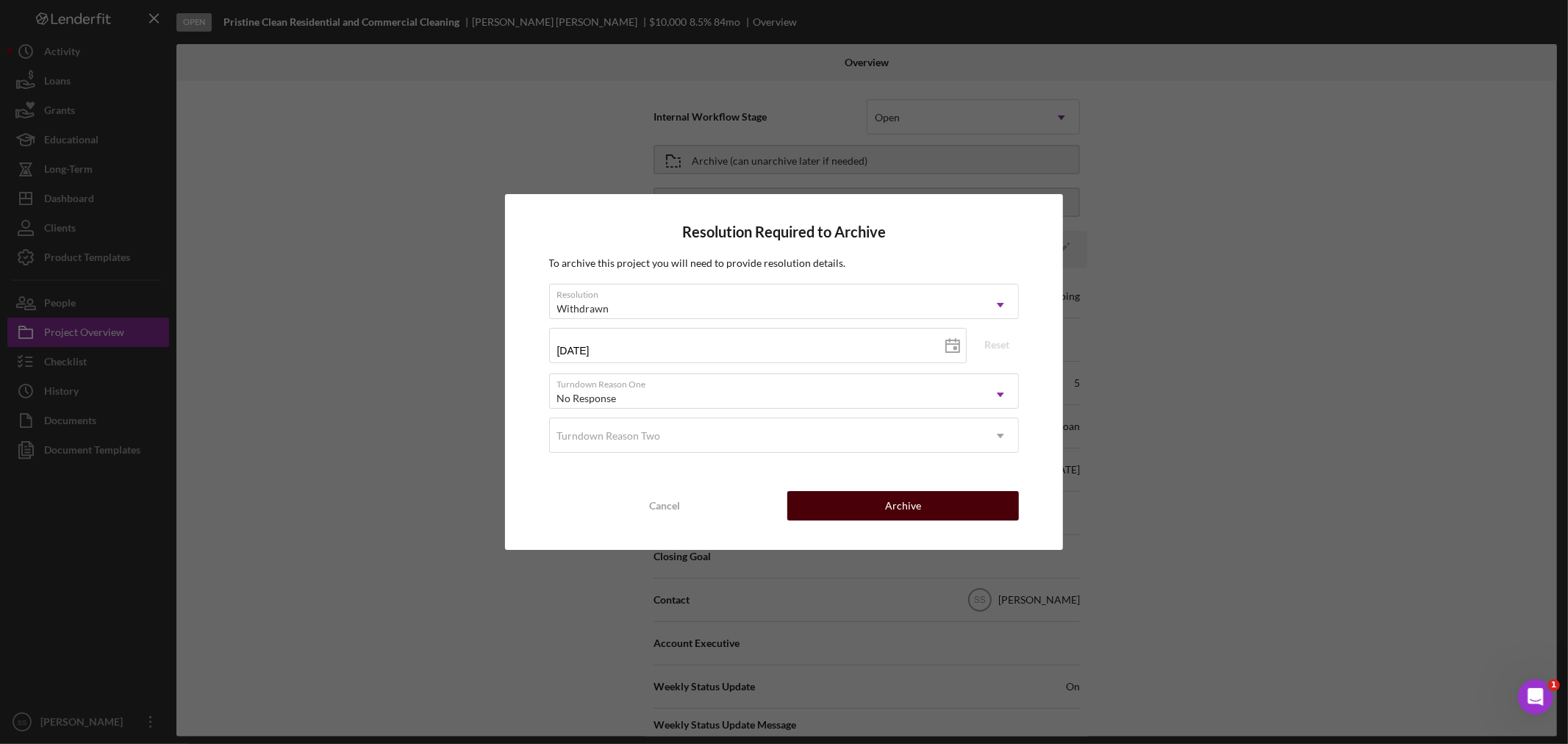
click at [850, 500] on button "Archive" at bounding box center [903, 506] width 231 height 30
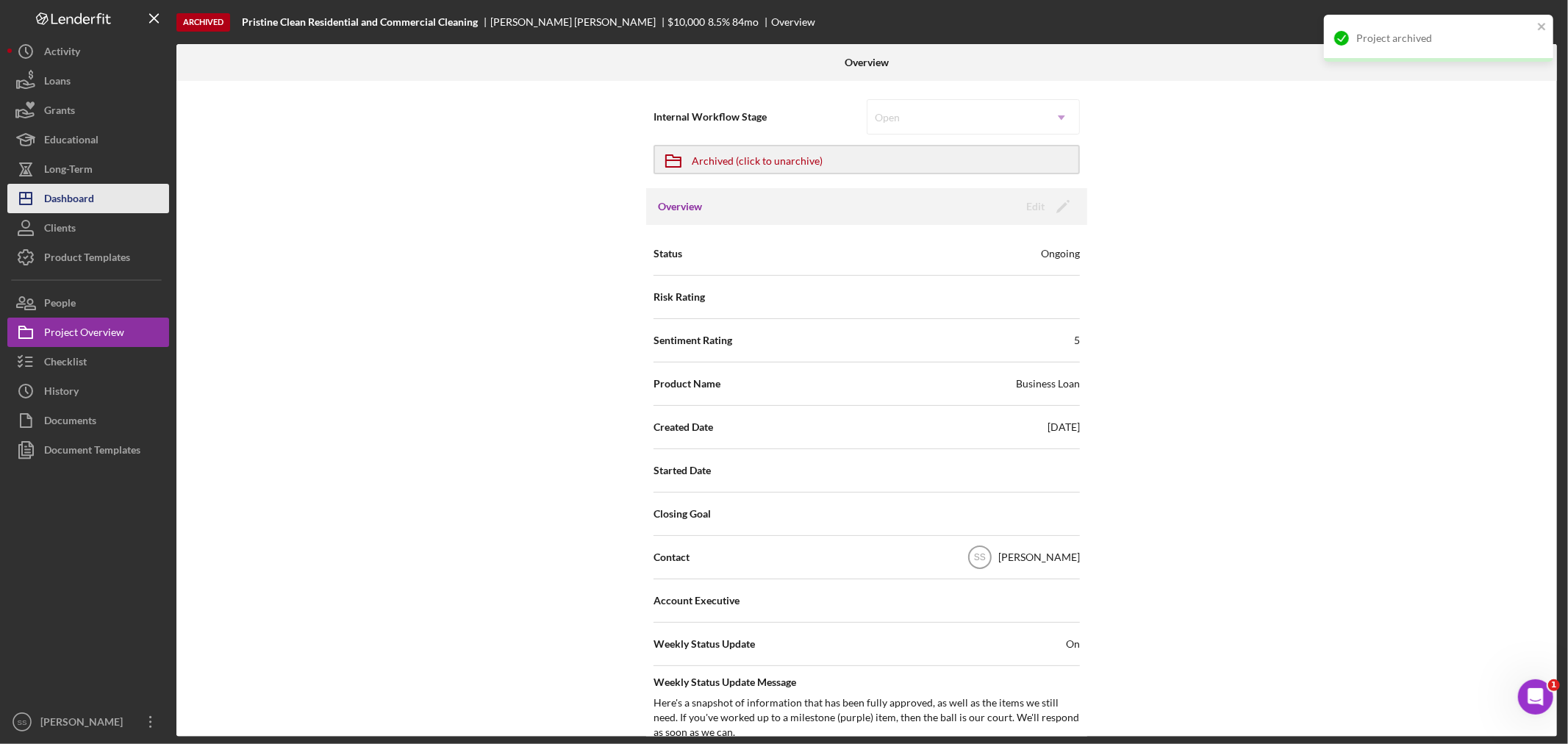
click at [78, 203] on div "Dashboard" at bounding box center [68, 201] width 50 height 33
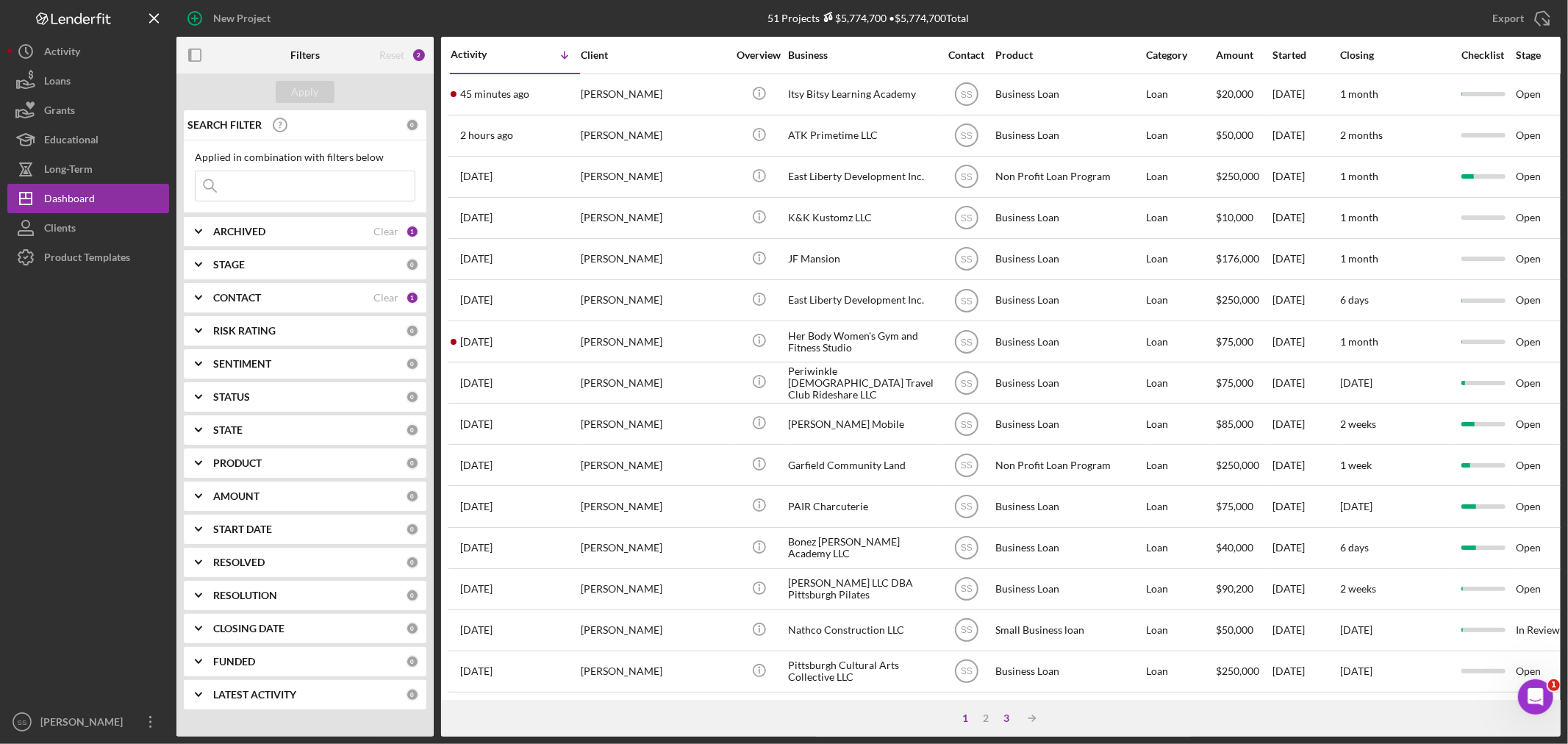
click at [1005, 713] on div "3" at bounding box center [1006, 718] width 20 height 11
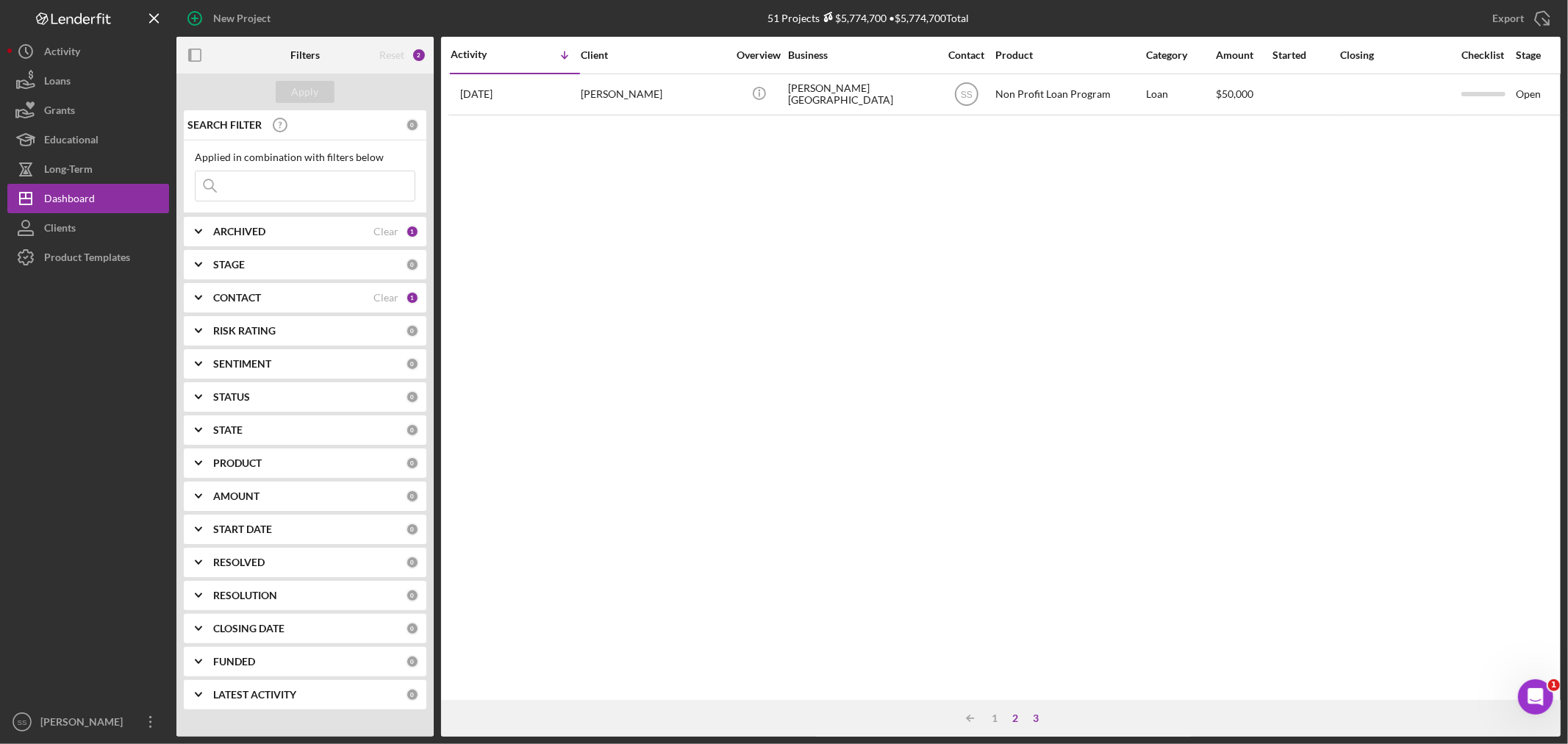
click at [1016, 713] on div "2" at bounding box center [1015, 718] width 20 height 11
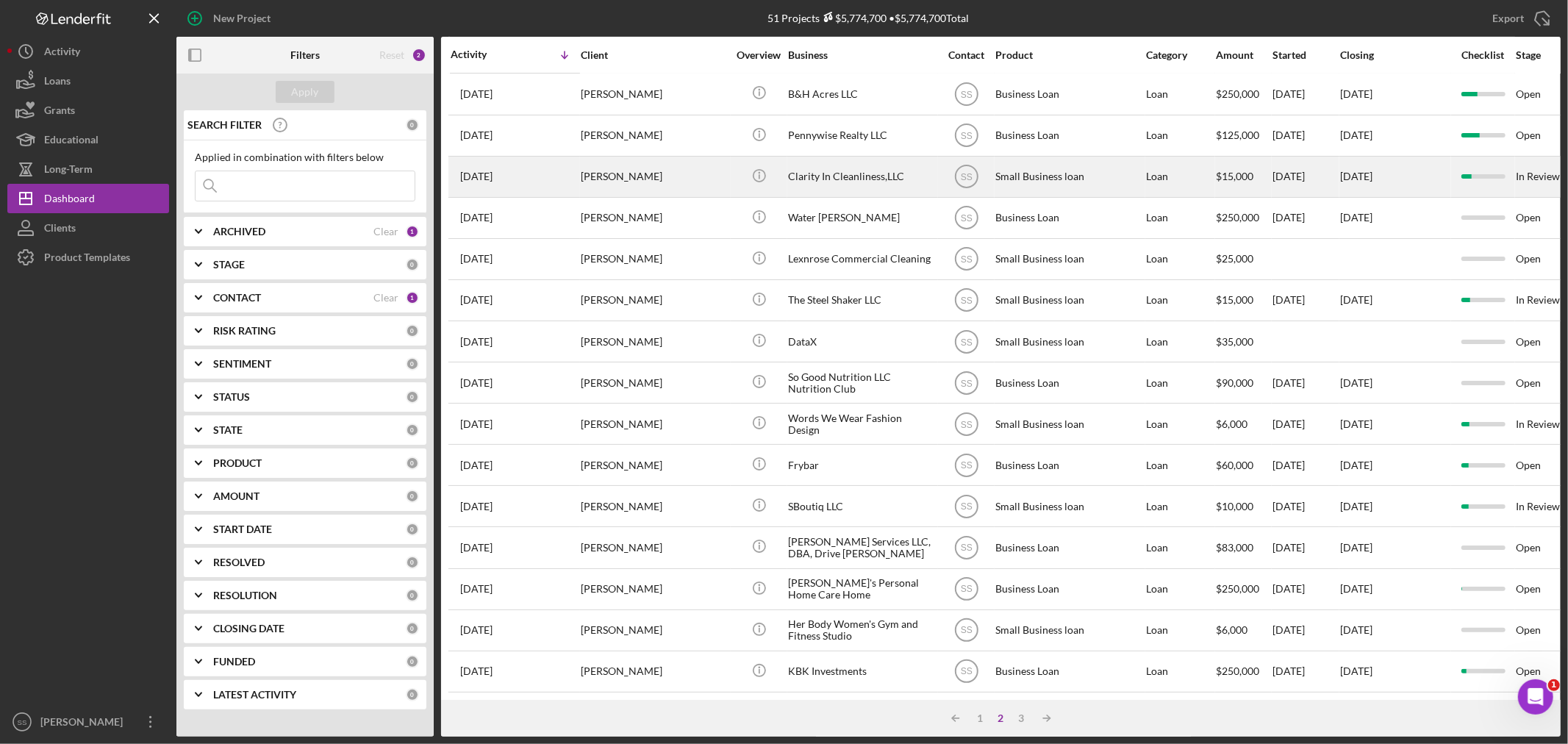
scroll to position [358, 0]
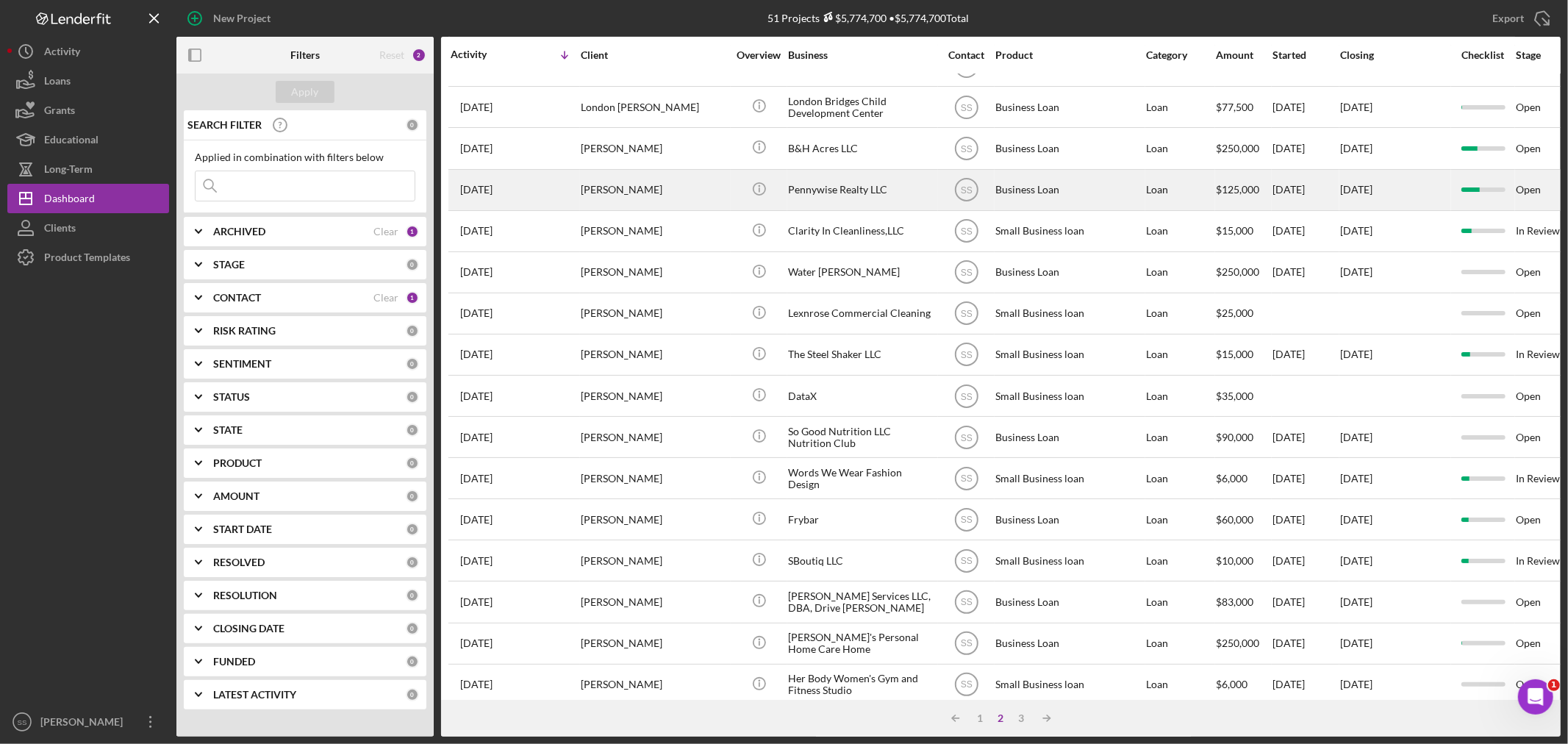
click at [608, 196] on div "[PERSON_NAME]" at bounding box center [655, 190] width 147 height 39
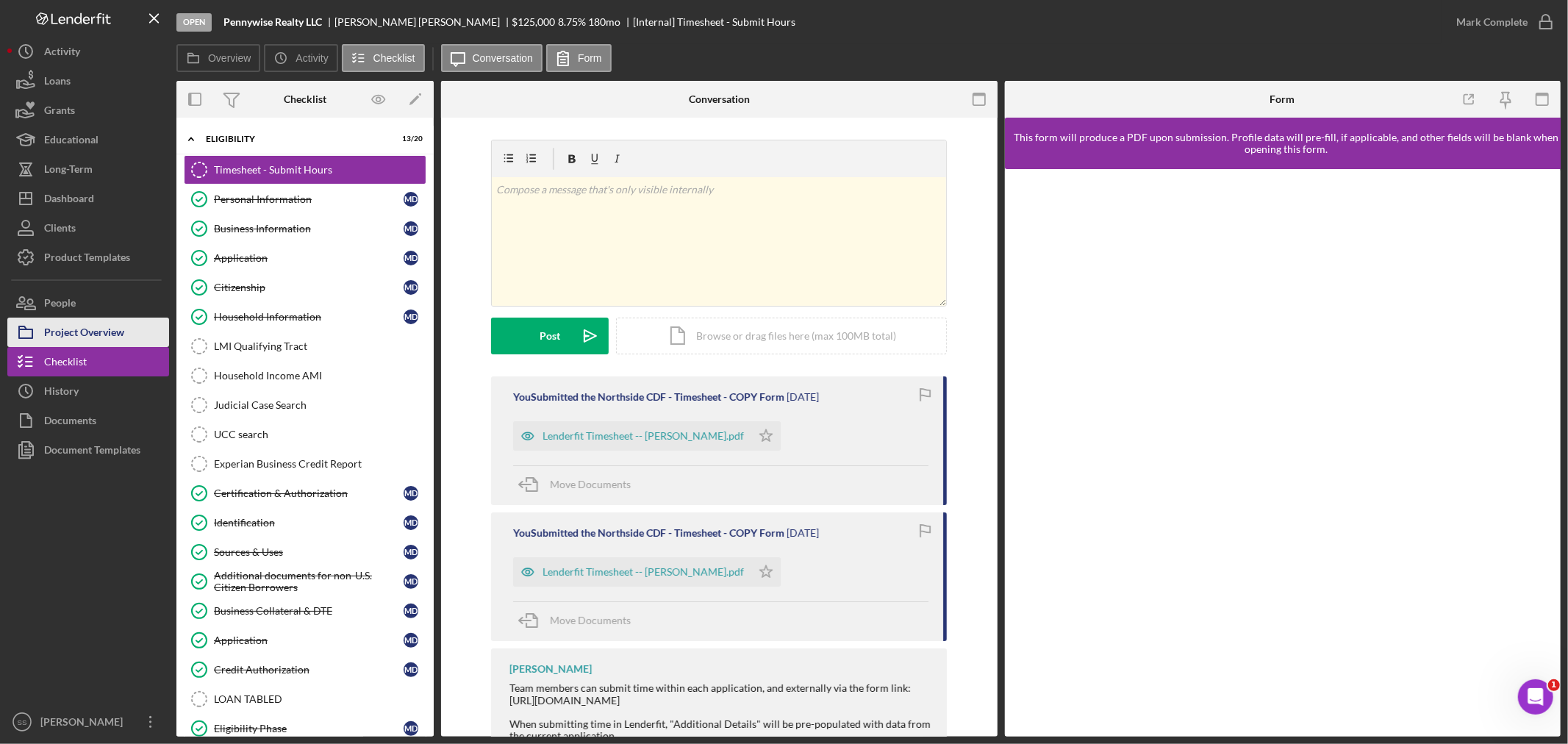
click at [98, 333] on div "Project Overview" at bounding box center [83, 334] width 80 height 33
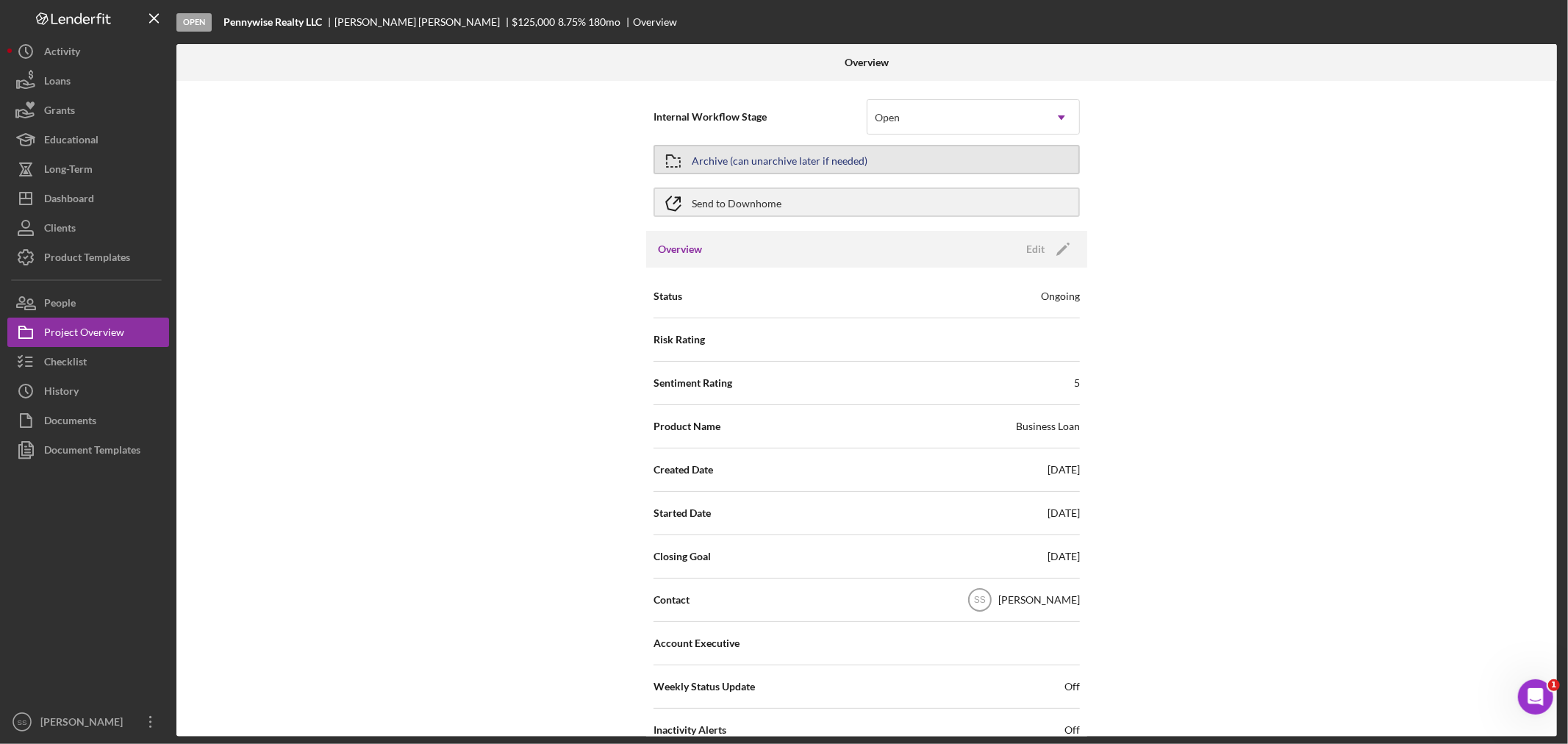
click at [741, 158] on div "Archive (can unarchive later if needed)" at bounding box center [779, 159] width 175 height 26
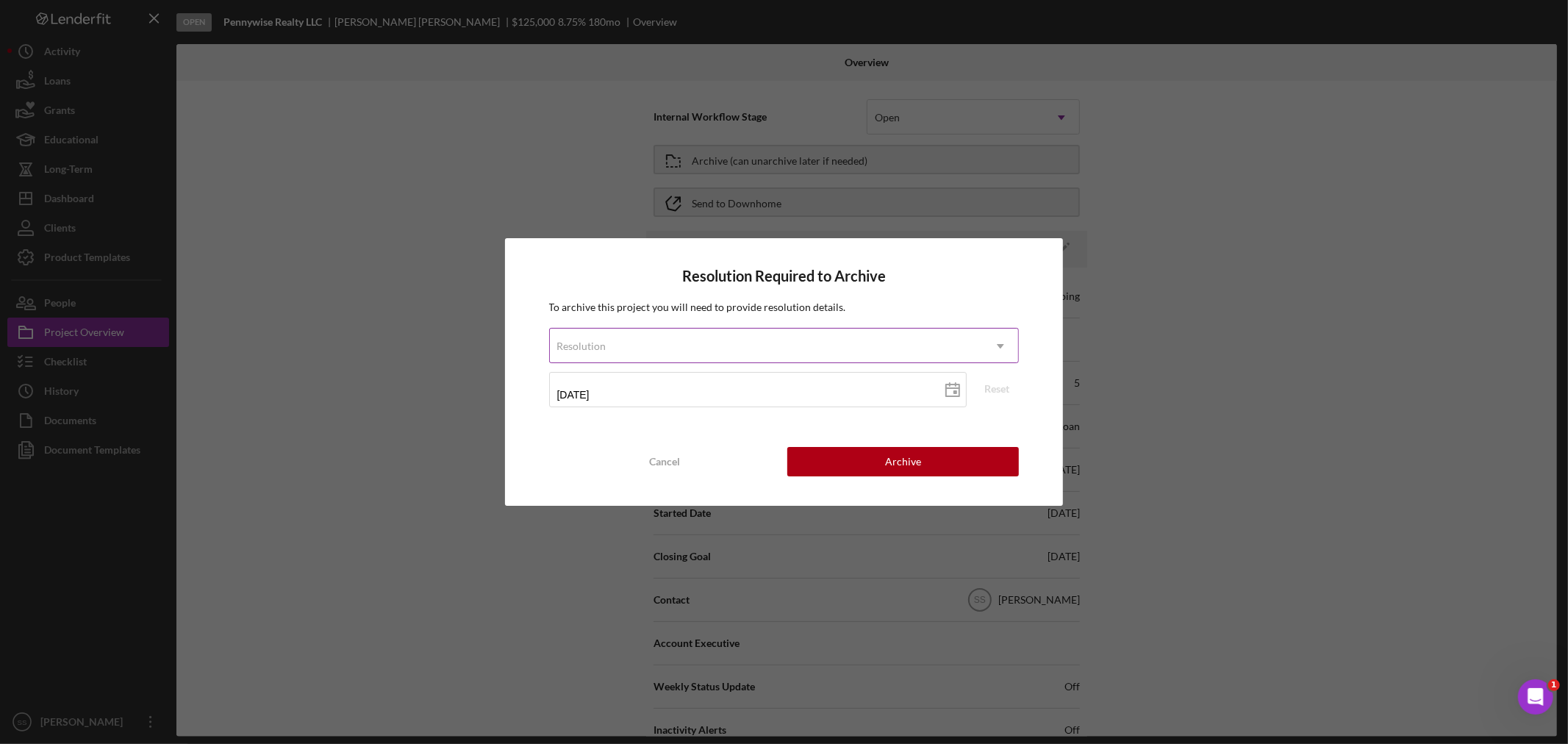
click at [729, 347] on div "Resolution" at bounding box center [766, 346] width 434 height 34
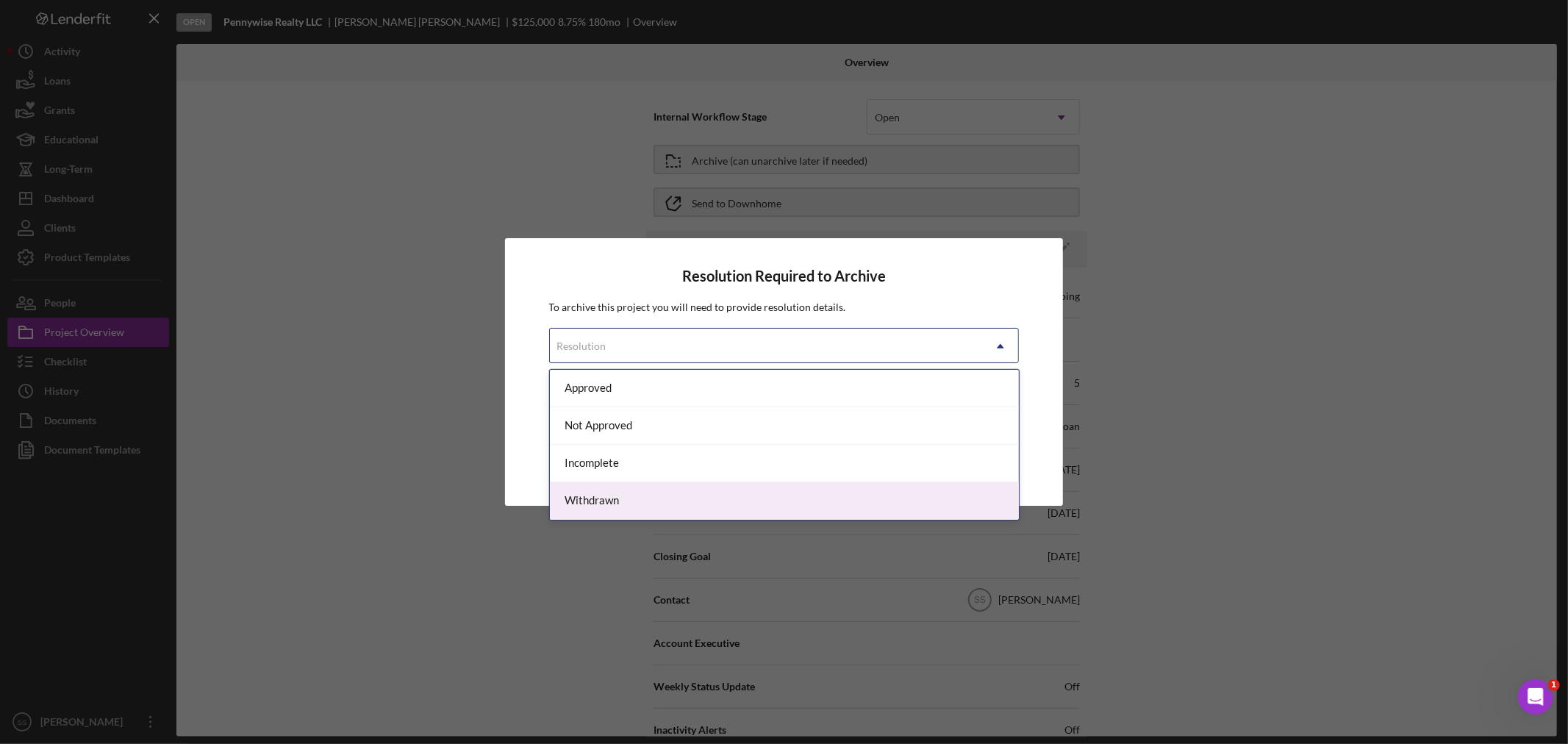
click at [621, 504] on div "Withdrawn" at bounding box center [784, 500] width 469 height 38
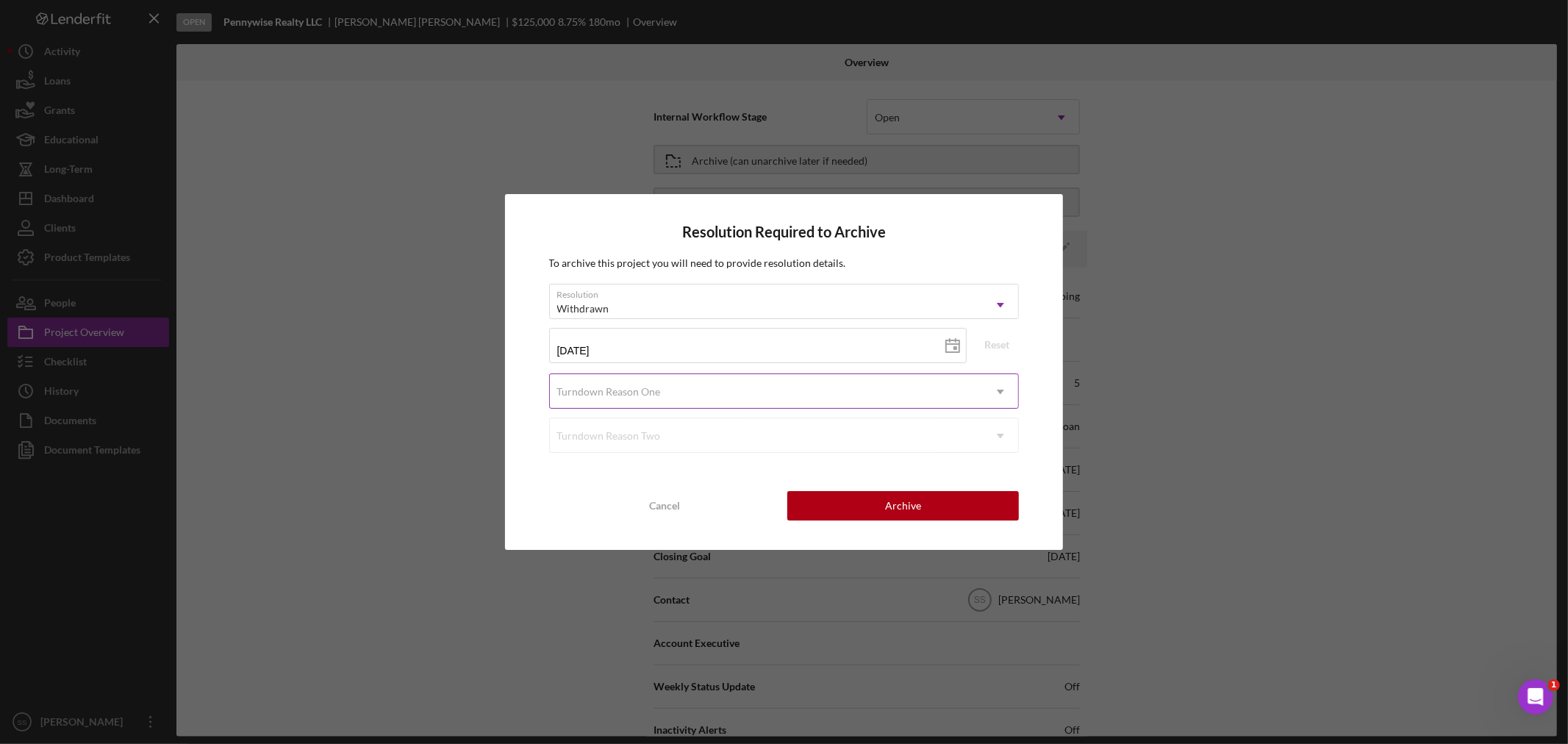
click at [649, 376] on div "Turndown Reason One" at bounding box center [766, 392] width 434 height 34
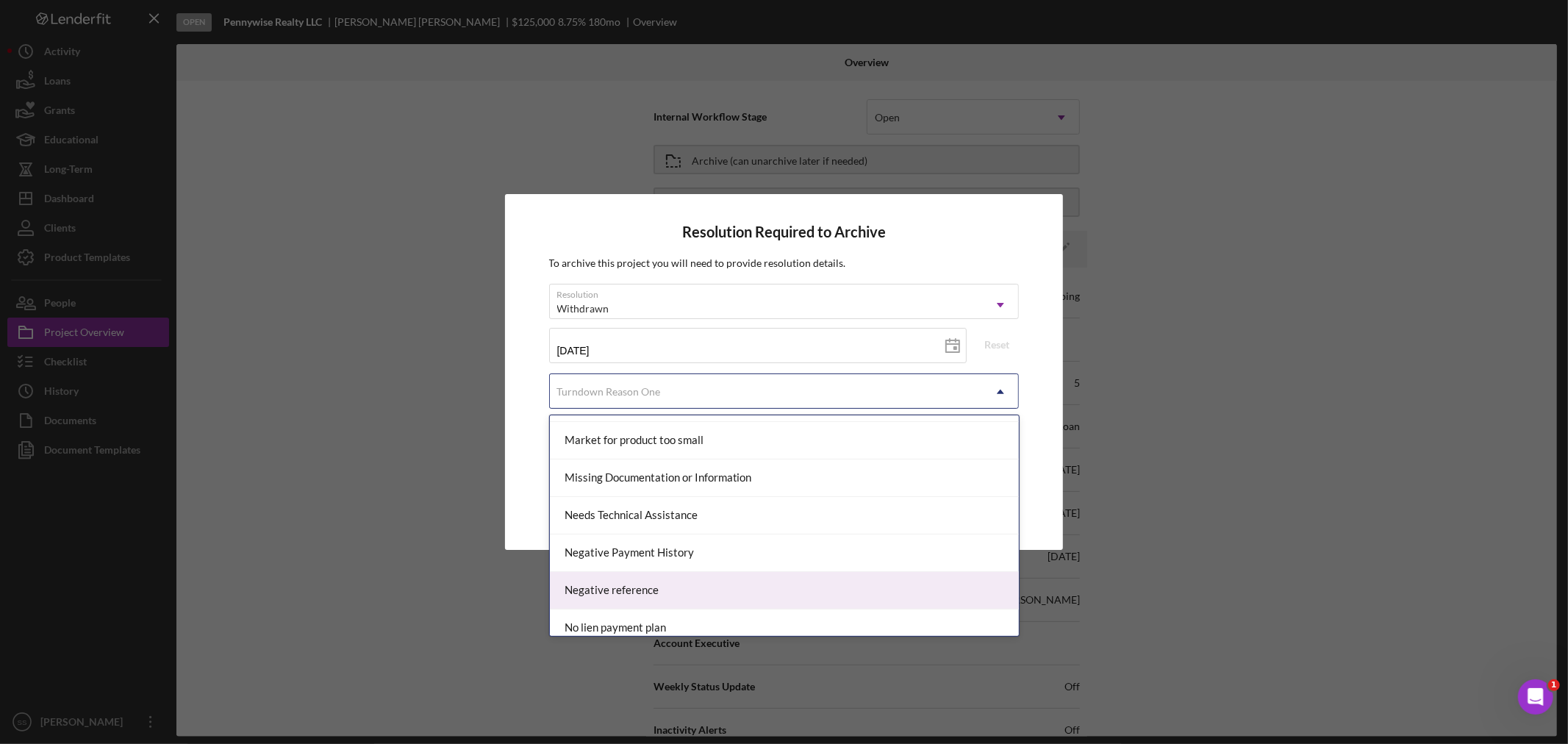
scroll to position [898, 0]
click at [642, 581] on div "No Response" at bounding box center [784, 585] width 469 height 38
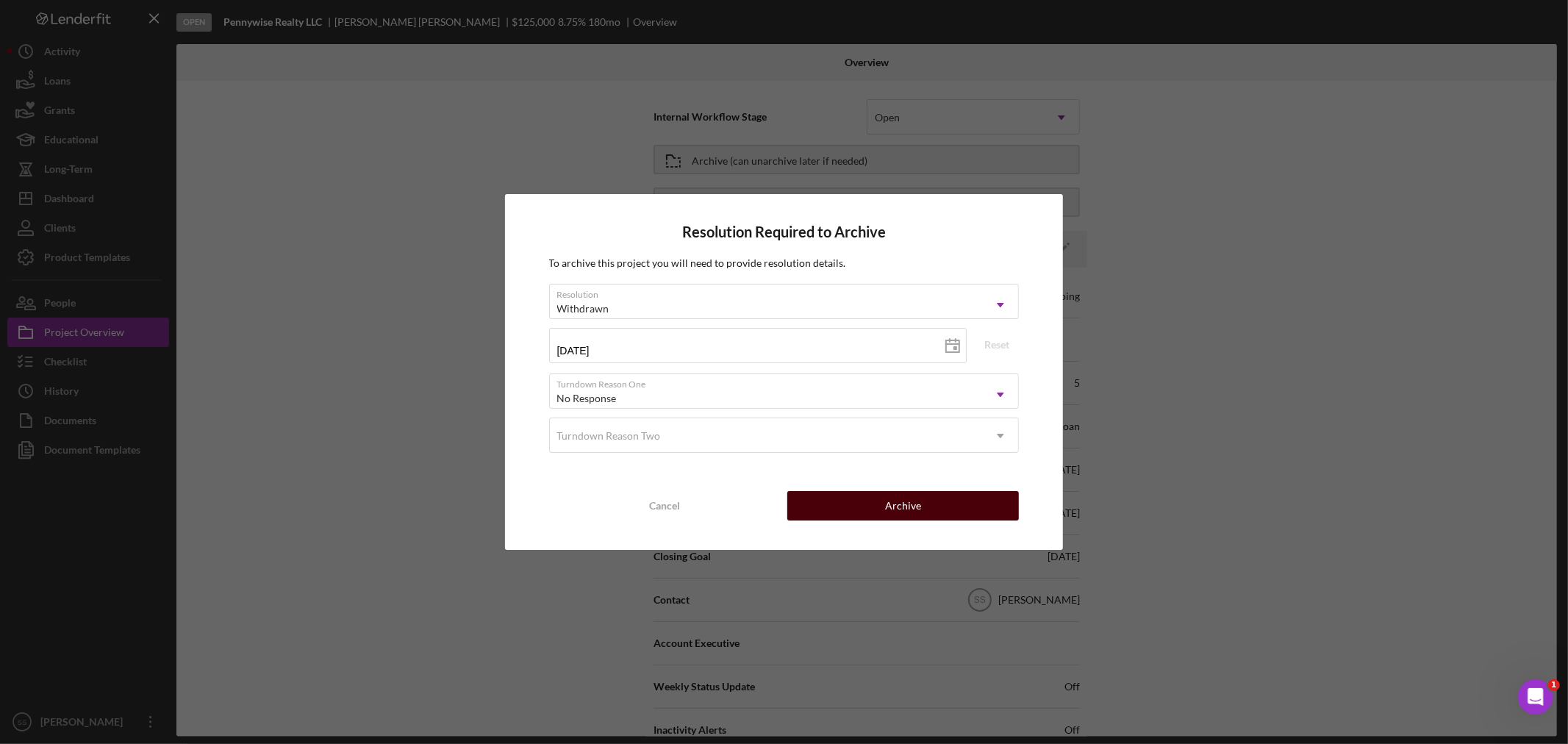
click at [910, 505] on div "Archive" at bounding box center [903, 506] width 36 height 30
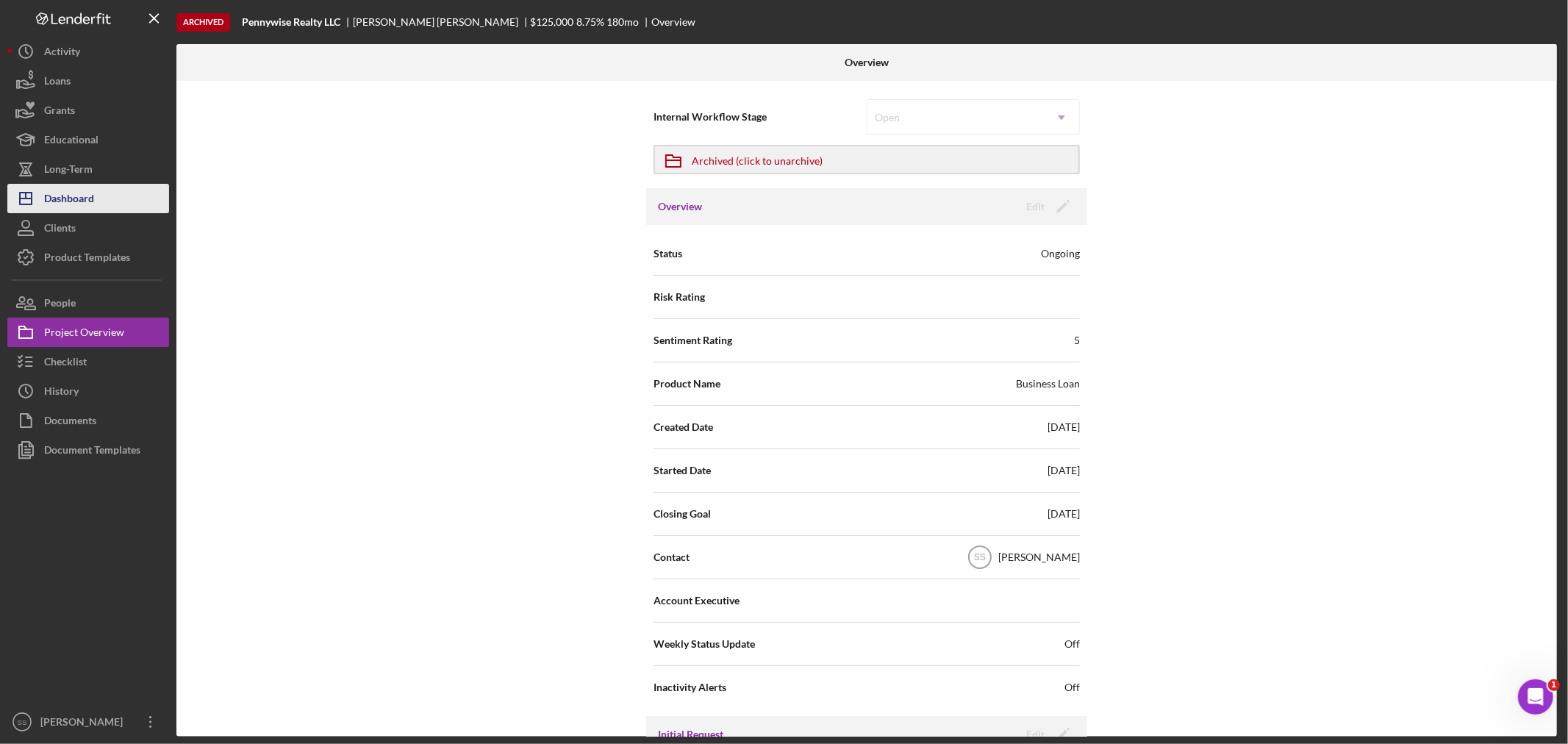
click at [71, 193] on div "Dashboard" at bounding box center [68, 201] width 50 height 33
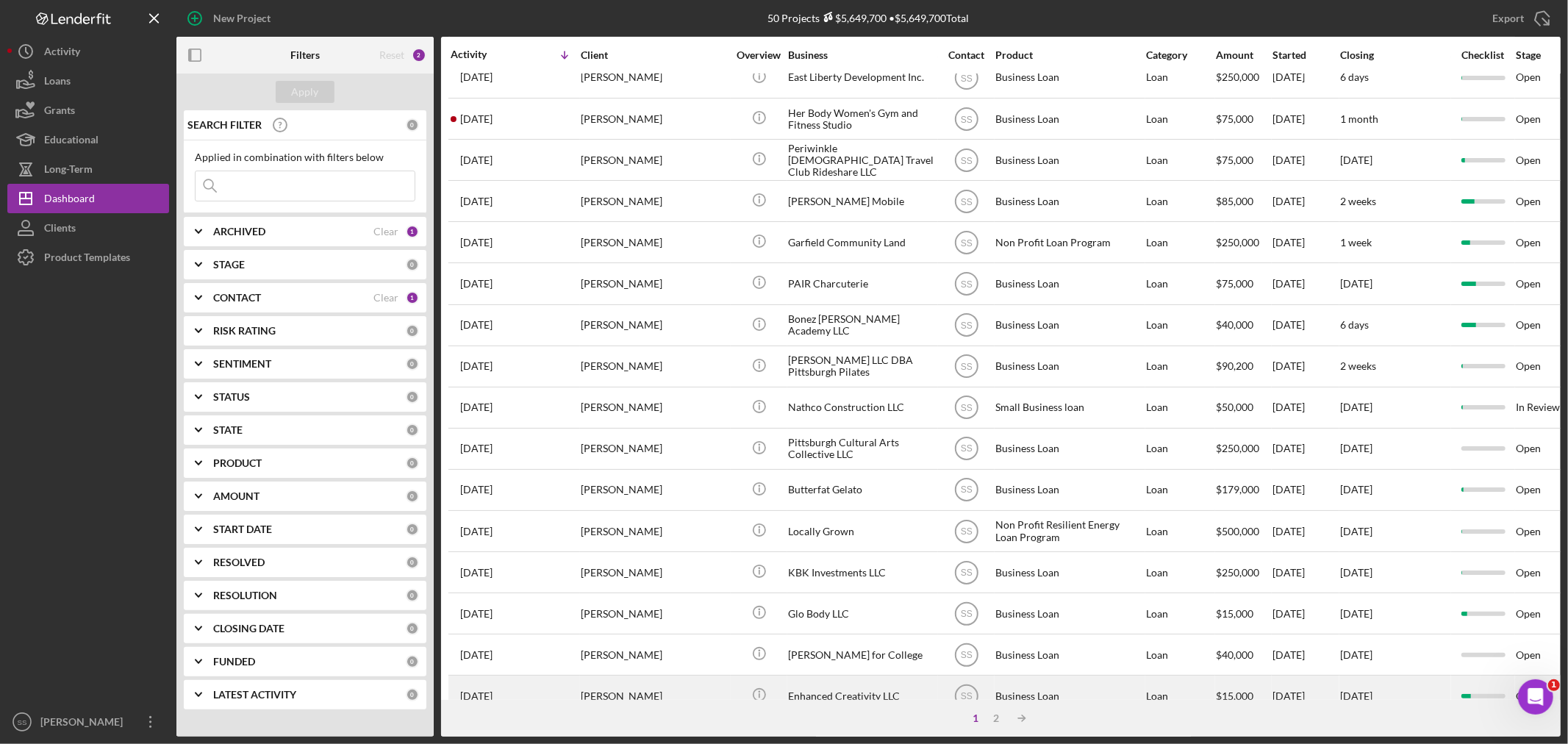
scroll to position [440, 0]
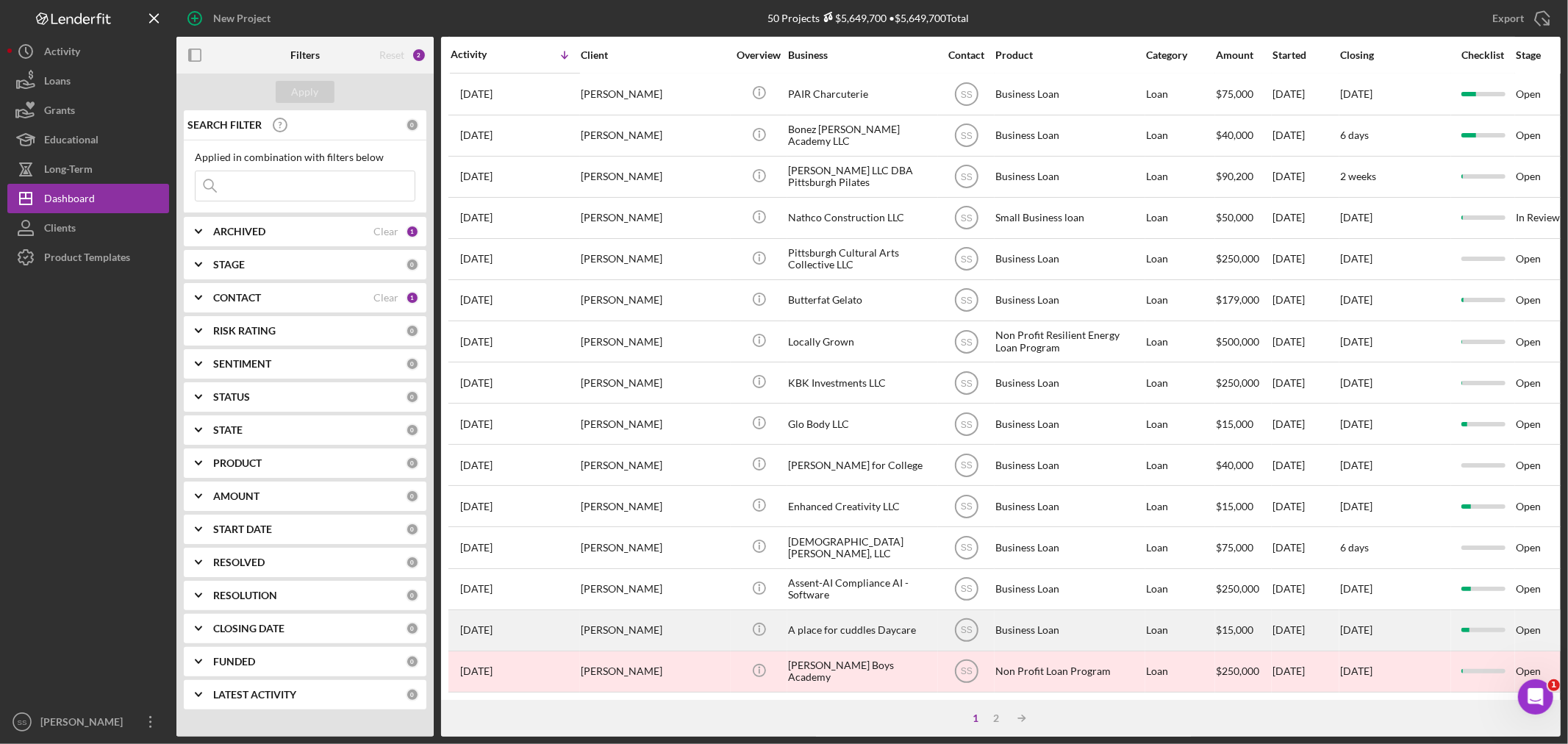
click at [733, 611] on div "Icon/Info" at bounding box center [759, 630] width 55 height 39
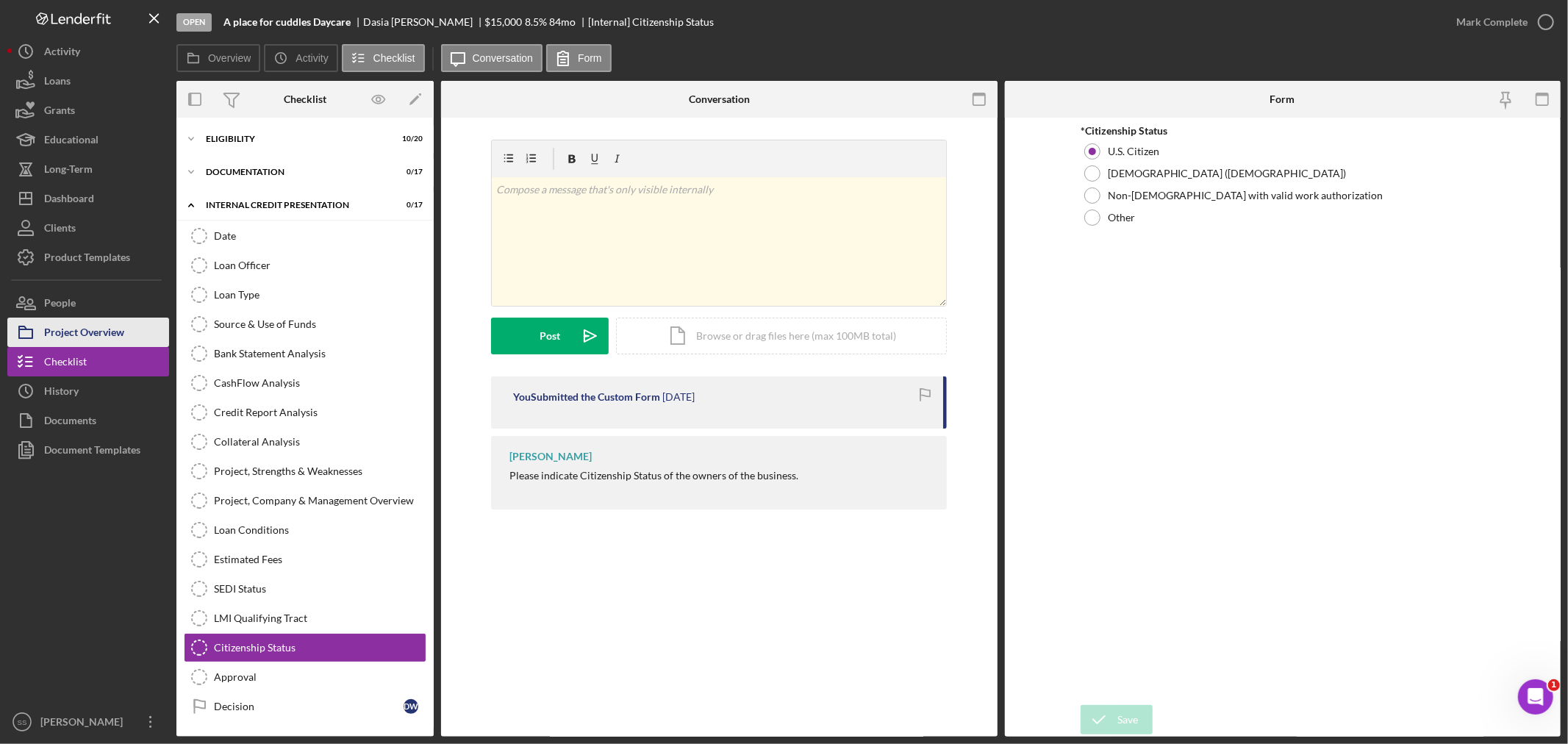
click at [91, 319] on div "Project Overview" at bounding box center [83, 334] width 80 height 33
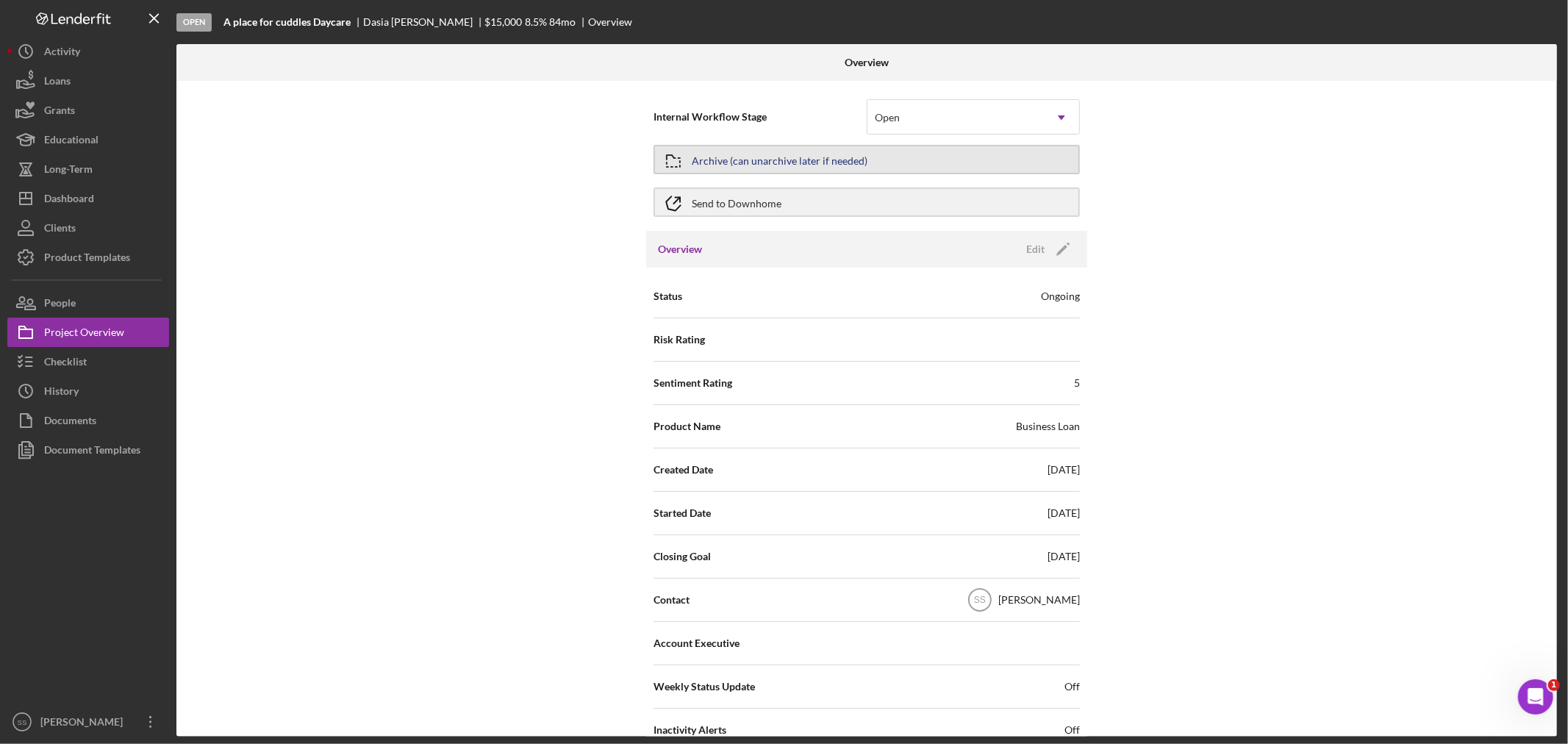
click at [772, 152] on div "Archive (can unarchive later if needed)" at bounding box center [779, 159] width 175 height 26
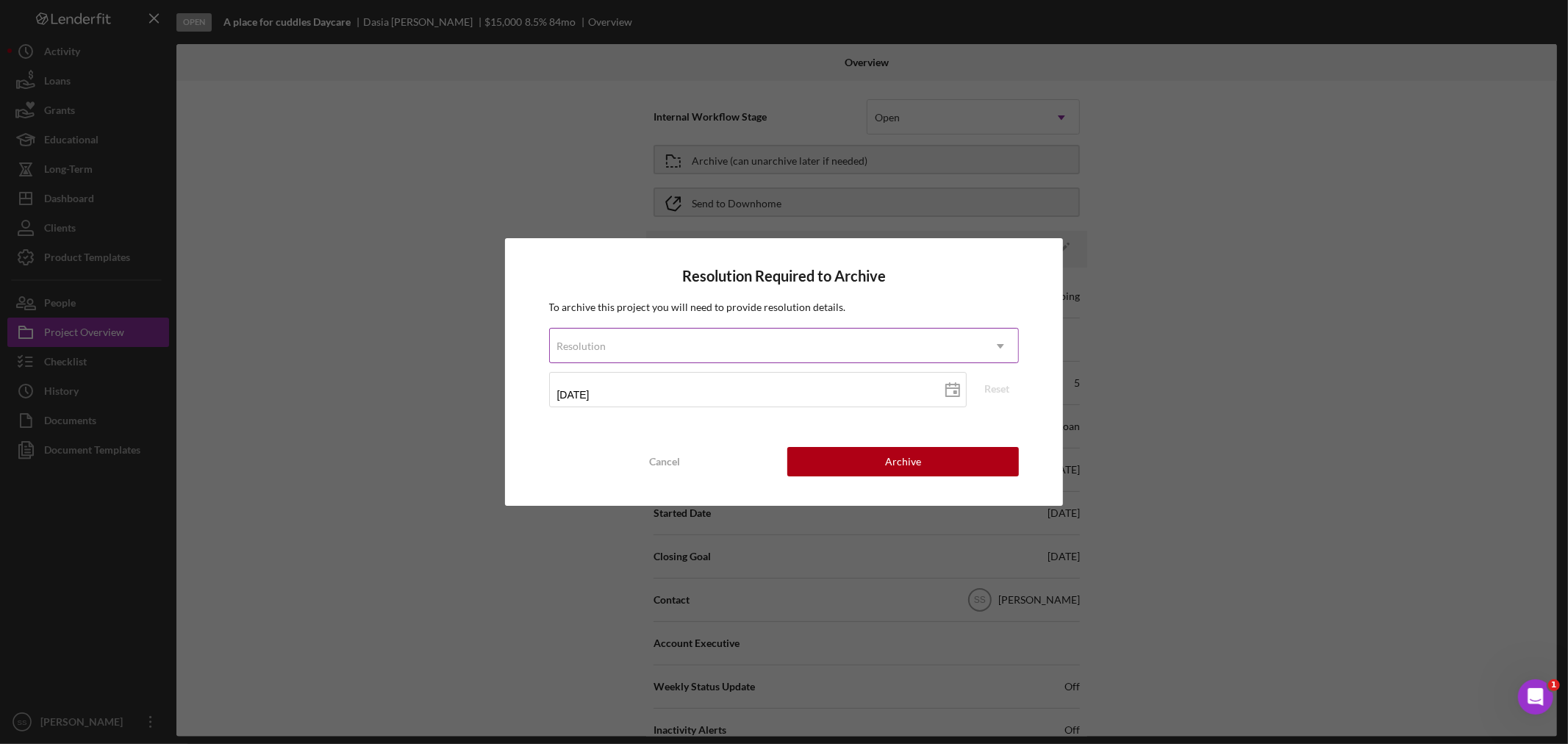
click at [664, 336] on div "Resolution" at bounding box center [766, 346] width 434 height 34
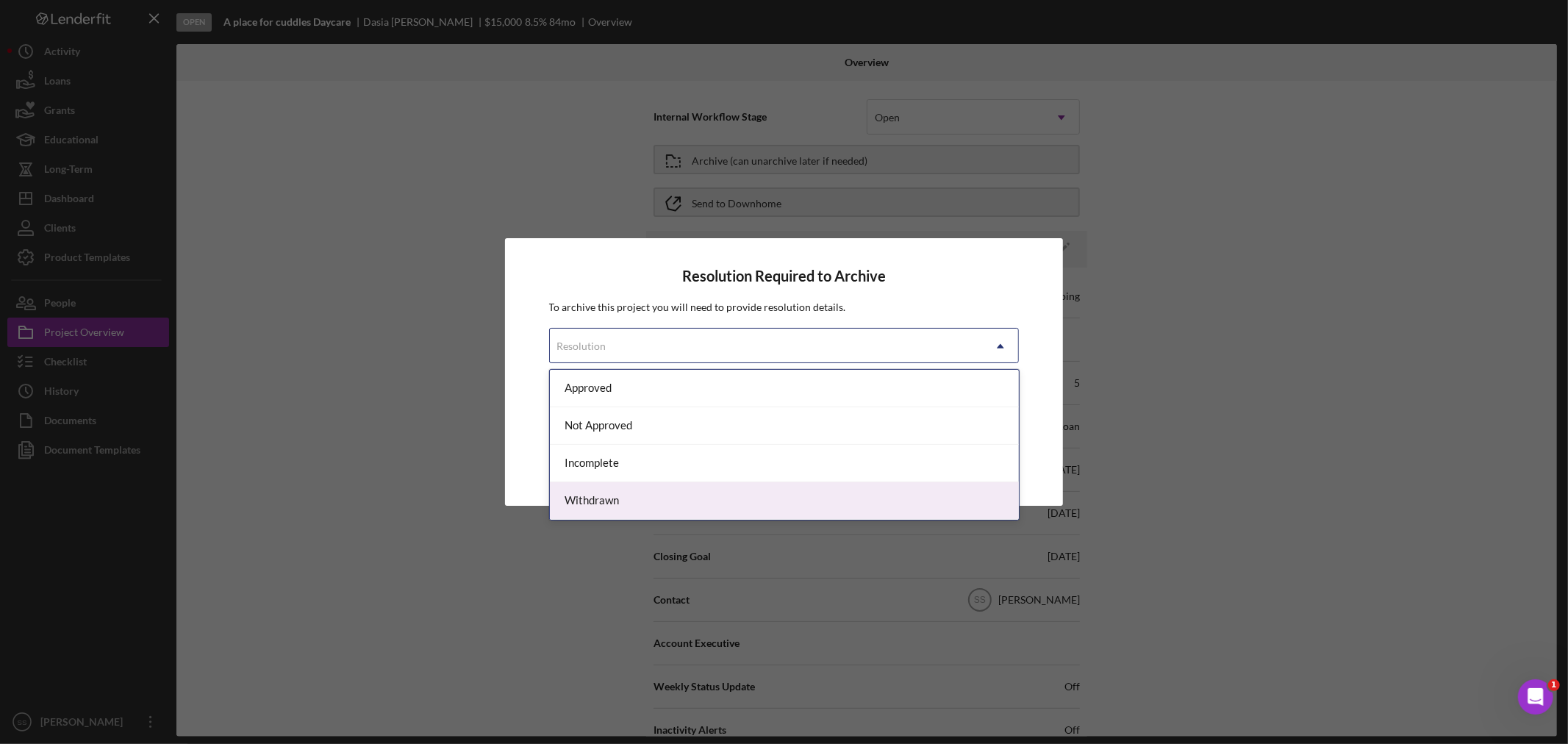
click at [638, 505] on div "Withdrawn" at bounding box center [784, 500] width 469 height 38
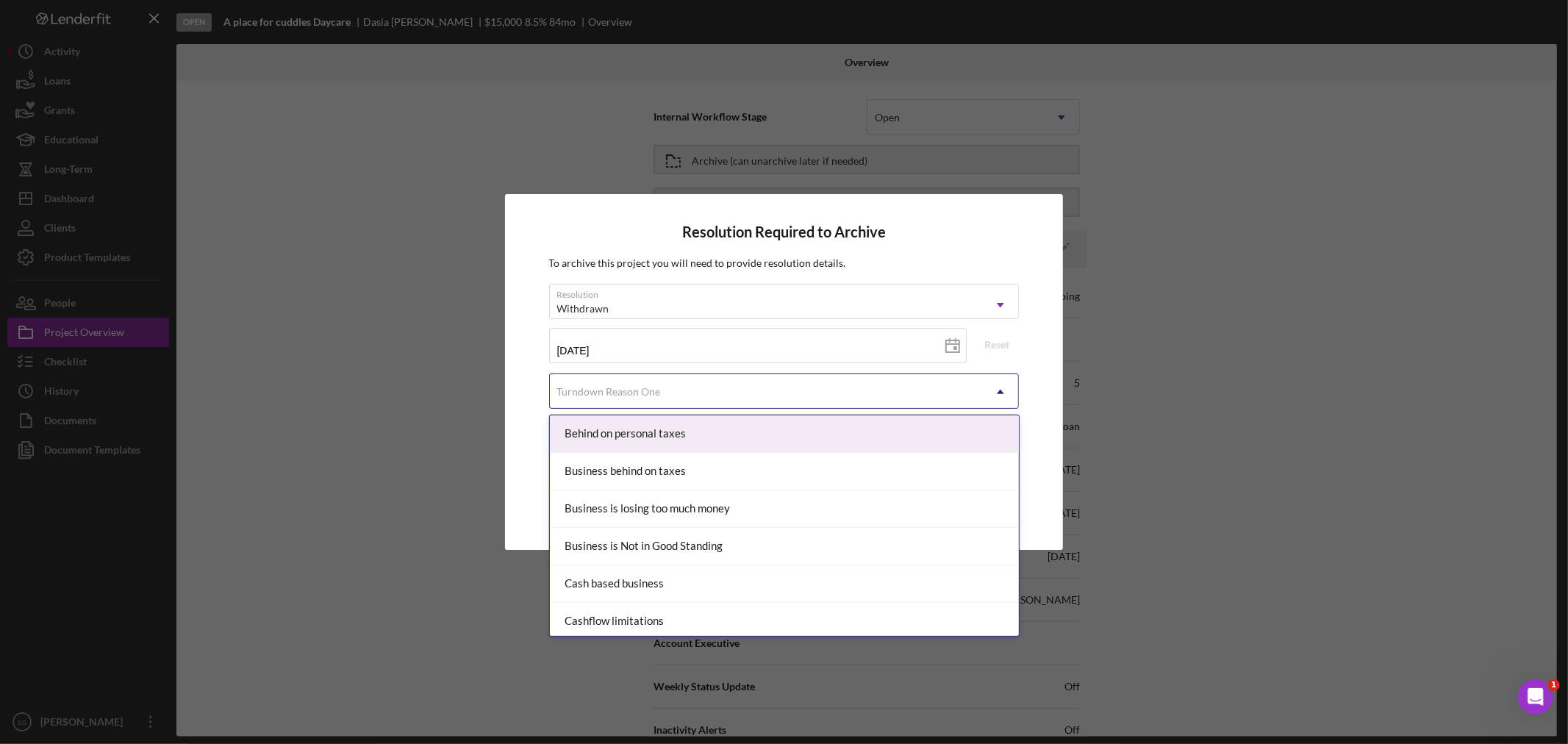
click at [755, 398] on div "Turndown Reason One" at bounding box center [766, 392] width 434 height 34
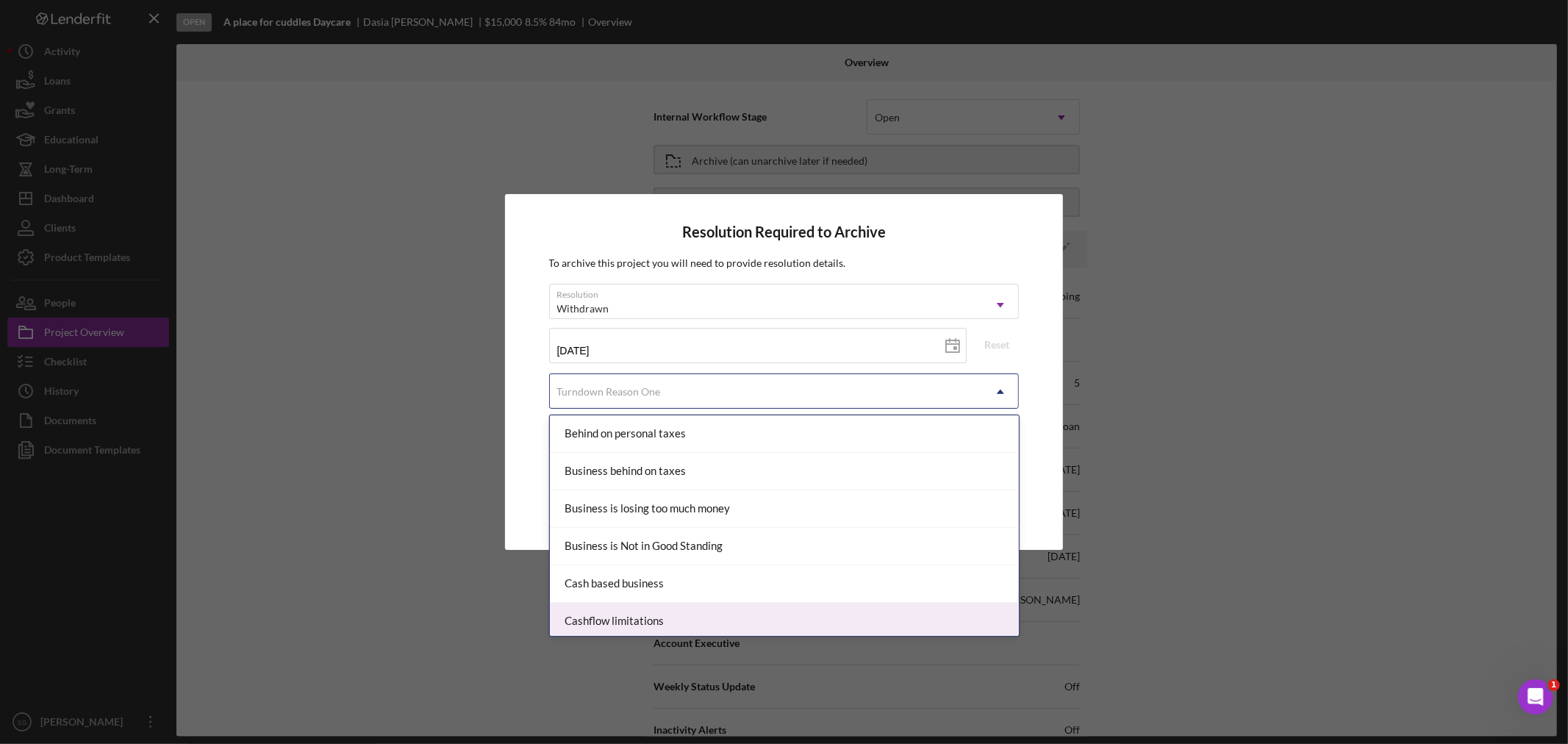
click at [731, 608] on div "Cashflow limitations" at bounding box center [784, 621] width 469 height 38
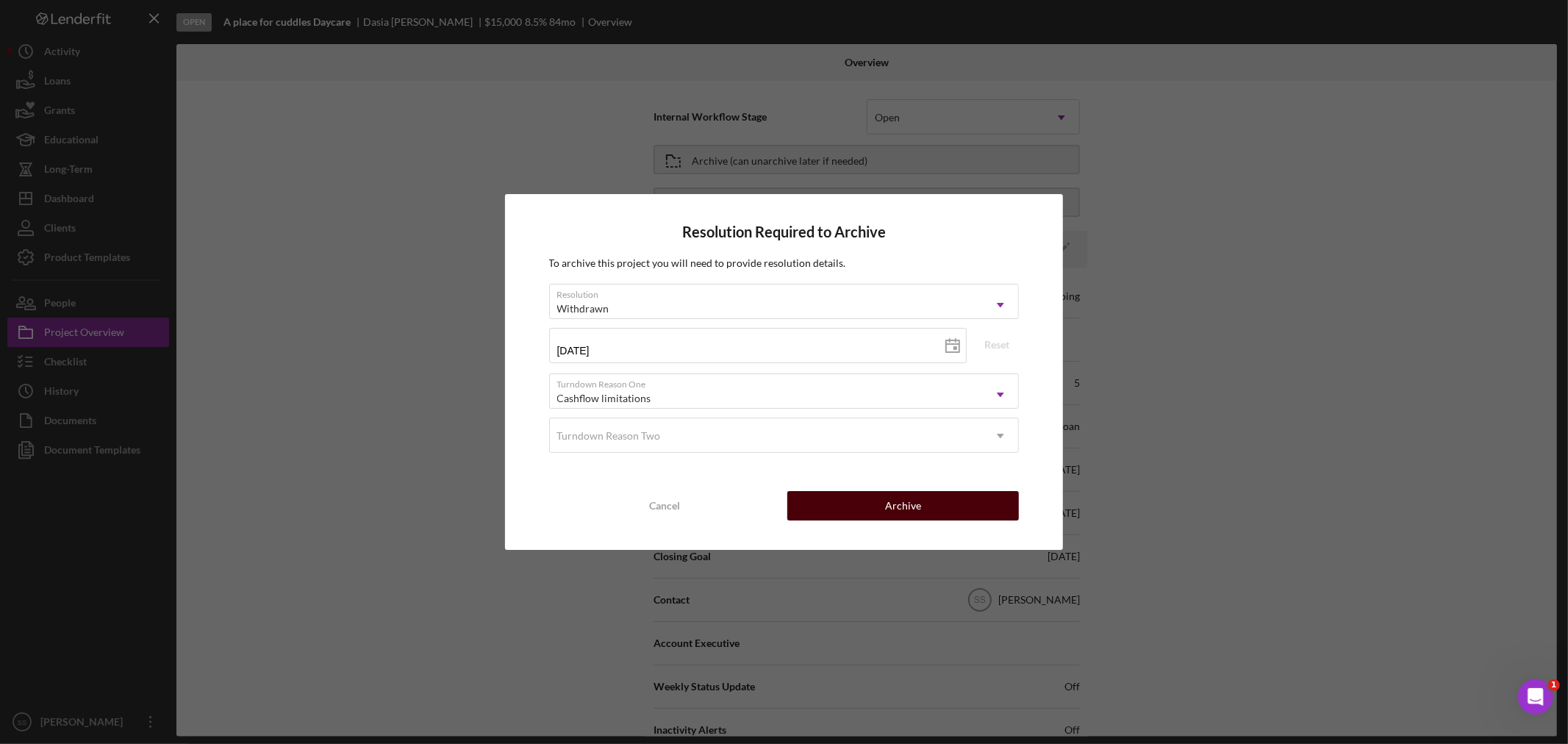
click at [887, 503] on div "Archive" at bounding box center [903, 506] width 36 height 30
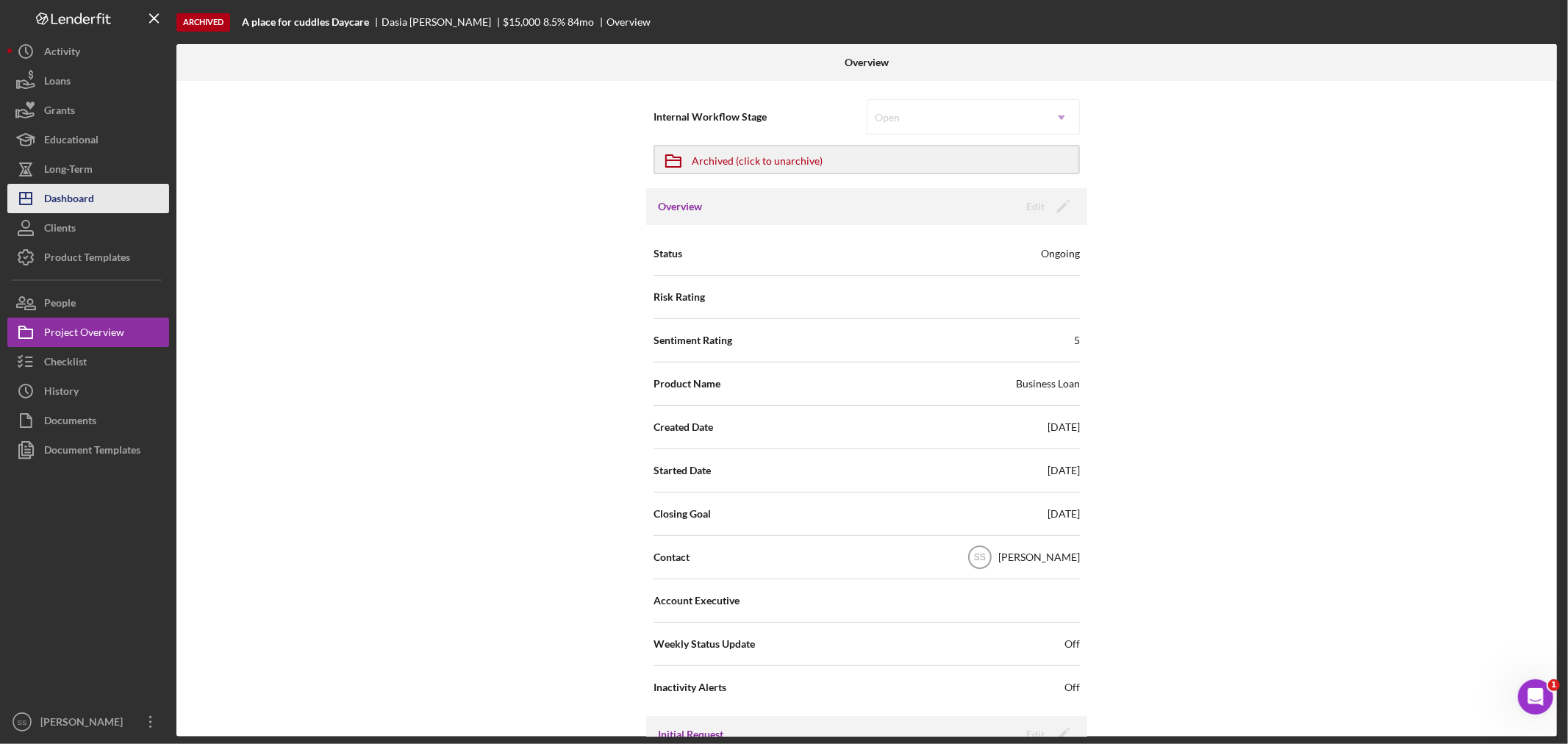
click at [52, 207] on div "Dashboard" at bounding box center [68, 201] width 50 height 33
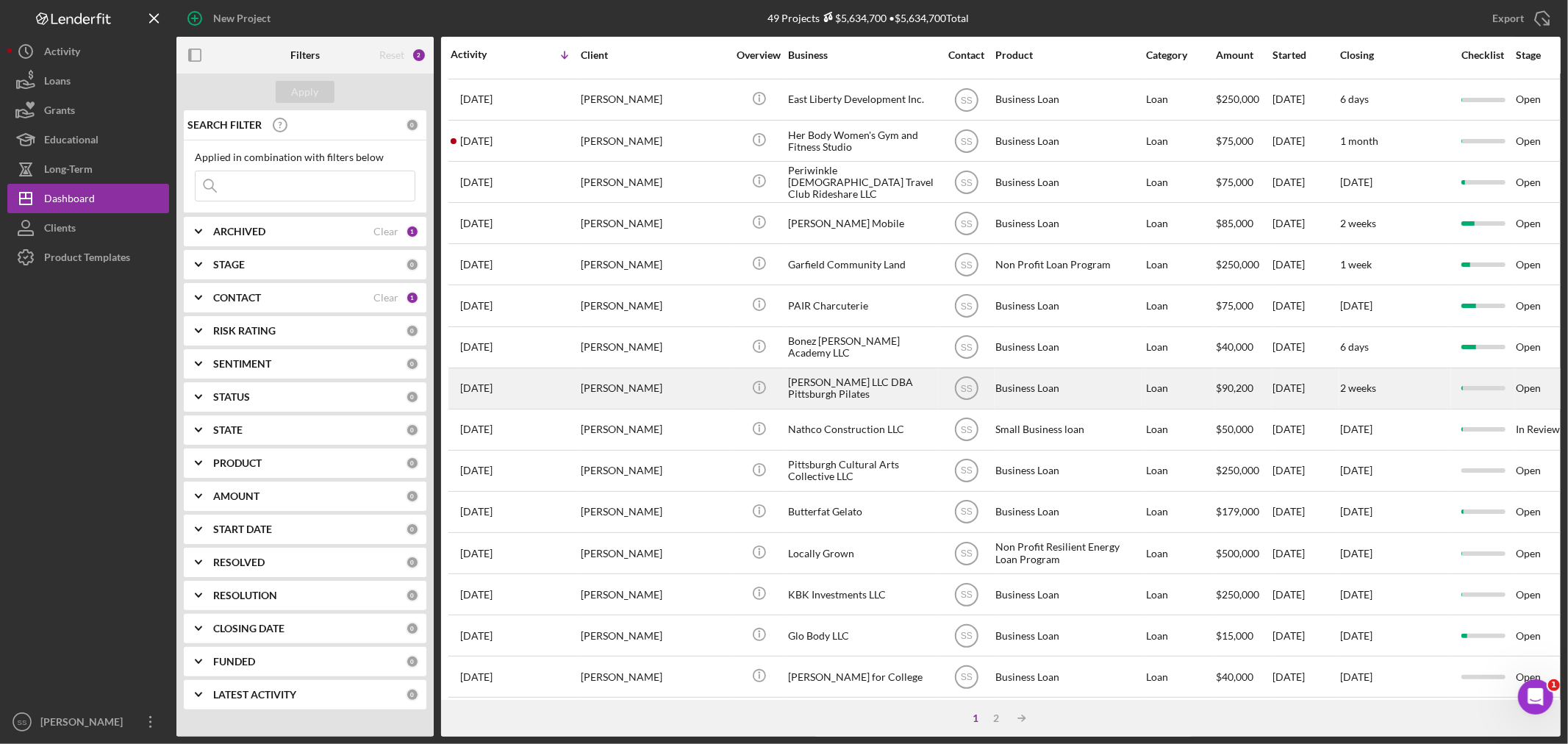
scroll to position [440, 0]
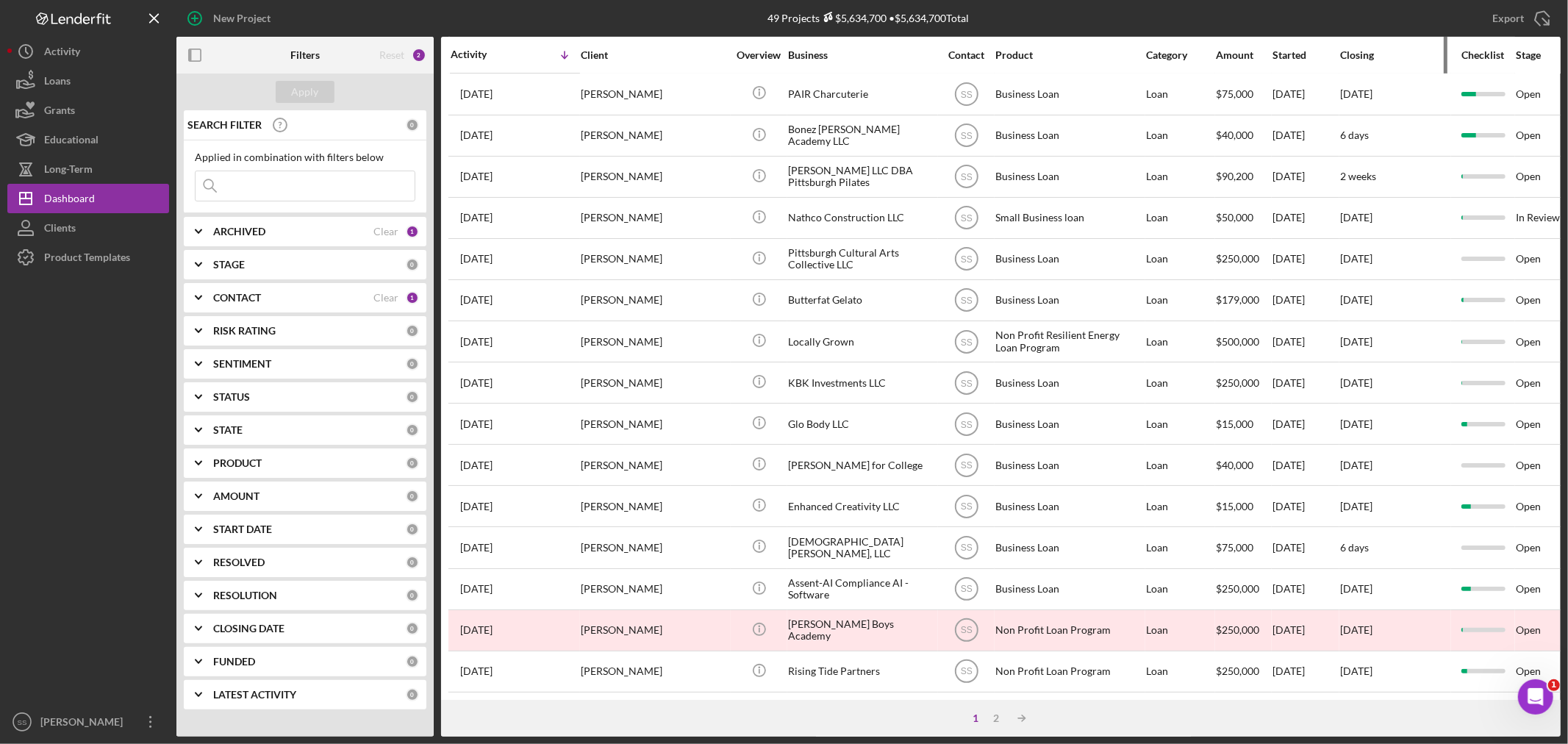
drag, startPoint x: 1344, startPoint y: 45, endPoint x: 1350, endPoint y: 53, distance: 10.0
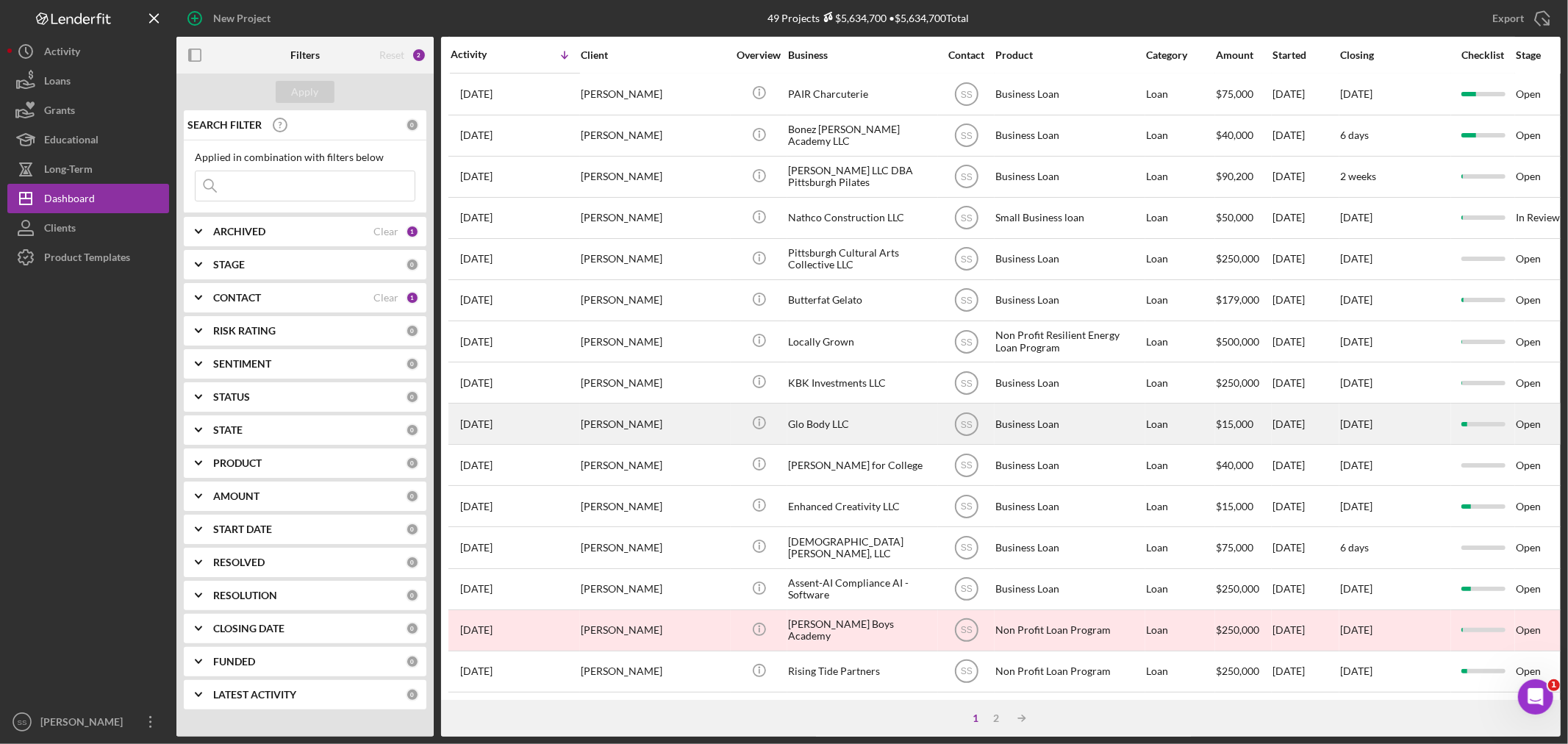
drag, startPoint x: 1350, startPoint y: 53, endPoint x: 614, endPoint y: 409, distance: 817.6
click at [614, 409] on div "[PERSON_NAME]" at bounding box center [655, 423] width 147 height 39
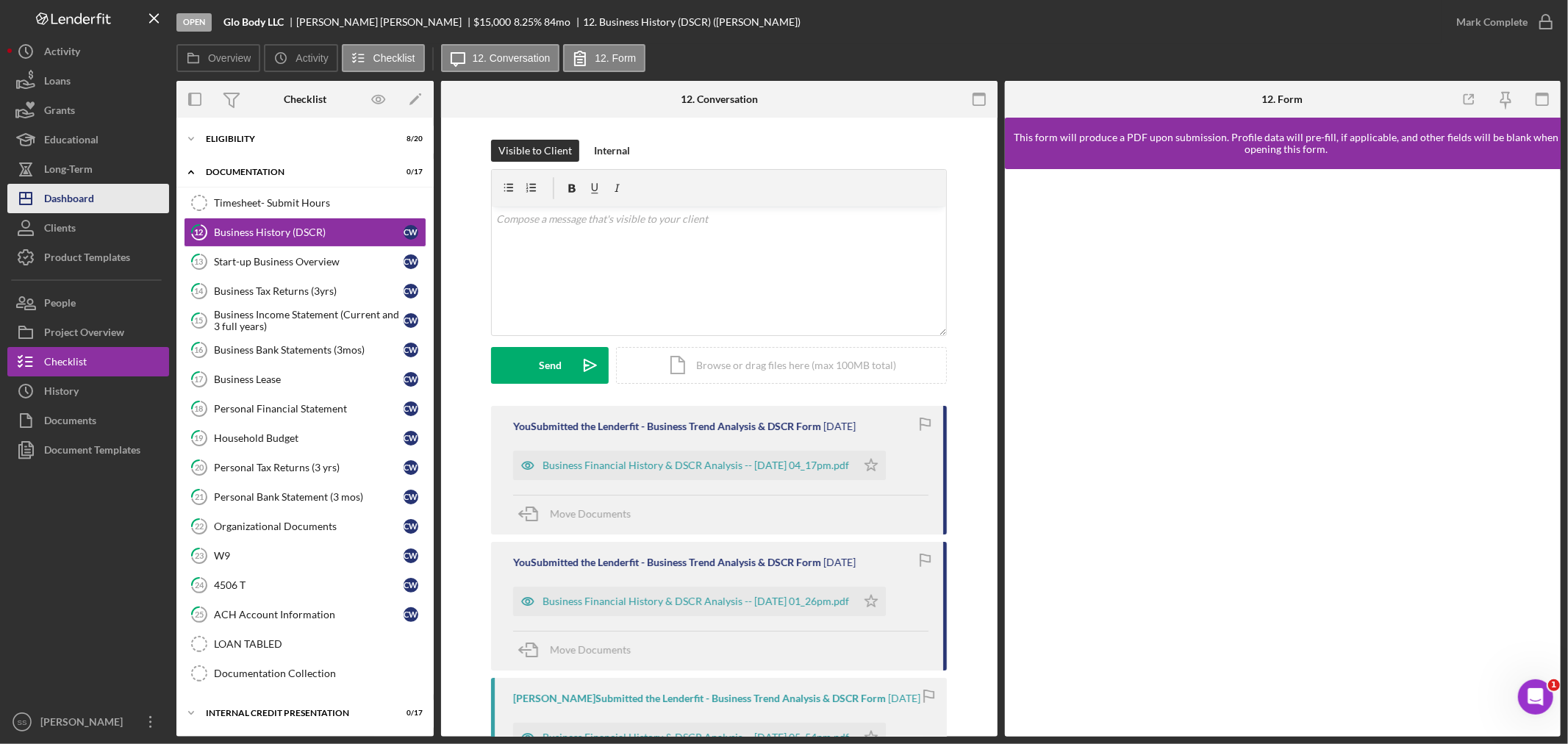
click at [46, 204] on div "Dashboard" at bounding box center [68, 201] width 50 height 33
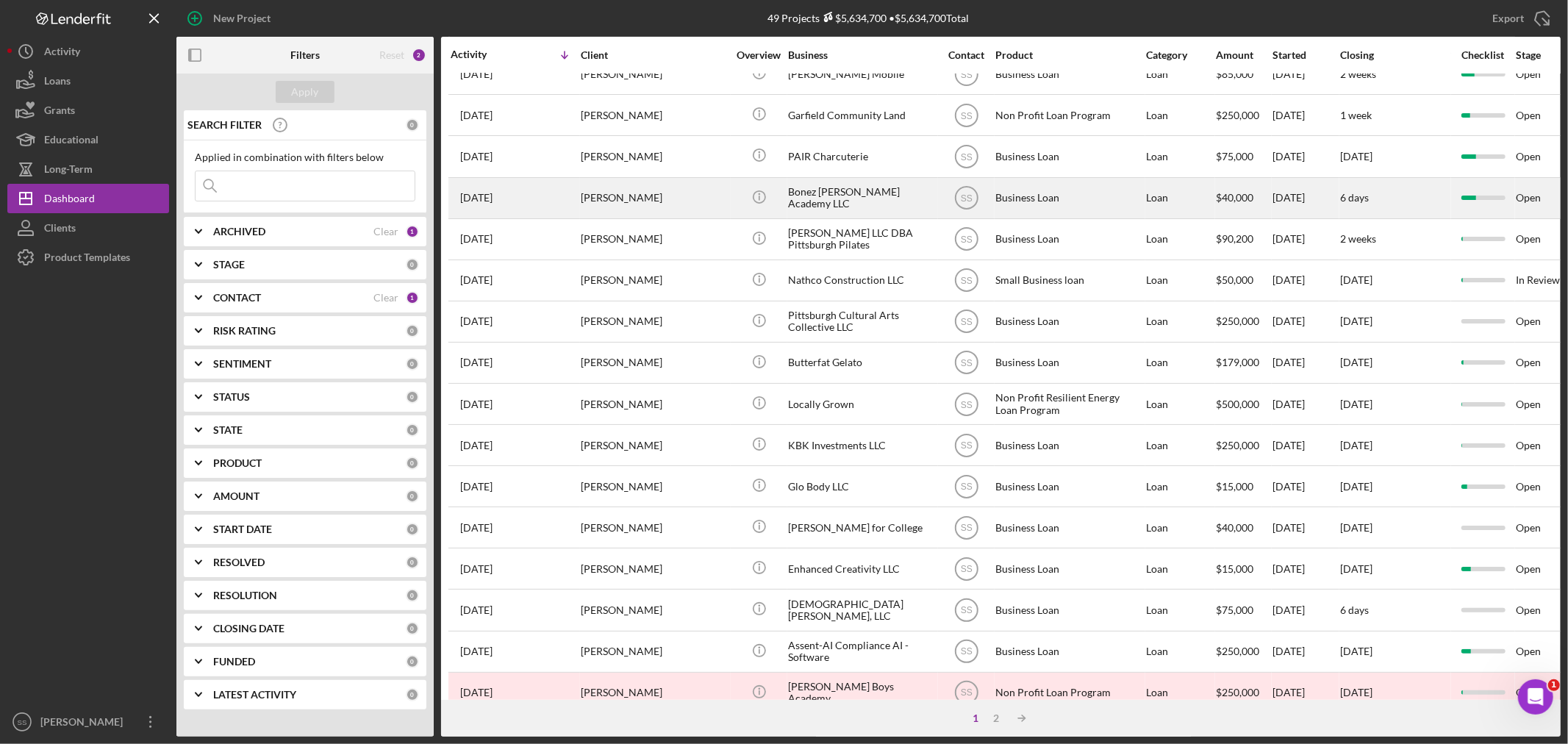
scroll to position [440, 0]
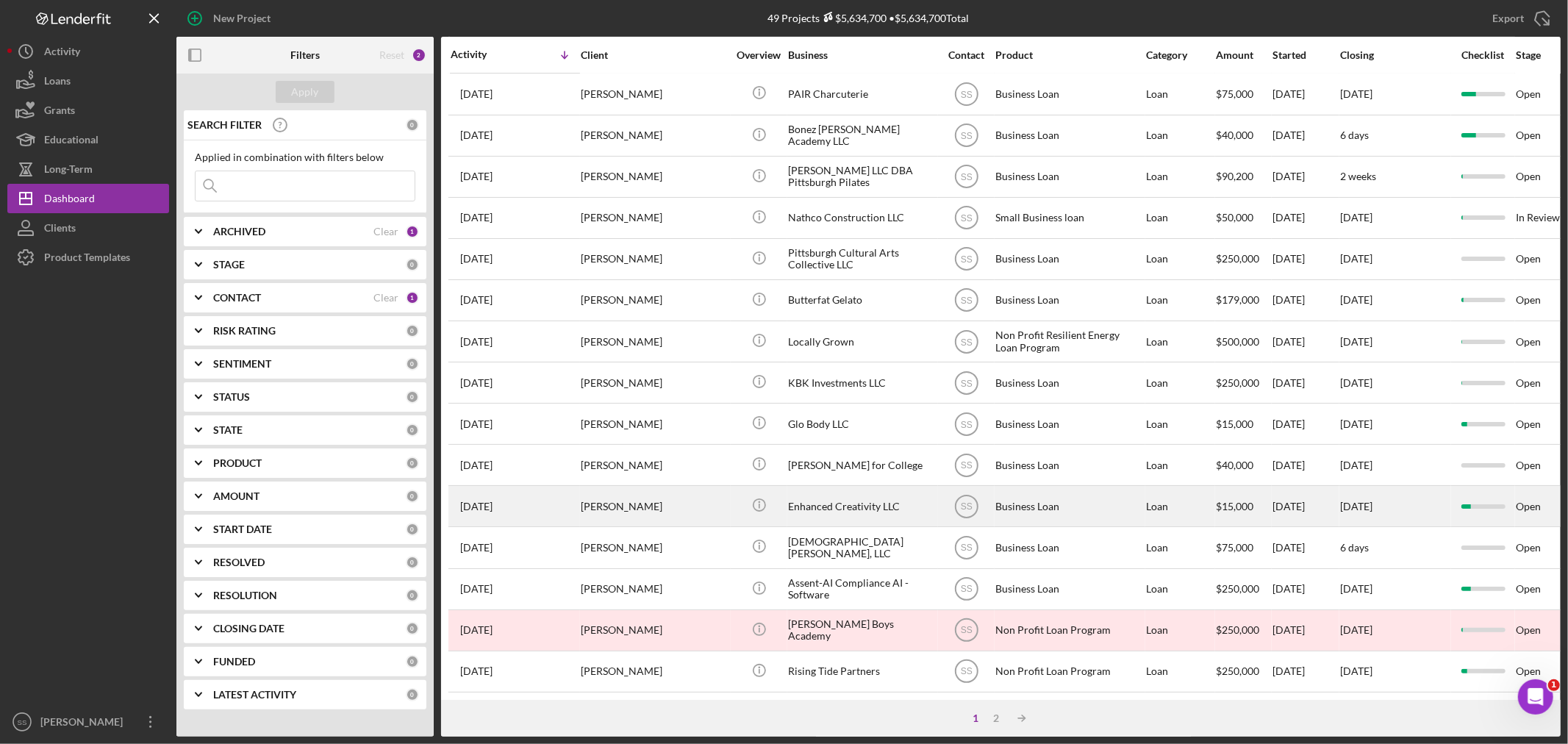
click at [665, 494] on div "[PERSON_NAME]" at bounding box center [655, 506] width 147 height 39
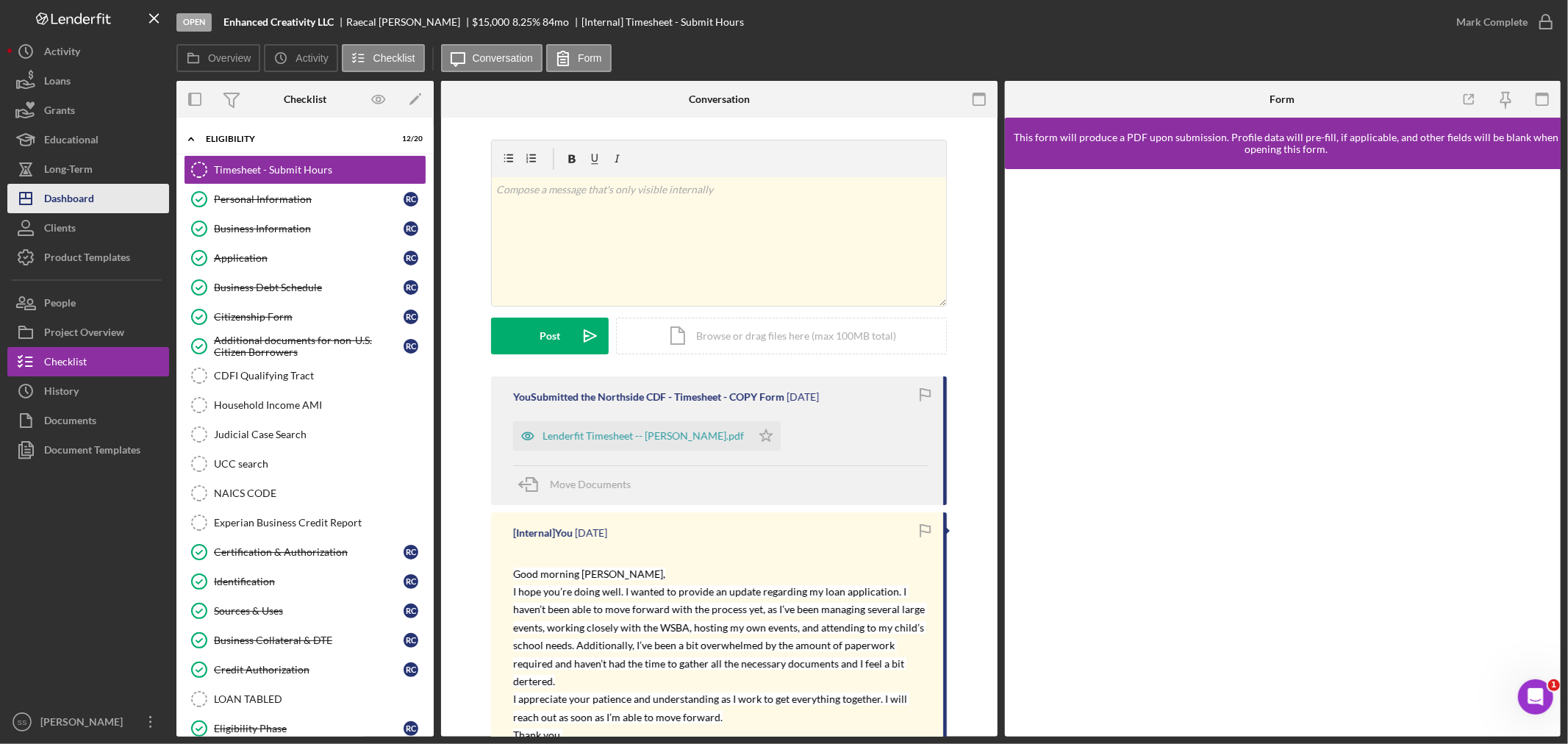
click at [71, 200] on div "Dashboard" at bounding box center [68, 201] width 50 height 33
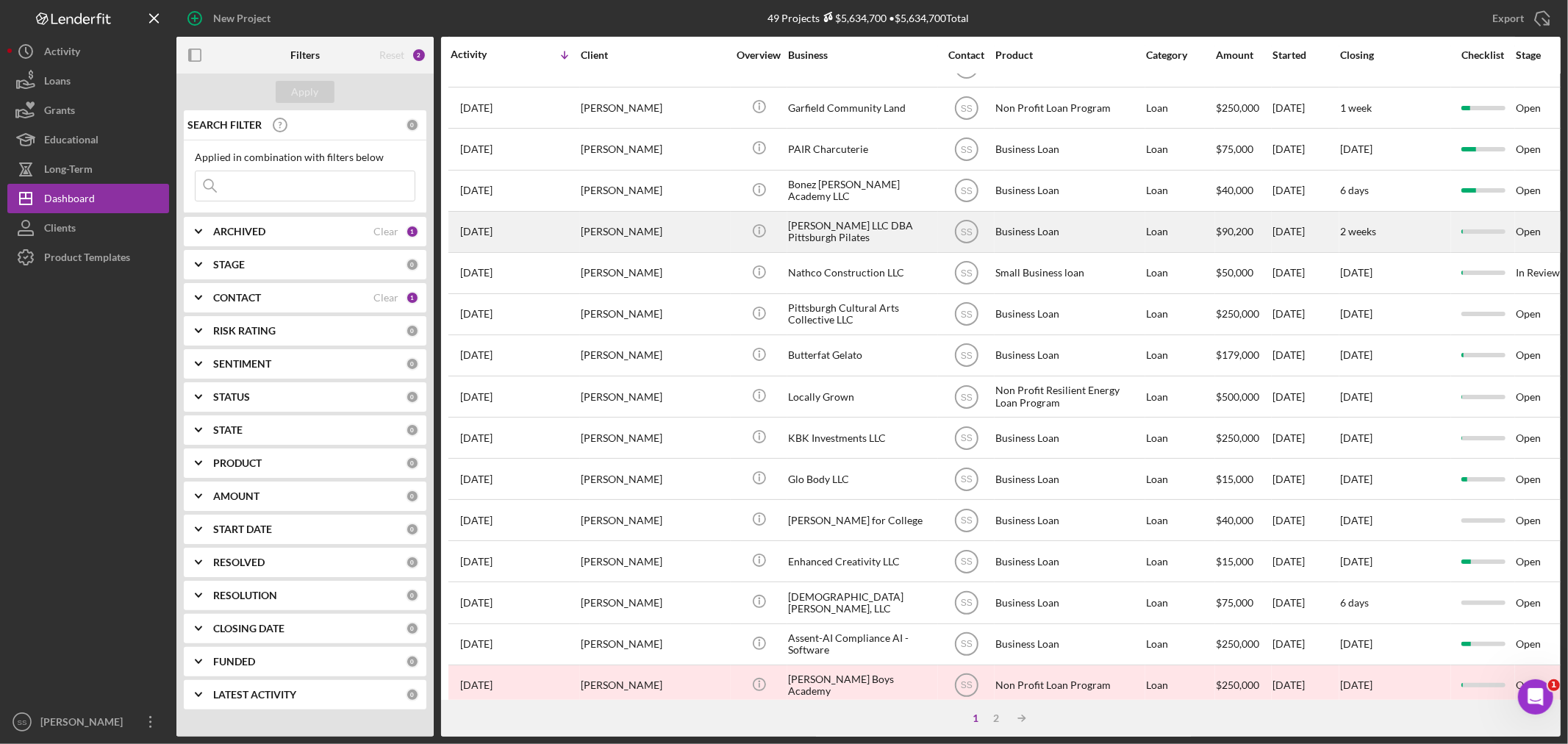
scroll to position [440, 0]
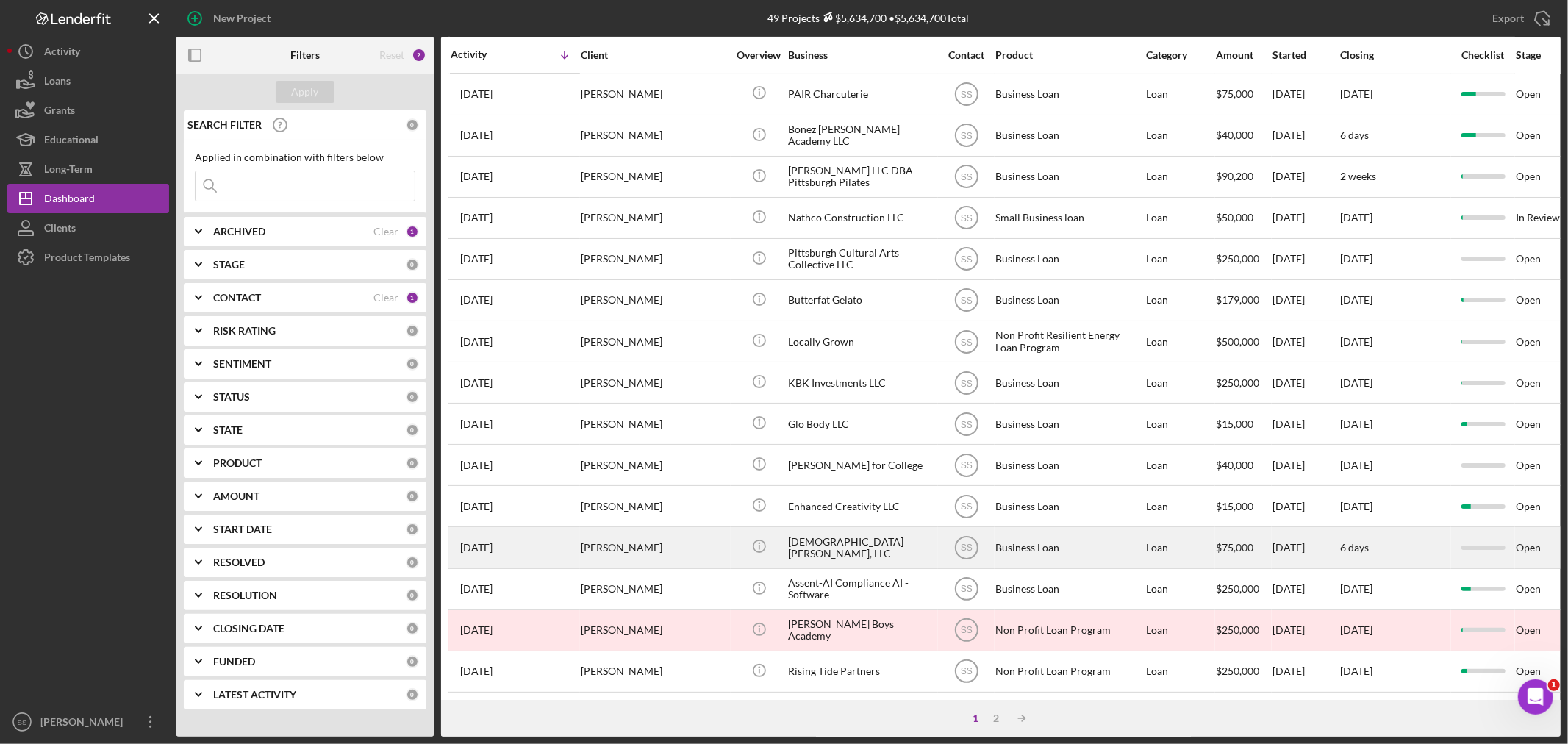
click at [600, 531] on div "[PERSON_NAME]" at bounding box center [655, 547] width 147 height 39
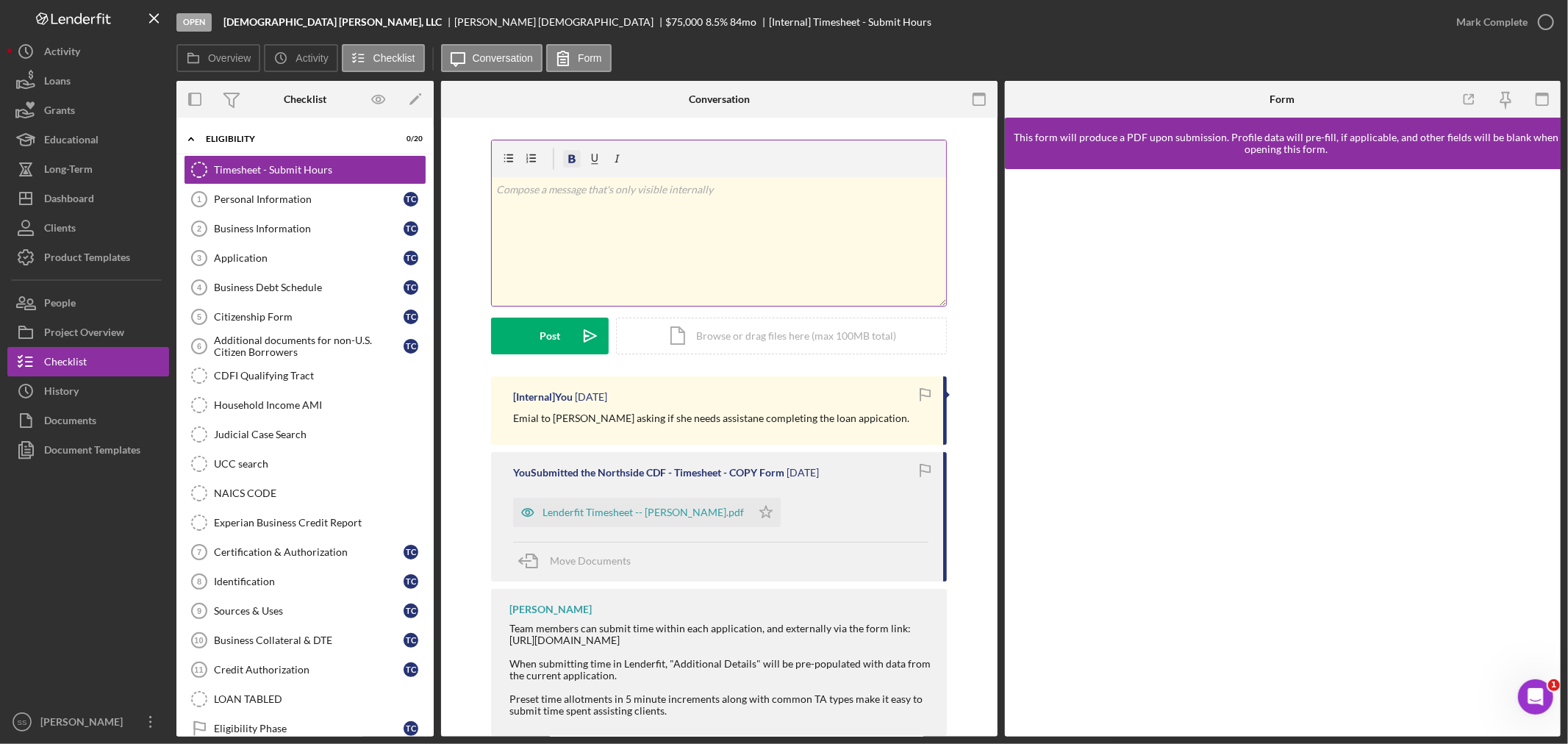
click at [573, 166] on icon "button" at bounding box center [572, 159] width 33 height 33
click at [57, 195] on div "Dashboard" at bounding box center [68, 201] width 50 height 33
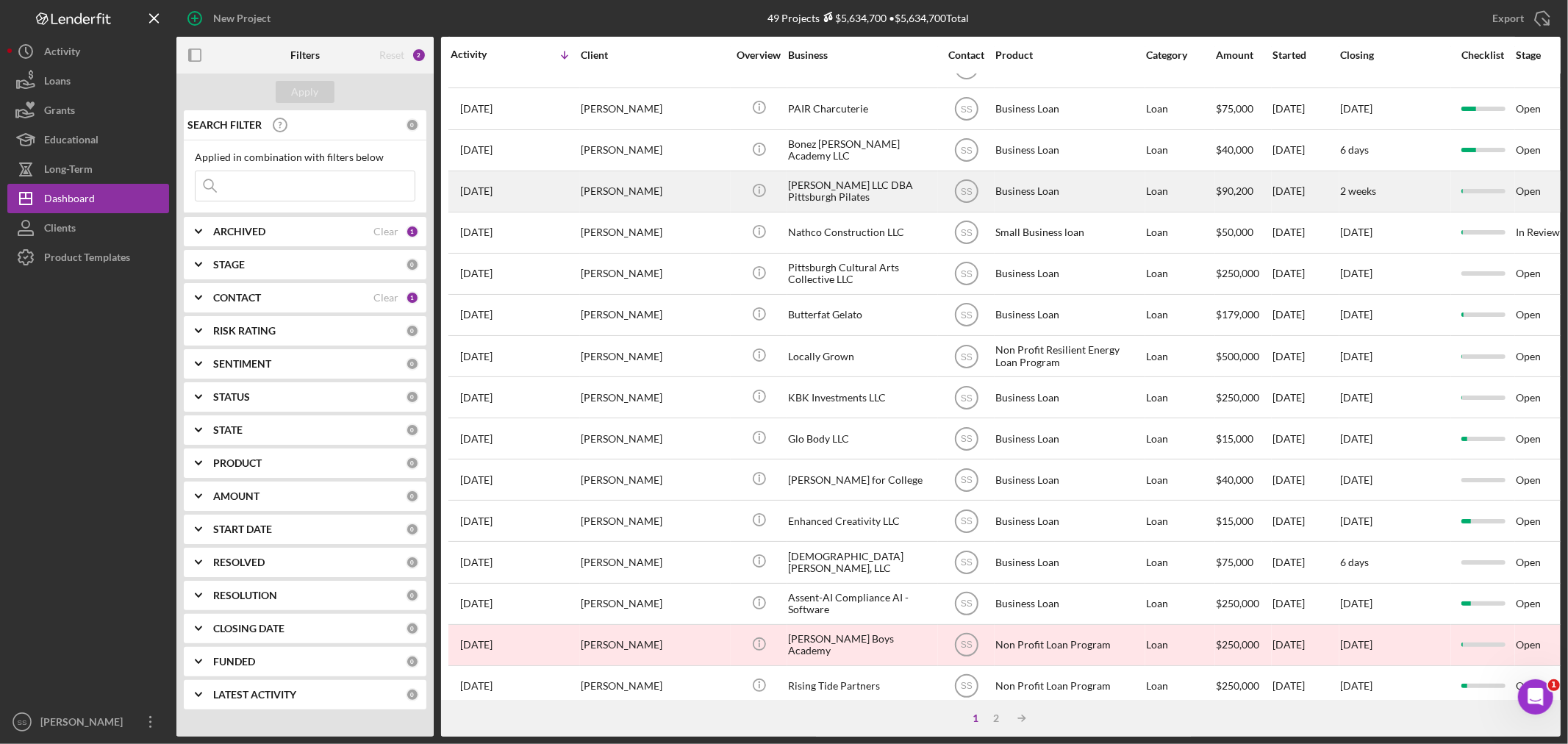
scroll to position [358, 0]
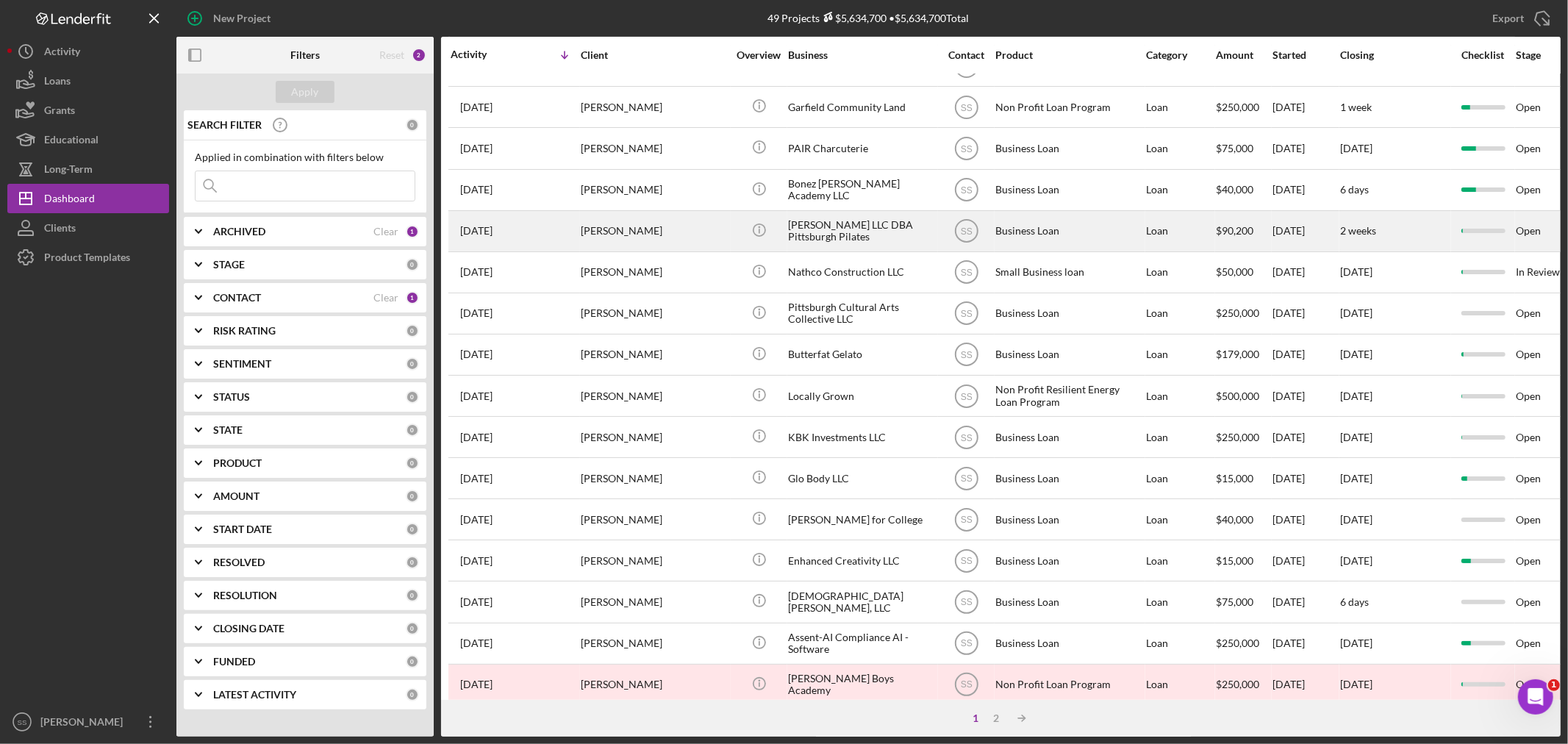
click at [669, 248] on div "[PERSON_NAME]" at bounding box center [655, 231] width 147 height 39
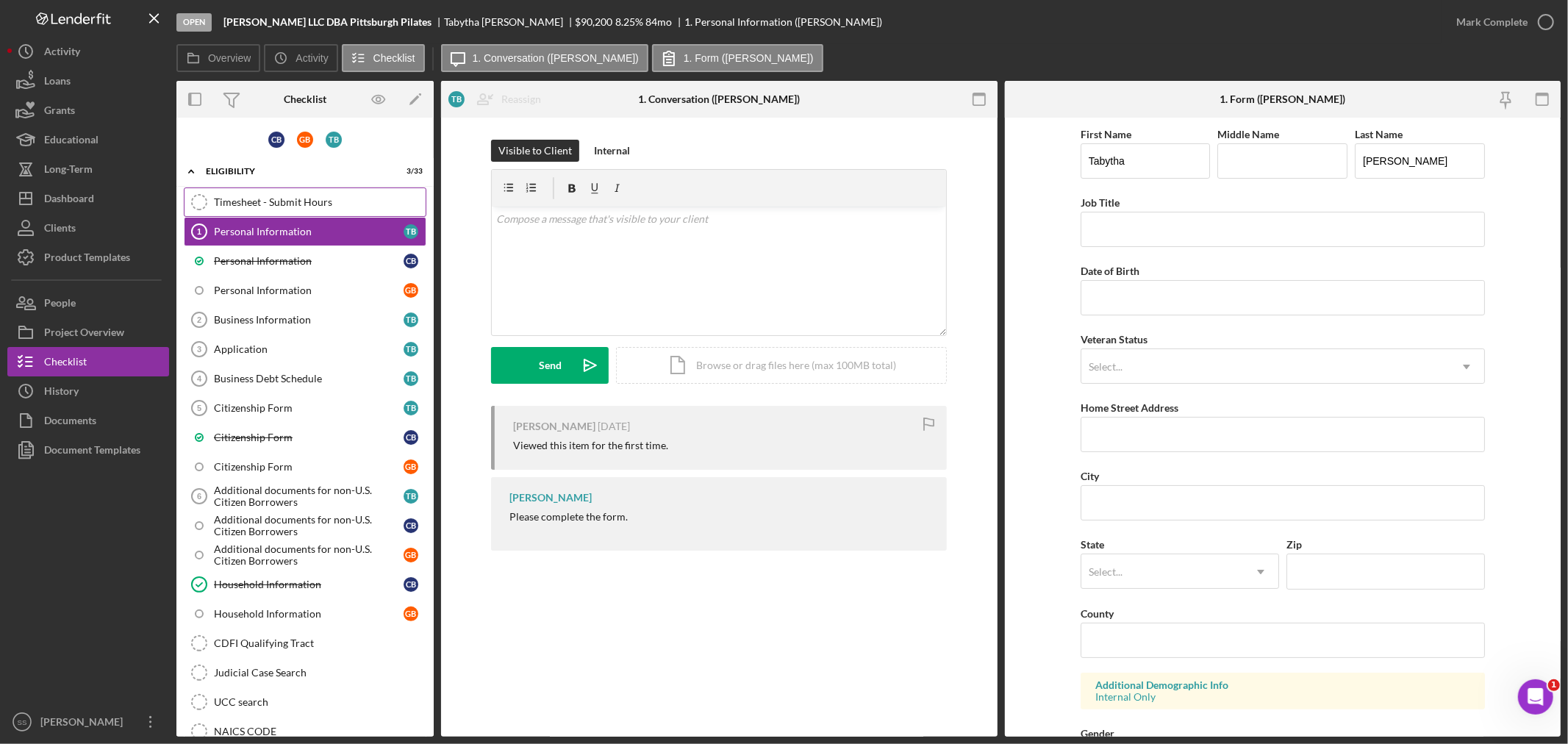
click at [245, 200] on div "Timesheet - Submit Hours" at bounding box center [320, 202] width 212 height 11
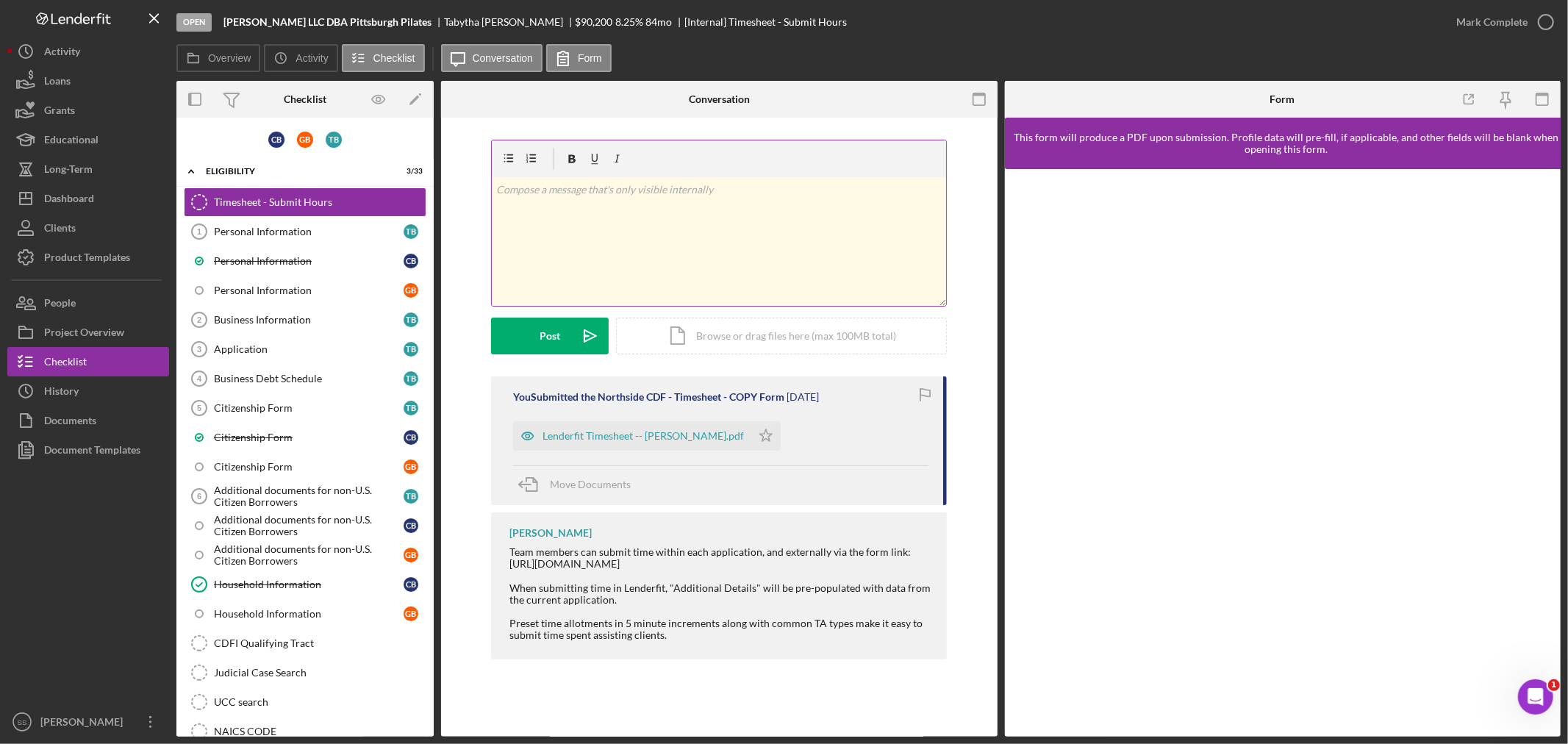
click at [592, 198] on div "v Color teal Color pink Remove color Add row above Add row below Add column bef…" at bounding box center [719, 241] width 454 height 129
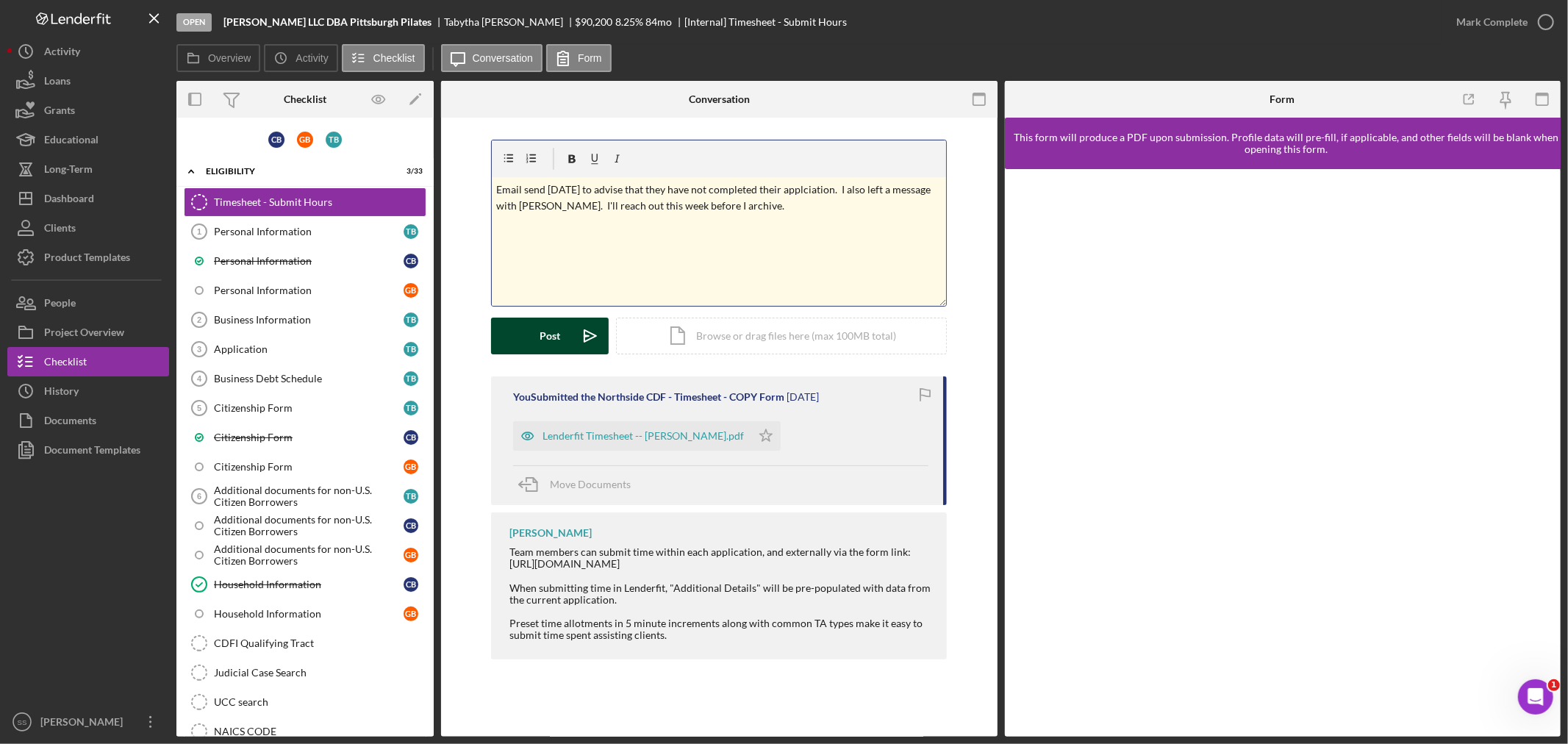
click at [531, 334] on button "Post Icon/icon-invite-send" at bounding box center [550, 336] width 117 height 37
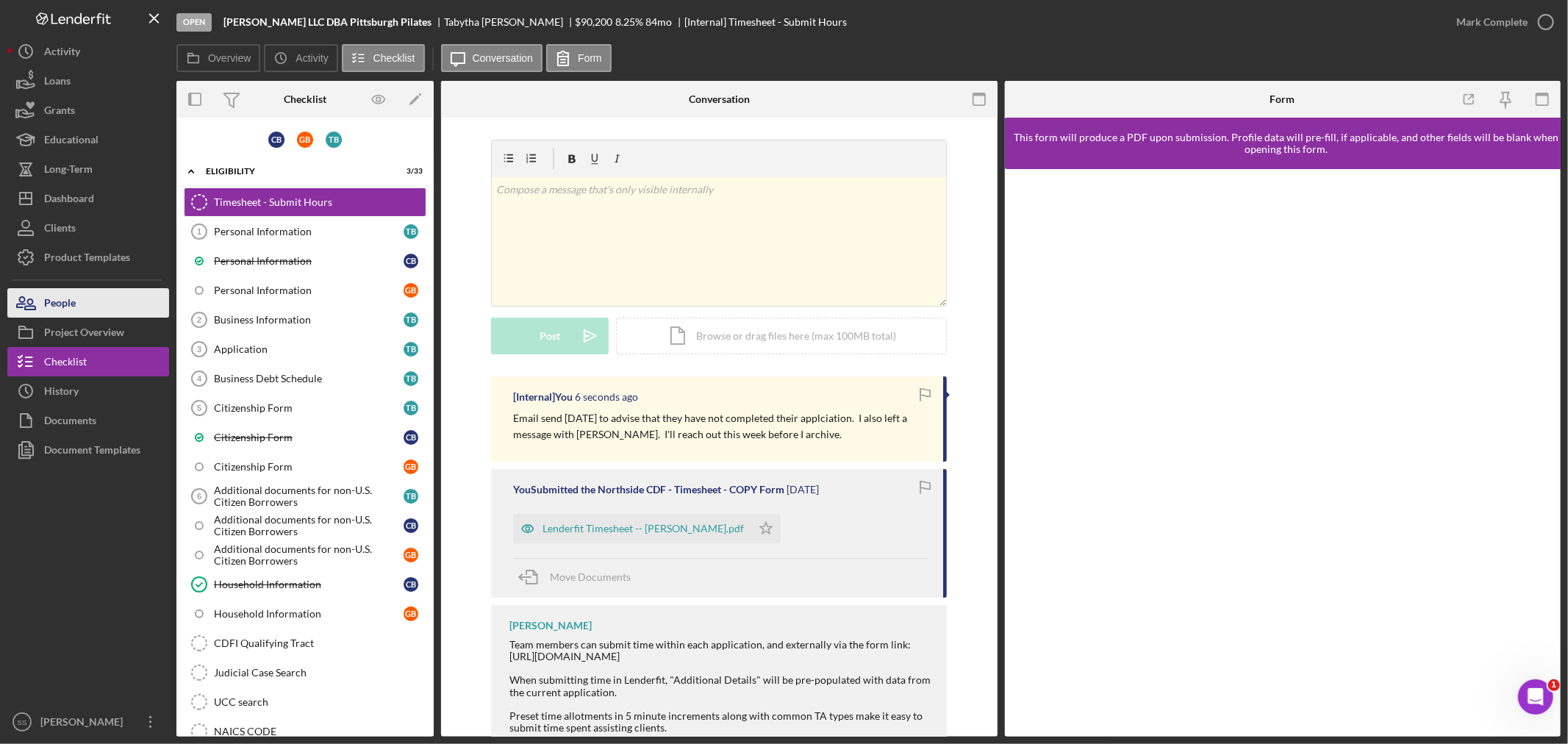
click at [54, 306] on div "People" at bounding box center [60, 305] width 32 height 33
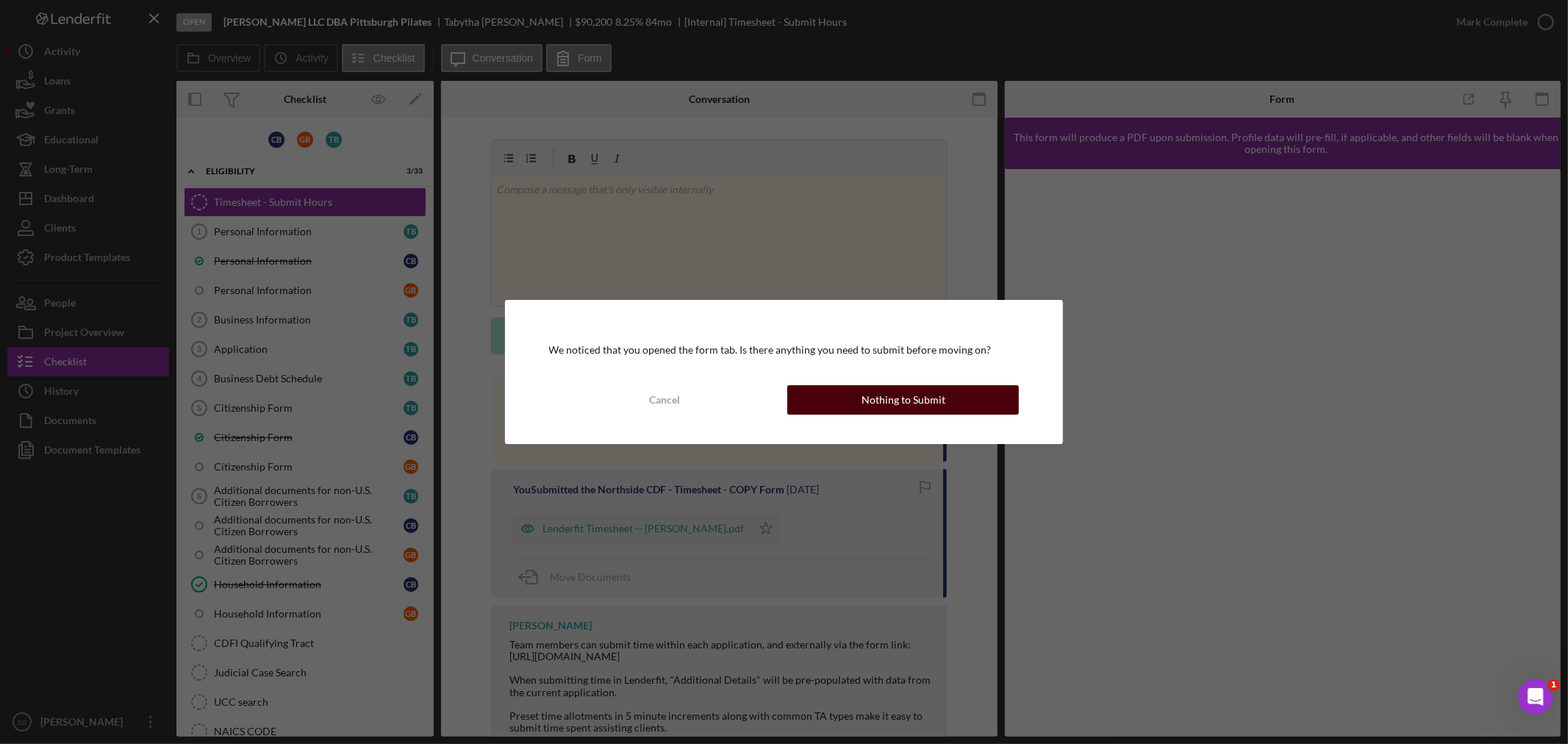
click at [871, 403] on div "Nothing to Submit" at bounding box center [904, 400] width 84 height 30
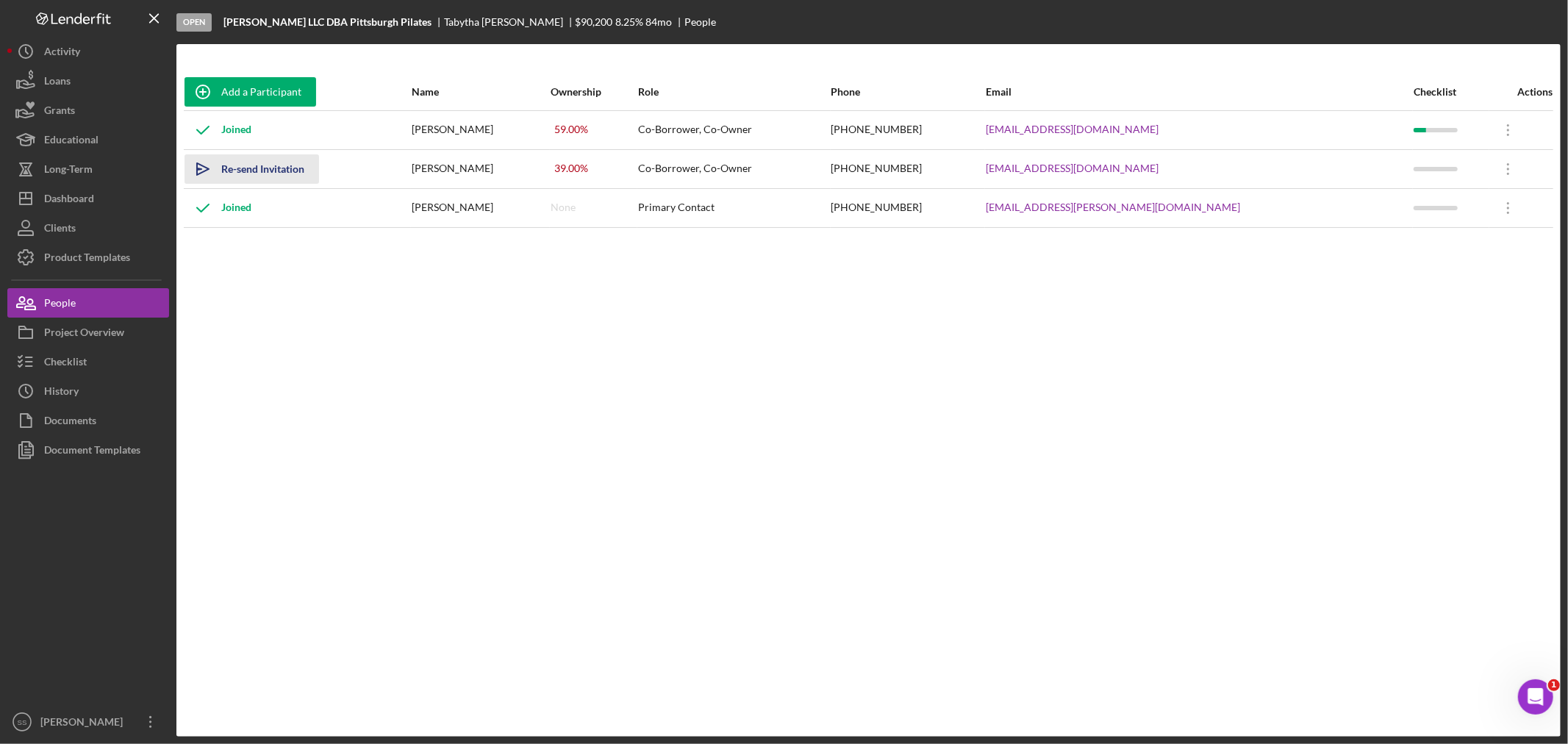
click at [253, 166] on div "Re-send Invitation" at bounding box center [262, 169] width 83 height 30
